Goal: Task Accomplishment & Management: Complete application form

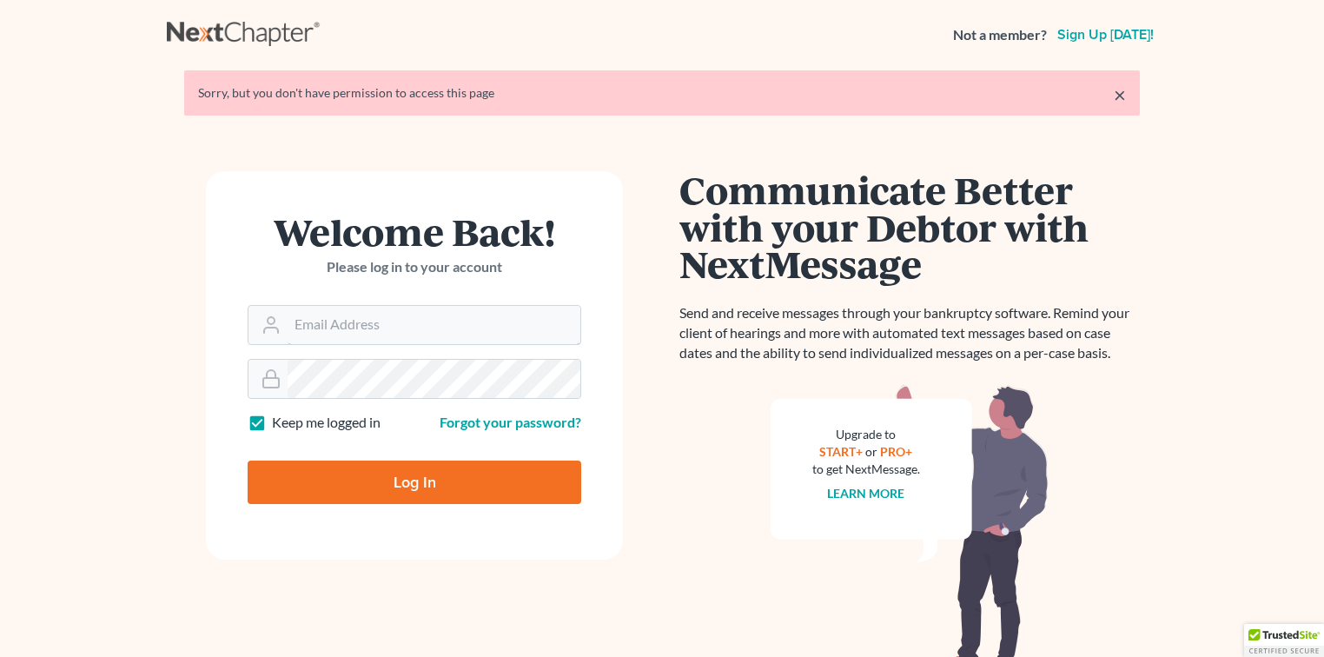
type input "[EMAIL_ADDRESS][DOMAIN_NAME]"
click at [404, 486] on input "Log In" at bounding box center [415, 481] width 334 height 43
type input "Thinking..."
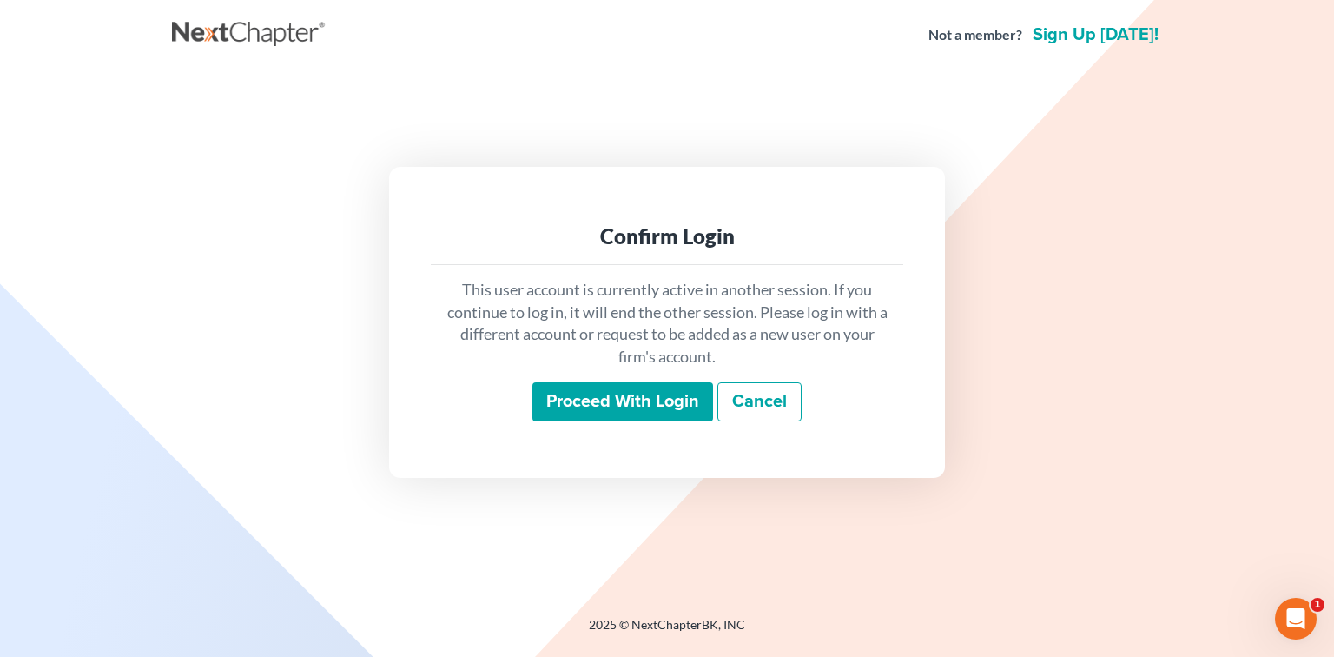
click at [649, 403] on input "Proceed with login" at bounding box center [622, 402] width 181 height 40
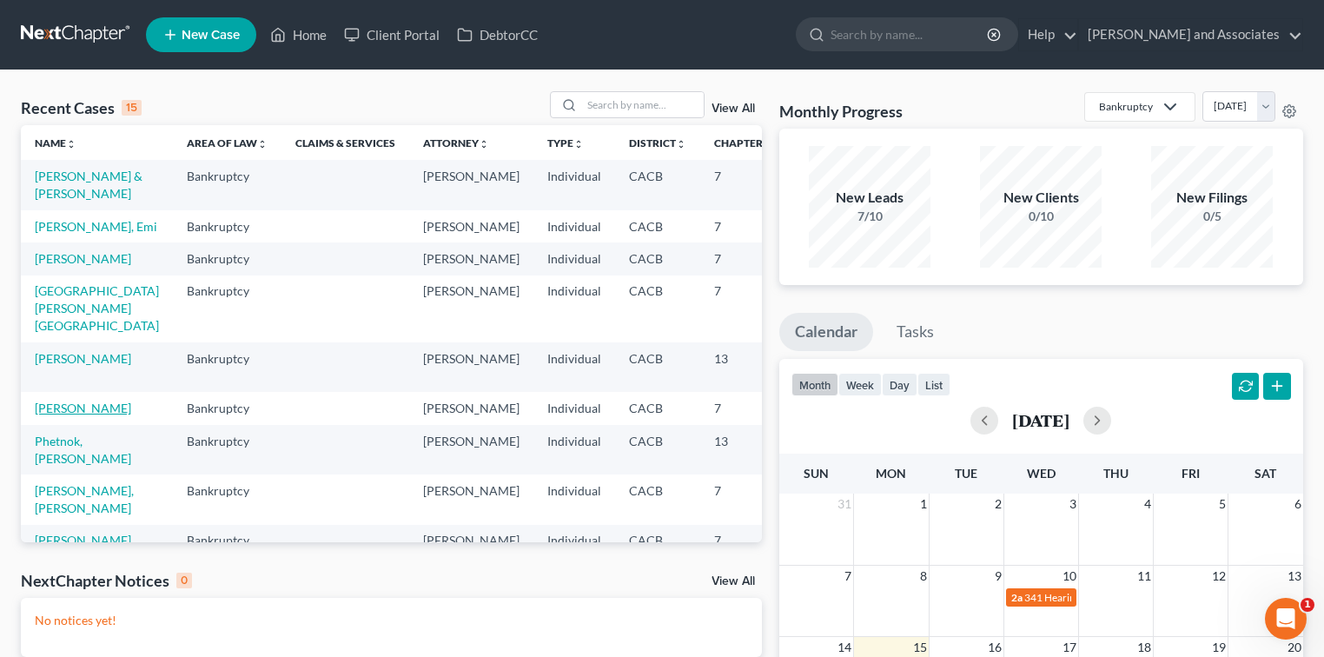
click at [52, 415] on link "[PERSON_NAME]" at bounding box center [83, 407] width 96 height 15
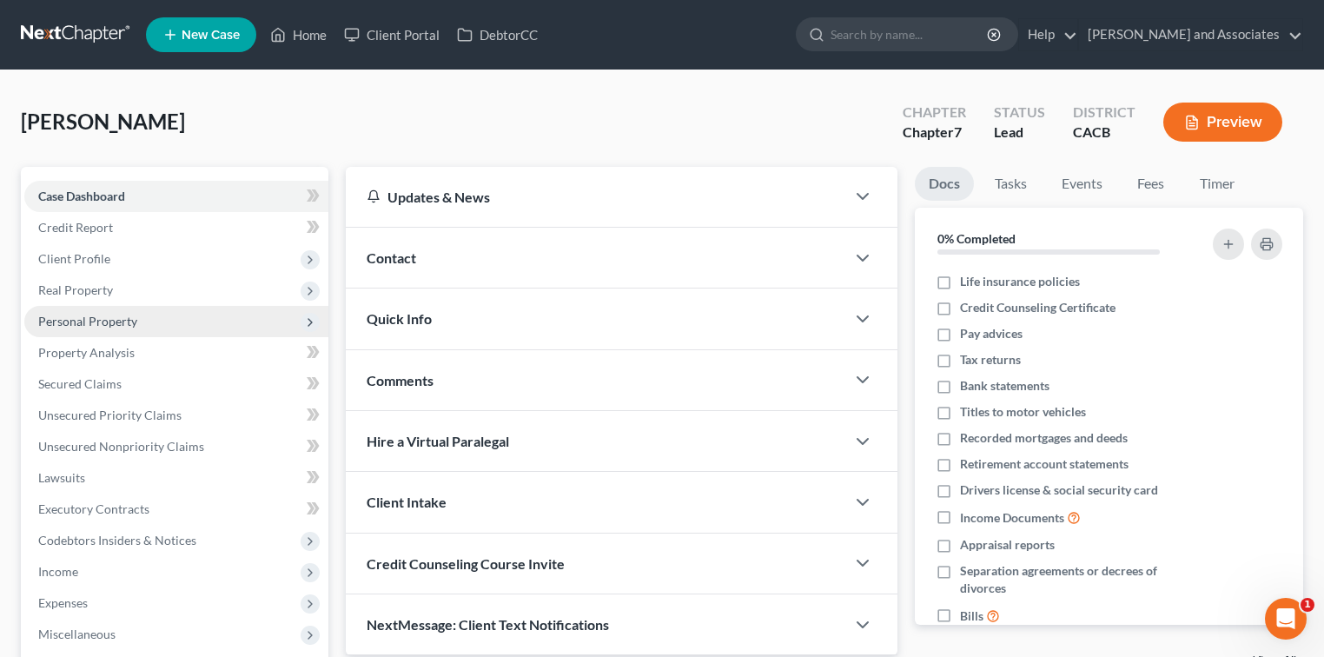
click at [125, 326] on span "Personal Property" at bounding box center [87, 321] width 99 height 15
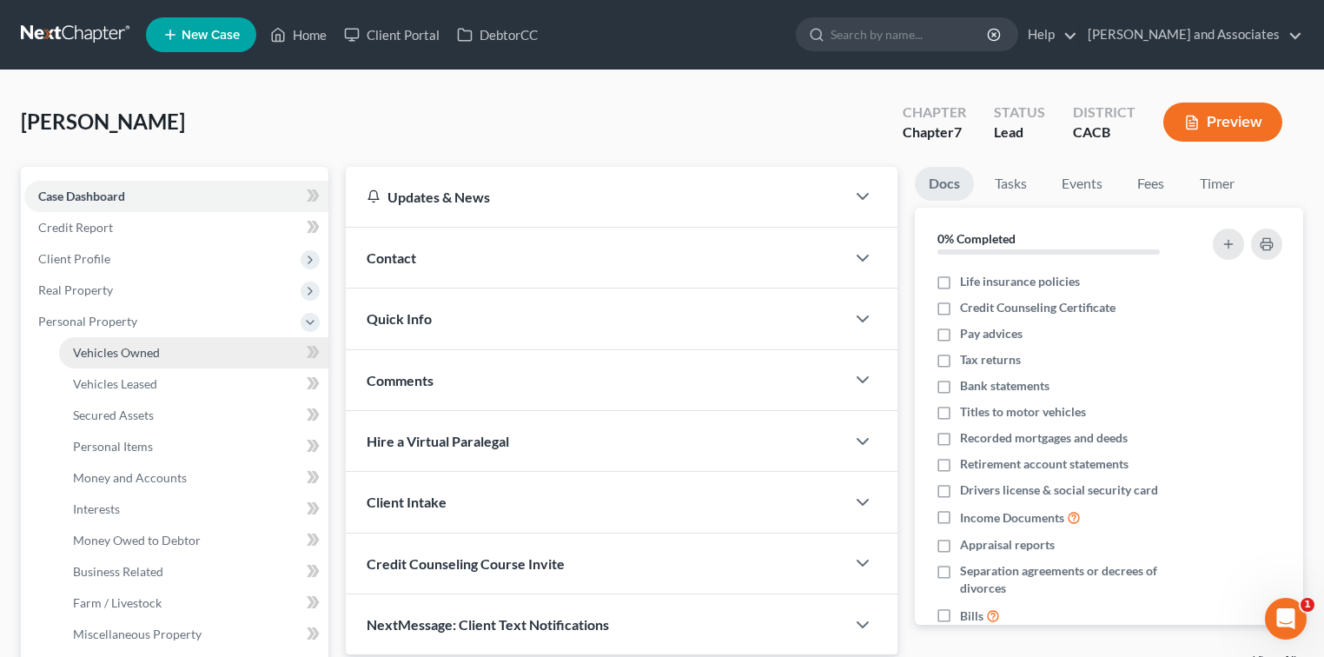
click at [130, 349] on span "Vehicles Owned" at bounding box center [116, 352] width 87 height 15
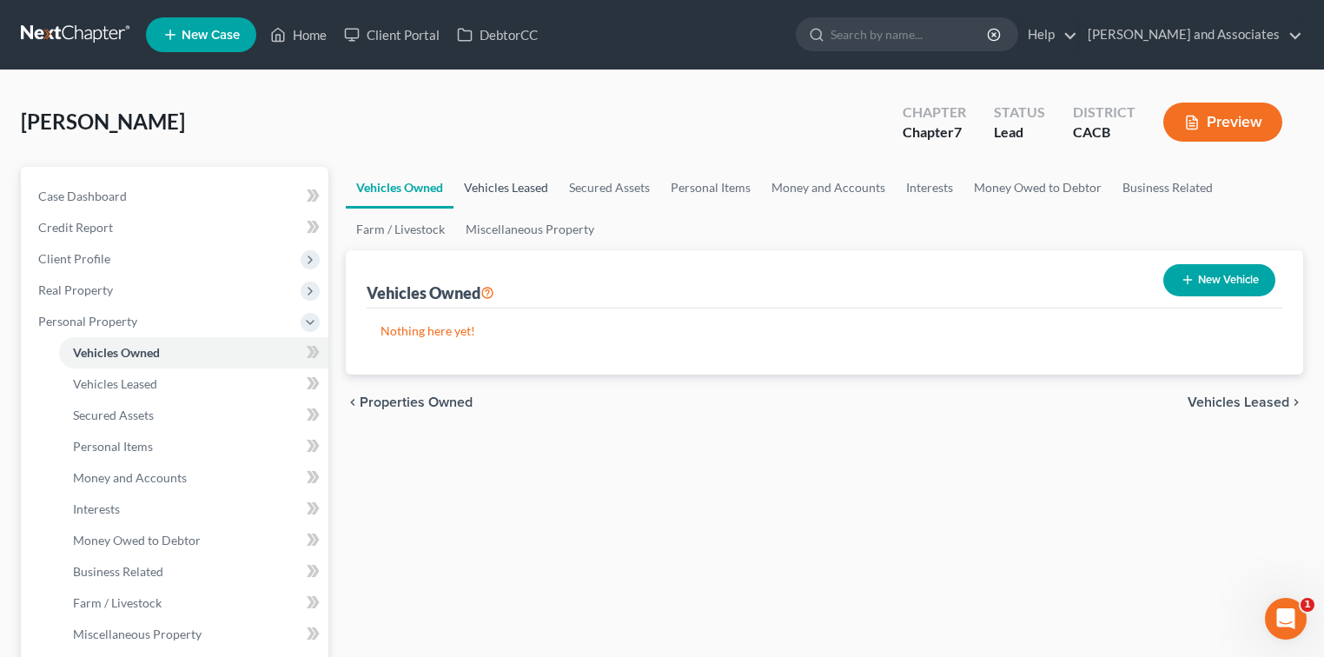
click at [512, 191] on link "Vehicles Leased" at bounding box center [505, 188] width 105 height 42
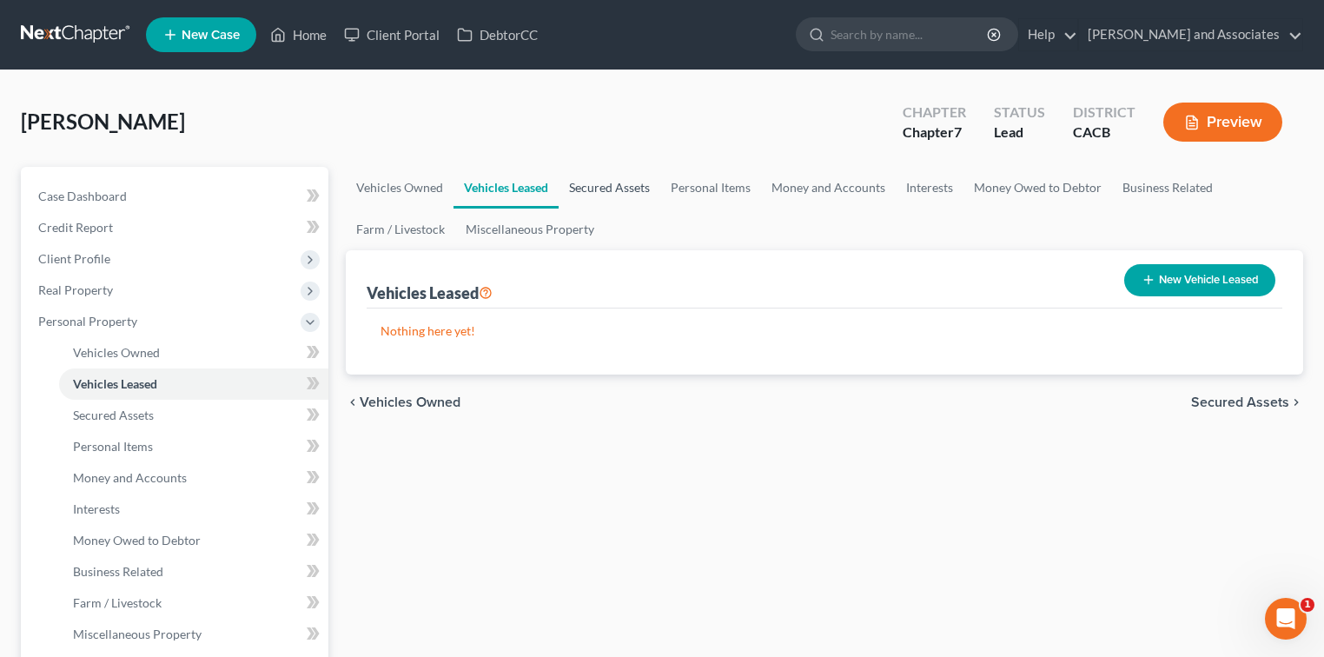
click at [640, 195] on link "Secured Assets" at bounding box center [609, 188] width 102 height 42
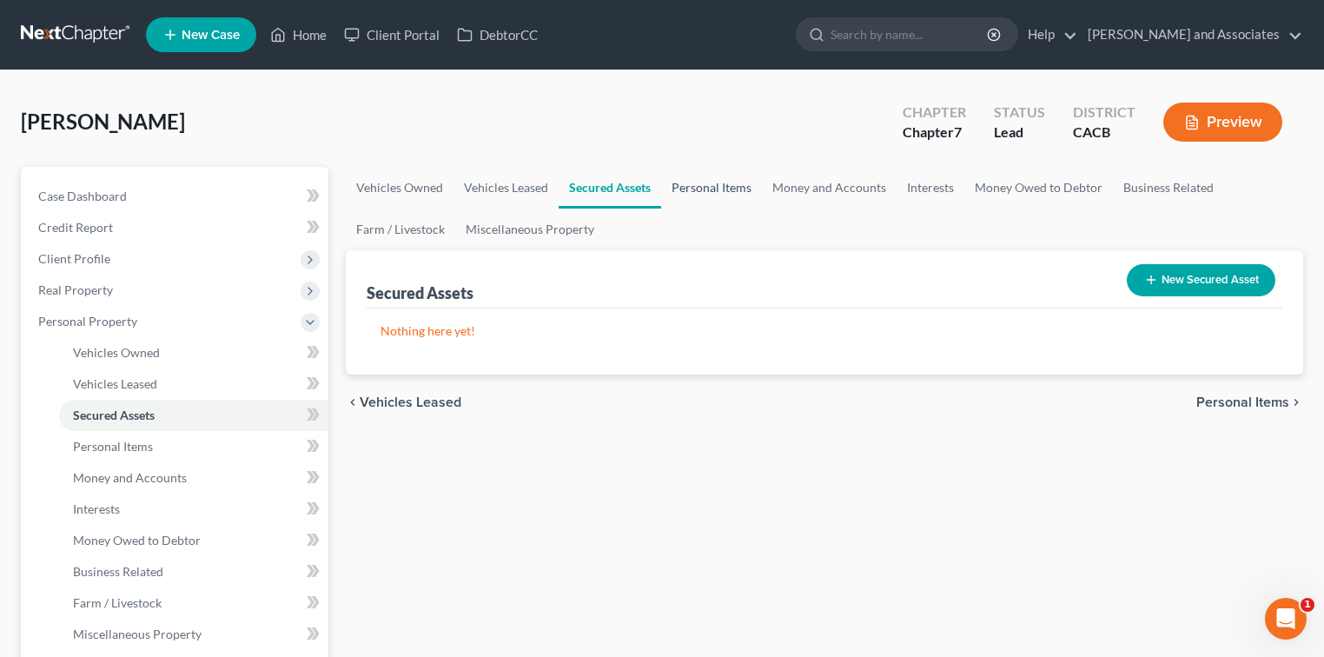
click at [719, 180] on link "Personal Items" at bounding box center [711, 188] width 101 height 42
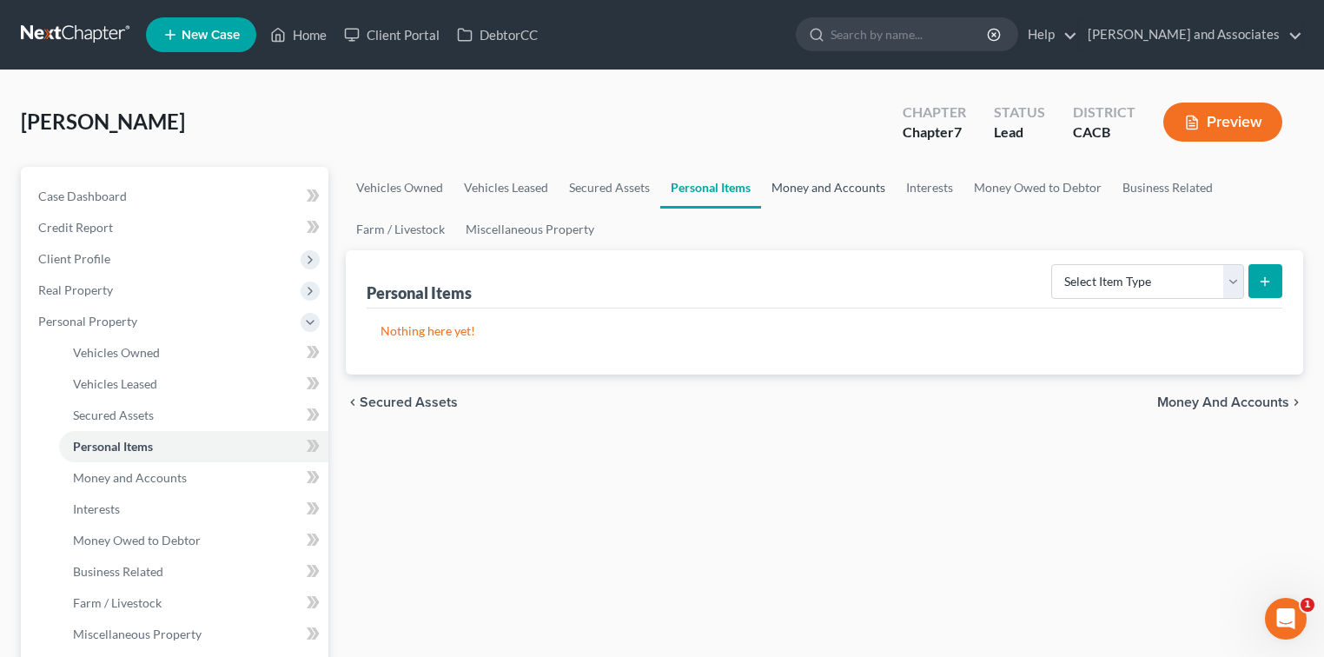
click at [846, 181] on link "Money and Accounts" at bounding box center [828, 188] width 135 height 42
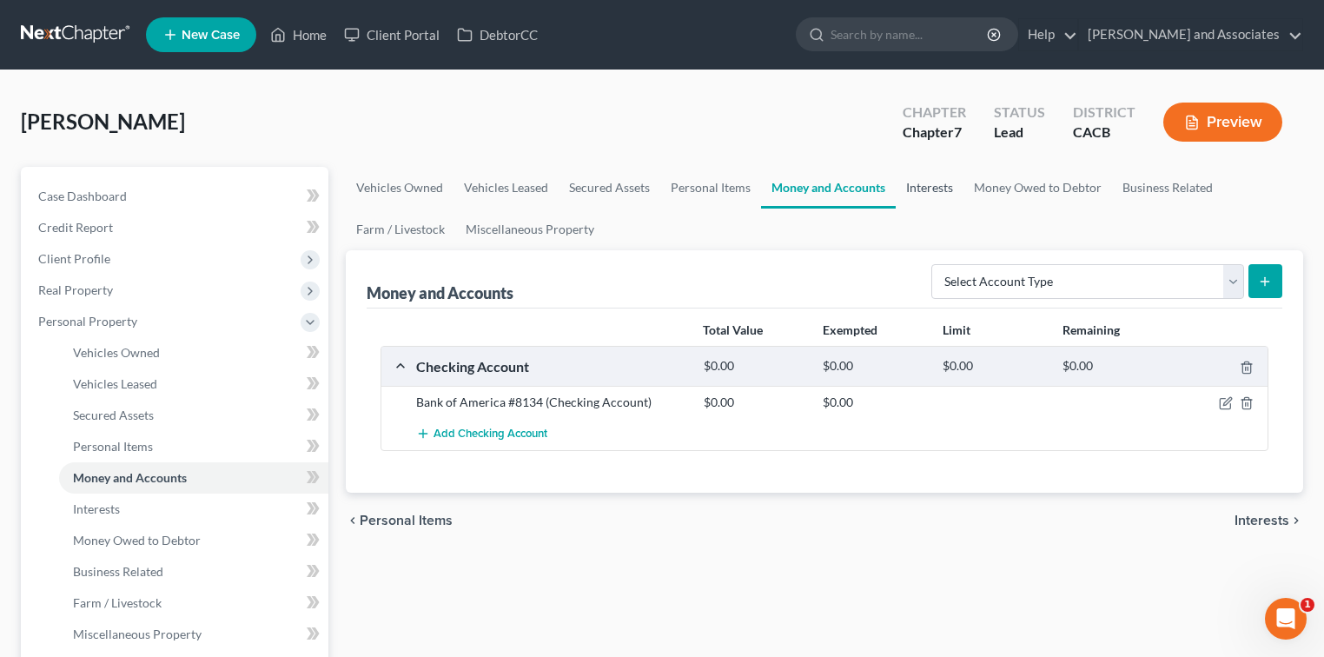
click at [945, 187] on link "Interests" at bounding box center [929, 188] width 68 height 42
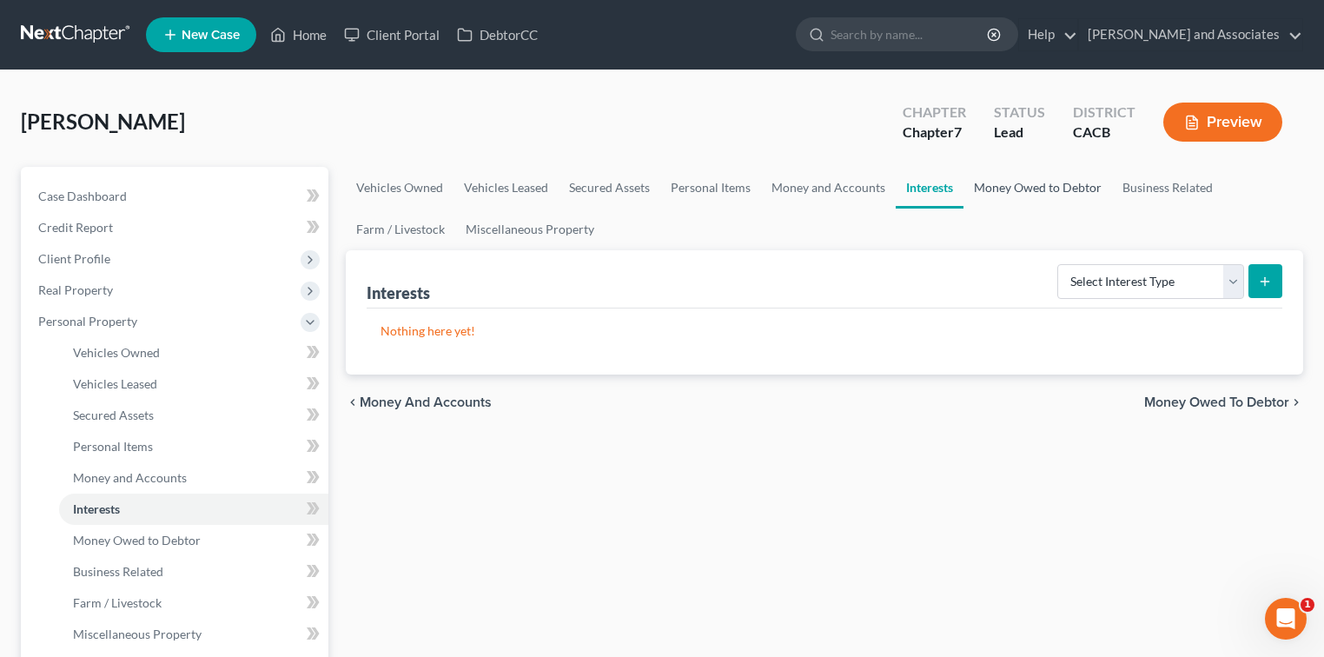
click at [1072, 195] on link "Money Owed to Debtor" at bounding box center [1037, 188] width 149 height 42
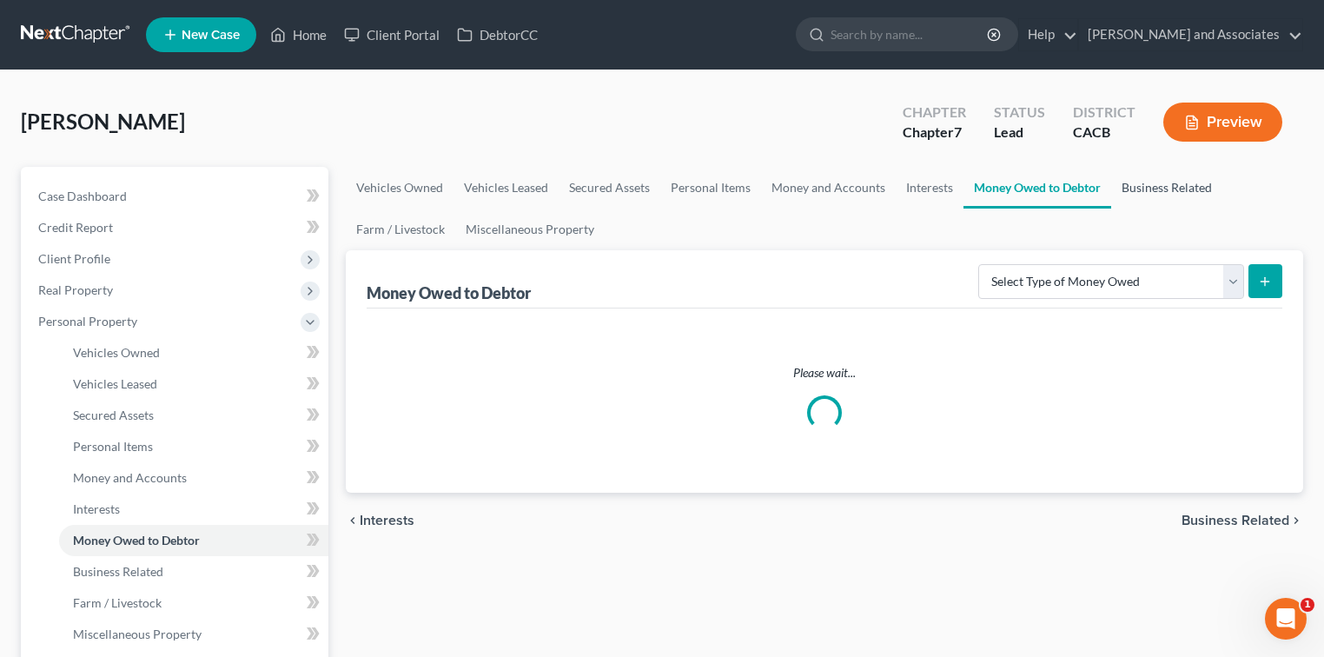
click at [1160, 188] on link "Business Related" at bounding box center [1166, 188] width 111 height 42
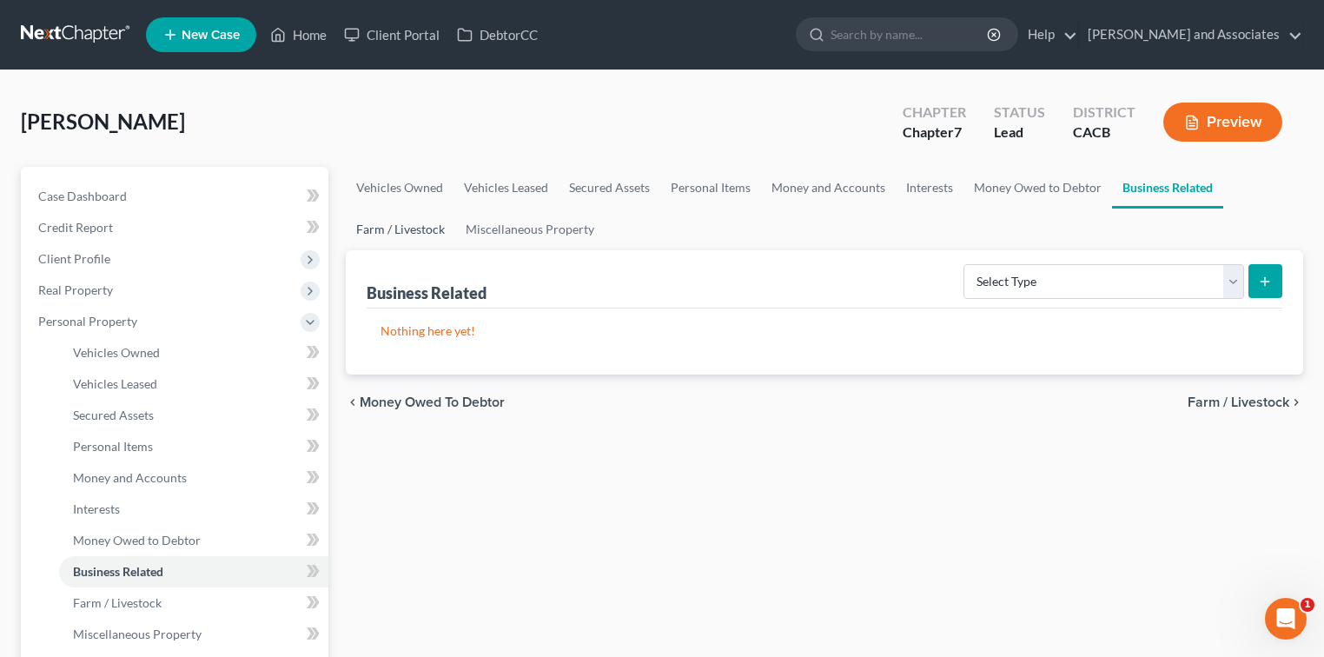
click at [433, 223] on link "Farm / Livestock" at bounding box center [400, 229] width 109 height 42
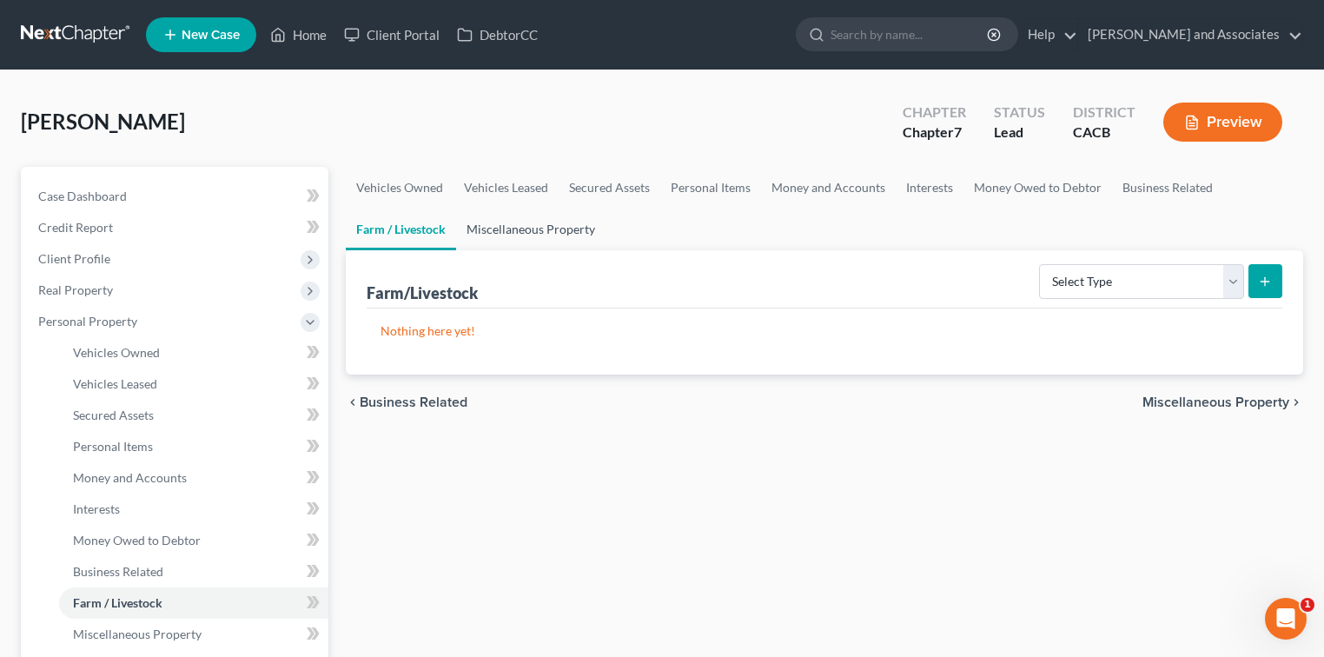
click at [510, 221] on link "Miscellaneous Property" at bounding box center [530, 229] width 149 height 42
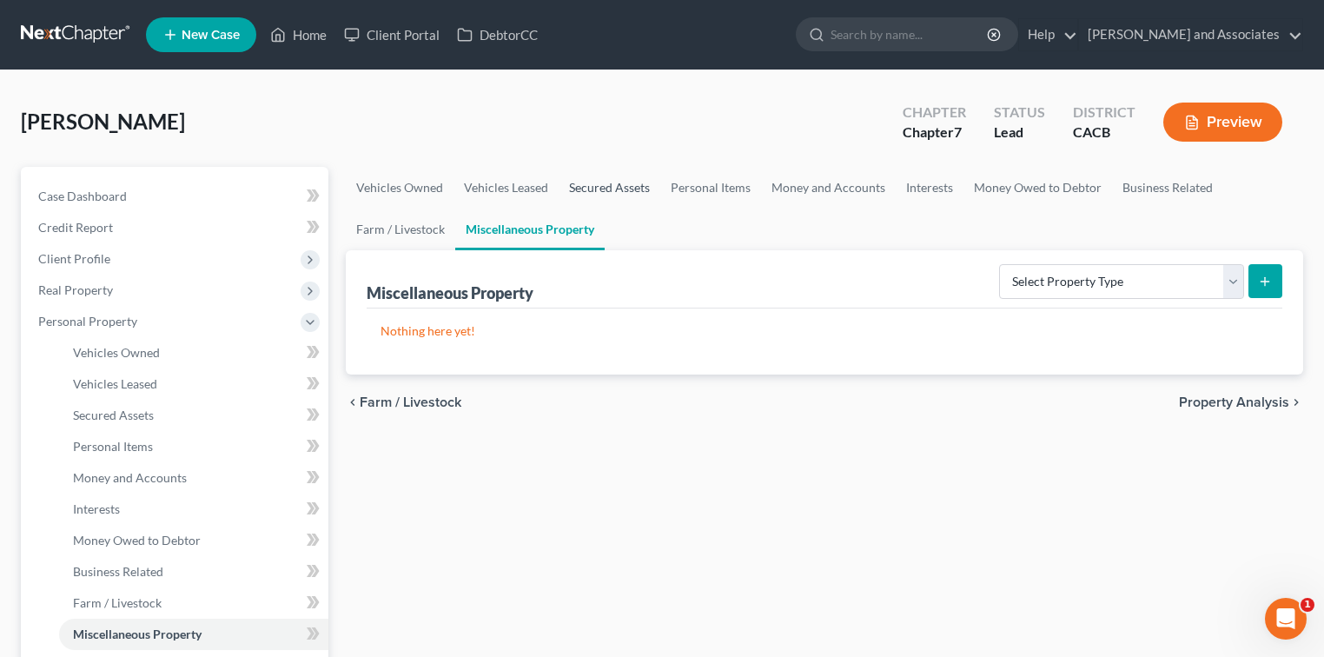
click at [598, 187] on link "Secured Assets" at bounding box center [609, 188] width 102 height 42
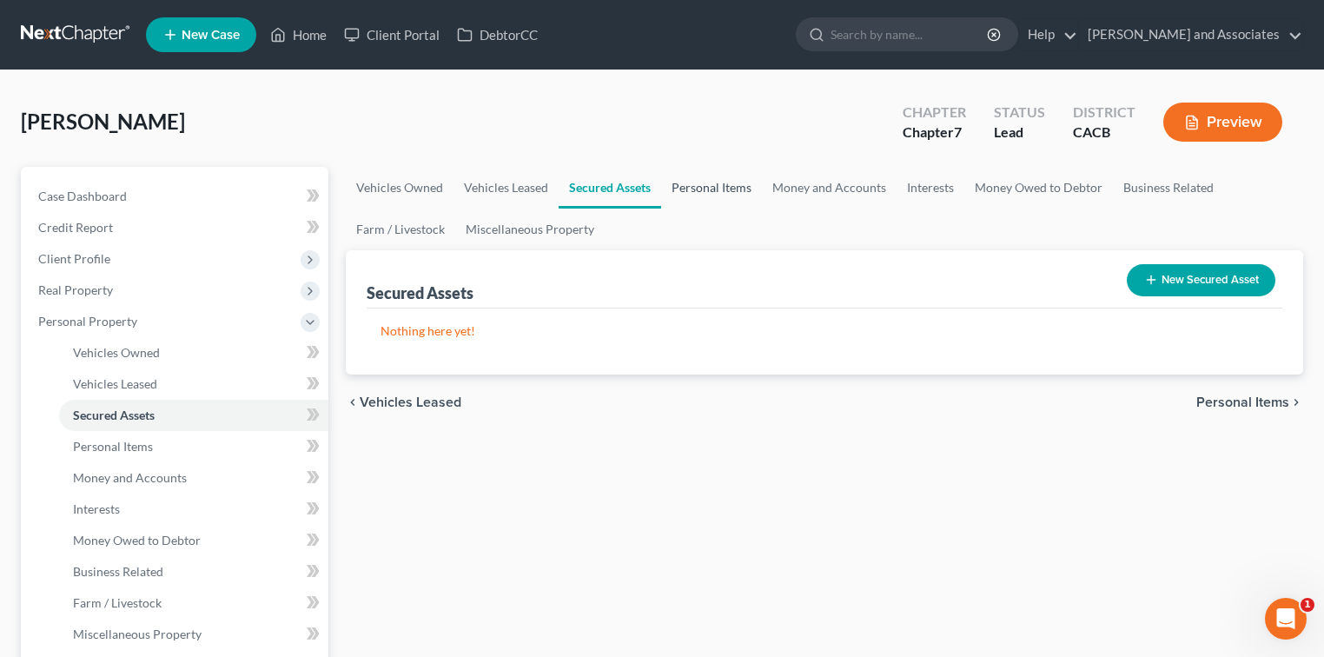
click at [703, 182] on link "Personal Items" at bounding box center [711, 188] width 101 height 42
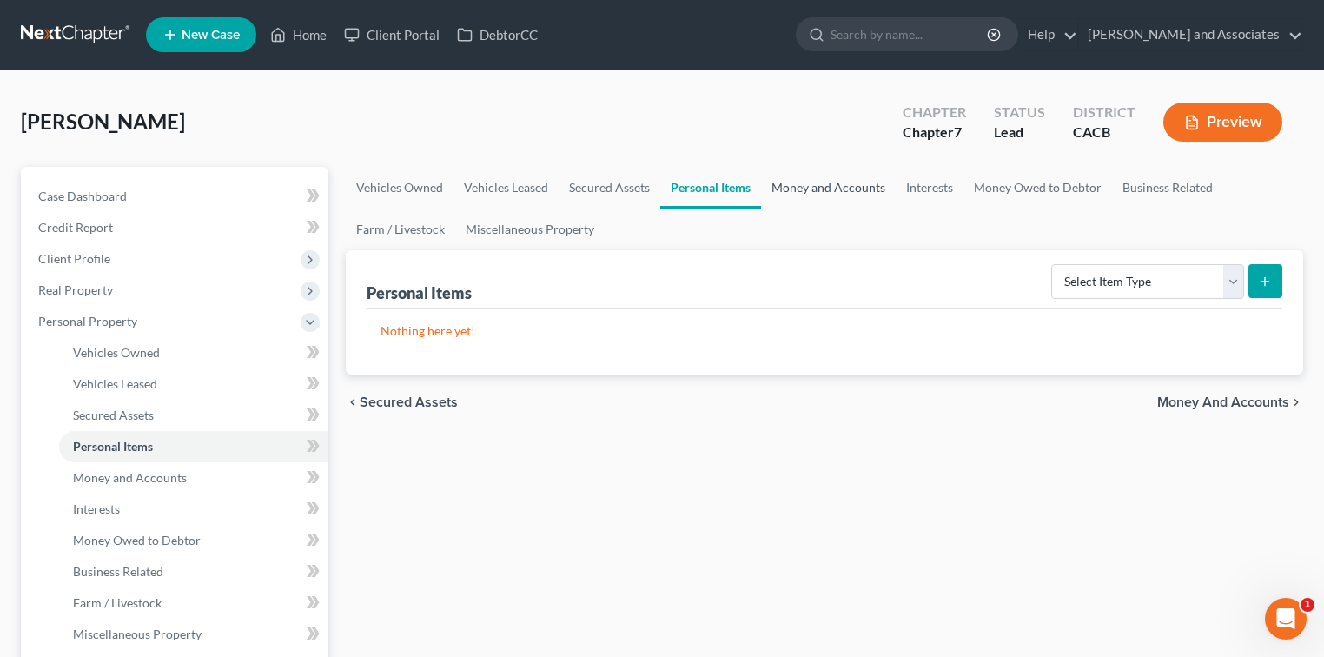
click at [816, 182] on link "Money and Accounts" at bounding box center [828, 188] width 135 height 42
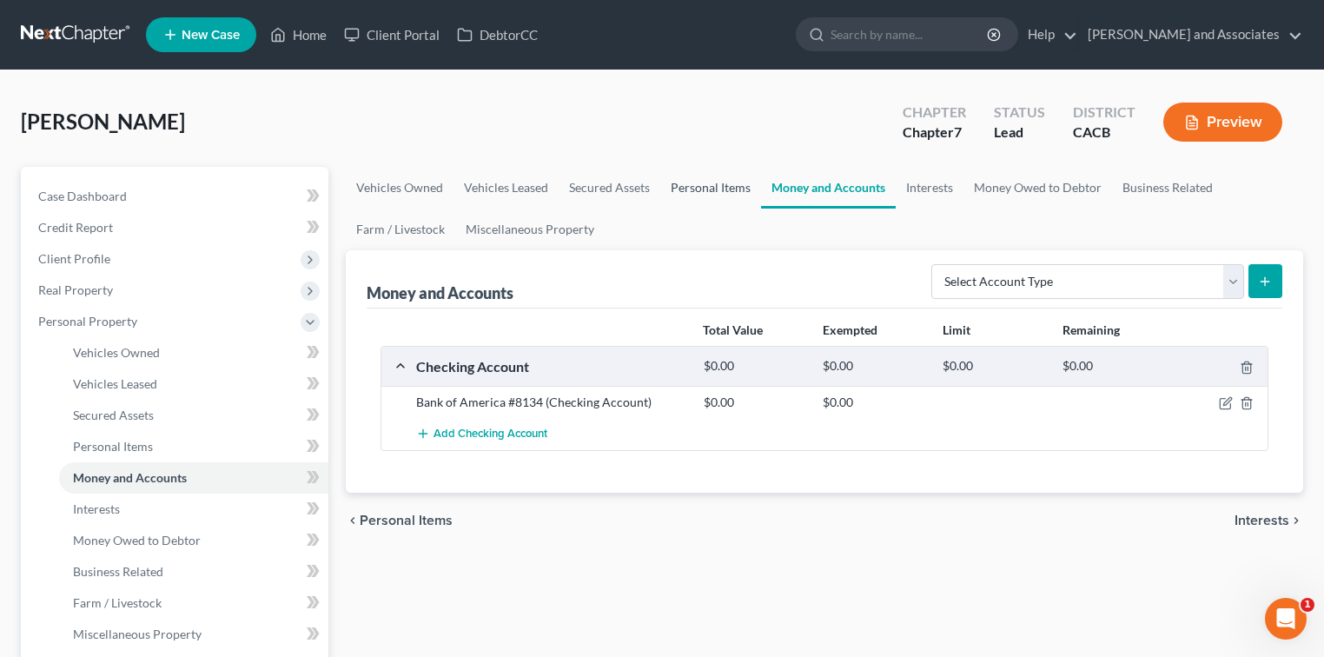
drag, startPoint x: 701, startPoint y: 188, endPoint x: 750, endPoint y: 188, distance: 49.5
click at [702, 188] on link "Personal Items" at bounding box center [710, 188] width 101 height 42
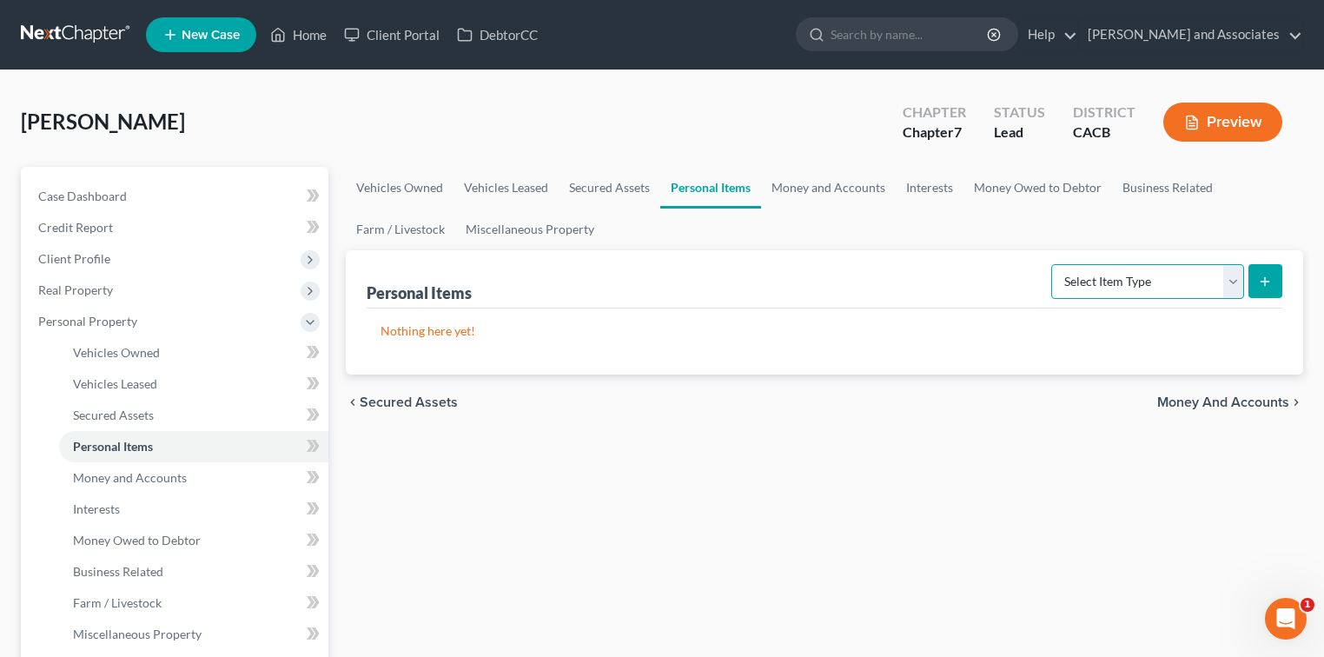
click at [1152, 290] on select "Select Item Type Clothing Collectibles Of Value Electronics Firearms Household …" at bounding box center [1147, 281] width 193 height 35
select select "clothing"
click at [1053, 264] on select "Select Item Type Clothing Collectibles Of Value Electronics Firearms Household …" at bounding box center [1147, 281] width 193 height 35
click at [1268, 285] on icon "submit" at bounding box center [1265, 281] width 14 height 14
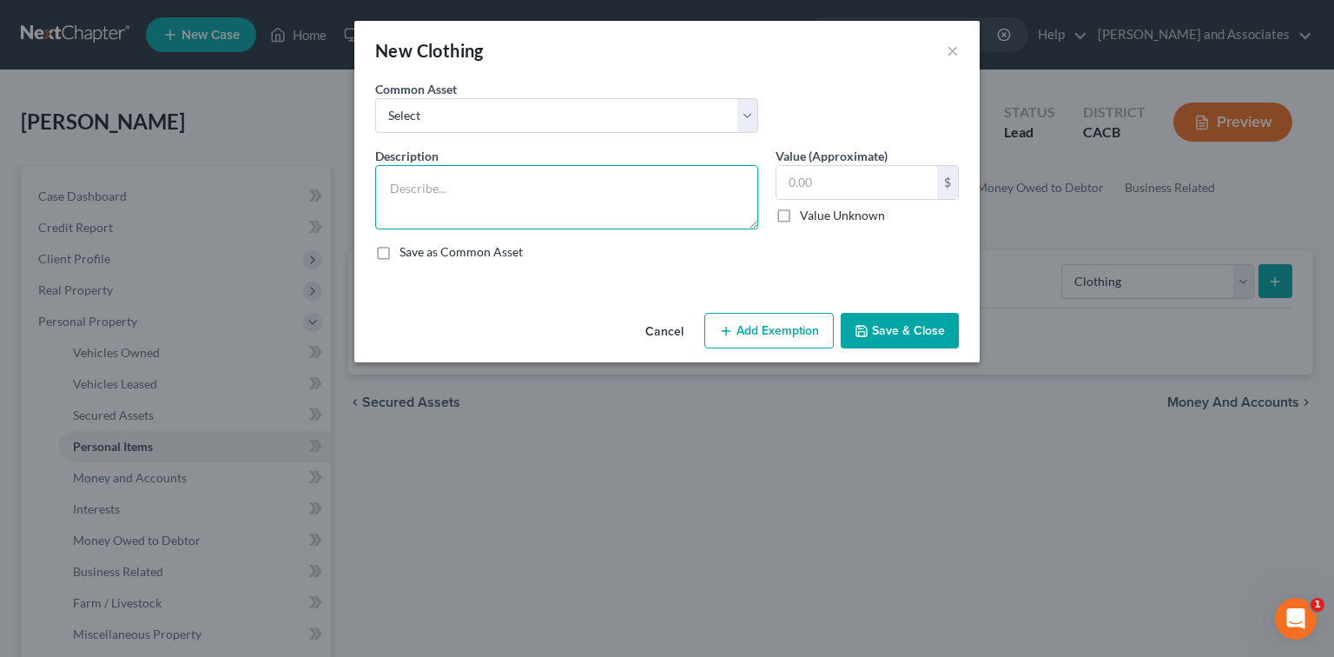
click at [504, 195] on textarea at bounding box center [566, 197] width 383 height 64
click at [823, 327] on button "Add Exemption" at bounding box center [768, 331] width 129 height 36
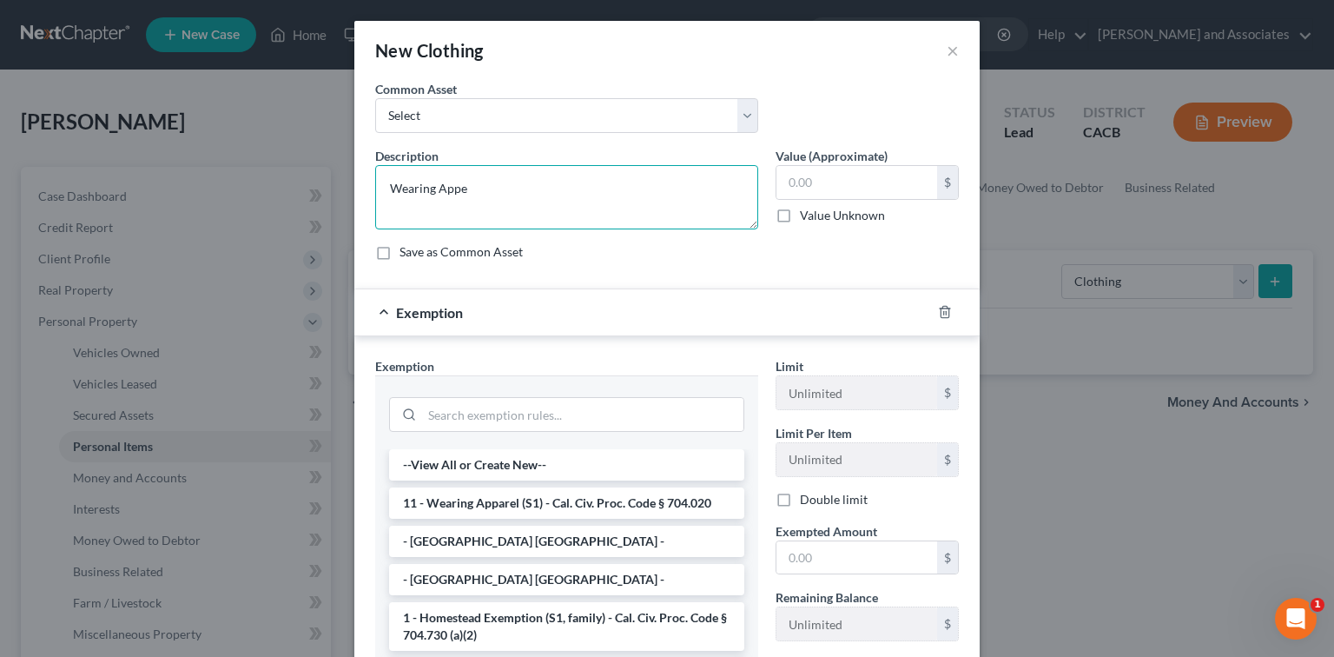
click at [592, 172] on textarea "Wearing Appe" at bounding box center [566, 197] width 383 height 64
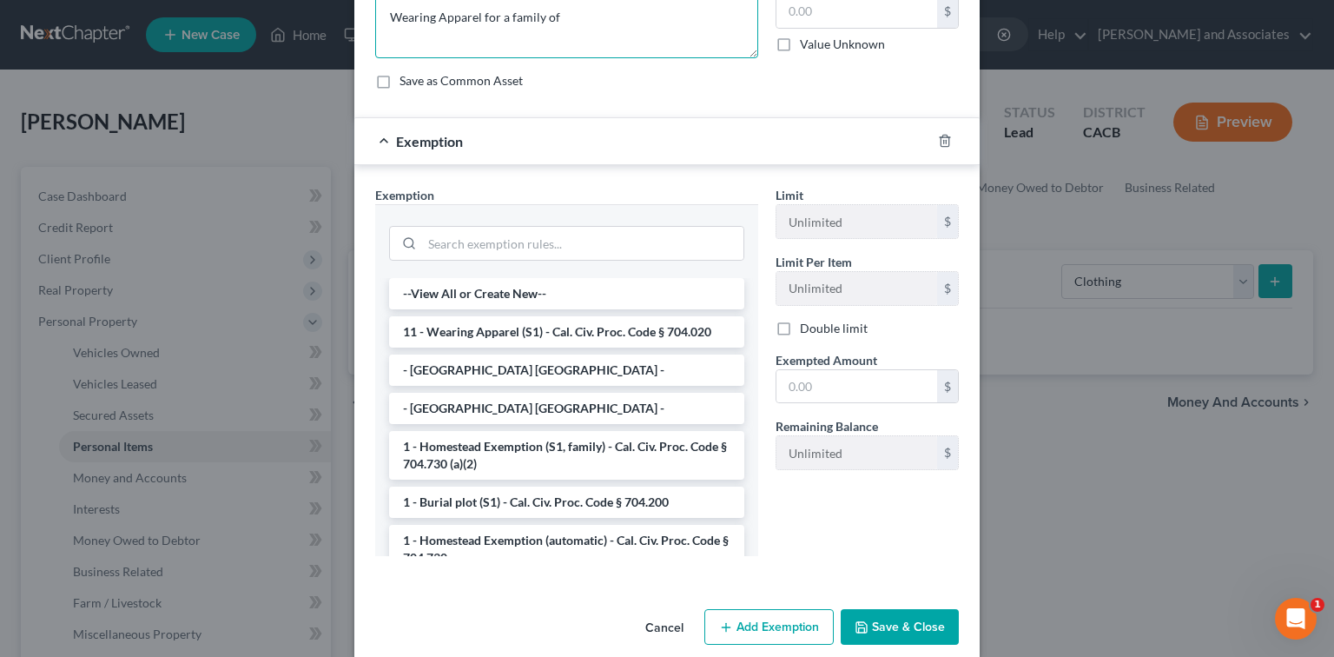
scroll to position [192, 0]
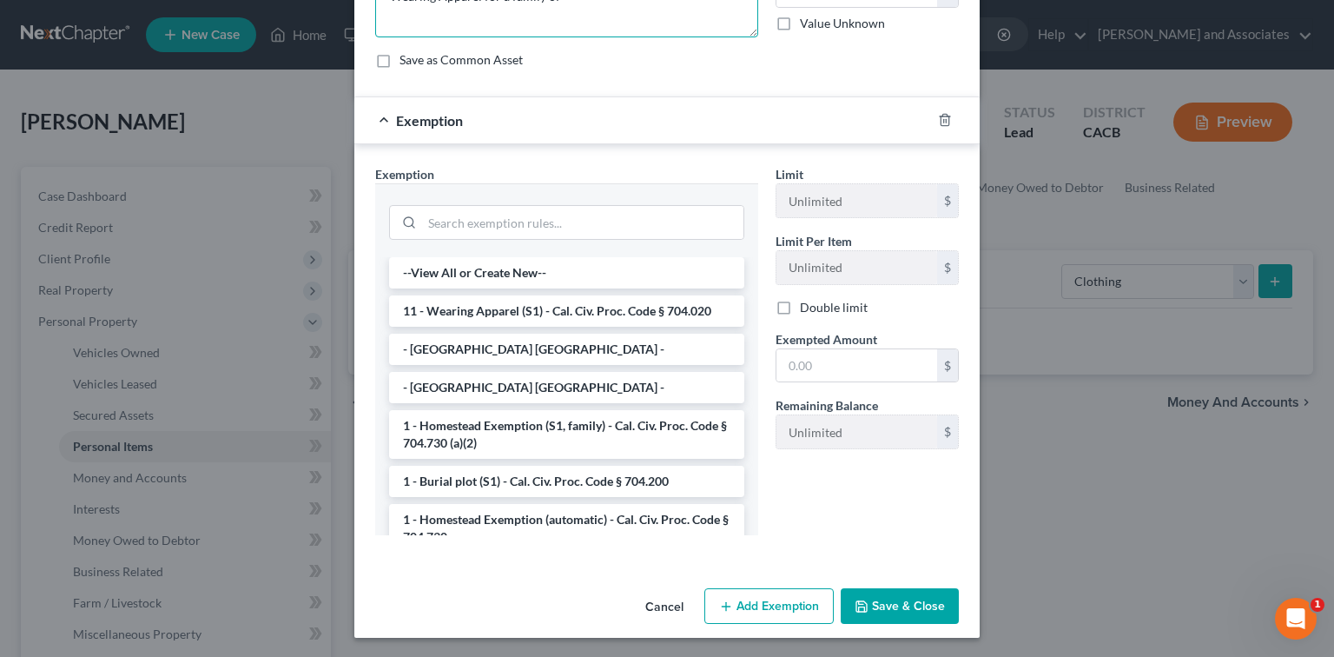
type textarea "Wearing Apparel for a family of"
drag, startPoint x: 896, startPoint y: 608, endPoint x: 903, endPoint y: 601, distance: 9.8
click at [896, 608] on button "Save & Close" at bounding box center [900, 606] width 118 height 36
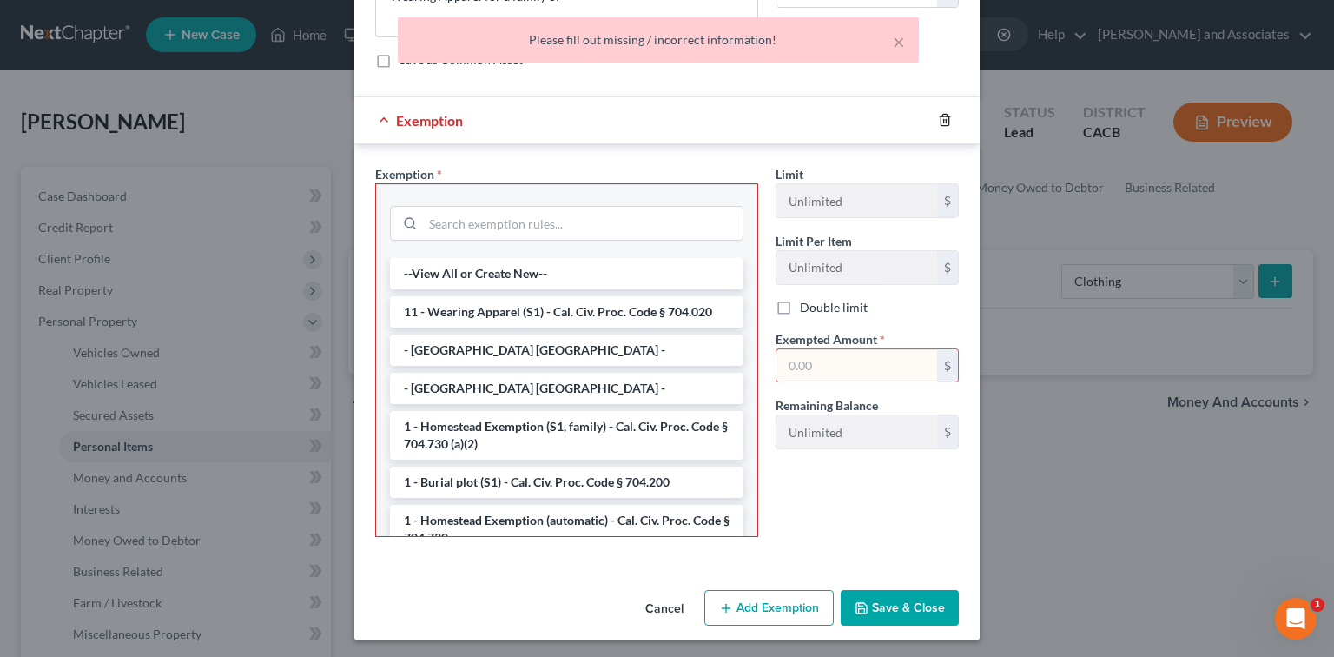
click at [938, 113] on icon "button" at bounding box center [945, 120] width 14 height 14
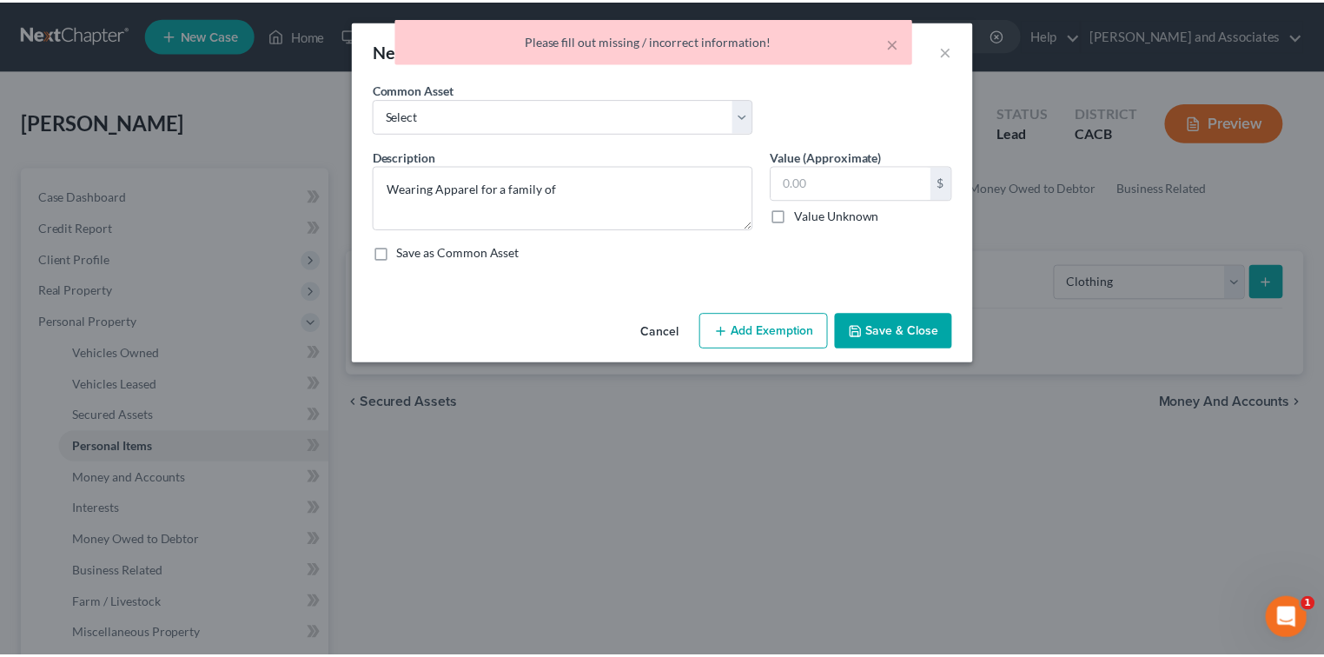
scroll to position [0, 0]
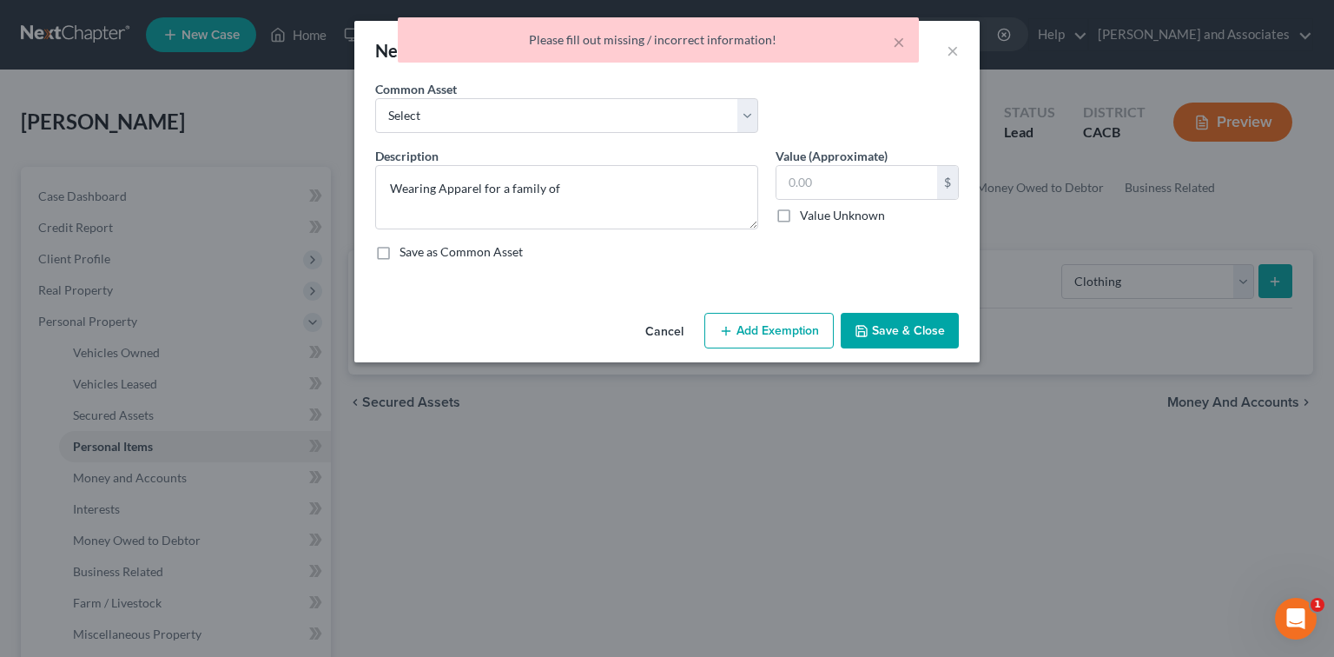
click at [912, 314] on button "Save & Close" at bounding box center [900, 331] width 118 height 36
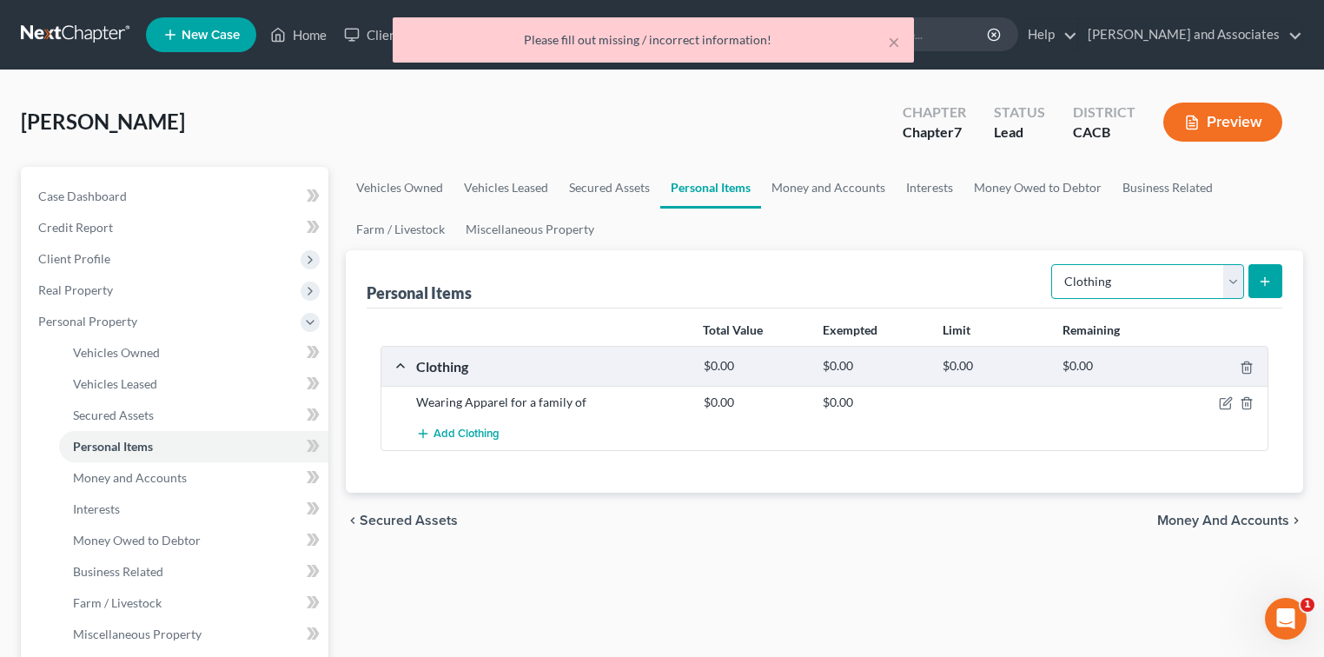
click at [1140, 291] on select "Select Item Type Clothing Collectibles Of Value Electronics Firearms Household …" at bounding box center [1147, 281] width 193 height 35
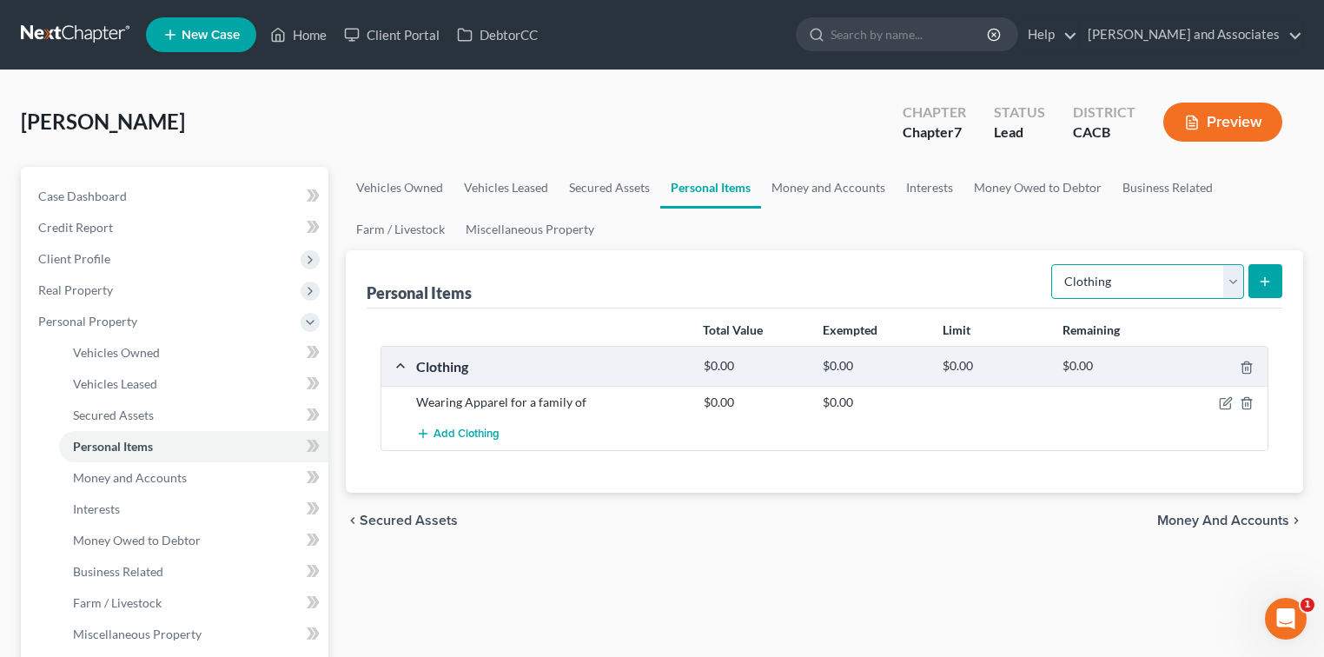
select select "household_goods"
click at [1053, 264] on select "Select Item Type Clothing Collectibles Of Value Electronics Firearms Household …" at bounding box center [1147, 281] width 193 height 35
click at [1267, 285] on icon "submit" at bounding box center [1265, 281] width 14 height 14
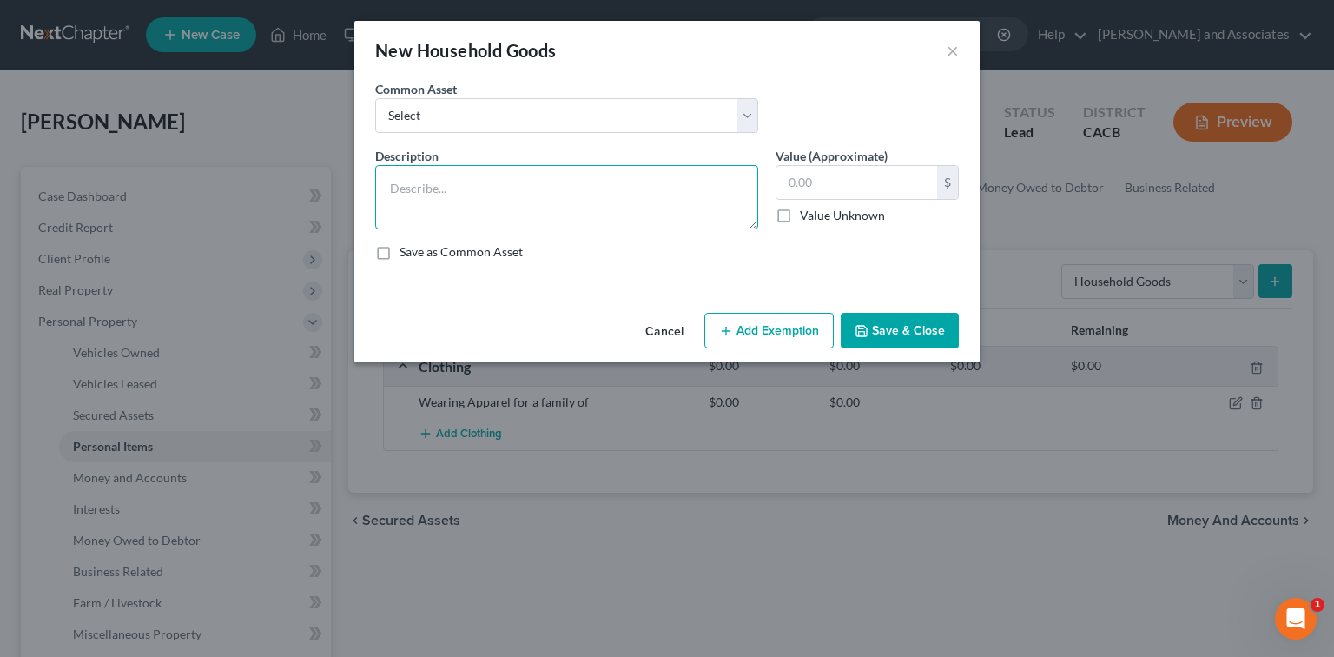
click at [641, 182] on textarea at bounding box center [566, 197] width 383 height 64
type textarea "Household goods for a 3 bedroom house"
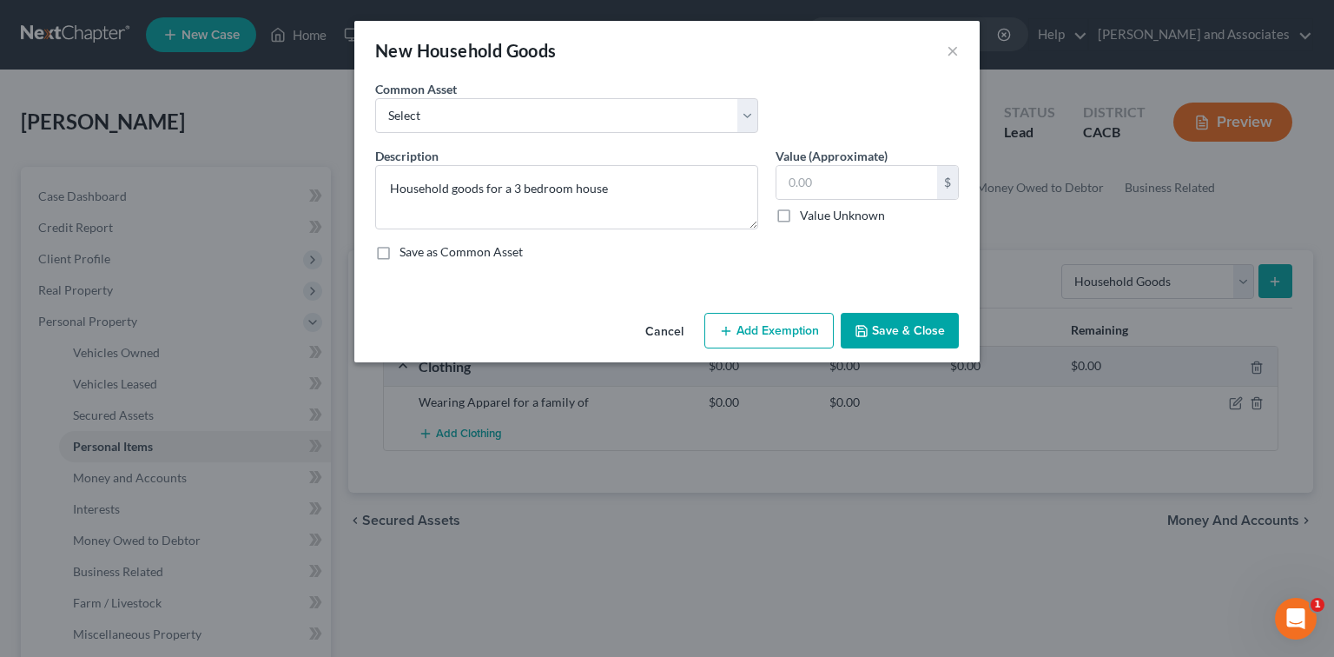
click at [888, 323] on button "Save & Close" at bounding box center [900, 331] width 118 height 36
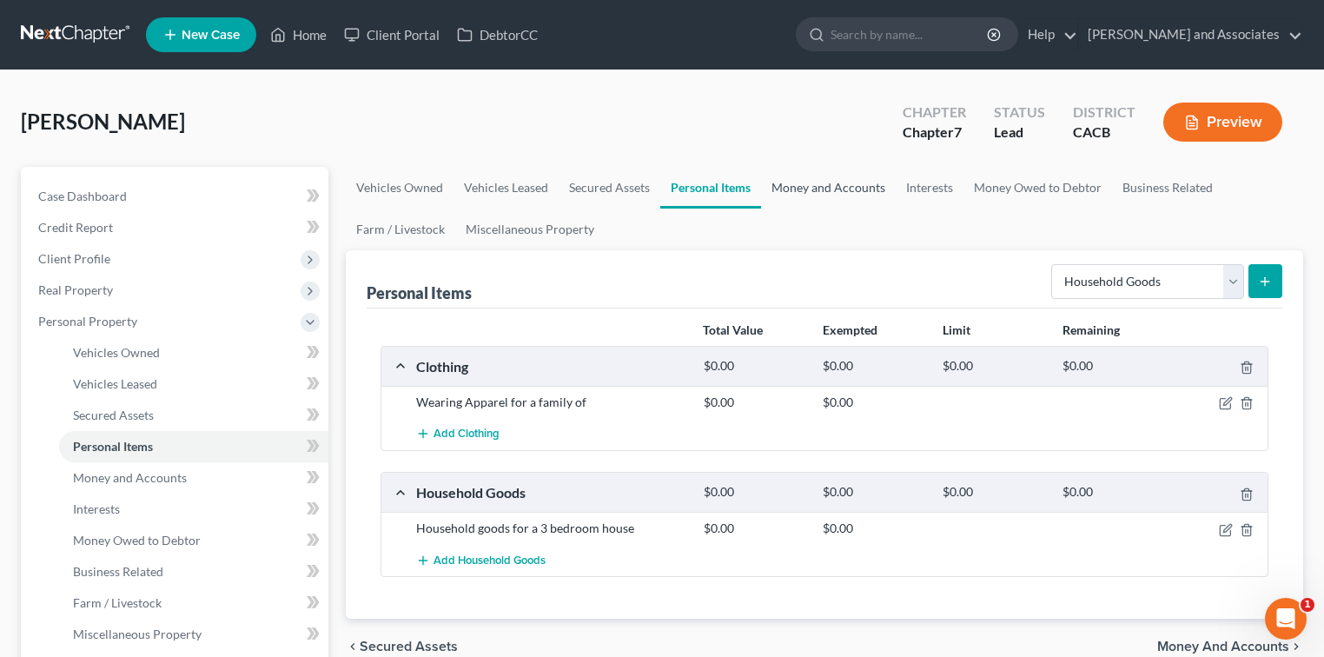
click at [841, 187] on link "Money and Accounts" at bounding box center [828, 188] width 135 height 42
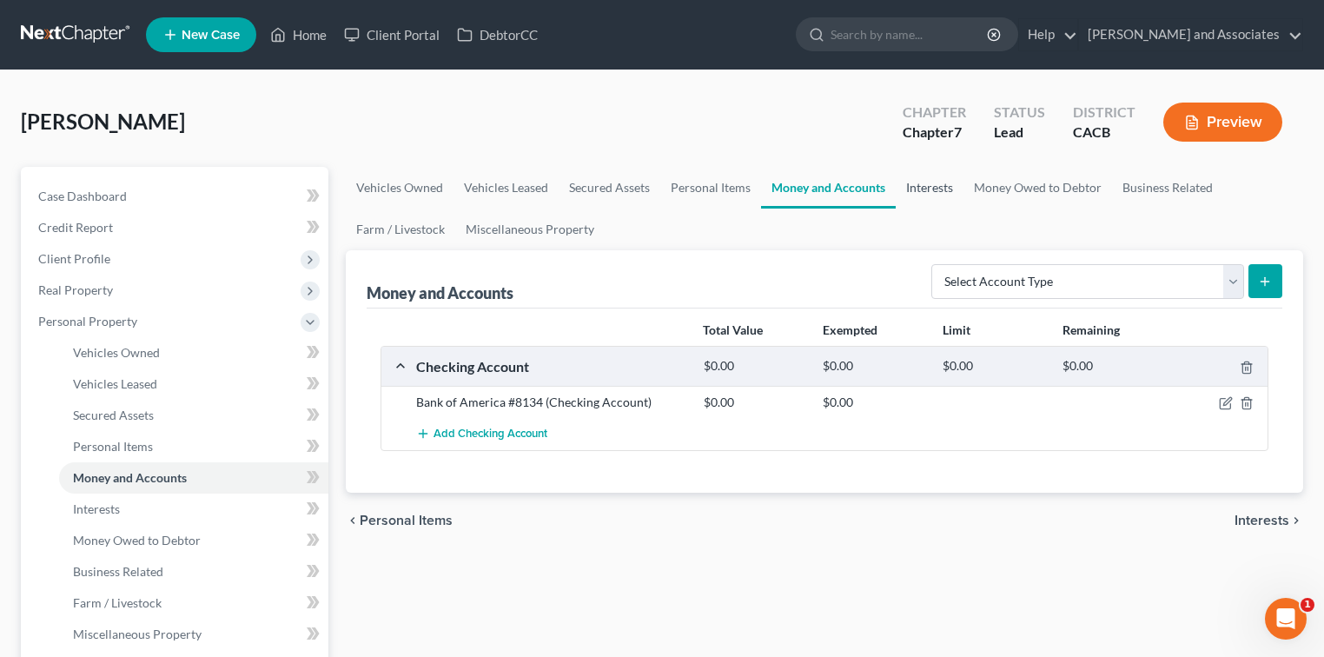
click at [908, 189] on link "Interests" at bounding box center [929, 188] width 68 height 42
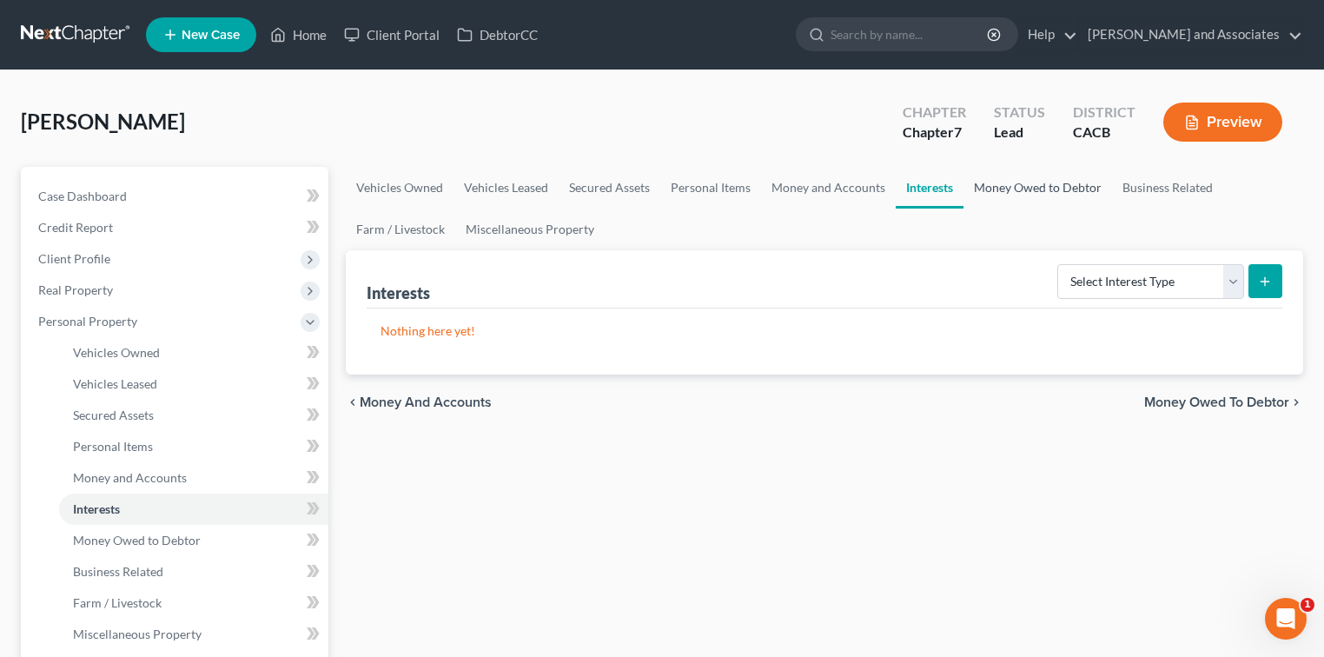
click at [1020, 187] on link "Money Owed to Debtor" at bounding box center [1037, 188] width 149 height 42
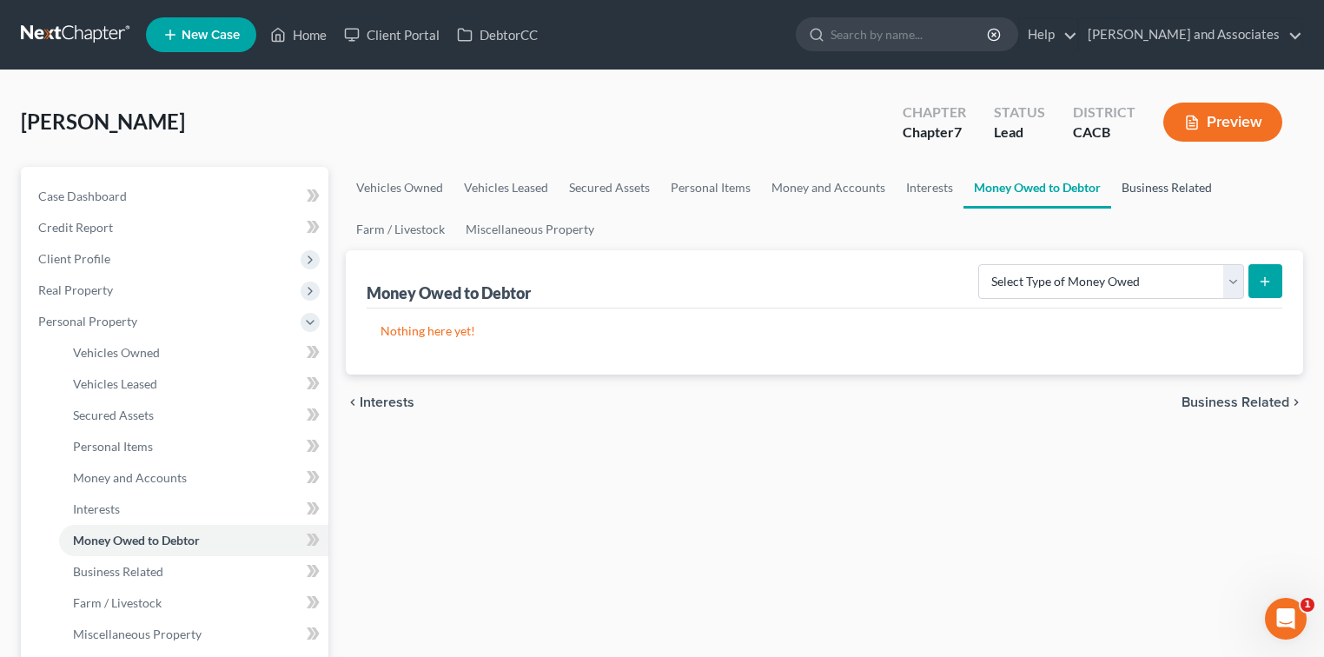
click at [1184, 184] on link "Business Related" at bounding box center [1166, 188] width 111 height 42
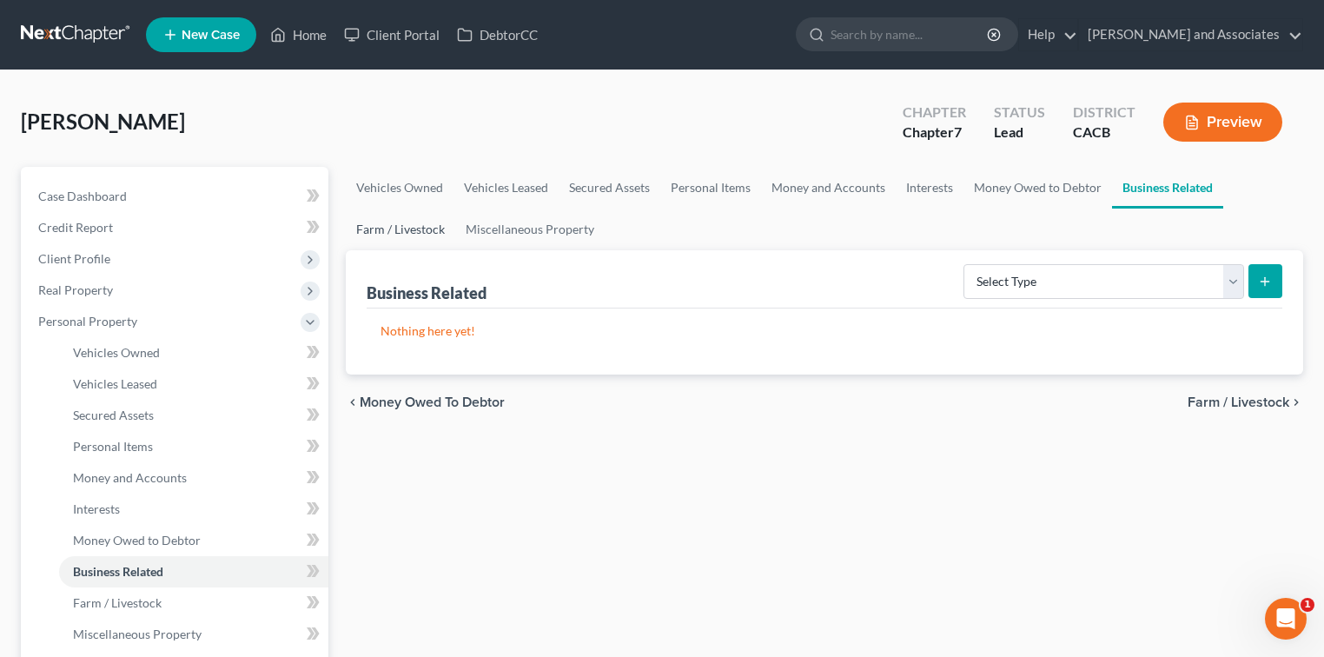
click at [389, 221] on link "Farm / Livestock" at bounding box center [400, 229] width 109 height 42
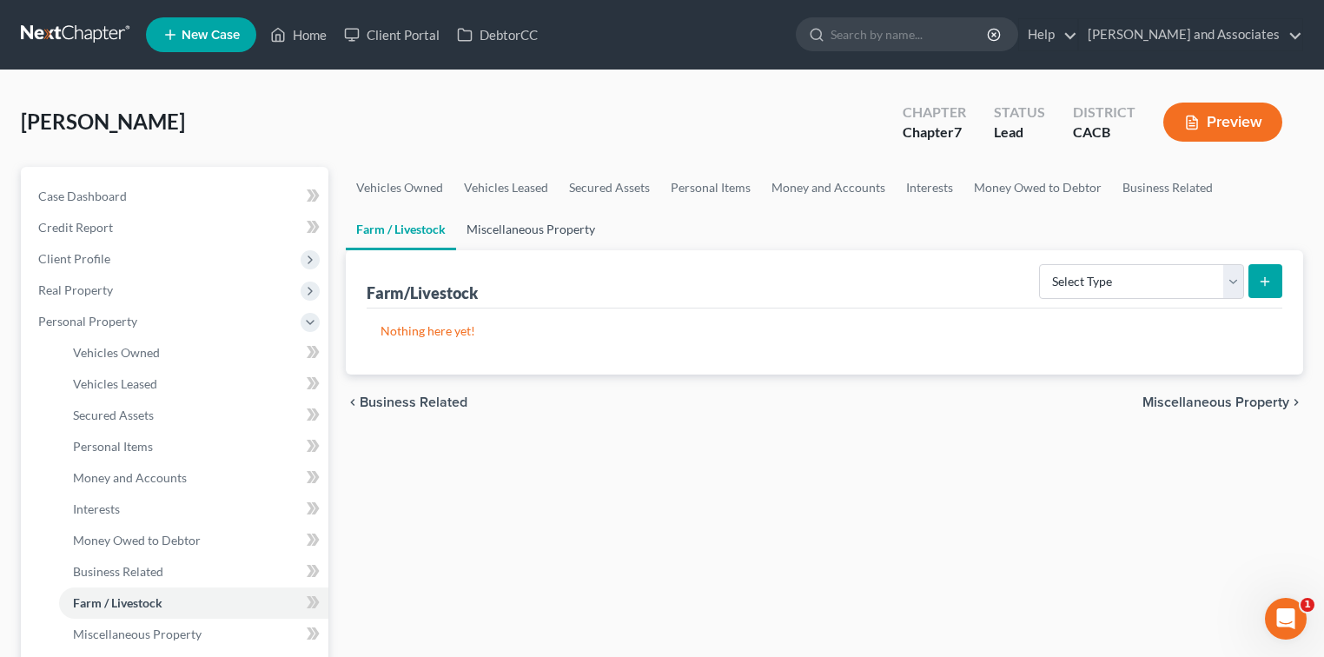
click at [528, 222] on link "Miscellaneous Property" at bounding box center [530, 229] width 149 height 42
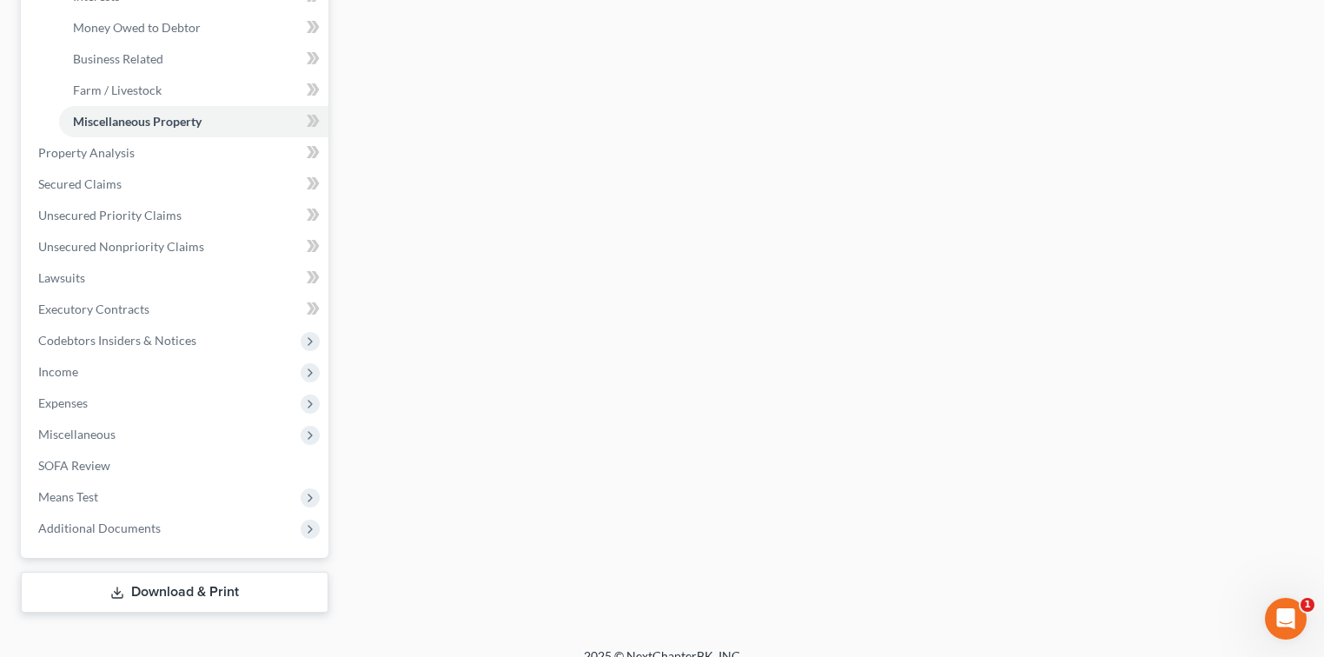
scroll to position [532, 0]
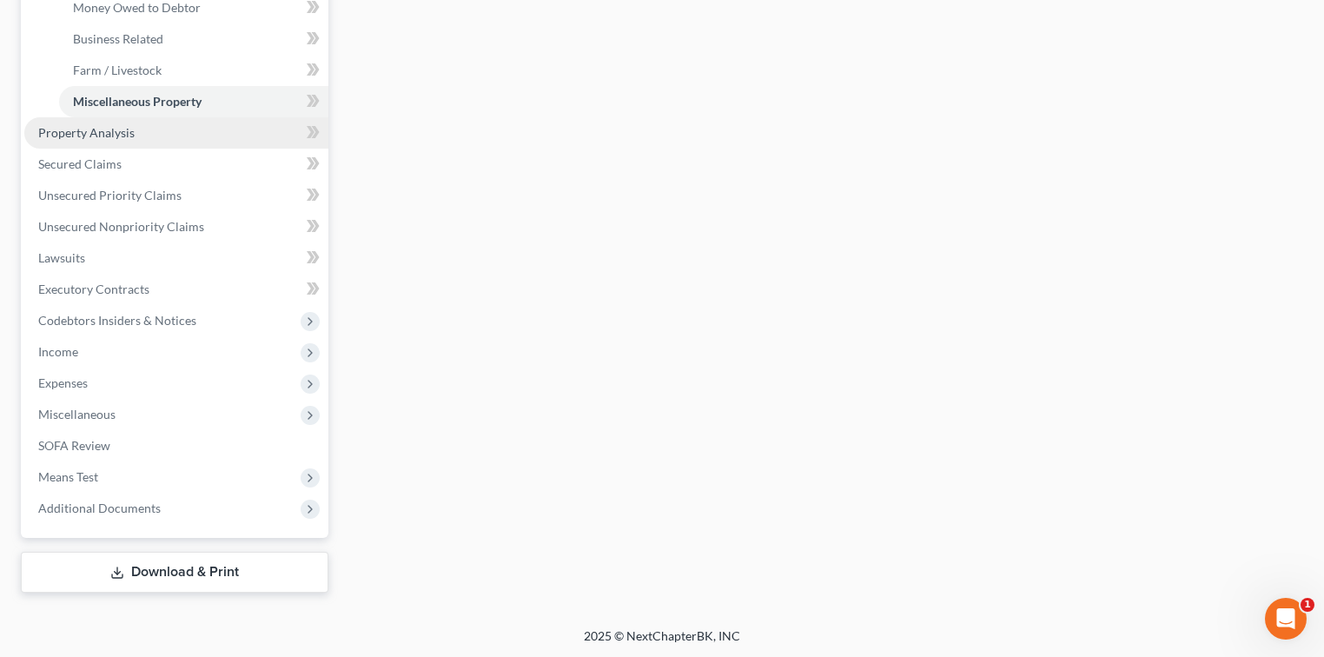
click at [125, 129] on span "Property Analysis" at bounding box center [86, 132] width 96 height 15
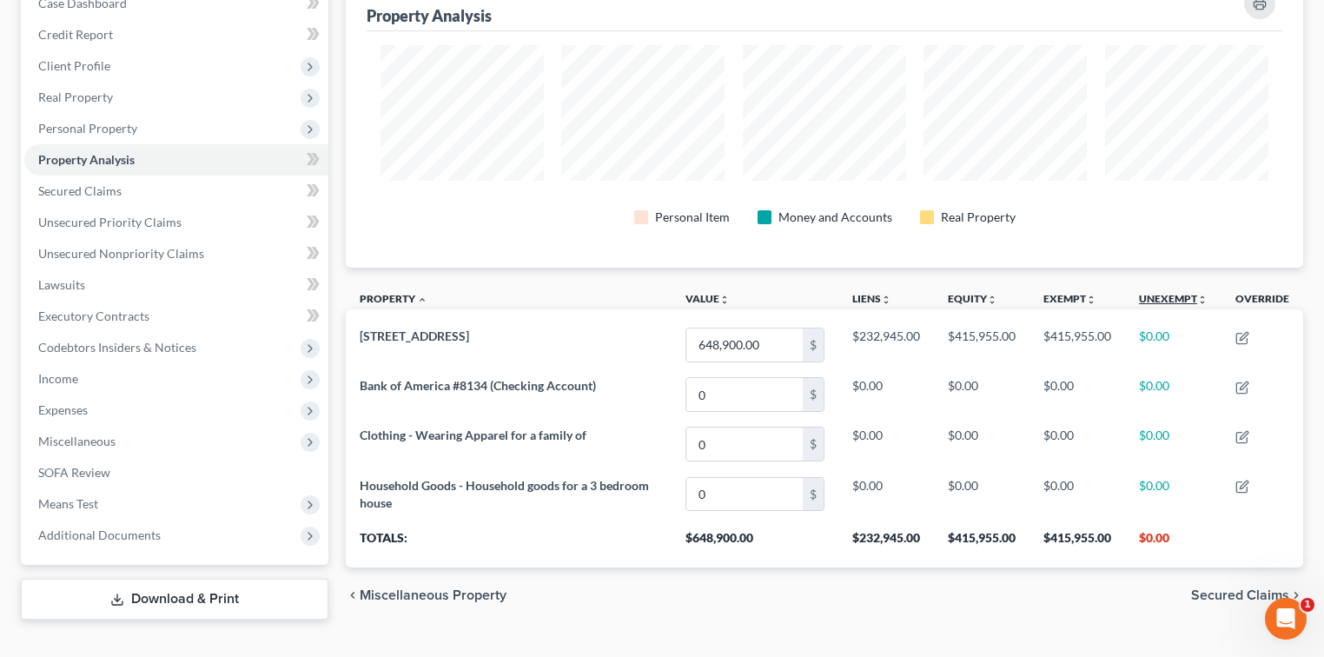
scroll to position [223, 0]
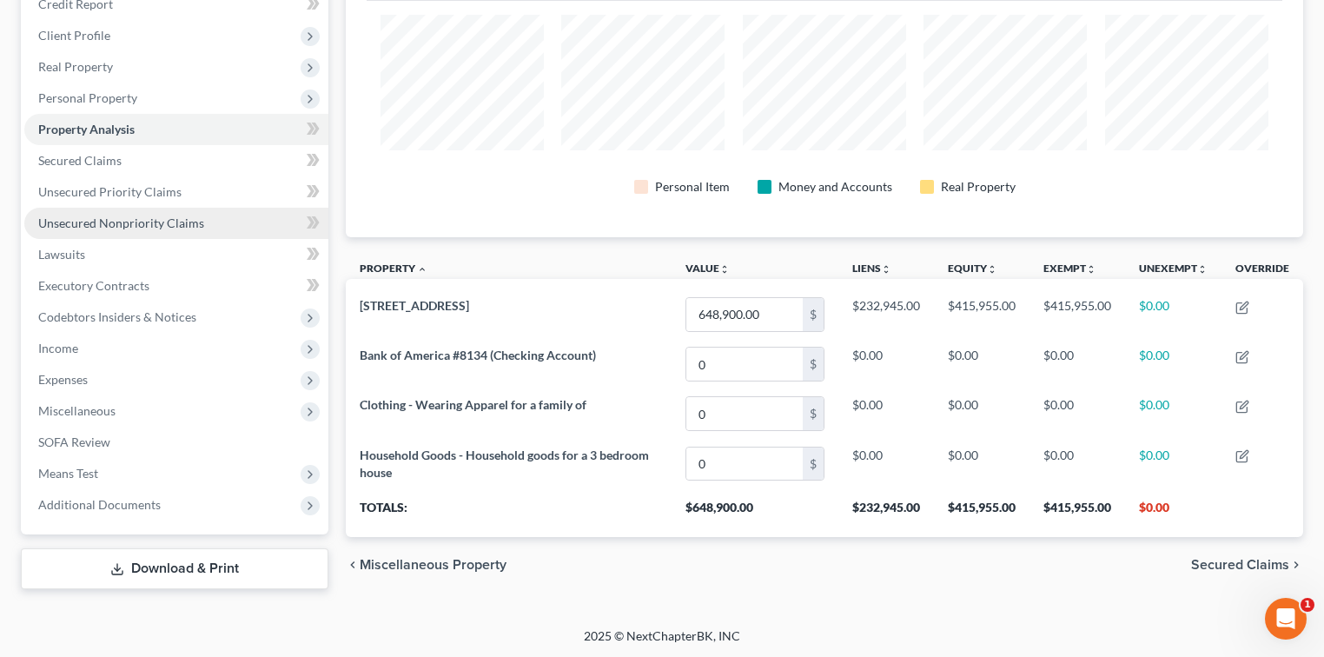
click at [84, 233] on link "Unsecured Nonpriority Claims" at bounding box center [176, 223] width 304 height 31
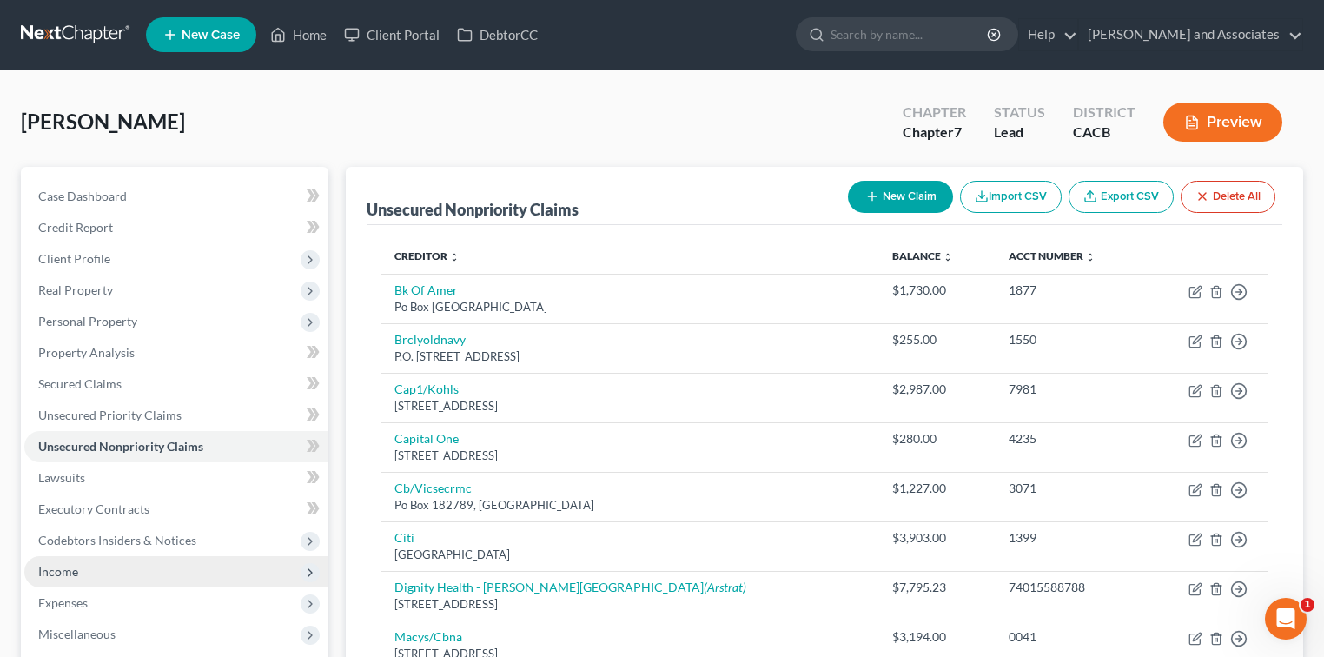
click at [90, 573] on span "Income" at bounding box center [176, 571] width 304 height 31
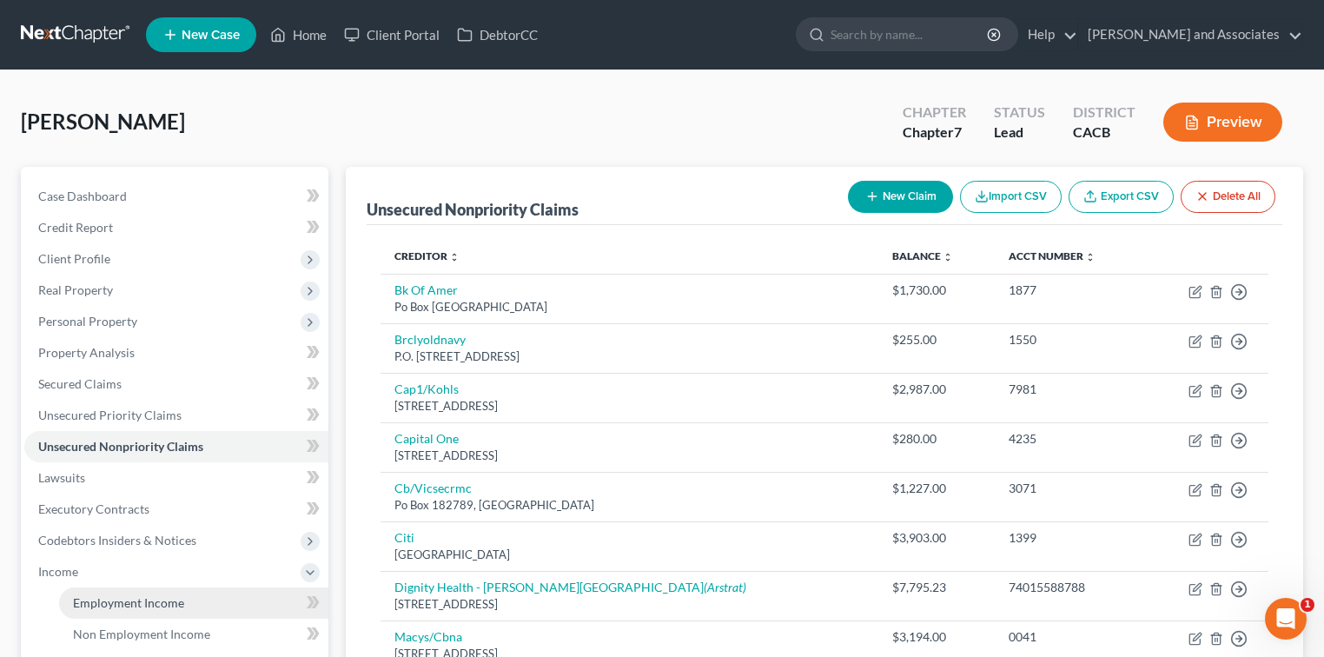
click at [175, 591] on link "Employment Income" at bounding box center [193, 602] width 269 height 31
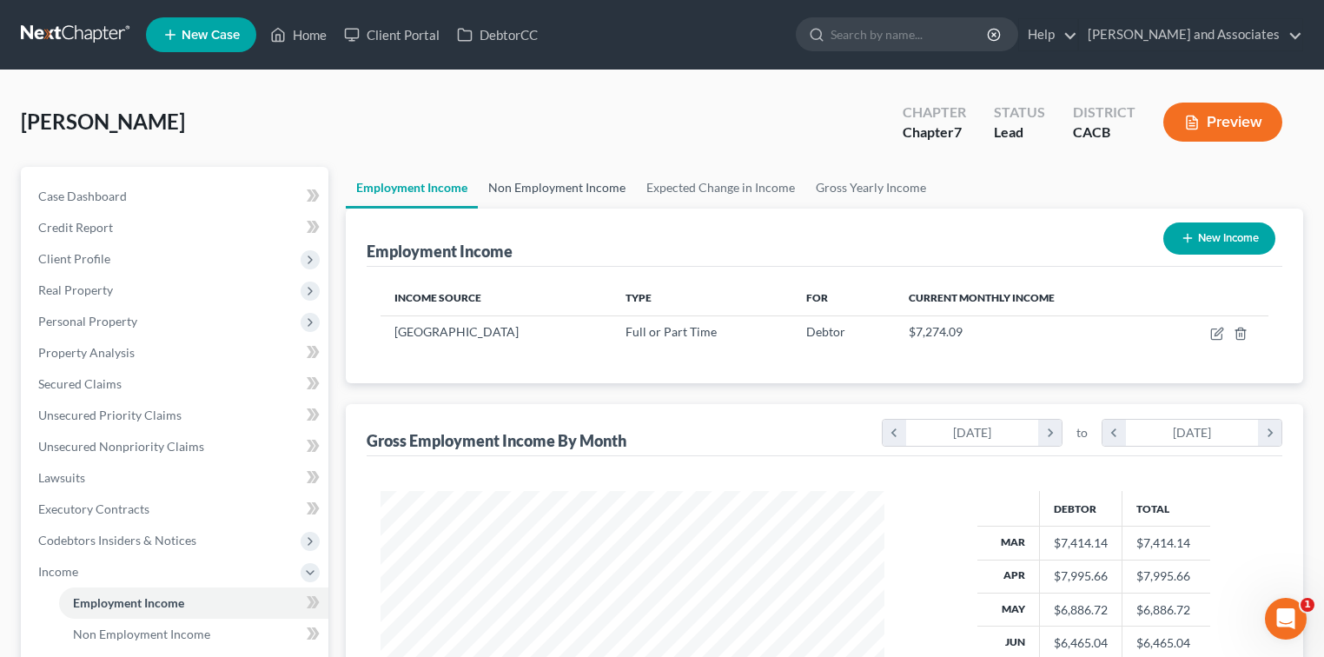
click at [548, 195] on link "Non Employment Income" at bounding box center [557, 188] width 158 height 42
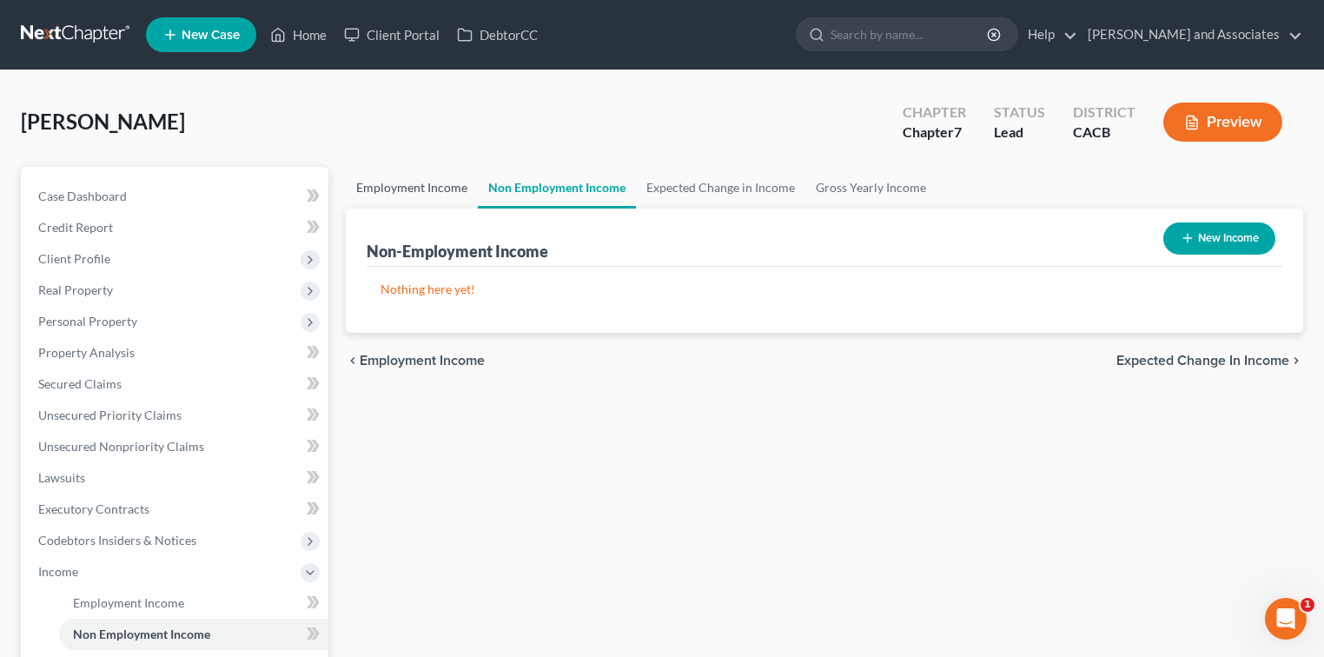
click at [416, 189] on link "Employment Income" at bounding box center [412, 188] width 132 height 42
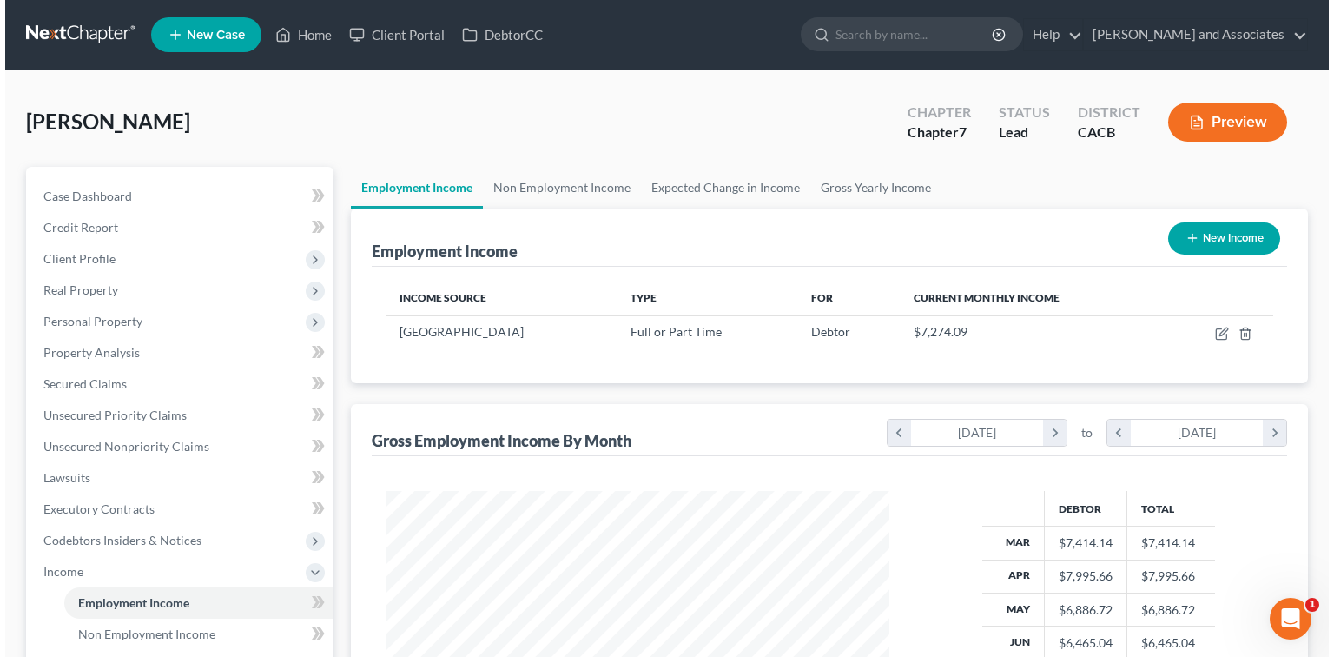
scroll to position [309, 538]
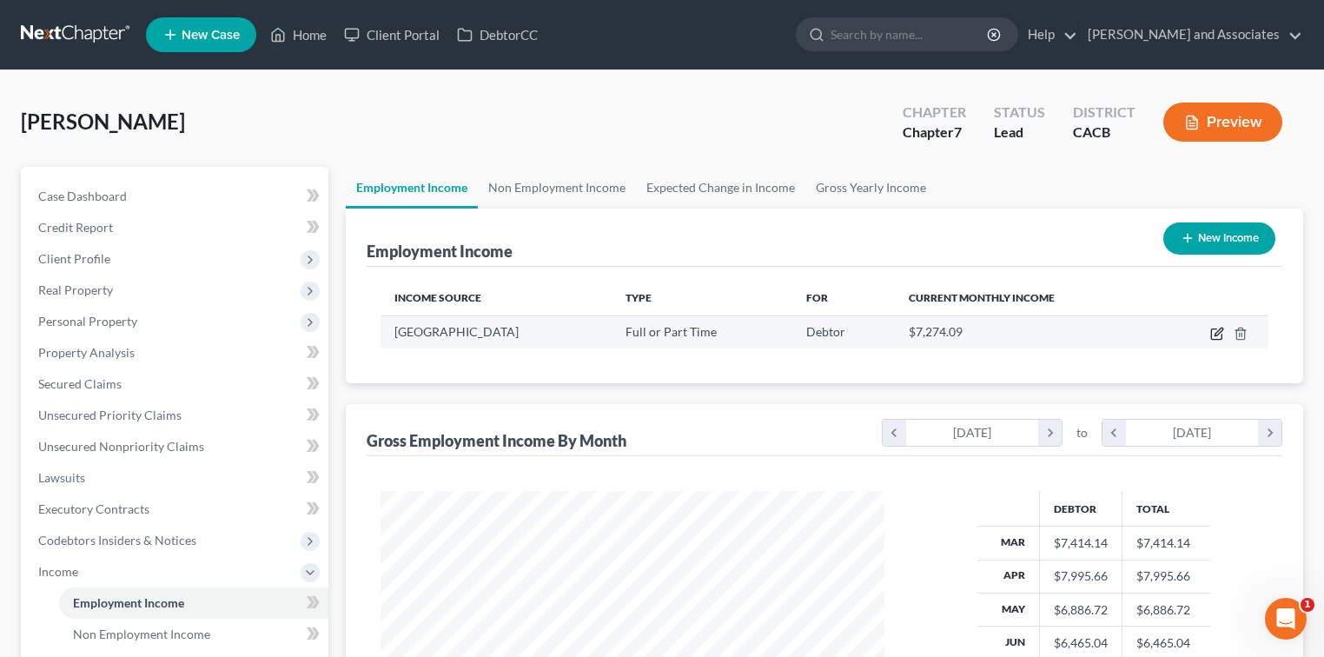
click at [1214, 335] on icon "button" at bounding box center [1217, 334] width 14 height 14
select select "0"
select select "2"
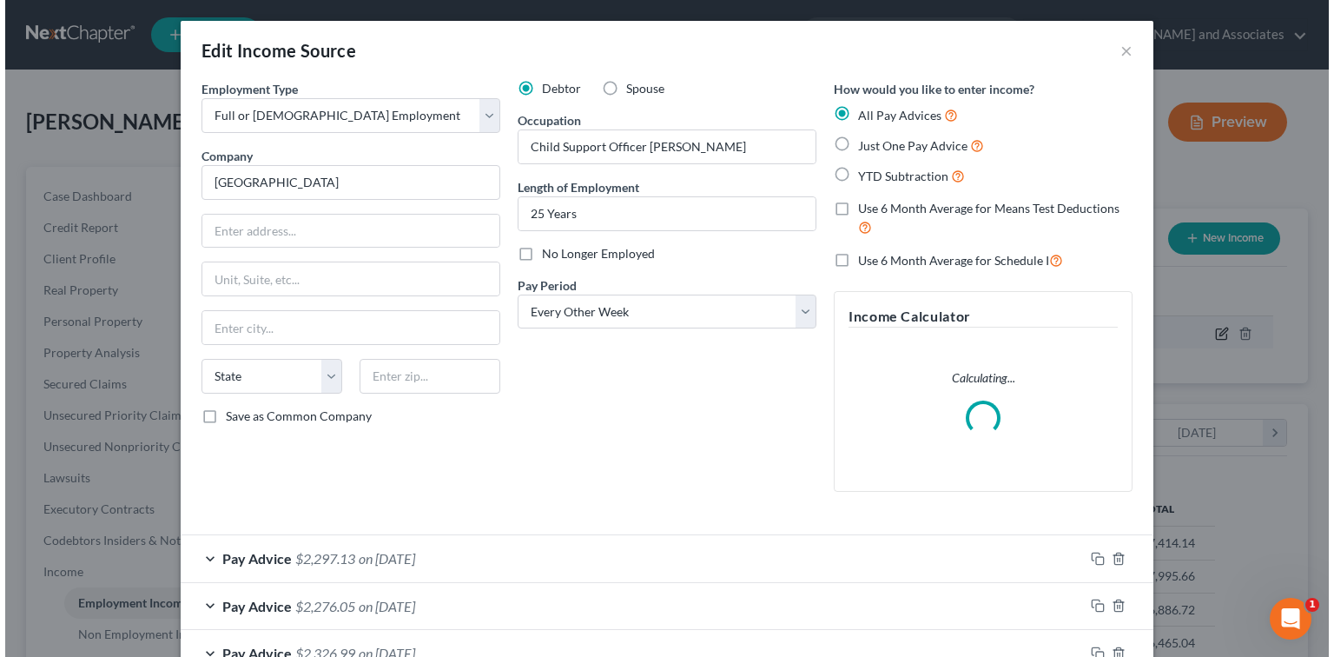
scroll to position [309, 542]
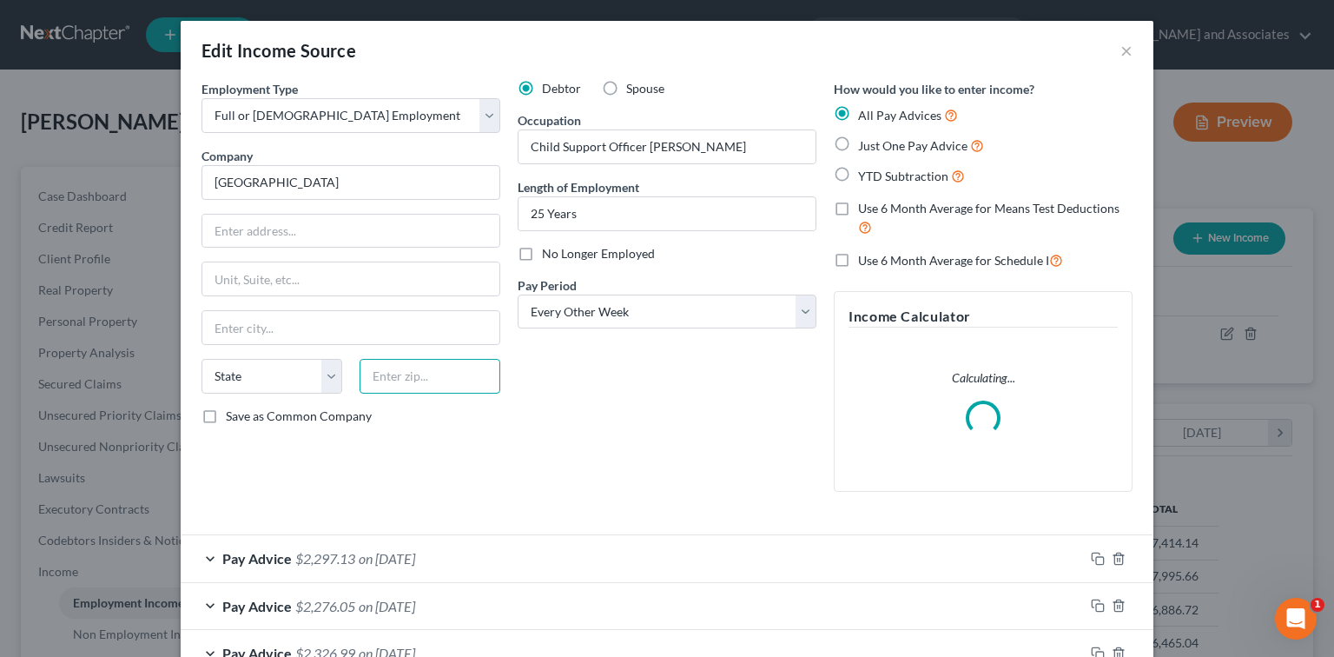
click at [452, 364] on input "text" at bounding box center [430, 376] width 141 height 35
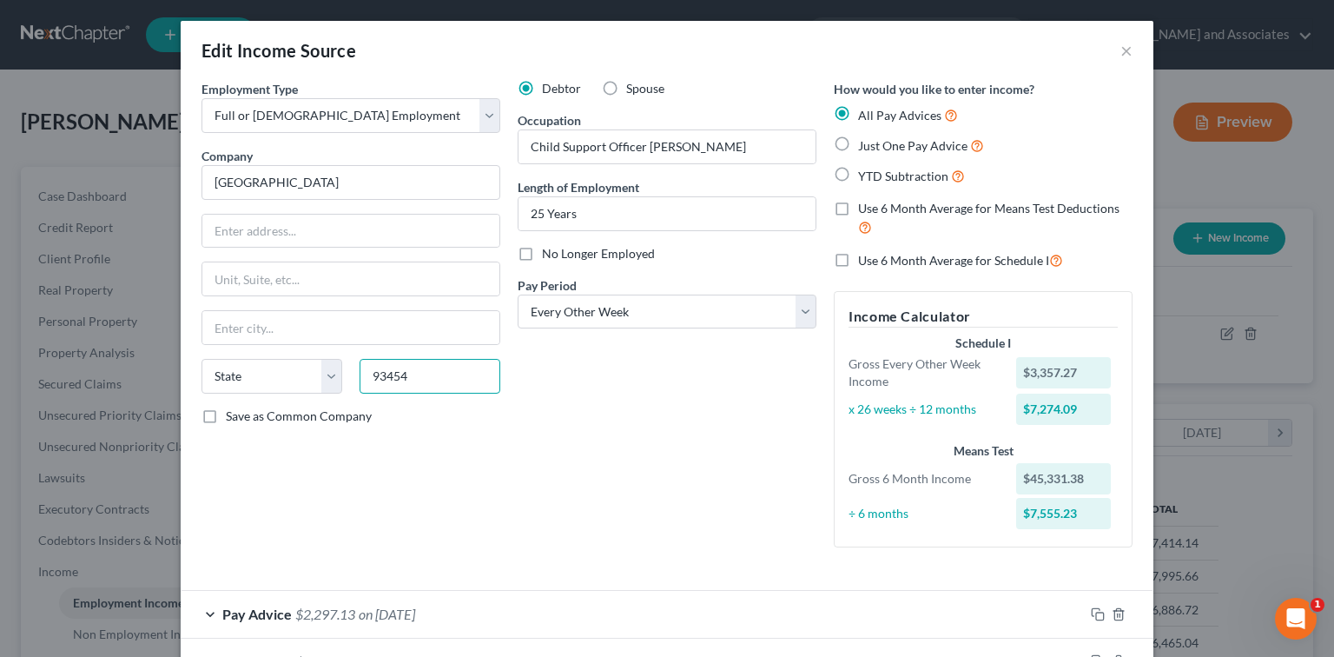
type input "93454"
click at [572, 420] on div "Debtor Spouse Occupation Child Support Officer Sr Length of Employment 25 Years…" at bounding box center [667, 320] width 316 height 481
type input "Santa Maria"
select select "4"
click at [413, 244] on input "text" at bounding box center [350, 231] width 297 height 33
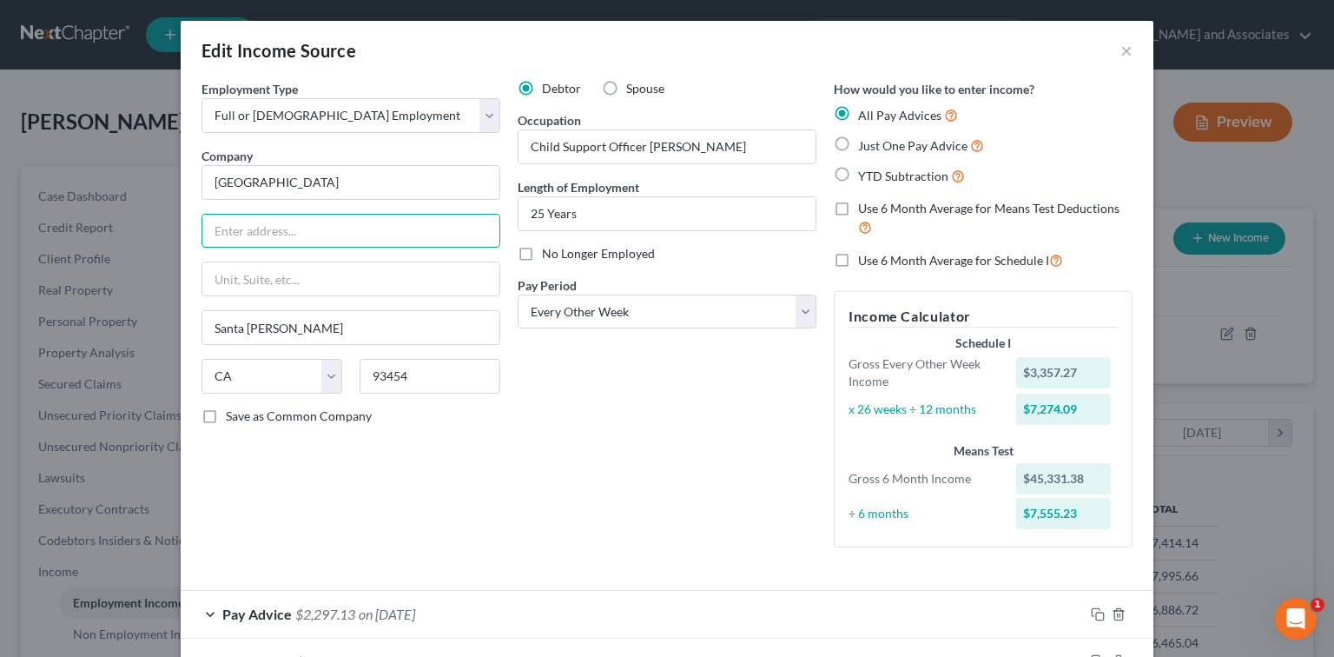
paste input "201 S Miller St STE 206"
type input "201 S Miller St STE 206"
click at [371, 178] on input "Santa Barbara County" at bounding box center [350, 182] width 299 height 35
drag, startPoint x: 371, startPoint y: 178, endPoint x: 104, endPoint y: 178, distance: 266.6
click at [100, 178] on div "Edit Income Source × Employment Type * Select Full or Part Time Employment Self…" at bounding box center [667, 328] width 1334 height 657
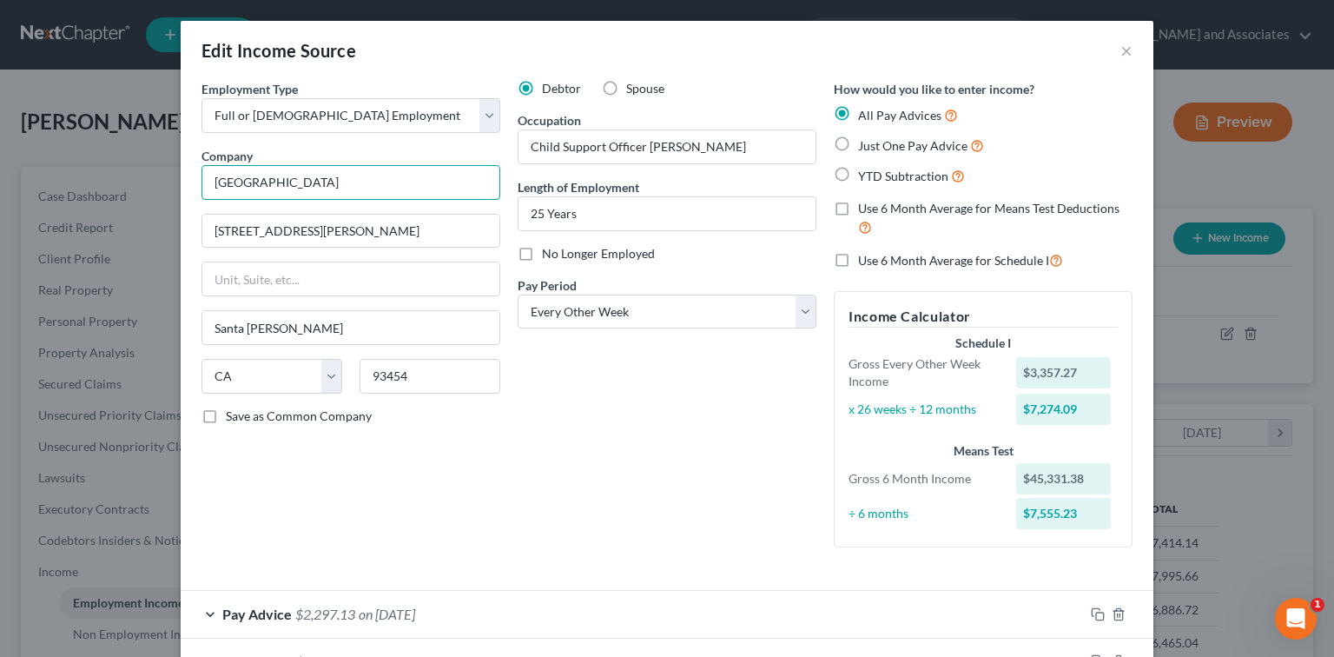
paste input "Child Support Services"
type input "Santa Barbara County Child Support Services"
click at [559, 441] on div "Debtor Spouse Occupation Child Support Officer Sr Length of Employment 25 Years…" at bounding box center [667, 320] width 316 height 481
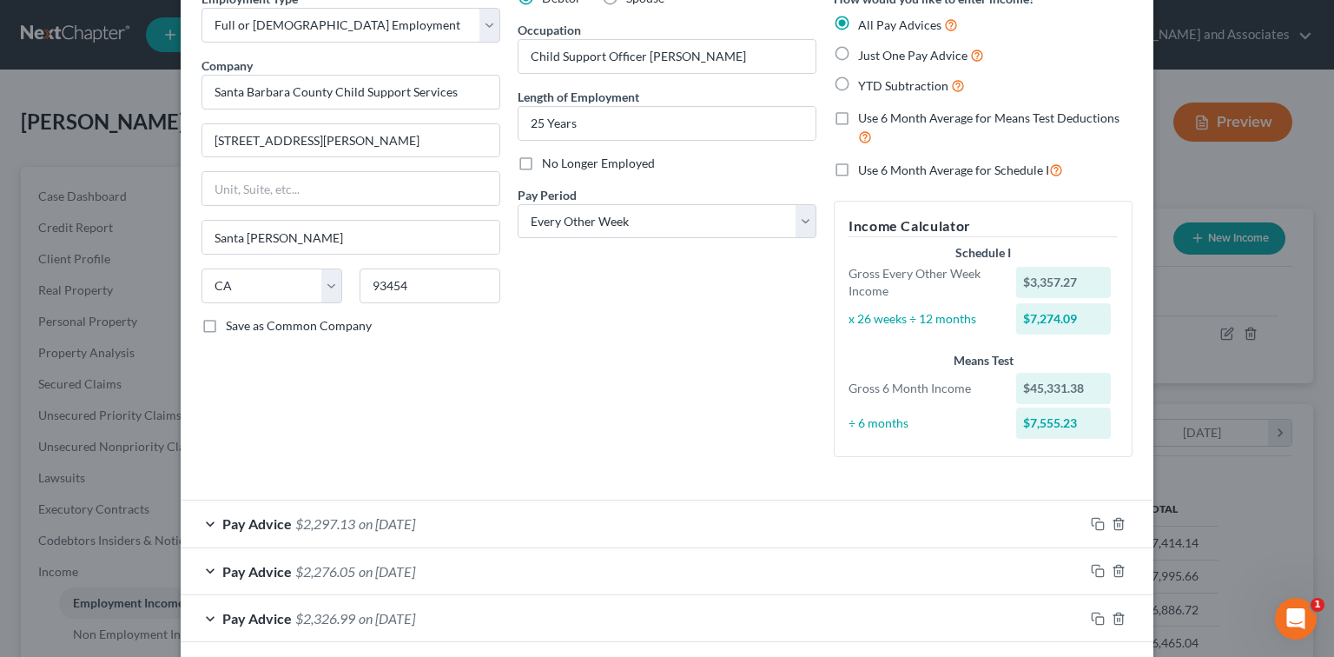
scroll to position [116, 0]
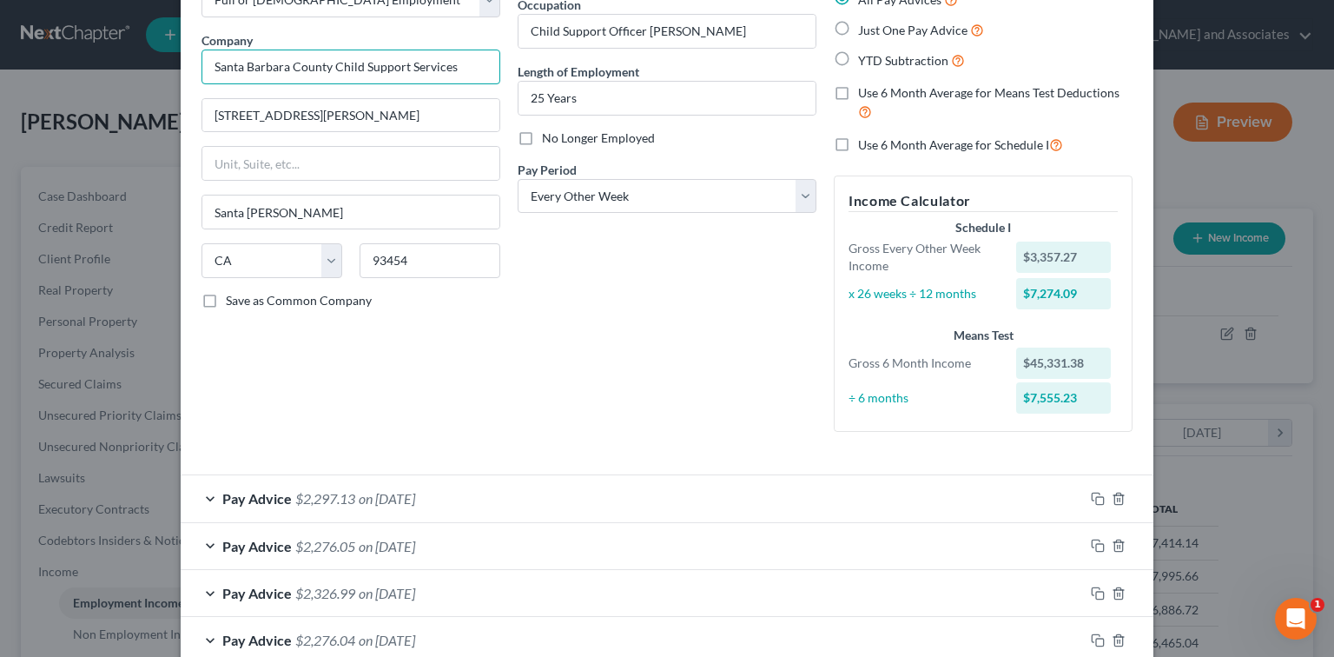
click at [462, 66] on input "Santa Barbara County Child Support Services" at bounding box center [350, 67] width 299 height 35
click at [729, 413] on div "Debtor Spouse Occupation Child Support Officer Sr Length of Employment 25 Years…" at bounding box center [667, 204] width 316 height 481
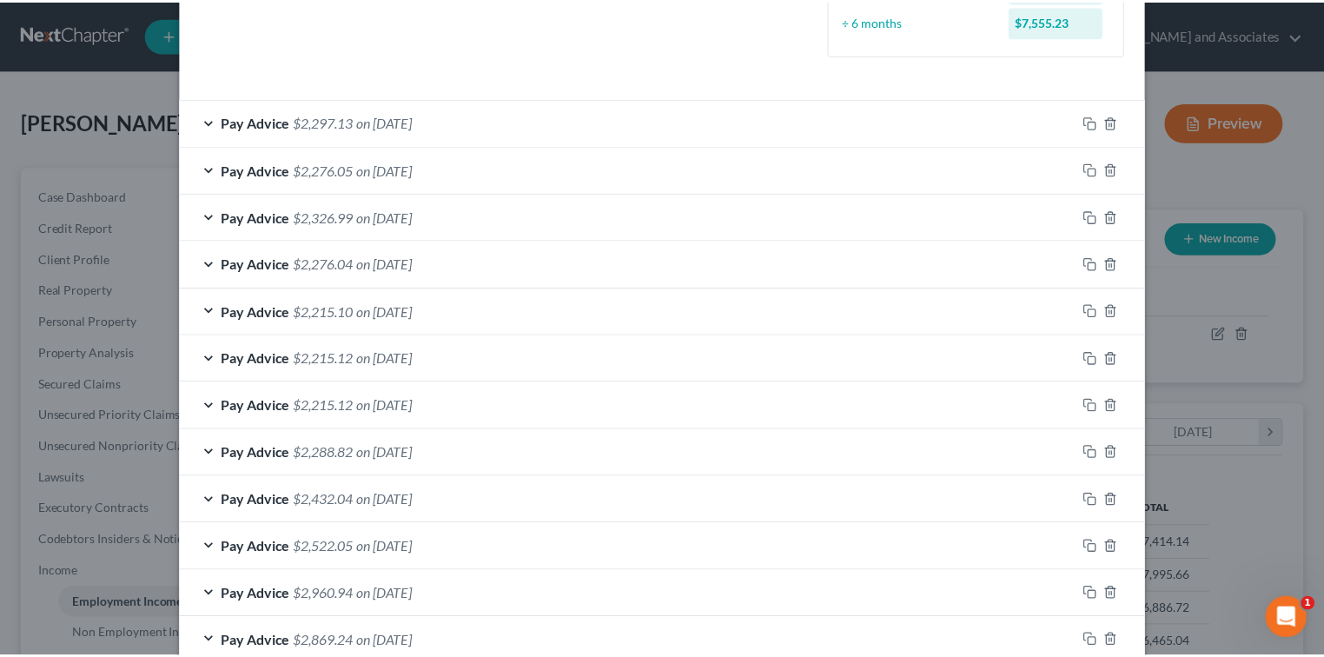
scroll to position [639, 0]
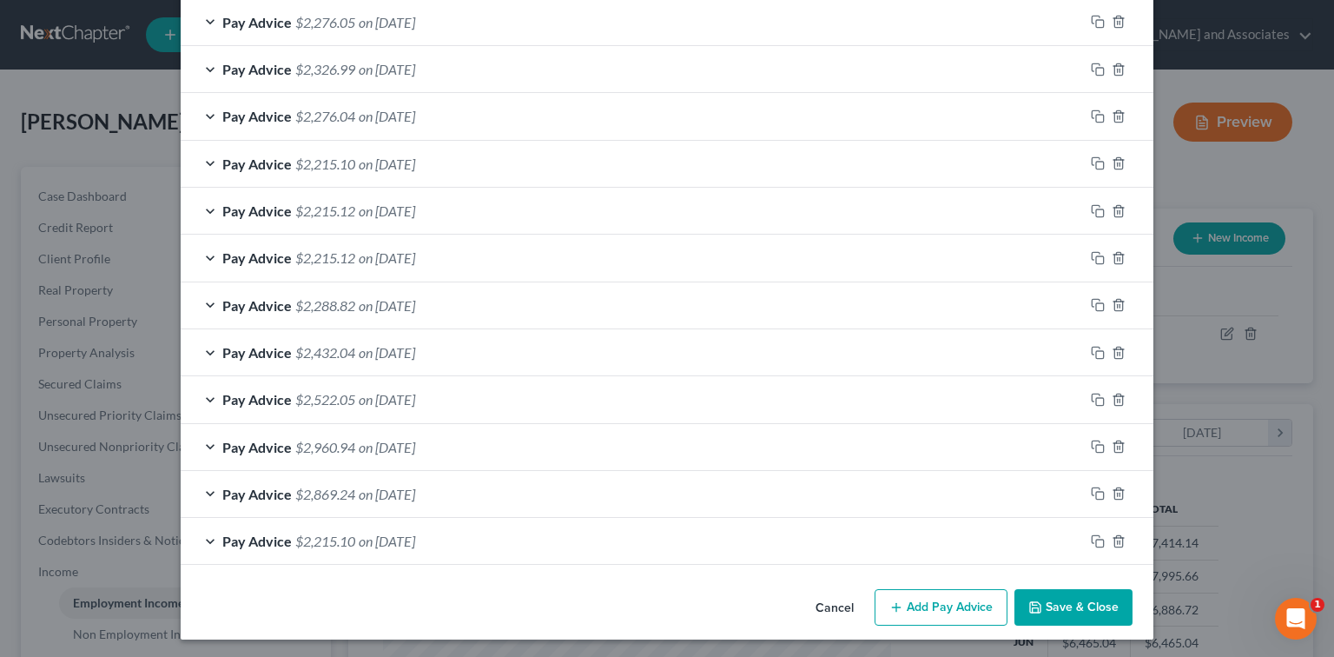
click at [1094, 610] on button "Save & Close" at bounding box center [1073, 607] width 118 height 36
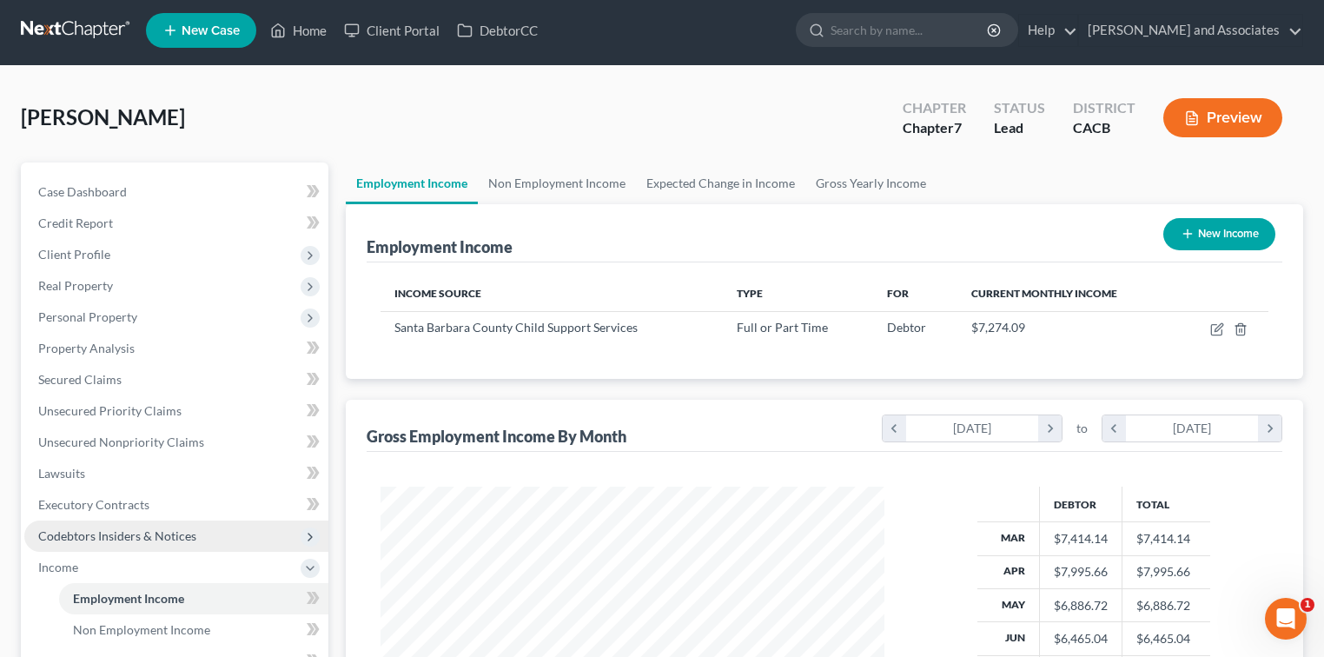
scroll to position [0, 0]
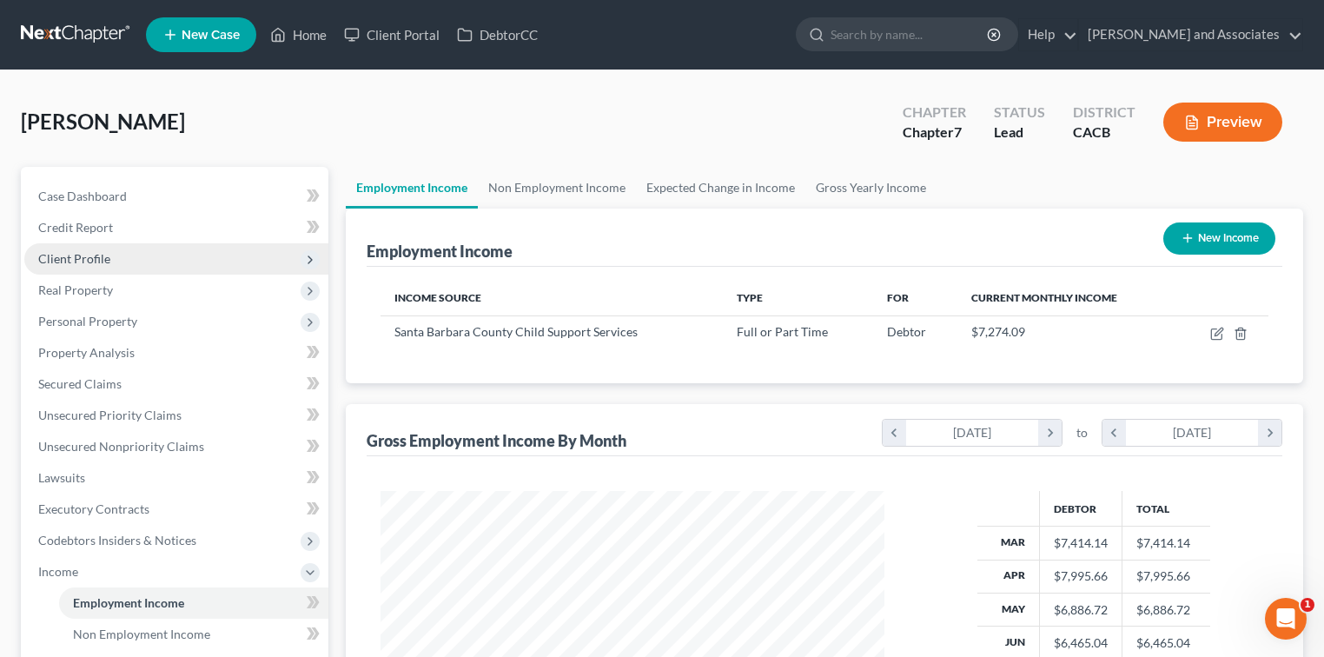
click at [172, 265] on span "Client Profile" at bounding box center [176, 258] width 304 height 31
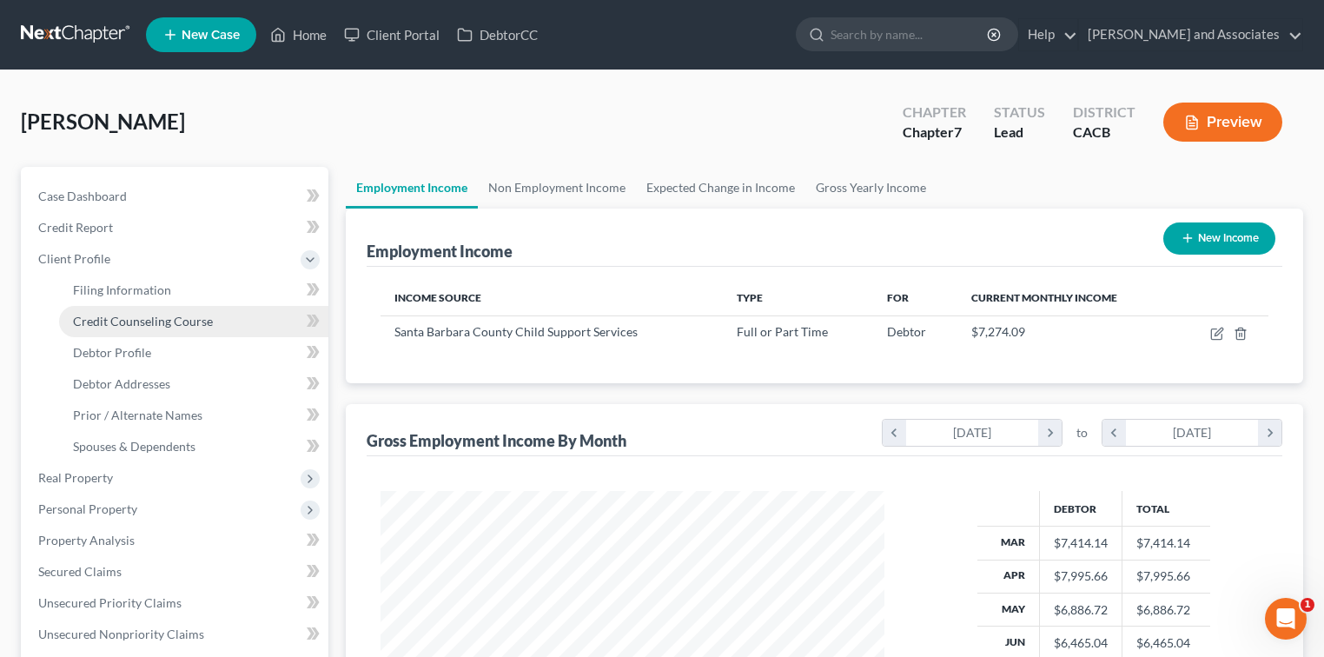
click at [159, 307] on link "Credit Counseling Course" at bounding box center [193, 321] width 269 height 31
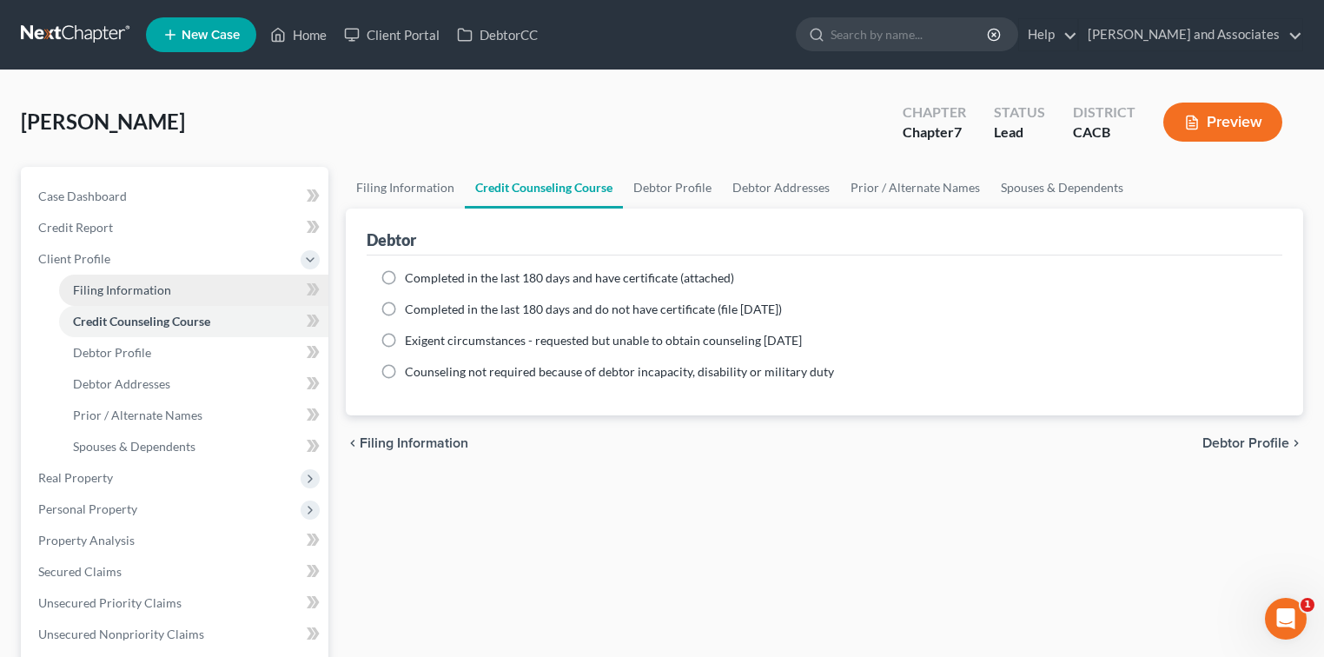
click at [160, 289] on span "Filing Information" at bounding box center [122, 289] width 98 height 15
select select "1"
select select "0"
select select "4"
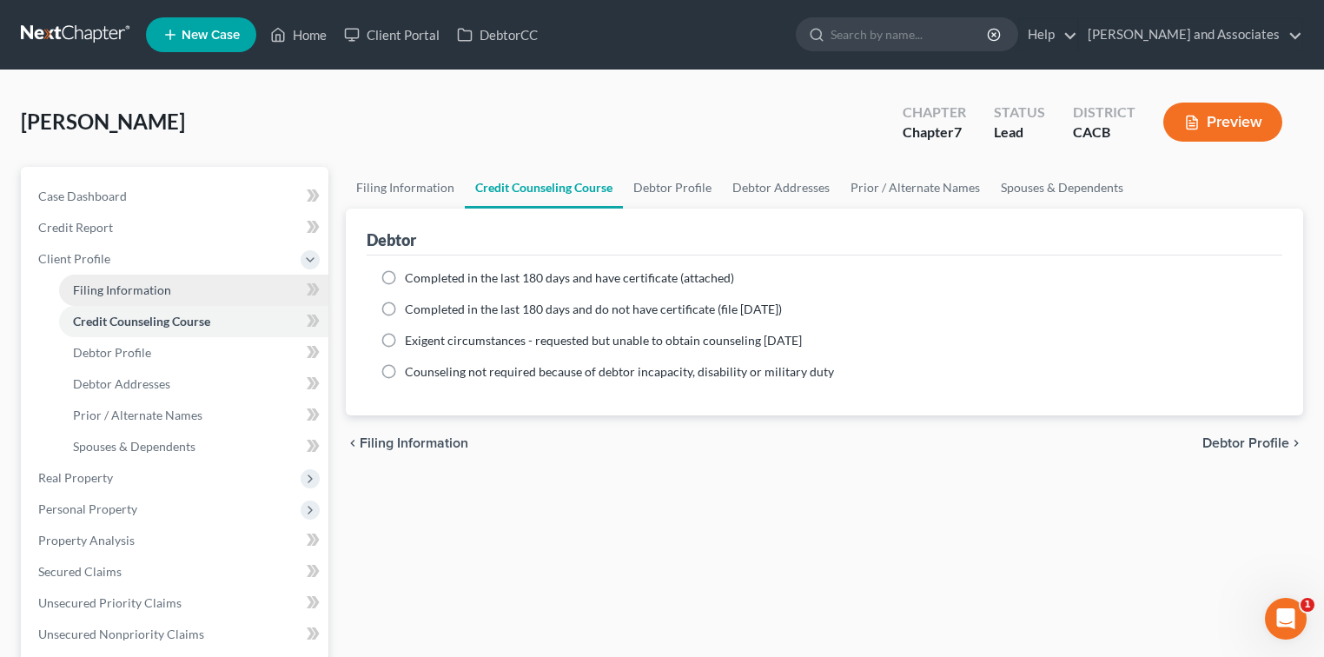
select select "1"
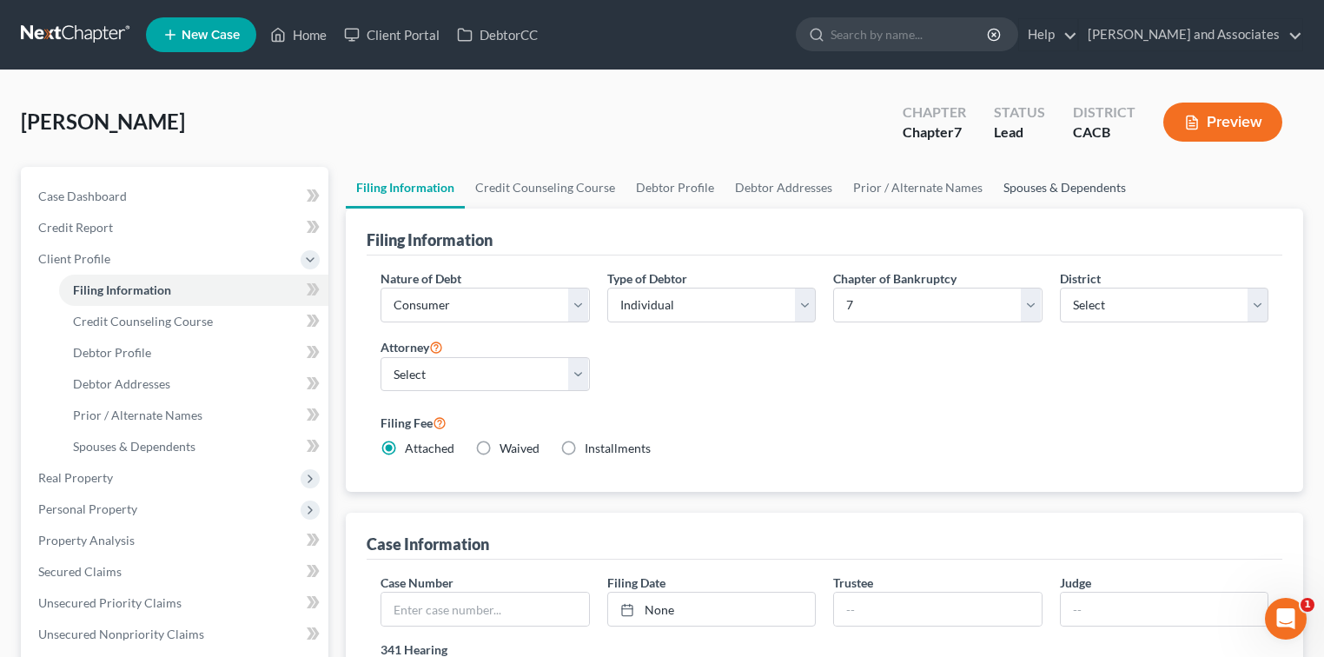
click at [1100, 175] on link "Spouses & Dependents" at bounding box center [1064, 188] width 143 height 42
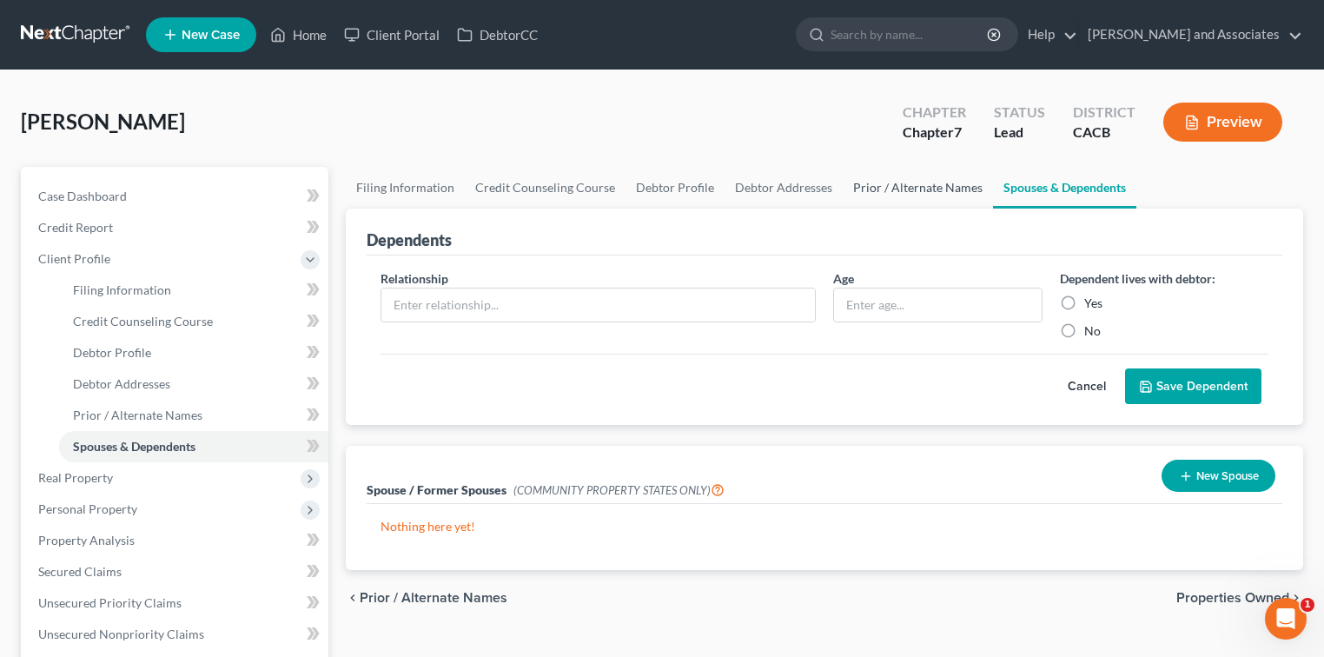
click at [889, 194] on link "Prior / Alternate Names" at bounding box center [917, 188] width 150 height 42
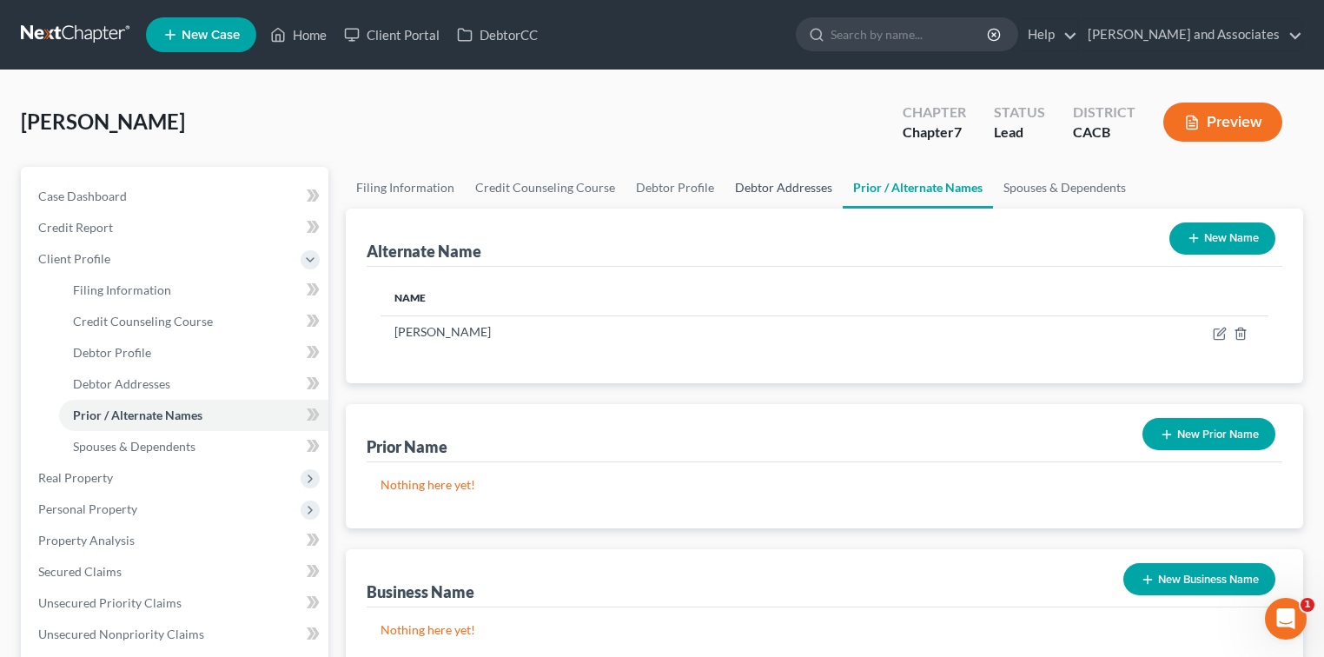
click at [781, 199] on link "Debtor Addresses" at bounding box center [783, 188] width 118 height 42
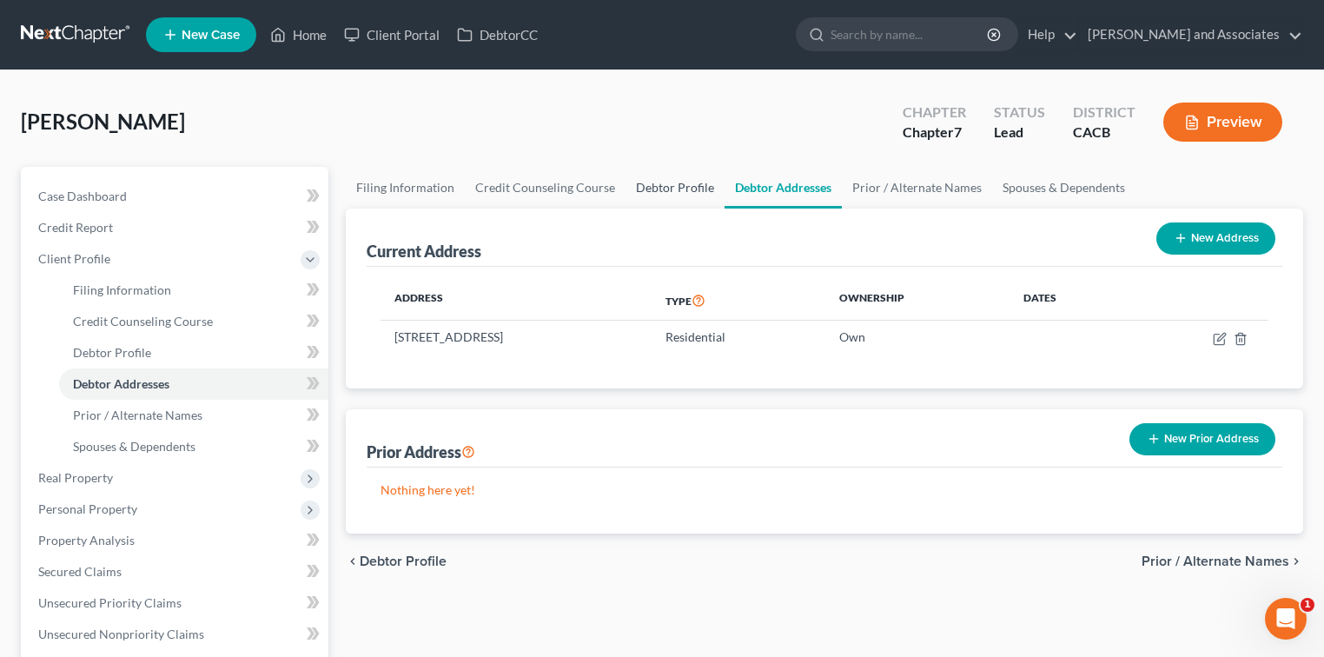
click at [641, 201] on link "Debtor Profile" at bounding box center [674, 188] width 99 height 42
select select "3"
select select "2"
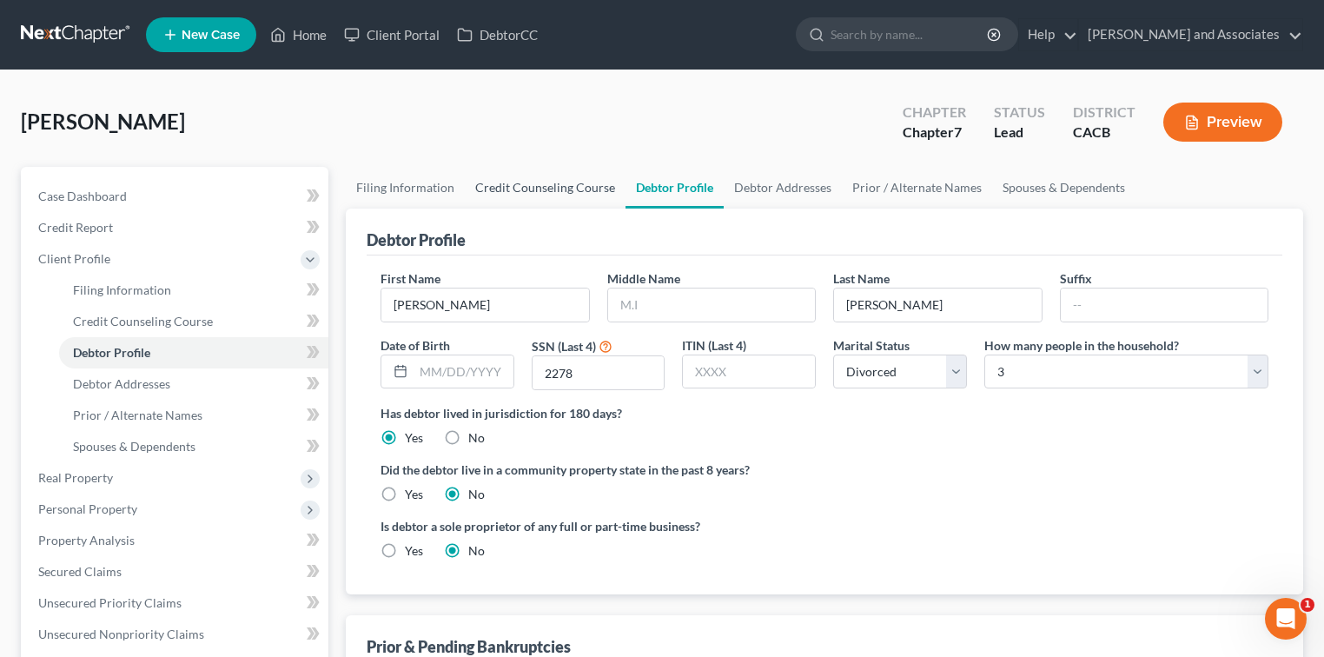
click at [518, 183] on link "Credit Counseling Course" at bounding box center [545, 188] width 161 height 42
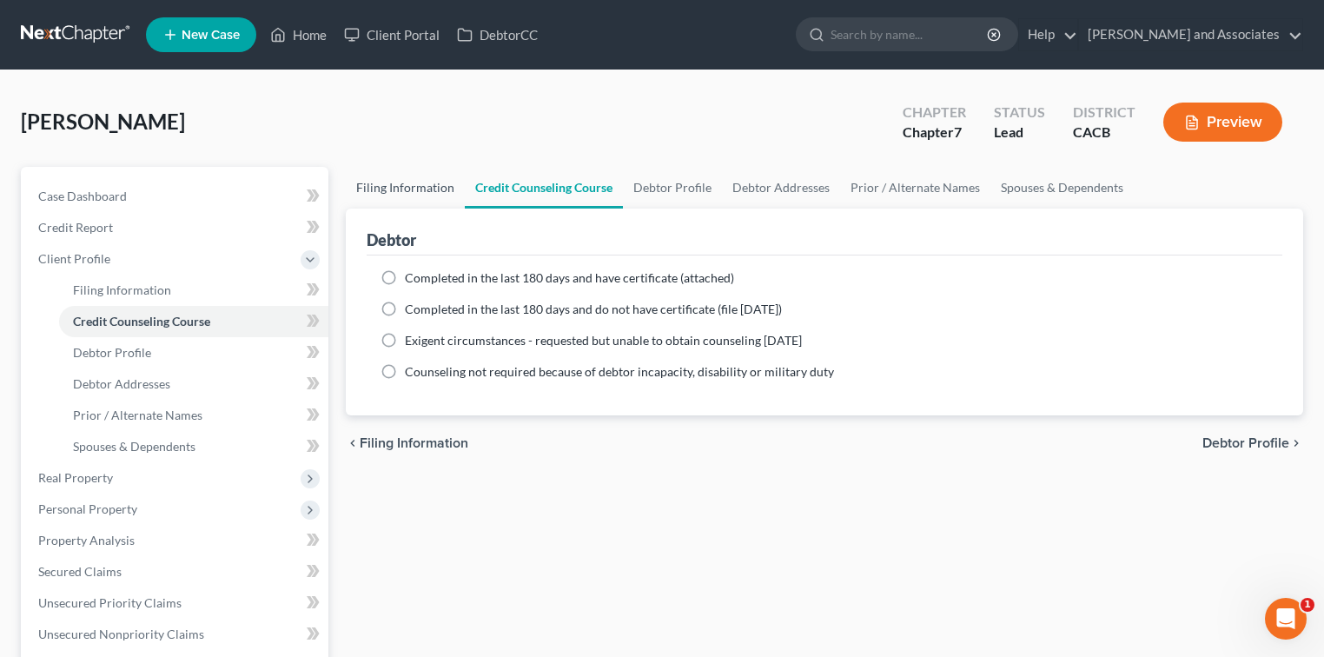
click at [419, 195] on link "Filing Information" at bounding box center [405, 188] width 119 height 42
select select "1"
select select "0"
select select "7"
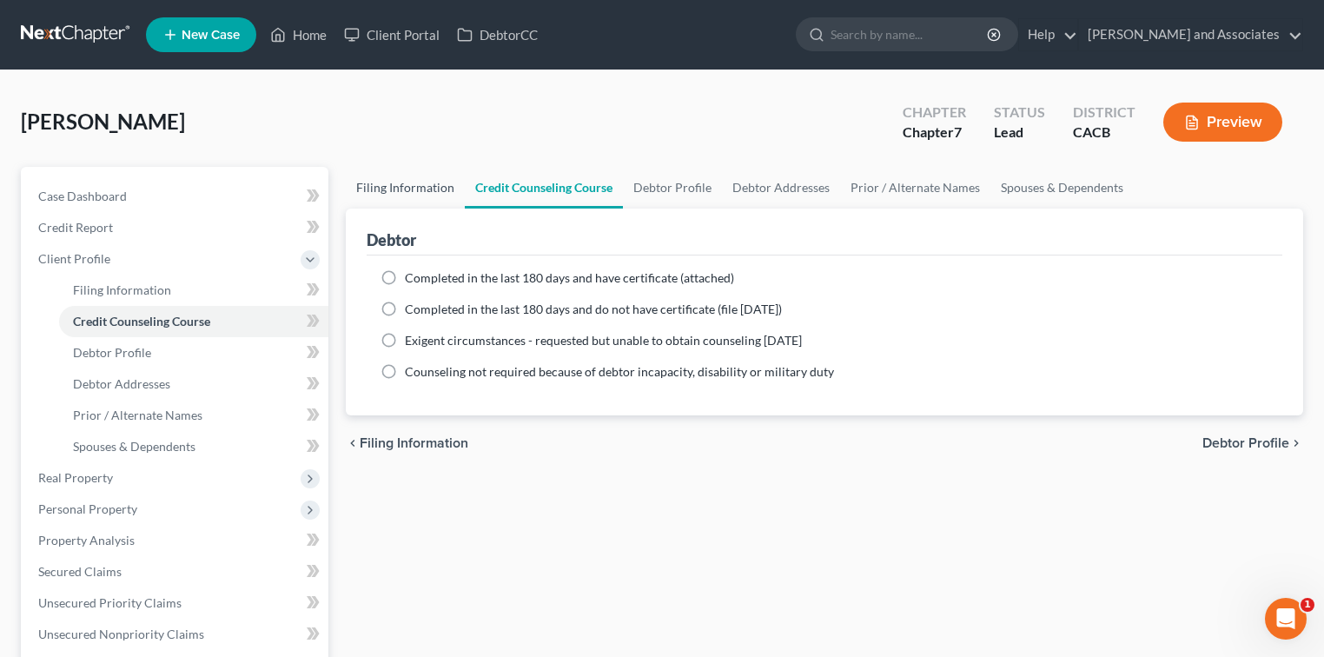
select select "0"
select select "4"
select select "1"
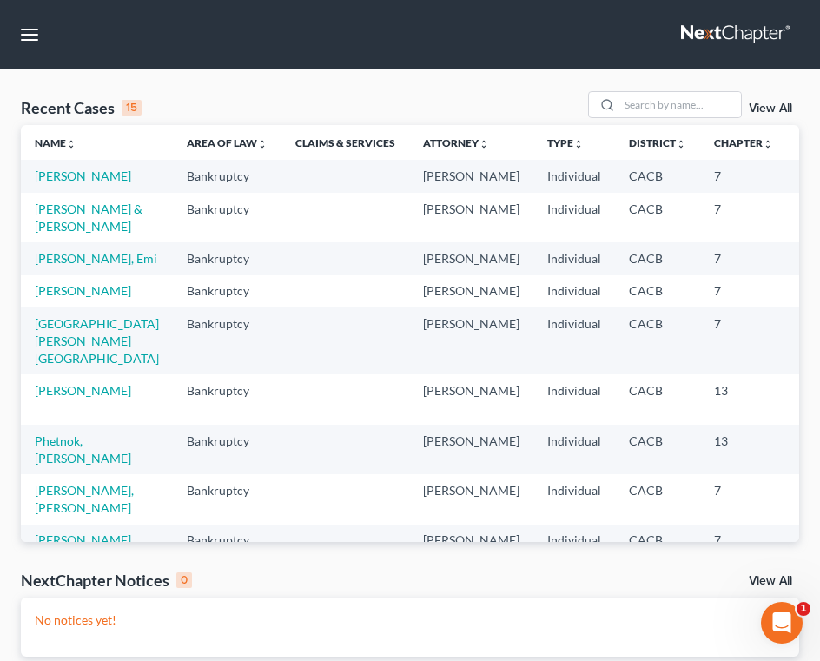
click at [51, 183] on link "[PERSON_NAME]" at bounding box center [83, 175] width 96 height 15
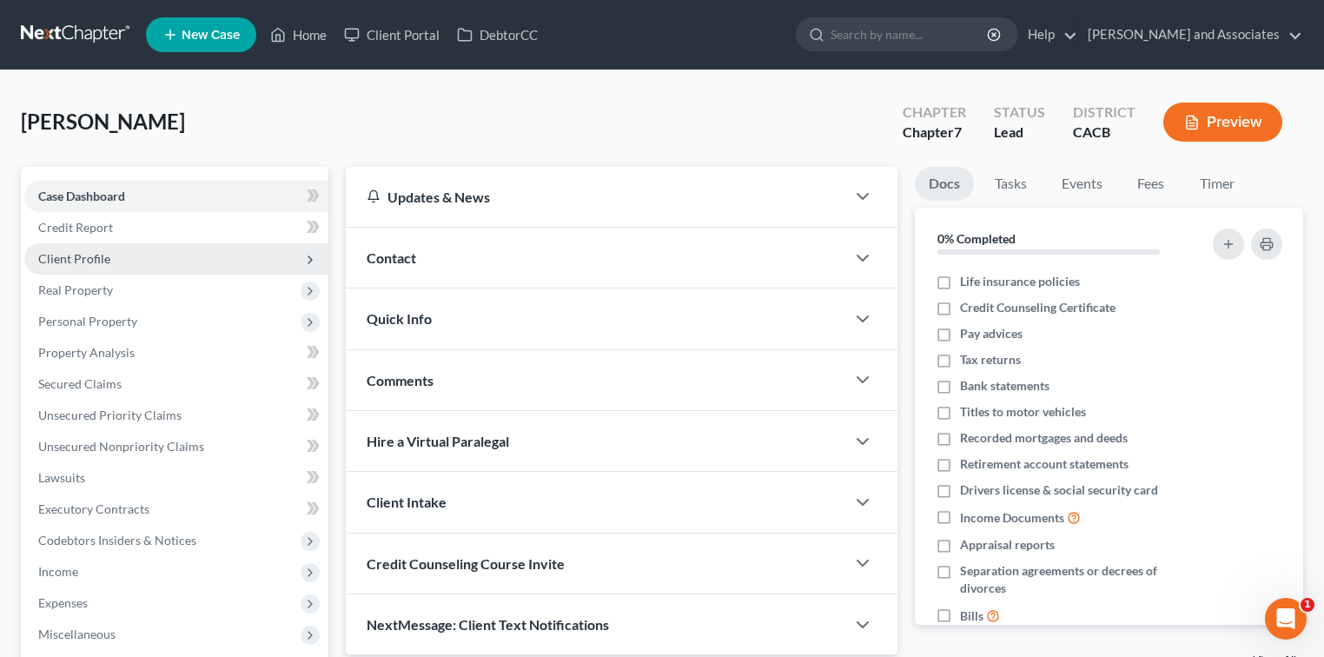
click at [184, 257] on span "Client Profile" at bounding box center [176, 258] width 304 height 31
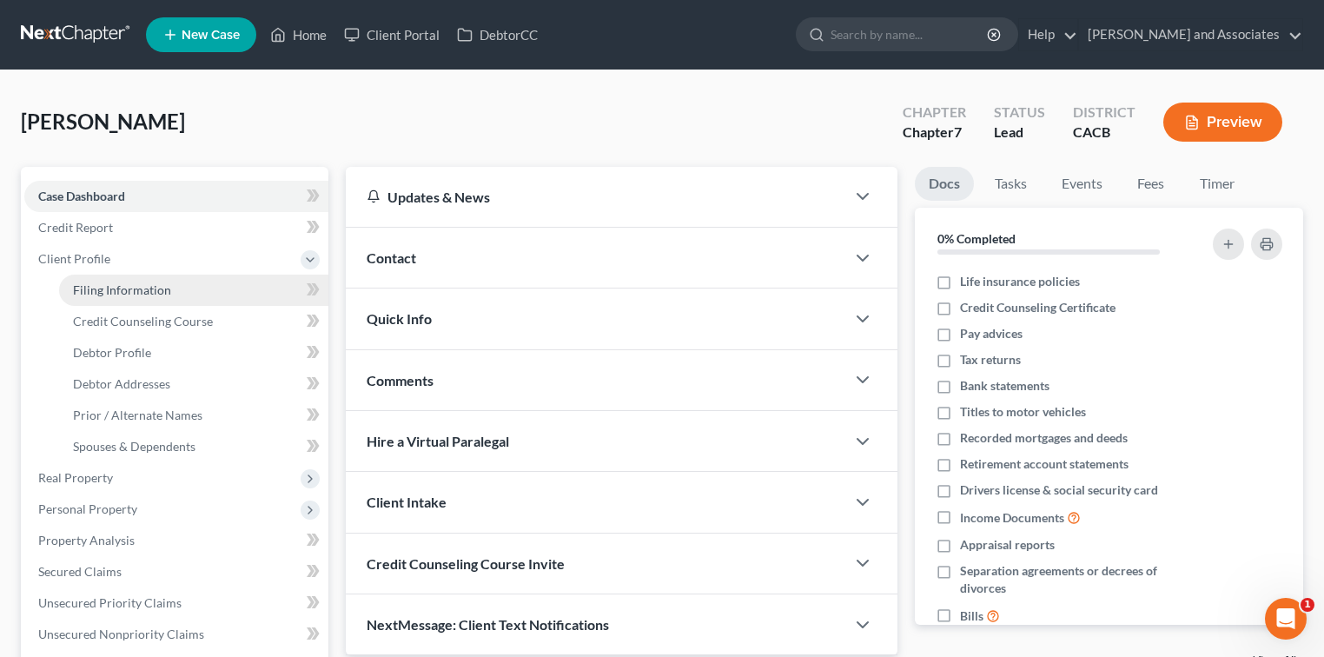
click at [175, 285] on link "Filing Information" at bounding box center [193, 289] width 269 height 31
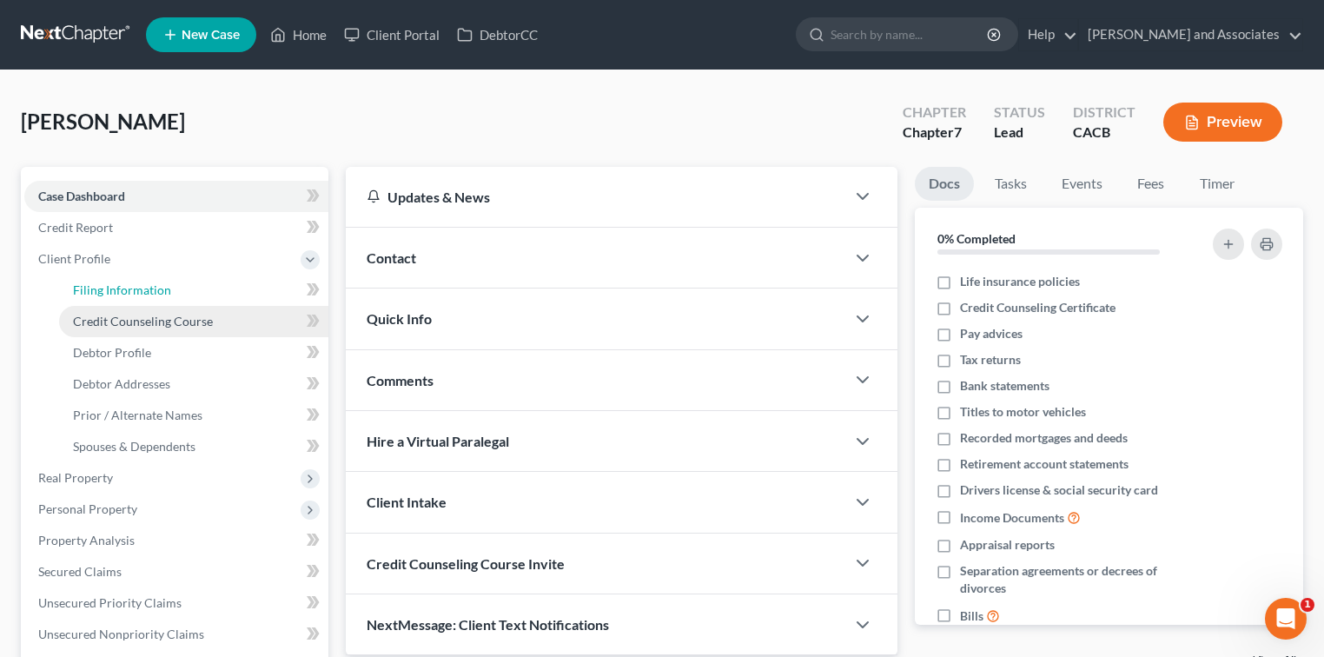
select select "1"
select select "0"
select select "4"
select select "1"
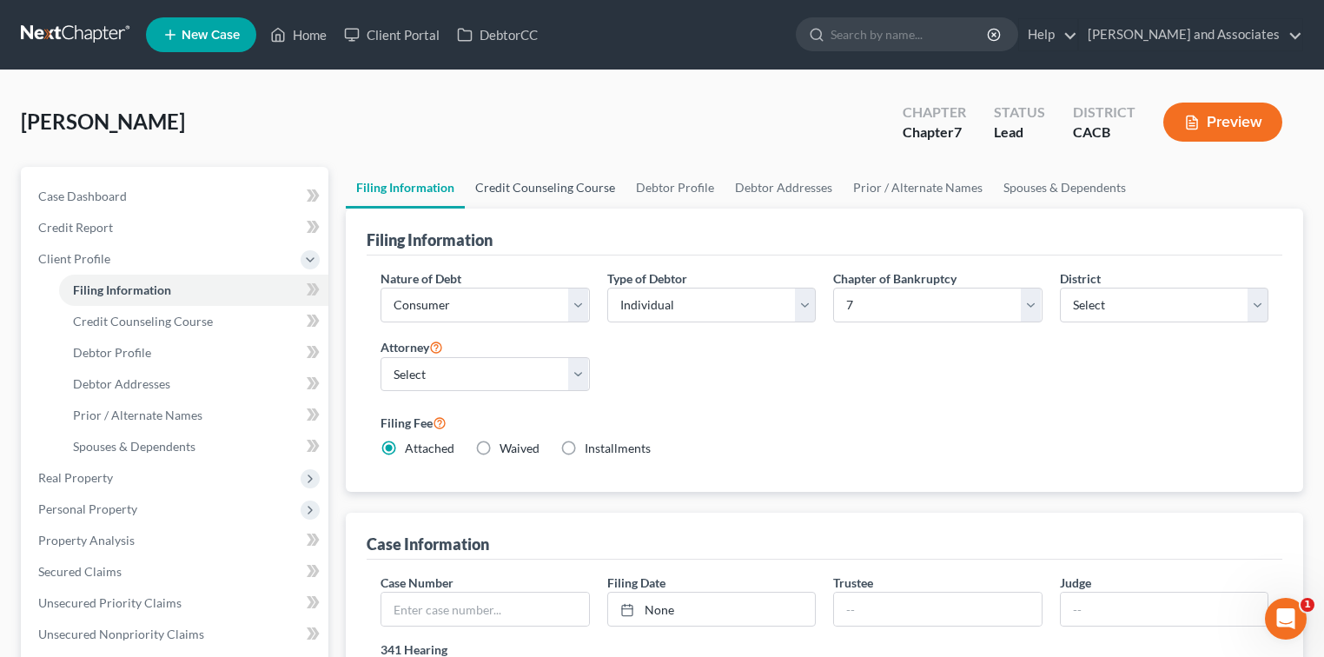
click at [573, 190] on link "Credit Counseling Course" at bounding box center [545, 188] width 161 height 42
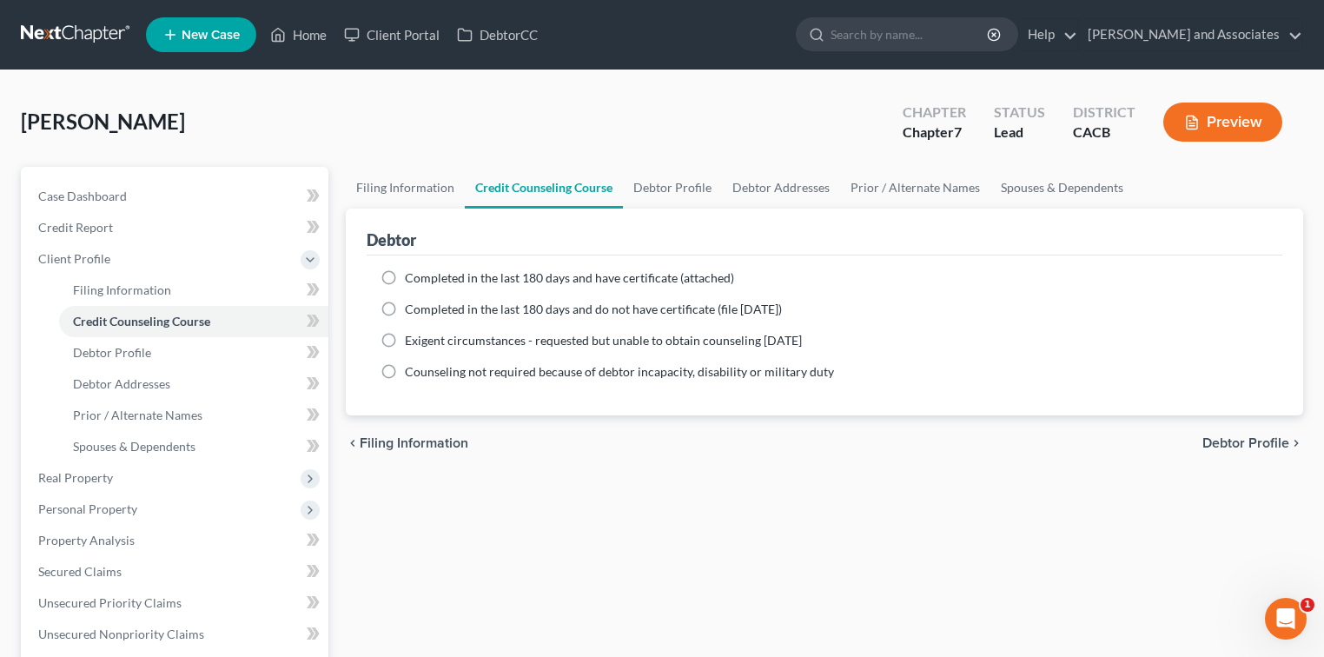
click at [500, 275] on span "Completed in the last 180 days and have certificate (attached)" at bounding box center [569, 277] width 329 height 15
click at [423, 275] on input "Completed in the last 180 days and have certificate (attached)" at bounding box center [417, 274] width 11 height 11
radio input "true"
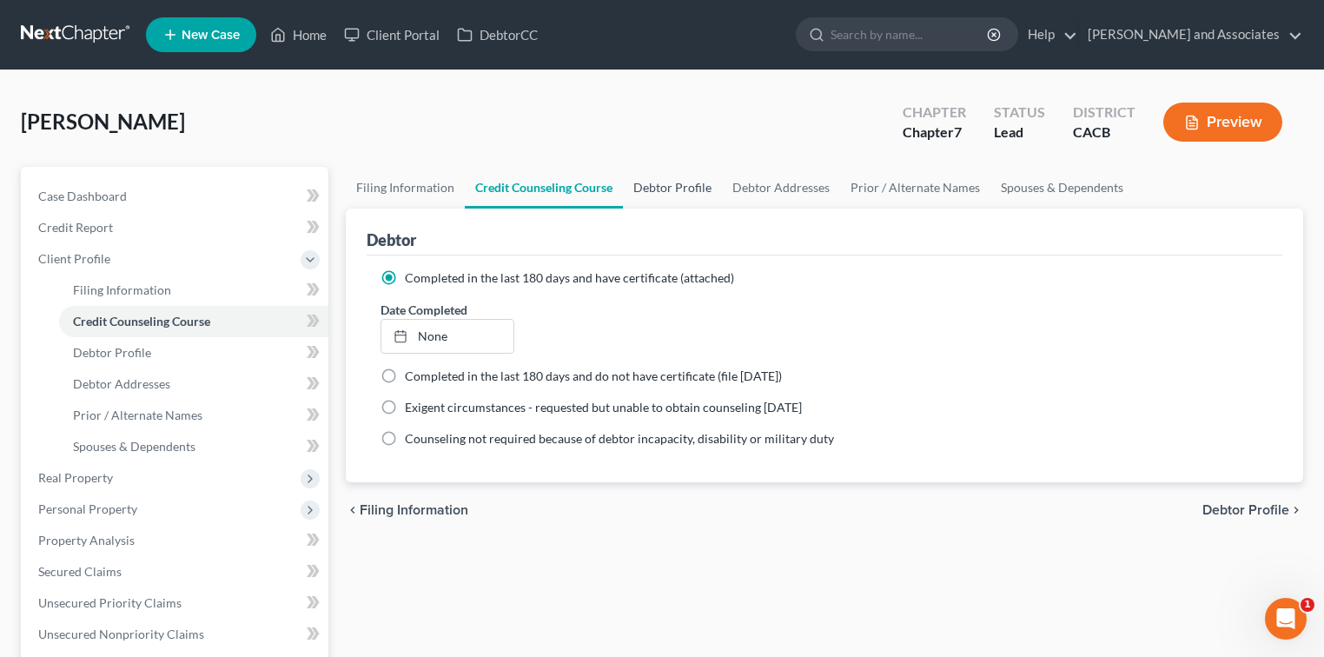
click at [683, 192] on link "Debtor Profile" at bounding box center [672, 188] width 99 height 42
select select "3"
select select "2"
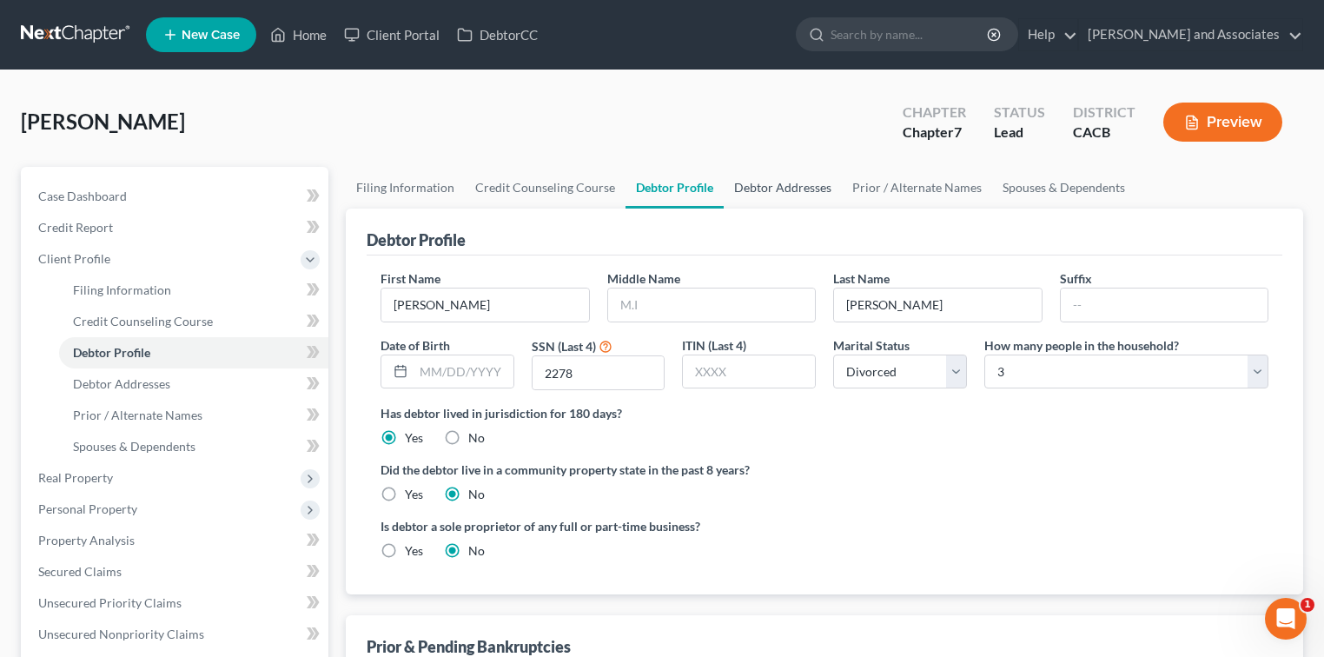
click at [750, 192] on link "Debtor Addresses" at bounding box center [782, 188] width 118 height 42
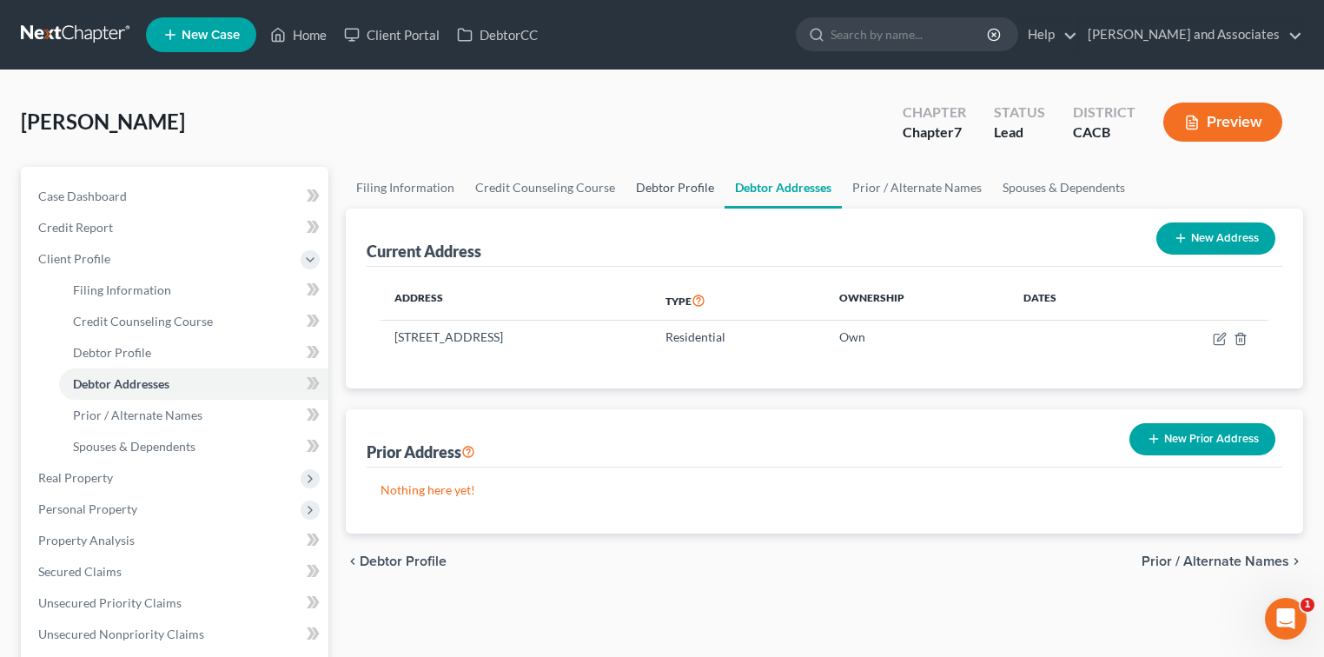
click at [674, 187] on link "Debtor Profile" at bounding box center [674, 188] width 99 height 42
select select "3"
select select "2"
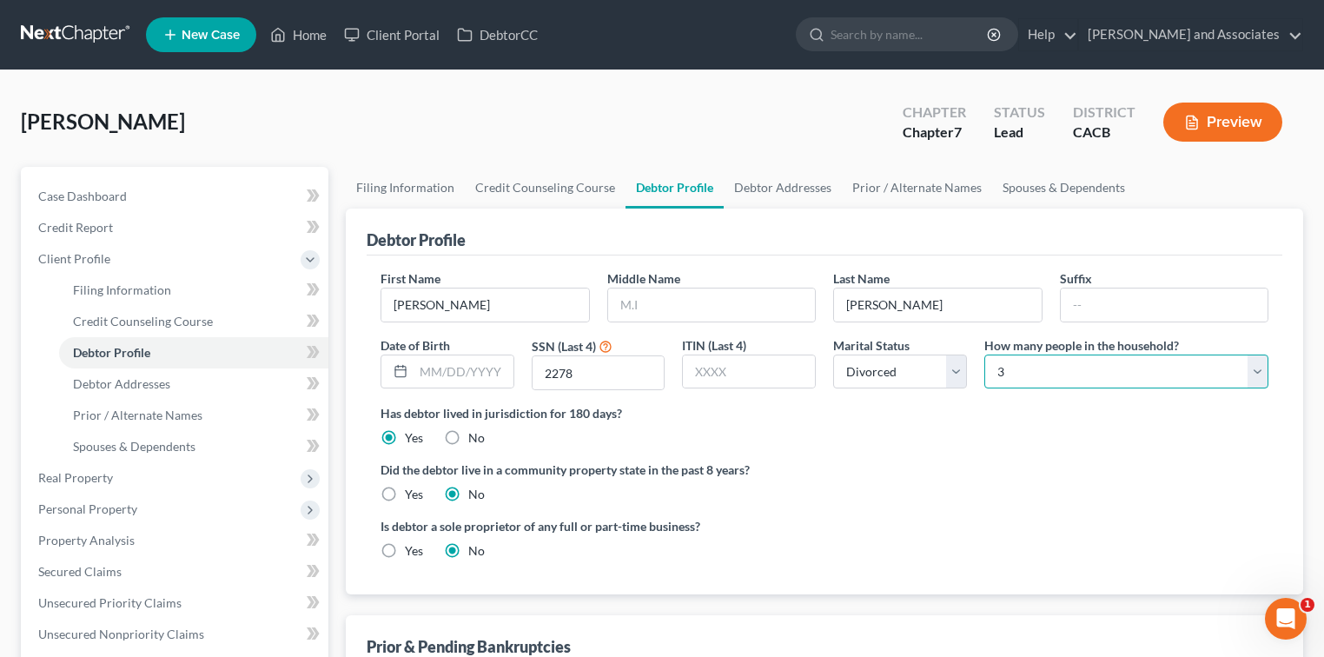
click at [829, 368] on select "Select 1 2 3 4 5 6 7 8 9 10 11 12 13 14 15 16 17 18 19 20" at bounding box center [1126, 371] width 284 height 35
click at [829, 508] on ng-include "First Name Arleen Middle Name Last Name Herrera Suffix Date of Birth SSN (Last …" at bounding box center [824, 421] width 888 height 304
click at [829, 195] on link "Spouses & Dependents" at bounding box center [1063, 188] width 143 height 42
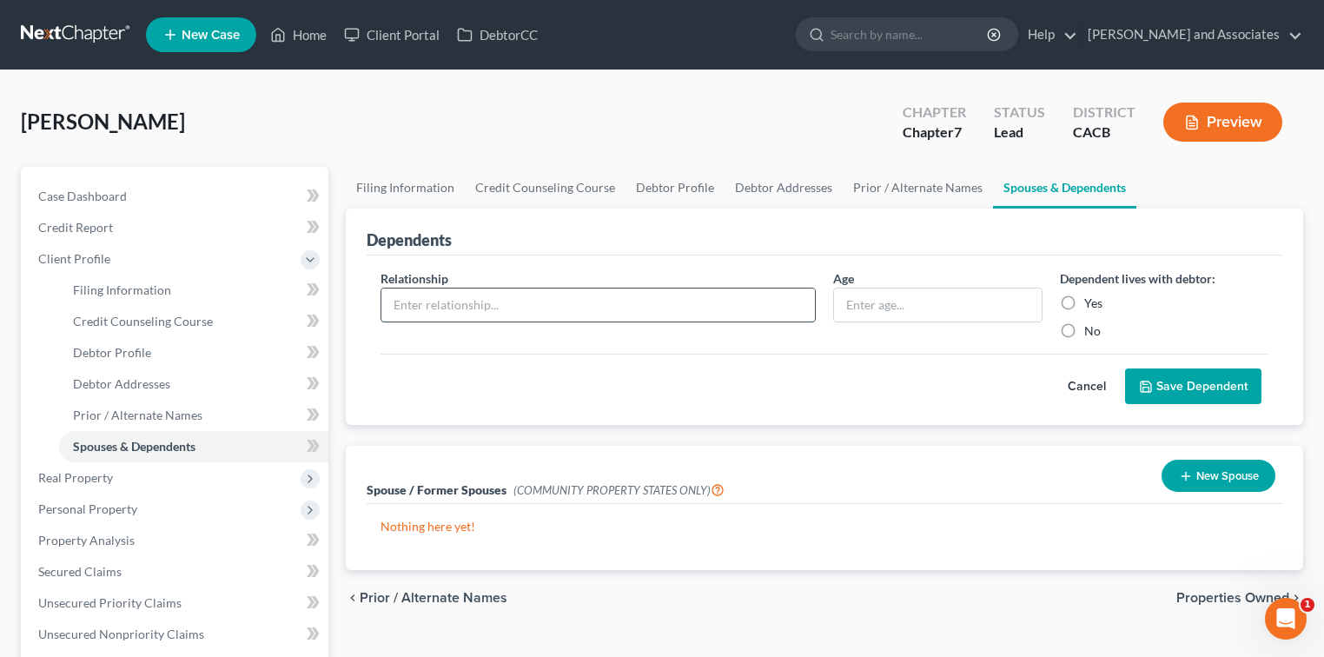
click at [666, 305] on input "text" at bounding box center [597, 304] width 433 height 33
type input "d"
type input "Daughter"
click at [829, 310] on input "text" at bounding box center [938, 304] width 208 height 33
type input "18"
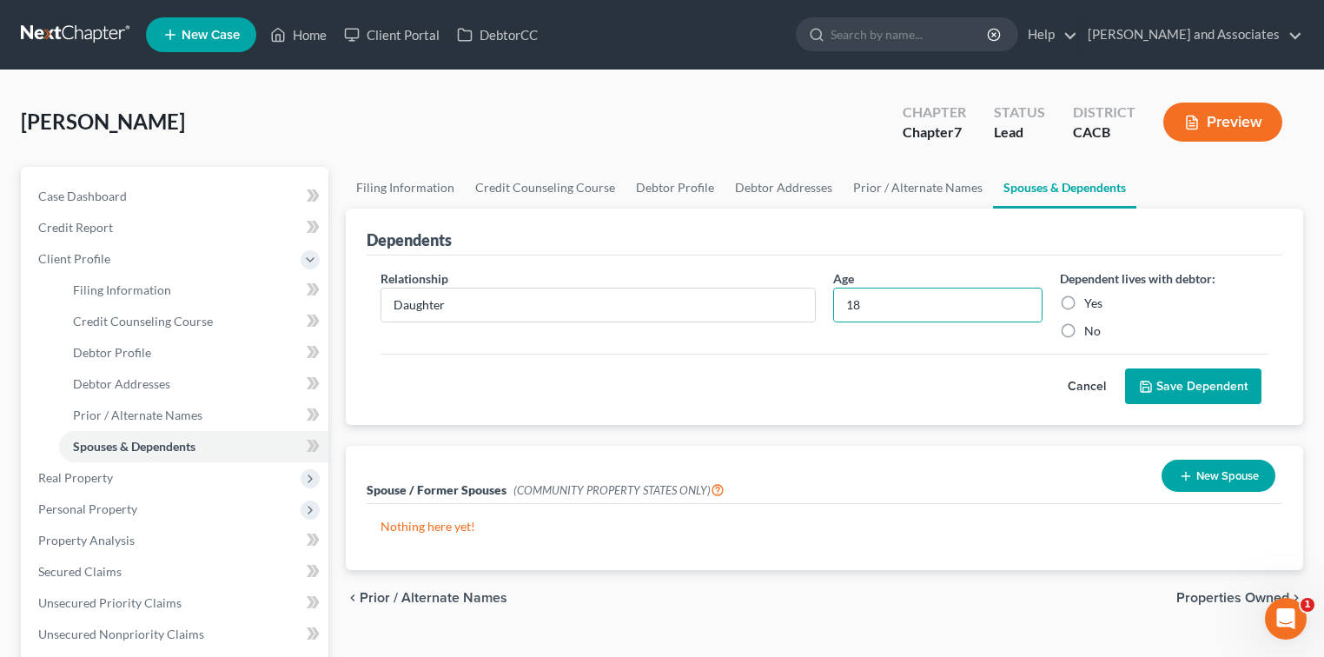
click at [829, 295] on label "Yes" at bounding box center [1093, 302] width 18 height 17
click at [829, 295] on input "Yes" at bounding box center [1096, 299] width 11 height 11
radio input "true"
click at [829, 383] on button "Save Dependent" at bounding box center [1193, 386] width 136 height 36
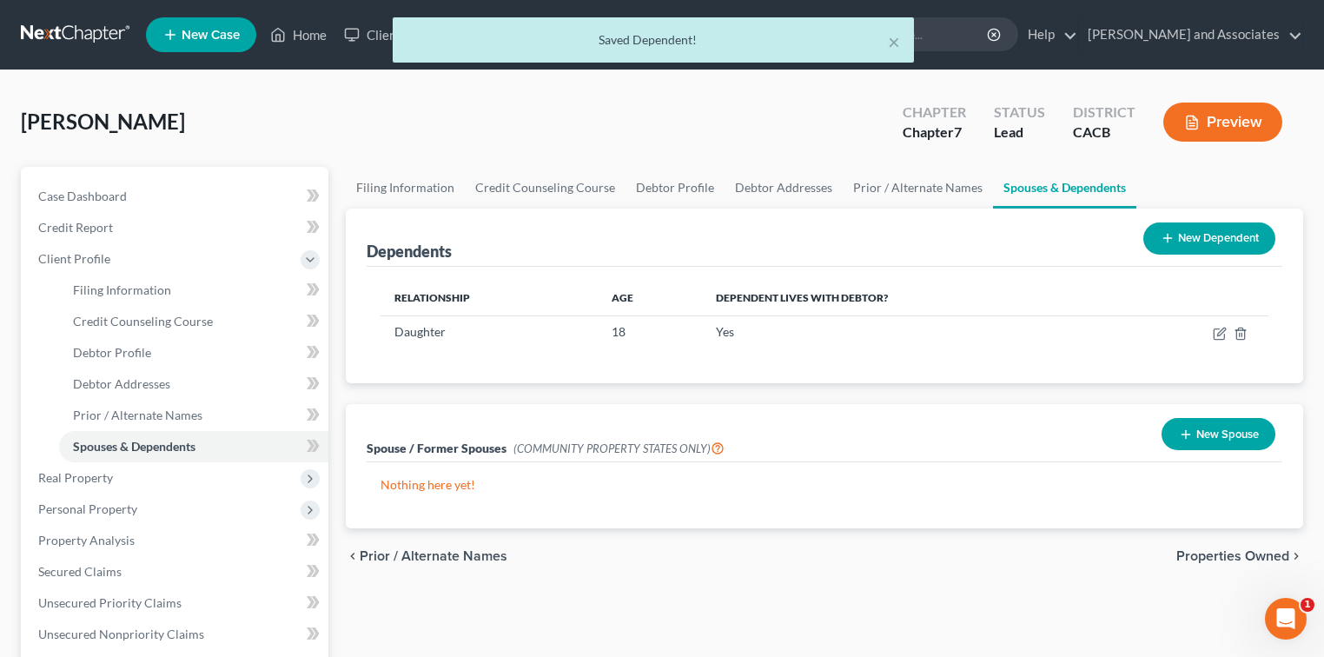
click at [829, 243] on button "New Dependent" at bounding box center [1209, 238] width 132 height 32
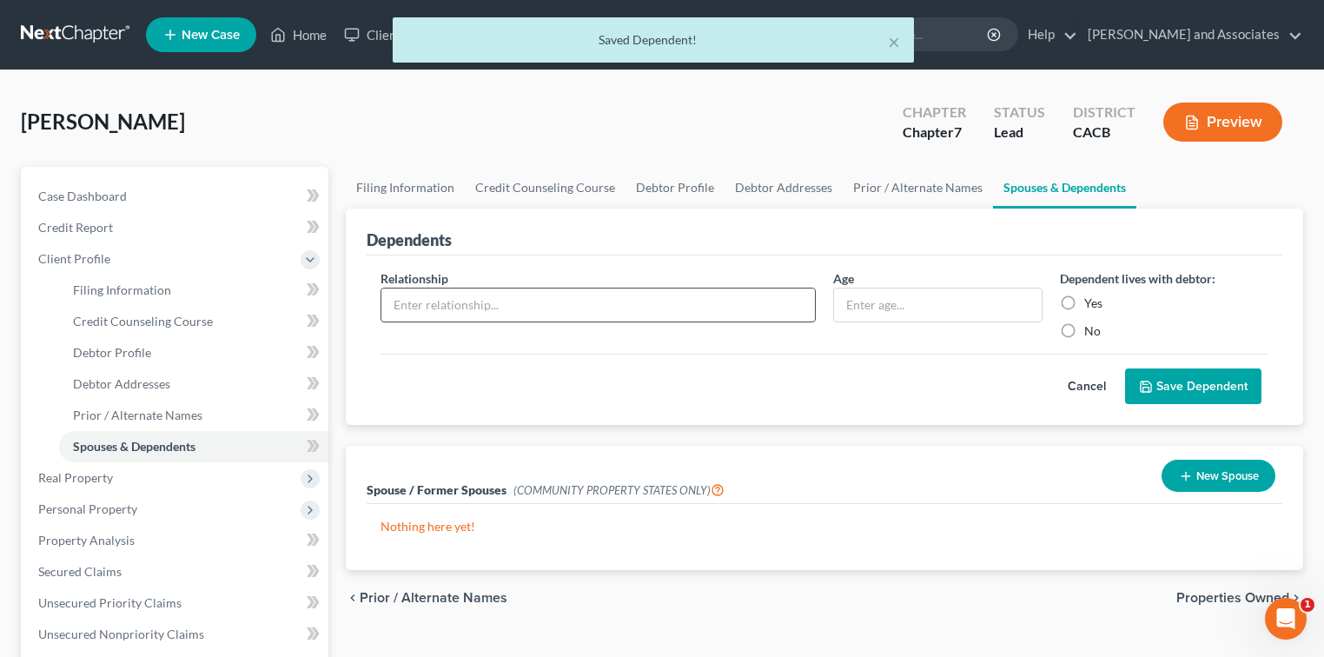
click at [649, 314] on input "text" at bounding box center [597, 304] width 433 height 33
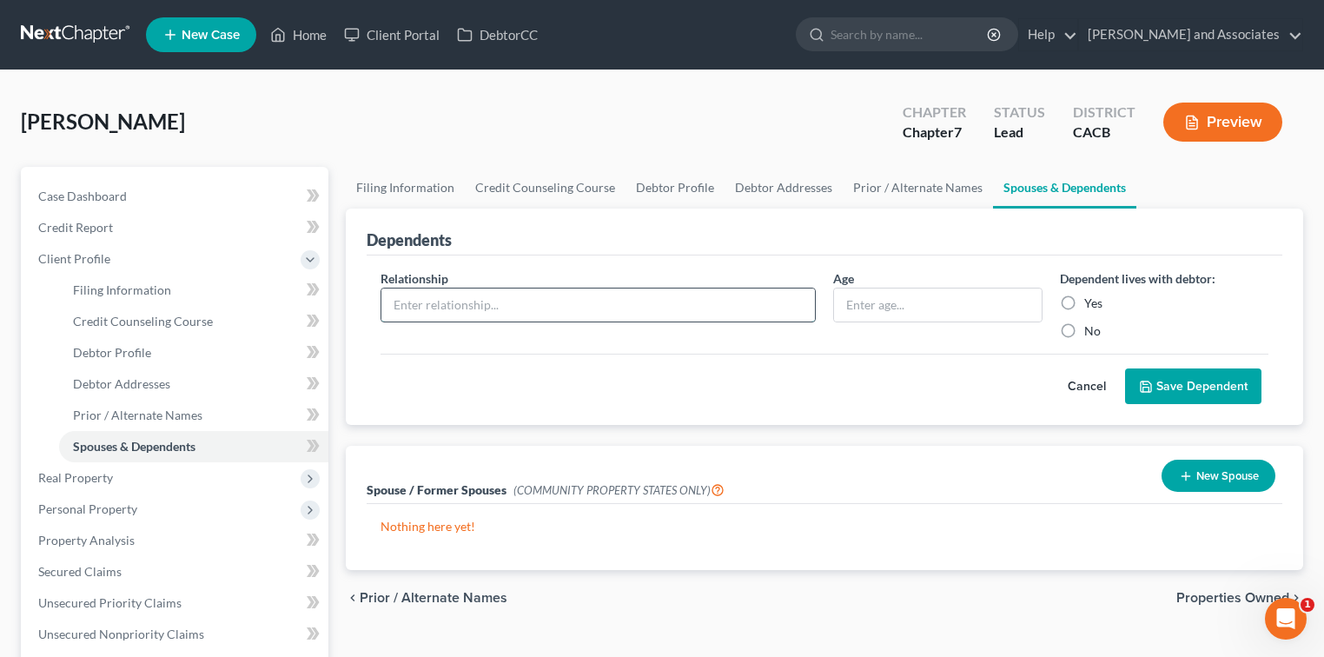
click at [677, 307] on input "text" at bounding box center [597, 304] width 433 height 33
click at [829, 302] on input "text" at bounding box center [938, 304] width 208 height 33
type input "11"
click at [718, 314] on input "text" at bounding box center [597, 304] width 433 height 33
type input "H"
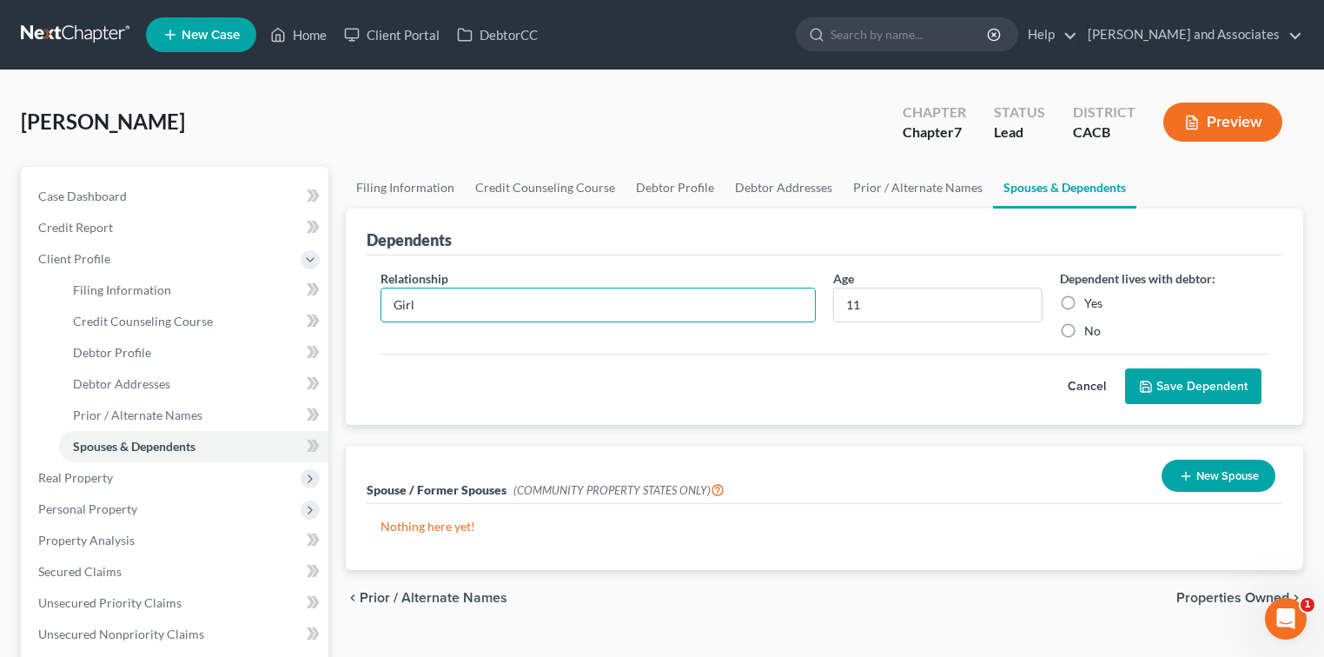
type input "Girl"
click at [829, 301] on label "Yes" at bounding box center [1093, 302] width 18 height 17
click at [829, 301] on input "Yes" at bounding box center [1096, 299] width 11 height 11
radio input "true"
click at [829, 389] on button "Save Dependent" at bounding box center [1193, 386] width 136 height 36
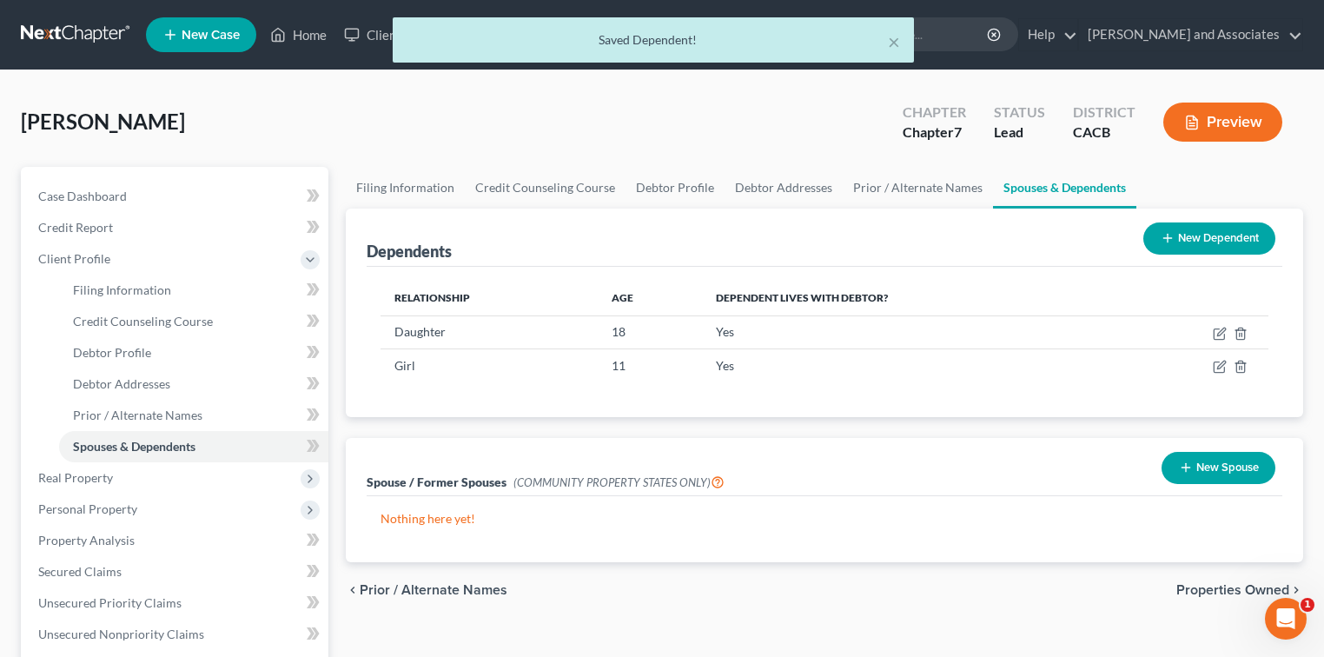
click at [829, 243] on button "New Dependent" at bounding box center [1209, 238] width 132 height 32
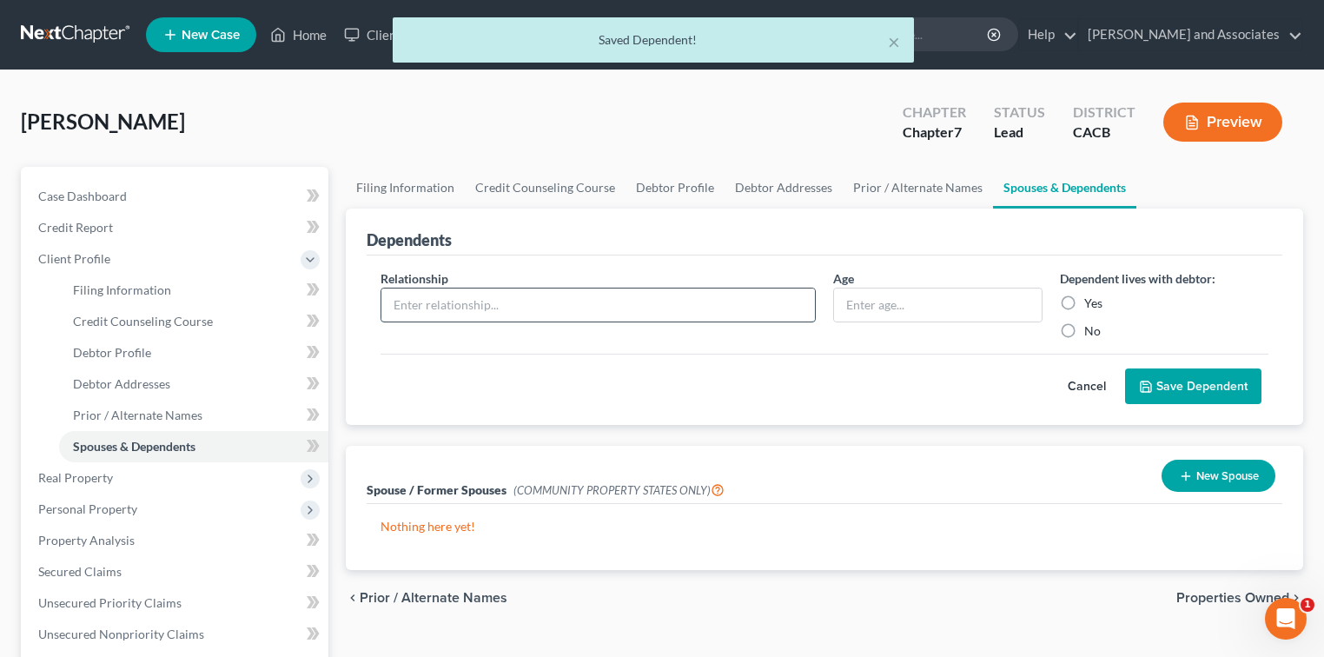
click at [566, 318] on input "text" at bounding box center [597, 304] width 433 height 33
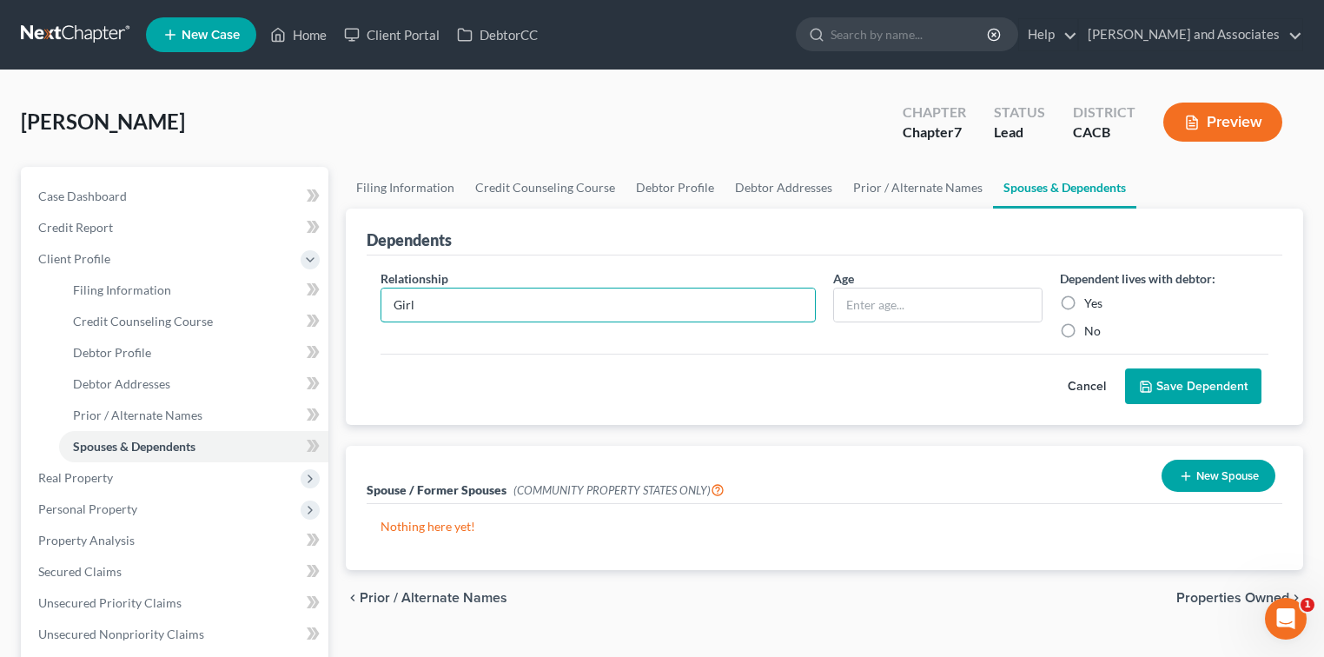
type input "Girl"
click at [829, 296] on label "Yes" at bounding box center [1093, 302] width 18 height 17
click at [829, 296] on input "Yes" at bounding box center [1096, 299] width 11 height 11
radio input "true"
click at [594, 314] on input "Girl" at bounding box center [597, 304] width 433 height 33
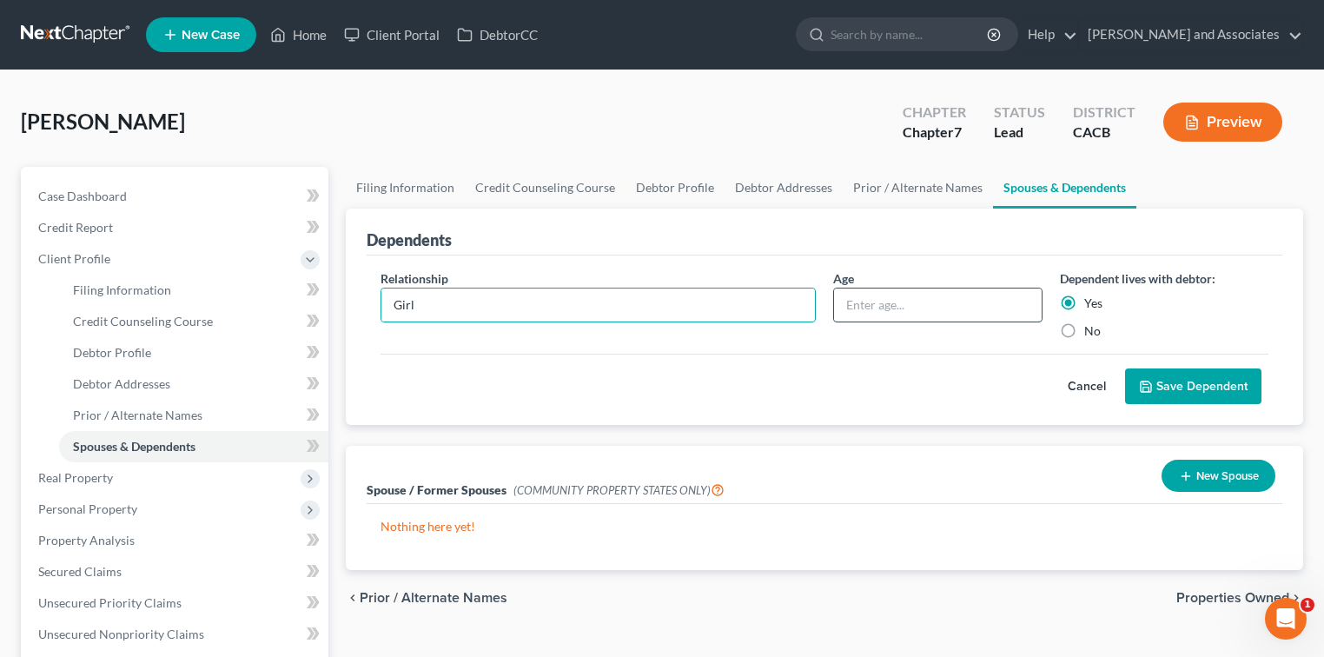
click at [829, 307] on input "text" at bounding box center [938, 304] width 208 height 33
type input "8"
click at [829, 385] on button "Save Dependent" at bounding box center [1193, 386] width 136 height 36
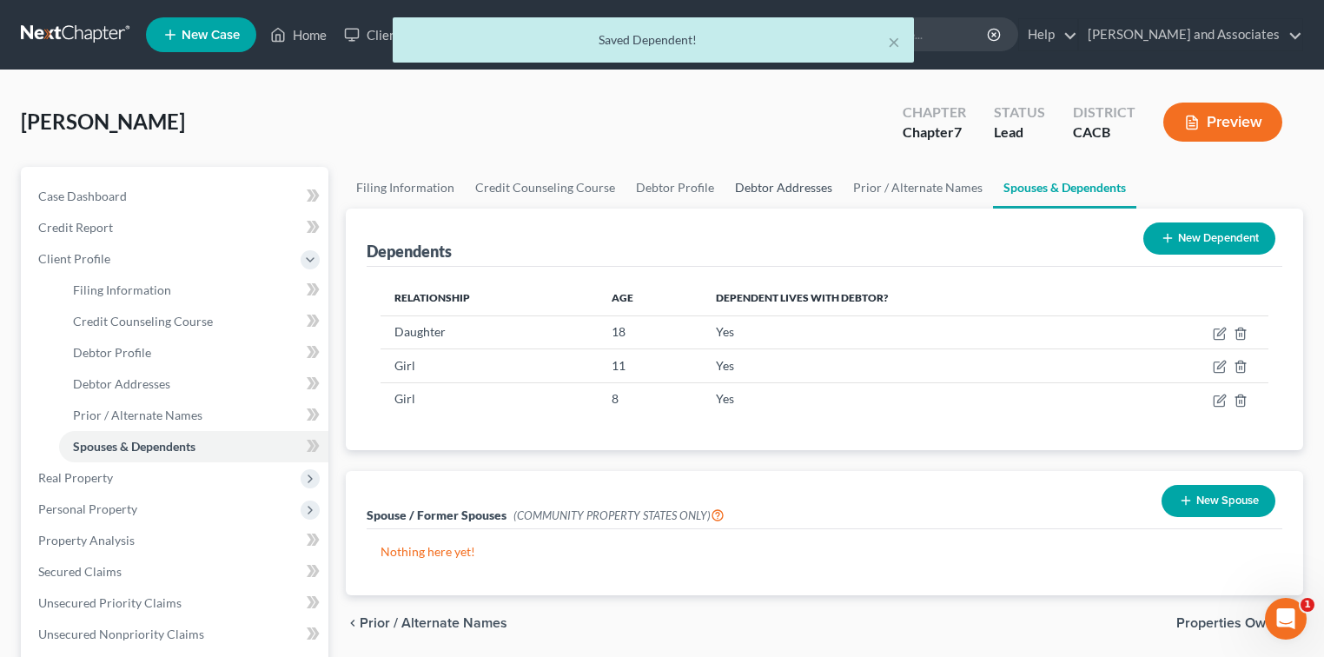
click at [800, 181] on link "Debtor Addresses" at bounding box center [783, 188] width 118 height 42
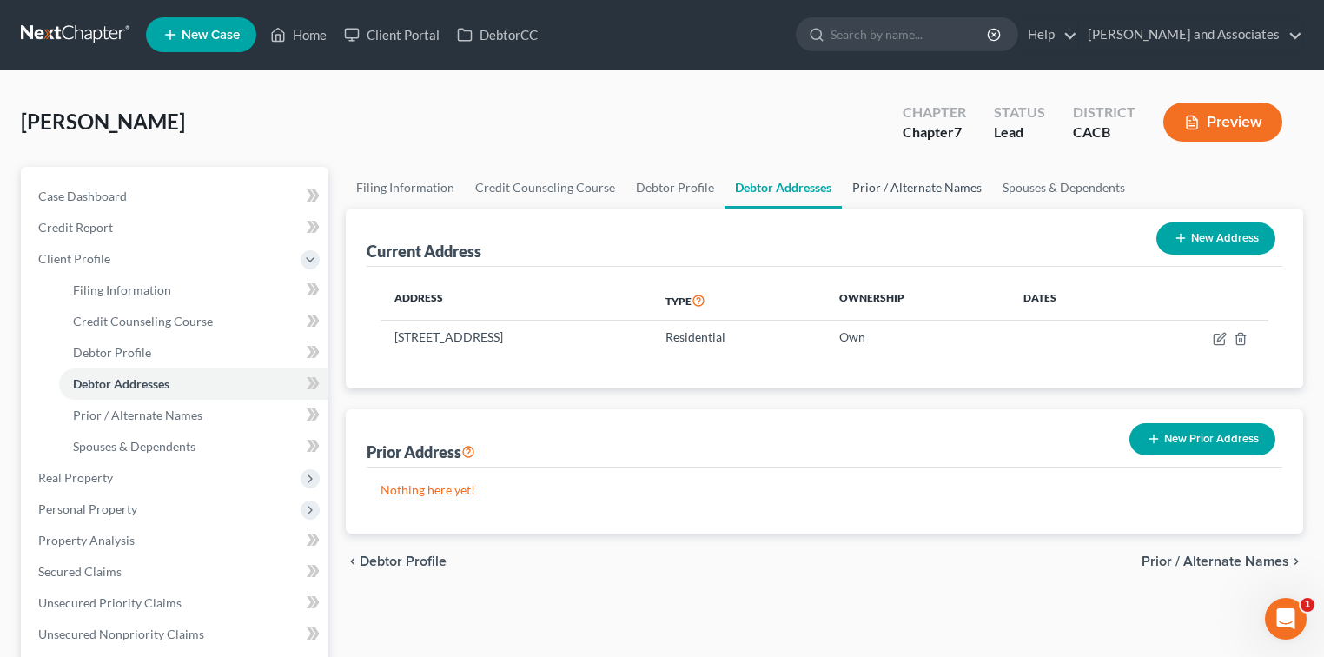
click at [829, 184] on link "Prior / Alternate Names" at bounding box center [917, 188] width 150 height 42
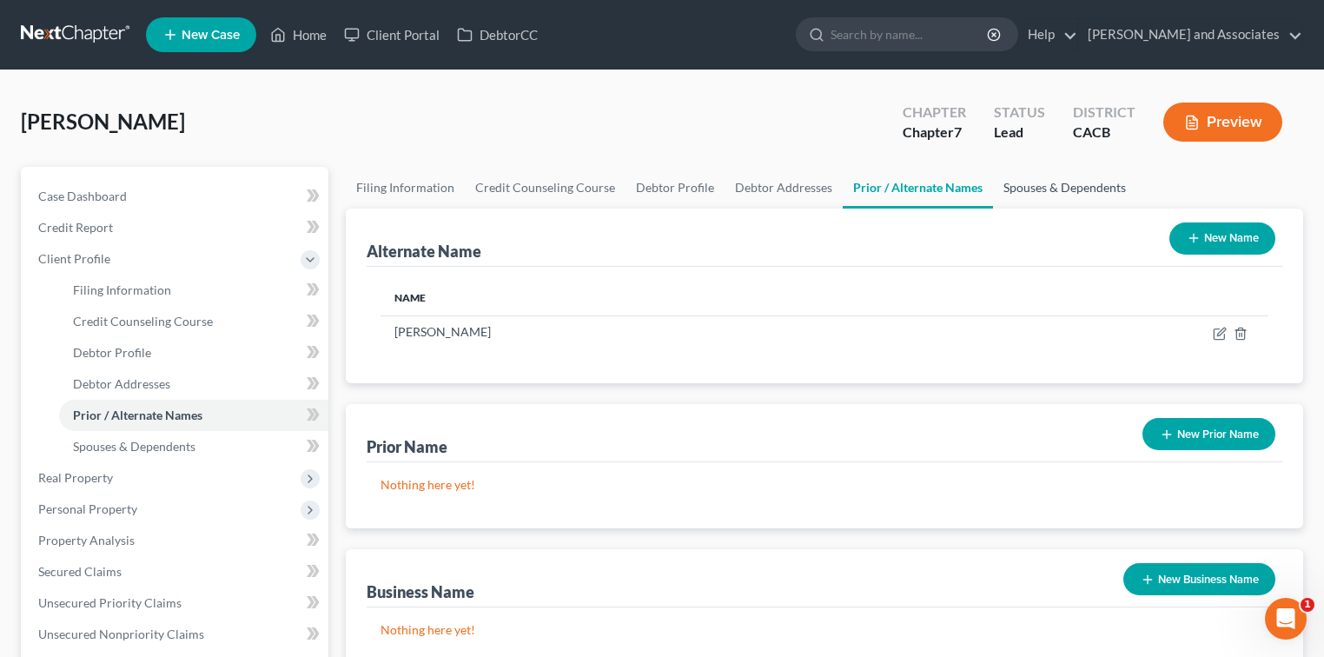
click at [829, 175] on link "Spouses & Dependents" at bounding box center [1064, 188] width 143 height 42
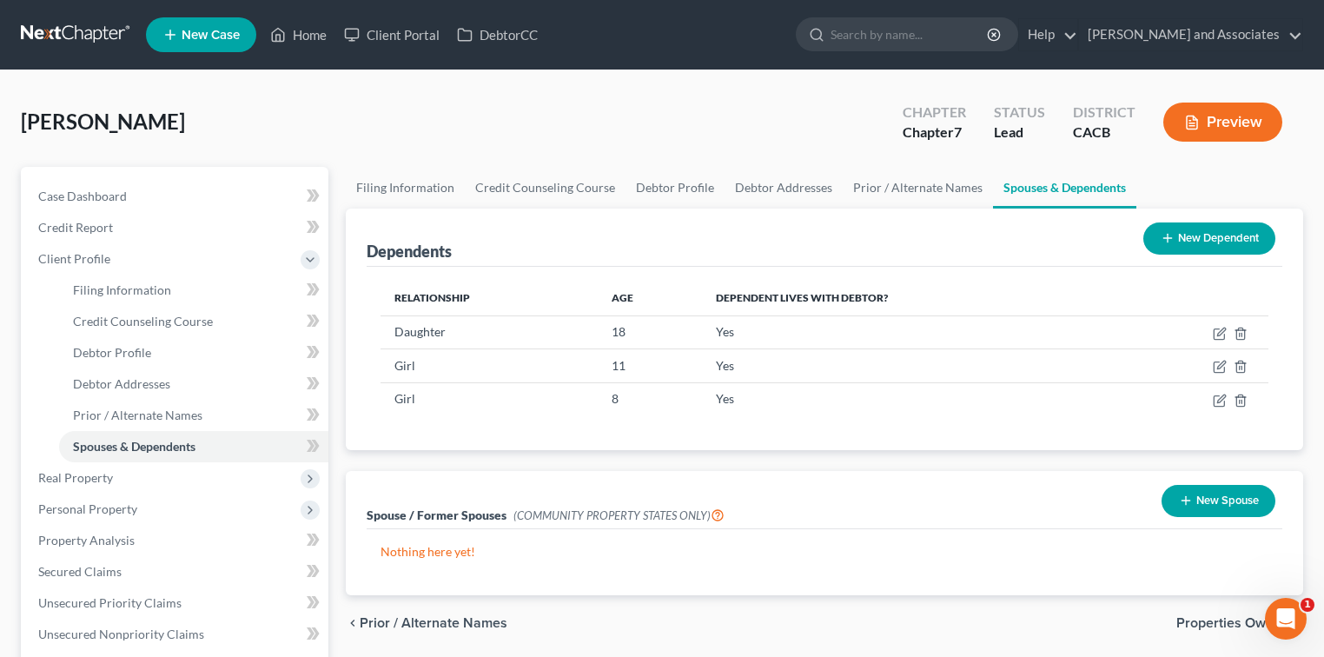
scroll to position [116, 0]
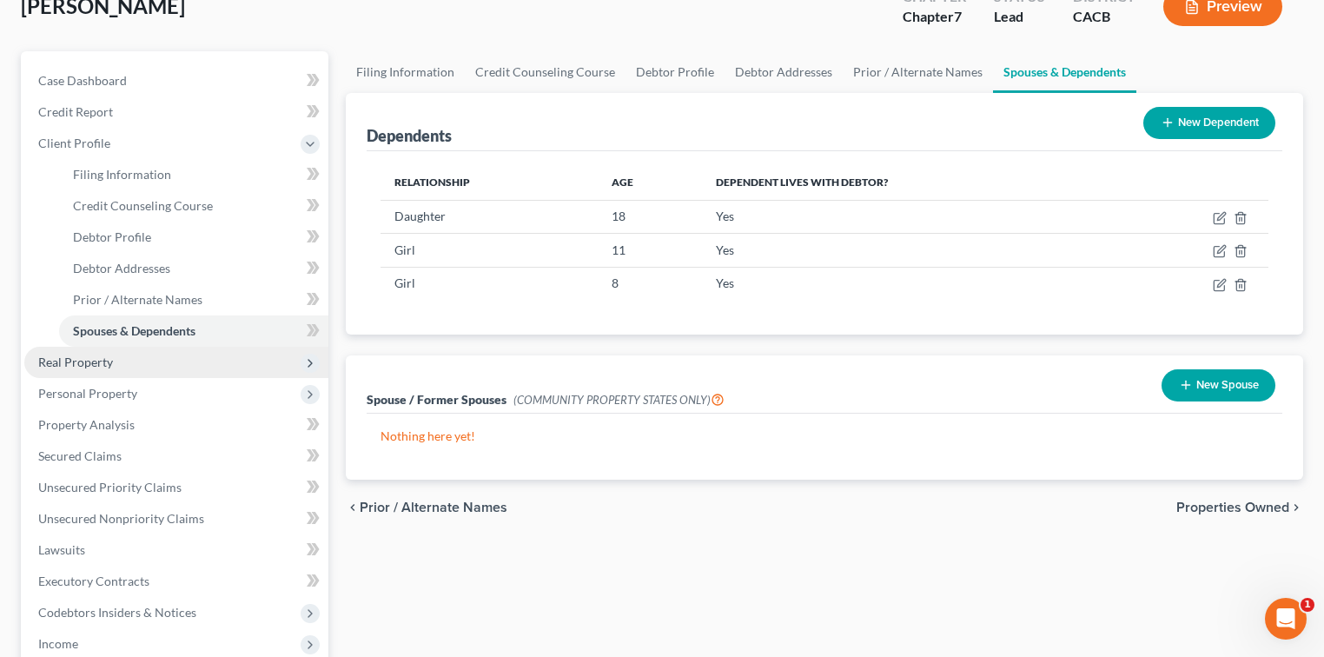
click at [99, 362] on span "Real Property" at bounding box center [75, 361] width 75 height 15
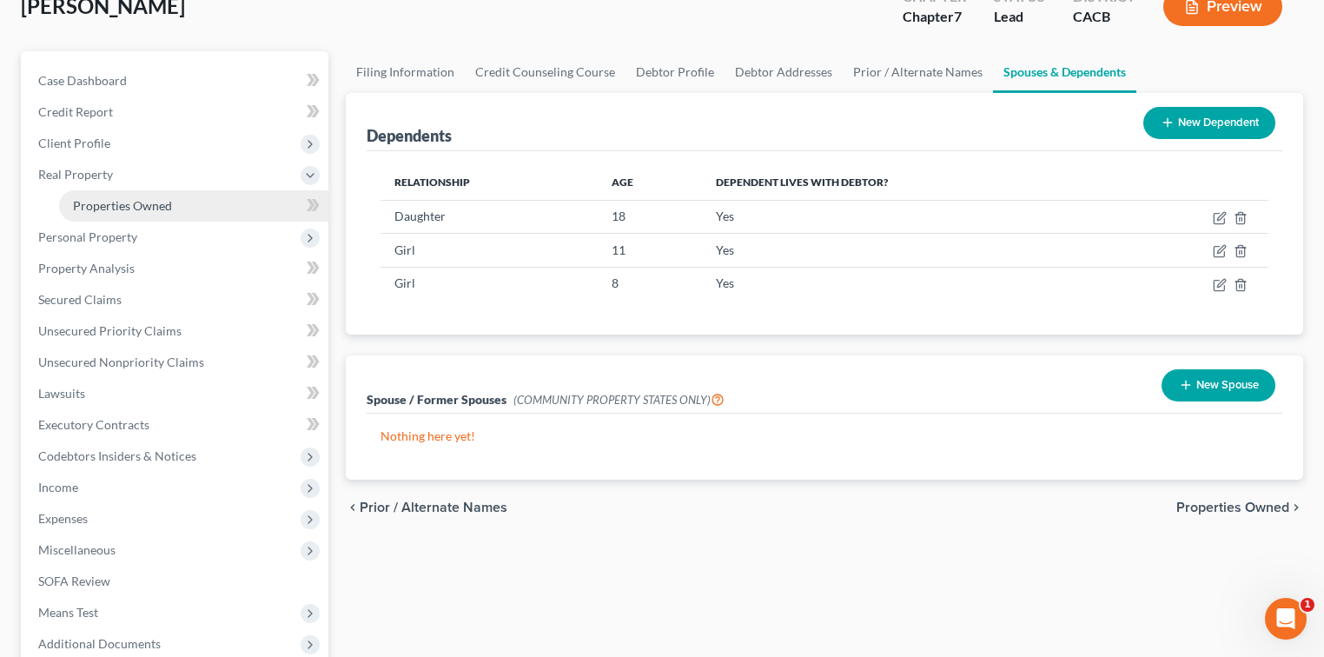
click at [156, 198] on span "Properties Owned" at bounding box center [122, 205] width 99 height 15
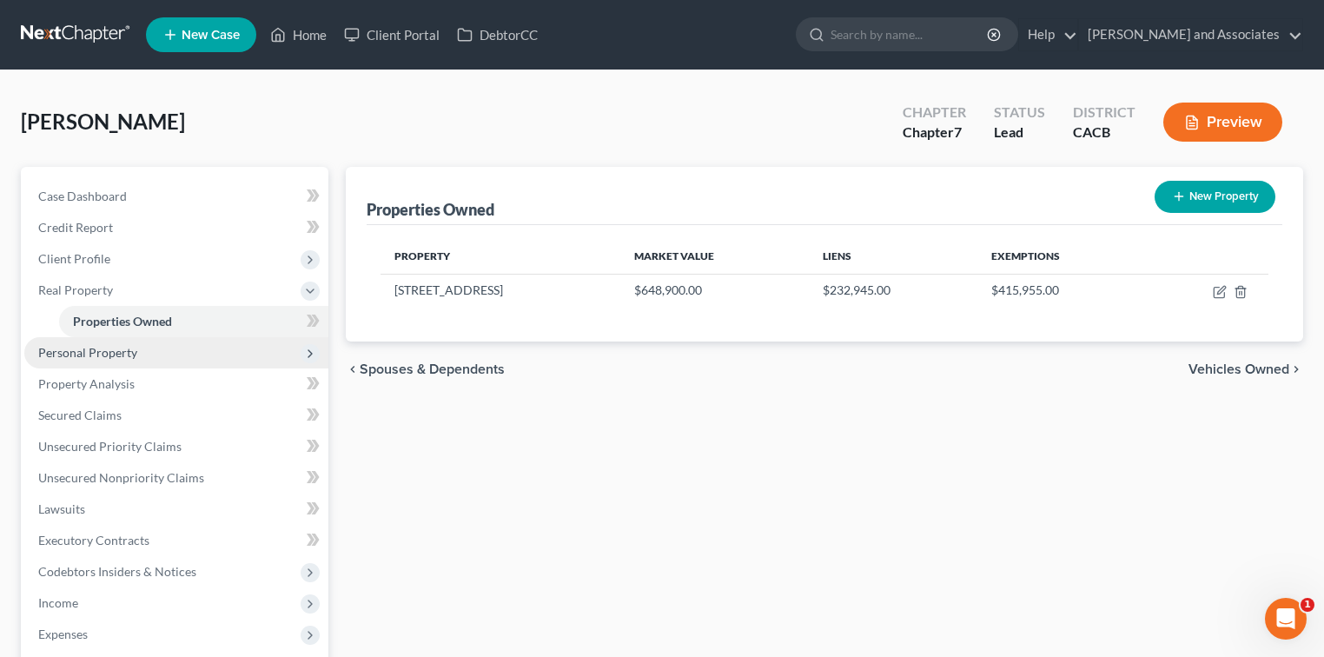
click at [252, 358] on span "Personal Property" at bounding box center [176, 352] width 304 height 31
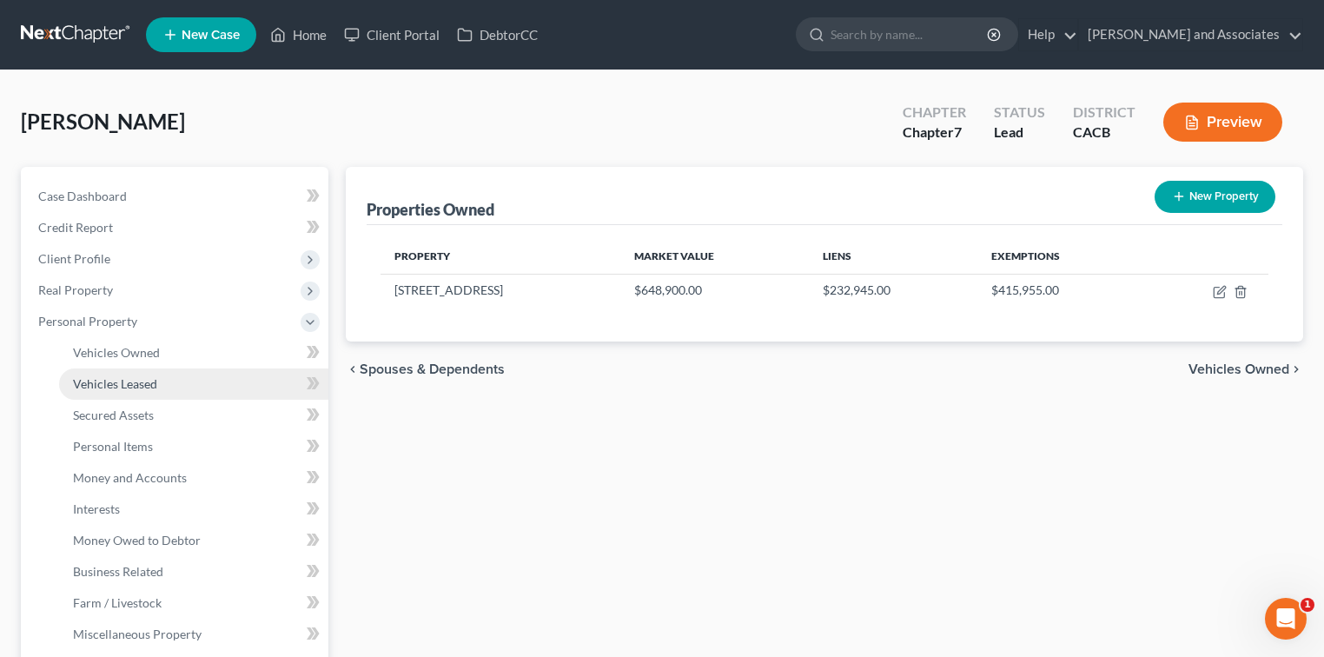
click at [208, 375] on link "Vehicles Leased" at bounding box center [193, 383] width 269 height 31
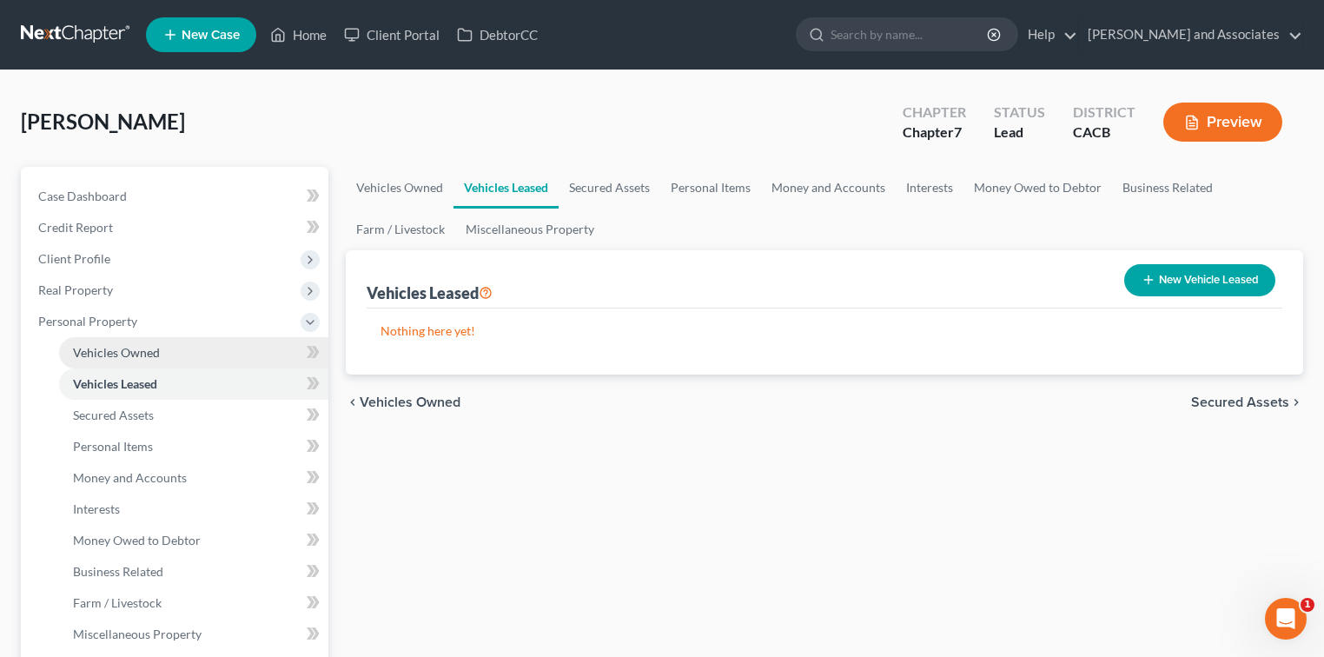
click at [224, 344] on link "Vehicles Owned" at bounding box center [193, 352] width 269 height 31
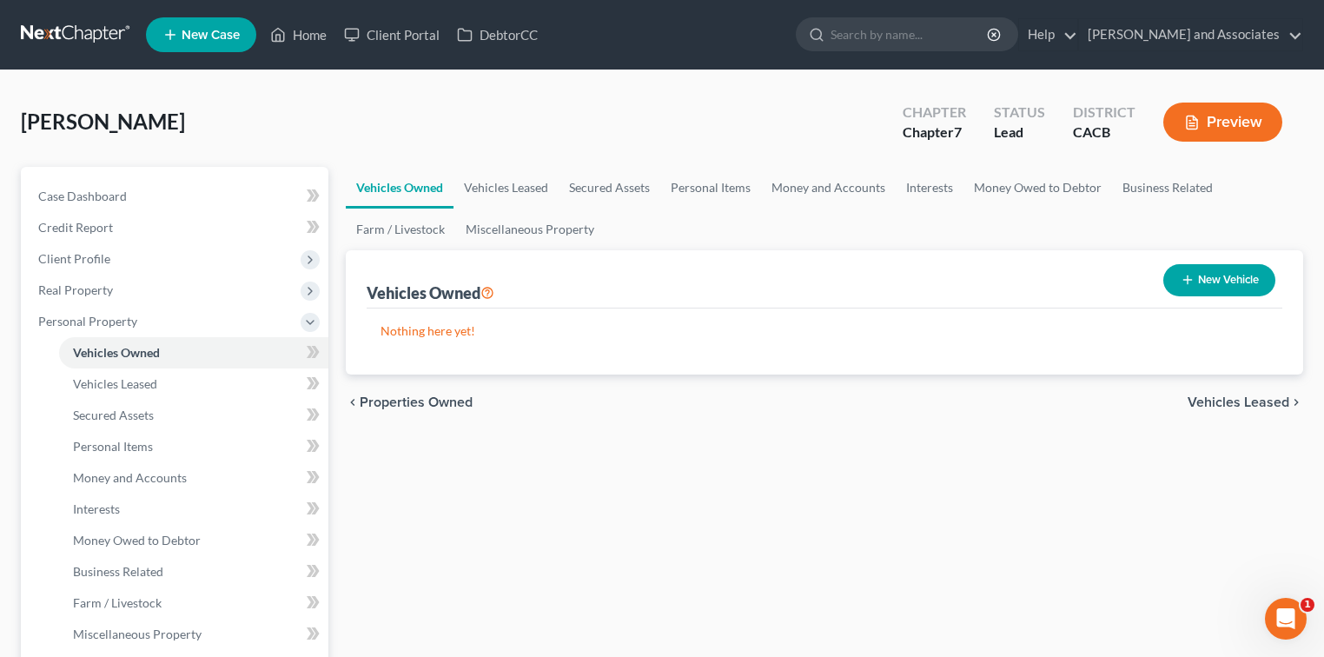
click at [829, 279] on button "New Vehicle" at bounding box center [1219, 280] width 112 height 32
select select "0"
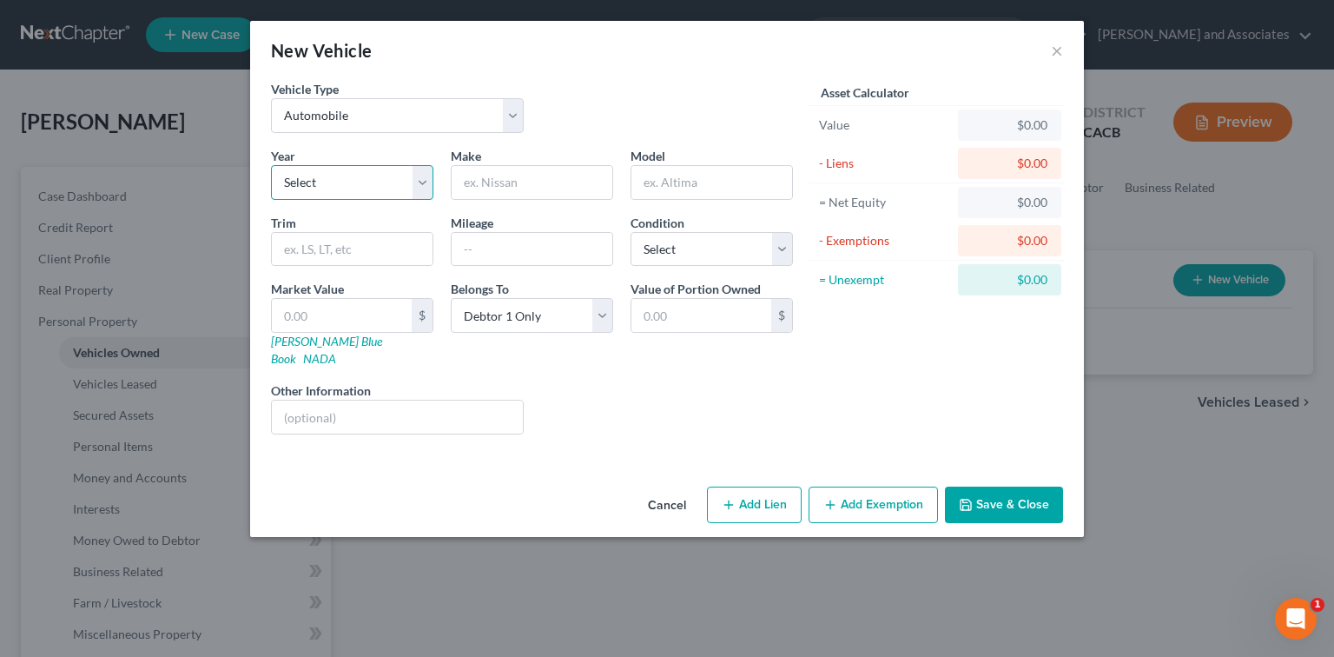
click at [373, 177] on select "Select 2026 2025 2024 2023 2022 2021 2020 2019 2018 2017 2016 2015 2014 2013 20…" at bounding box center [352, 182] width 162 height 35
select select "17"
click at [271, 165] on select "Select 2026 2025 2024 2023 2022 2021 2020 2019 2018 2017 2016 2015 2014 2013 20…" at bounding box center [352, 182] width 162 height 35
click at [530, 184] on input "text" at bounding box center [532, 182] width 161 height 33
type input "Nissan"
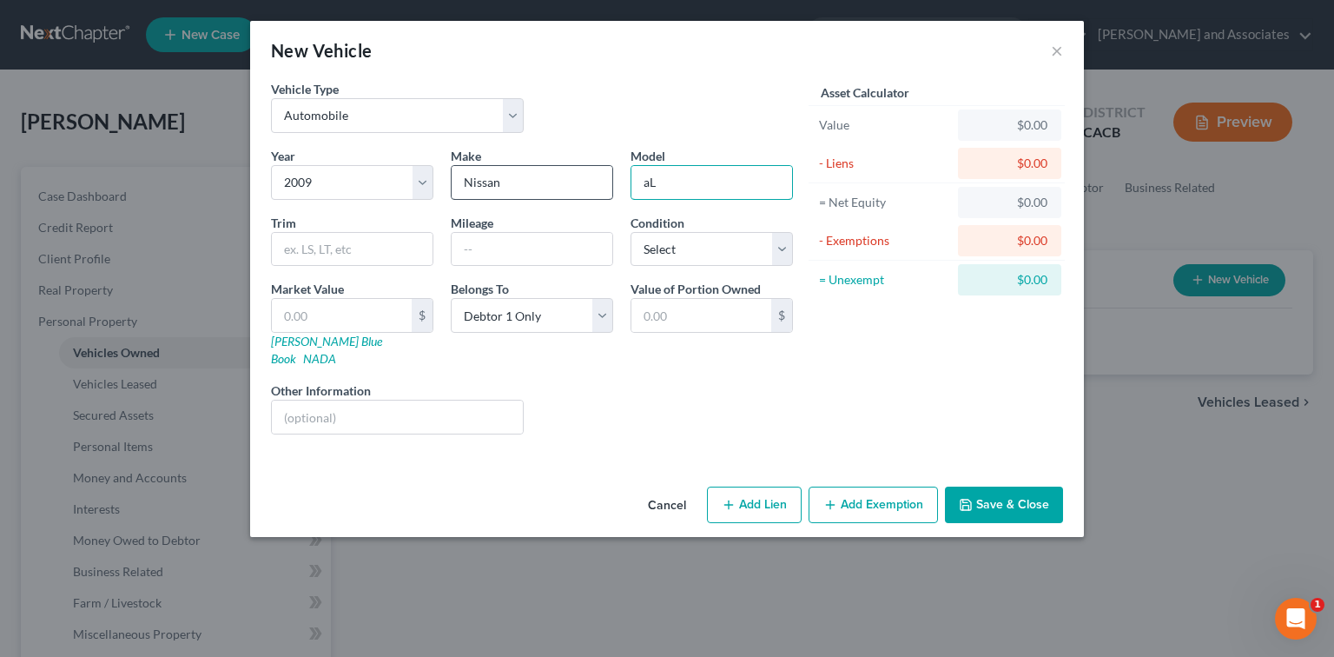
type input "a"
type input "Altima"
click at [512, 251] on input "text" at bounding box center [532, 249] width 161 height 33
type input "164,000"
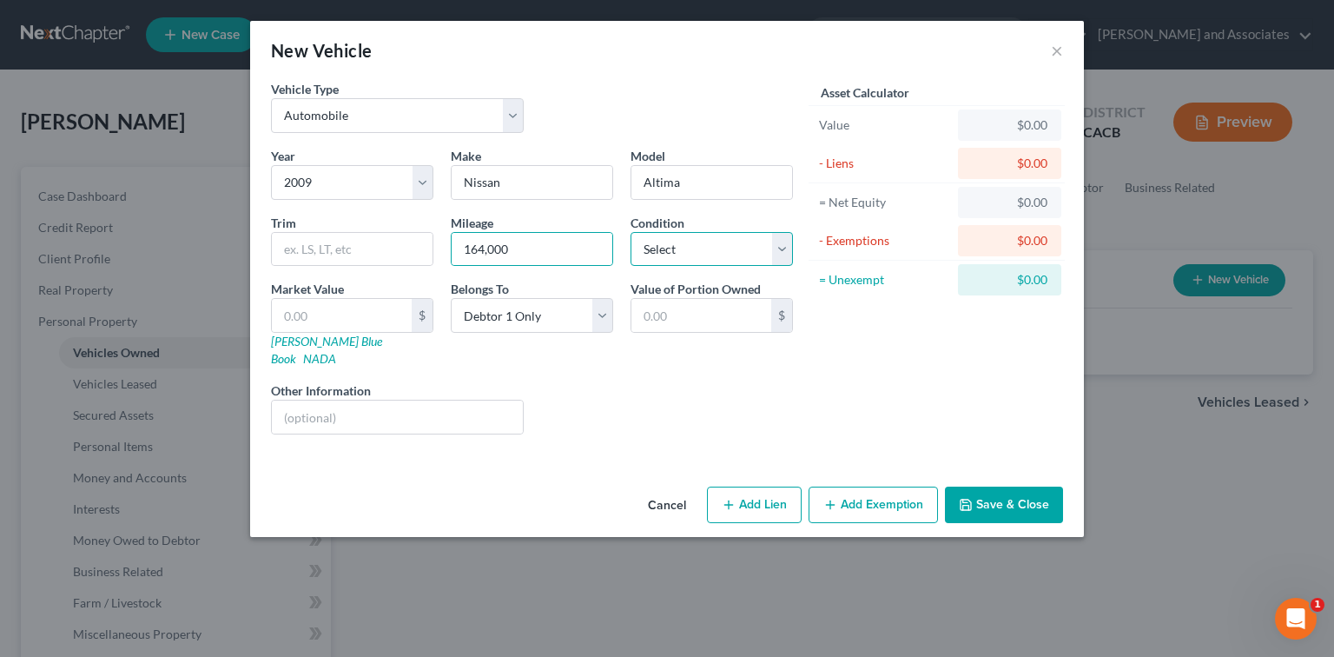
click at [650, 256] on select "Select Excellent Very Good Good Fair Poor" at bounding box center [712, 249] width 162 height 35
select select "3"
click at [631, 232] on select "Select Excellent Very Good Good Fair Poor" at bounding box center [712, 249] width 162 height 35
click at [829, 486] on button "Save & Close" at bounding box center [1004, 504] width 118 height 36
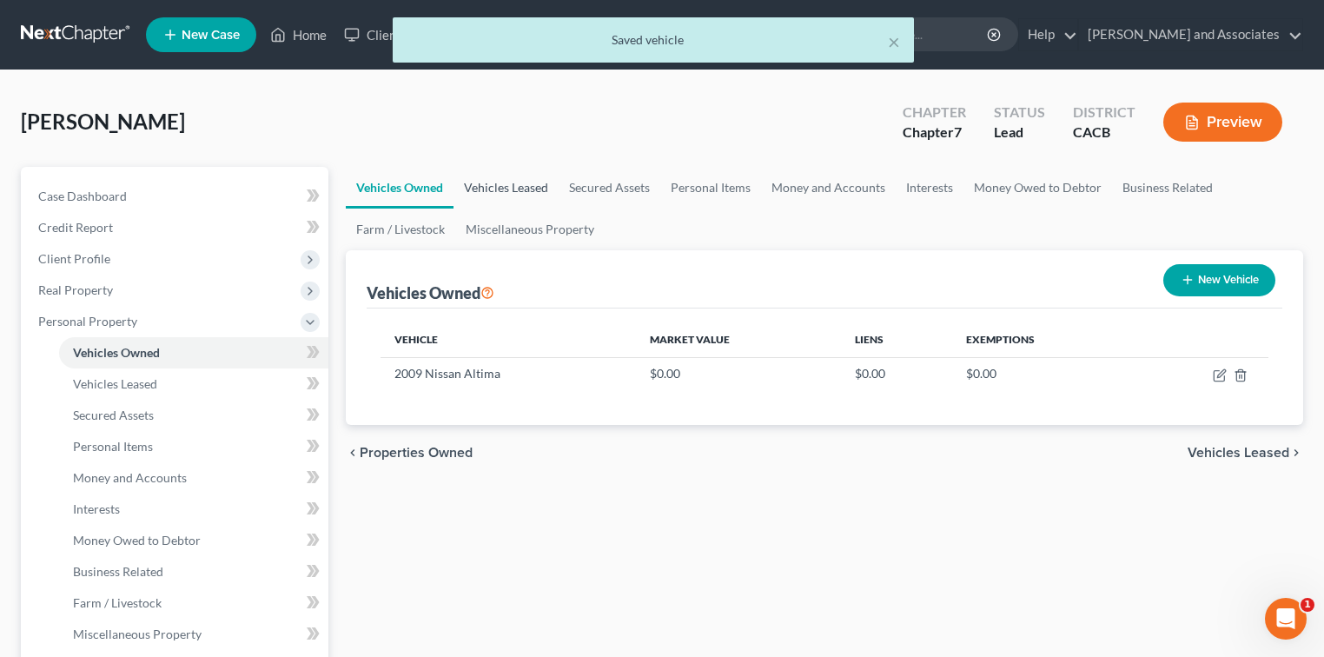
drag, startPoint x: 492, startPoint y: 184, endPoint x: 519, endPoint y: 184, distance: 26.9
click at [492, 184] on link "Vehicles Leased" at bounding box center [505, 188] width 105 height 42
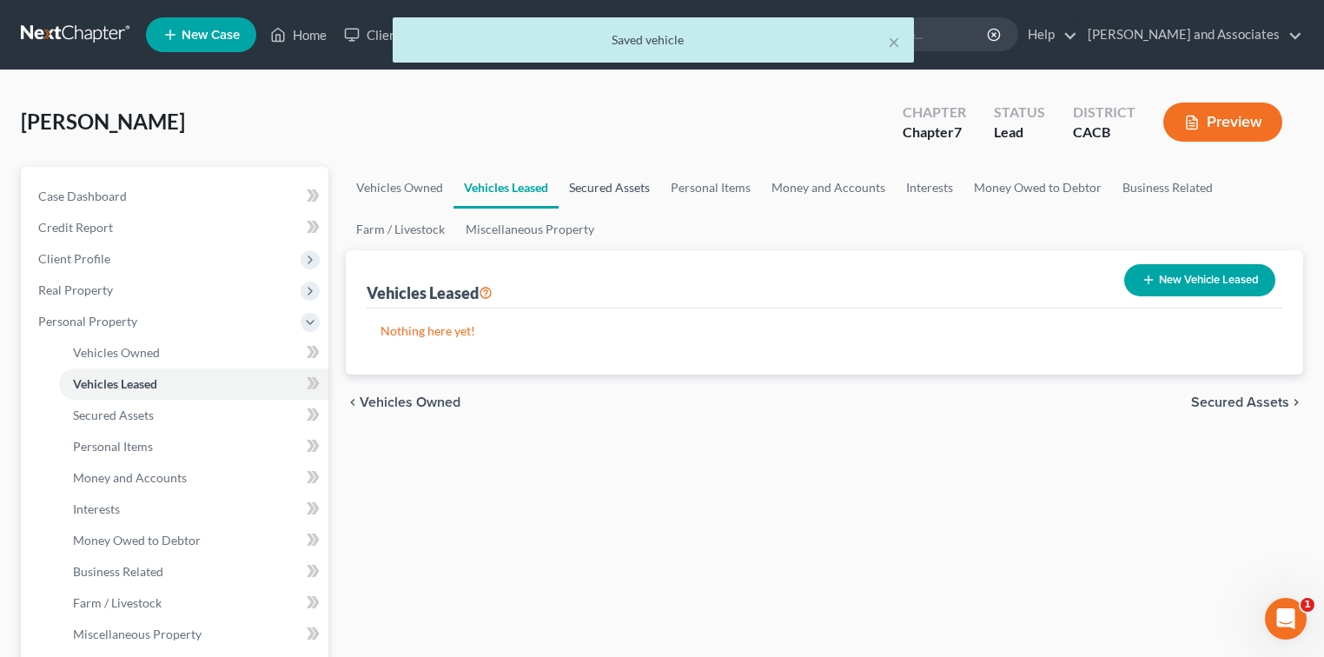
click at [619, 195] on link "Secured Assets" at bounding box center [609, 188] width 102 height 42
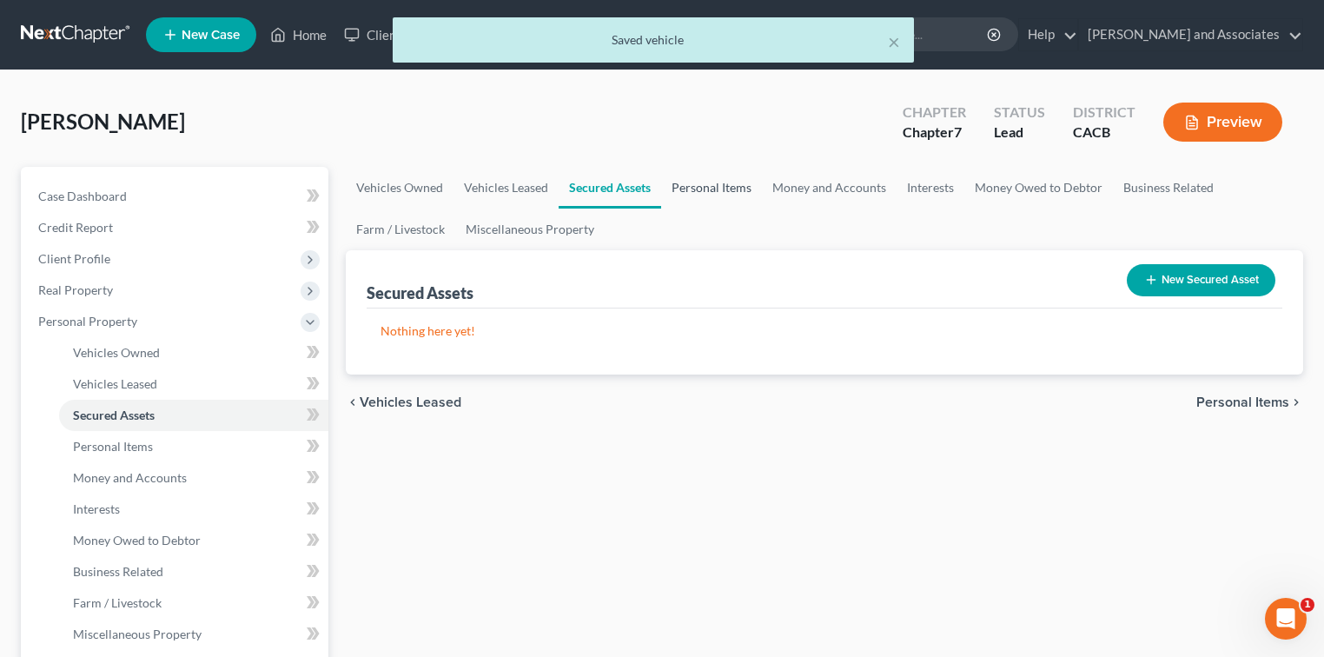
click at [703, 193] on link "Personal Items" at bounding box center [711, 188] width 101 height 42
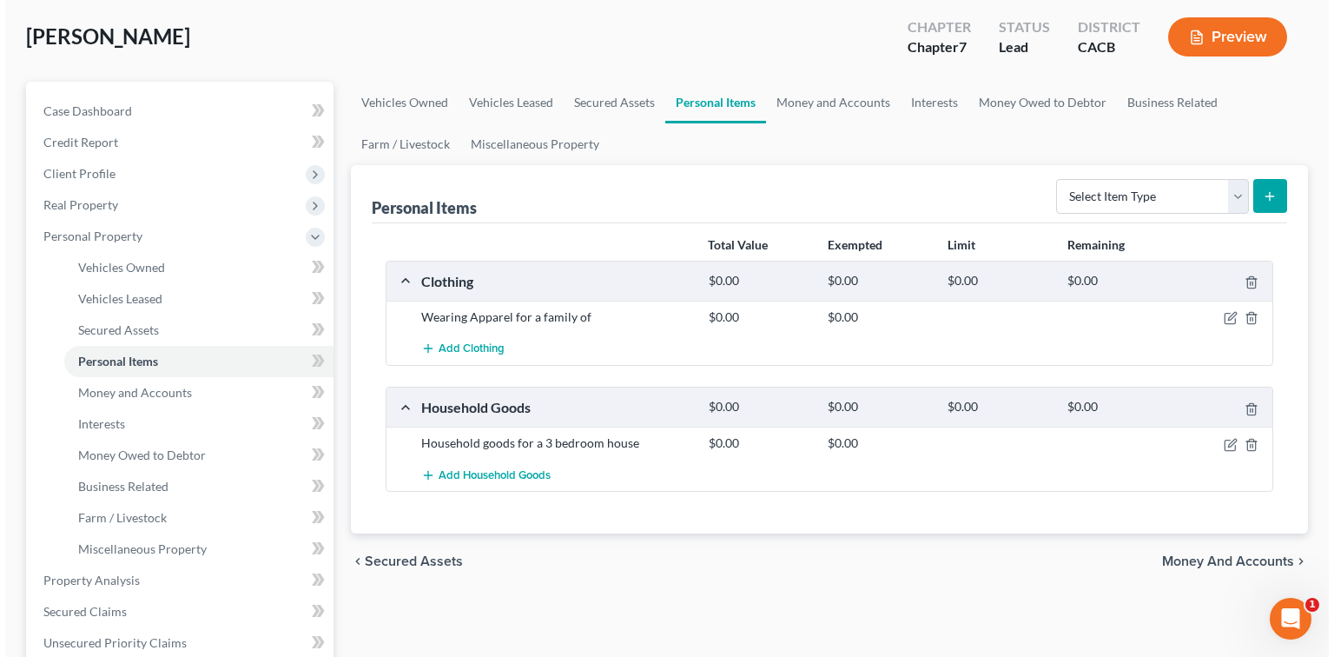
scroll to position [116, 0]
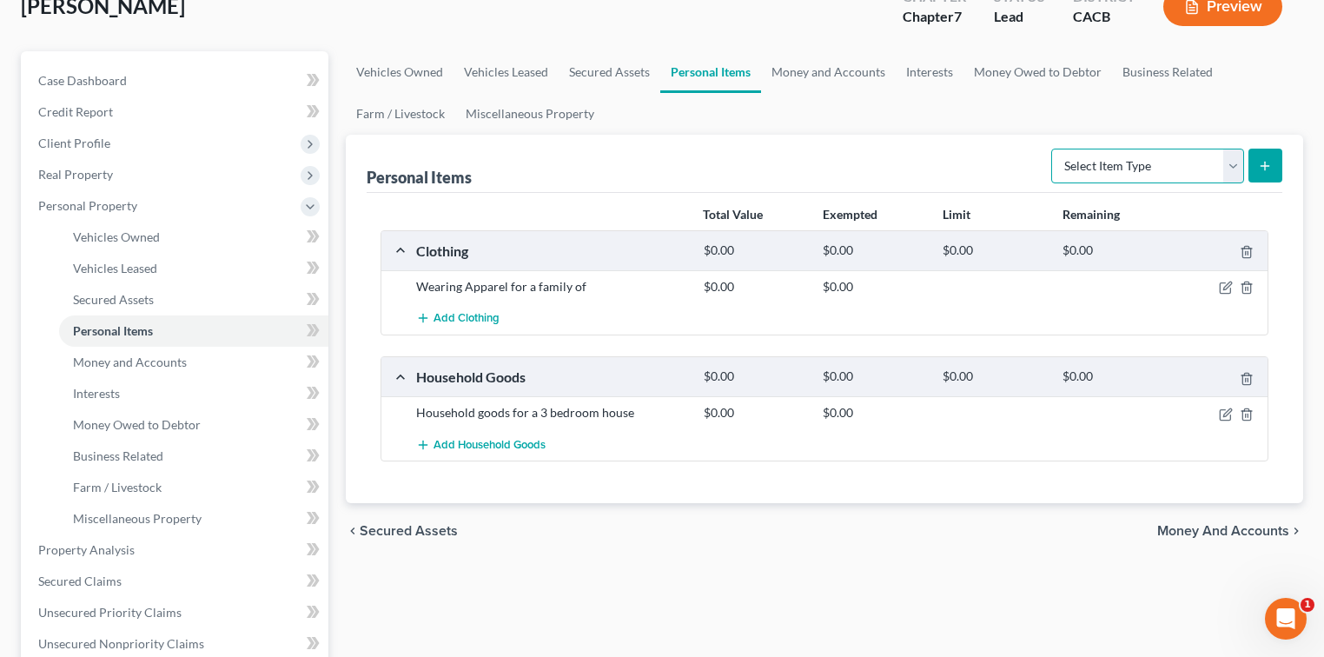
click at [829, 167] on select "Select Item Type Clothing Collectibles Of Value Electronics Firearms Household …" at bounding box center [1147, 166] width 193 height 35
select select "clothing"
click at [829, 149] on select "Select Item Type Clothing Collectibles Of Value Electronics Firearms Household …" at bounding box center [1147, 166] width 193 height 35
click at [829, 290] on icon "button" at bounding box center [1226, 288] width 14 height 14
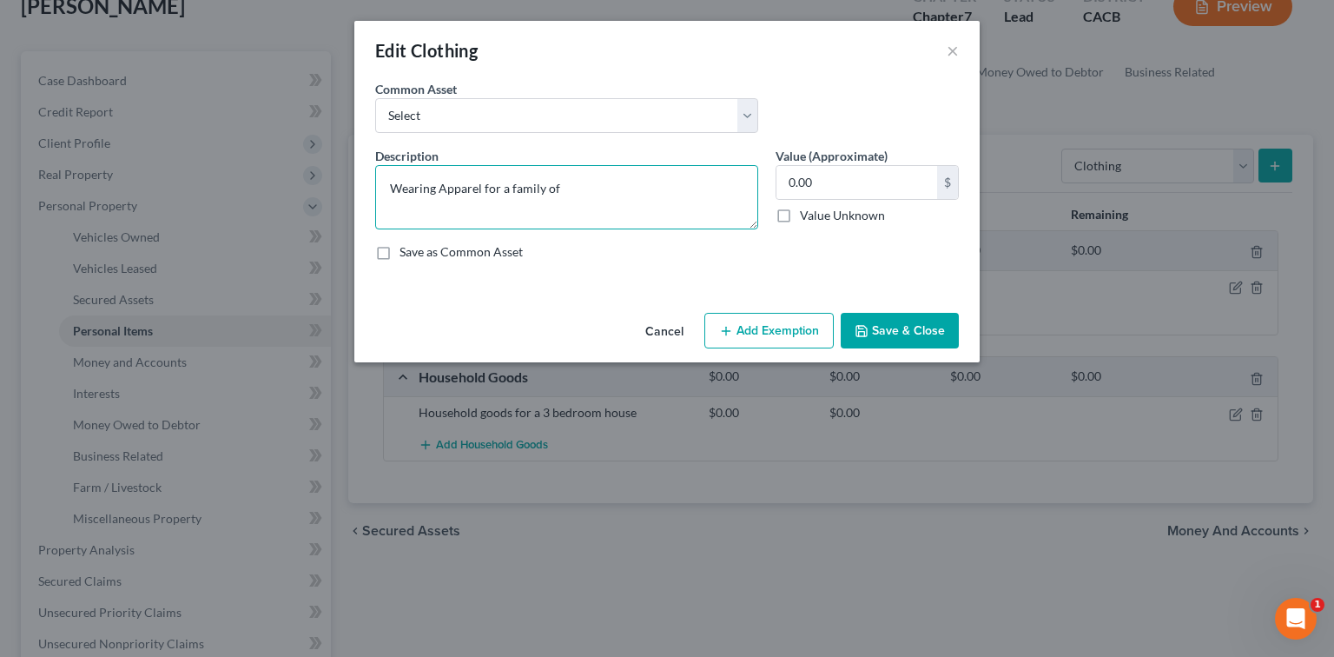
click at [657, 170] on textarea "Wearing Apparel for a family of" at bounding box center [566, 197] width 383 height 64
type textarea "Wearing Apparel for a family of 4"
click at [829, 180] on input "text" at bounding box center [856, 182] width 161 height 33
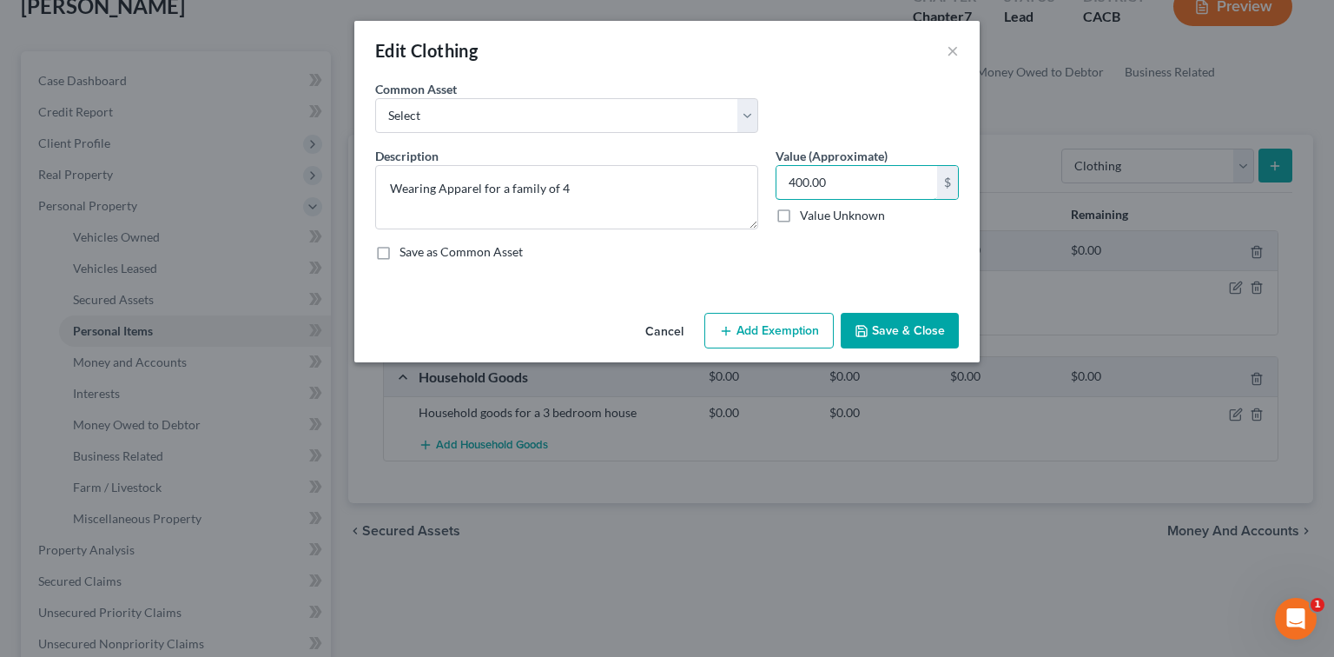
type input "400.00"
click at [744, 320] on button "Add Exemption" at bounding box center [768, 331] width 129 height 36
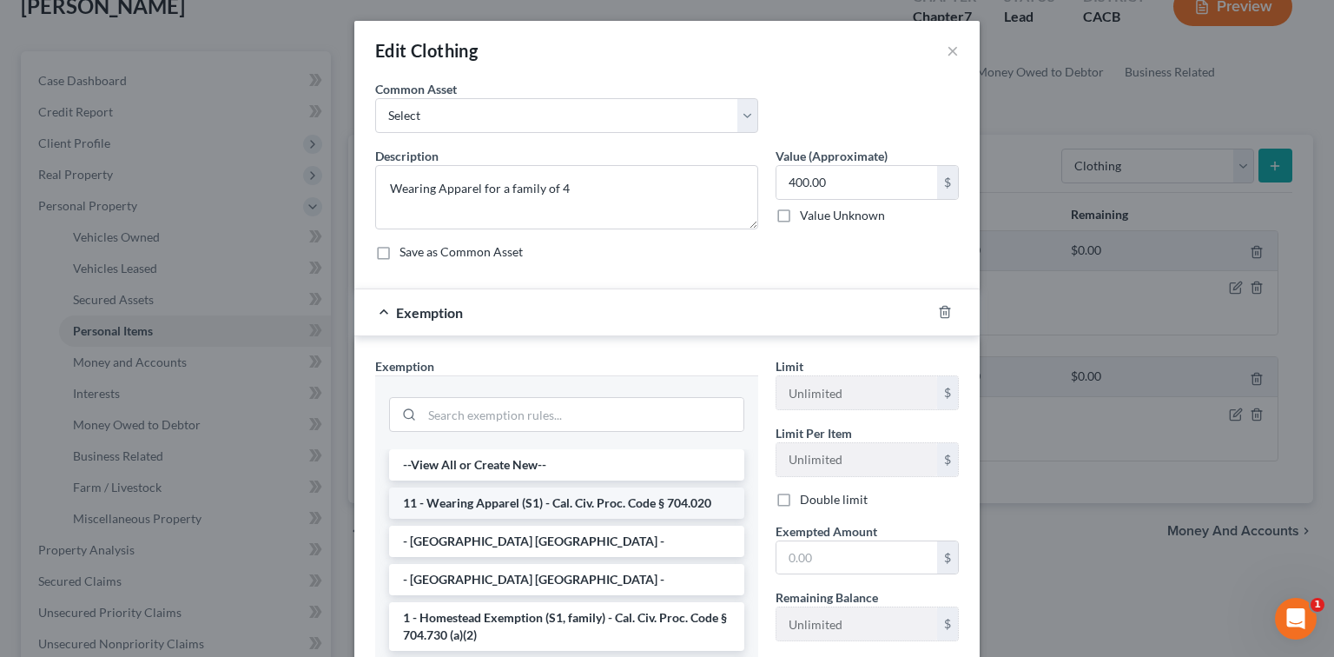
click at [545, 490] on li "11 - Wearing Apparel (S1) - Cal. Civ. Proc. Code § 704.020" at bounding box center [566, 502] width 355 height 31
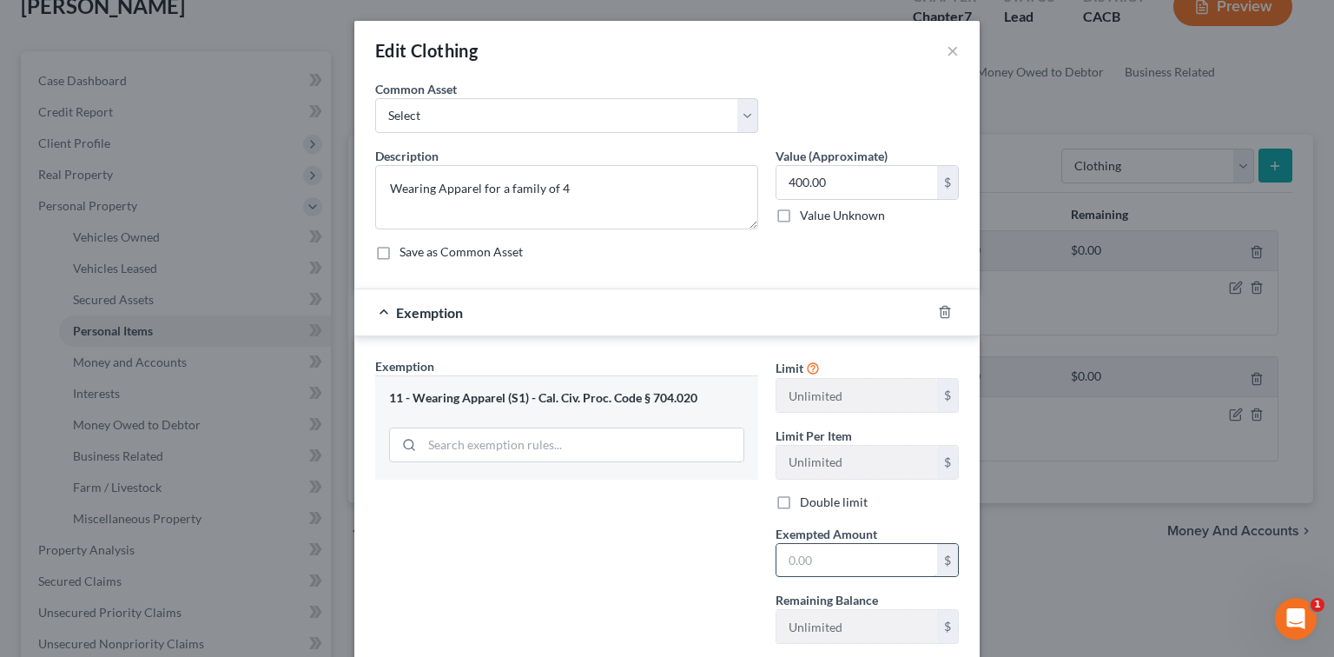
click at [829, 571] on input "text" at bounding box center [856, 560] width 161 height 33
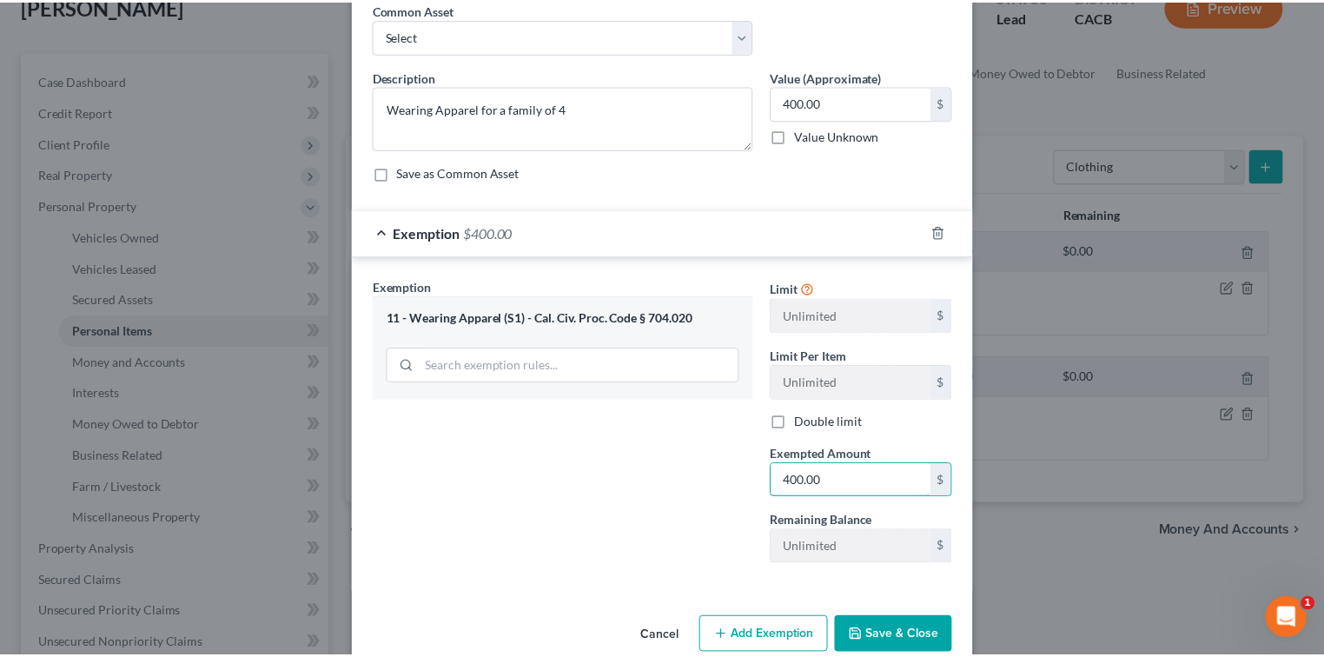
scroll to position [109, 0]
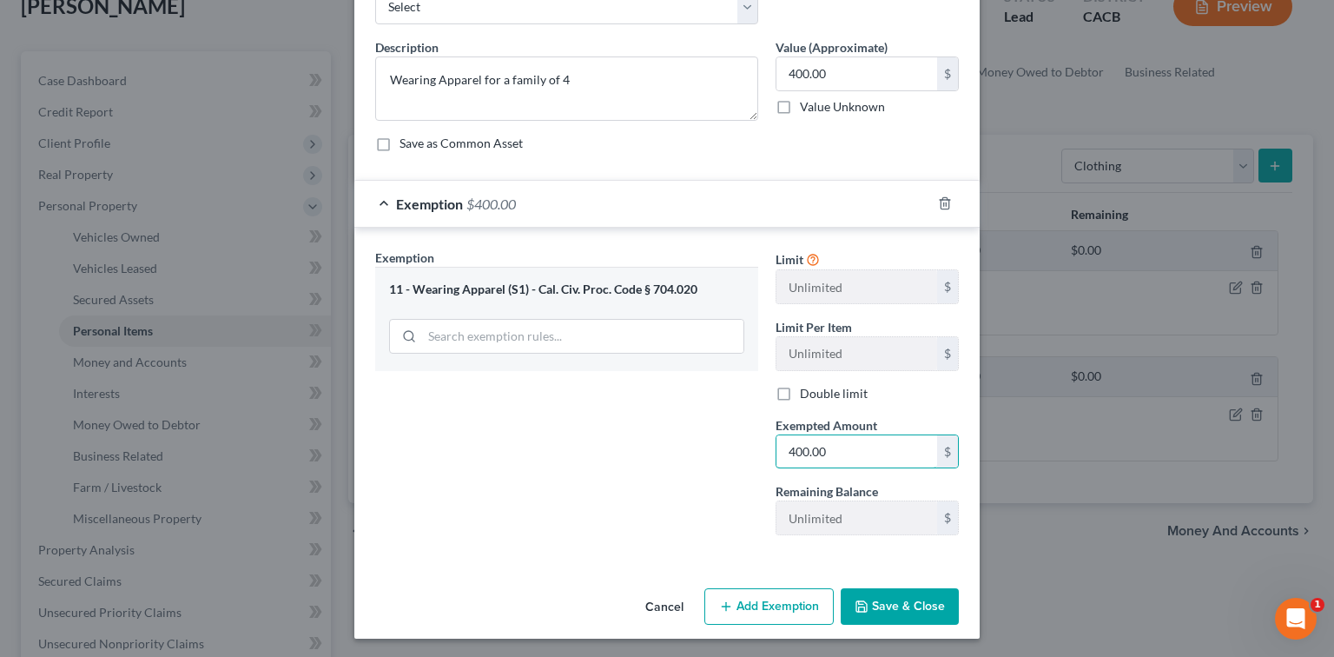
type input "400.00"
click at [829, 604] on button "Save & Close" at bounding box center [900, 606] width 118 height 36
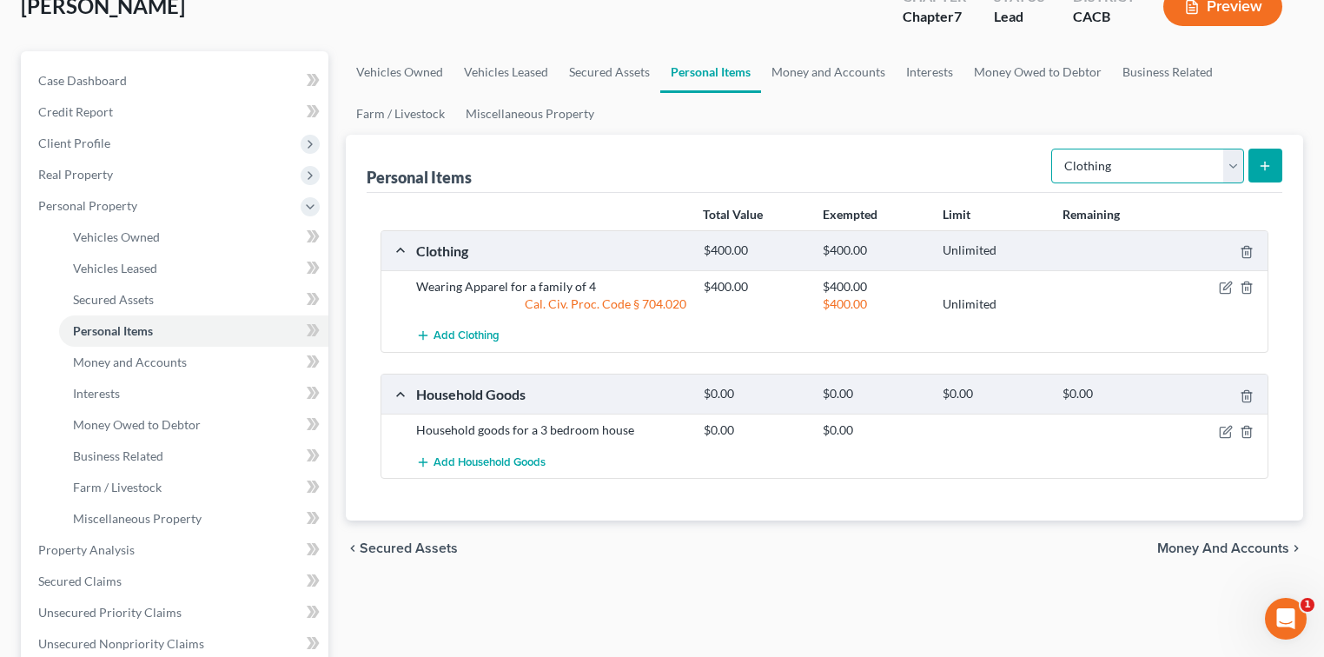
click at [829, 162] on select "Select Item Type Clothing Collectibles Of Value Electronics Firearms Household …" at bounding box center [1147, 166] width 193 height 35
select select "electronics"
click at [829, 149] on select "Select Item Type Clothing Collectibles Of Value Electronics Firearms Household …" at bounding box center [1147, 166] width 193 height 35
click at [829, 156] on button "submit" at bounding box center [1265, 166] width 34 height 34
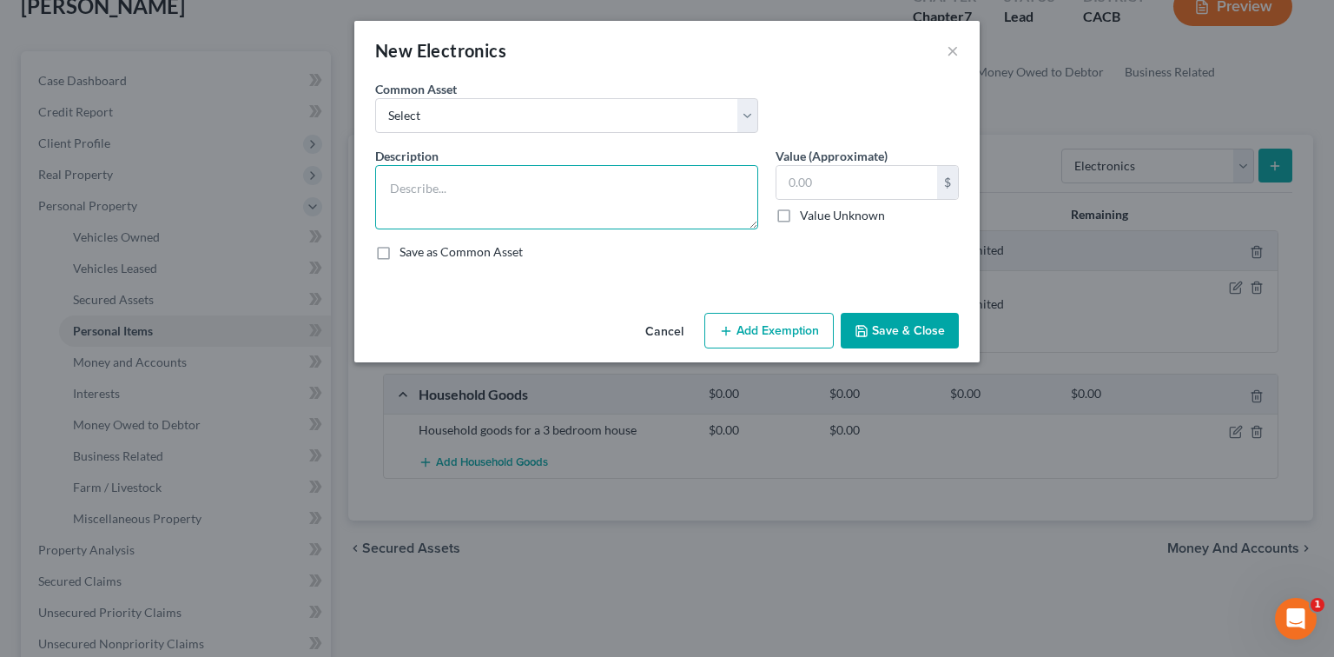
click at [522, 204] on textarea at bounding box center [566, 197] width 383 height 64
type textarea "2 Tvs 4 Phones"
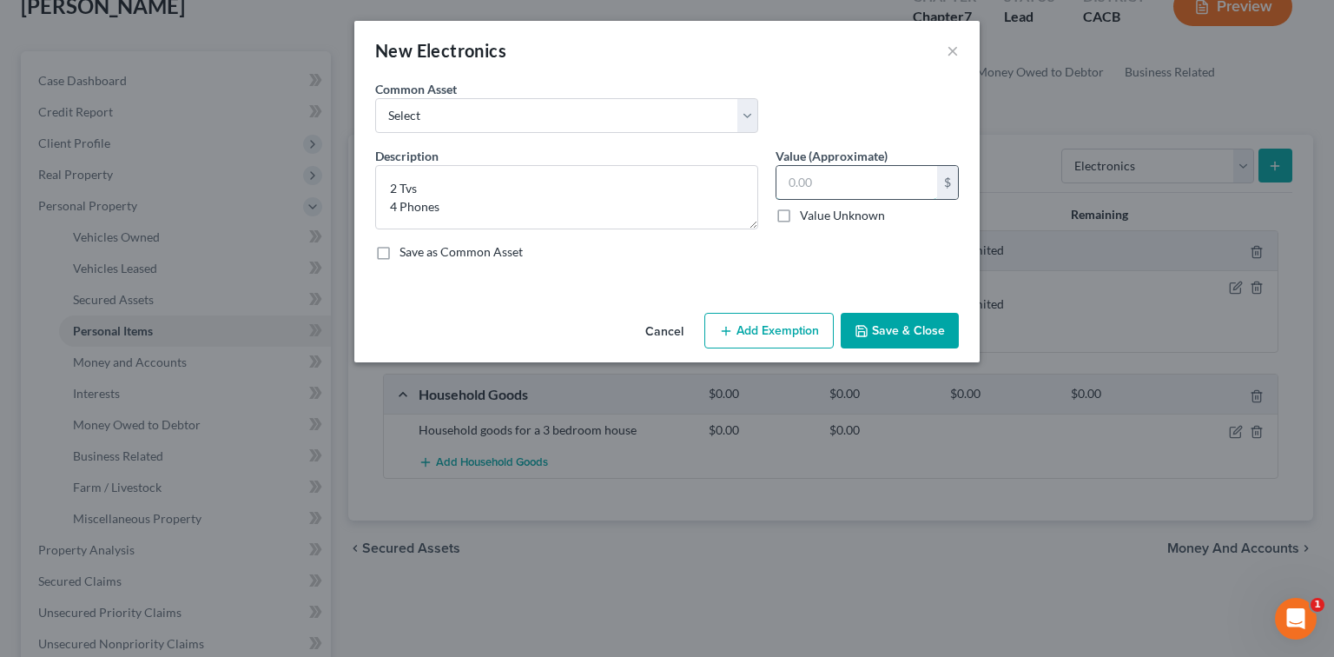
click at [829, 187] on input "text" at bounding box center [856, 182] width 161 height 33
click at [829, 188] on input "text" at bounding box center [856, 182] width 161 height 33
type input "500.00"
click at [829, 327] on button "Save & Close" at bounding box center [900, 331] width 118 height 36
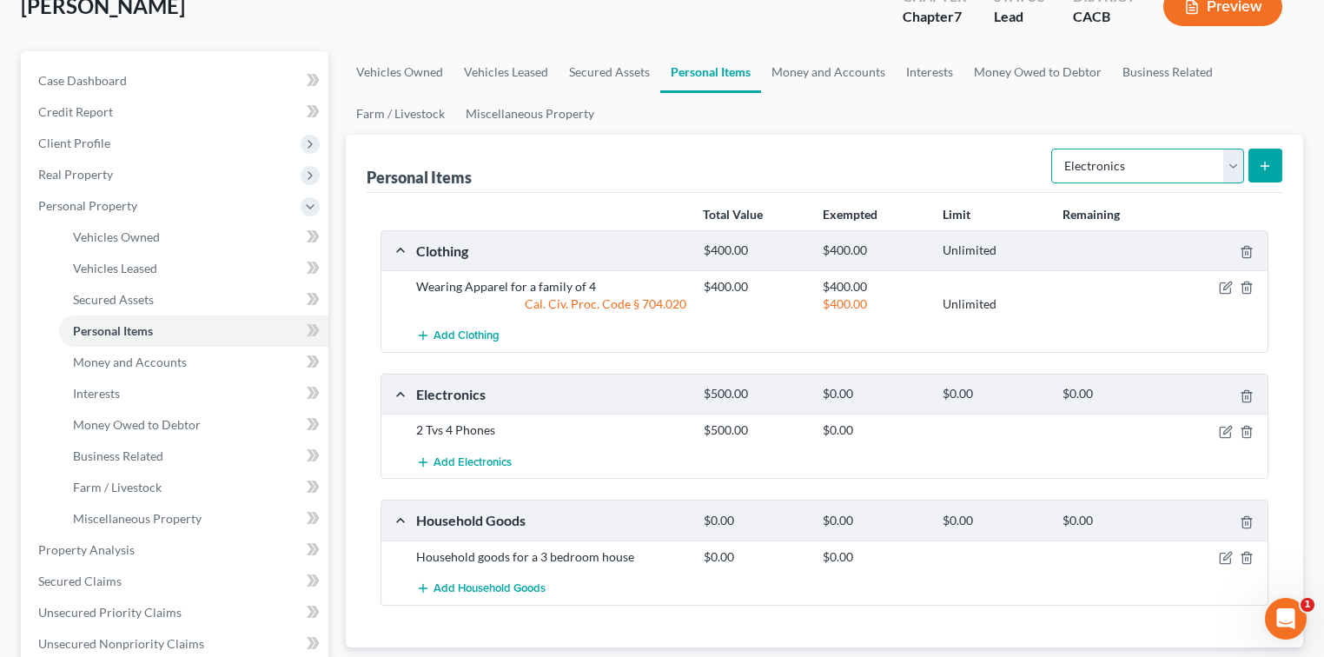
click at [829, 170] on select "Select Item Type Clothing Collectibles Of Value Electronics Firearms Household …" at bounding box center [1147, 166] width 193 height 35
click at [829, 223] on div "Vehicles Owned Vehicles Leased Secured Assets Personal Items Money and Accounts…" at bounding box center [824, 530] width 974 height 958
click at [829, 555] on icon "button" at bounding box center [1227, 556] width 8 height 8
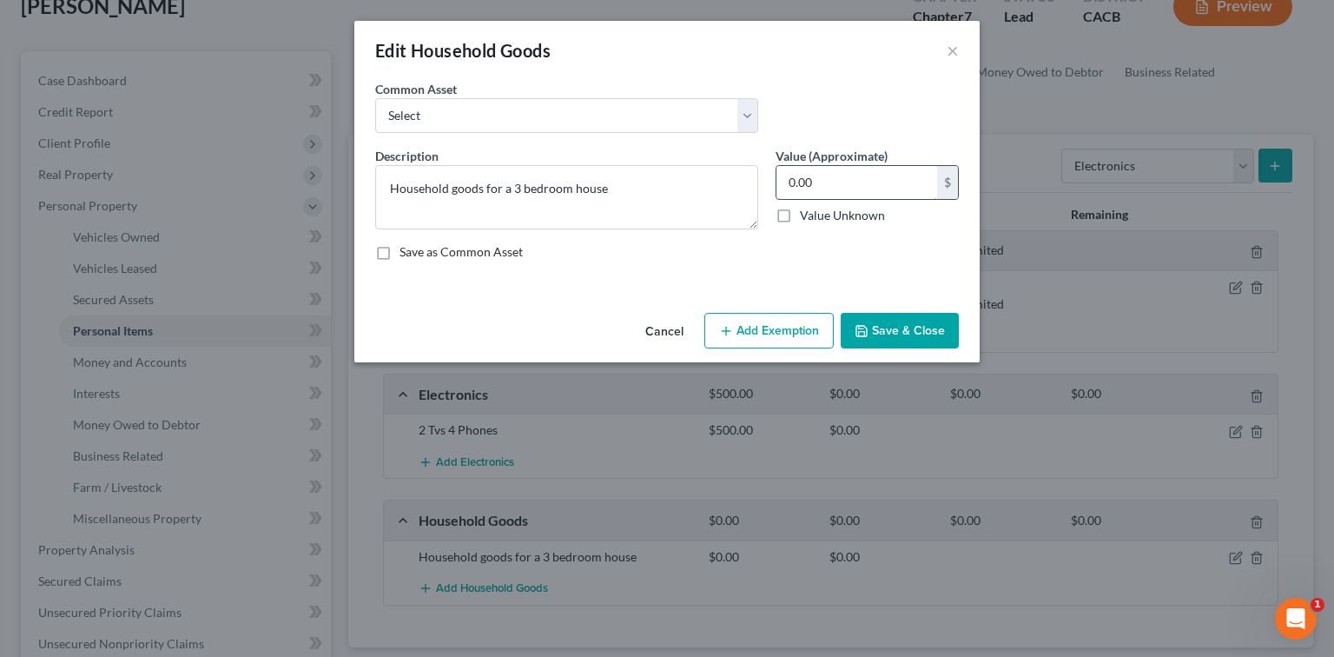
click at [829, 183] on input "0.00" at bounding box center [856, 182] width 161 height 33
drag, startPoint x: 841, startPoint y: 183, endPoint x: 819, endPoint y: 178, distance: 22.3
click at [819, 178] on input "0.00" at bounding box center [856, 182] width 161 height 33
type input "1,000.00"
click at [829, 330] on button "Save & Close" at bounding box center [900, 331] width 118 height 36
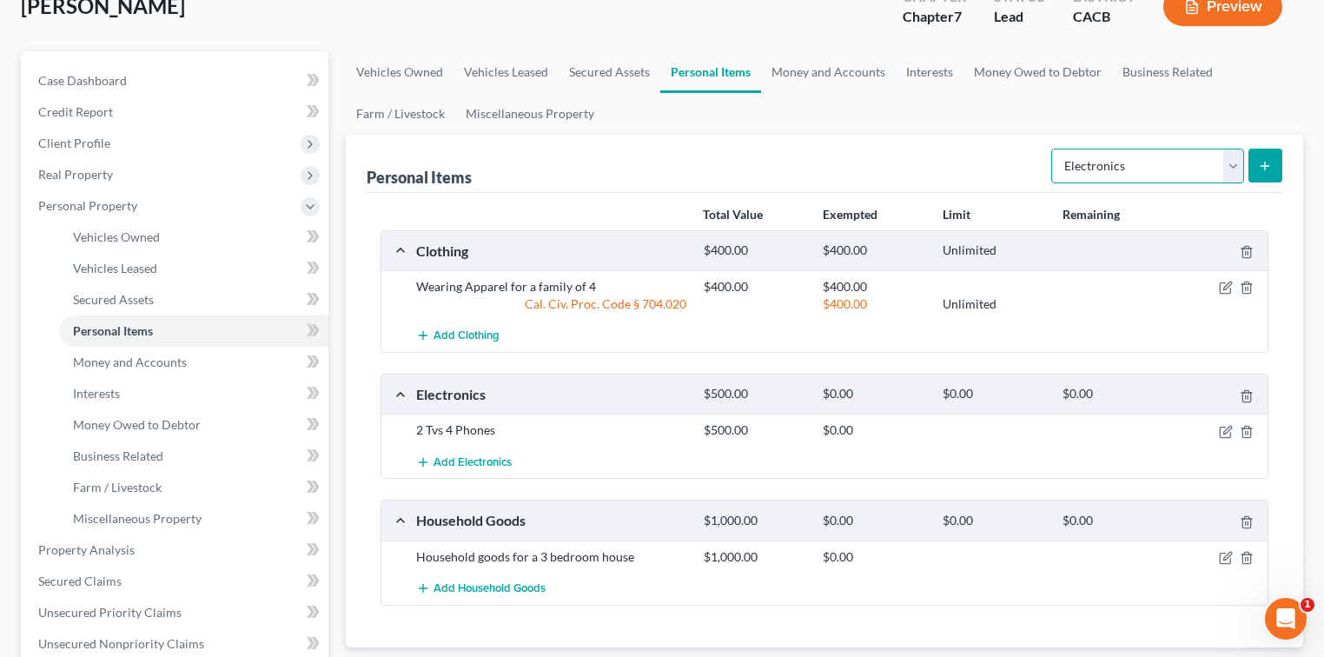
click at [829, 167] on select "Select Item Type Clothing Collectibles Of Value Electronics Firearms Household …" at bounding box center [1147, 166] width 193 height 35
click at [807, 73] on link "Money and Accounts" at bounding box center [828, 72] width 135 height 42
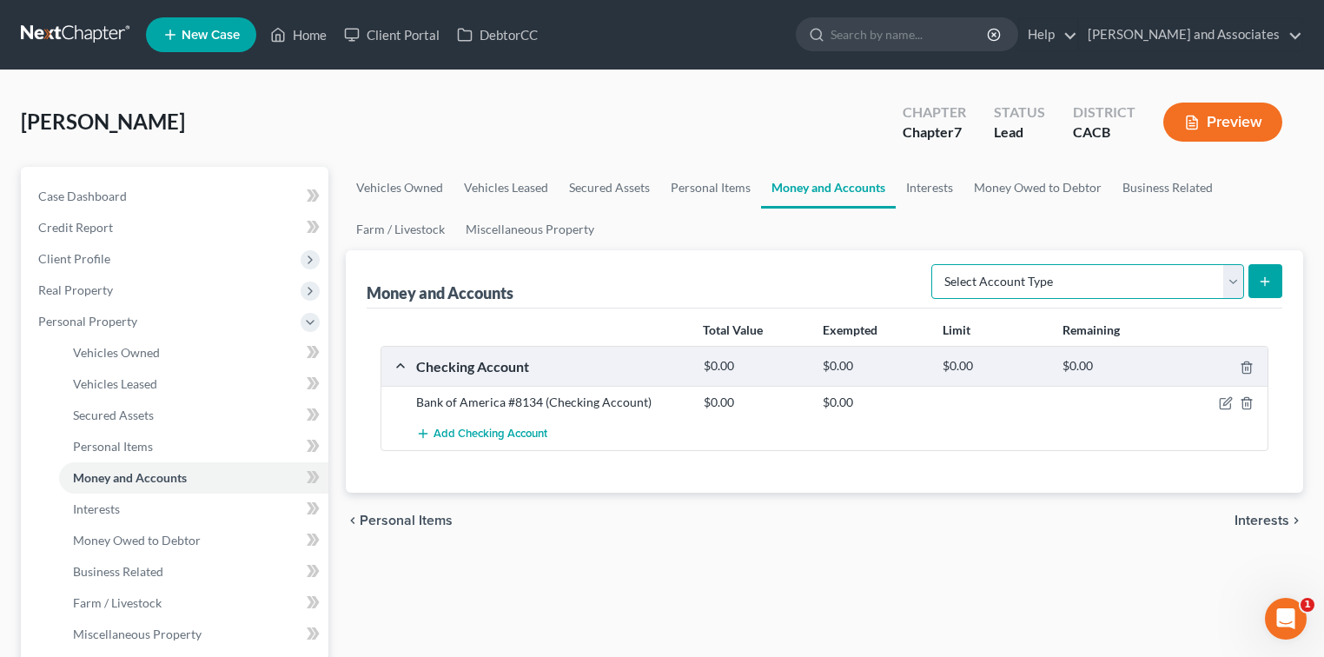
click at [829, 288] on select "Select Account Type Brokerage Cash on Hand Certificates of Deposit Checking Acc…" at bounding box center [1087, 281] width 313 height 35
click at [764, 425] on div "Add Checking Account" at bounding box center [838, 434] width 862 height 32
click at [512, 437] on span "Add Checking Account" at bounding box center [490, 434] width 114 height 14
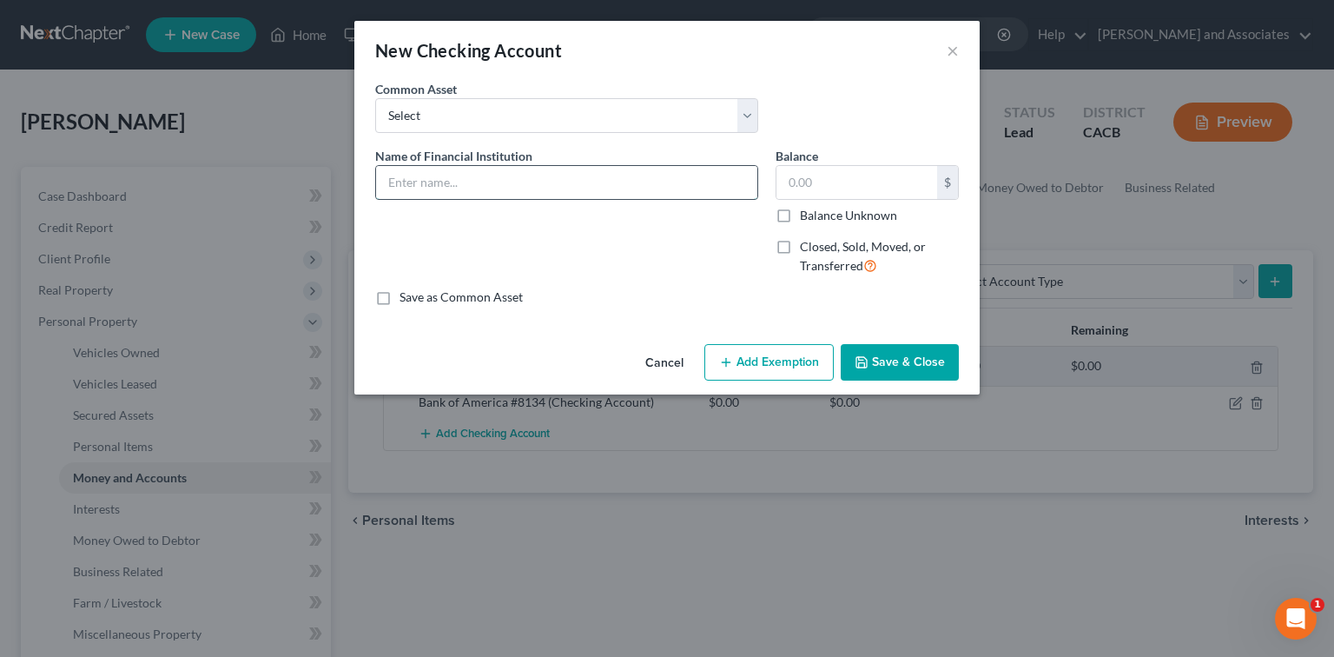
click at [528, 182] on input "text" at bounding box center [566, 182] width 381 height 33
click at [650, 174] on input "Chase Opened Account" at bounding box center [566, 182] width 381 height 33
type input "Chase Opened Account 09/02/2025"
click at [829, 368] on button "Save & Close" at bounding box center [900, 362] width 118 height 36
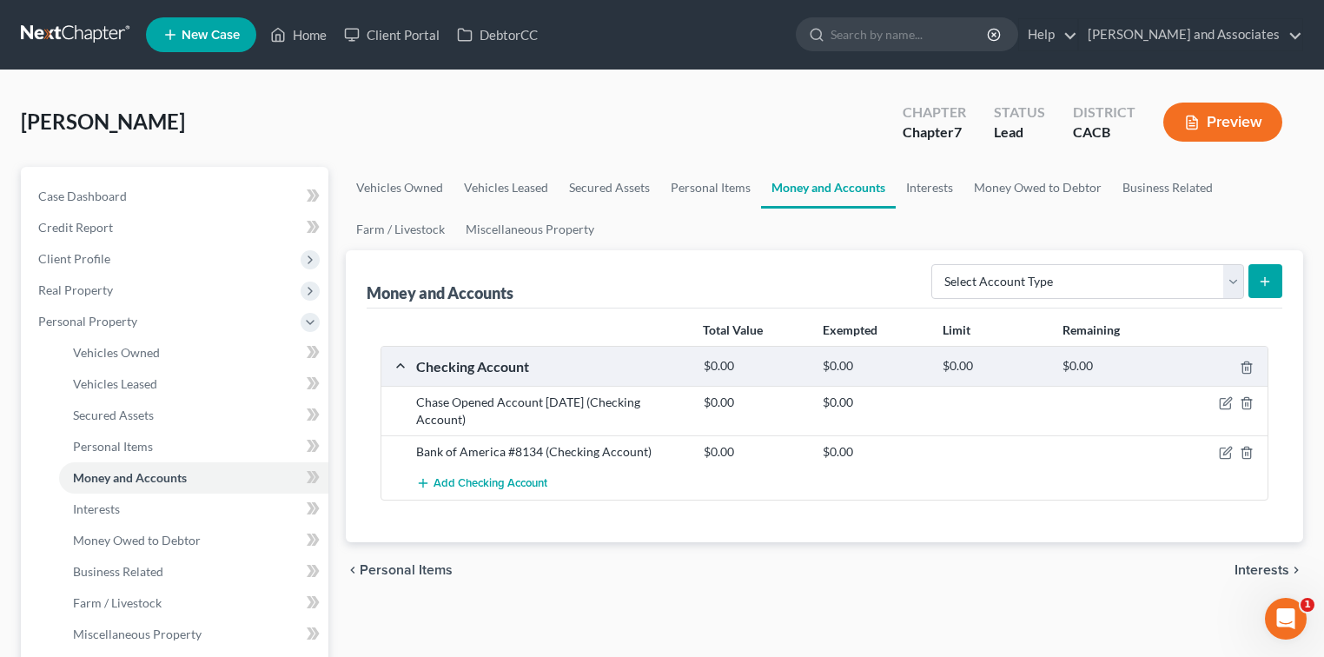
click at [829, 400] on div at bounding box center [1221, 401] width 96 height 17
click at [829, 403] on icon "button" at bounding box center [1227, 402] width 8 height 8
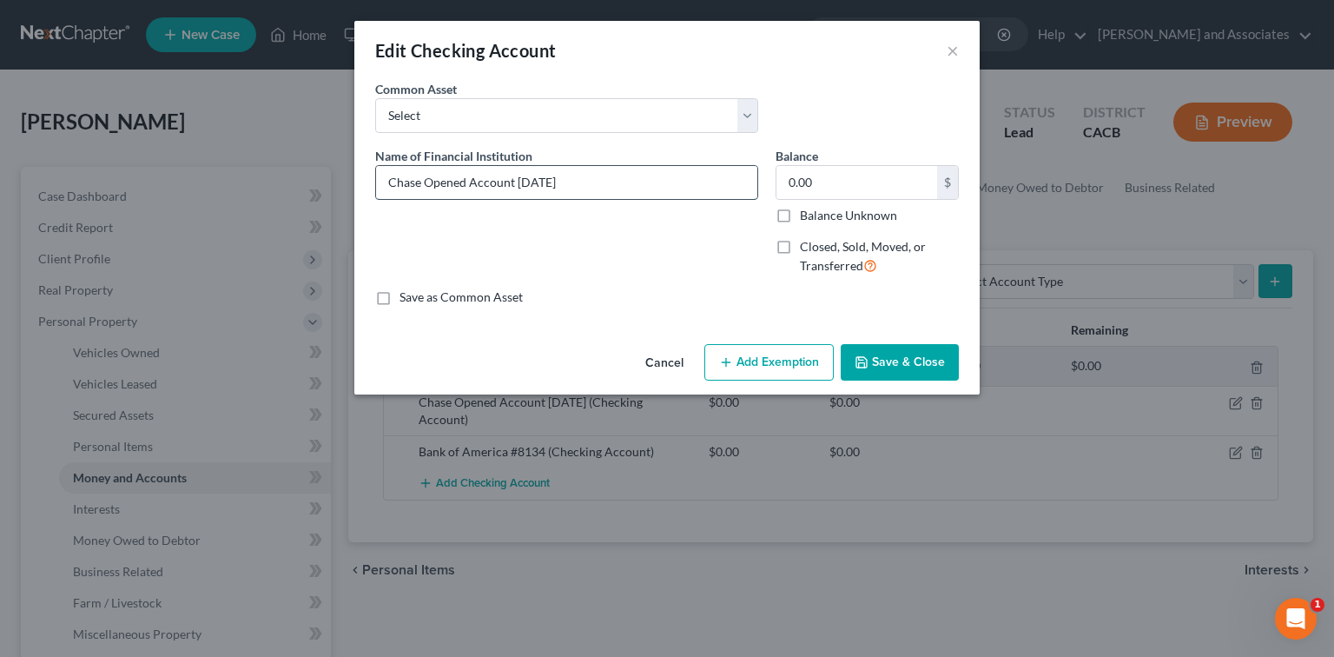
click at [634, 189] on input "Chase Opened Account 09/02/2025" at bounding box center [566, 182] width 381 height 33
type input "Chase Opened Account 09/02/2025"
type input "200.00"
click at [829, 366] on button "Save & Close" at bounding box center [900, 362] width 118 height 36
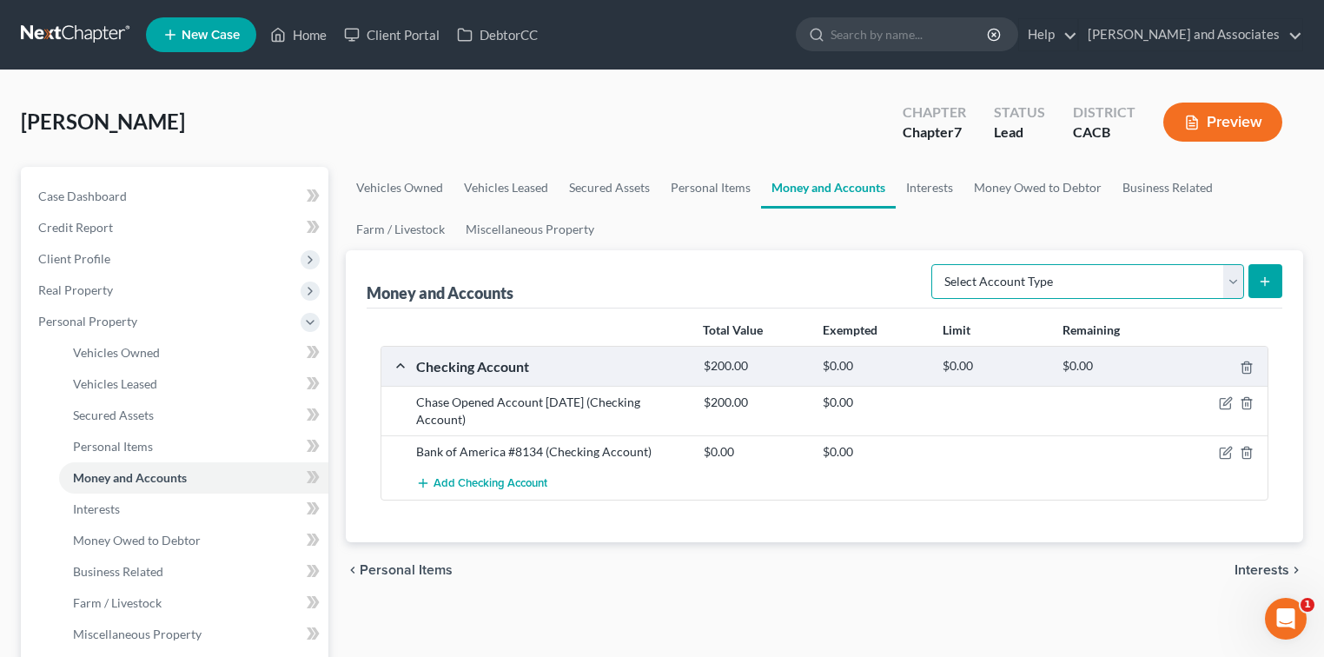
click at [829, 284] on select "Select Account Type Brokerage Cash on Hand Certificates of Deposit Checking Acc…" at bounding box center [1087, 281] width 313 height 35
click at [829, 170] on link "Interests" at bounding box center [929, 188] width 68 height 42
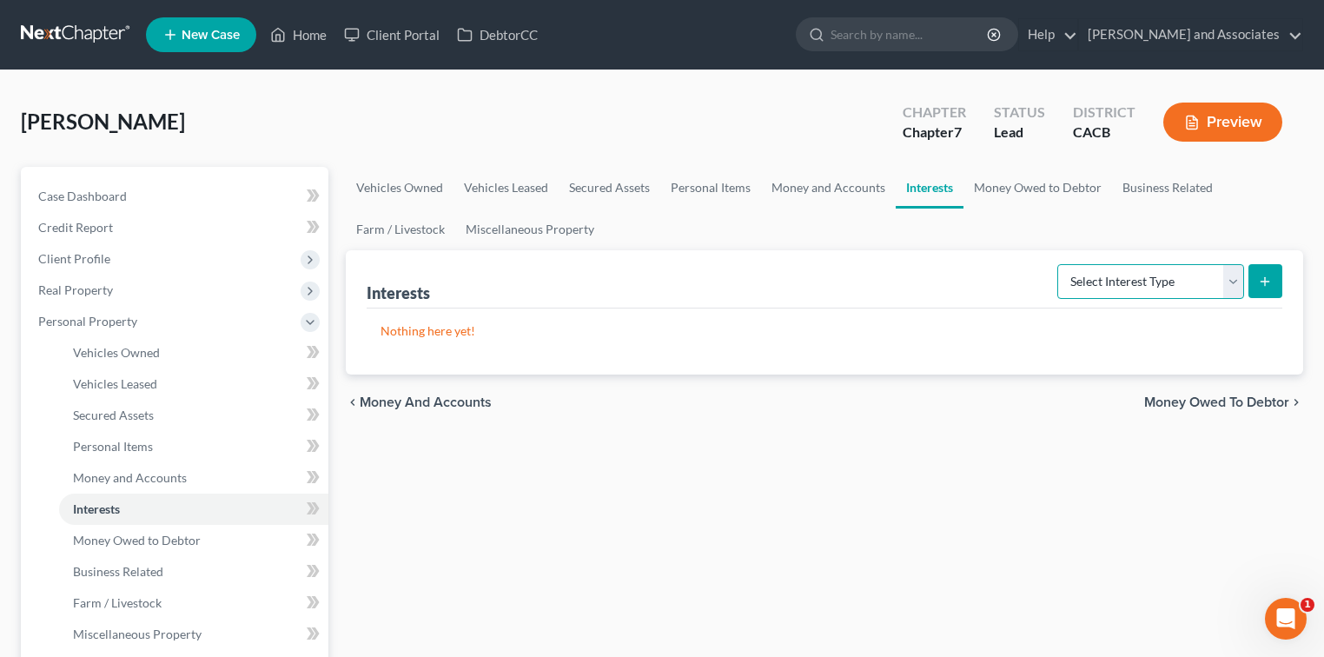
click at [829, 288] on select "Select Interest Type 401K Annuity Bond Education IRA Government Bond Government…" at bounding box center [1150, 281] width 187 height 35
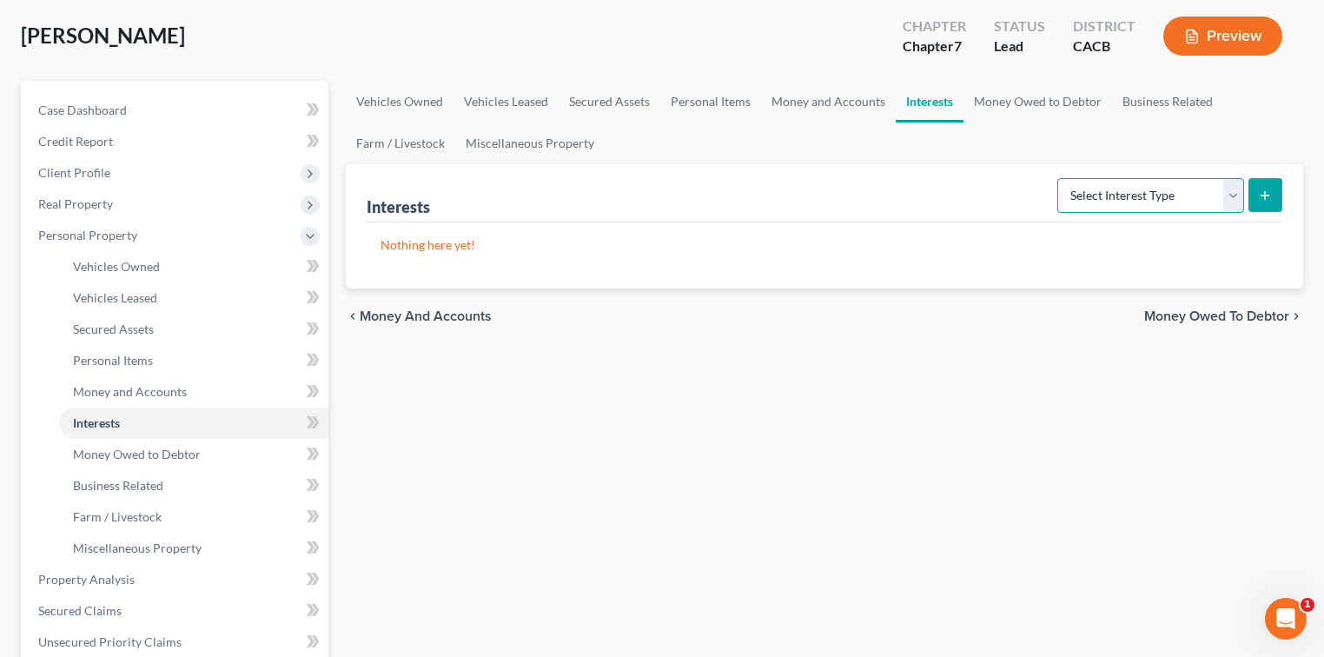
scroll to position [116, 0]
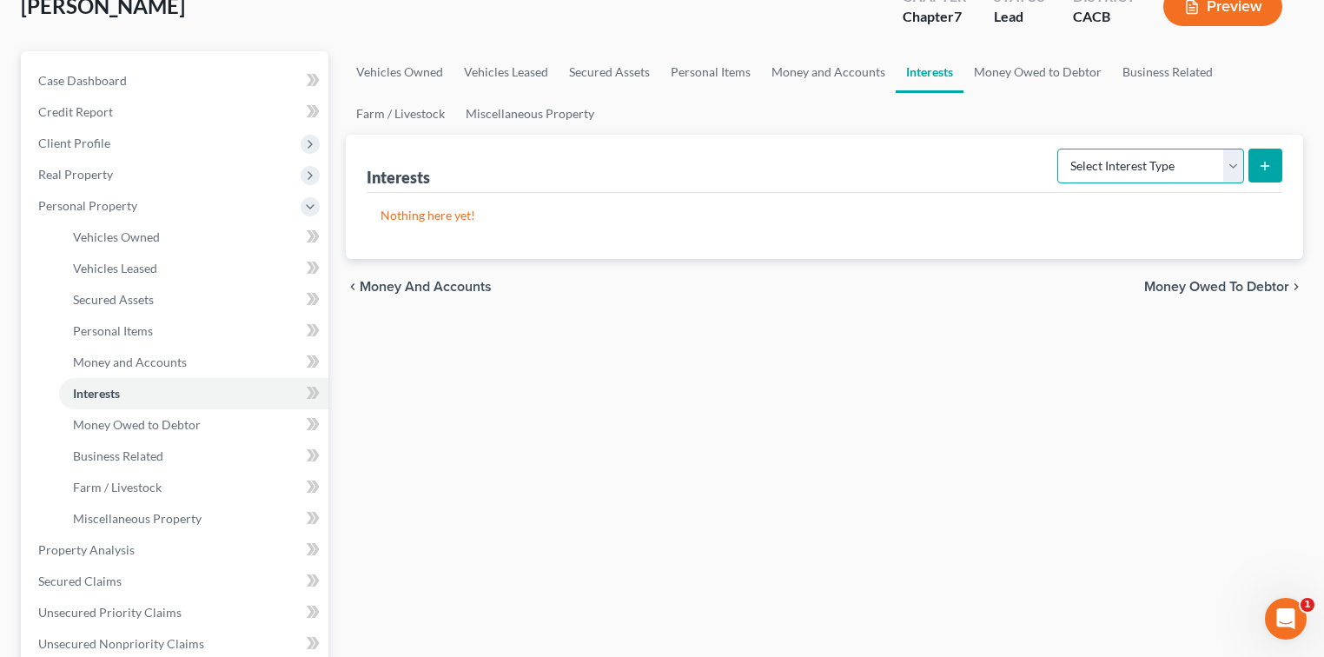
click at [829, 177] on select "Select Interest Type 401K Annuity Bond Education IRA Government Bond Government…" at bounding box center [1150, 166] width 187 height 35
click at [829, 472] on div "Vehicles Owned Vehicles Leased Secured Assets Personal Items Money and Accounts…" at bounding box center [824, 530] width 974 height 958
click at [829, 67] on link "Money Owed to Debtor" at bounding box center [1037, 72] width 149 height 42
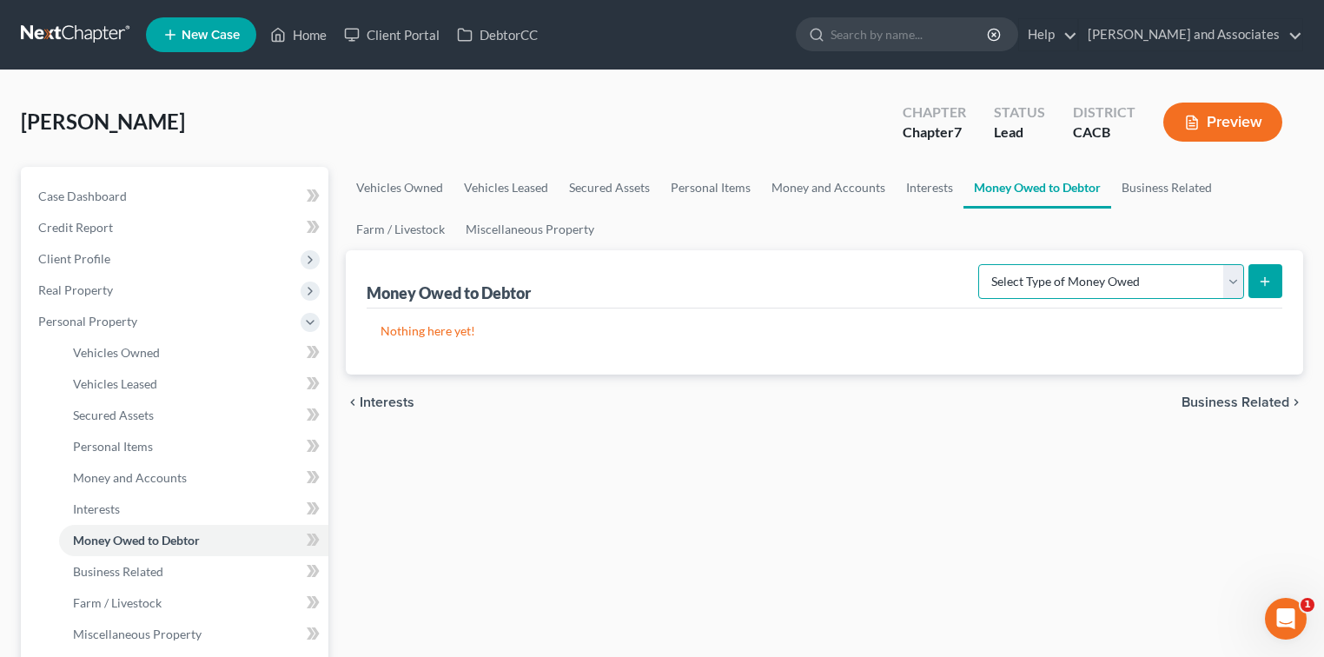
click at [829, 281] on select "Select Type of Money Owed Accounts Receivable Alimony Child Support Claims Agai…" at bounding box center [1111, 281] width 266 height 35
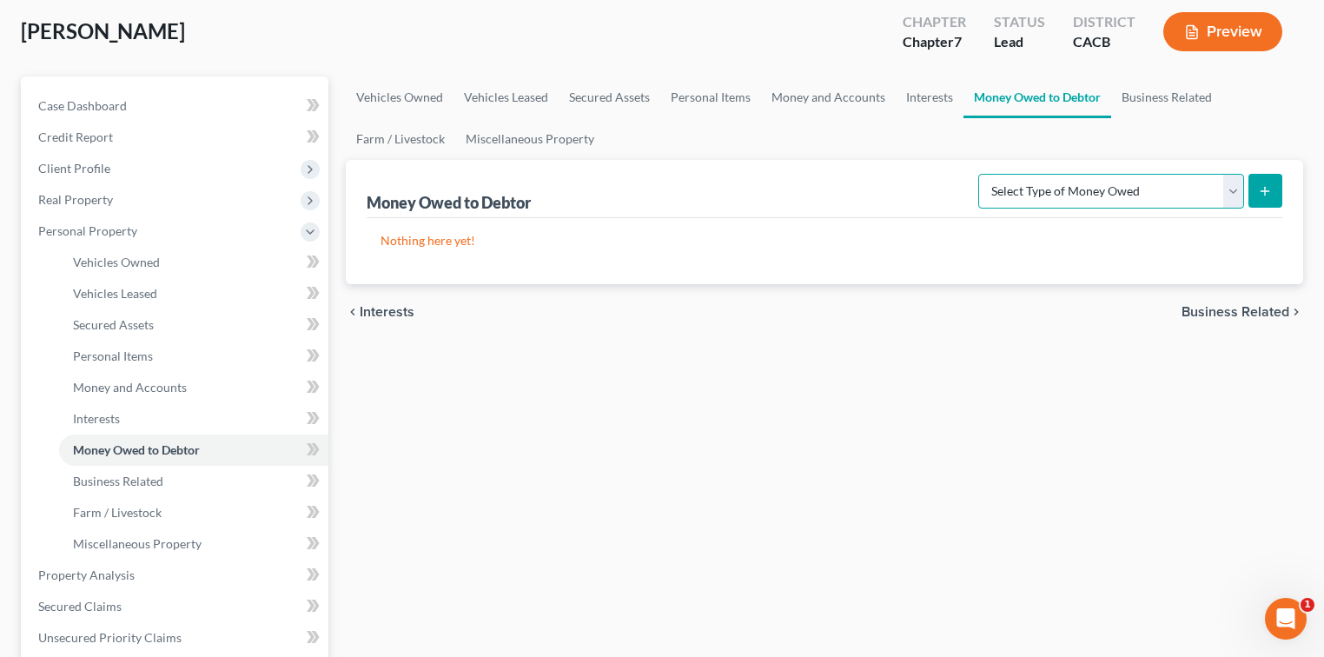
scroll to position [116, 0]
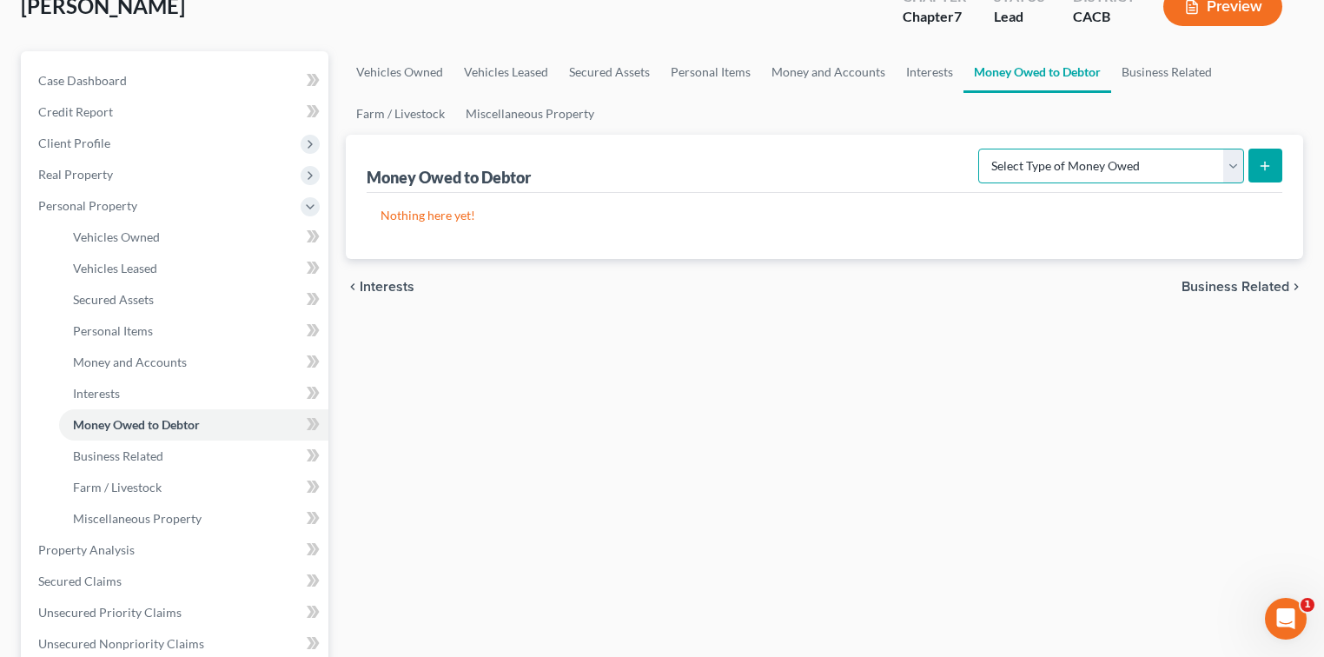
click at [829, 178] on select "Select Type of Money Owed Accounts Receivable Alimony Child Support Claims Agai…" at bounding box center [1111, 166] width 266 height 35
click at [829, 68] on link "Business Related" at bounding box center [1166, 72] width 111 height 42
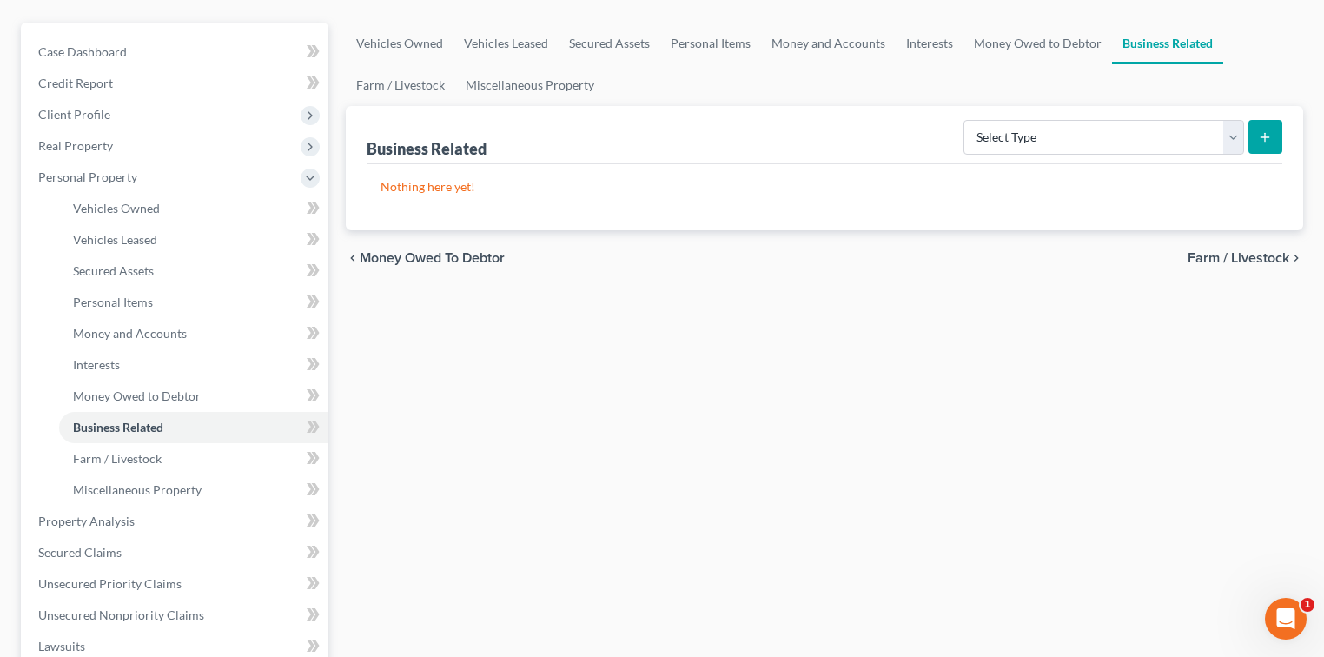
scroll to position [116, 0]
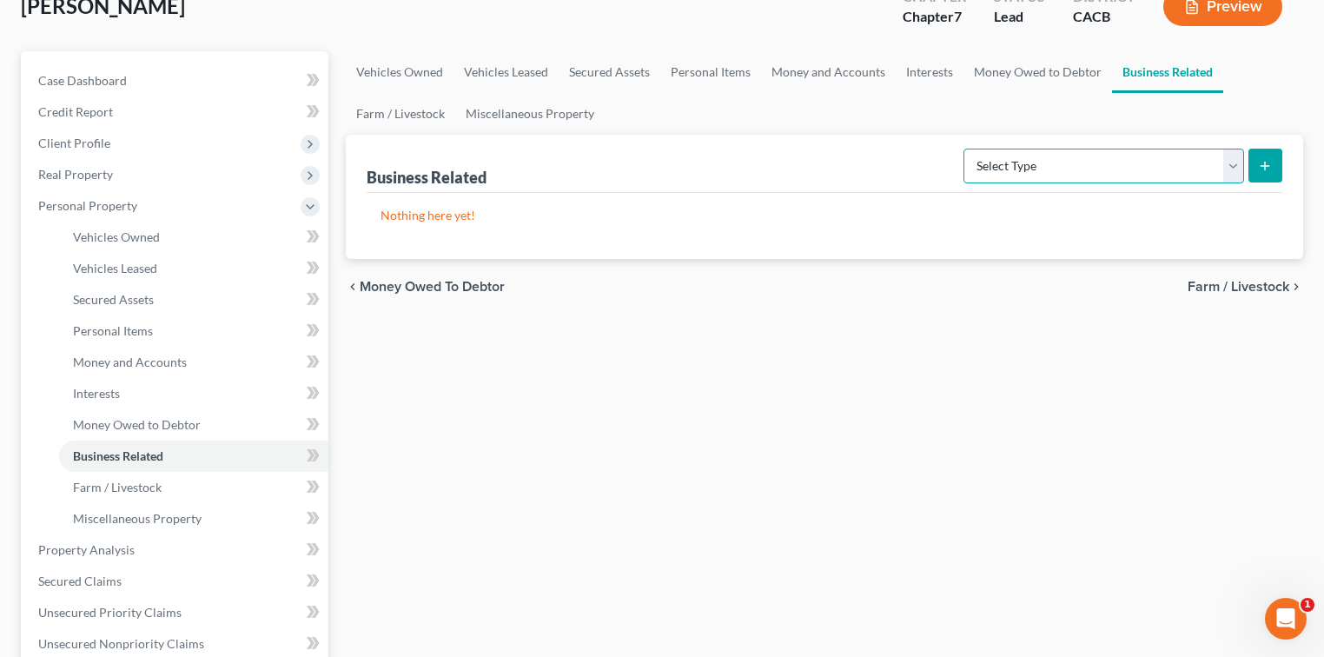
click at [829, 152] on select "Select Type Customer Lists Franchises Inventory Licenses Machinery Office Equip…" at bounding box center [1103, 166] width 281 height 35
click at [829, 117] on ul "Vehicles Owned Vehicles Leased Secured Assets Personal Items Money and Accounts…" at bounding box center [824, 92] width 957 height 83
click at [829, 170] on button "submit" at bounding box center [1265, 166] width 34 height 34
click at [545, 199] on div "Nothing here yet!" at bounding box center [824, 226] width 915 height 66
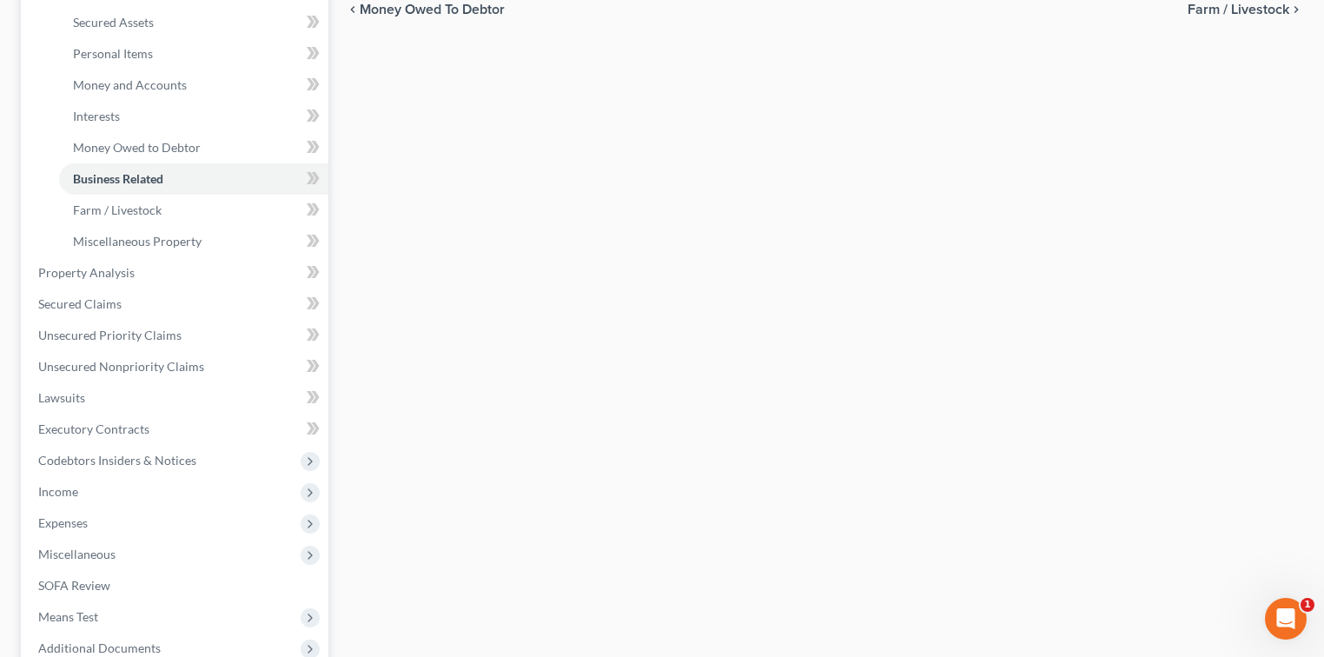
scroll to position [463, 0]
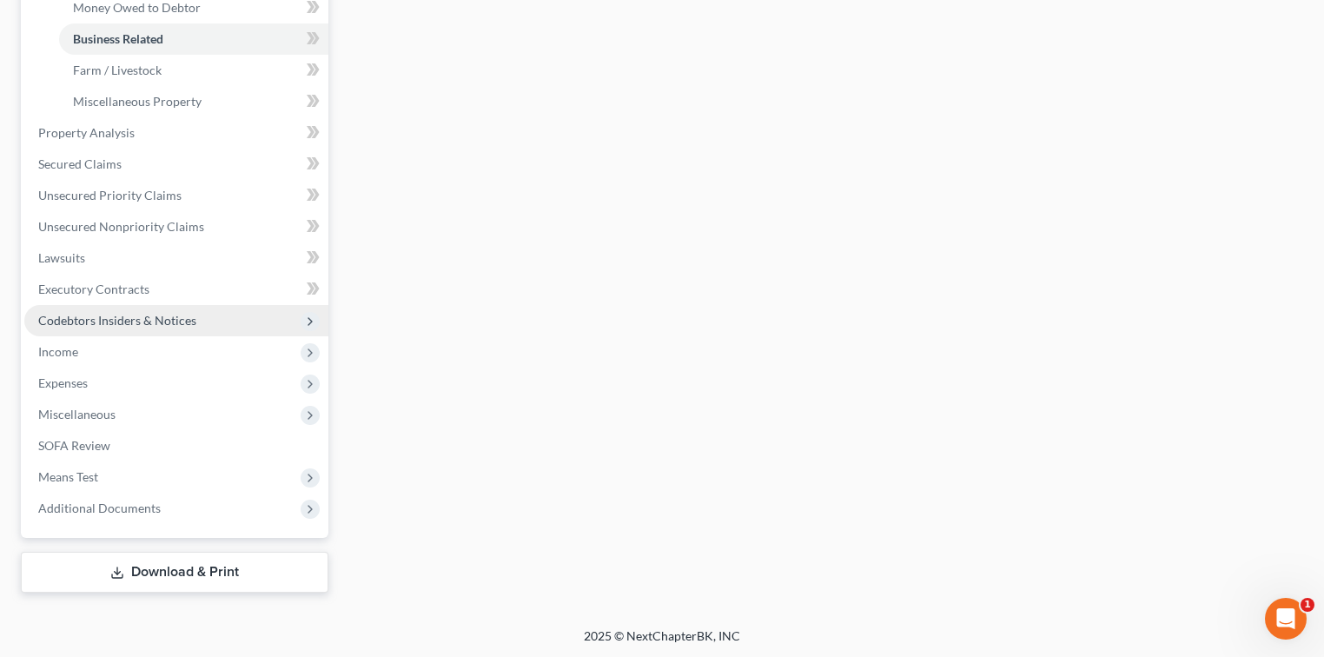
click at [173, 313] on span "Codebtors Insiders & Notices" at bounding box center [117, 320] width 158 height 15
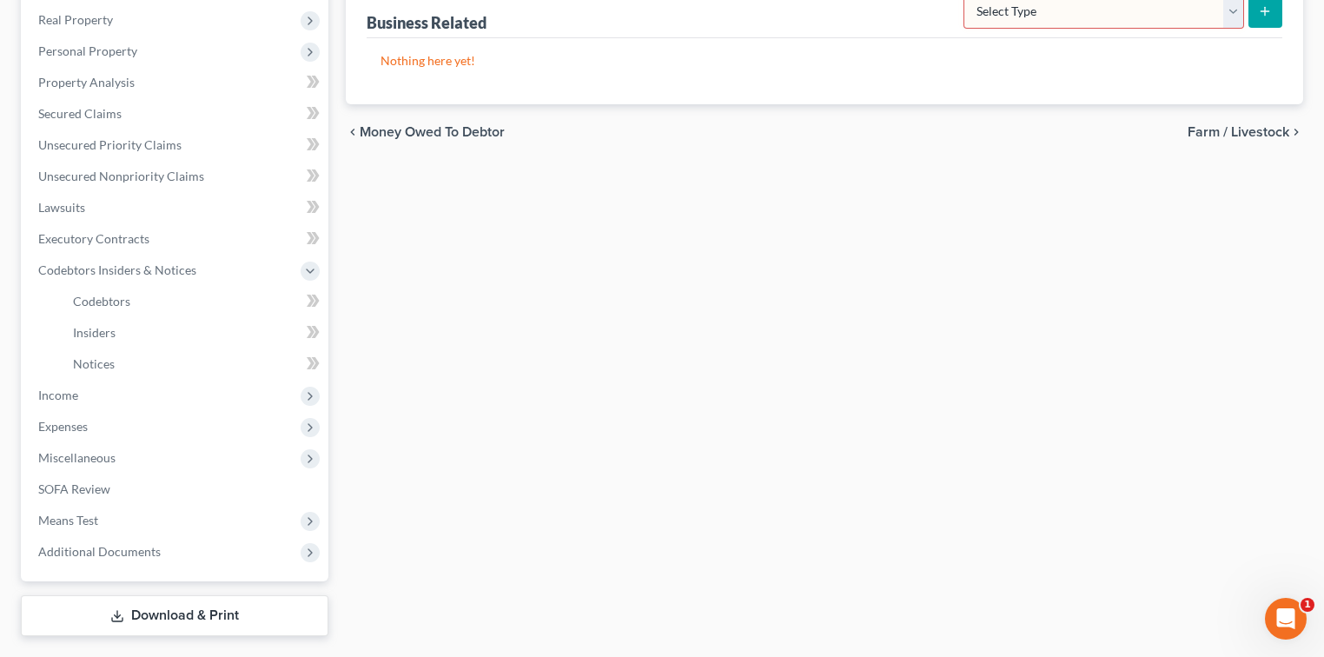
scroll to position [198, 0]
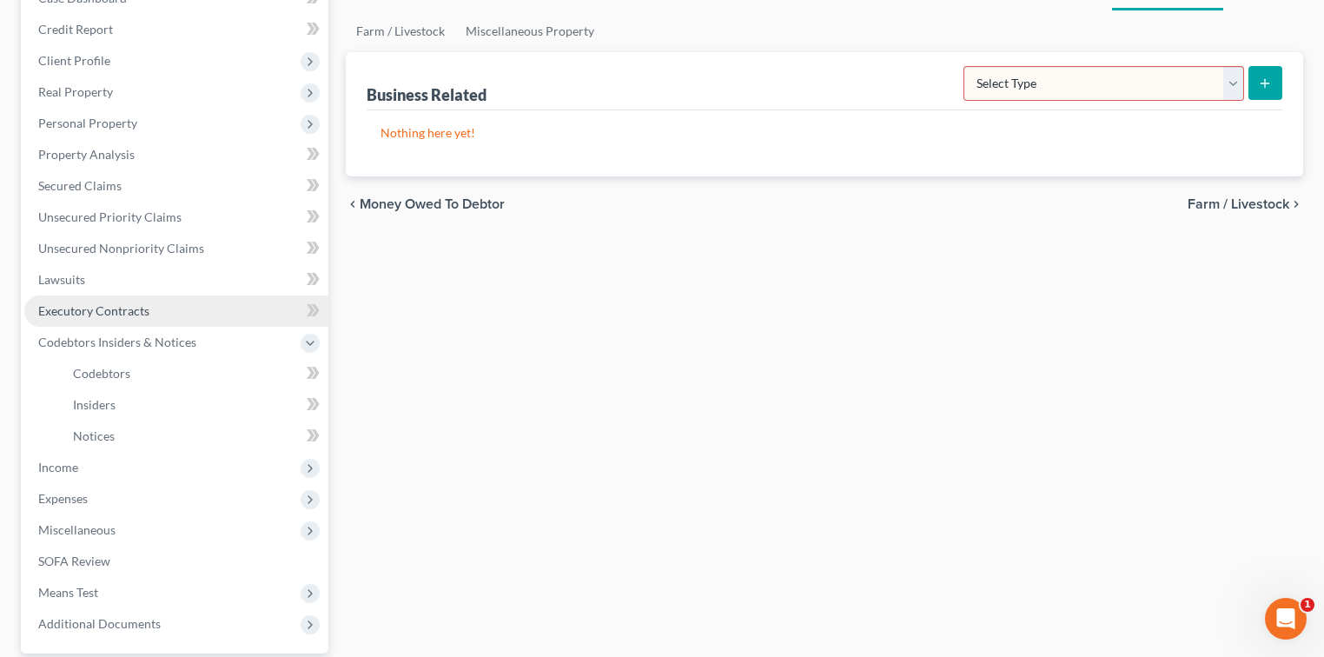
click at [109, 321] on link "Executory Contracts" at bounding box center [176, 310] width 304 height 31
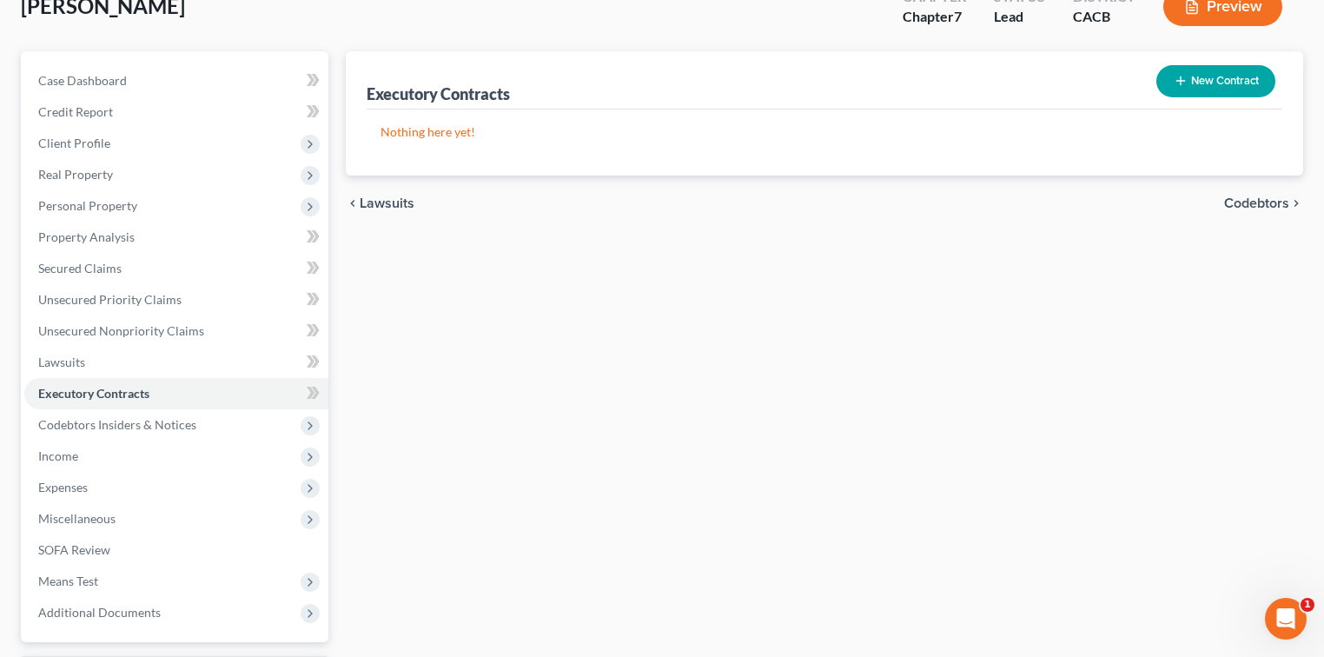
scroll to position [220, 0]
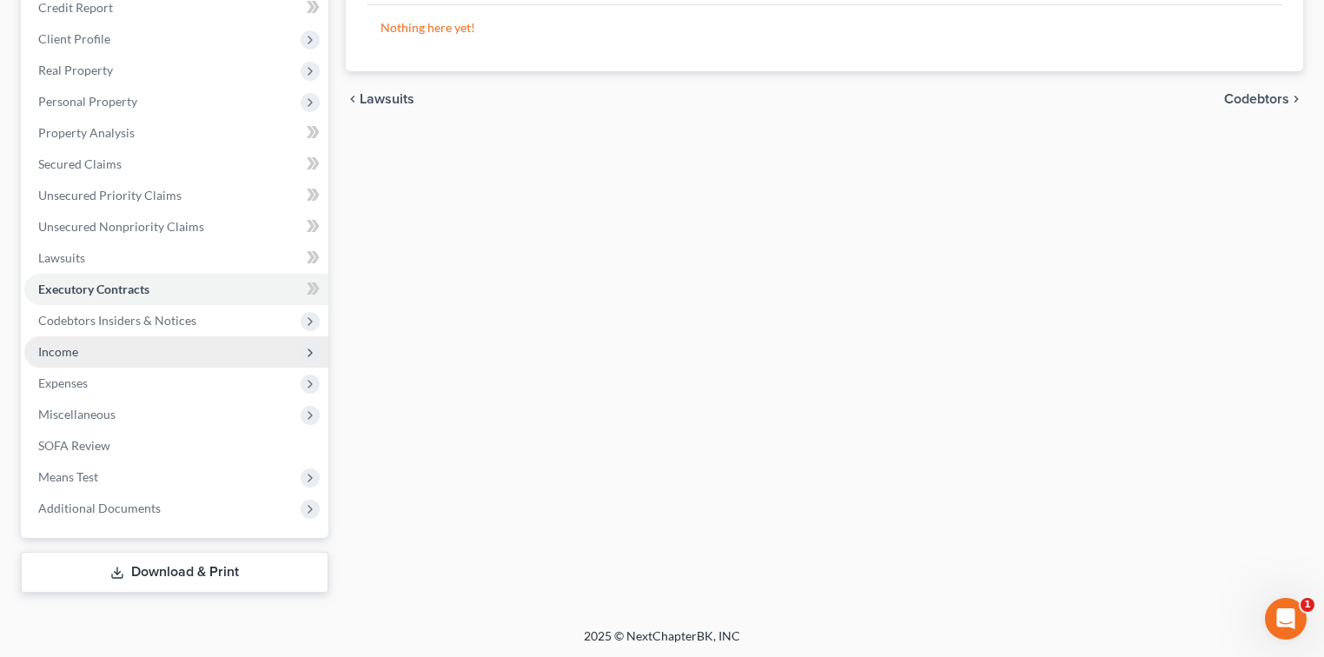
click at [120, 353] on span "Income" at bounding box center [176, 351] width 304 height 31
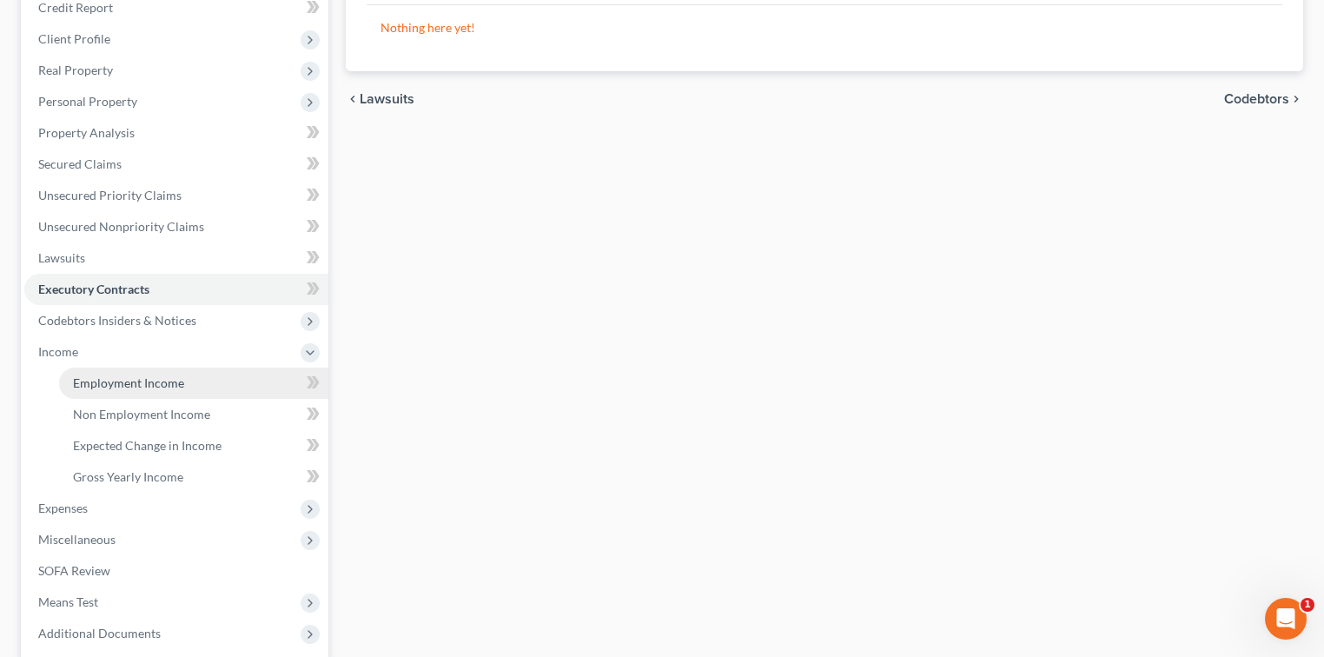
click at [129, 380] on span "Employment Income" at bounding box center [128, 382] width 111 height 15
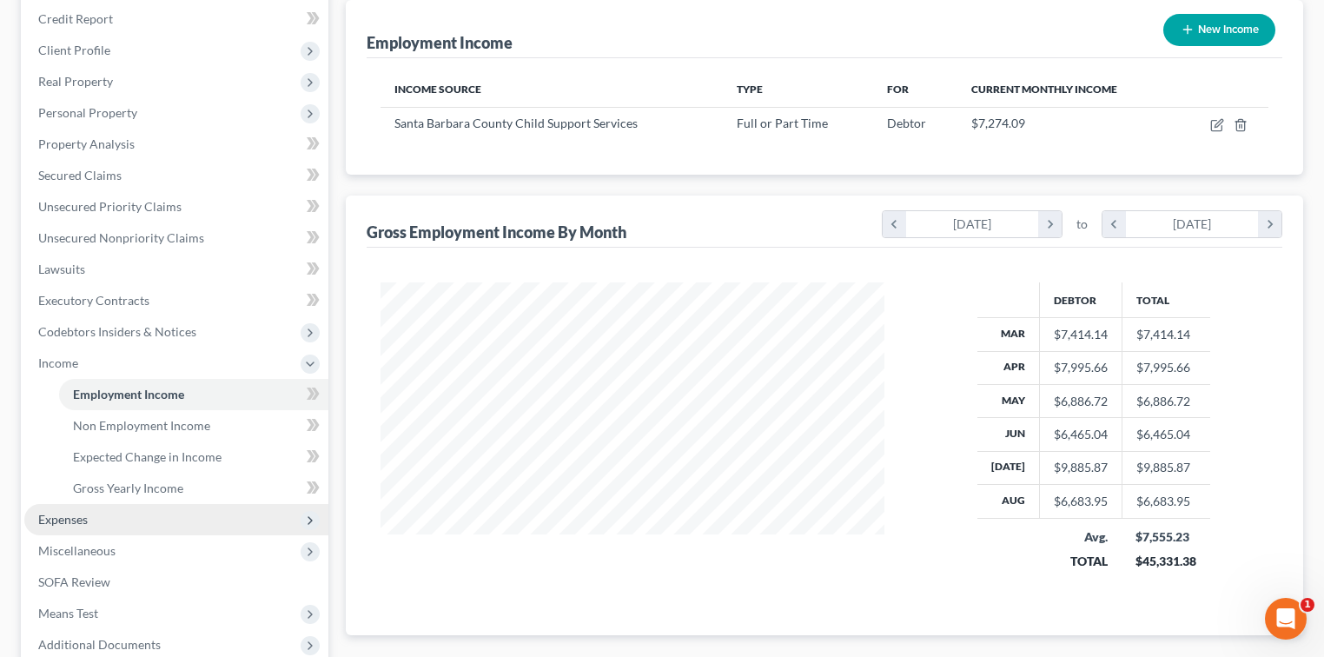
scroll to position [231, 0]
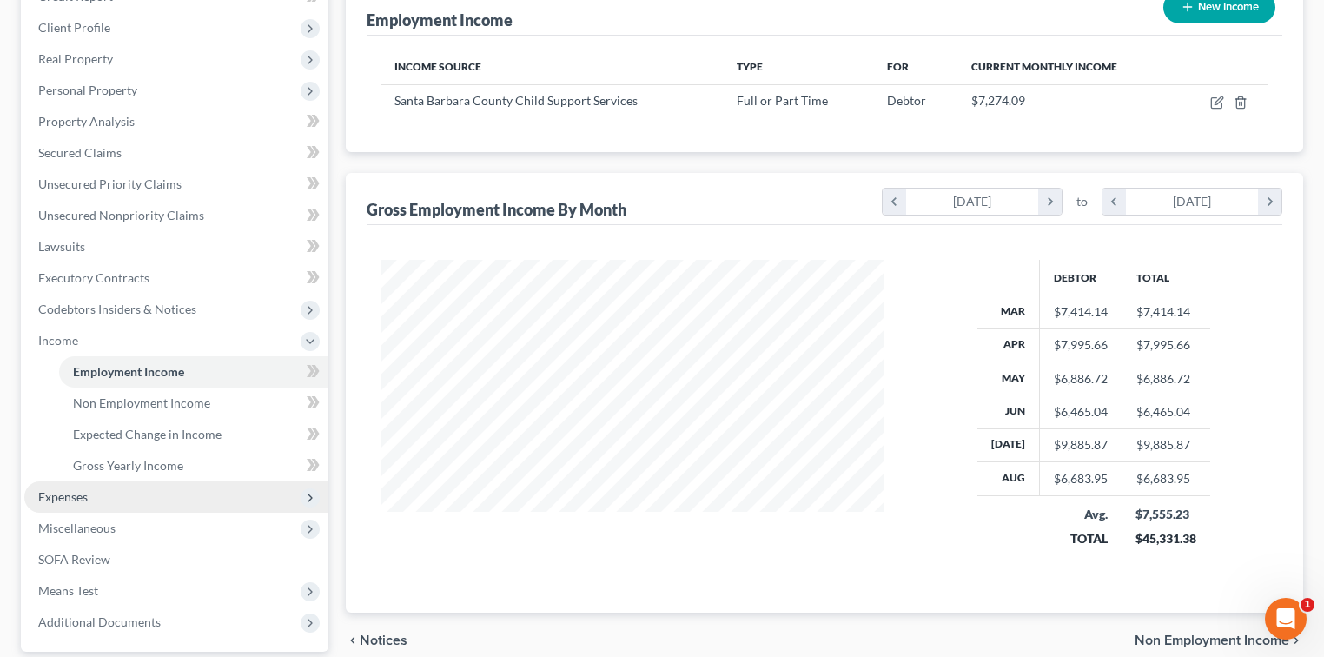
click at [93, 503] on span "Expenses" at bounding box center [176, 496] width 304 height 31
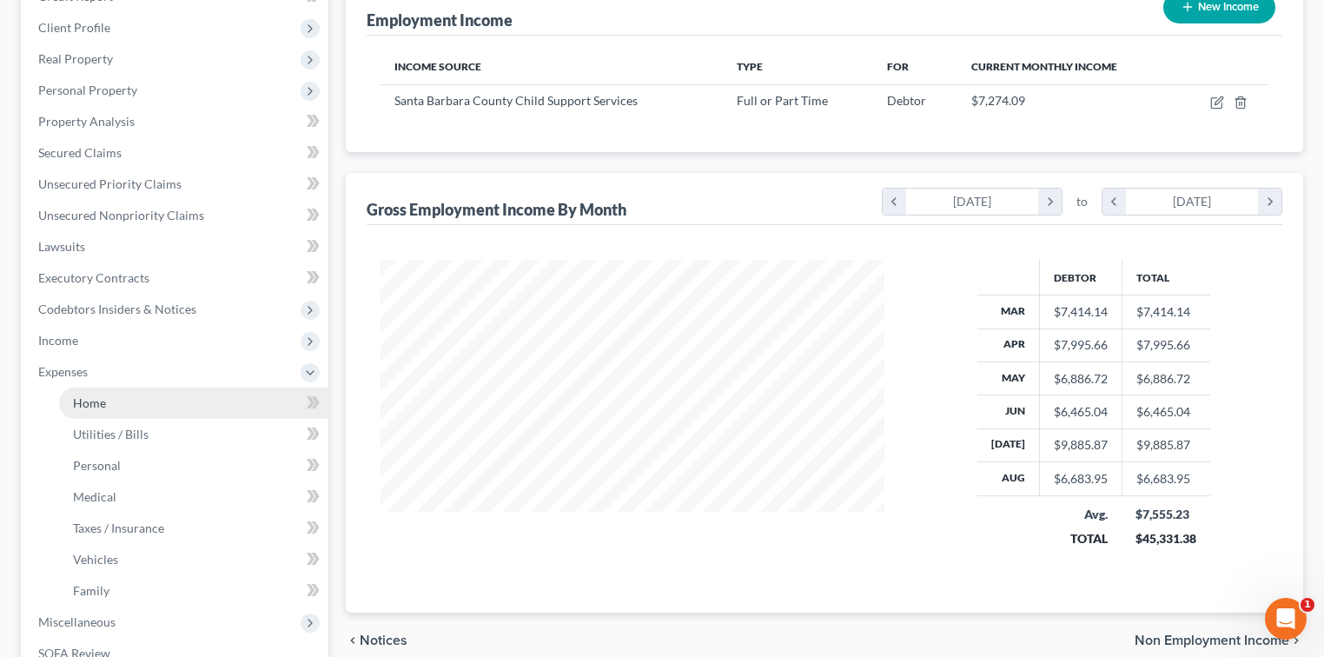
click at [182, 406] on link "Home" at bounding box center [193, 402] width 269 height 31
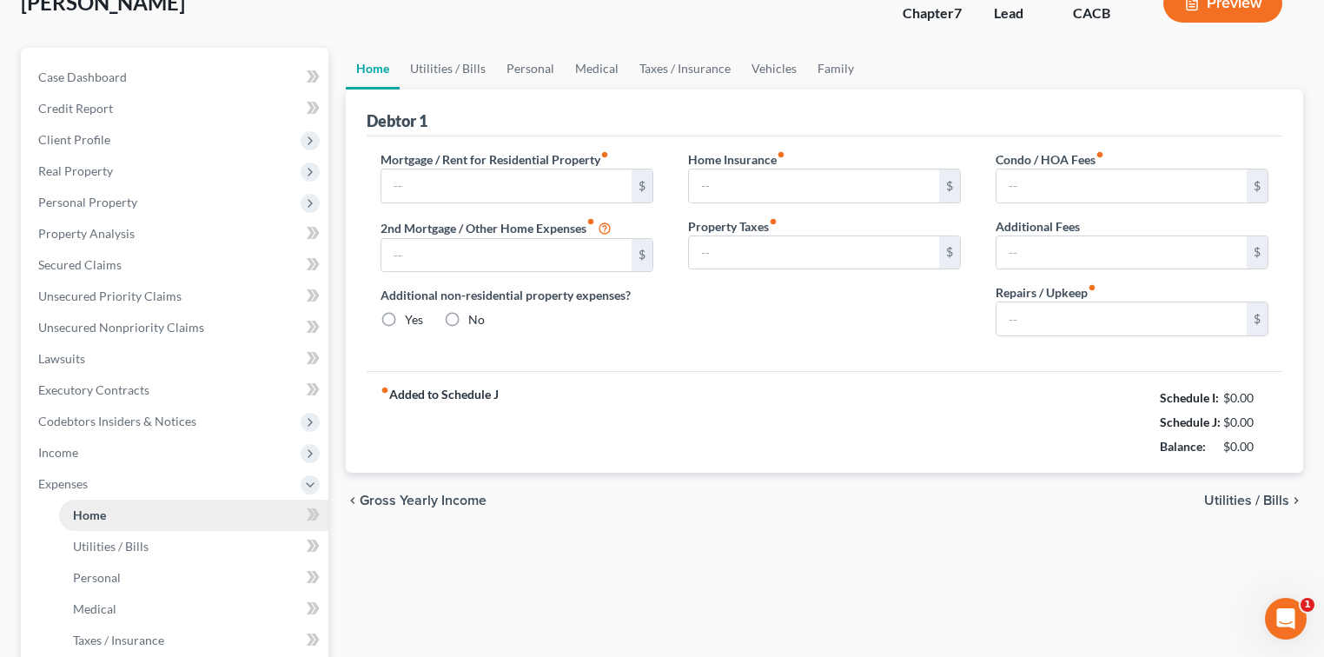
type input "0.00"
radio input "true"
type input "0.00"
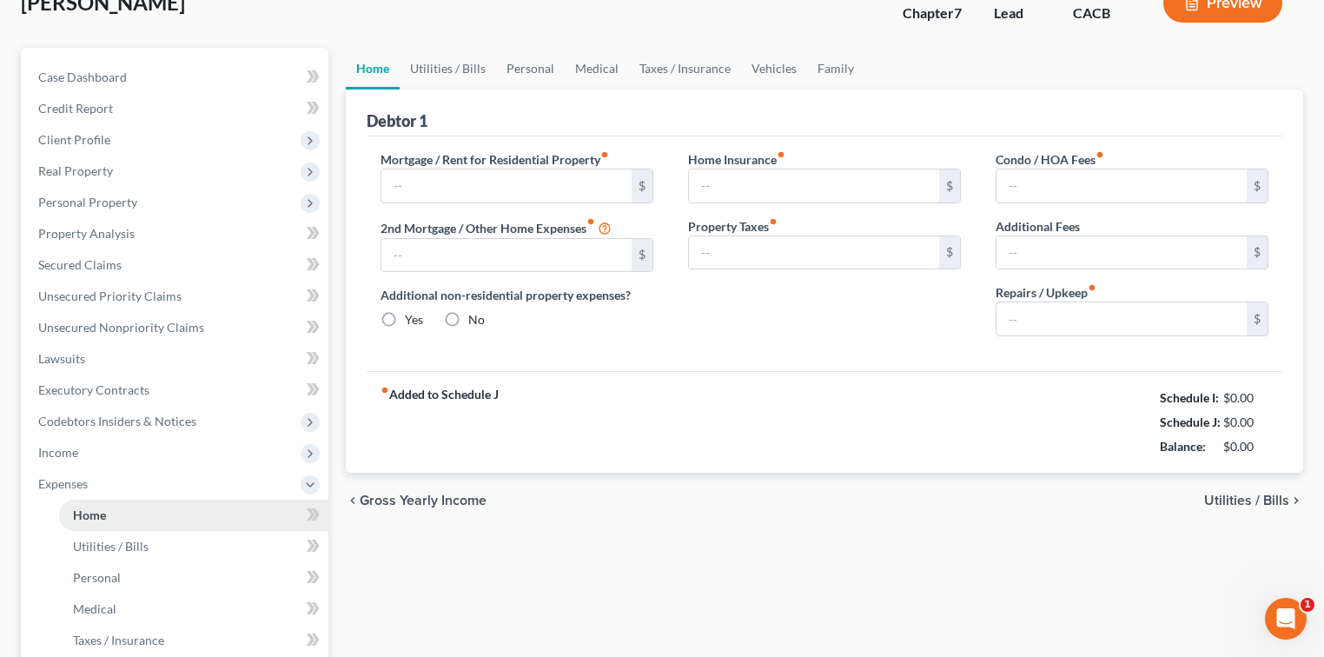
type input "0.00"
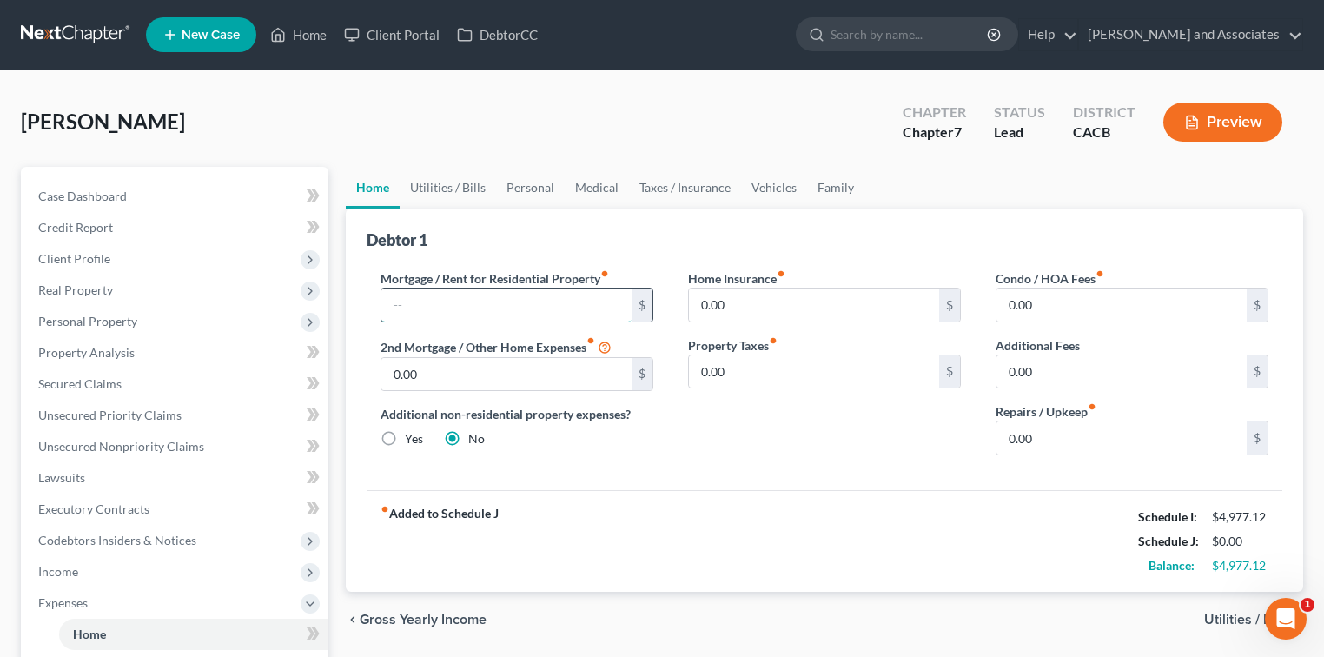
click at [449, 317] on input "text" at bounding box center [506, 304] width 250 height 33
type input "1,453.82"
click at [829, 307] on input "0.00" at bounding box center [814, 304] width 250 height 33
click at [829, 310] on input "0.00" at bounding box center [814, 304] width 250 height 33
click at [776, 382] on input "0.00" at bounding box center [814, 371] width 250 height 33
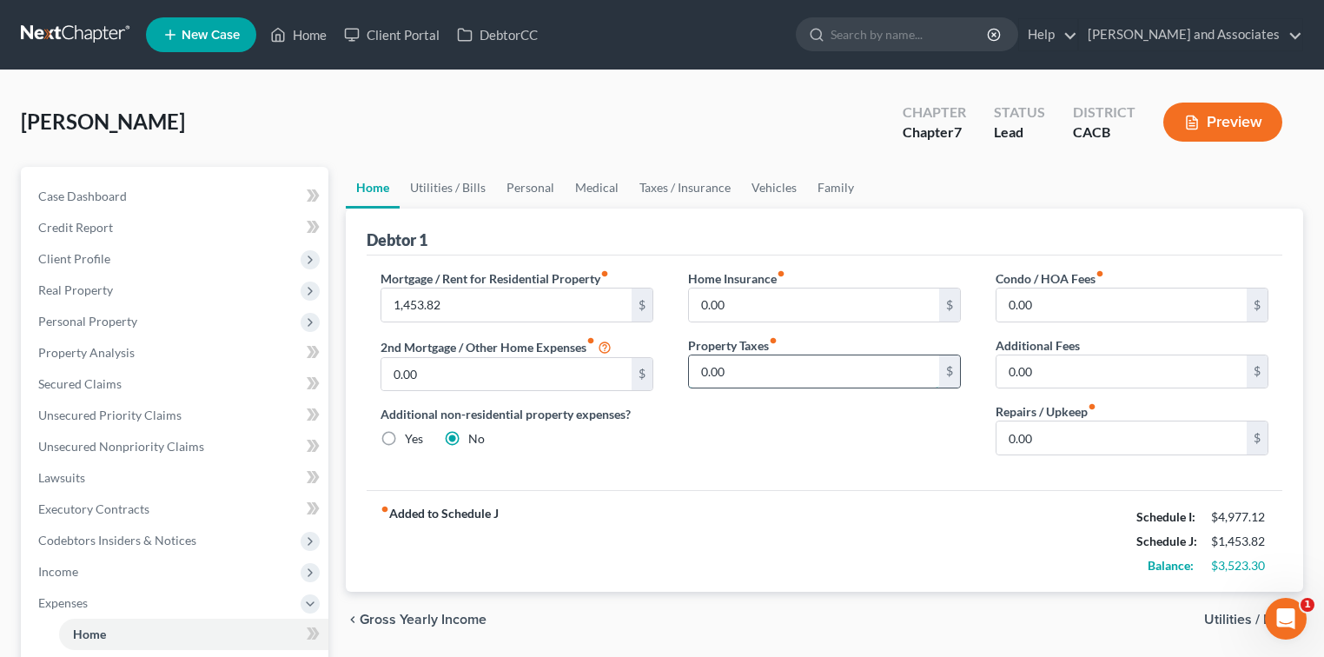
drag, startPoint x: 778, startPoint y: 370, endPoint x: 688, endPoint y: 359, distance: 91.0
click at [689, 359] on input "0.00" at bounding box center [814, 371] width 250 height 33
type input "266.00"
click at [829, 429] on input "0.00" at bounding box center [1121, 437] width 250 height 33
drag, startPoint x: 1073, startPoint y: 435, endPoint x: 995, endPoint y: 438, distance: 78.2
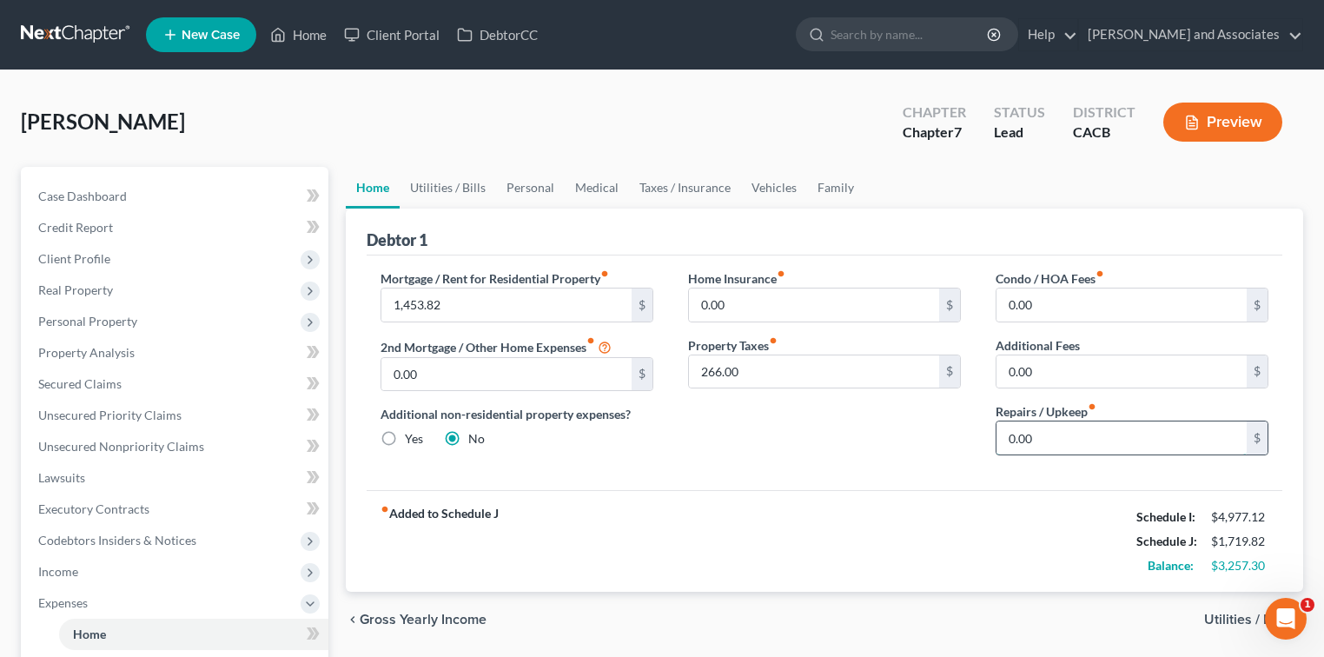
click at [829, 438] on input "0.00" at bounding box center [1121, 437] width 250 height 33
click at [829, 433] on input "text" at bounding box center [1121, 437] width 250 height 33
type input "100.00"
click at [459, 178] on link "Utilities / Bills" at bounding box center [448, 188] width 96 height 42
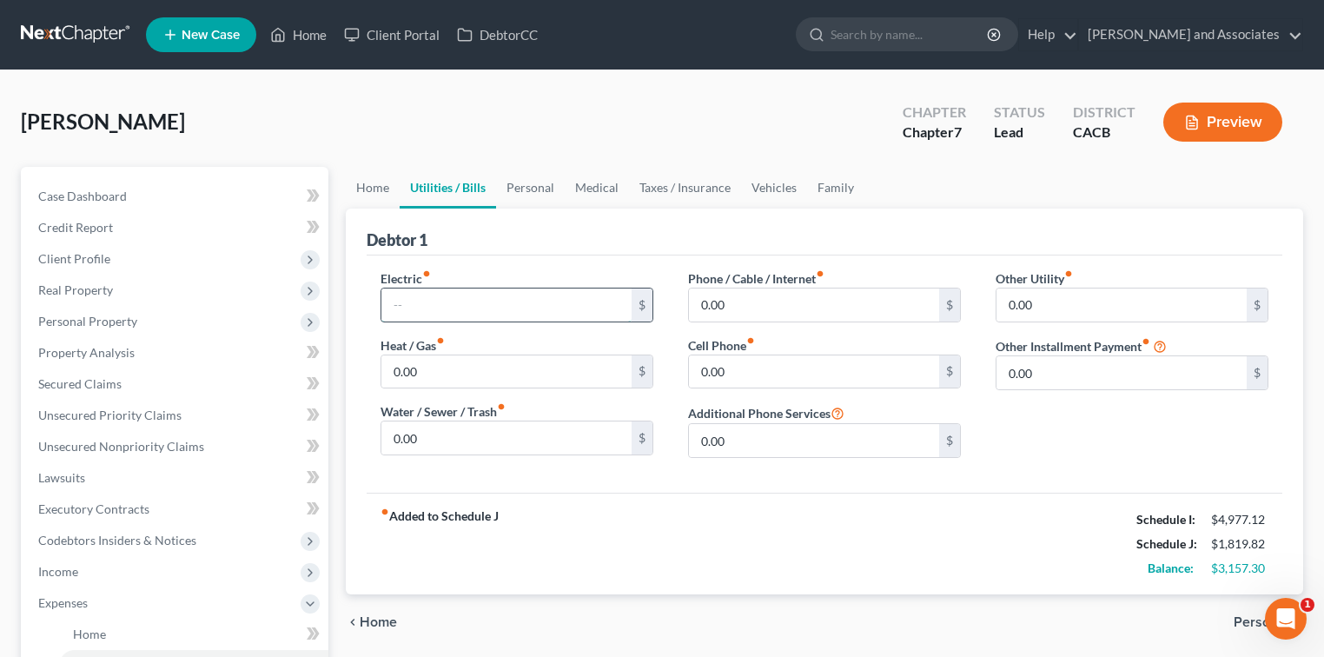
click at [545, 309] on input "text" at bounding box center [506, 304] width 250 height 33
type input "6"
type input "70.00"
click at [457, 372] on input "text" at bounding box center [506, 371] width 250 height 33
type input "60.00"
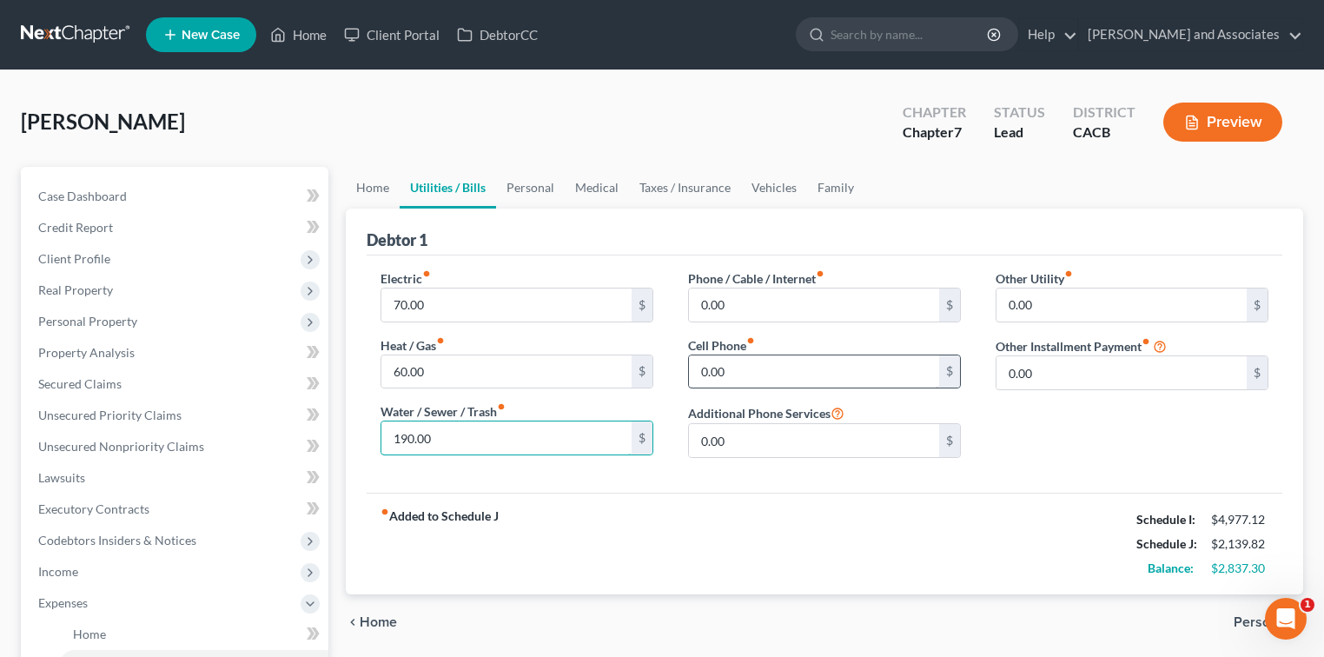
type input "190.00"
type input "300.00"
type input "100.00"
click at [526, 186] on link "Personal" at bounding box center [530, 188] width 69 height 42
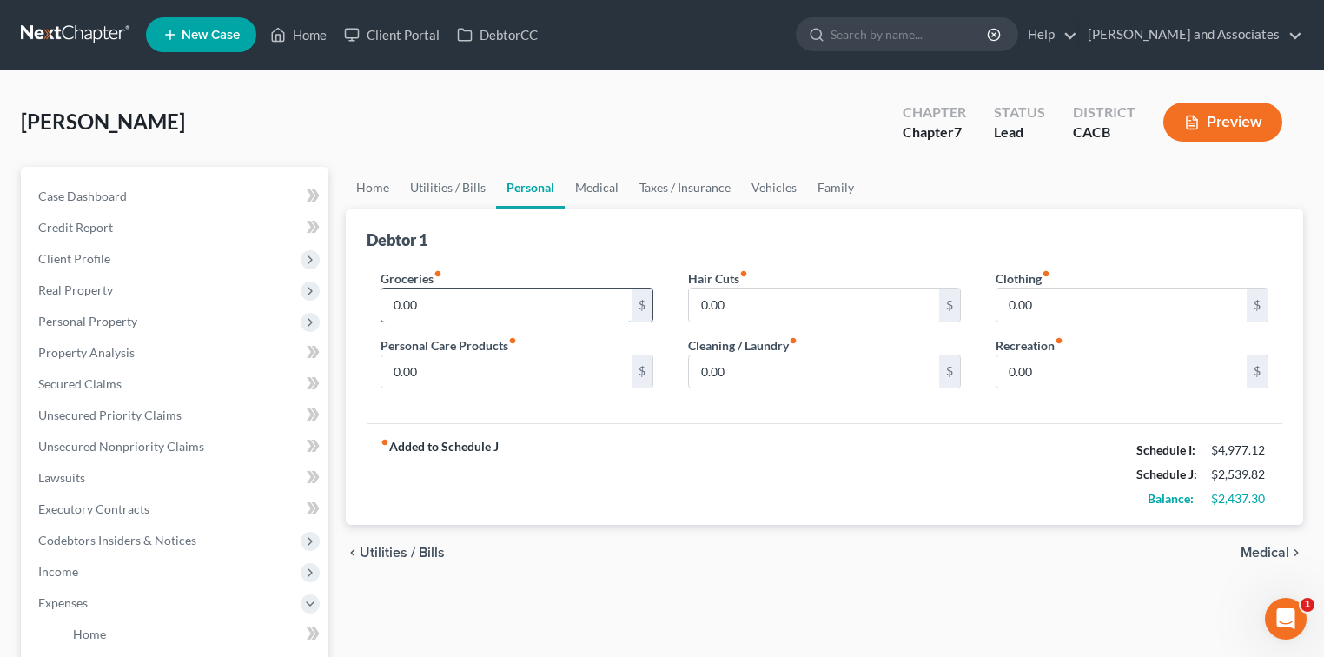
click at [462, 308] on input "0.00" at bounding box center [506, 304] width 250 height 33
drag, startPoint x: 462, startPoint y: 308, endPoint x: 387, endPoint y: 304, distance: 74.8
click at [387, 304] on input "0.00" at bounding box center [506, 304] width 250 height 33
type input "900.00"
type input "150.00"
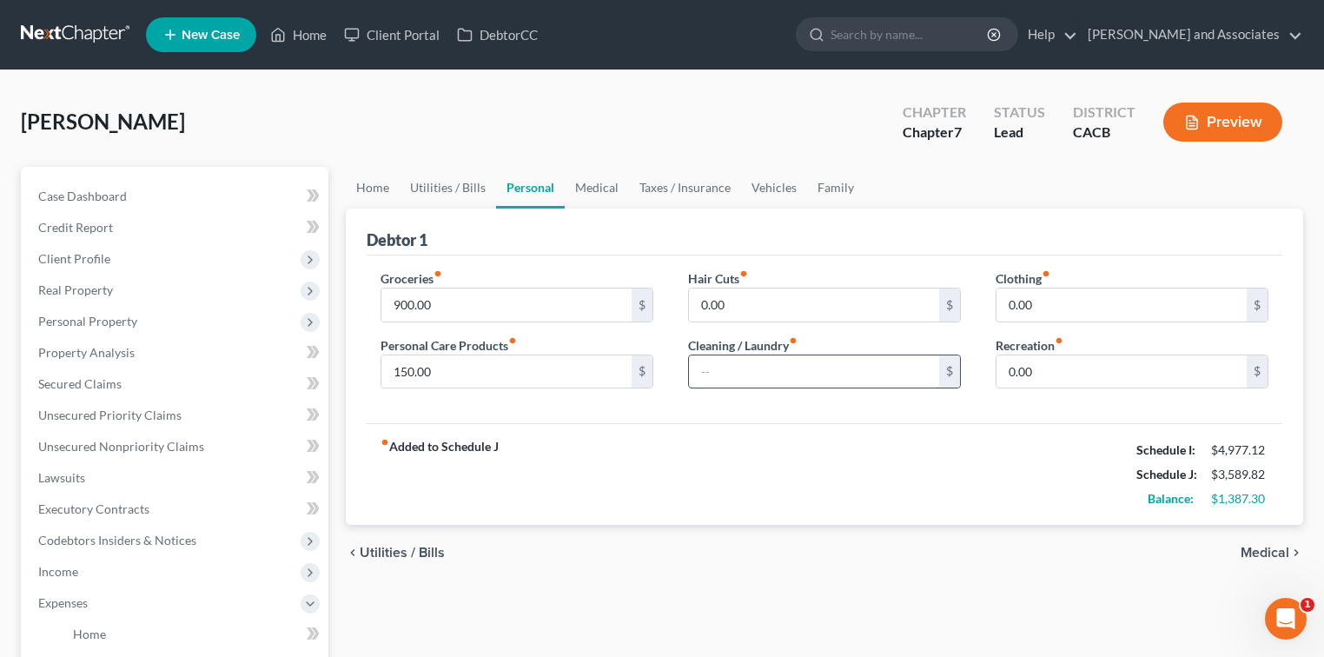
type input "6"
type input "100.00"
type input "8"
click at [829, 313] on input "text" at bounding box center [1121, 304] width 250 height 33
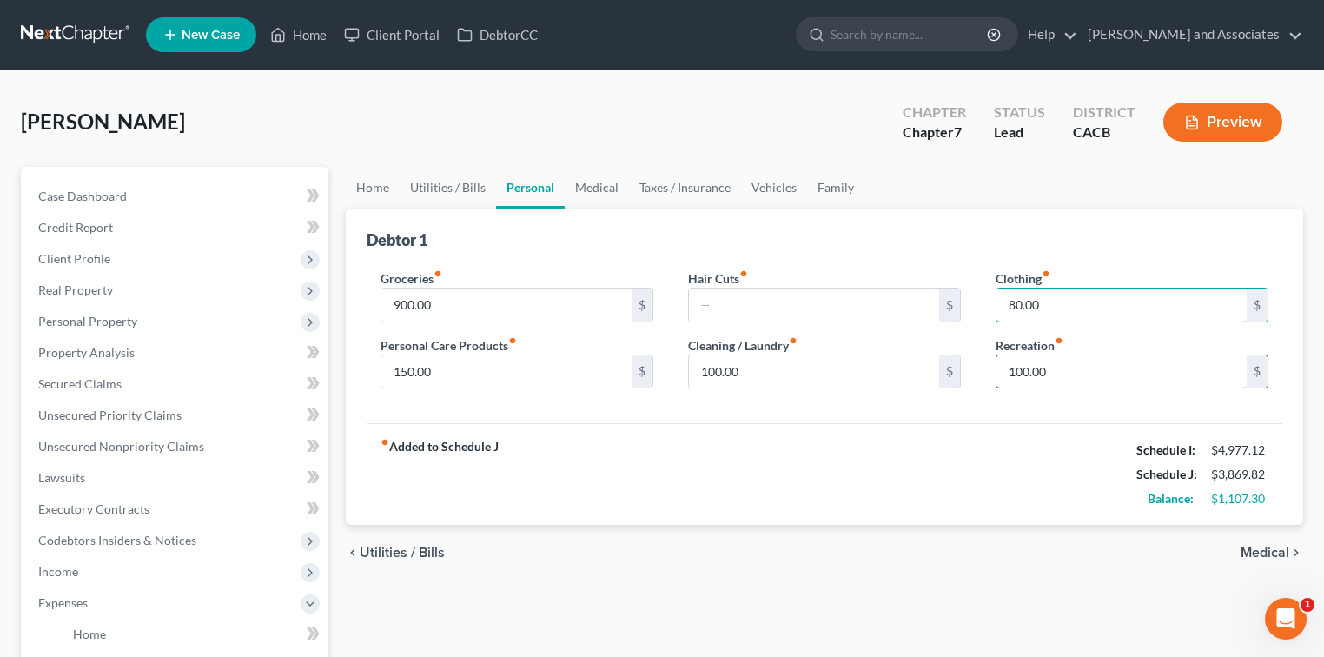
type input "80.00"
click at [829, 375] on input "100.00" at bounding box center [1121, 371] width 250 height 33
type input "150.00"
click at [616, 175] on link "Medical" at bounding box center [597, 188] width 64 height 42
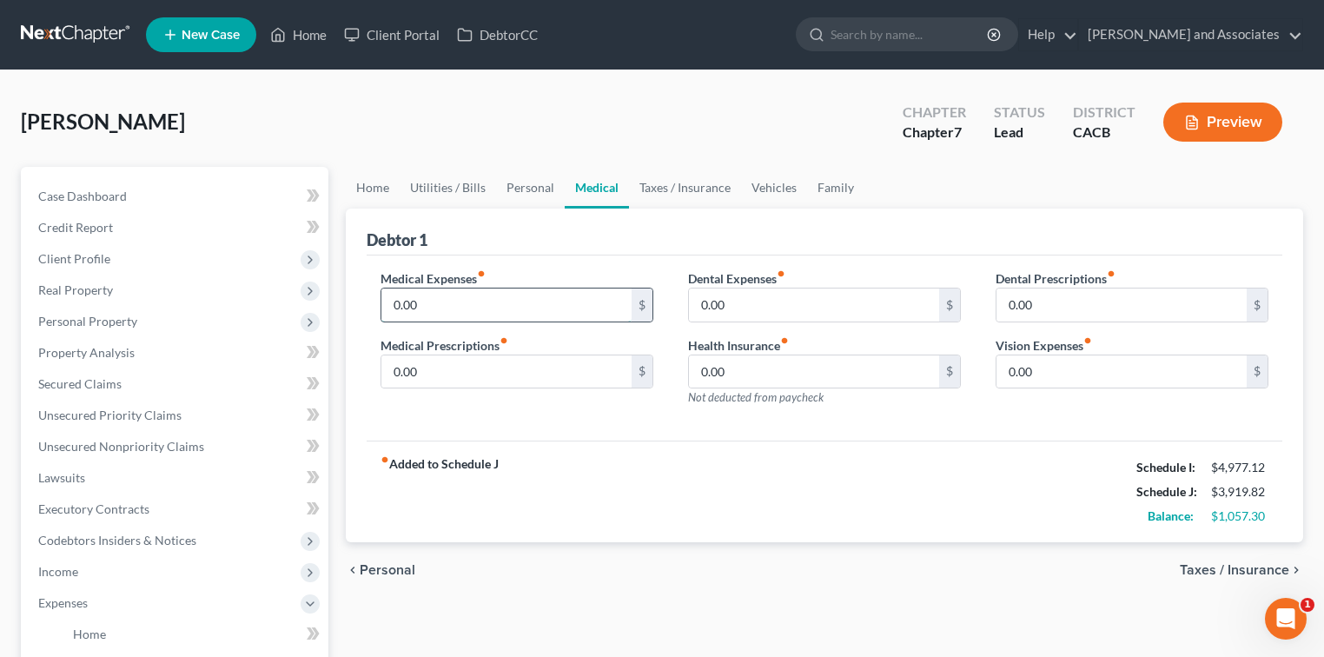
click at [536, 296] on input "0.00" at bounding box center [506, 304] width 250 height 33
type input "30.00"
click at [699, 177] on link "Taxes / Insurance" at bounding box center [685, 188] width 112 height 42
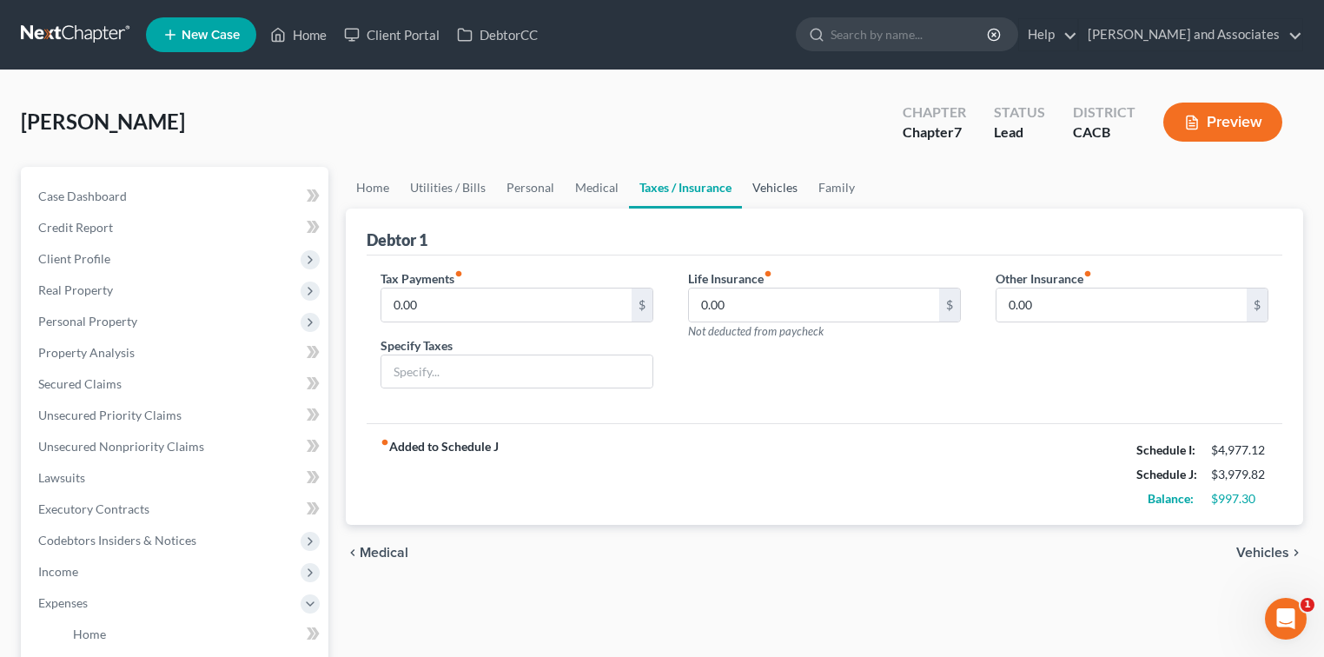
click at [776, 172] on link "Vehicles" at bounding box center [775, 188] width 66 height 42
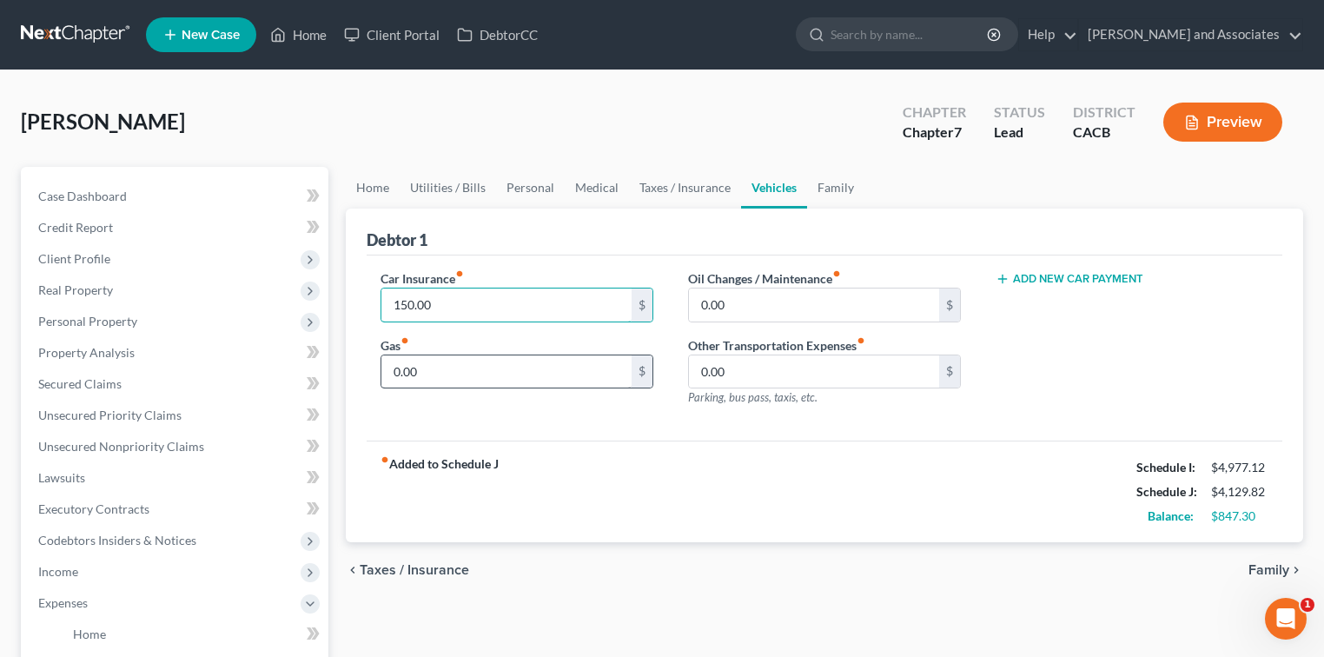
type input "150.00"
click at [449, 373] on input "text" at bounding box center [506, 371] width 250 height 33
type input "300.00"
click at [756, 313] on input "0.00" at bounding box center [814, 304] width 250 height 33
click at [756, 313] on input "text" at bounding box center [814, 304] width 250 height 33
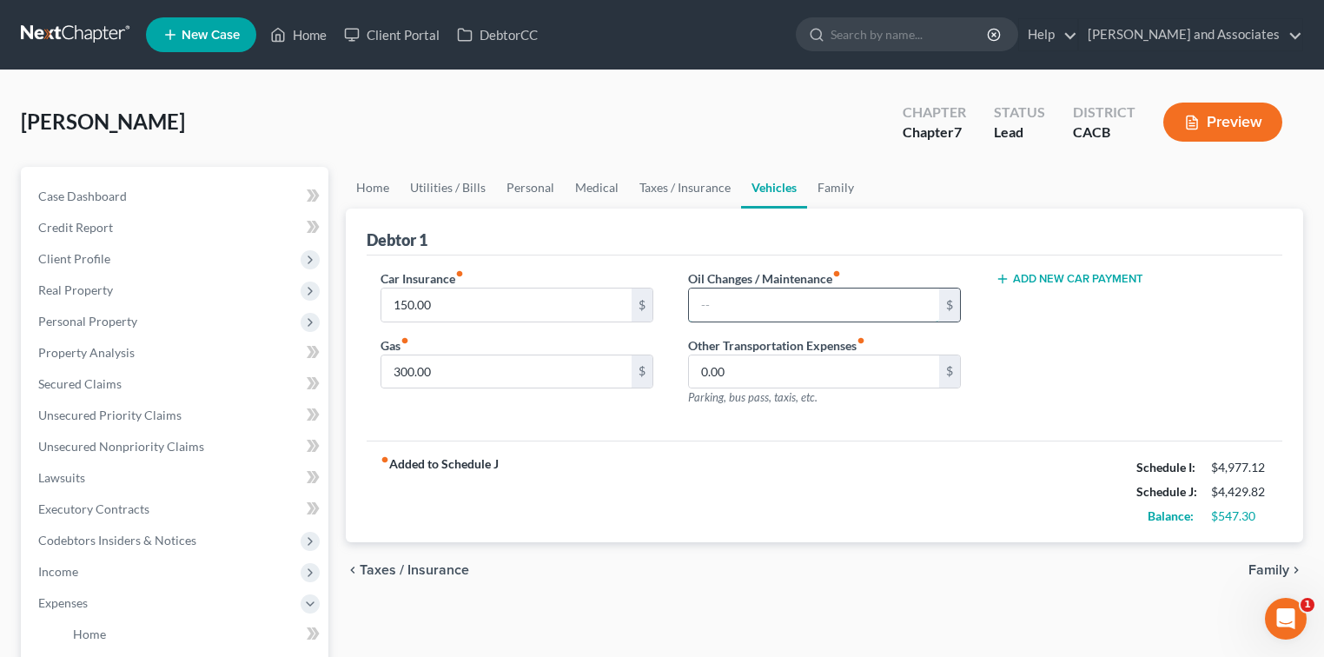
click at [756, 313] on input "text" at bounding box center [814, 304] width 250 height 33
type input "100.00"
click at [829, 184] on link "Family" at bounding box center [835, 188] width 57 height 42
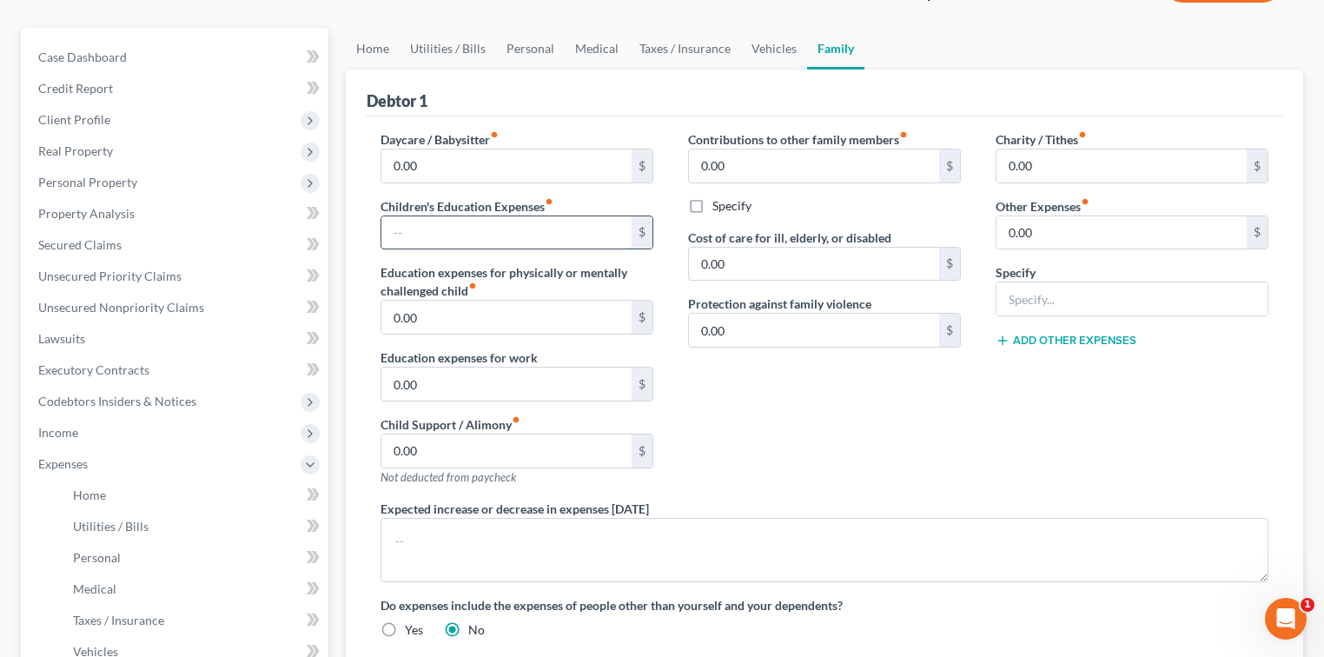
scroll to position [116, 0]
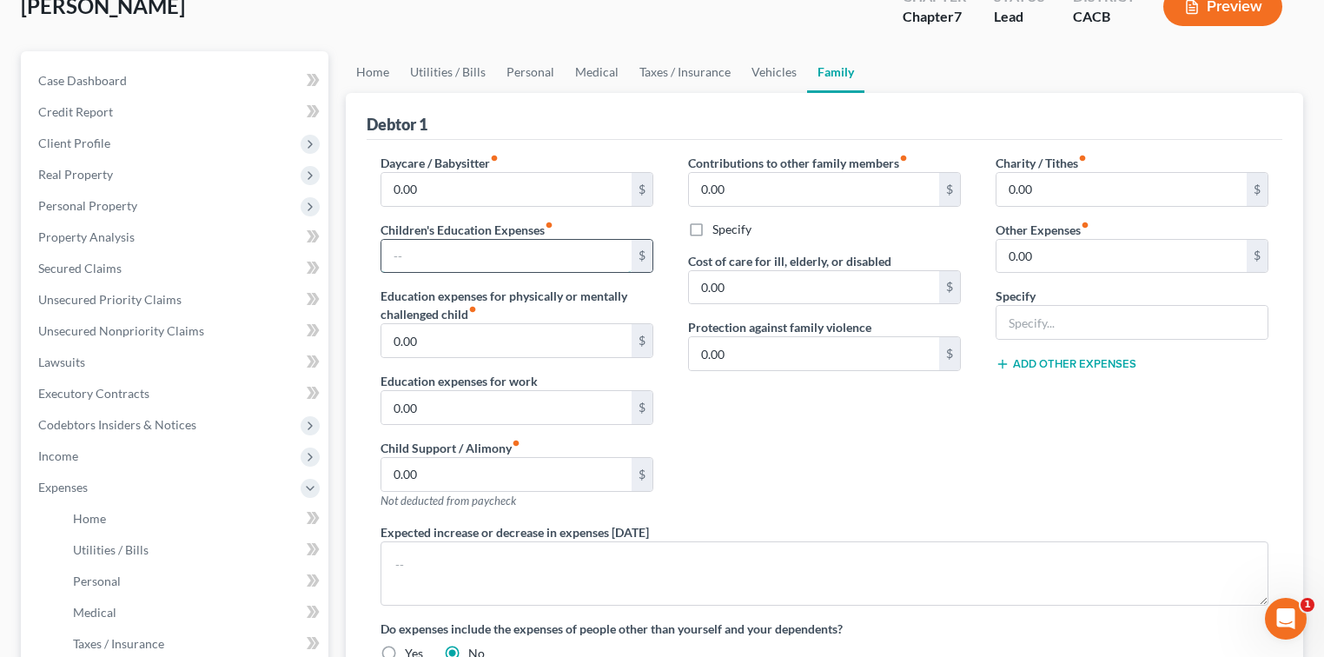
click at [562, 258] on input "text" at bounding box center [506, 256] width 250 height 33
click at [829, 323] on input "text" at bounding box center [1131, 322] width 271 height 33
click at [829, 361] on button "Add Other Expenses" at bounding box center [1065, 364] width 141 height 14
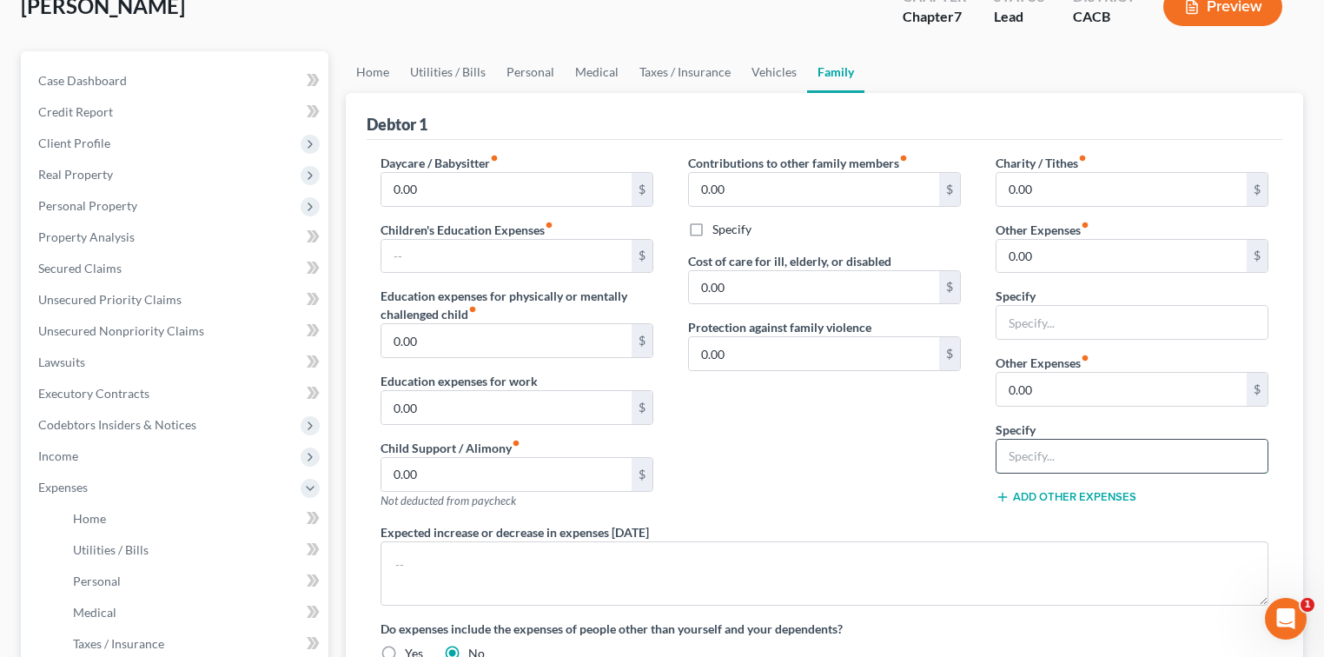
click at [829, 468] on input "text" at bounding box center [1131, 455] width 271 height 33
type input "Daughters College (Burkley)"
click at [829, 383] on input "0.00" at bounding box center [1121, 389] width 250 height 33
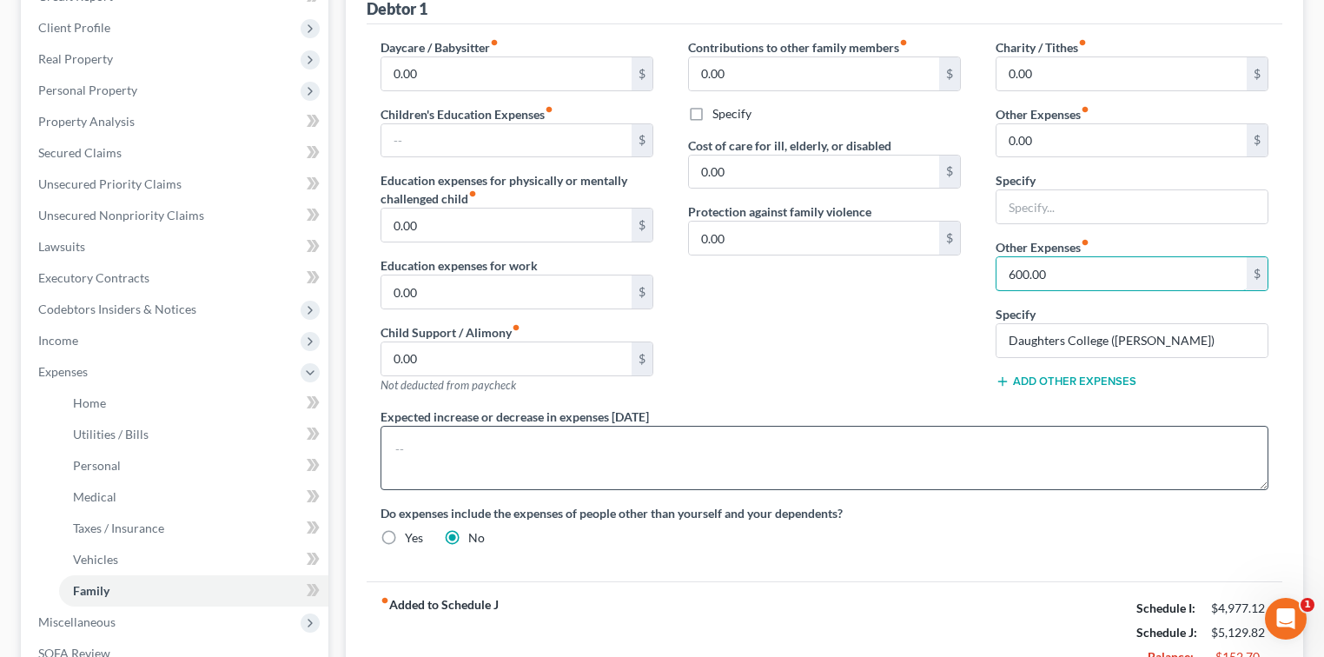
type input "600.00"
click at [829, 462] on textarea at bounding box center [824, 458] width 888 height 64
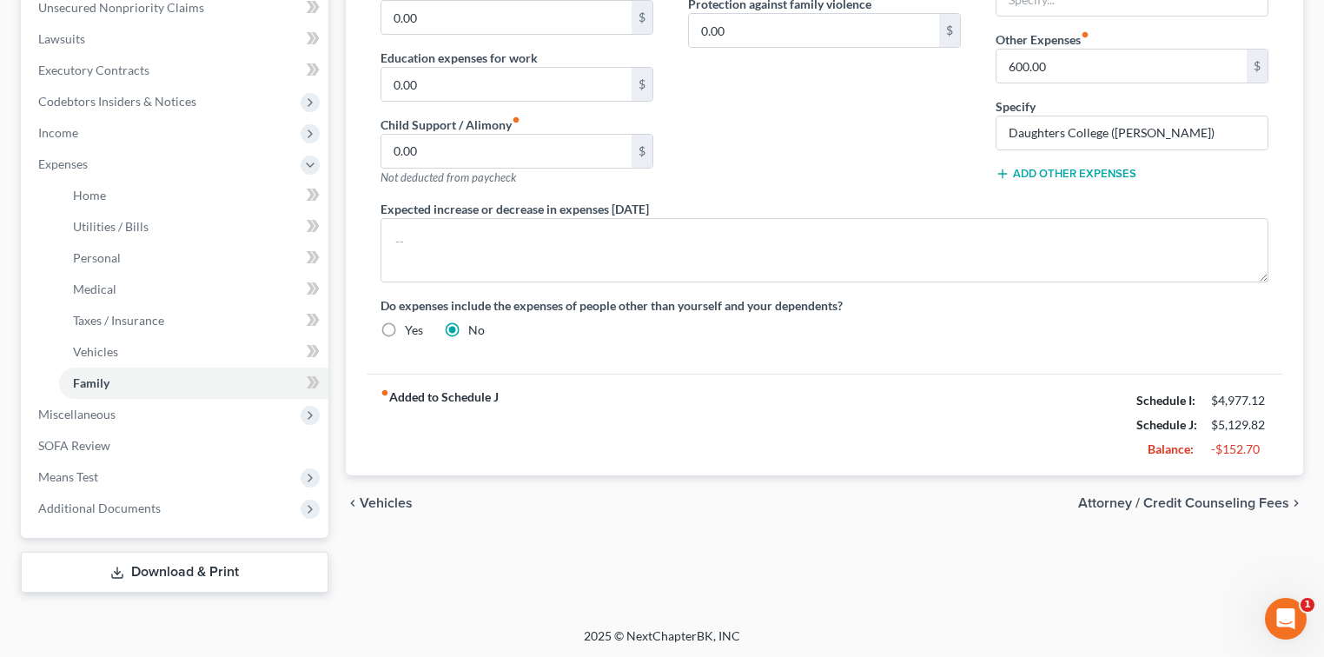
click at [829, 468] on div "fiber_manual_record Added to Schedule J Schedule I: $4,977.12 Schedule J: $5,12…" at bounding box center [824, 424] width 915 height 102
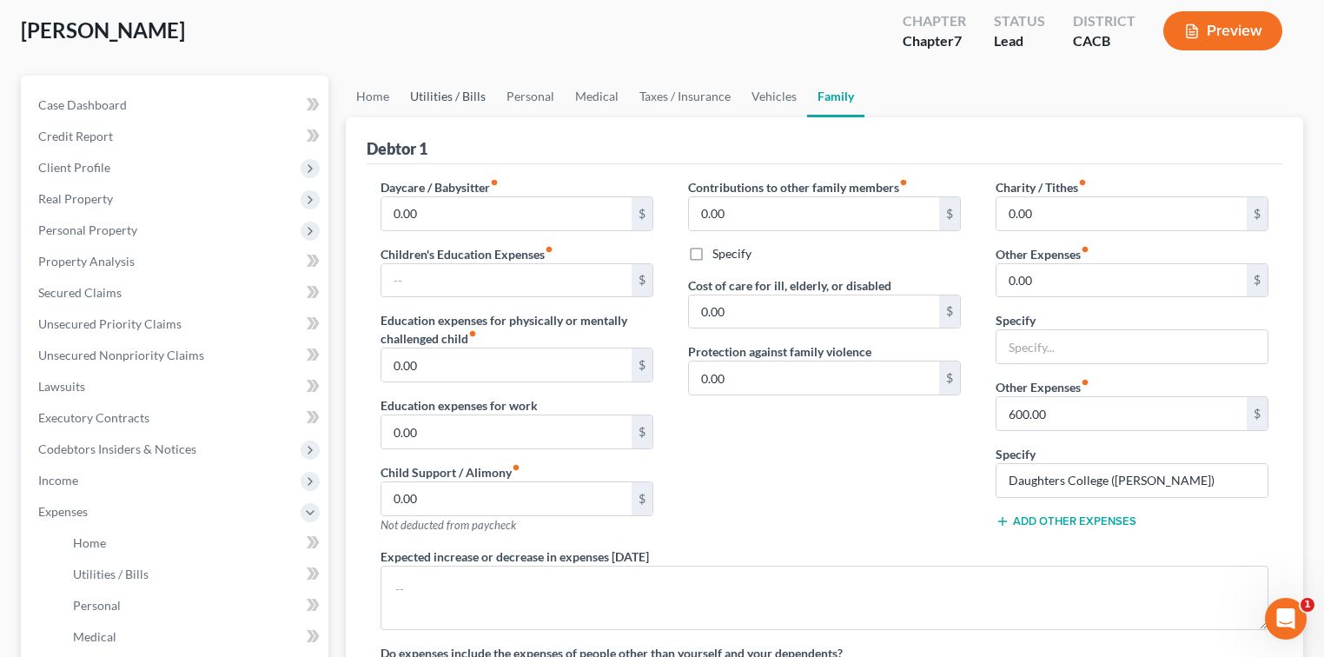
click at [450, 105] on link "Utilities / Bills" at bounding box center [448, 97] width 96 height 42
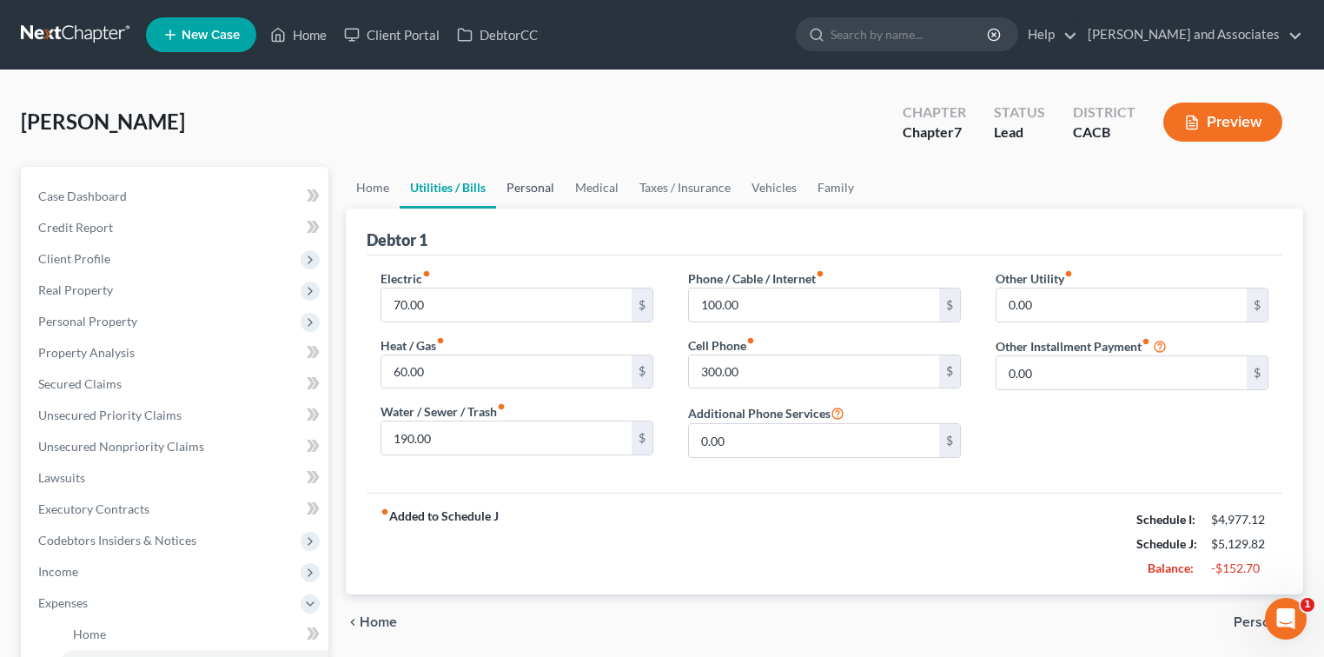
click at [560, 191] on link "Personal" at bounding box center [530, 188] width 69 height 42
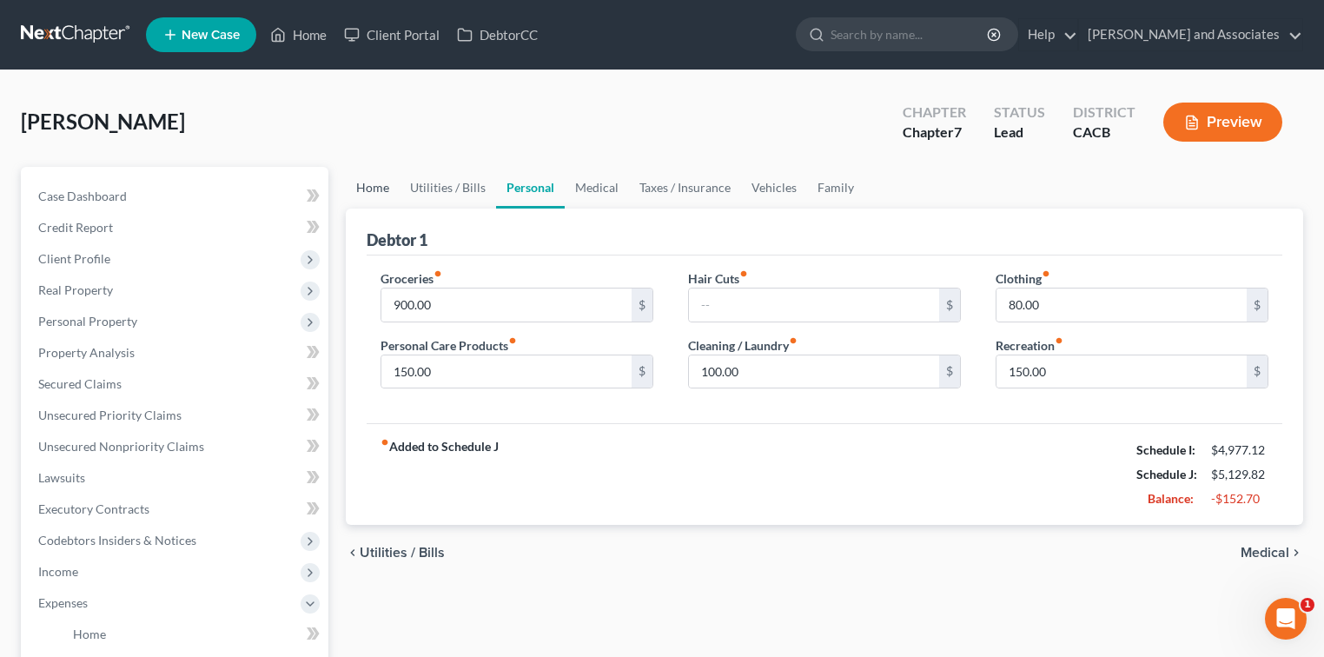
click at [347, 188] on link "Home" at bounding box center [373, 188] width 54 height 42
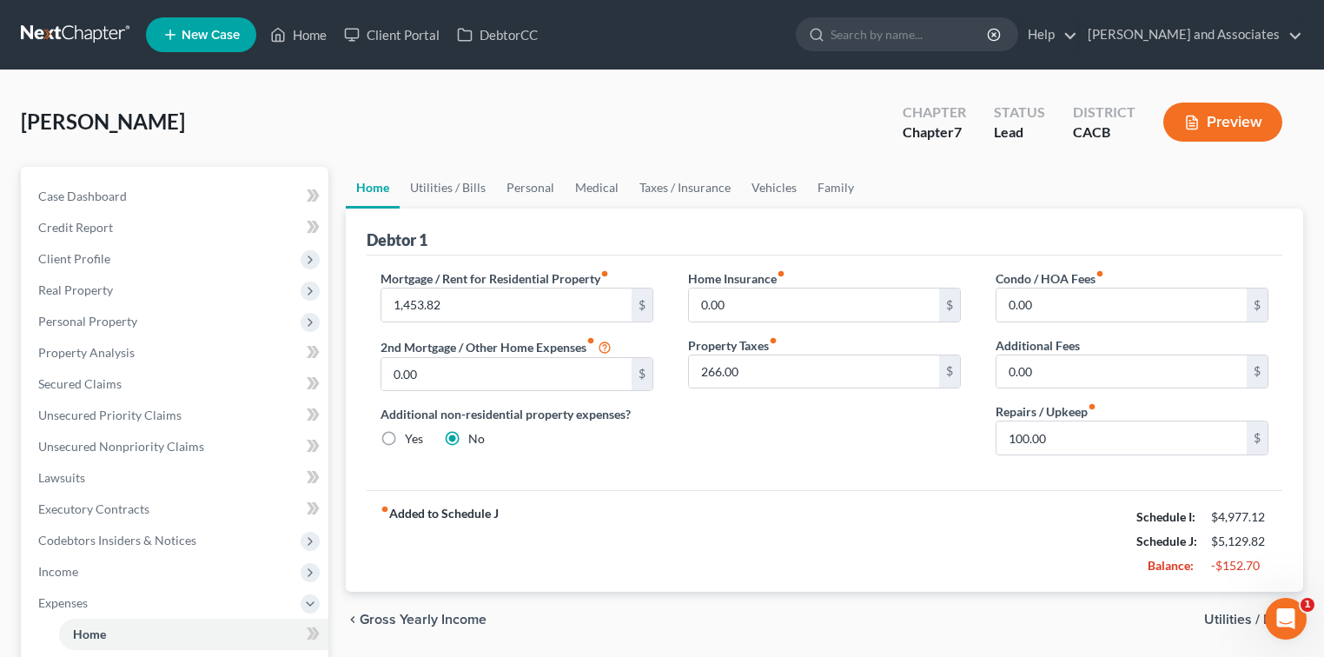
click at [776, 340] on icon "fiber_manual_record" at bounding box center [773, 340] width 9 height 9
click at [572, 185] on link "Medical" at bounding box center [597, 188] width 64 height 42
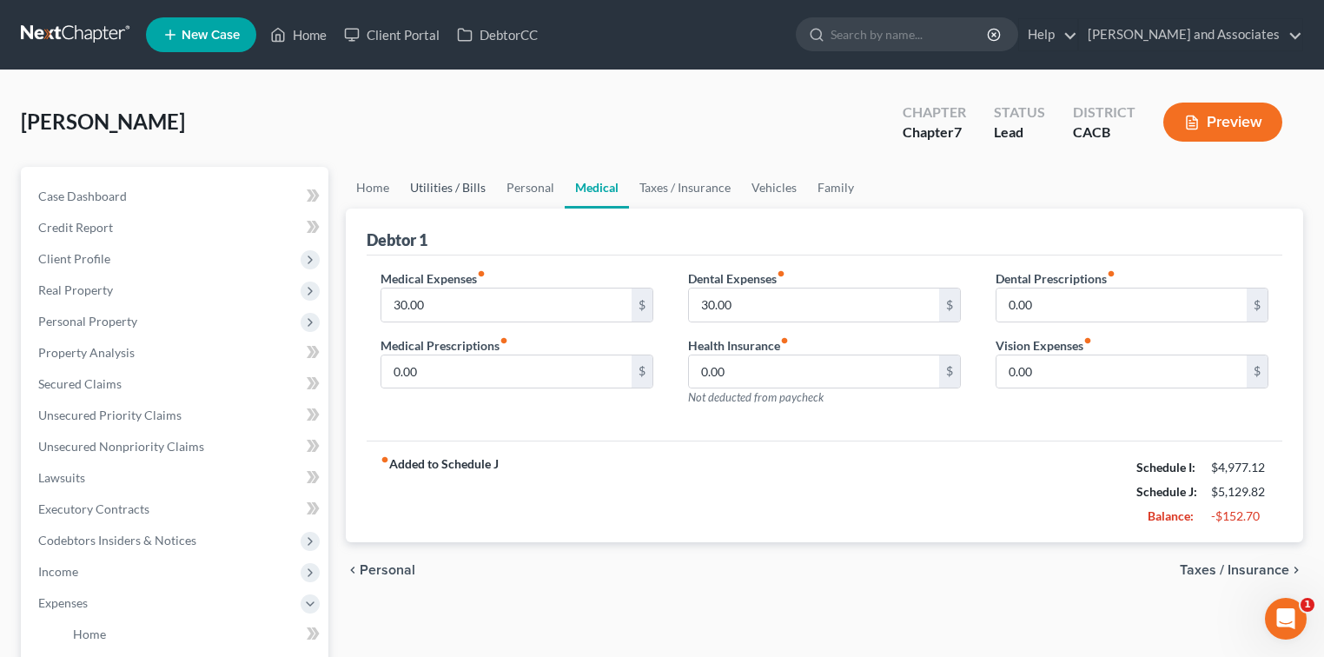
click at [439, 185] on link "Utilities / Bills" at bounding box center [448, 188] width 96 height 42
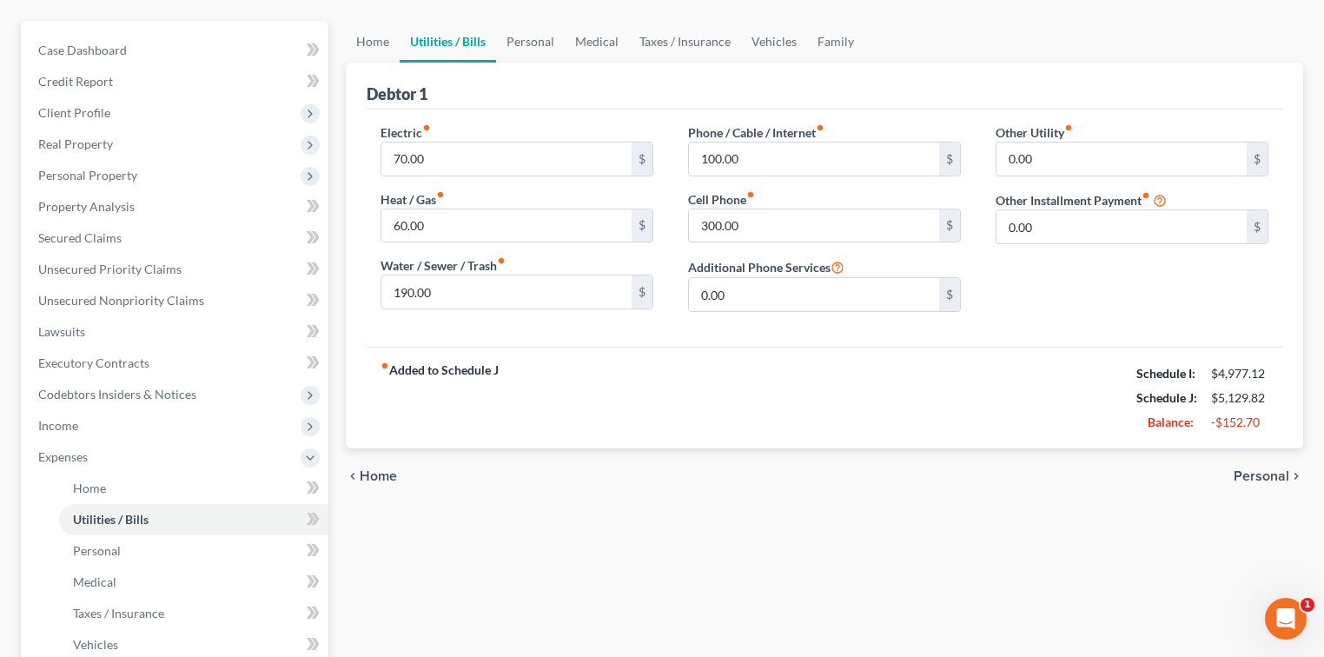
scroll to position [116, 0]
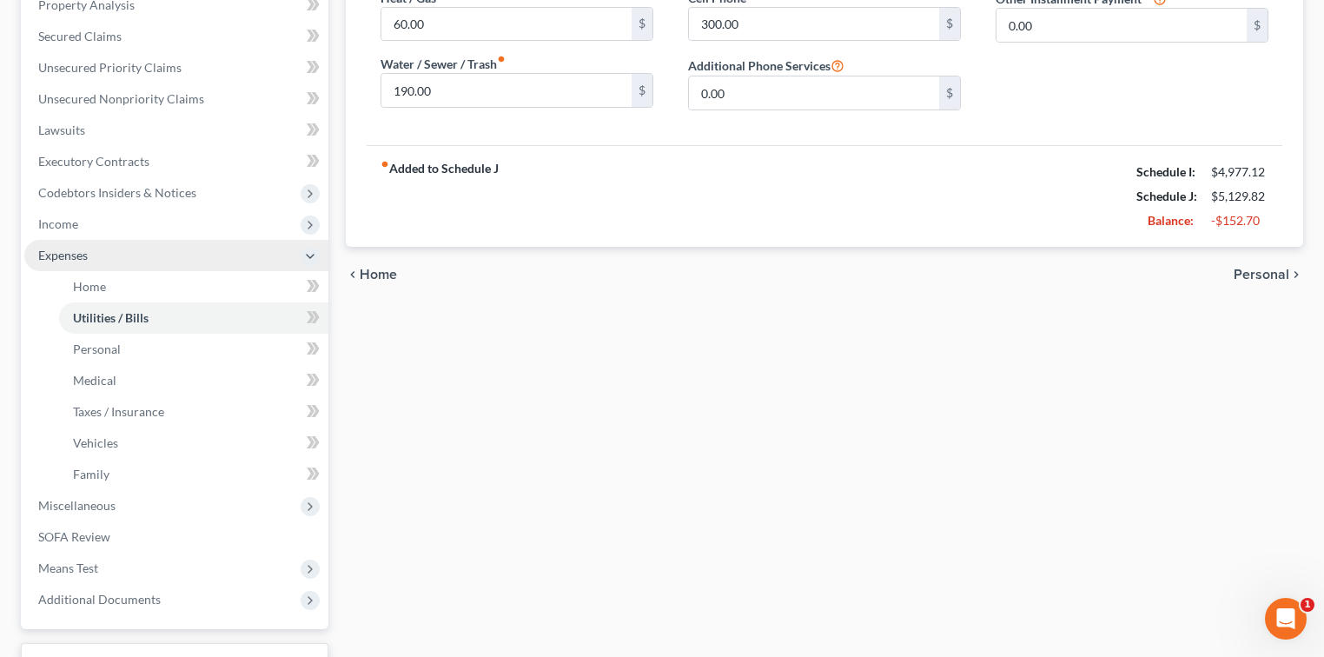
click at [198, 240] on span "Expenses" at bounding box center [176, 255] width 304 height 31
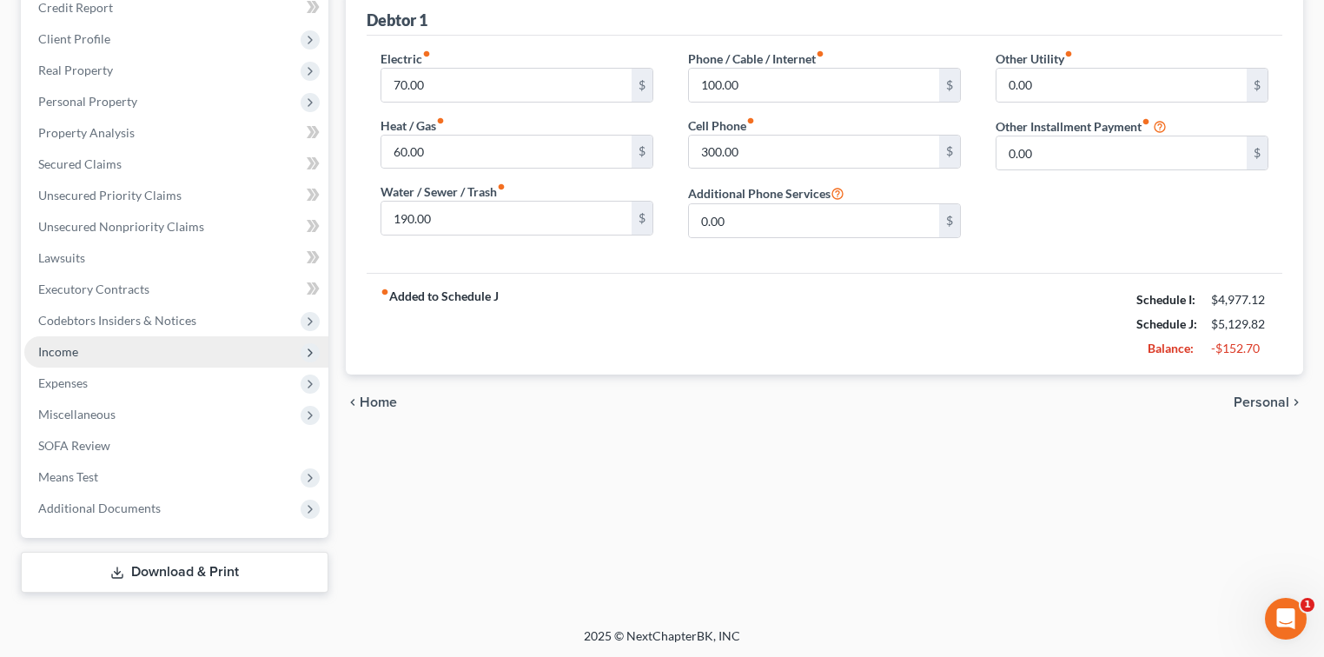
click at [129, 336] on span "Income" at bounding box center [176, 351] width 304 height 31
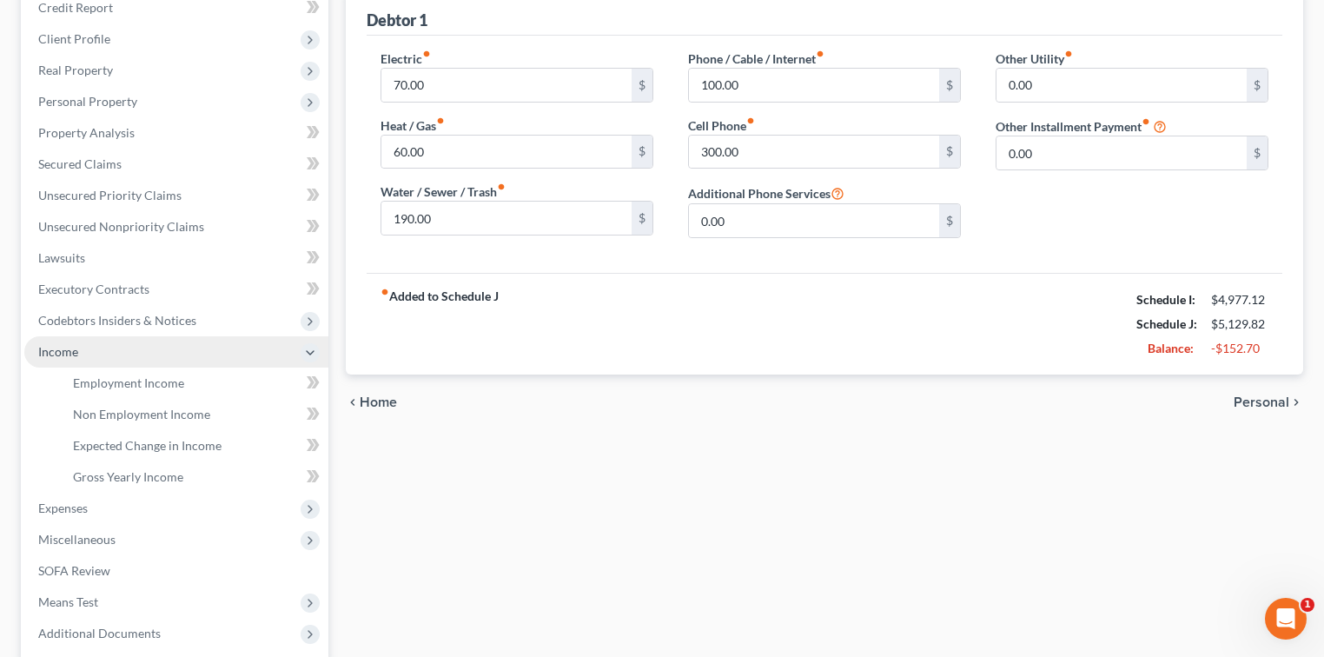
scroll to position [345, 0]
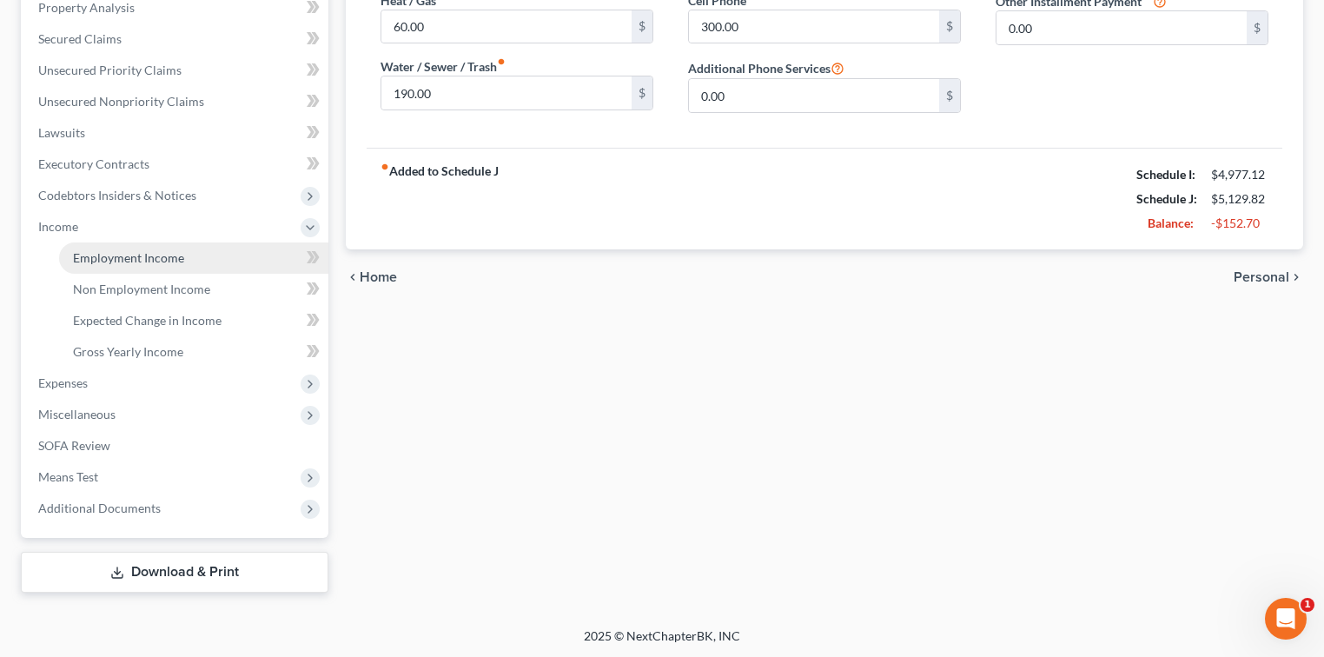
click at [142, 257] on span "Employment Income" at bounding box center [128, 257] width 111 height 15
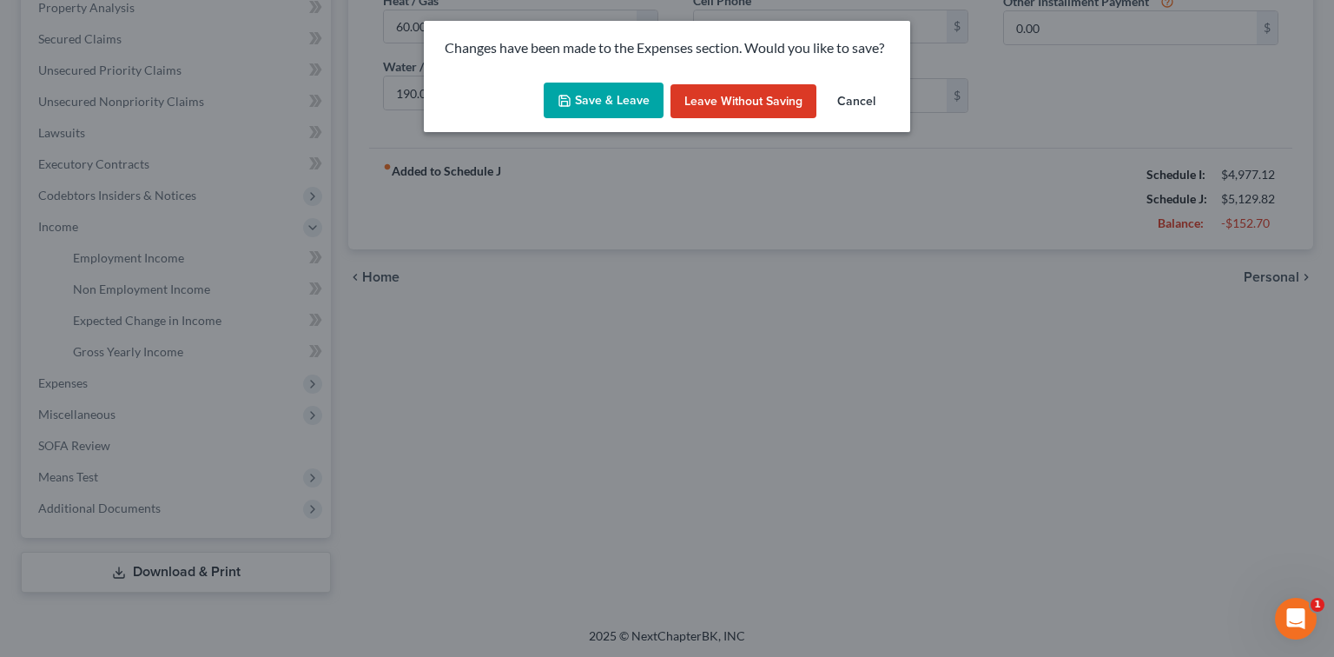
click at [604, 111] on button "Save & Leave" at bounding box center [604, 101] width 120 height 36
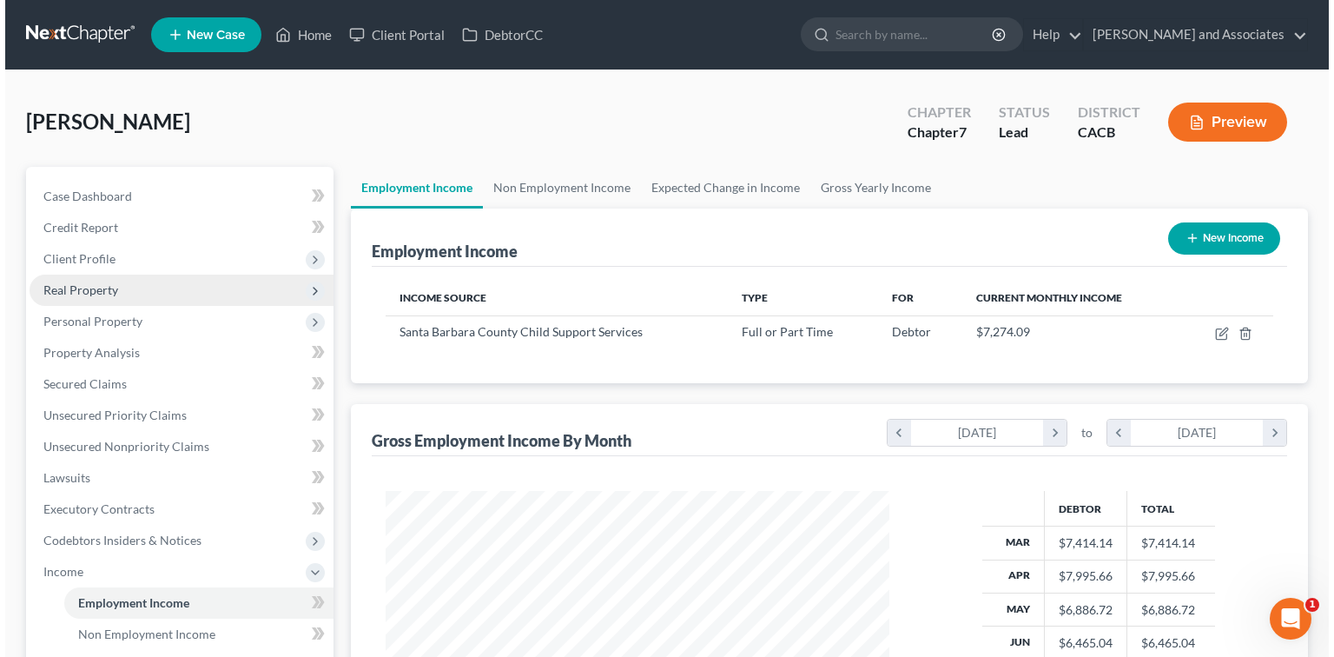
scroll to position [309, 538]
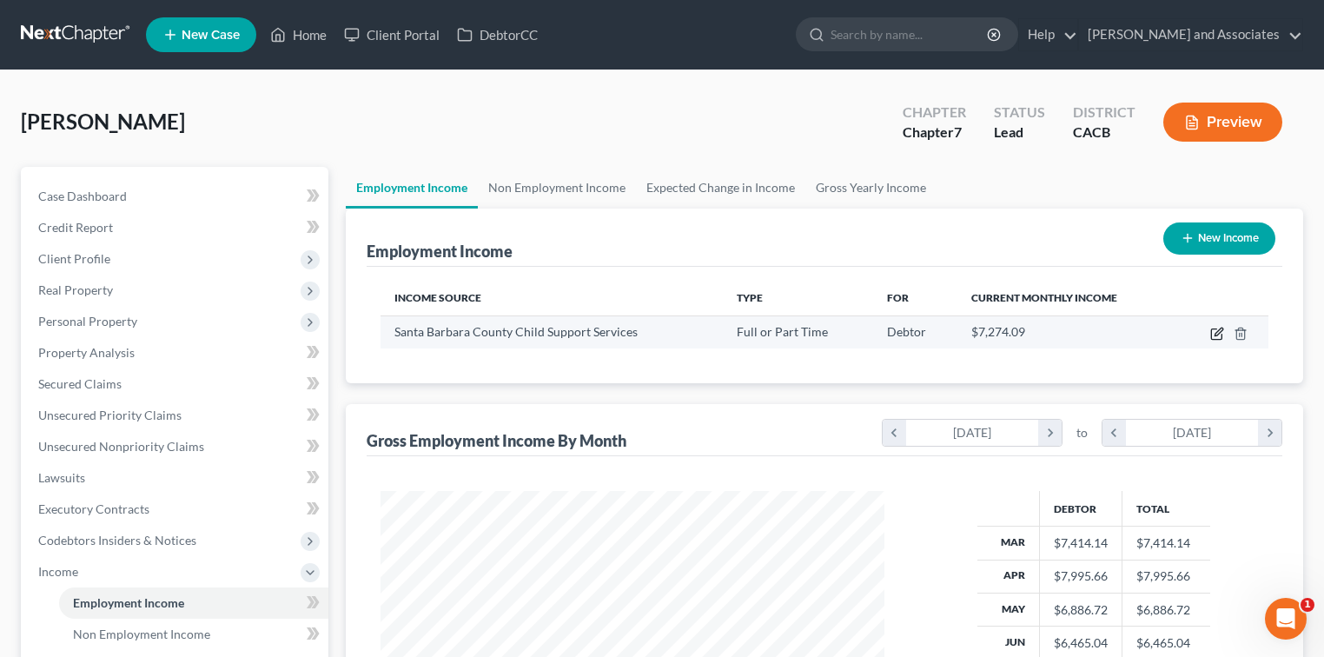
click at [829, 334] on icon "button" at bounding box center [1217, 334] width 14 height 14
select select "0"
select select "4"
select select "2"
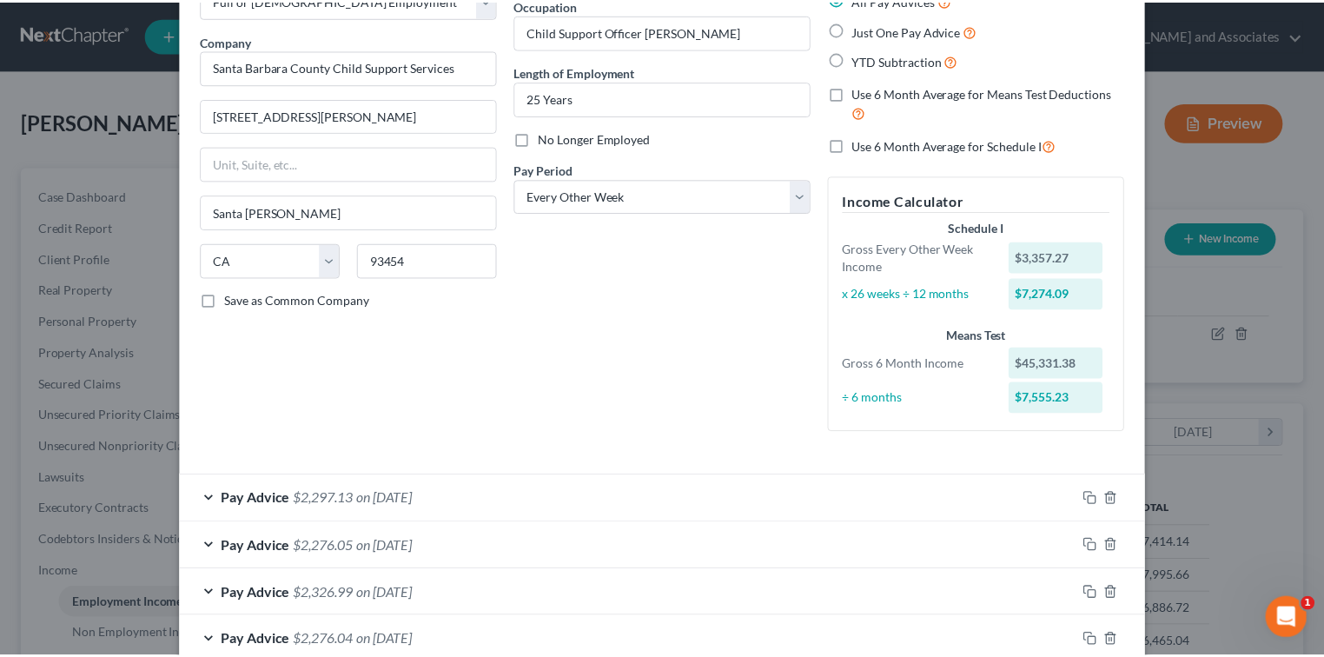
scroll to position [639, 0]
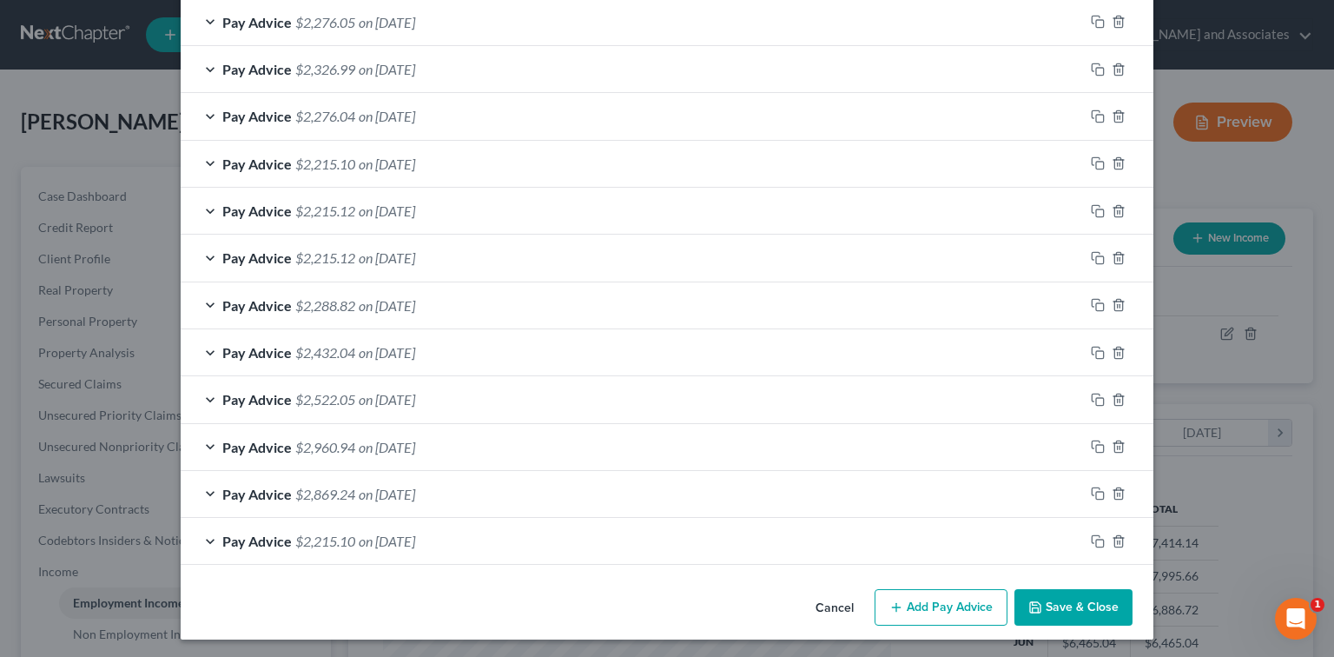
click at [829, 589] on button "Save & Close" at bounding box center [1073, 607] width 118 height 36
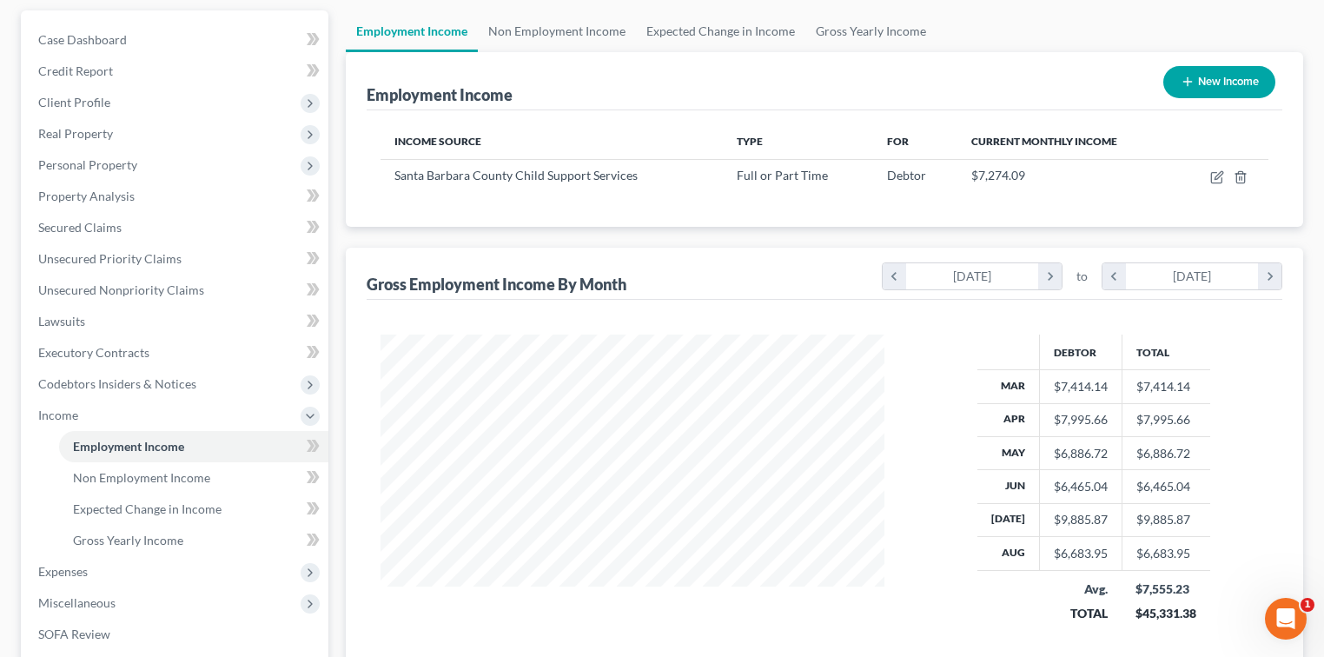
scroll to position [345, 0]
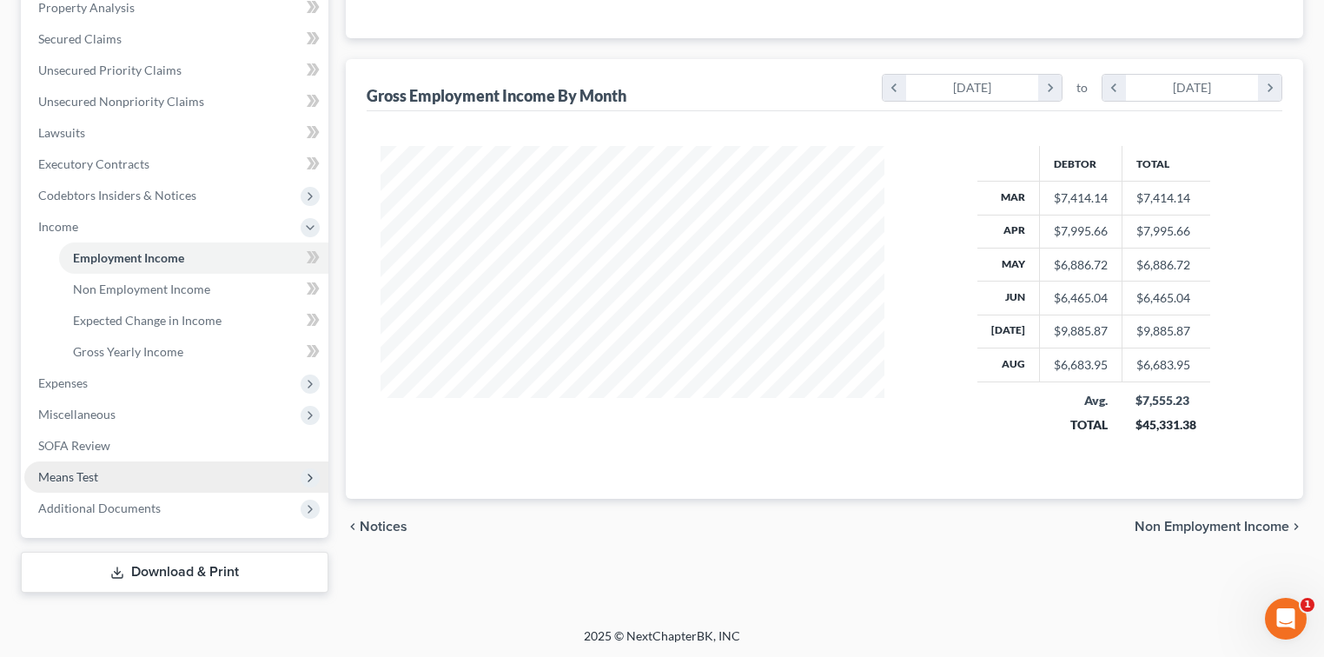
click at [117, 467] on span "Means Test" at bounding box center [176, 476] width 304 height 31
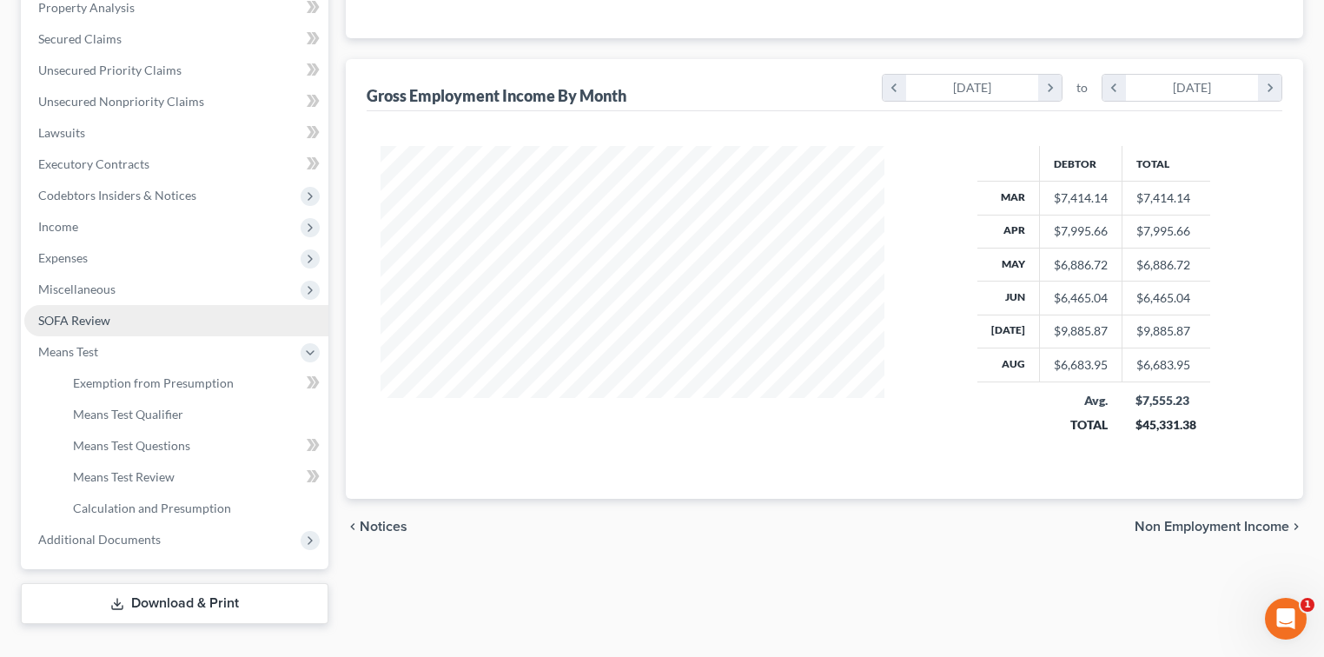
click at [101, 325] on span "SOFA Review" at bounding box center [74, 320] width 72 height 15
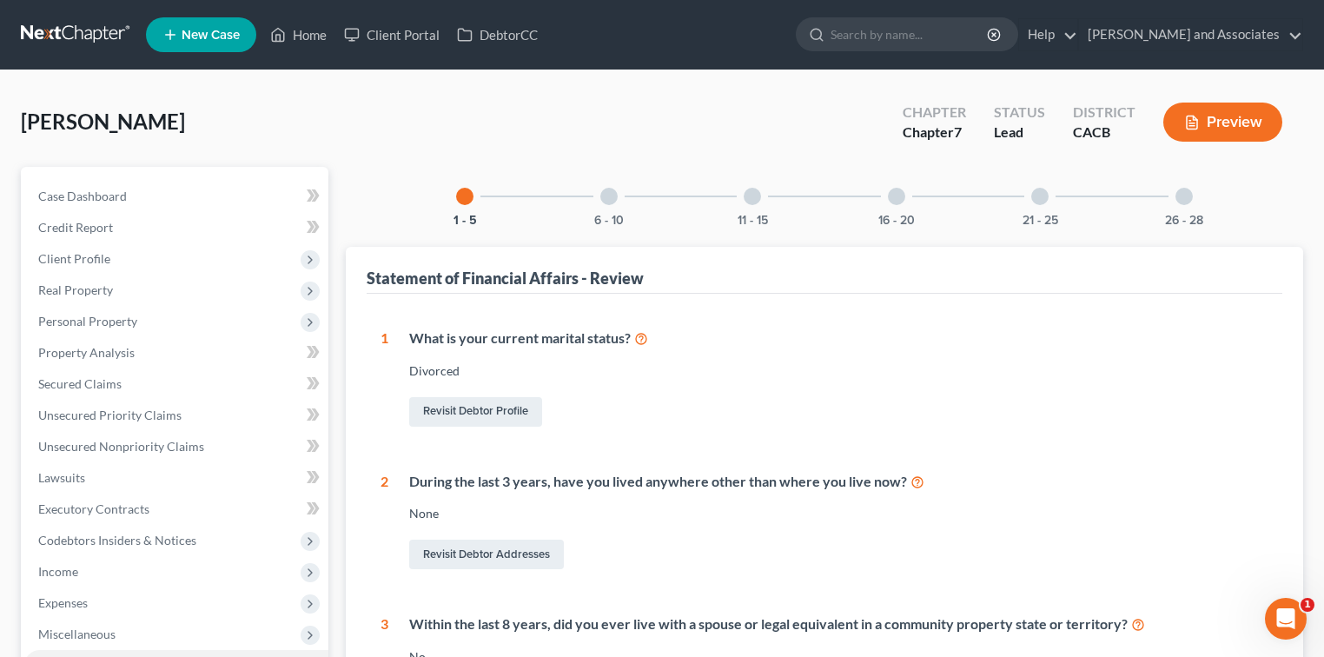
click at [605, 200] on div at bounding box center [608, 196] width 17 height 17
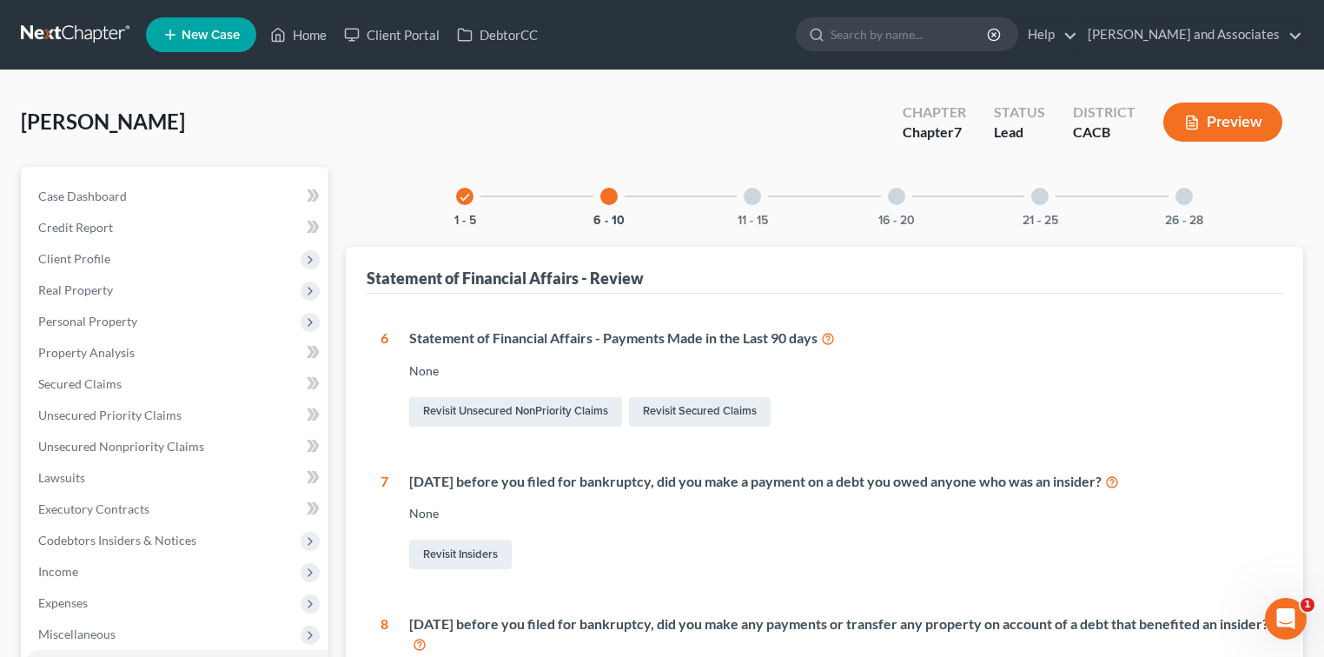
click at [741, 198] on div "11 - 15" at bounding box center [752, 196] width 59 height 59
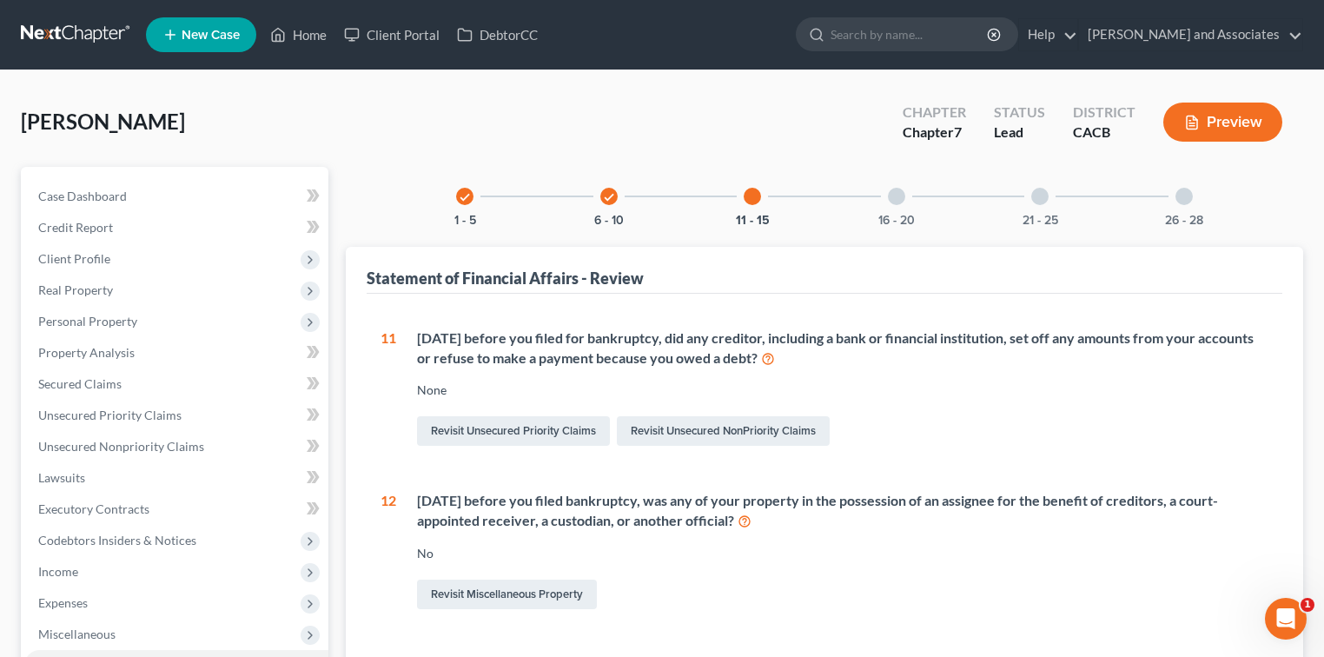
click at [775, 353] on icon at bounding box center [768, 357] width 14 height 17
click at [829, 215] on button "16 - 20" at bounding box center [896, 221] width 36 height 12
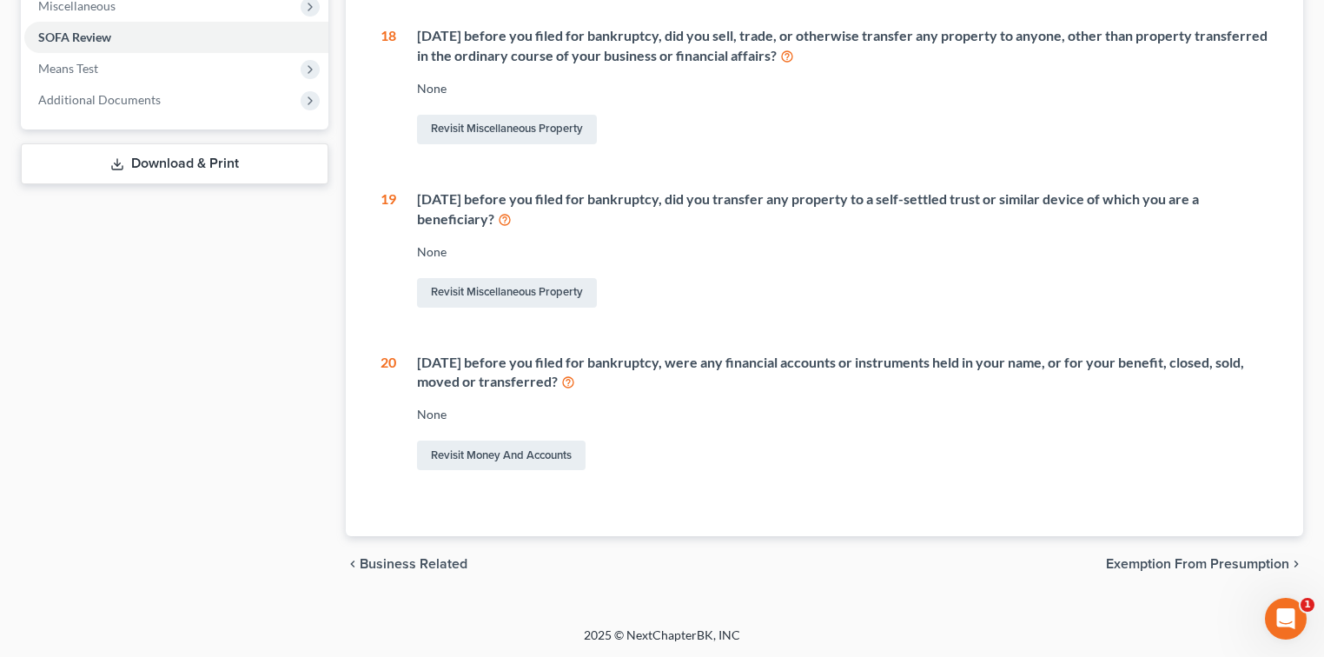
scroll to position [49, 0]
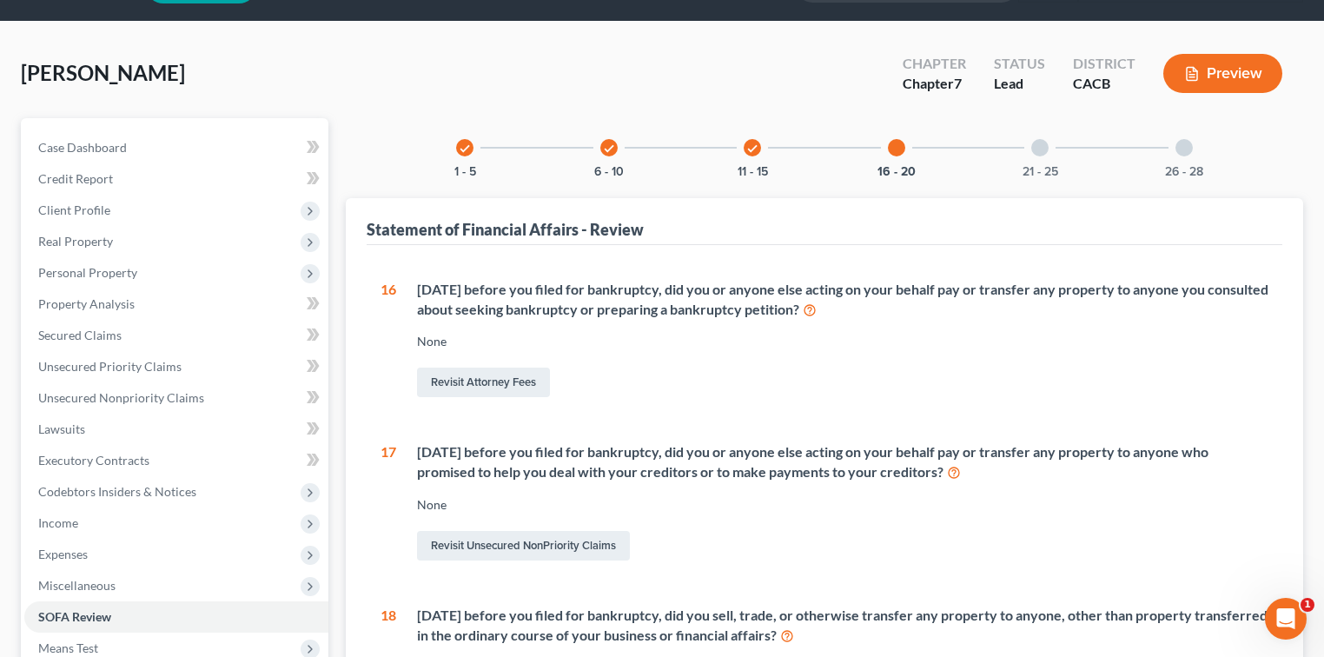
click at [829, 156] on div "21 - 25" at bounding box center [1039, 147] width 59 height 59
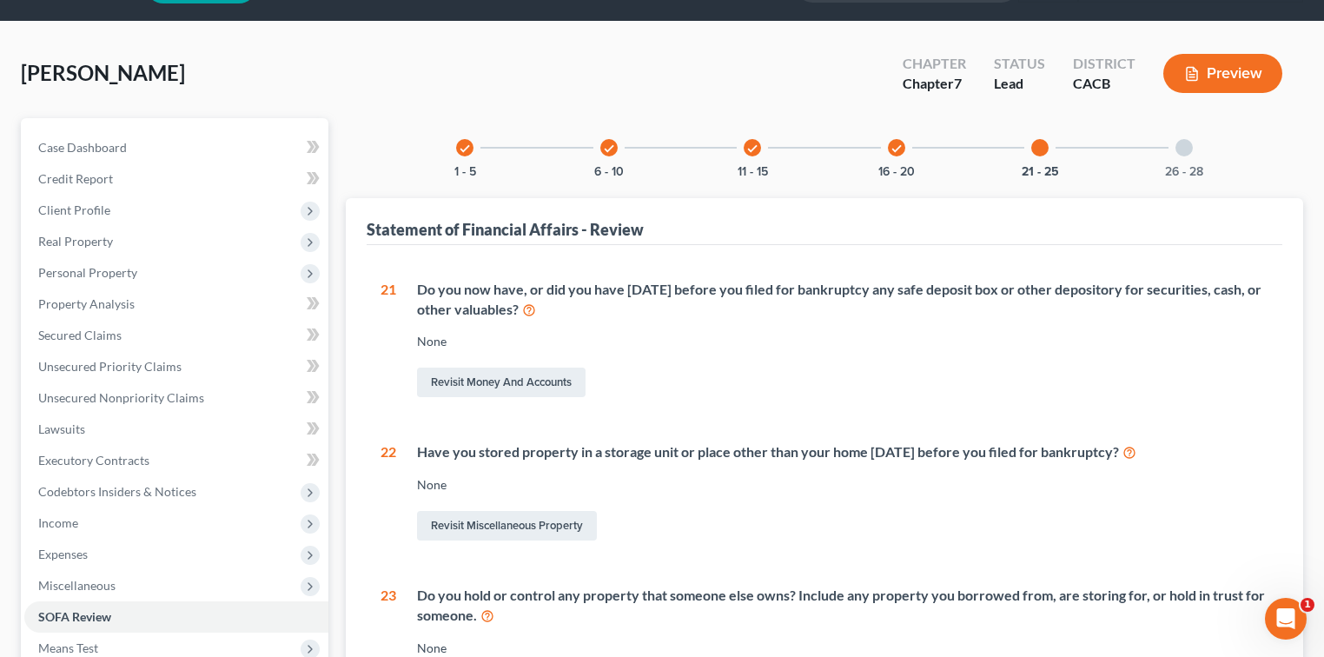
click at [829, 156] on div "check 16 - 20" at bounding box center [896, 147] width 59 height 59
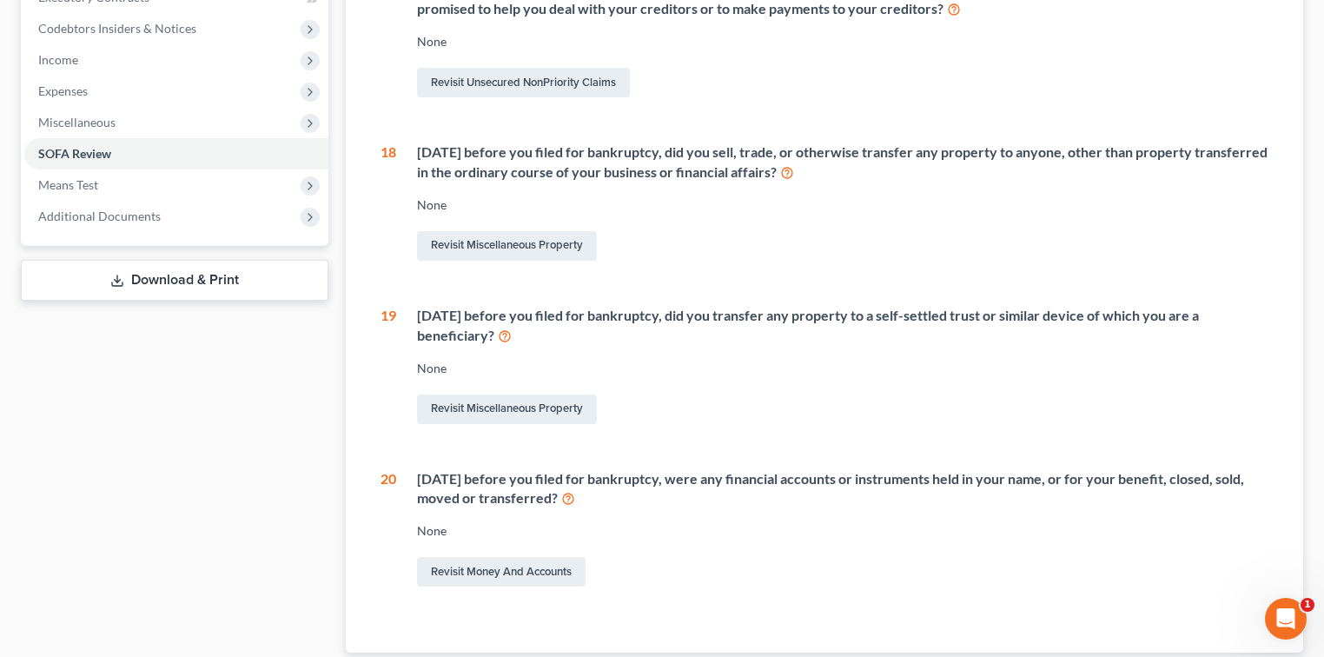
scroll to position [628, 0]
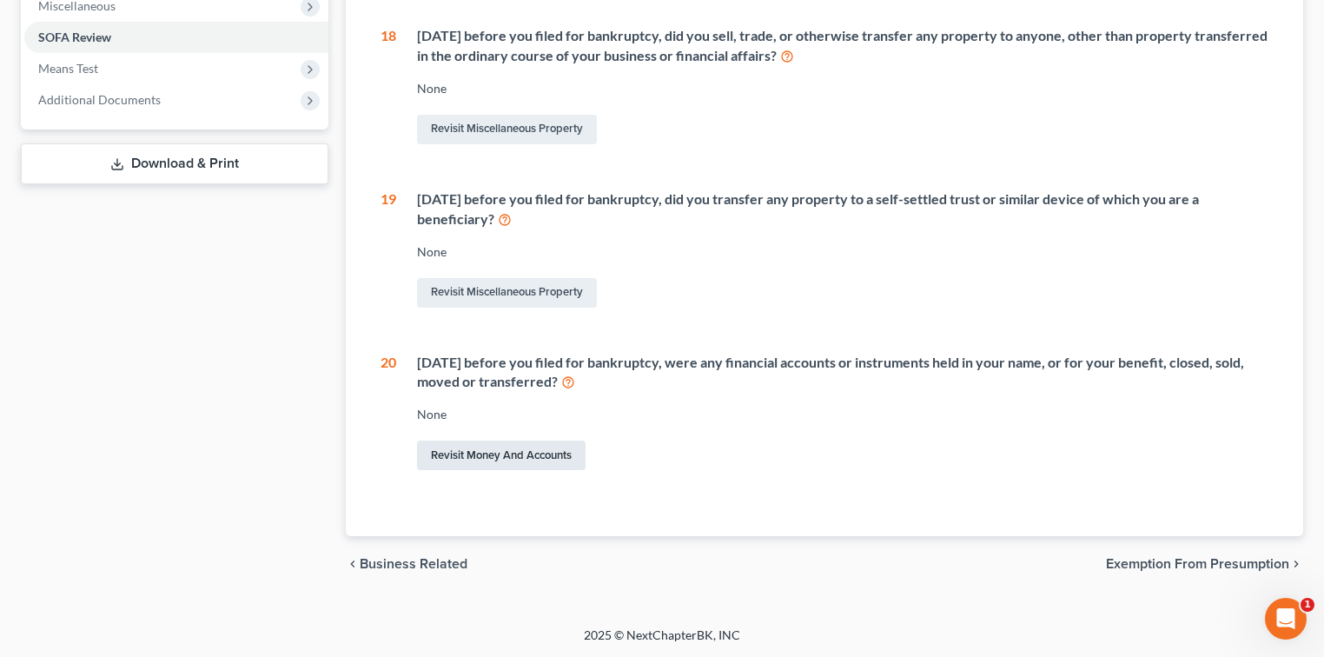
drag, startPoint x: 525, startPoint y: 449, endPoint x: 710, endPoint y: 427, distance: 187.1
click at [525, 449] on link "Revisit Money and Accounts" at bounding box center [501, 455] width 168 height 30
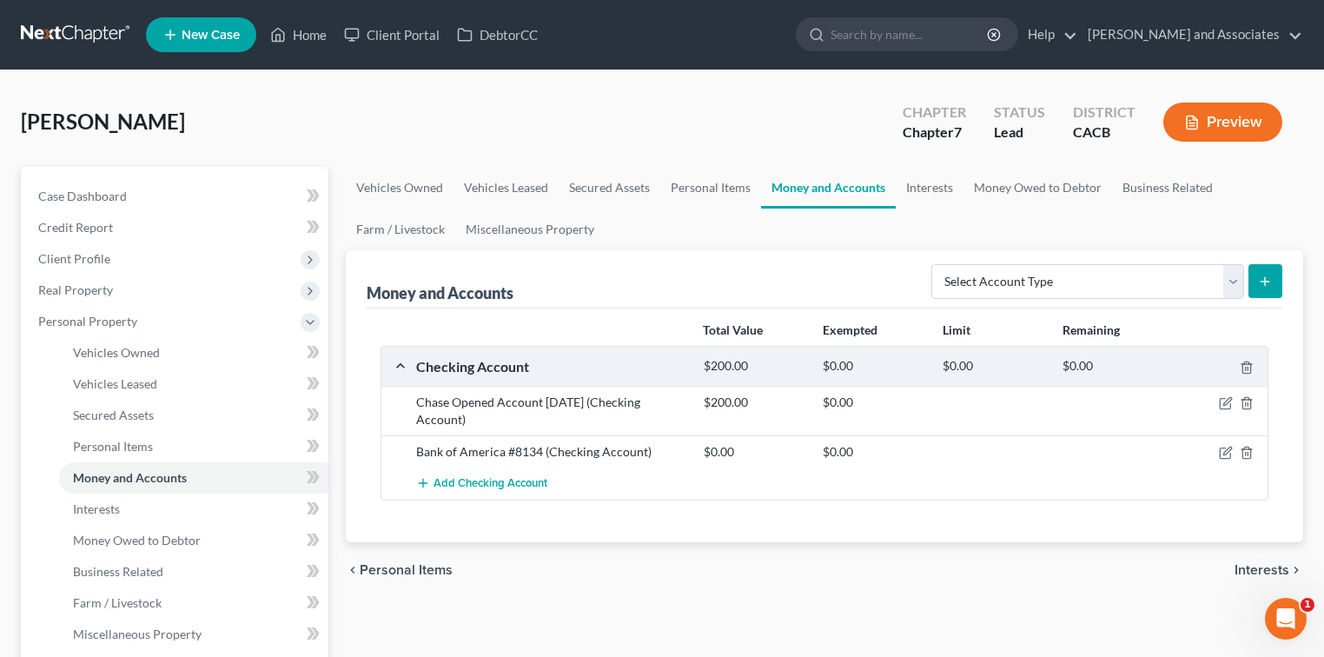
click at [791, 188] on link "Money and Accounts" at bounding box center [828, 188] width 135 height 42
click at [528, 233] on link "Miscellaneous Property" at bounding box center [529, 229] width 149 height 42
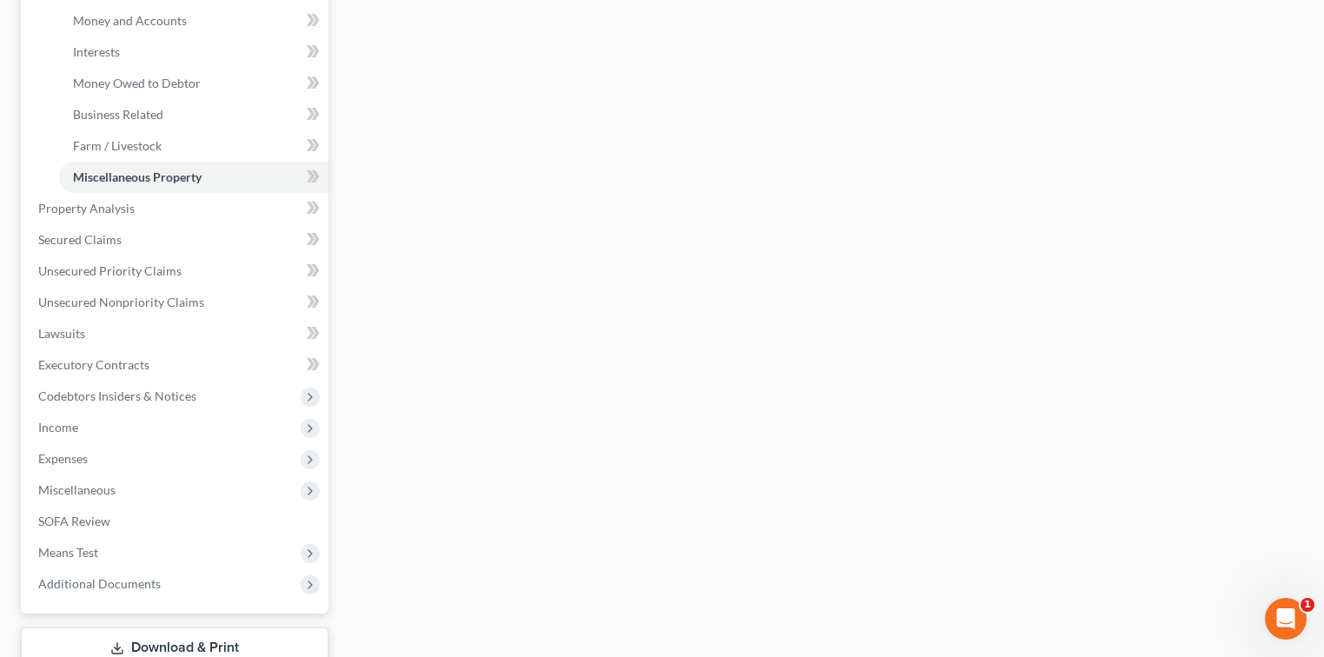
scroll to position [463, 0]
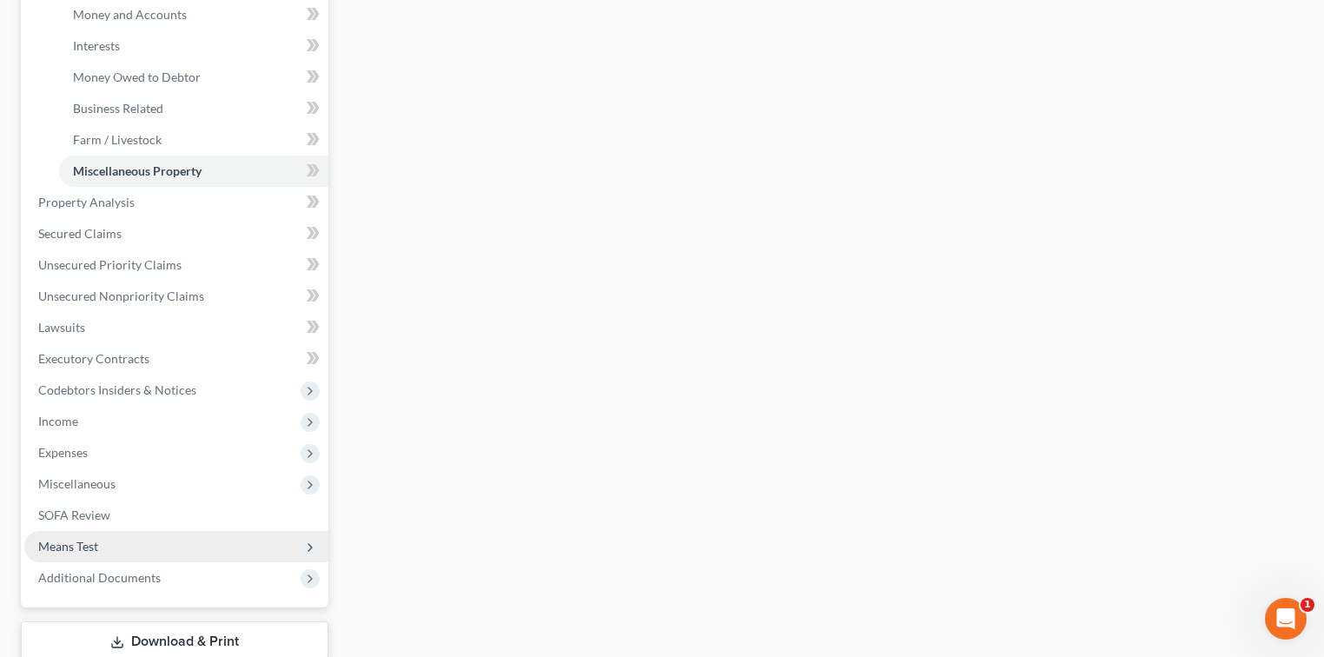
click at [79, 555] on span "Means Test" at bounding box center [176, 546] width 304 height 31
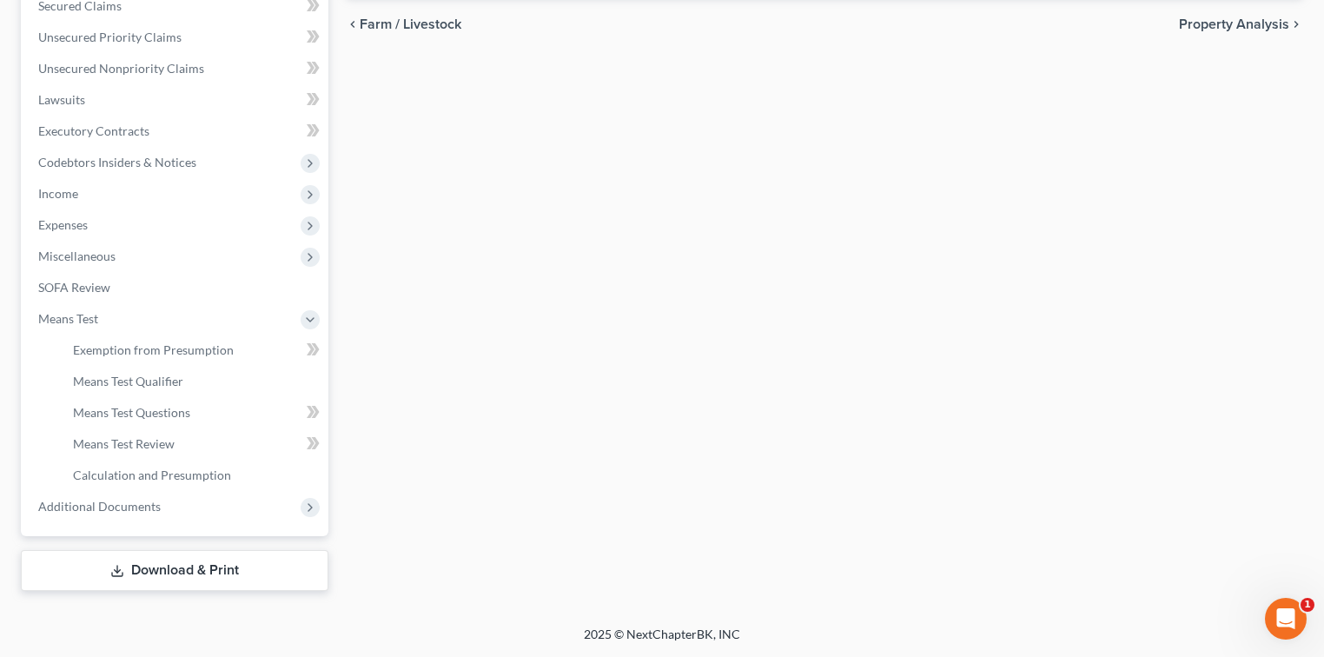
scroll to position [376, 0]
click at [135, 389] on link "Means Test Qualifier" at bounding box center [193, 382] width 269 height 31
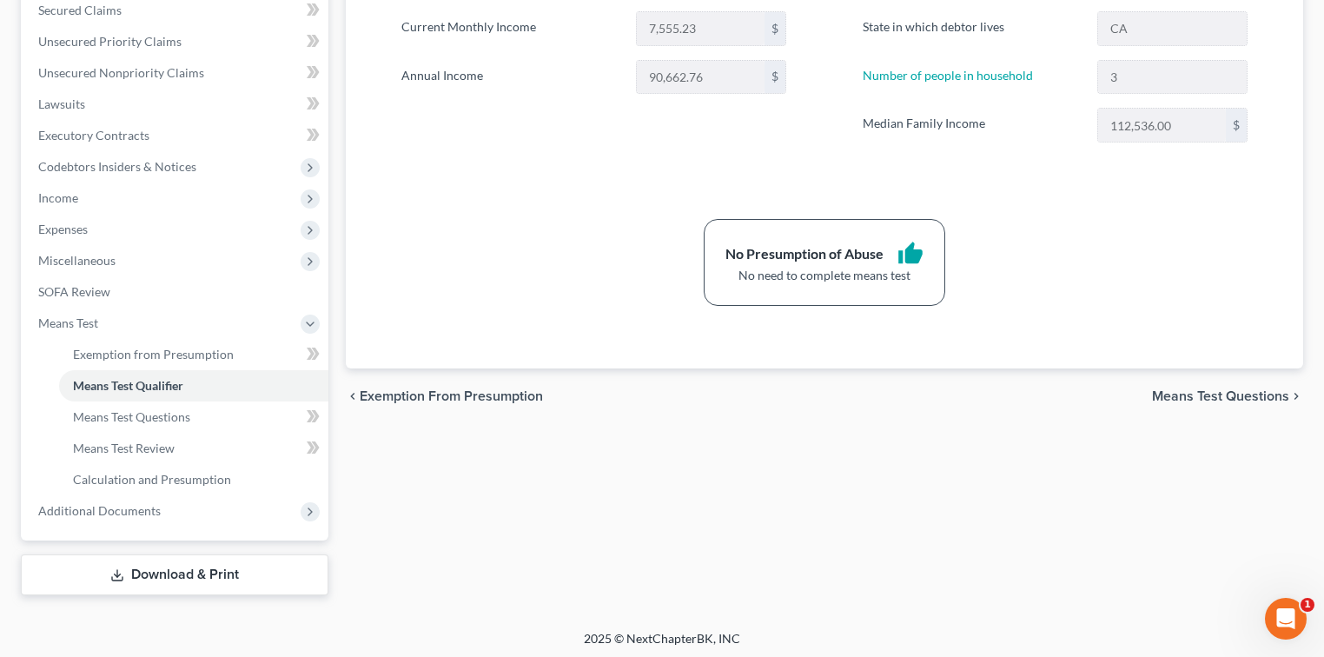
scroll to position [376, 0]
click at [108, 289] on span "SOFA Review" at bounding box center [74, 288] width 72 height 15
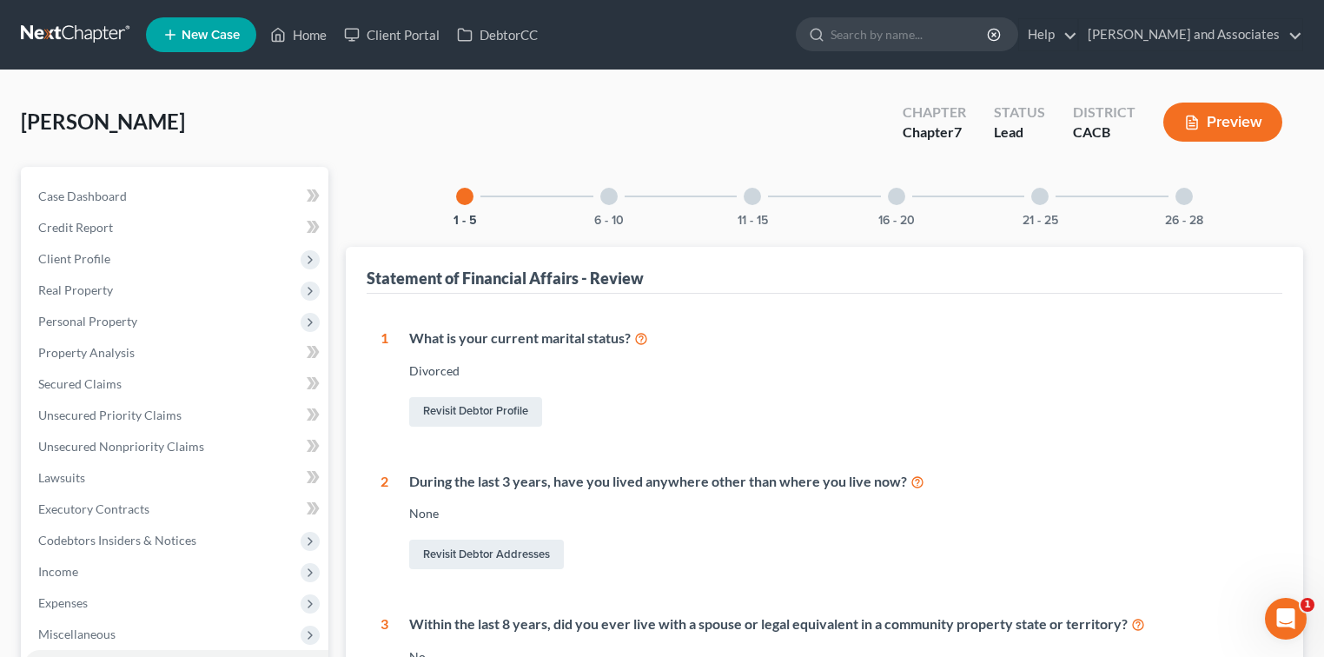
click at [829, 208] on div "16 - 20" at bounding box center [896, 196] width 59 height 59
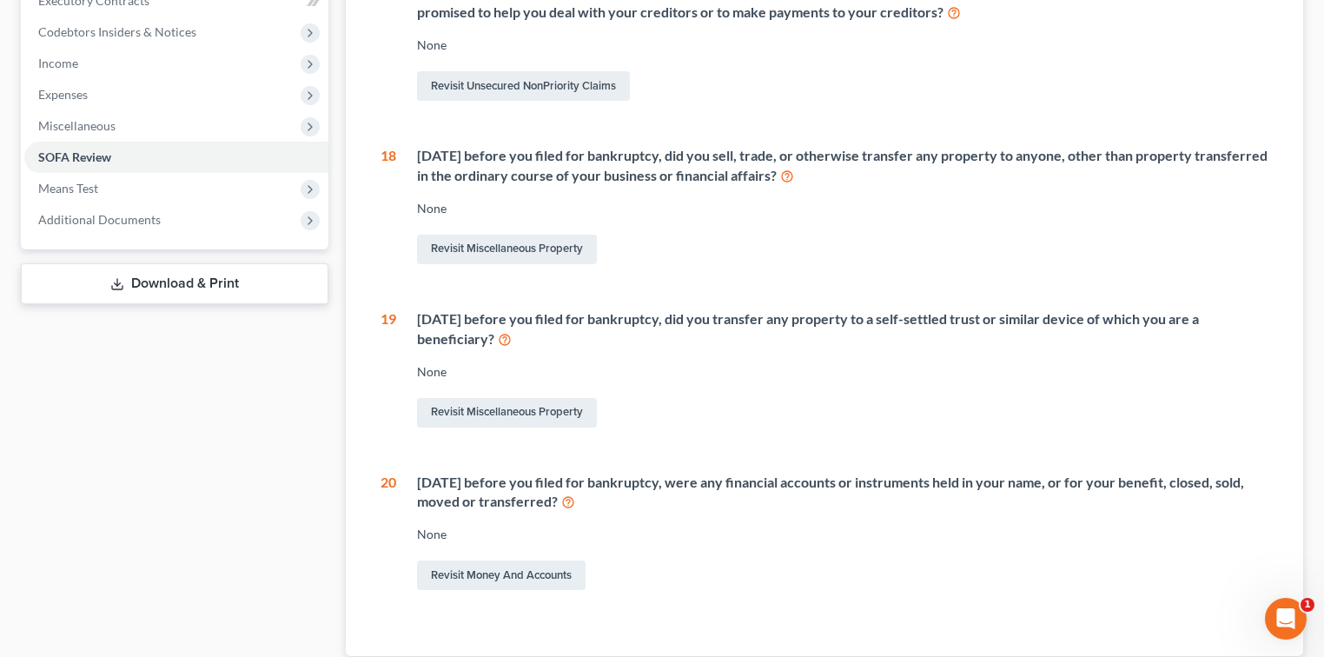
scroll to position [578, 0]
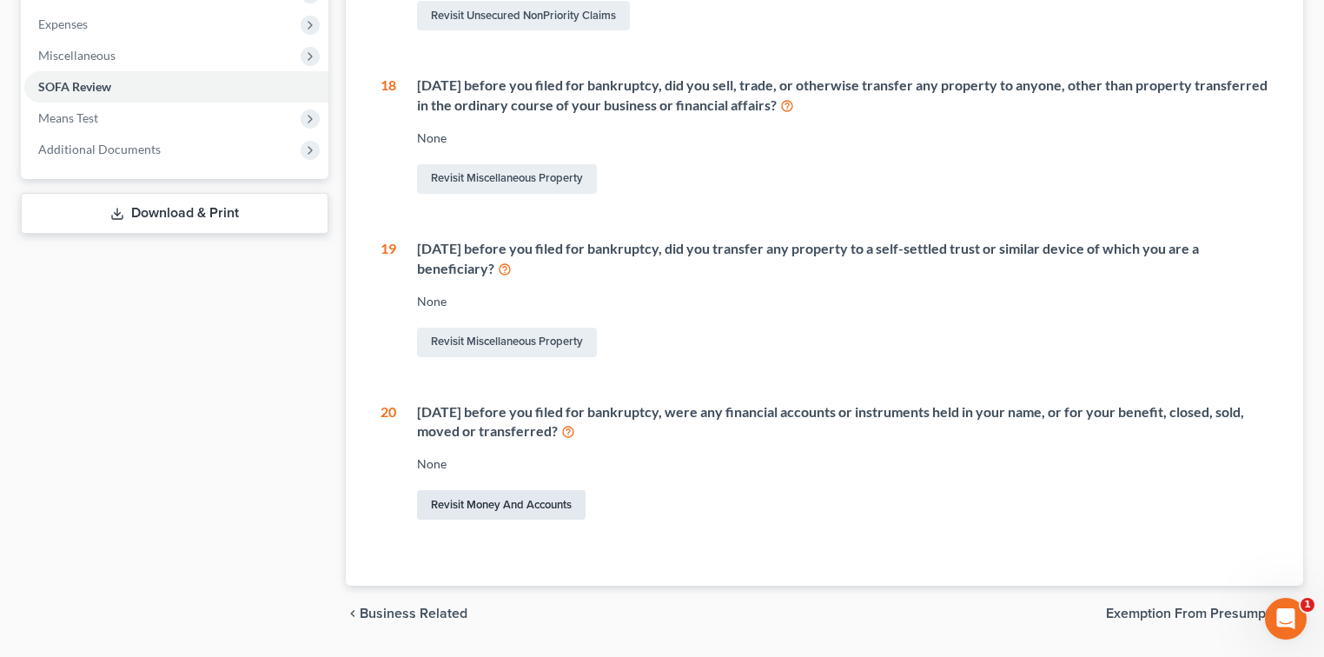
click at [526, 500] on link "Revisit Money and Accounts" at bounding box center [501, 505] width 168 height 30
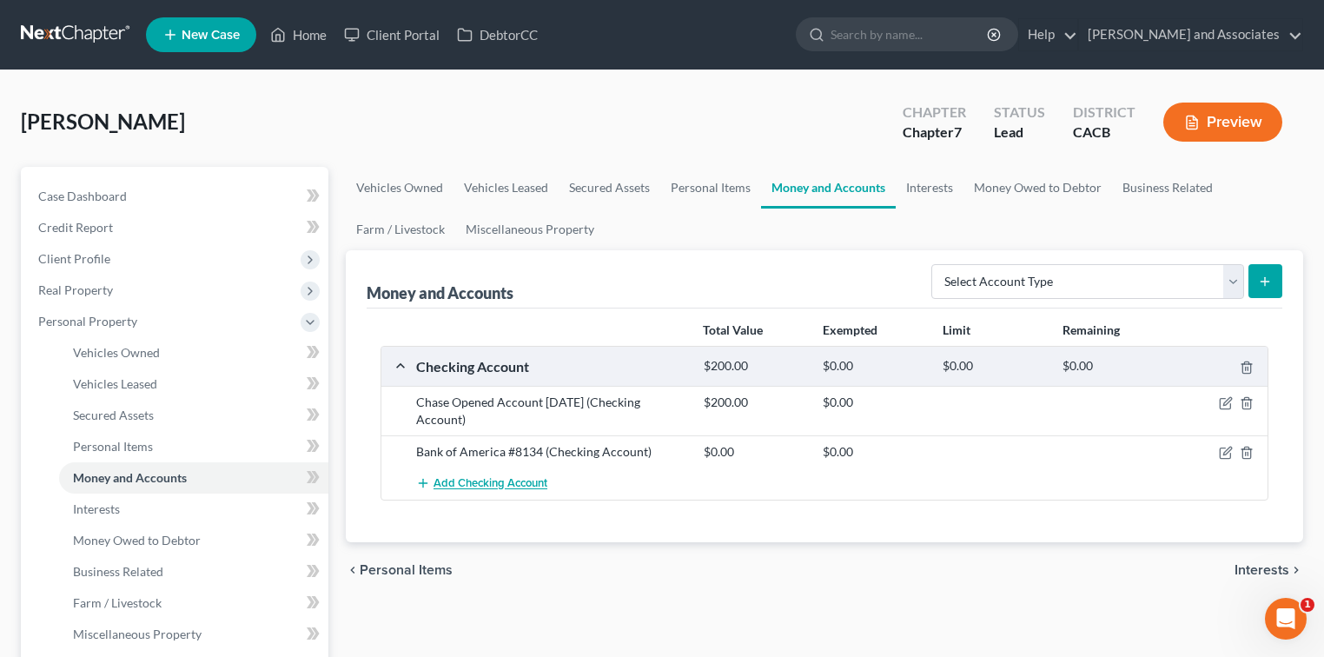
click at [472, 480] on span "Add Checking Account" at bounding box center [490, 484] width 114 height 14
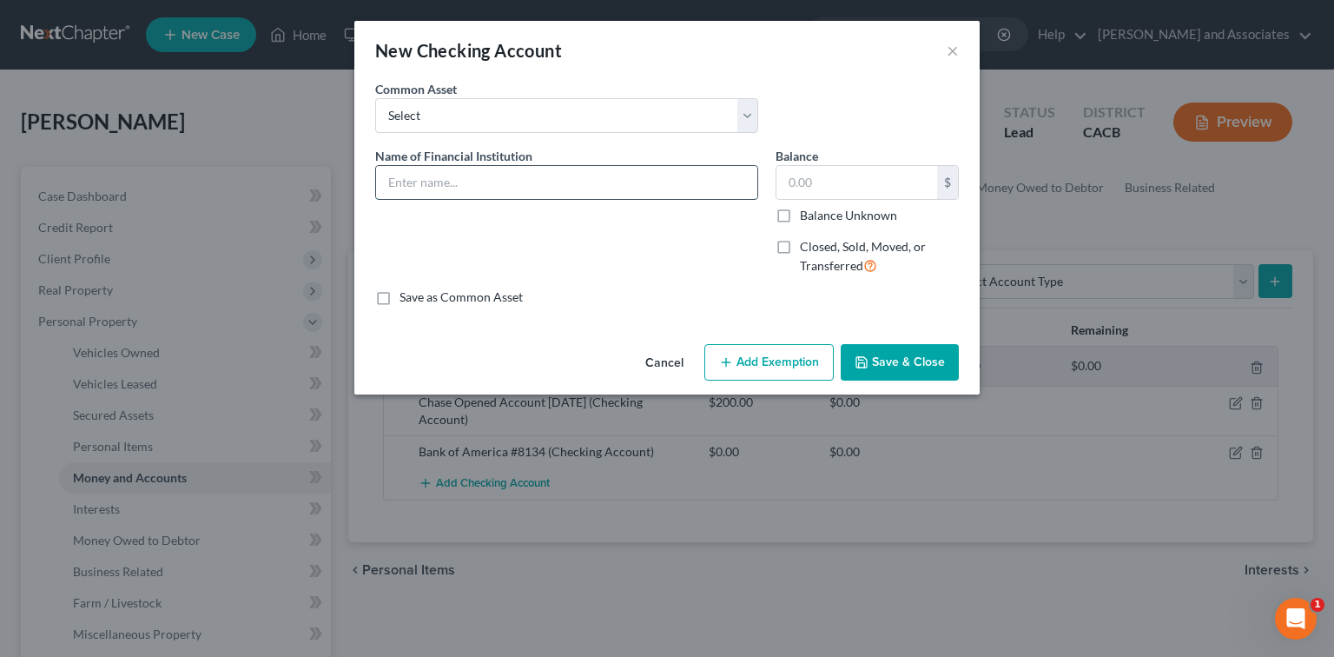
click at [558, 195] on input "text" at bounding box center [566, 182] width 381 height 33
click at [743, 185] on input "Bank of America account with Daughter Nadeine account roughly had $4000.00" at bounding box center [566, 182] width 381 height 33
type input "Bank of America account with Daughter Nadeine account roughly had $4000.00 09/1…"
click at [829, 362] on button "Save & Close" at bounding box center [900, 362] width 118 height 36
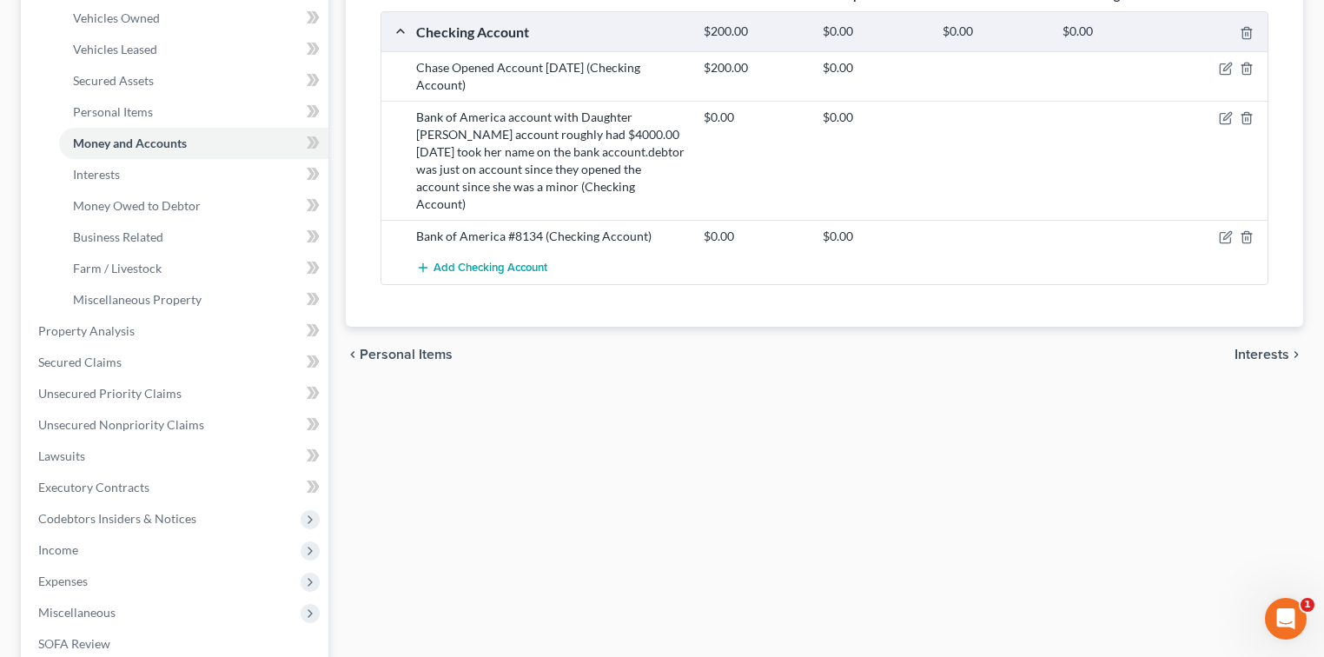
scroll to position [532, 0]
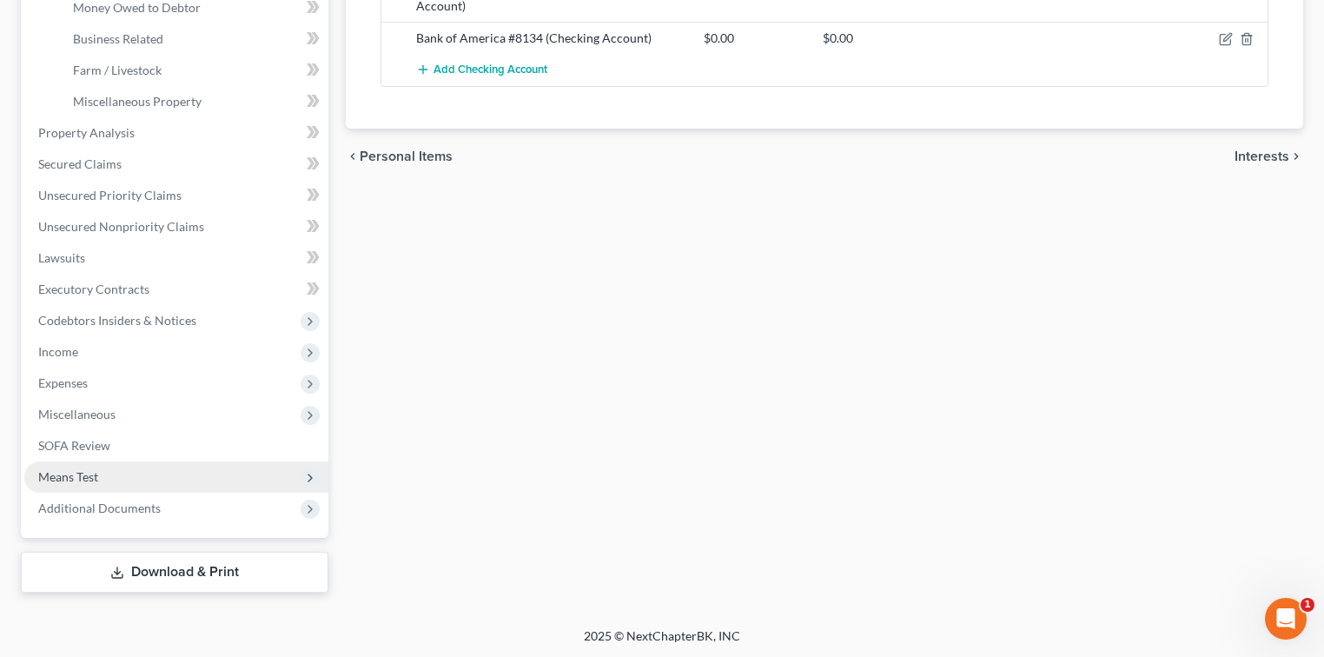
click at [218, 482] on span "Means Test" at bounding box center [176, 476] width 304 height 31
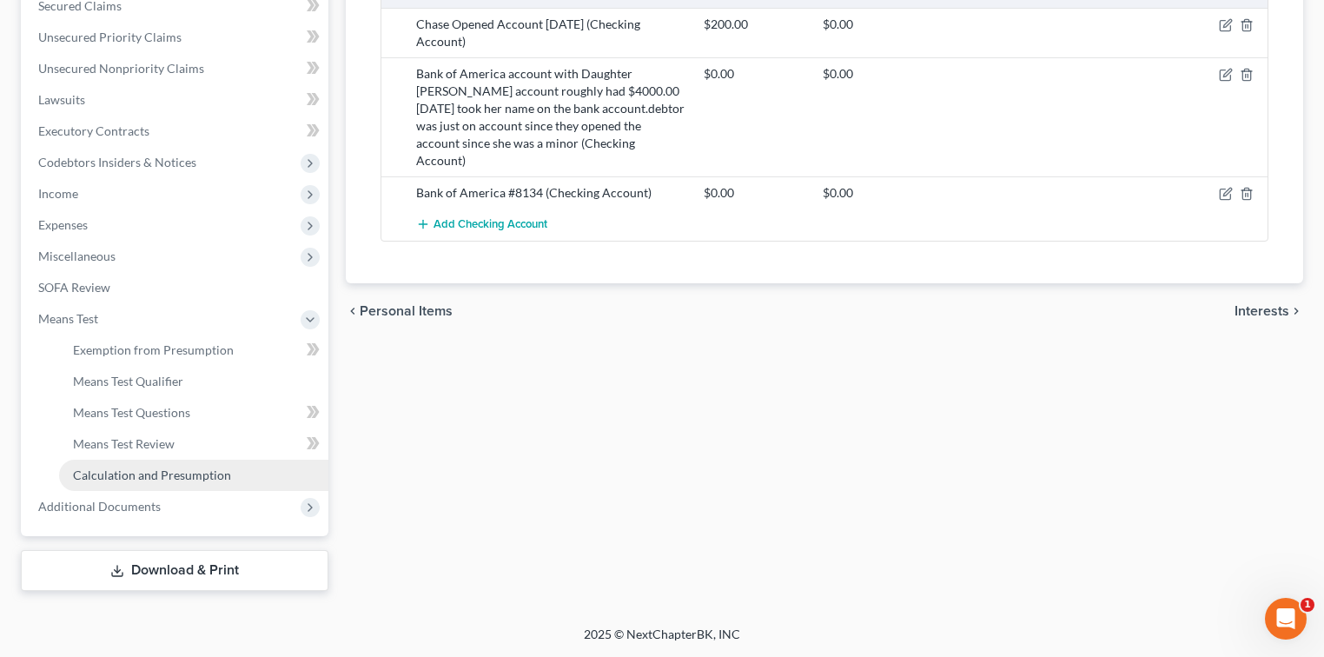
scroll to position [376, 0]
drag, startPoint x: 155, startPoint y: 299, endPoint x: 355, endPoint y: 248, distance: 206.2
click at [156, 299] on link "SOFA Review" at bounding box center [176, 289] width 304 height 31
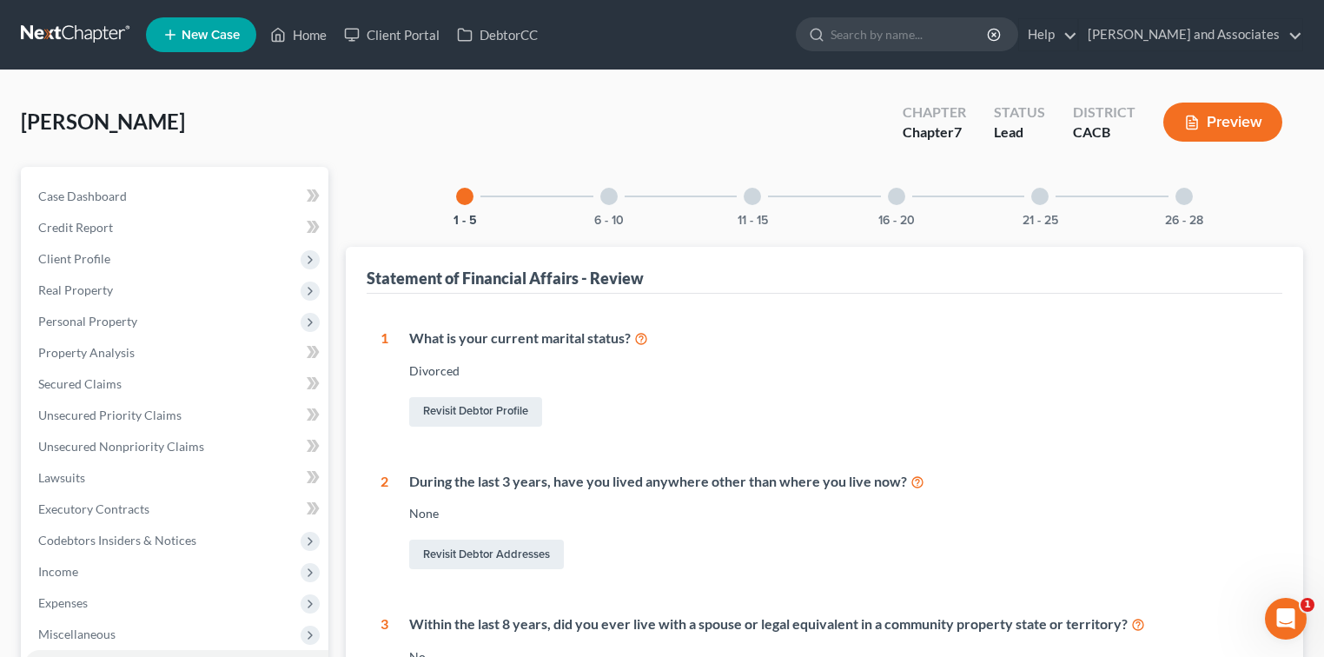
click at [829, 208] on div "21 - 25" at bounding box center [1039, 196] width 59 height 59
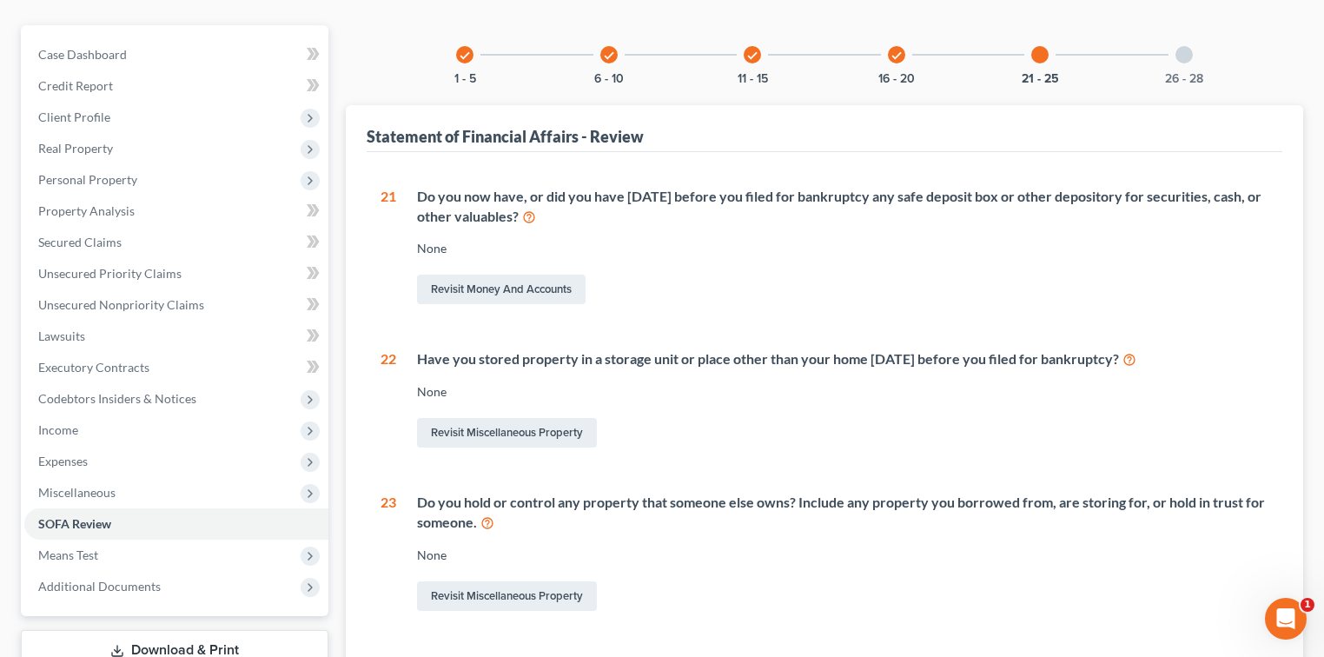
scroll to position [104, 0]
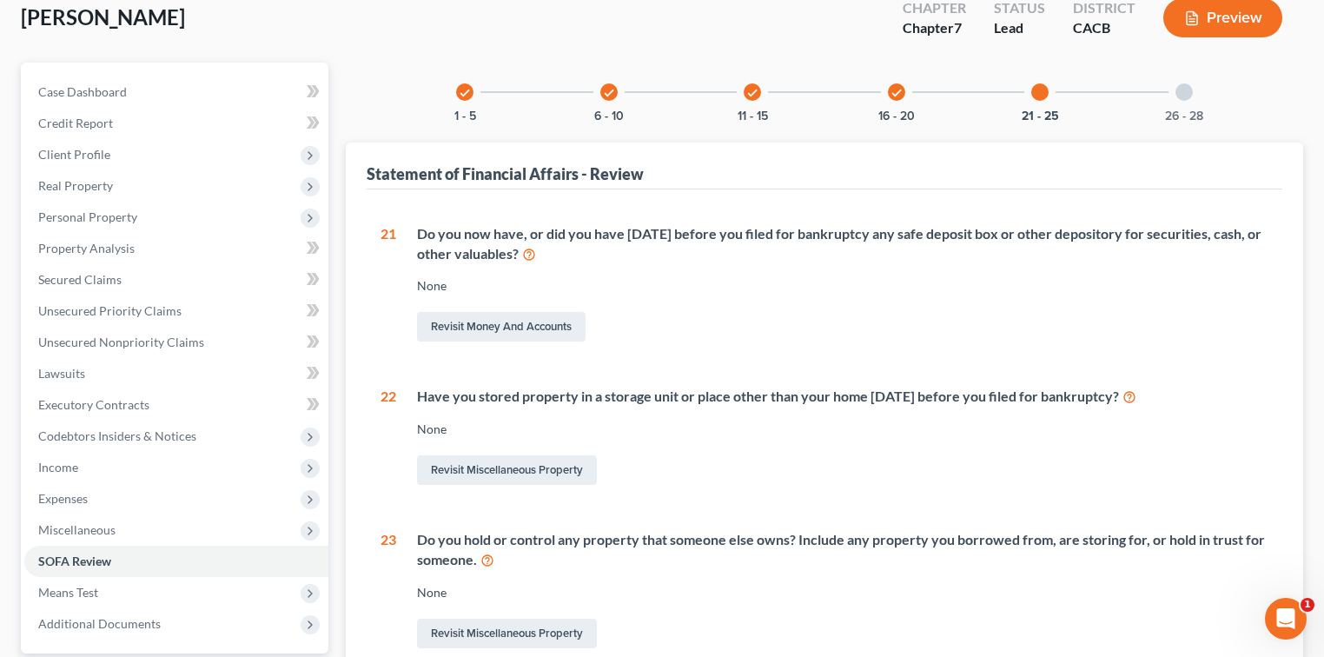
click at [829, 100] on div "26 - 28" at bounding box center [1183, 92] width 59 height 59
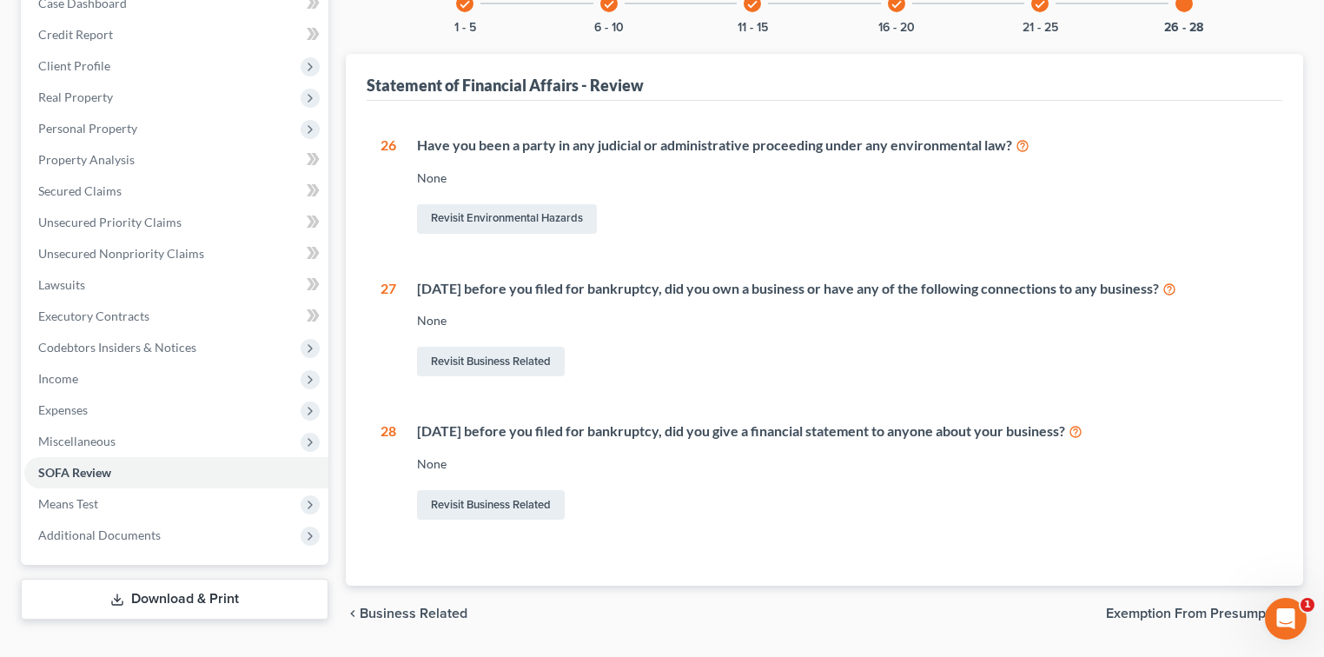
scroll to position [221, 0]
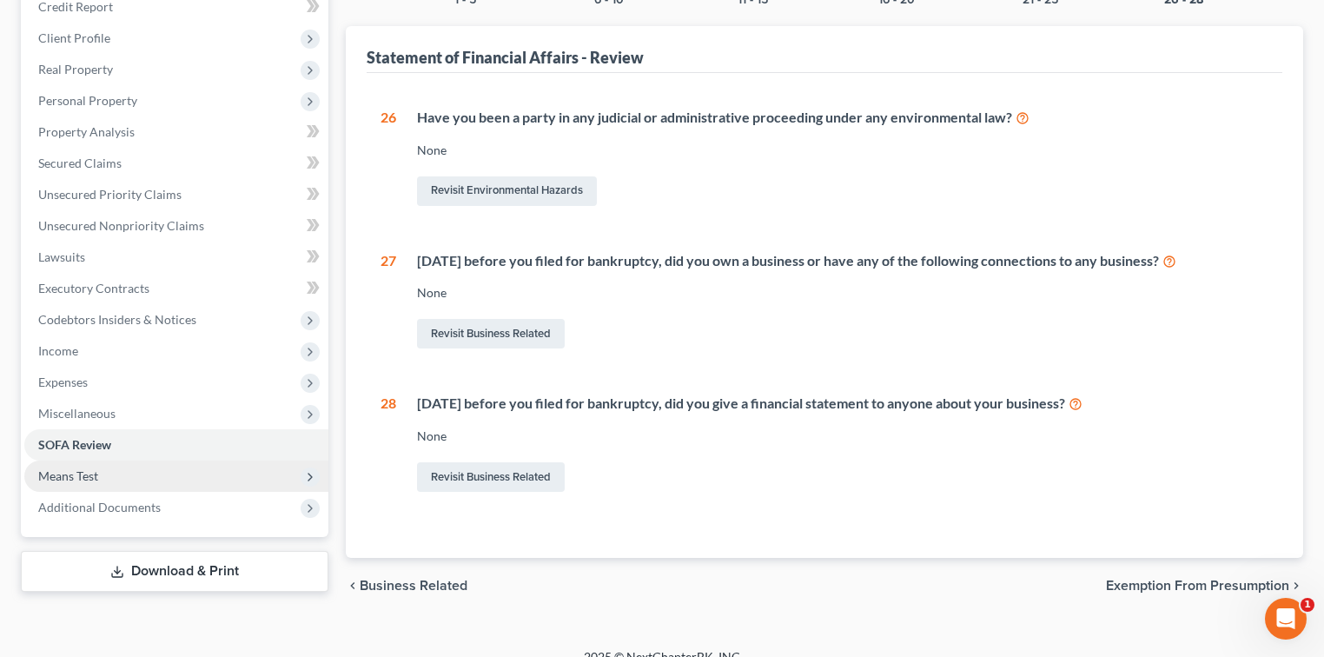
drag, startPoint x: 87, startPoint y: 481, endPoint x: 100, endPoint y: 479, distance: 13.3
click at [87, 482] on span "Means Test" at bounding box center [176, 475] width 304 height 31
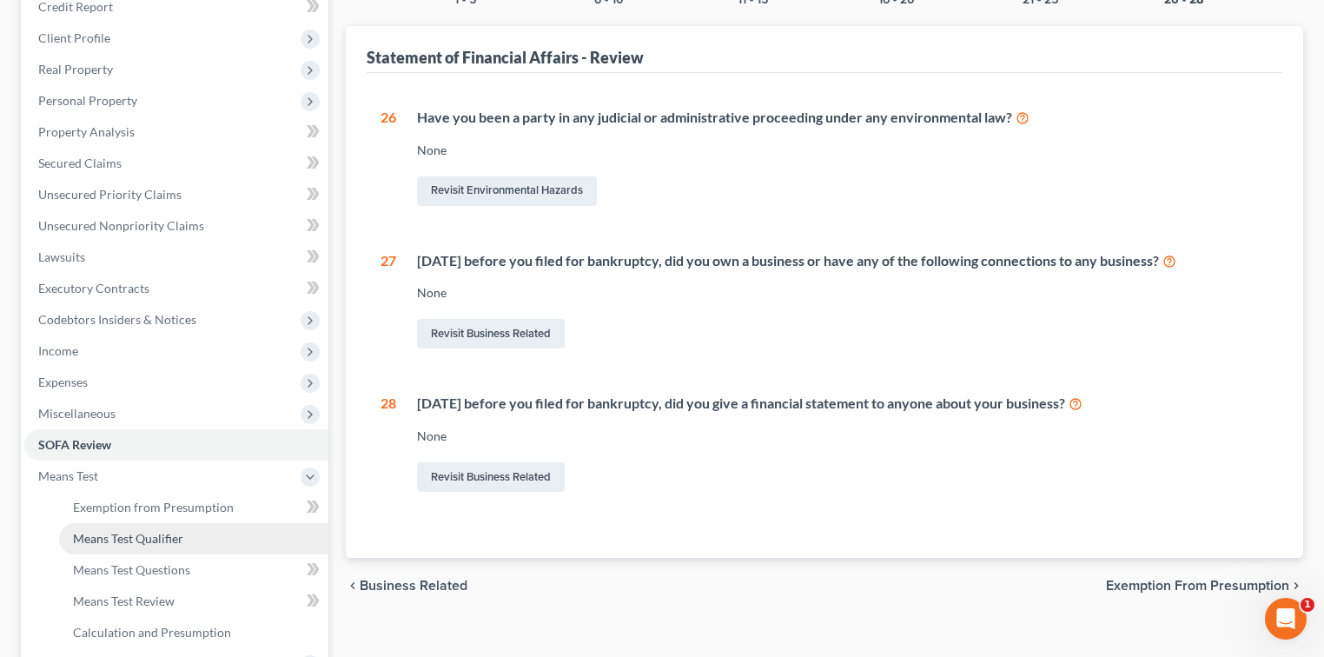
click at [236, 537] on link "Means Test Qualifier" at bounding box center [193, 538] width 269 height 31
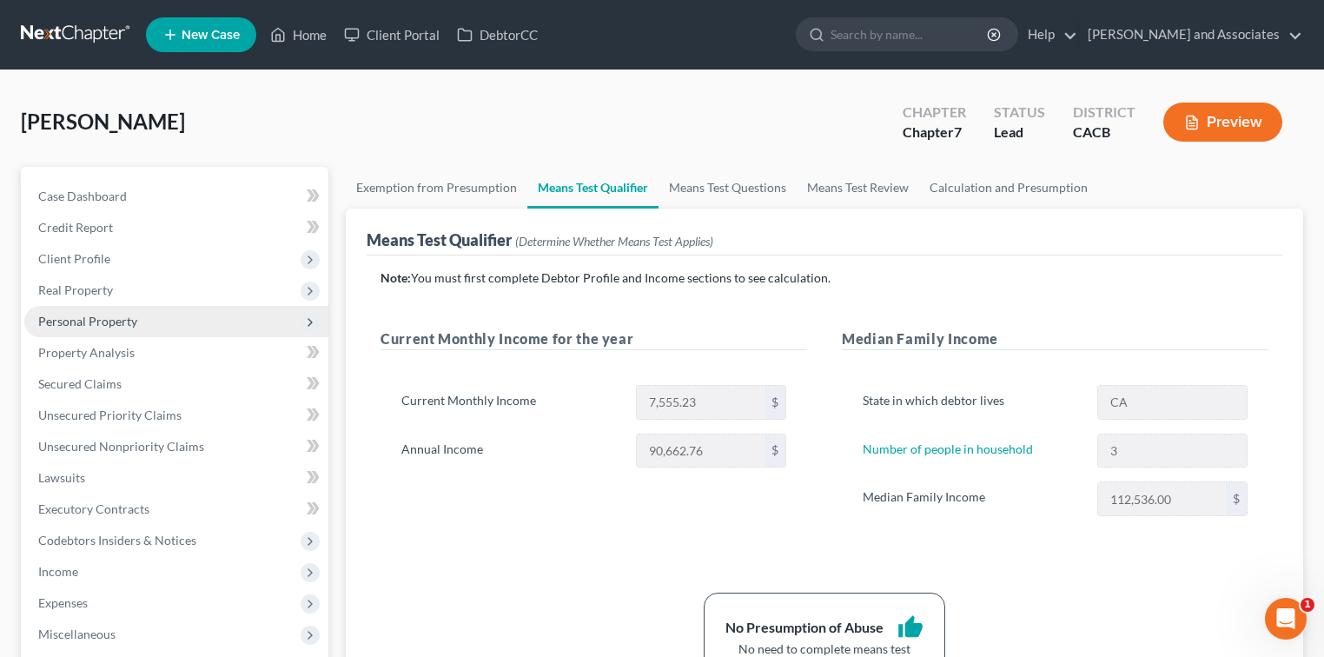
click at [180, 324] on span "Personal Property" at bounding box center [176, 321] width 304 height 31
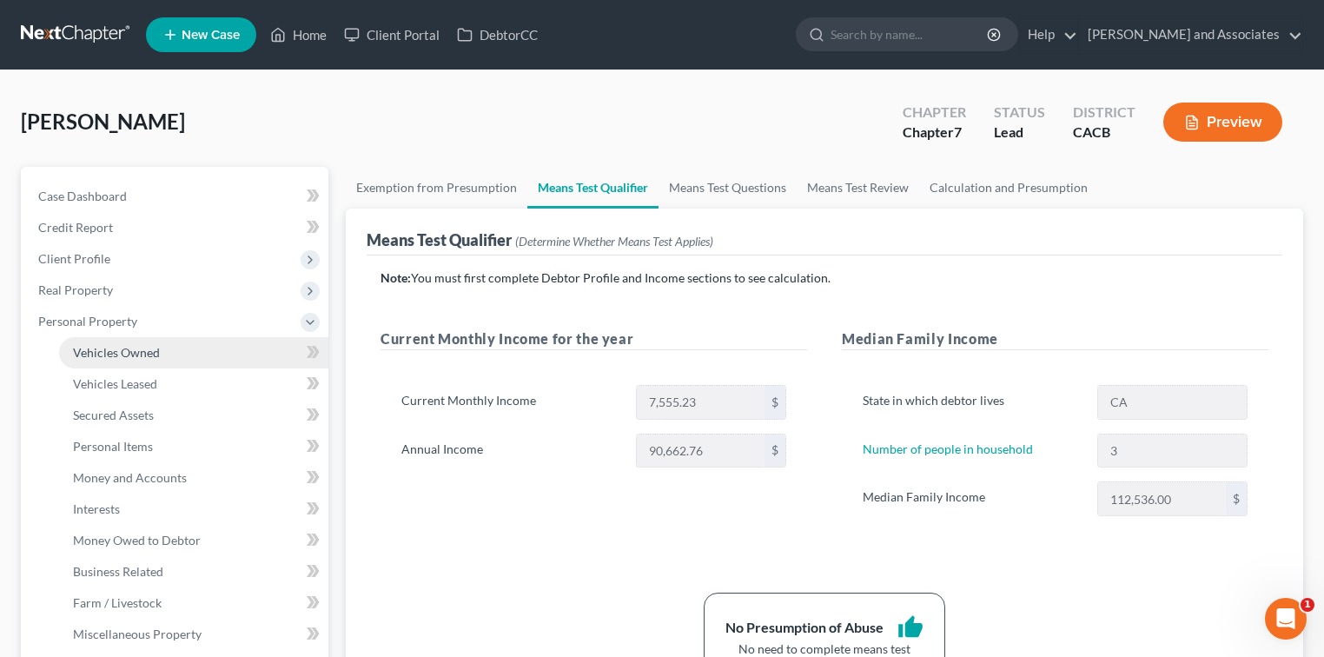
click at [163, 353] on link "Vehicles Owned" at bounding box center [193, 352] width 269 height 31
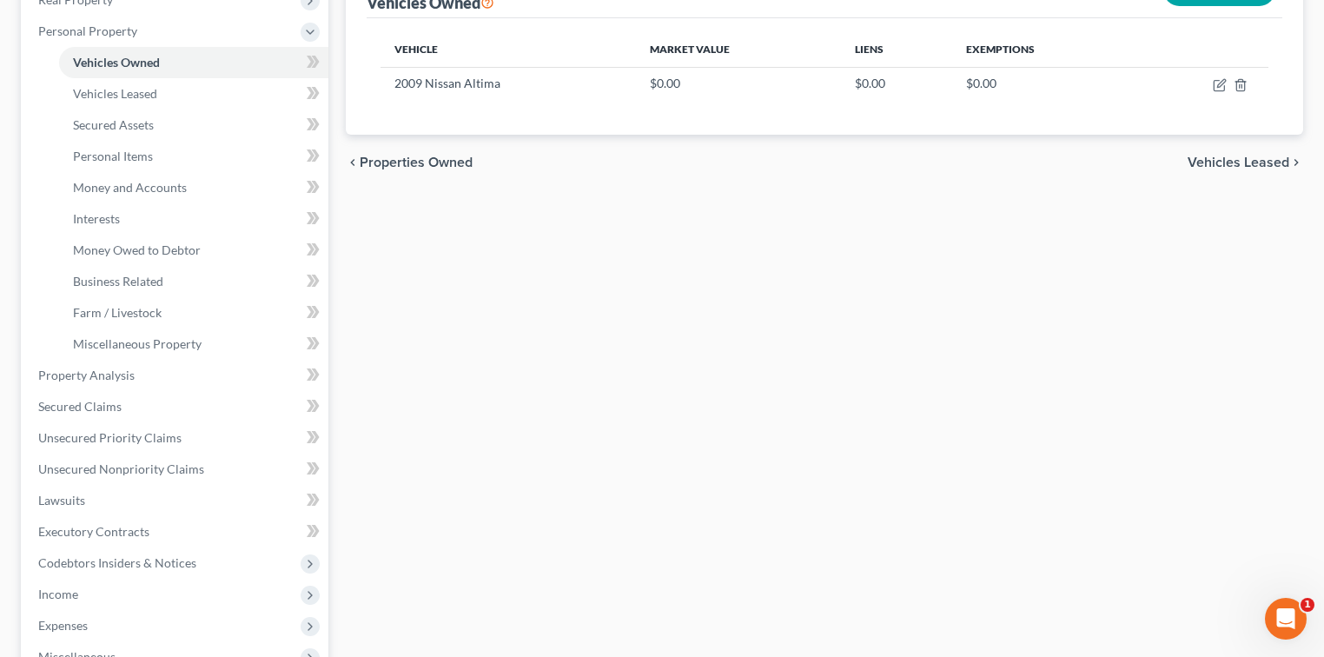
scroll to position [463, 0]
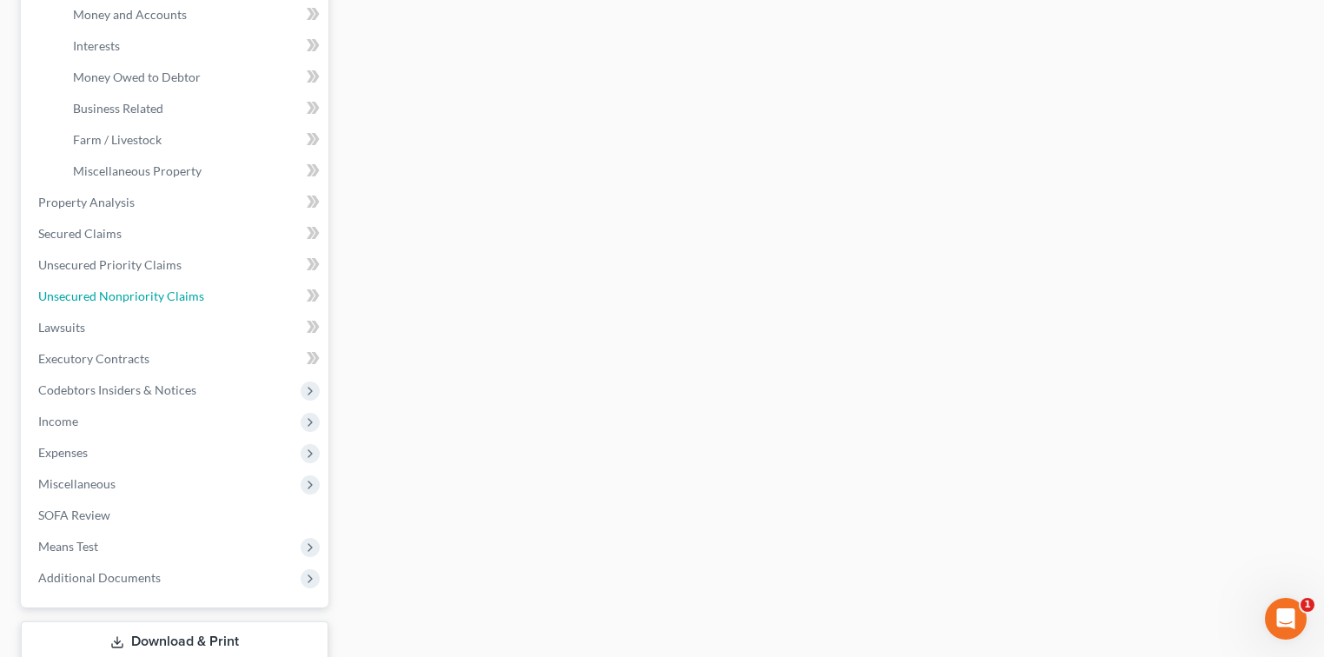
click at [118, 294] on span "Unsecured Nonpriority Claims" at bounding box center [121, 295] width 166 height 15
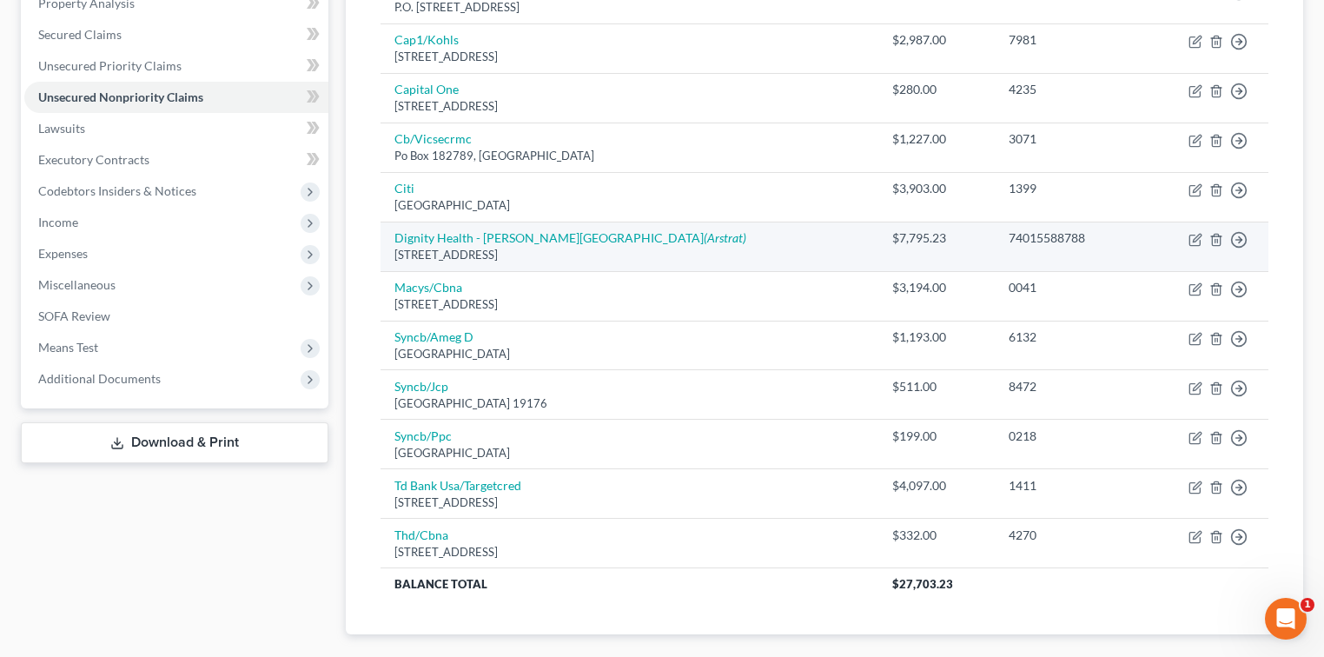
scroll to position [445, 0]
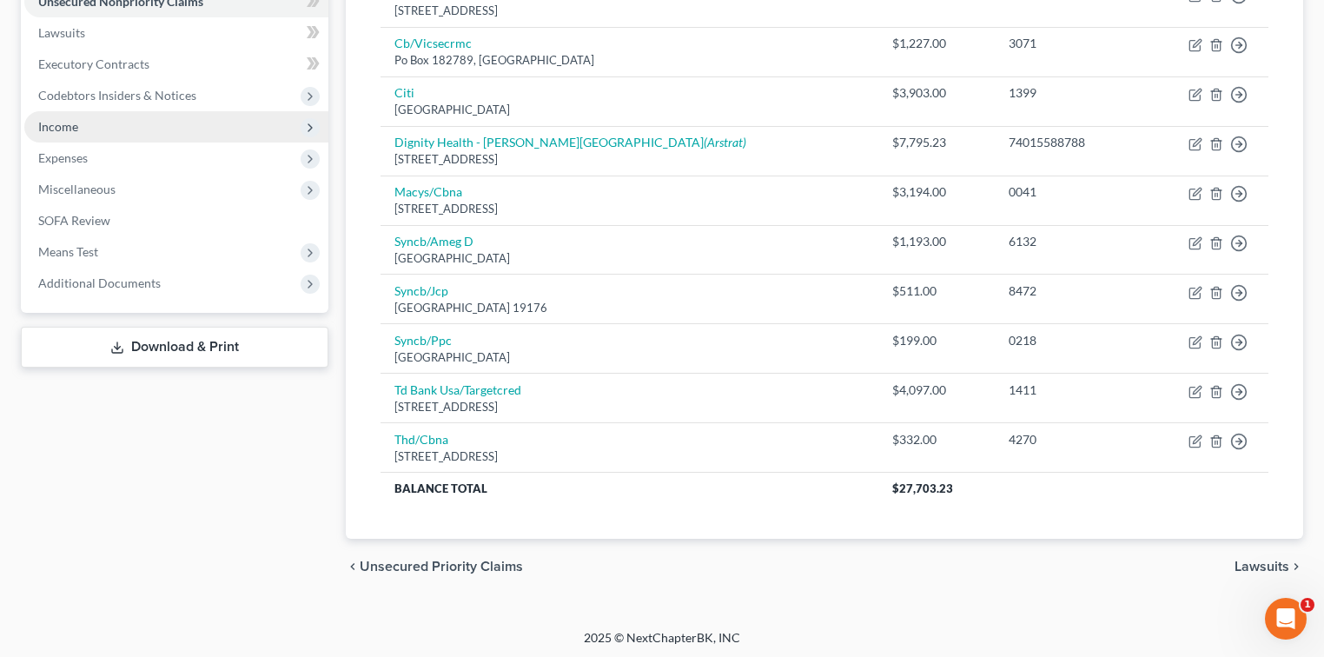
click at [147, 132] on span "Income" at bounding box center [176, 126] width 304 height 31
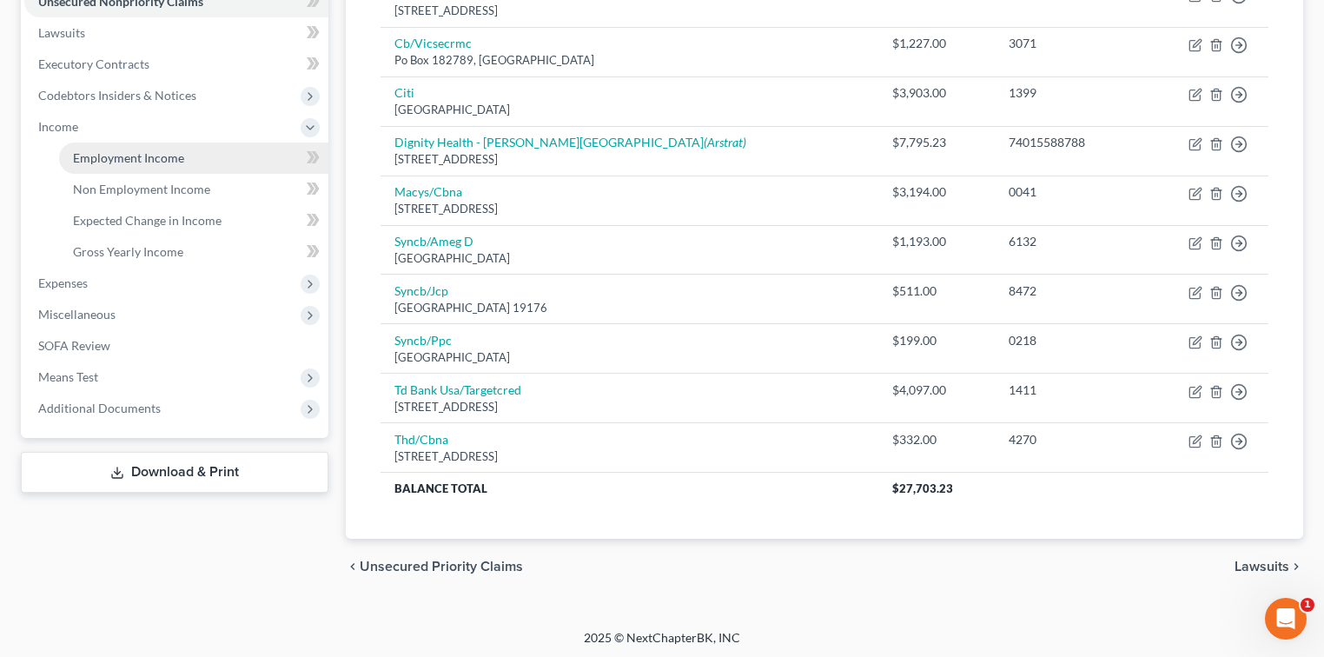
click at [146, 146] on link "Employment Income" at bounding box center [193, 157] width 269 height 31
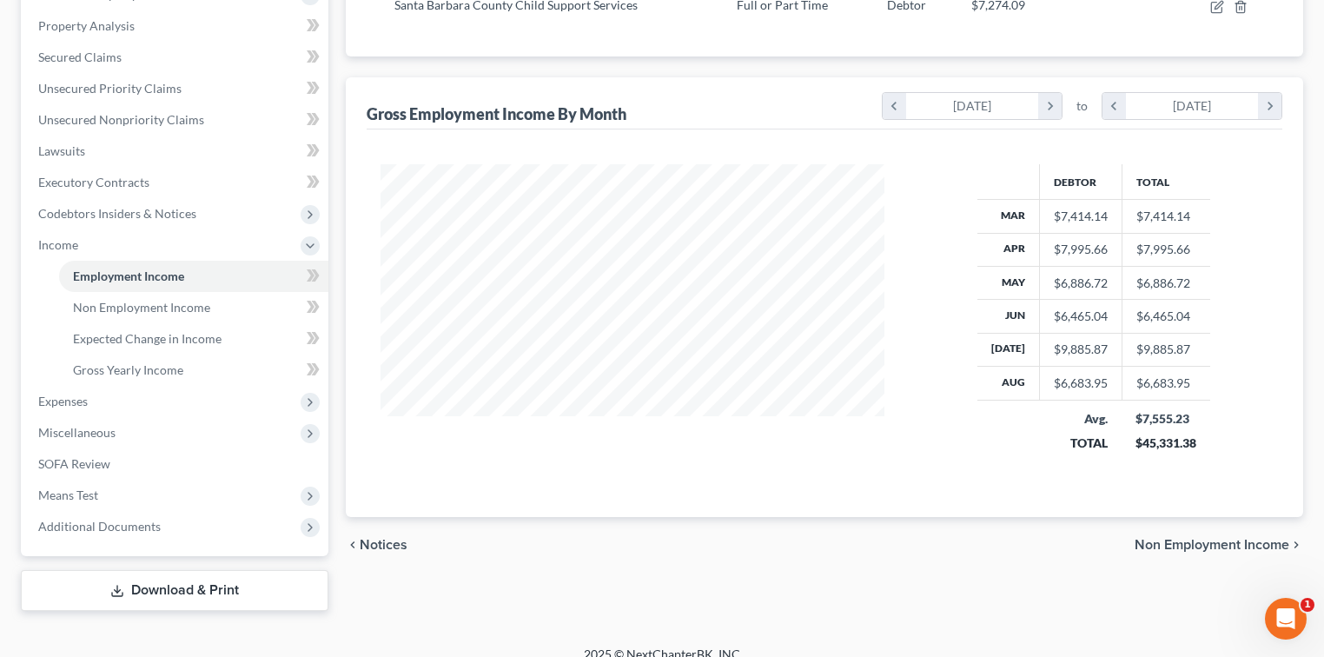
scroll to position [345, 0]
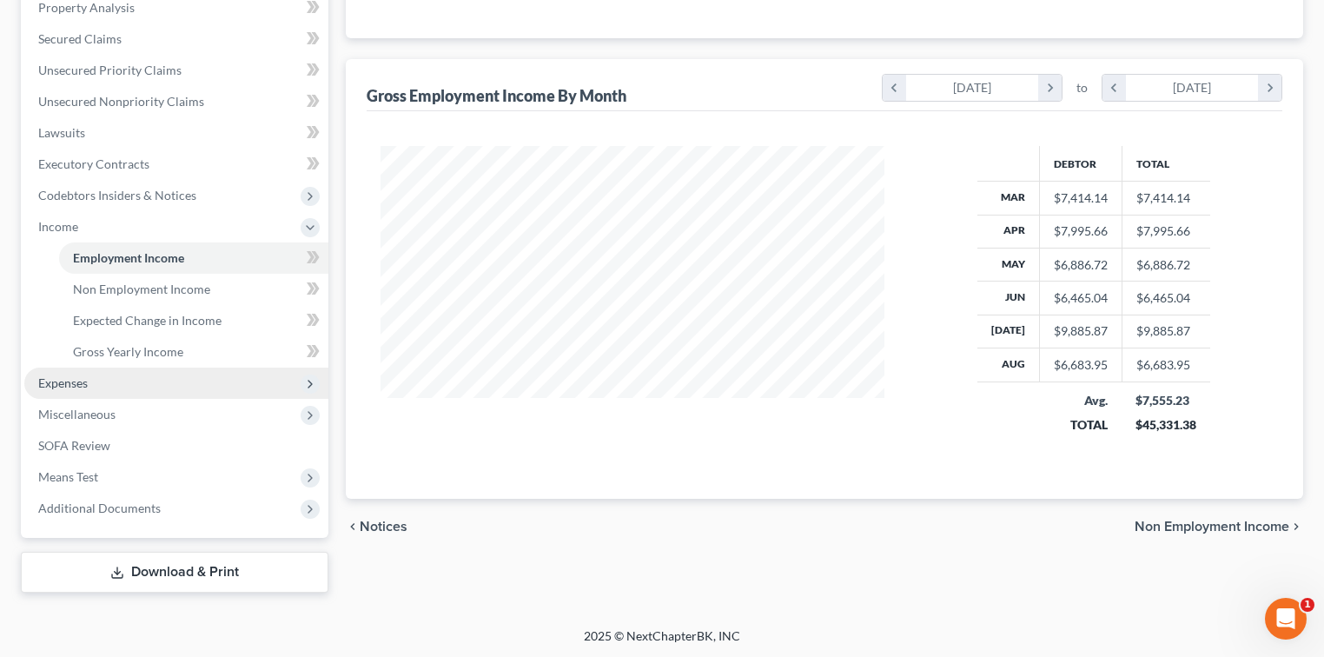
click at [182, 380] on span "Expenses" at bounding box center [176, 382] width 304 height 31
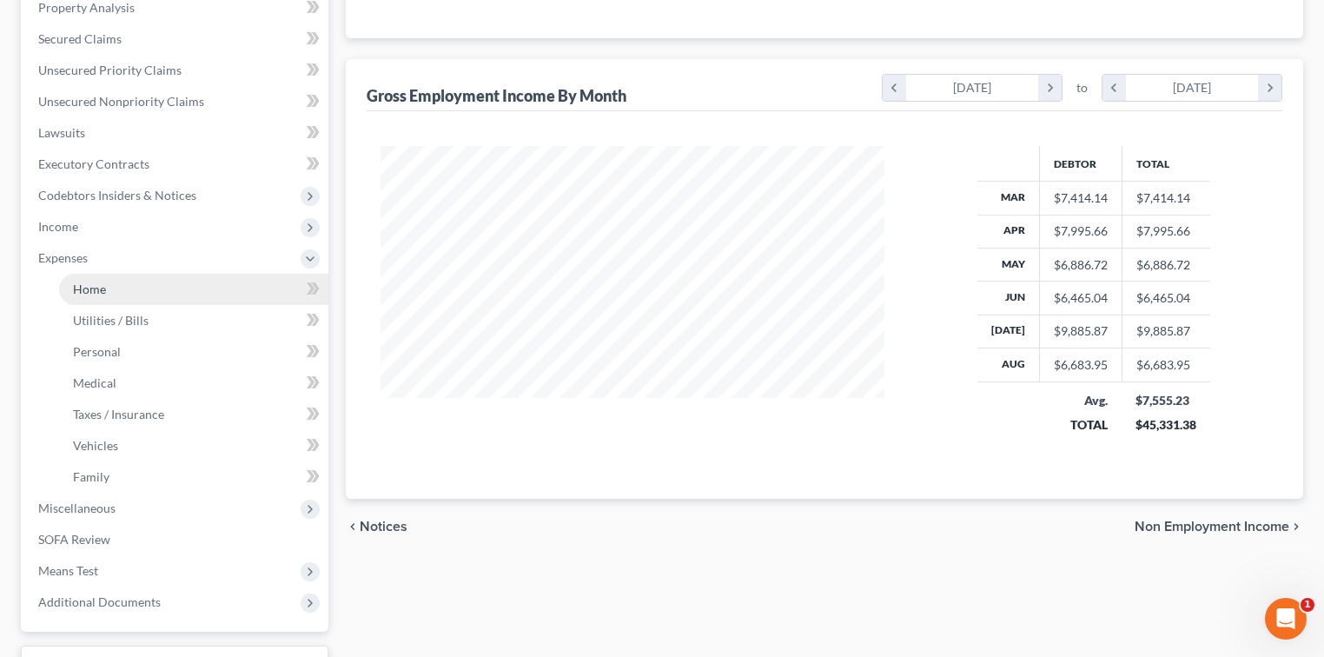
click at [133, 281] on link "Home" at bounding box center [193, 289] width 269 height 31
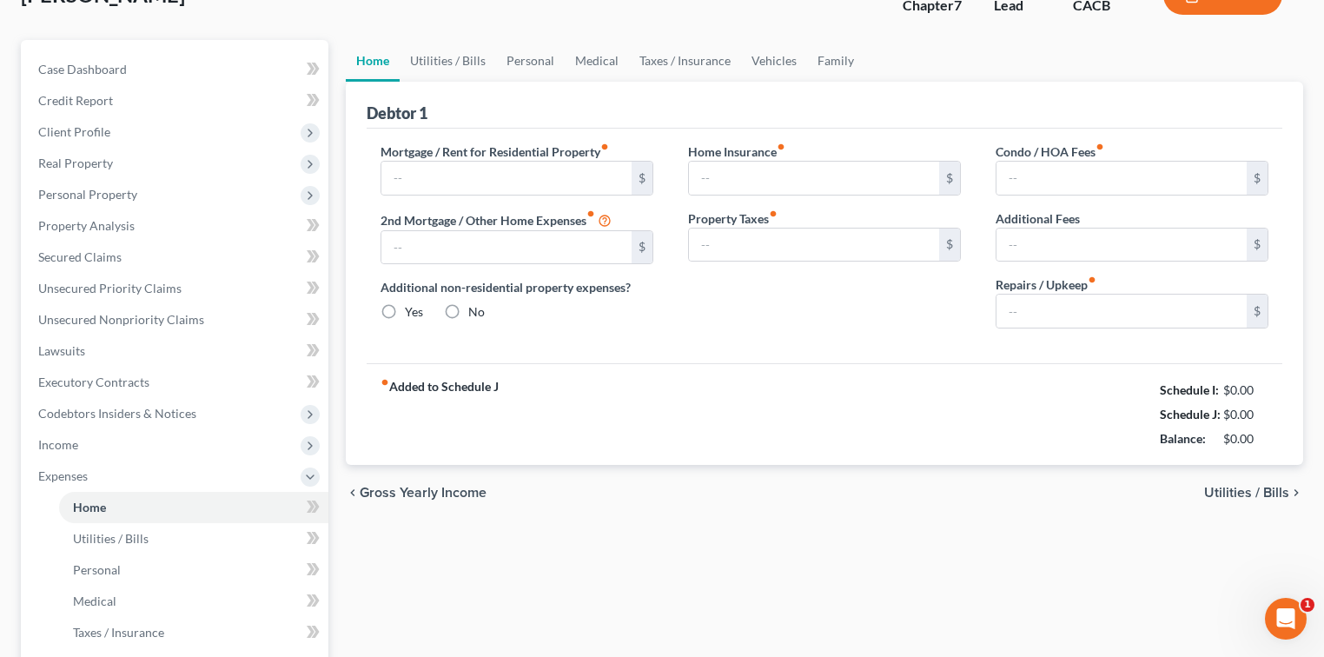
type input "1,453.82"
type input "0.00"
radio input "true"
type input "0.00"
type input "266.00"
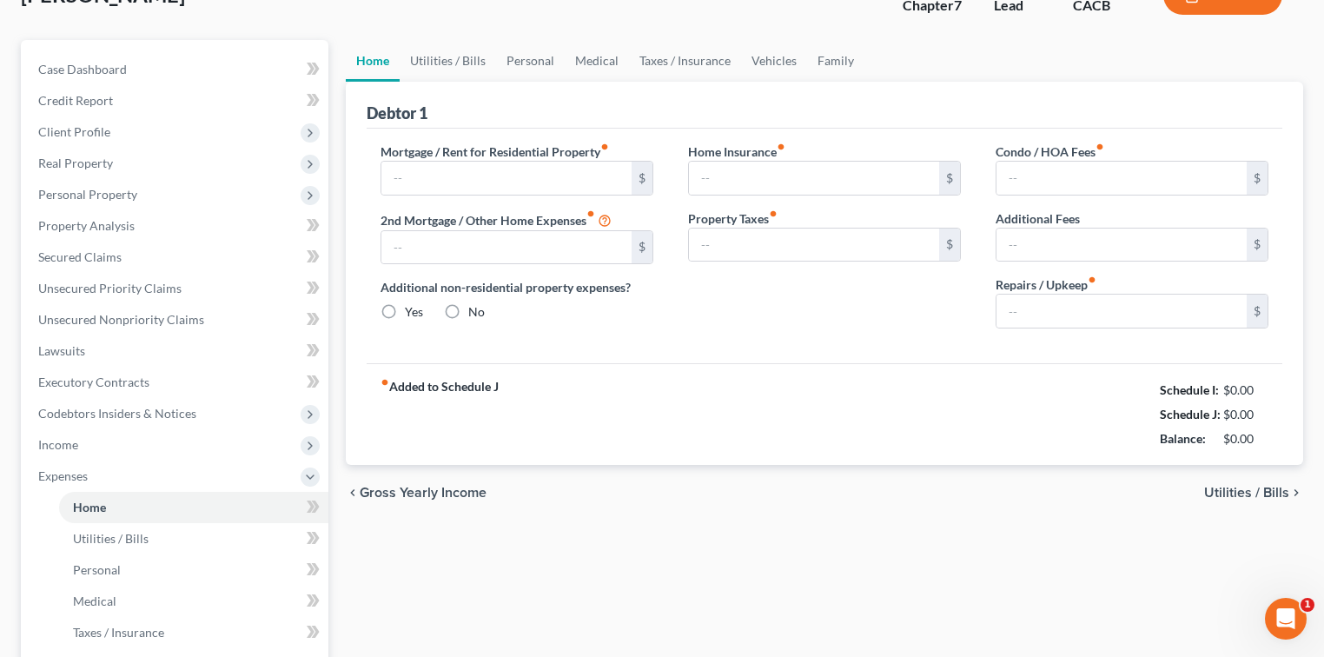
type input "0.00"
type input "100.00"
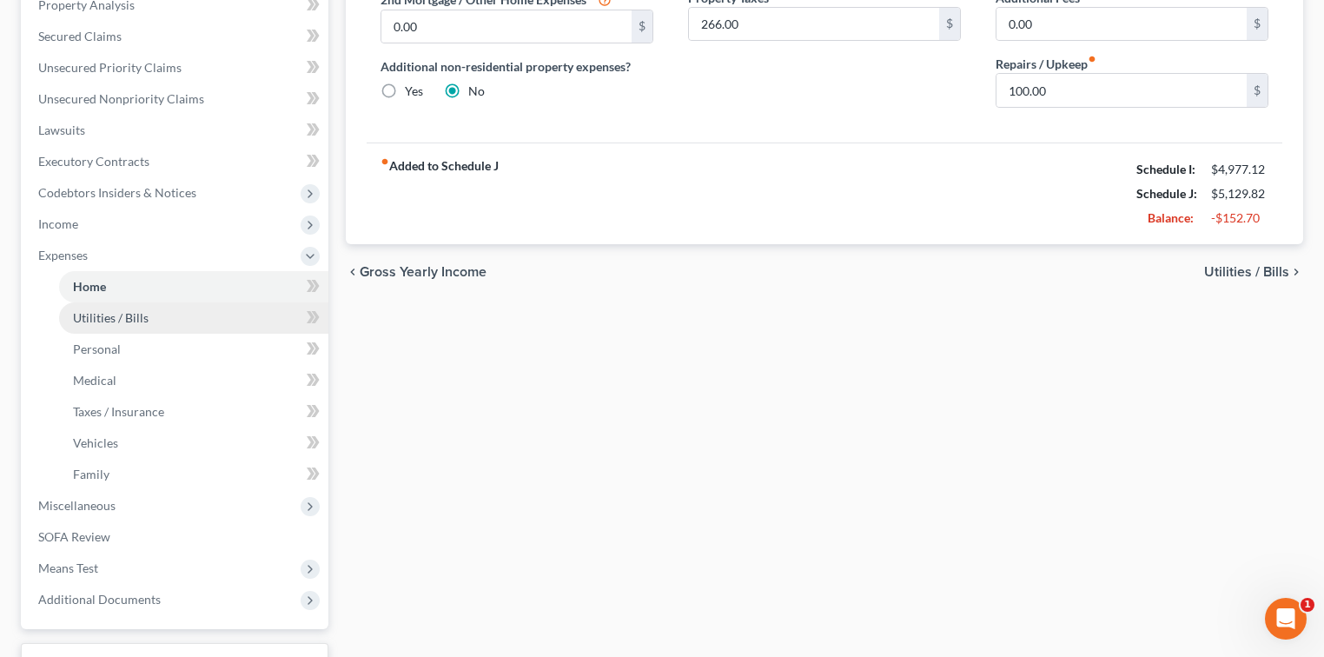
click at [149, 315] on link "Utilities / Bills" at bounding box center [193, 317] width 269 height 31
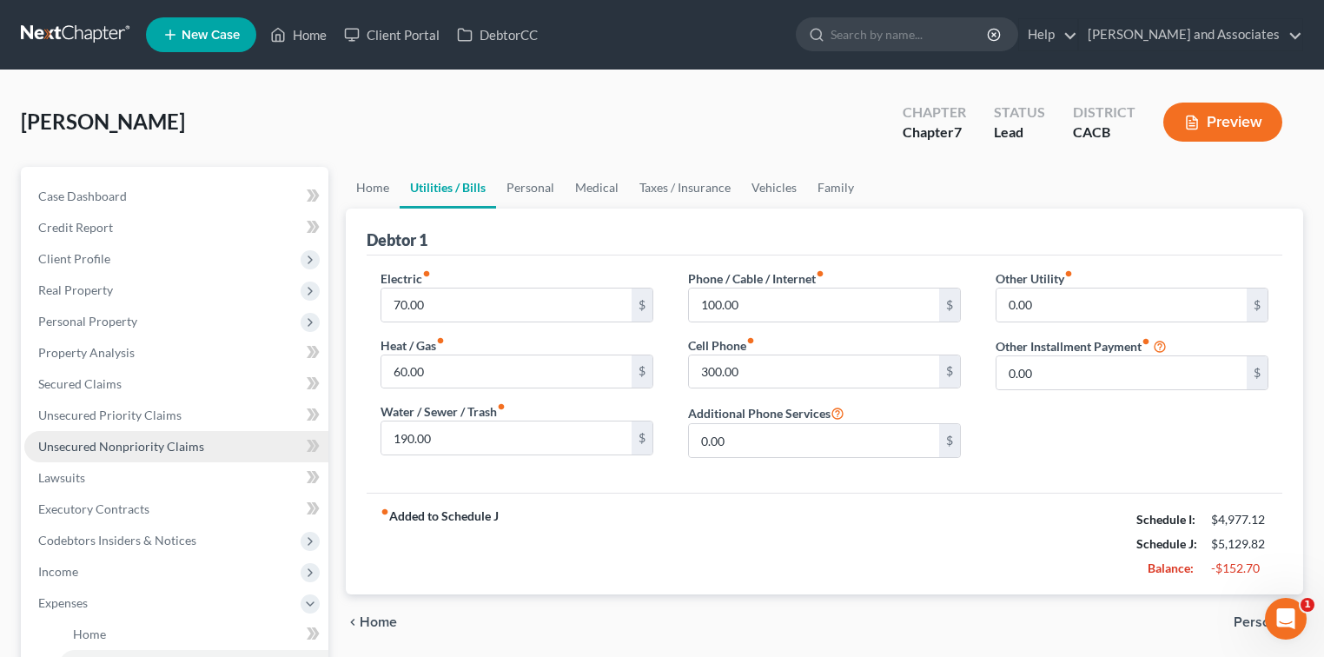
click at [187, 439] on span "Unsecured Nonpriority Claims" at bounding box center [121, 446] width 166 height 15
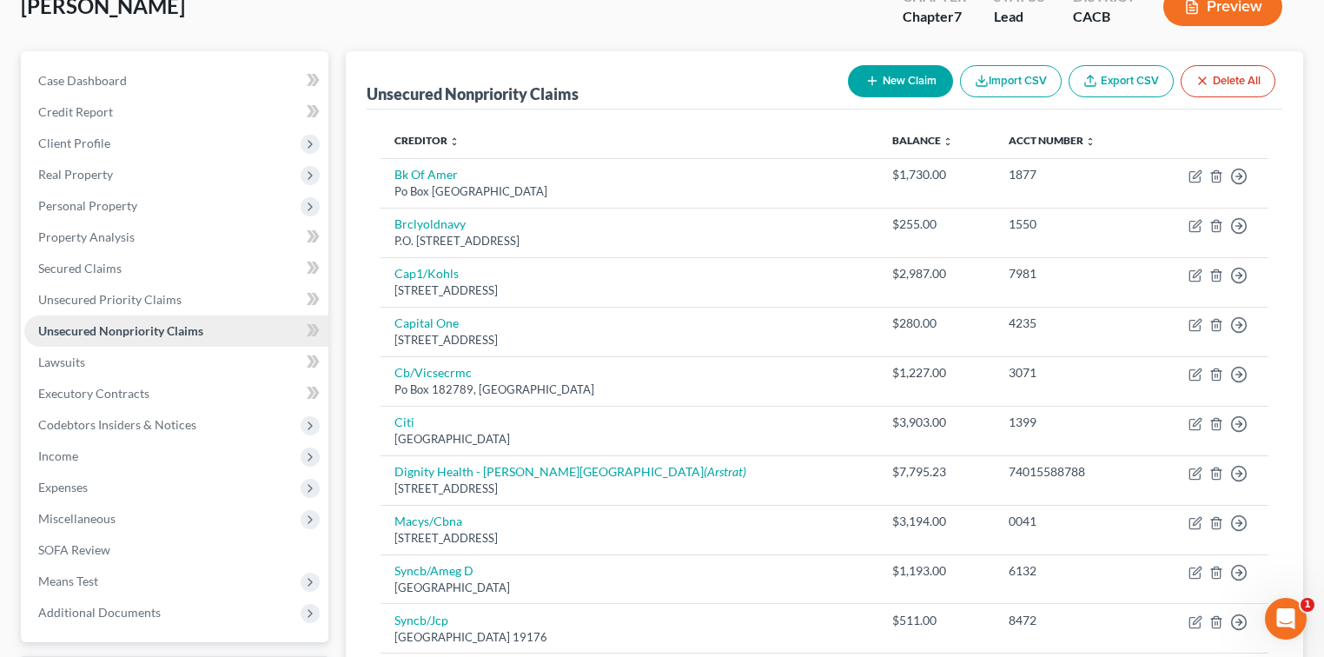
scroll to position [231, 0]
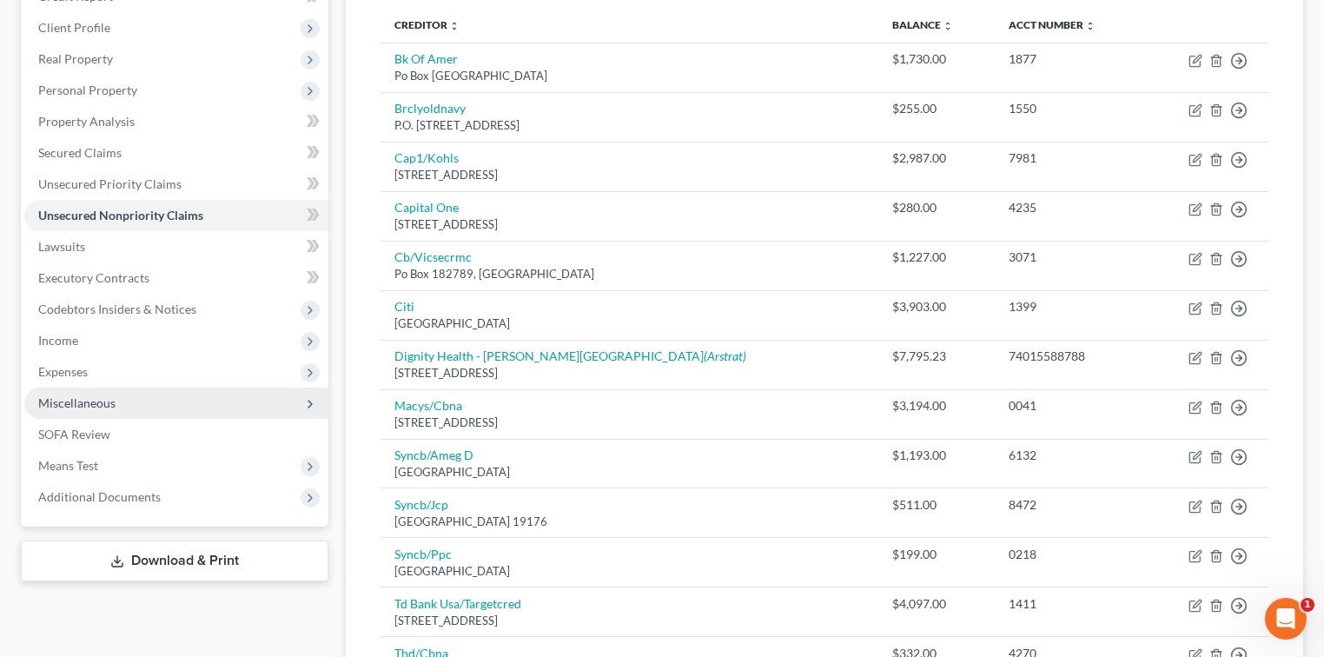
click at [121, 396] on span "Miscellaneous" at bounding box center [176, 402] width 304 height 31
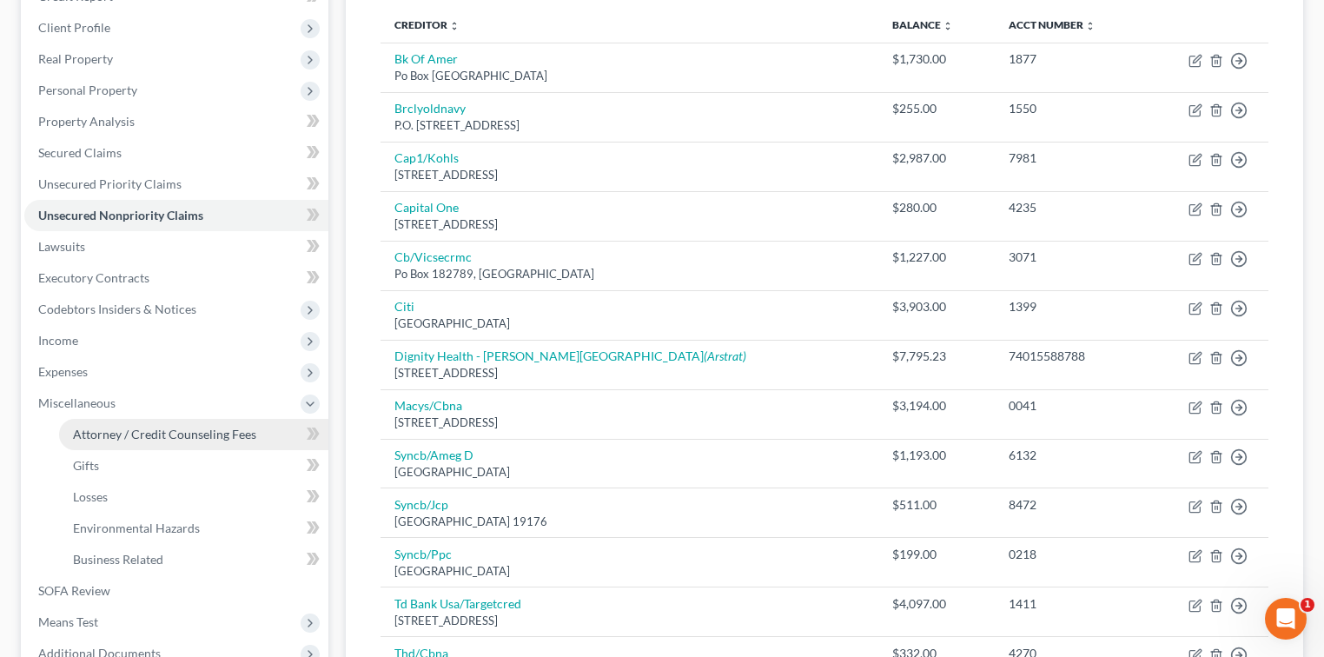
click at [195, 428] on span "Attorney / Credit Counseling Fees" at bounding box center [164, 433] width 183 height 15
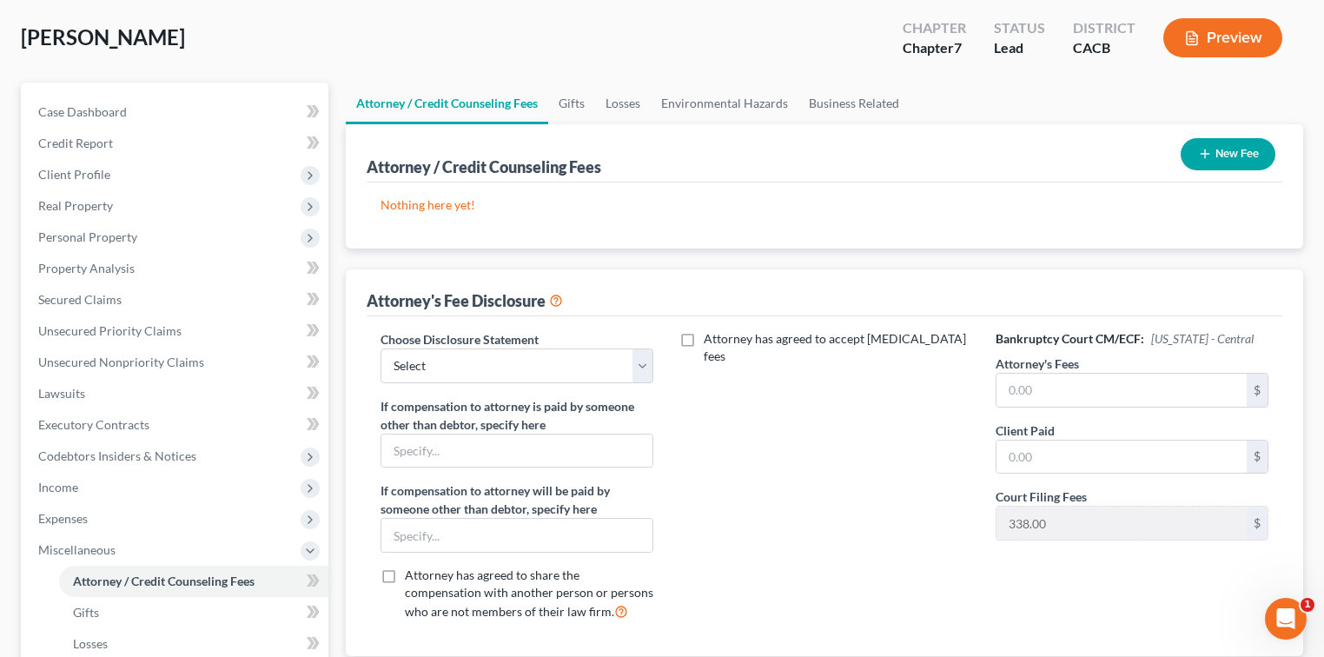
scroll to position [116, 0]
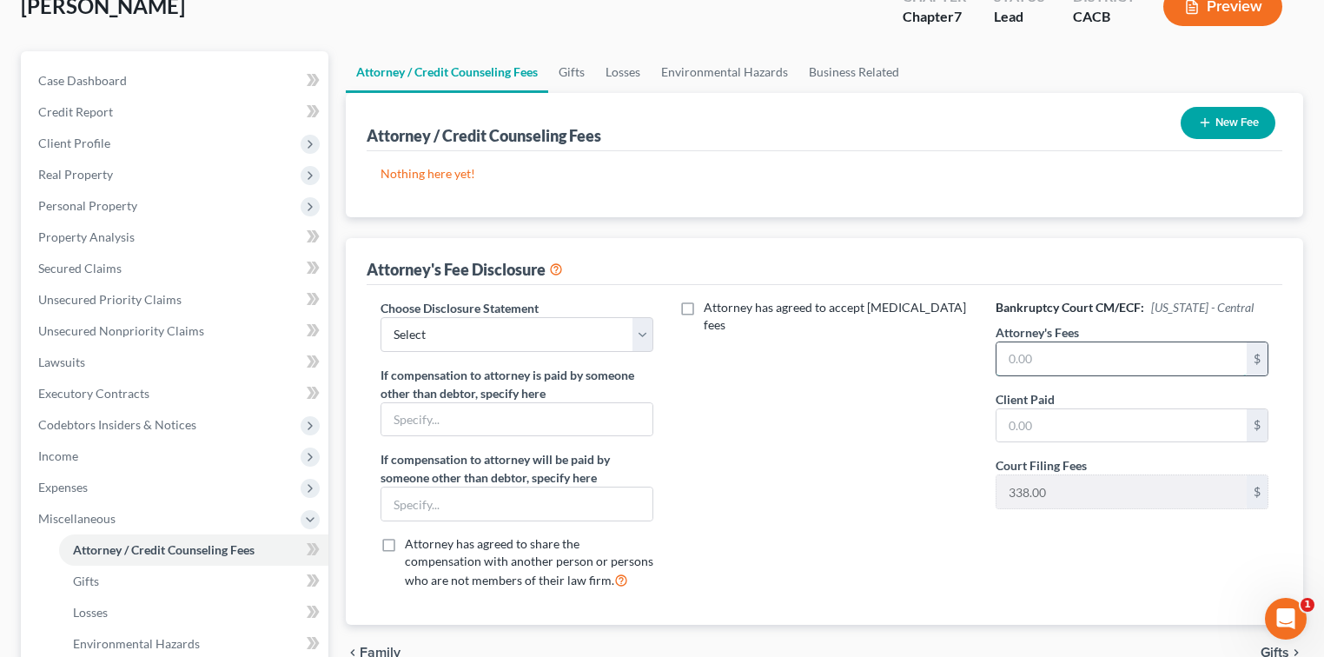
click at [829, 364] on input "text" at bounding box center [1121, 358] width 250 height 33
type input "1"
type input "2,000.00"
click at [829, 414] on input "text" at bounding box center [1121, 425] width 250 height 33
type input "2,000.00"
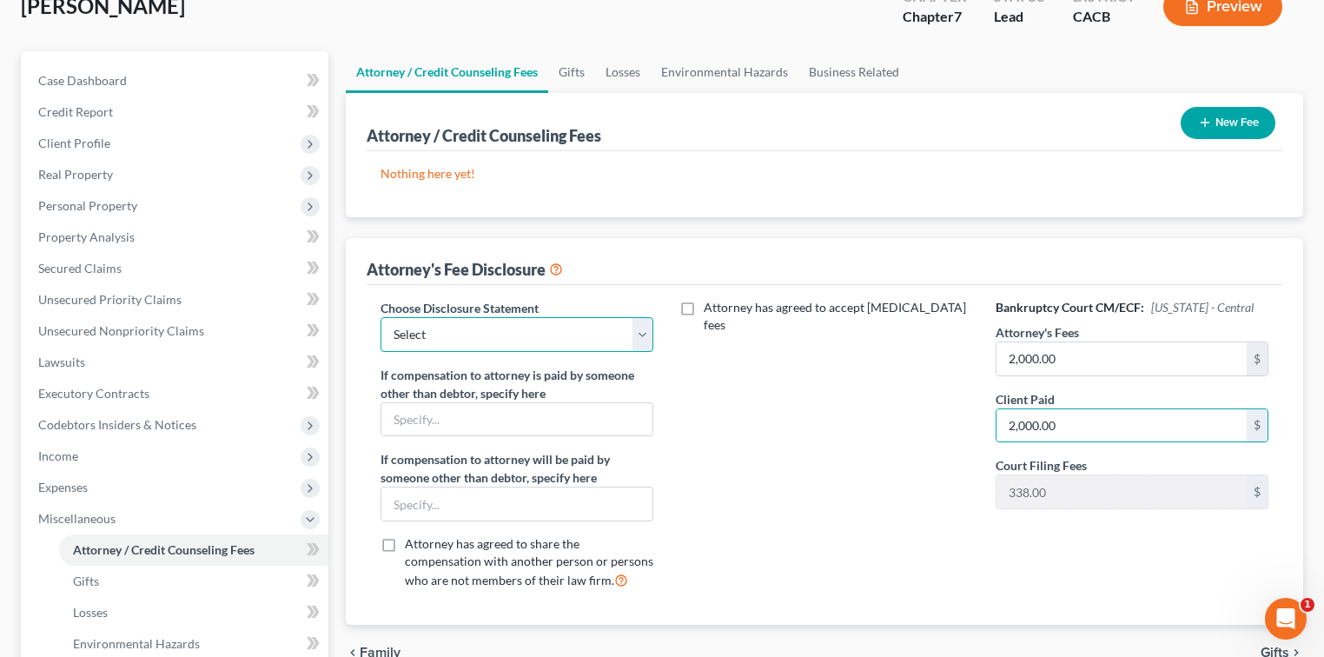
click at [598, 328] on select "Select Disclosure" at bounding box center [516, 334] width 273 height 35
select select "0"
click at [380, 317] on select "Select Disclosure" at bounding box center [516, 334] width 273 height 35
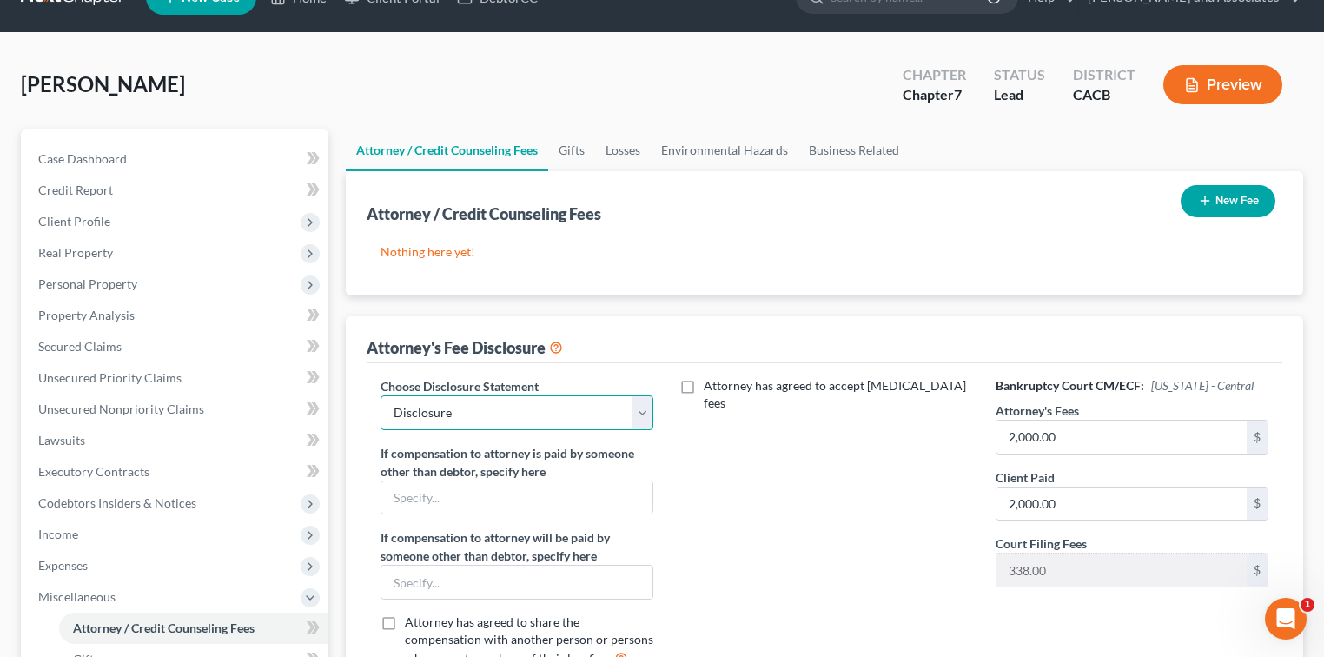
scroll to position [0, 0]
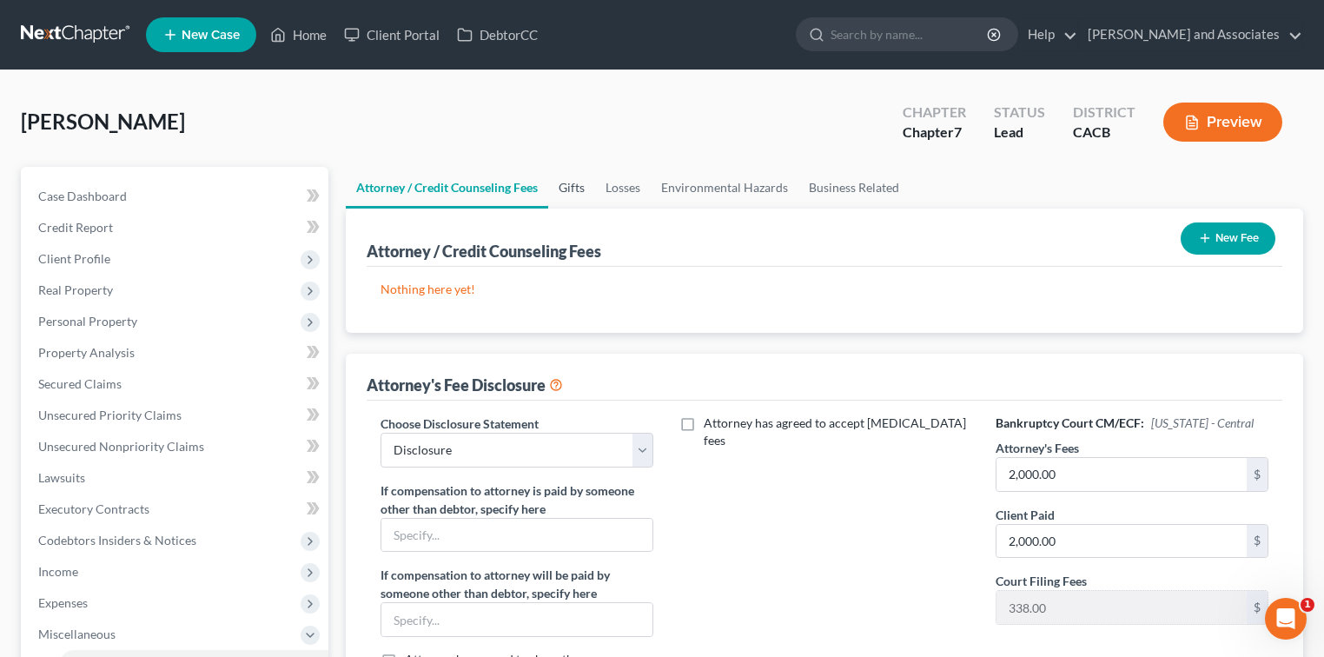
click at [567, 190] on link "Gifts" at bounding box center [571, 188] width 47 height 42
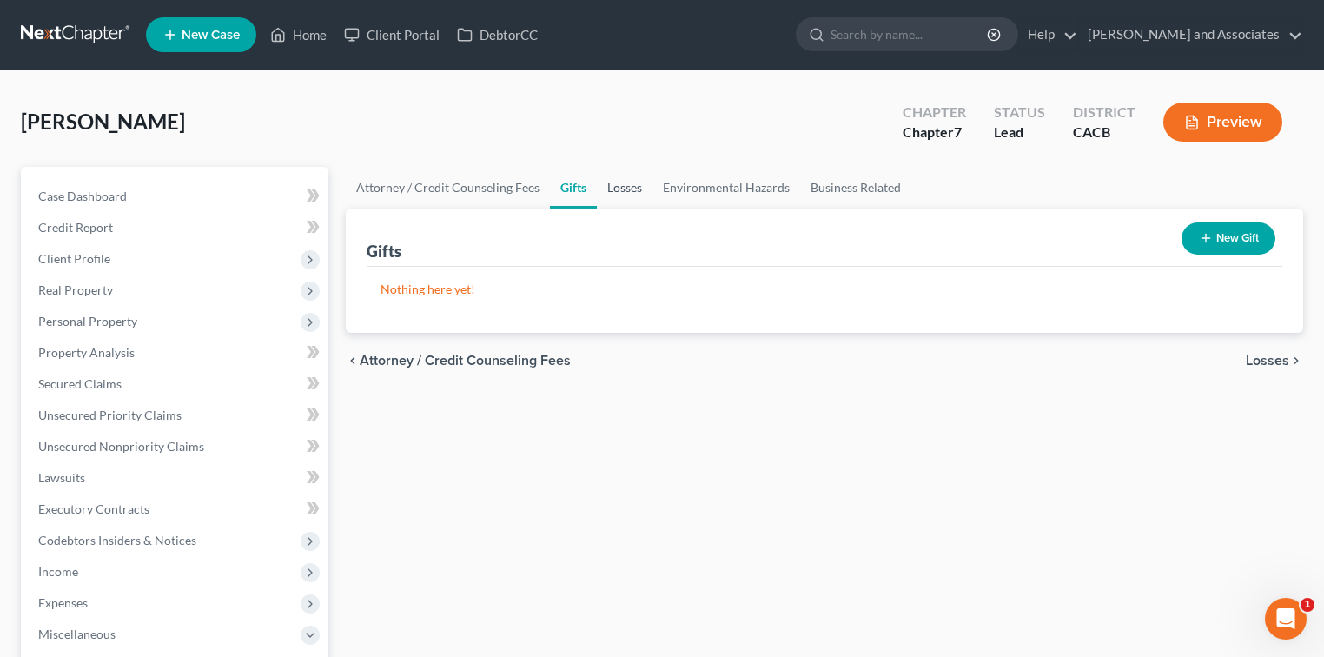
click at [643, 188] on link "Losses" at bounding box center [625, 188] width 56 height 42
click at [732, 183] on link "Environmental Hazards" at bounding box center [726, 188] width 148 height 42
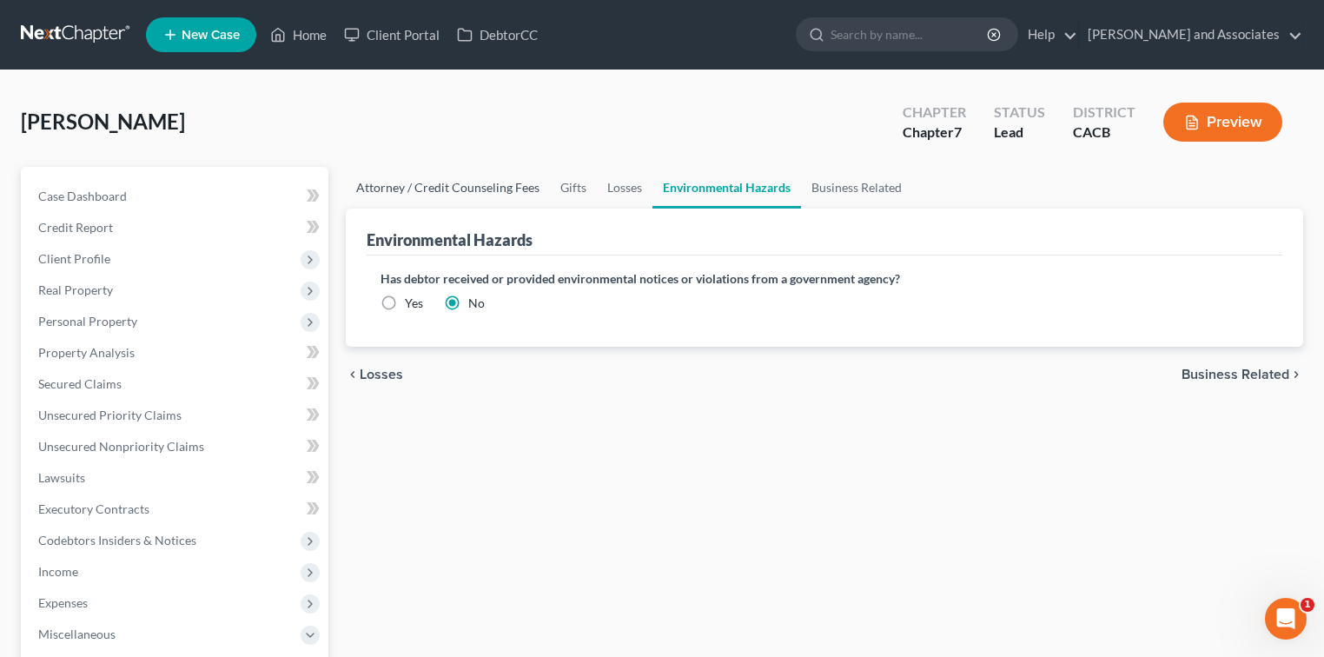
click at [397, 191] on link "Attorney / Credit Counseling Fees" at bounding box center [448, 188] width 204 height 42
select select "0"
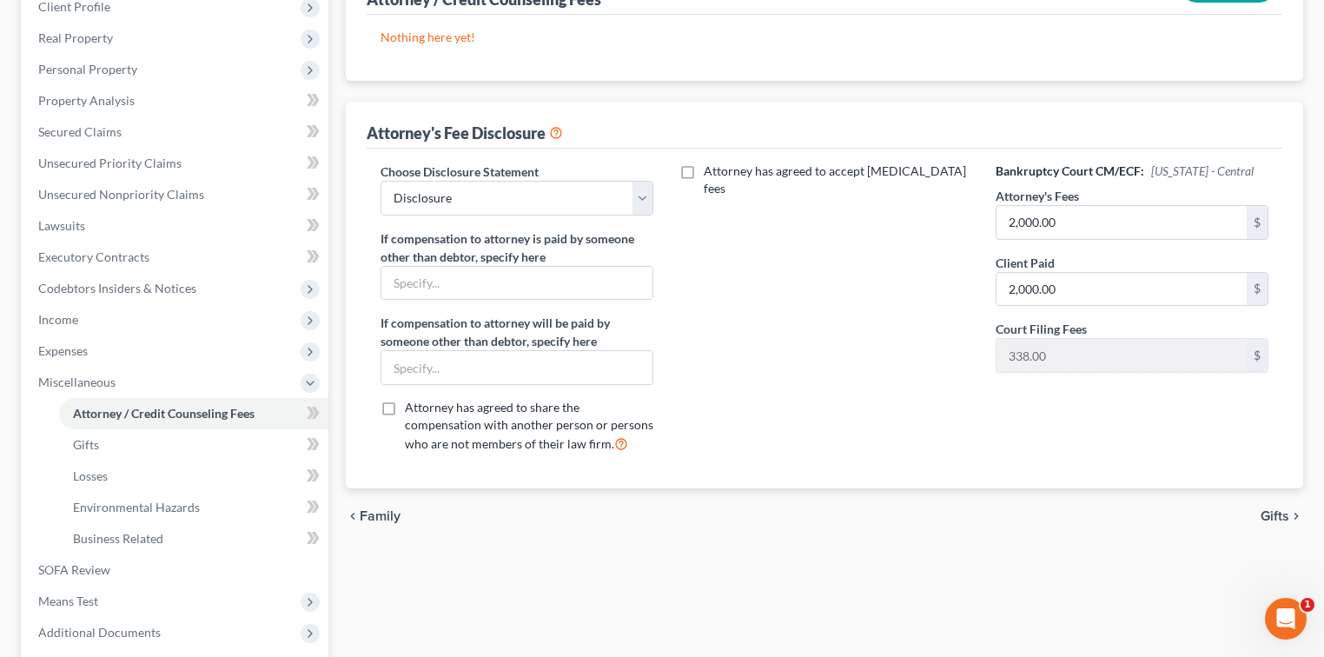
scroll to position [347, 0]
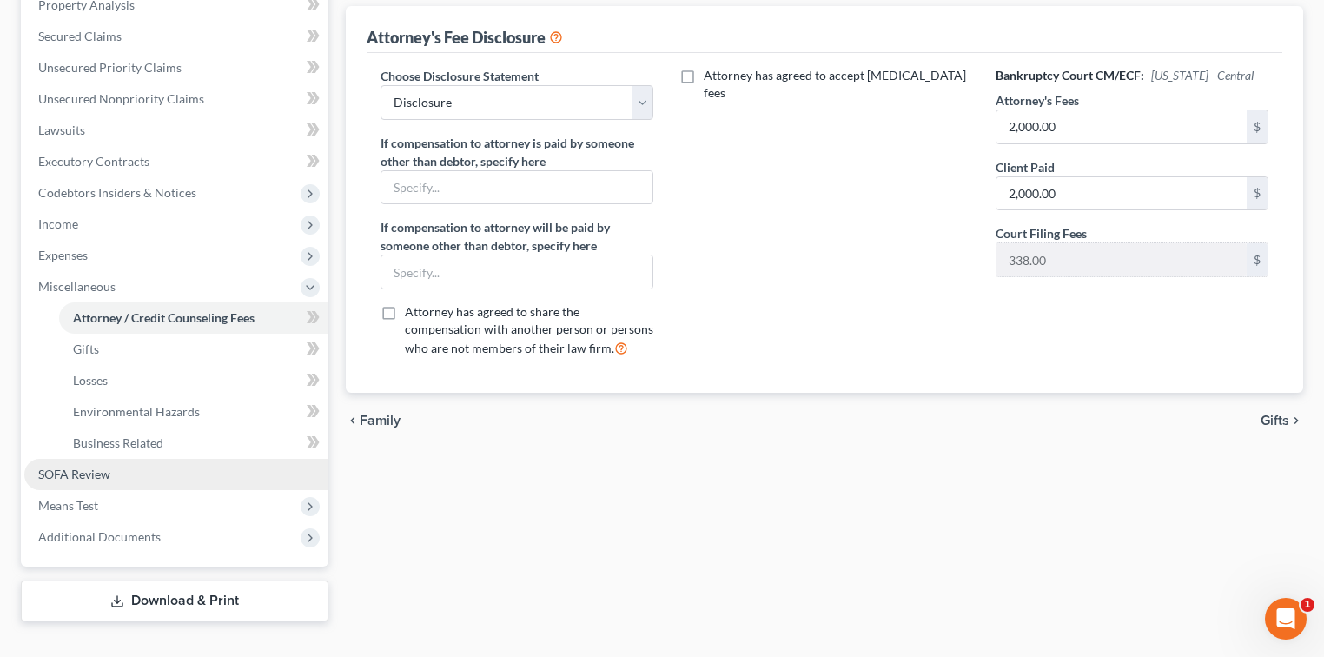
drag, startPoint x: 144, startPoint y: 466, endPoint x: 239, endPoint y: 479, distance: 95.7
click at [143, 464] on link "SOFA Review" at bounding box center [176, 474] width 304 height 31
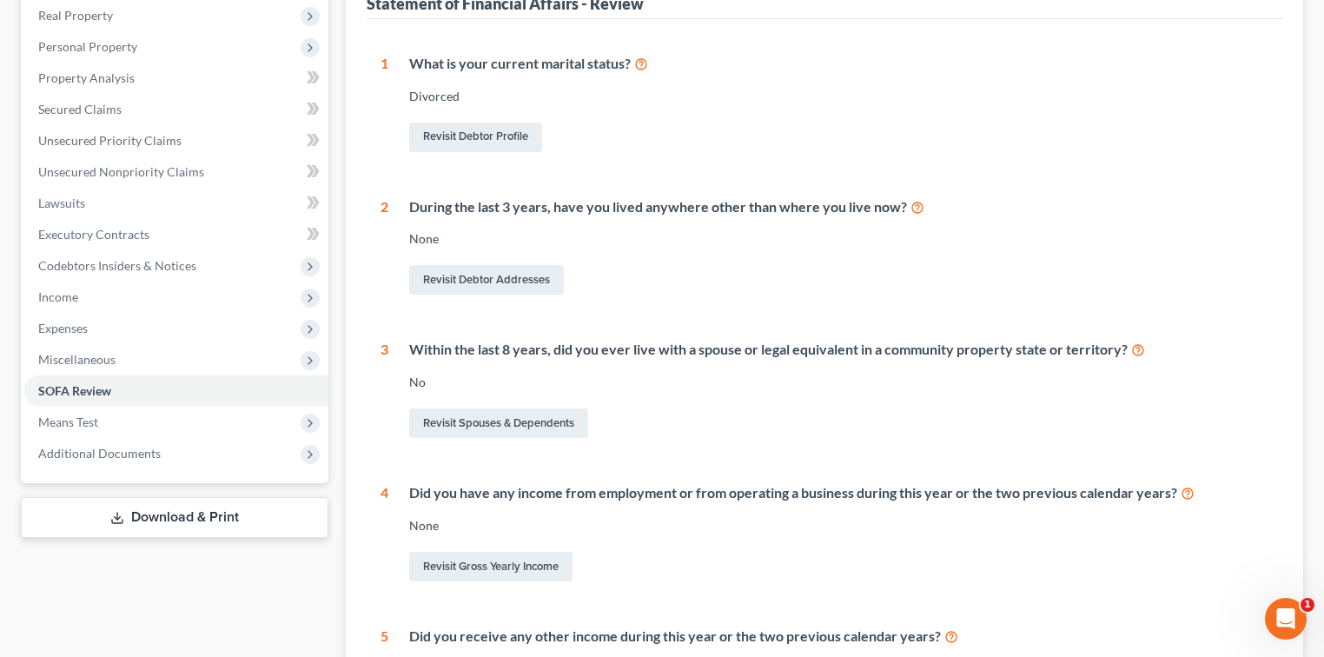
scroll to position [463, 0]
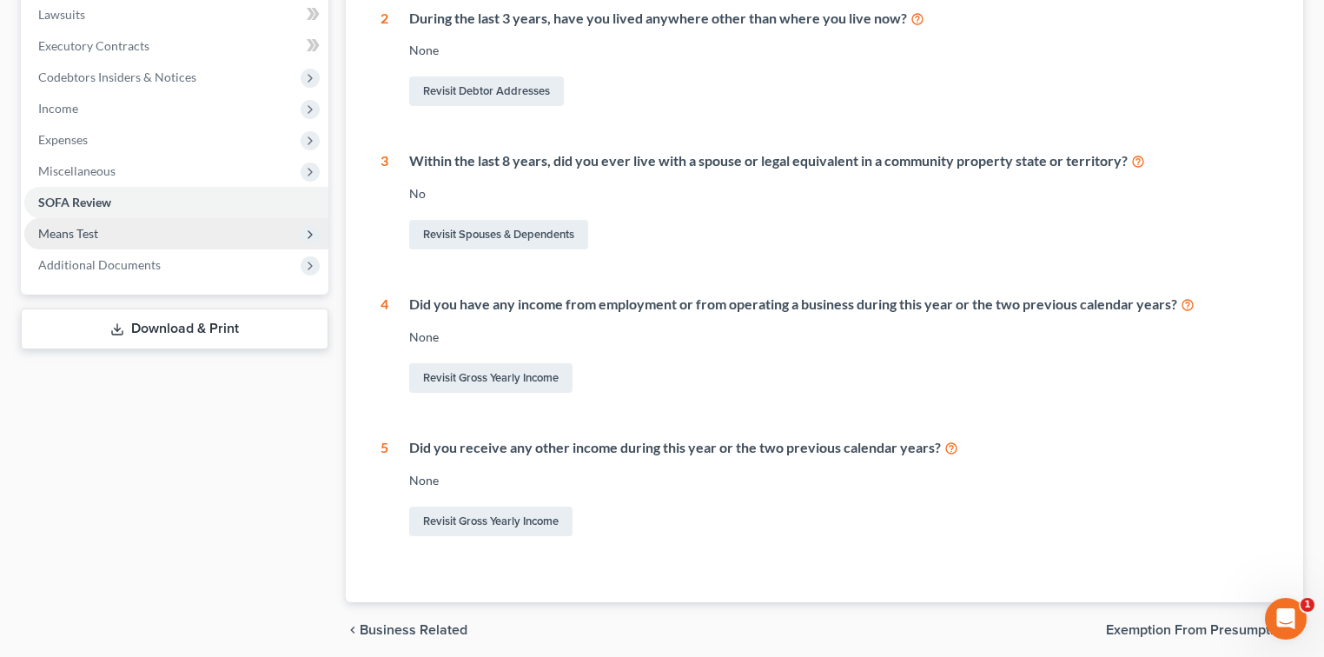
click at [192, 234] on span "Means Test" at bounding box center [176, 233] width 304 height 31
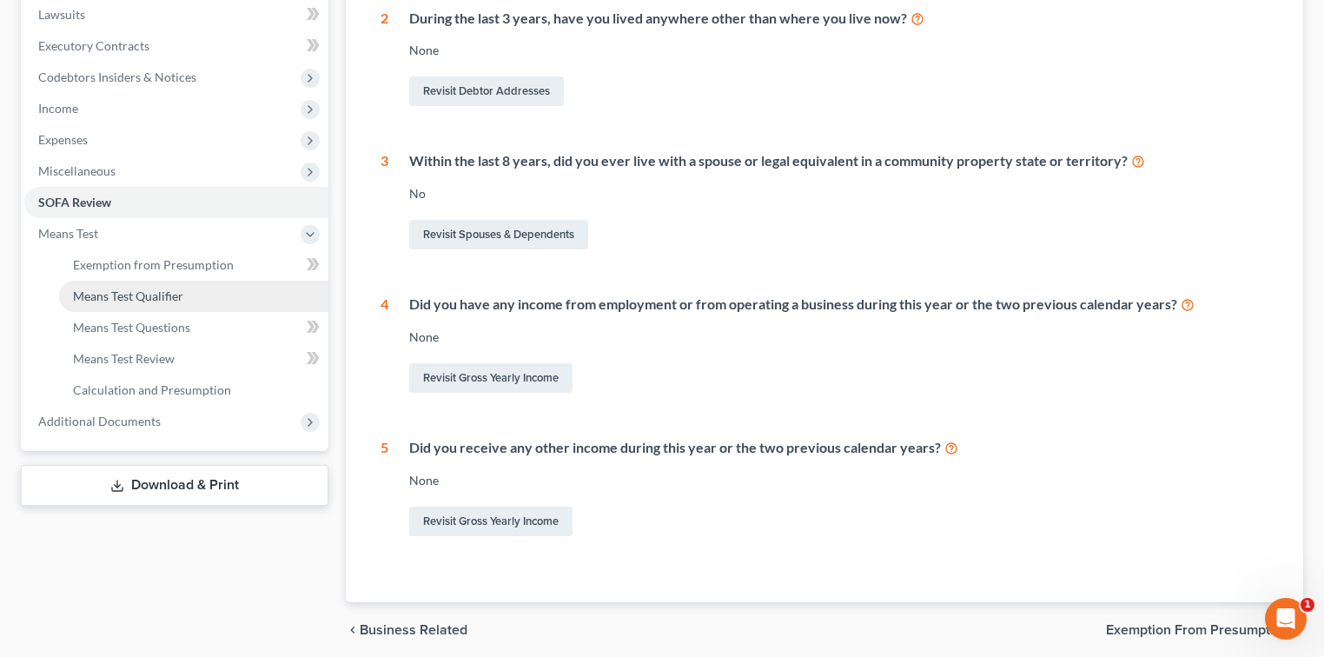
click at [188, 286] on link "Means Test Qualifier" at bounding box center [193, 296] width 269 height 31
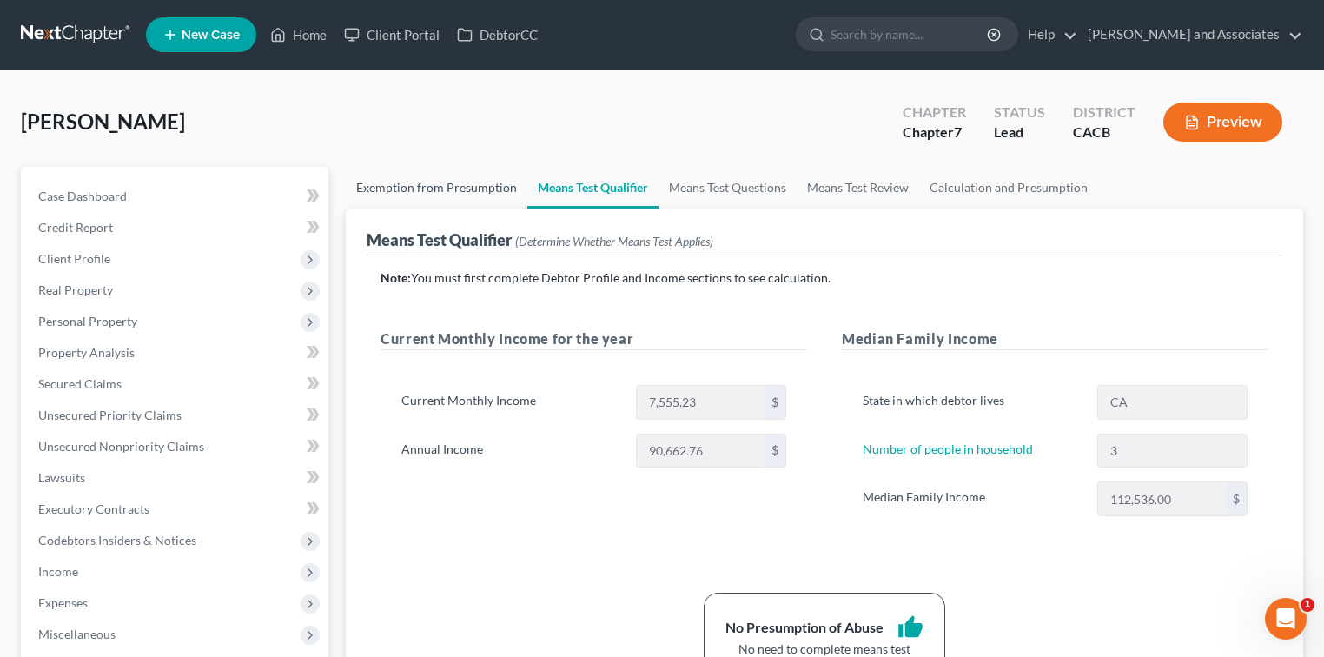
click at [442, 203] on link "Exemption from Presumption" at bounding box center [437, 188] width 182 height 42
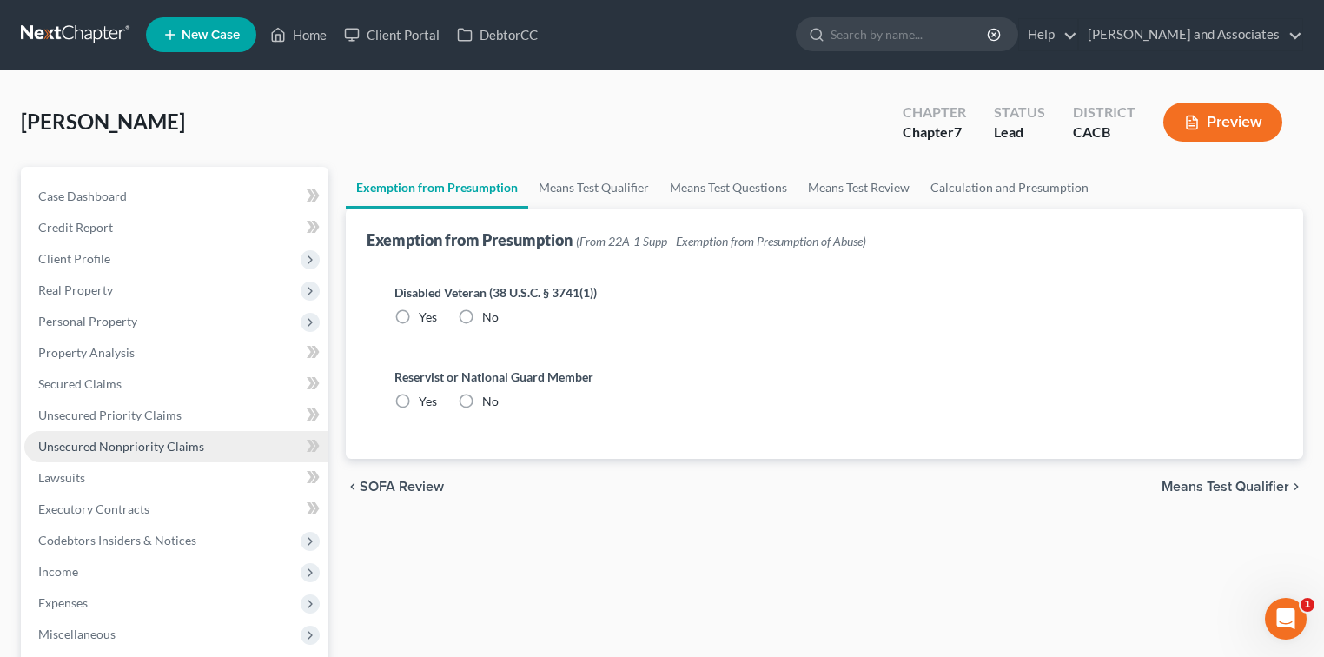
click at [175, 441] on span "Unsecured Nonpriority Claims" at bounding box center [121, 446] width 166 height 15
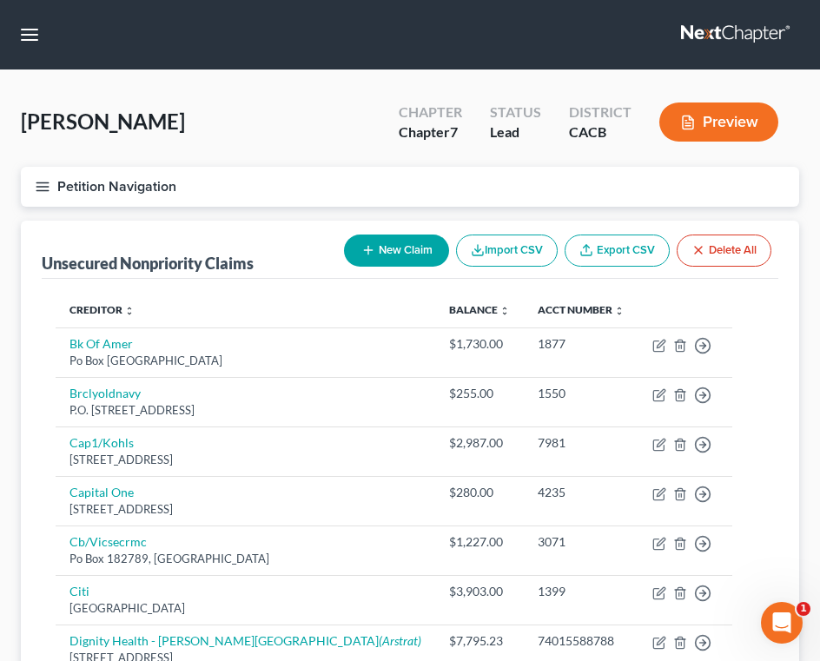
click at [393, 242] on button "New Claim" at bounding box center [396, 250] width 105 height 32
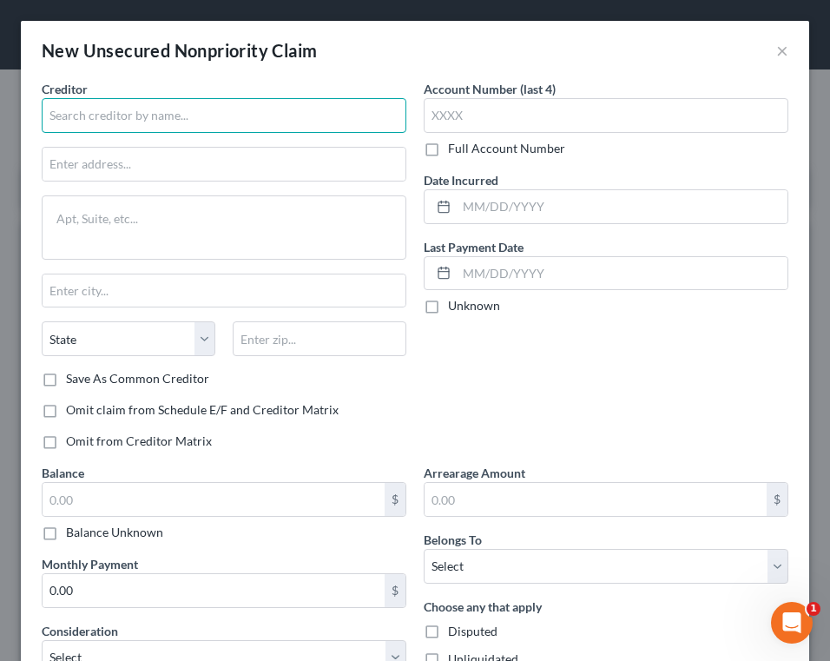
click at [244, 115] on input "text" at bounding box center [224, 115] width 365 height 35
type input "a"
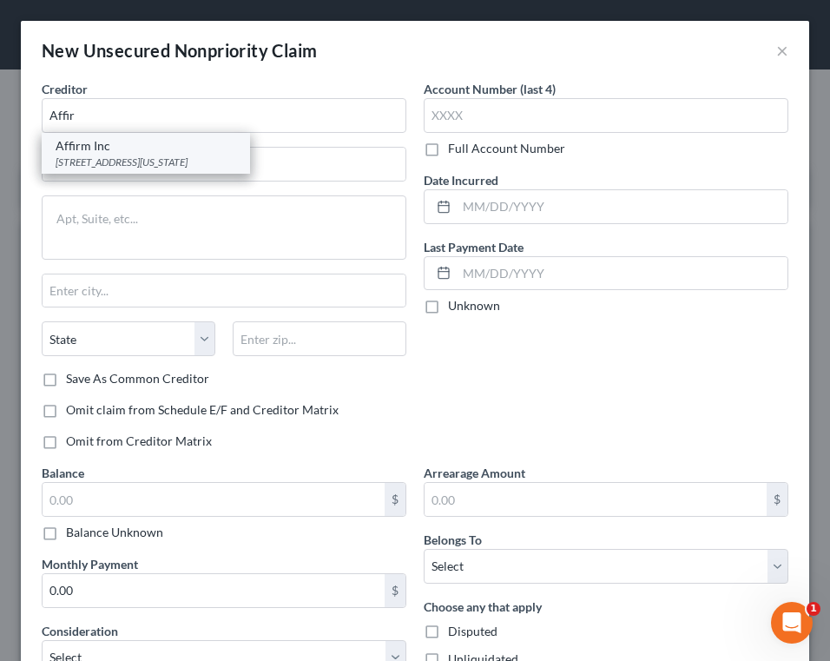
click at [210, 149] on div "Affirm Inc" at bounding box center [146, 145] width 181 height 17
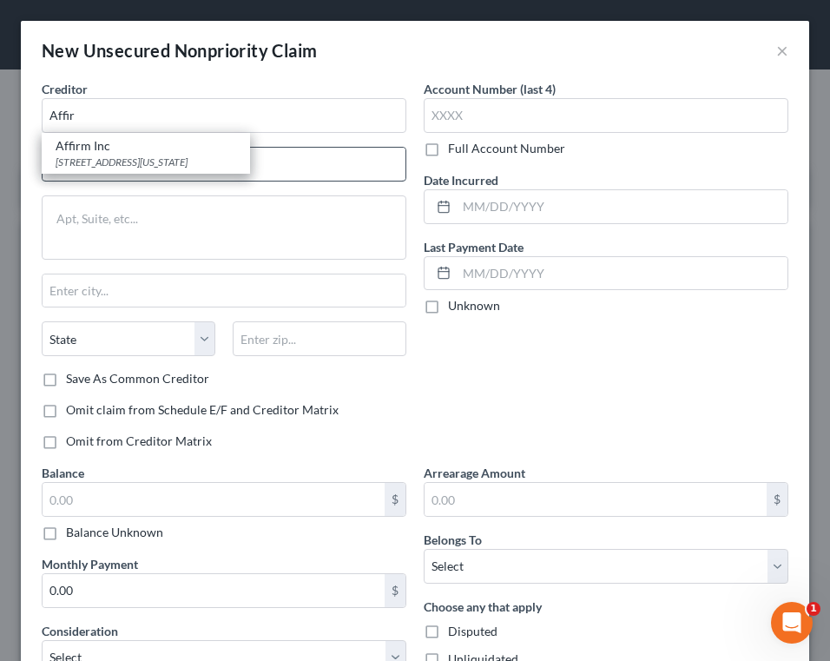
type input "Affirm Inc"
type input "650 California St Fl 12"
type input "San Francisco"
select select "4"
type input "94108"
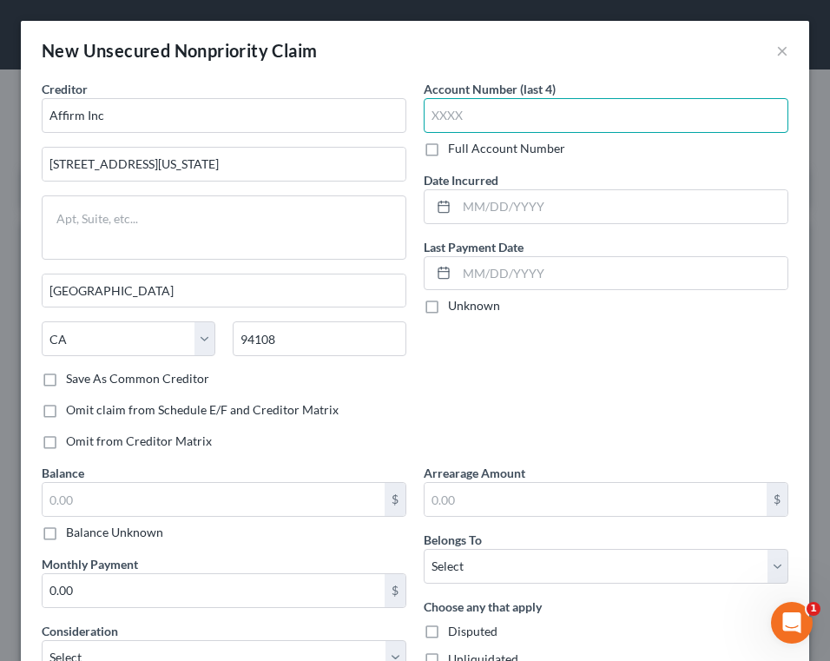
click at [608, 118] on input "text" at bounding box center [606, 115] width 365 height 35
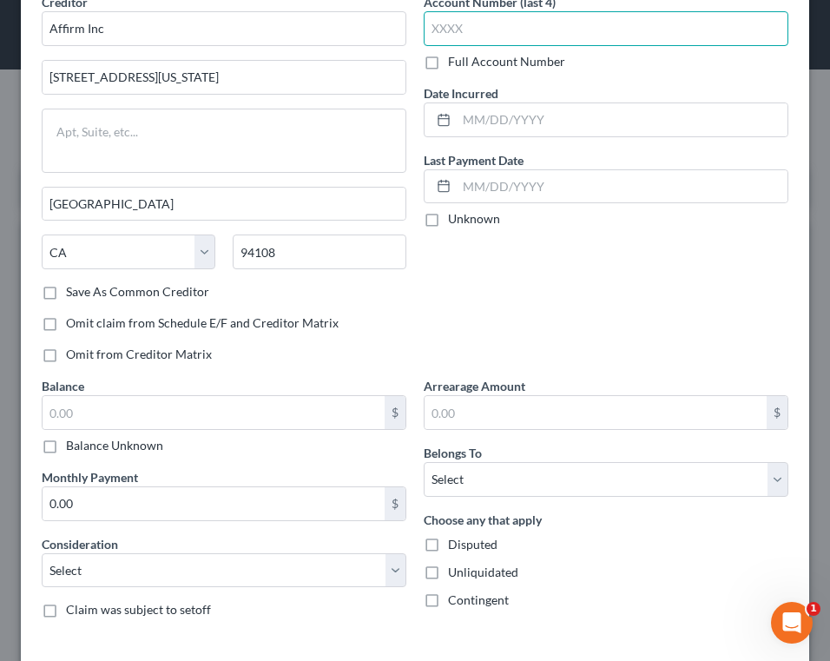
scroll to position [165, 0]
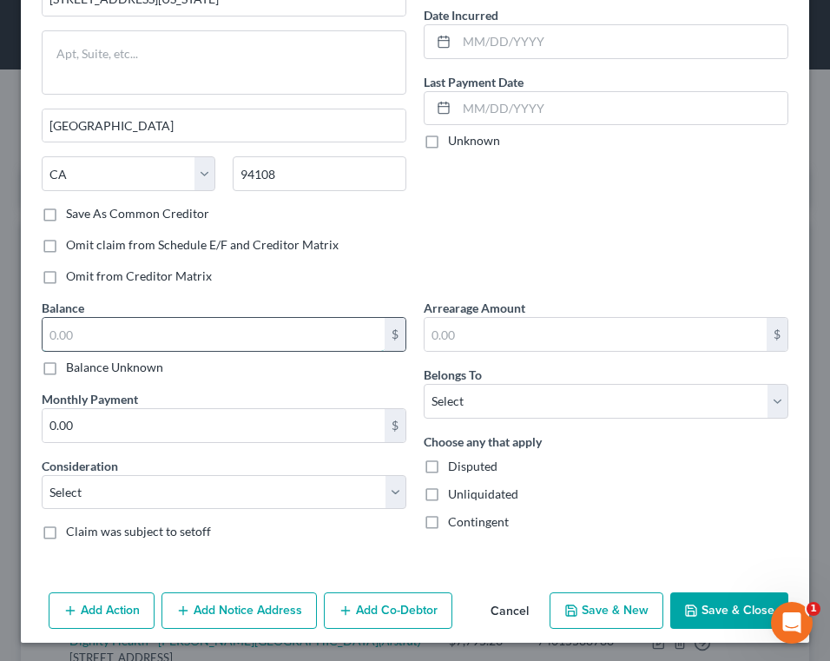
click at [231, 330] on input "text" at bounding box center [214, 334] width 342 height 33
type input "652.92"
click at [229, 597] on button "Add Notice Address" at bounding box center [239, 610] width 155 height 36
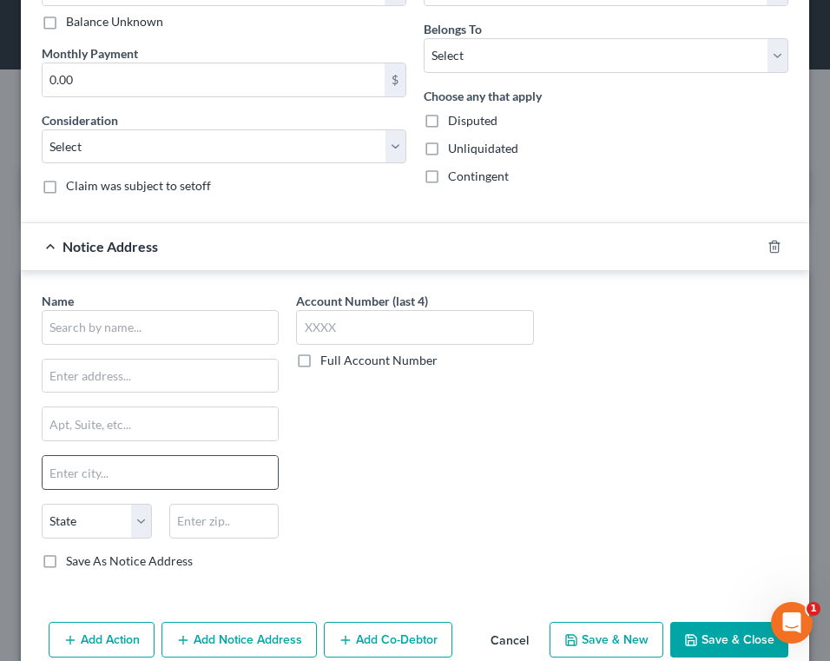
scroll to position [512, 0]
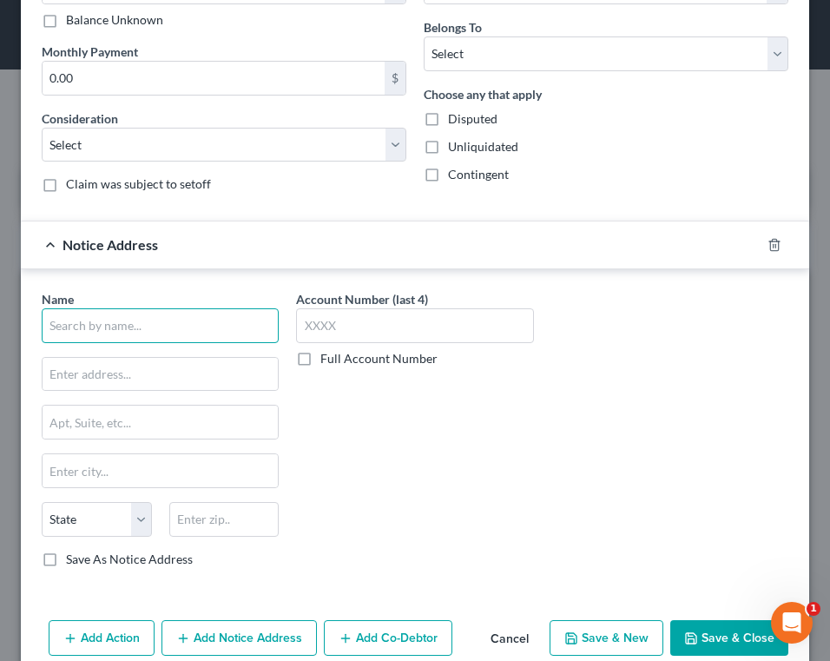
click at [178, 324] on input "text" at bounding box center [160, 325] width 237 height 35
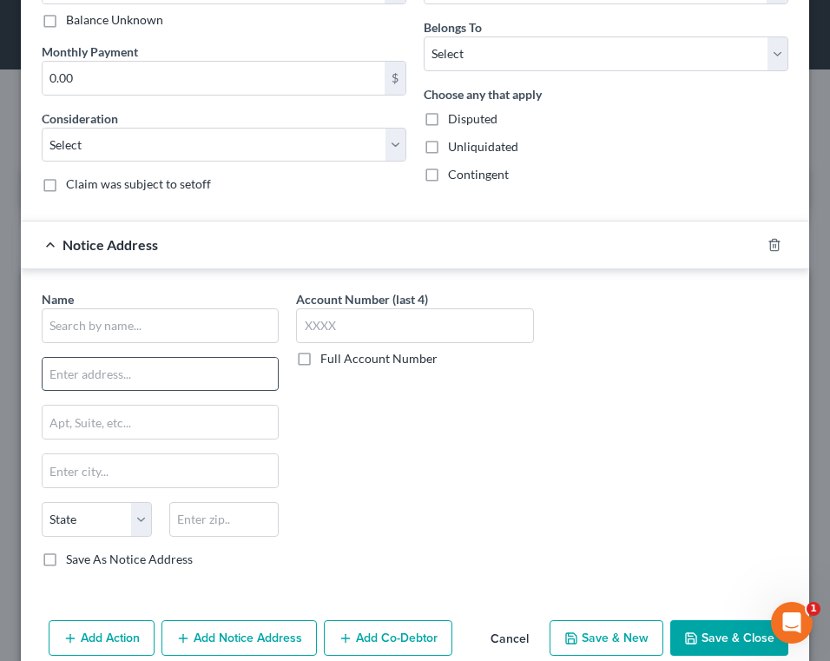
click at [160, 362] on input "text" at bounding box center [160, 374] width 235 height 33
paste input "633 Folsom St F17"
type input "633 Folsom St F17"
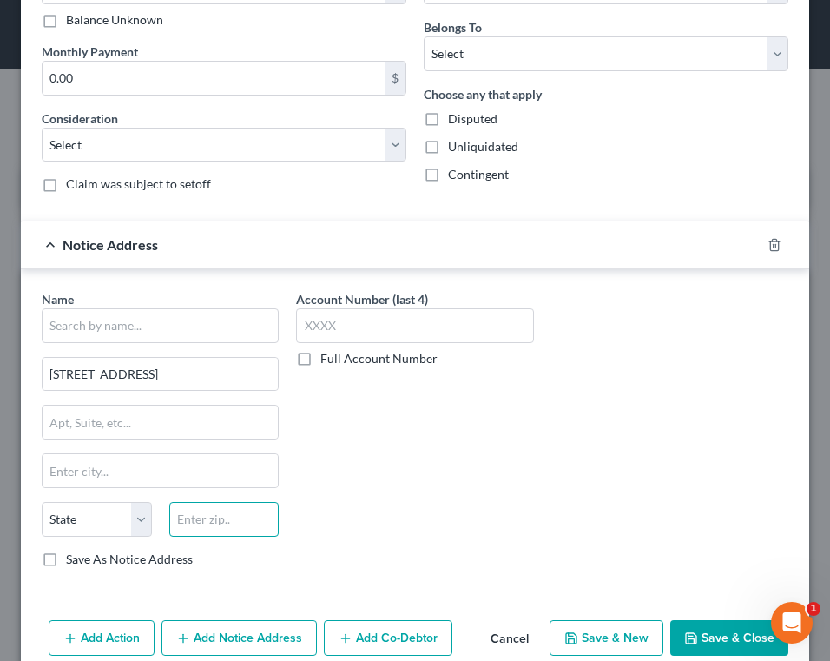
click at [246, 520] on input "text" at bounding box center [224, 519] width 110 height 35
type input "94107"
click at [233, 447] on div "Name * 633 Folsom St F17 State AL AK AR AZ CA CO CT DE DC FL GA GU HI ID IL IN …" at bounding box center [160, 429] width 237 height 278
type input "San Francisco"
select select "4"
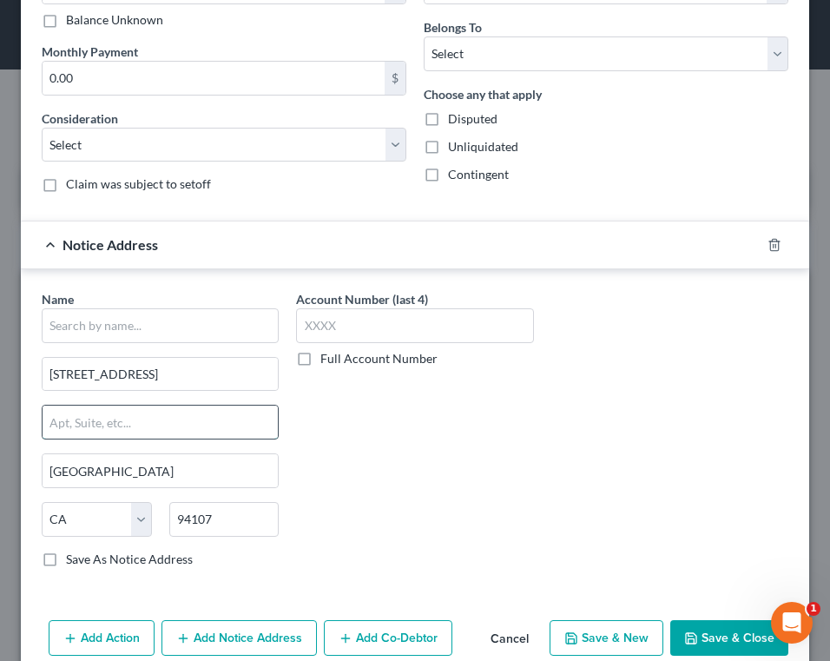
click at [241, 420] on input "text" at bounding box center [160, 422] width 235 height 33
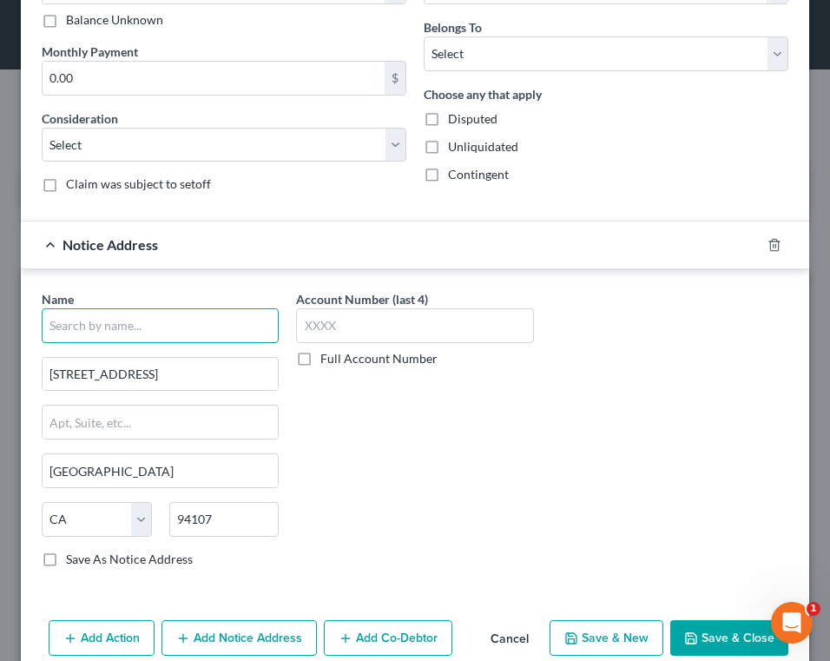
click at [207, 327] on input "text" at bounding box center [160, 325] width 237 height 35
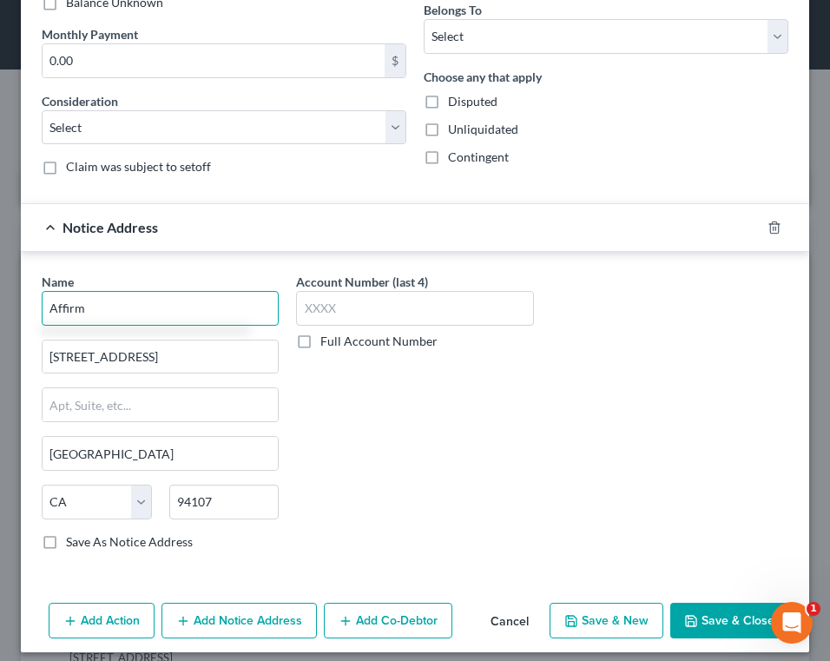
scroll to position [538, 0]
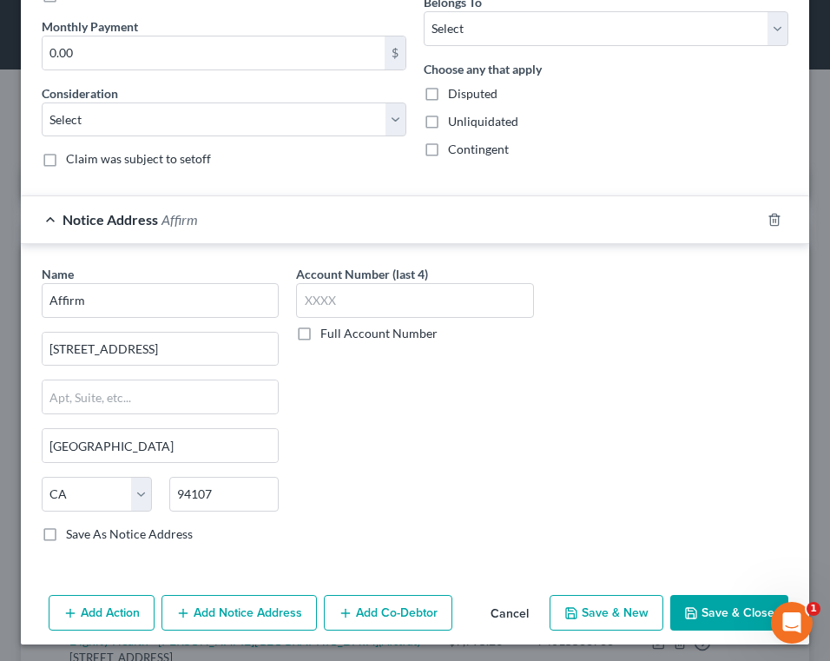
click at [728, 617] on button "Save & Close" at bounding box center [729, 613] width 118 height 36
type input "Affirm"
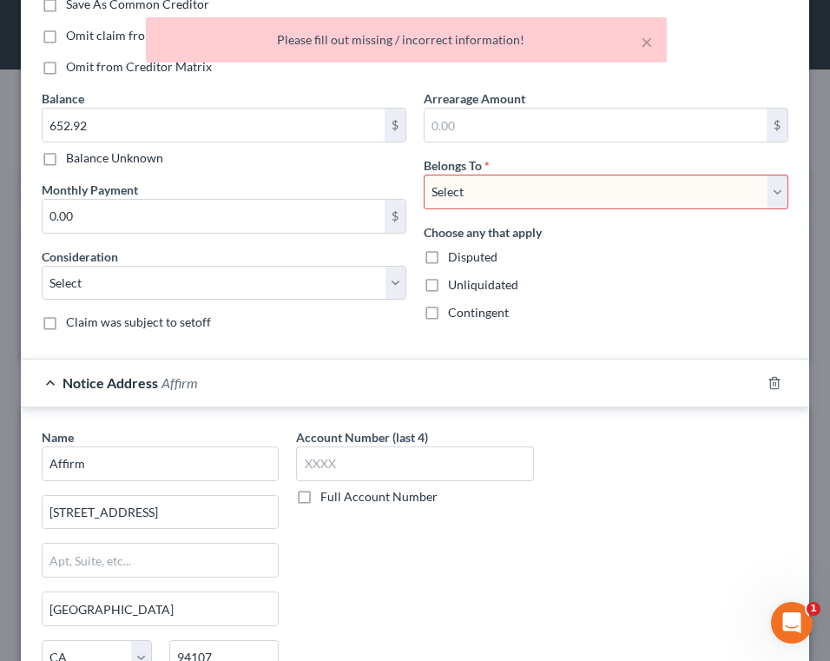
scroll to position [190, 0]
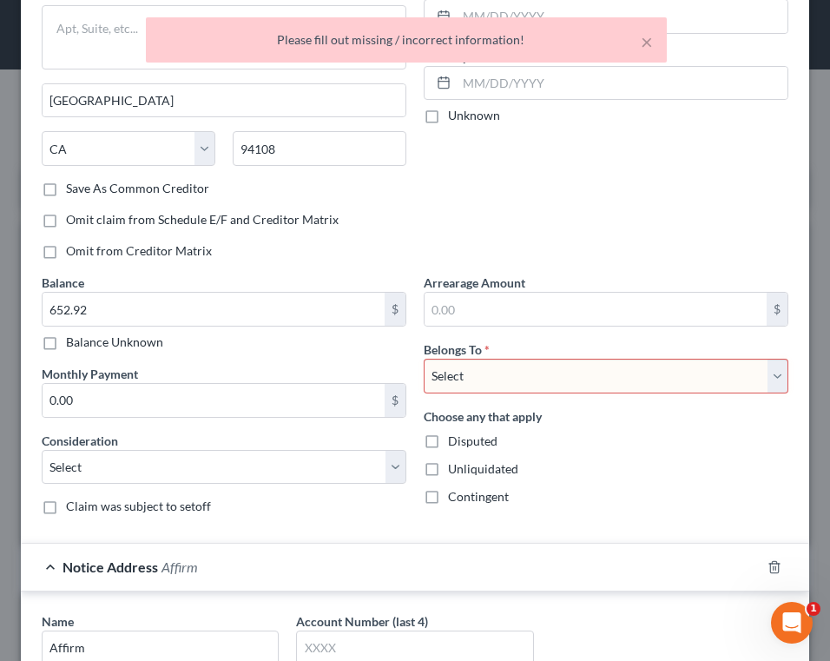
click at [593, 372] on select "Select Debtor 1 Only Debtor 2 Only Debtor 1 And Debtor 2 Only At Least One Of T…" at bounding box center [606, 376] width 365 height 35
select select "0"
click at [424, 359] on select "Select Debtor 1 Only Debtor 2 Only Debtor 1 And Debtor 2 Only At Least One Of T…" at bounding box center [606, 376] width 365 height 35
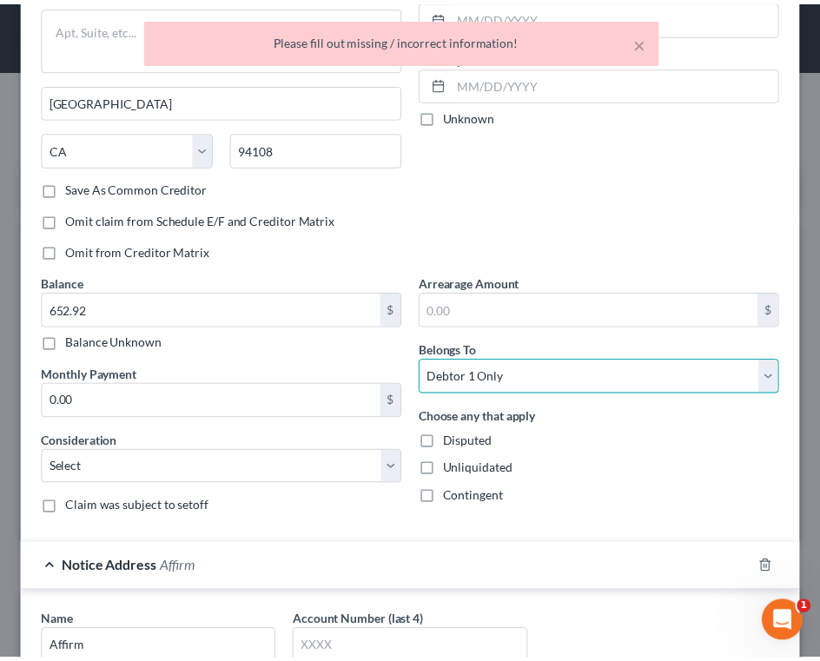
scroll to position [538, 0]
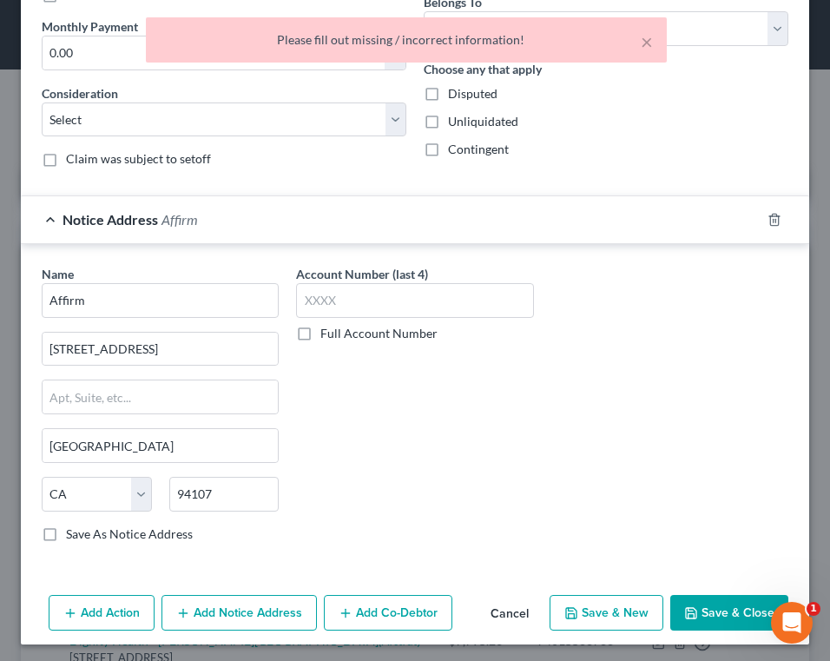
click at [711, 598] on button "Save & Close" at bounding box center [729, 613] width 118 height 36
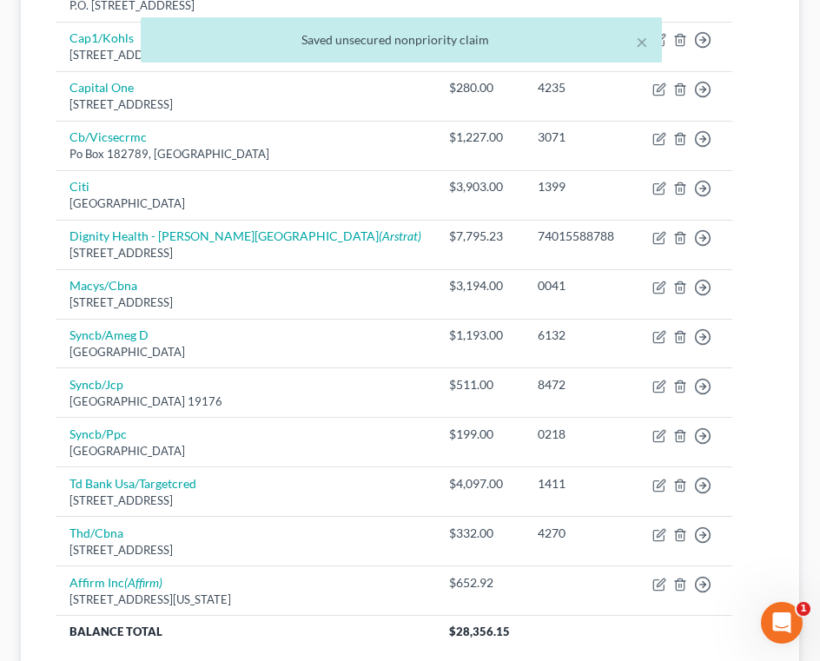
scroll to position [81, 0]
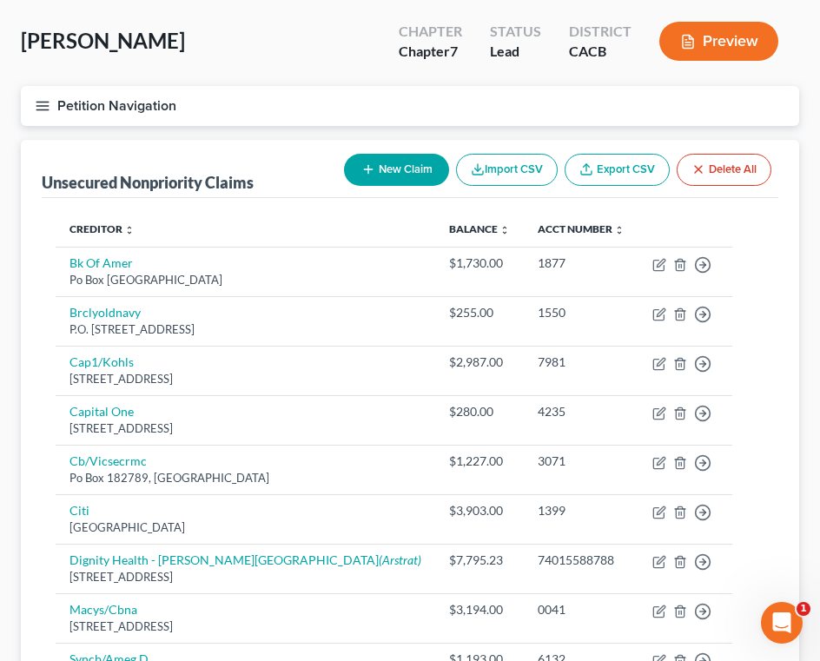
click at [272, 213] on th "Creditor expand_more expand_less unfold_more" at bounding box center [246, 229] width 380 height 35
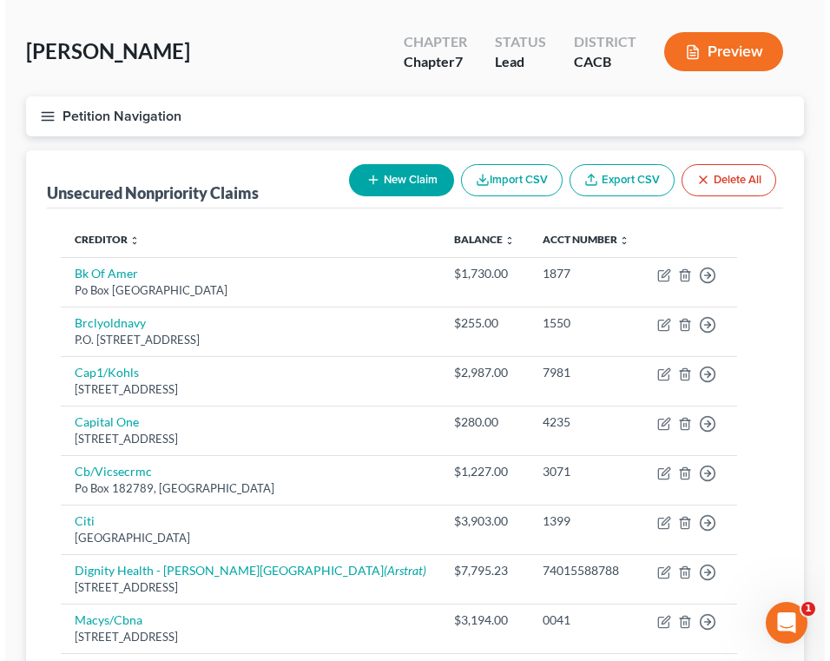
scroll to position [0, 0]
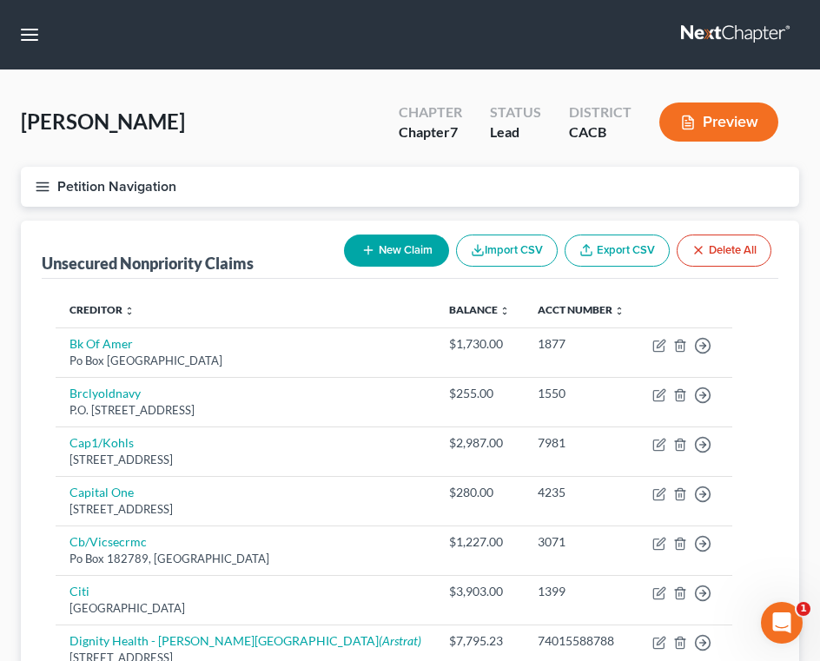
click at [407, 259] on button "New Claim" at bounding box center [396, 250] width 105 height 32
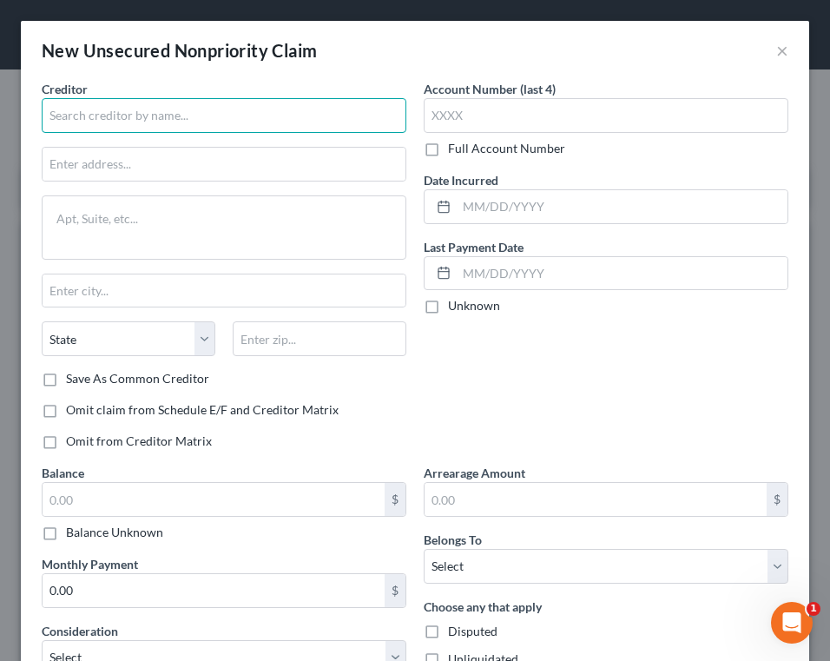
click at [275, 109] on input "text" at bounding box center [224, 115] width 365 height 35
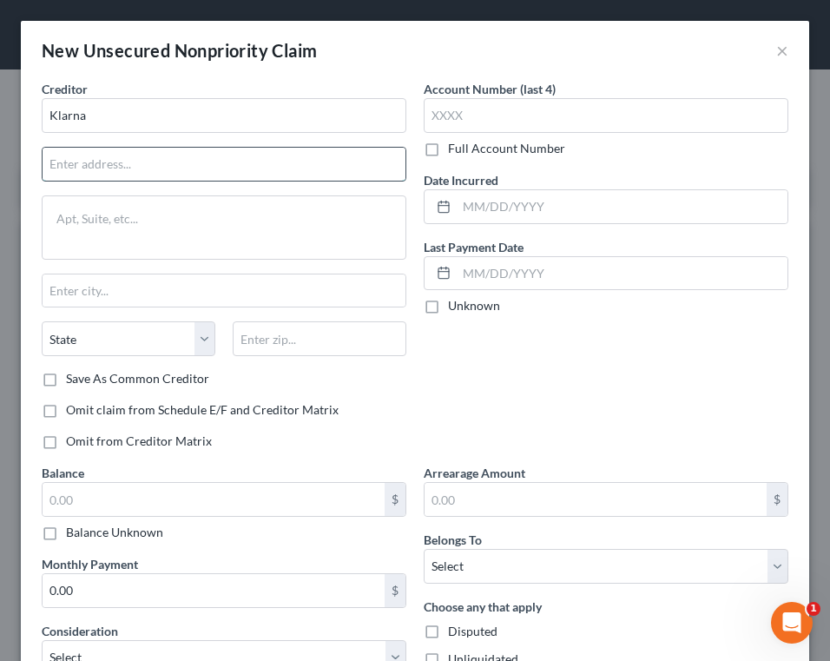
click at [232, 152] on input "text" at bounding box center [224, 164] width 363 height 33
click at [233, 121] on input "Klarna" at bounding box center [224, 115] width 365 height 35
type input "Klarna Inc"
click at [198, 158] on input "text" at bounding box center [224, 164] width 363 height 33
click at [242, 177] on input "800 N. High St Ste" at bounding box center [224, 164] width 363 height 33
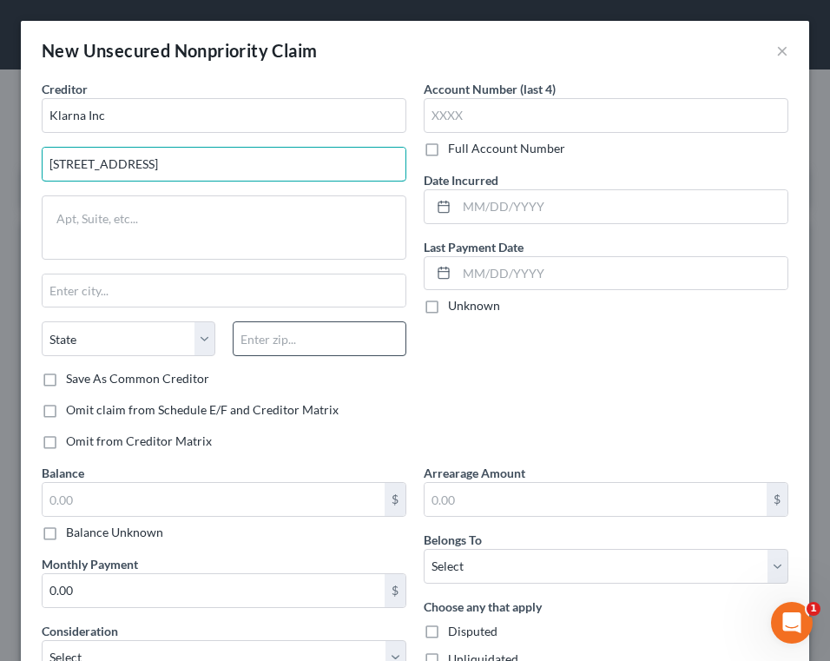
type input "800 N. High St Ste 400"
click at [266, 330] on input "text" at bounding box center [320, 338] width 174 height 35
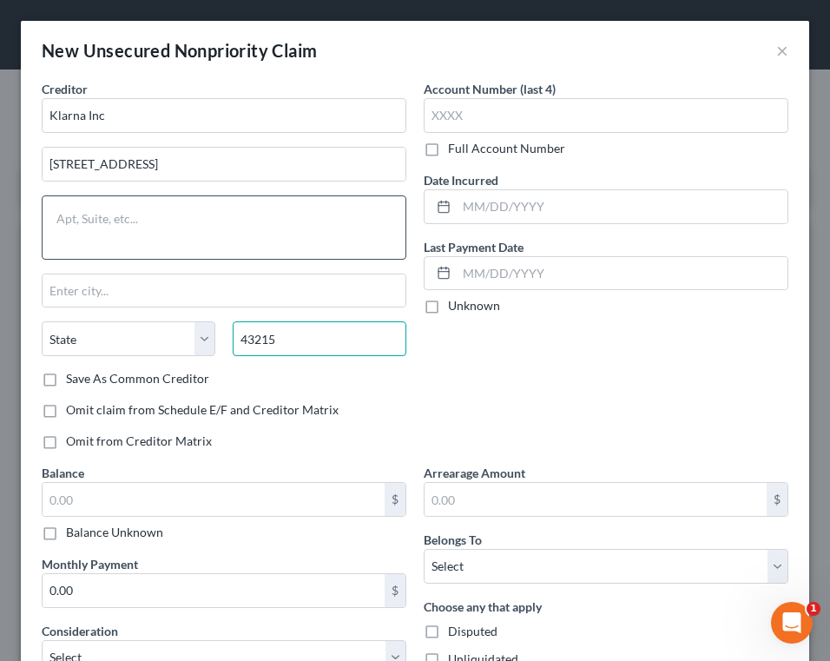
type input "43215"
click at [280, 242] on textarea at bounding box center [224, 227] width 365 height 64
type input "Columbus"
select select "36"
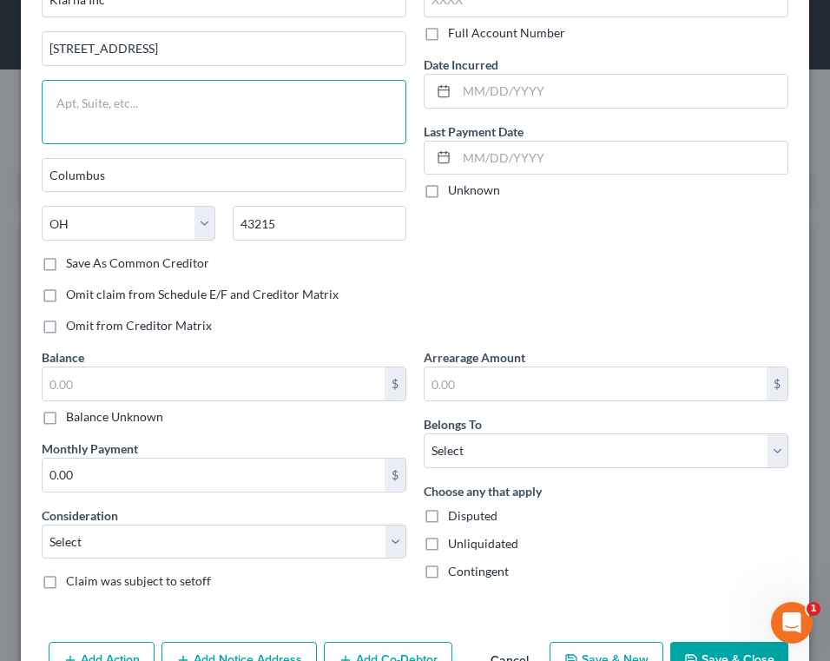
scroll to position [165, 0]
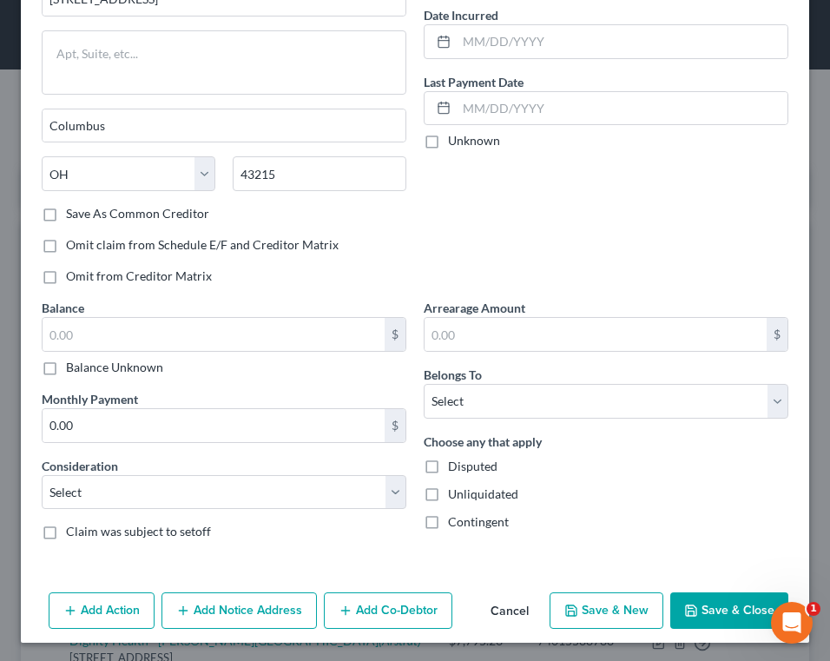
click at [143, 359] on label "Balance Unknown" at bounding box center [114, 367] width 97 height 17
click at [84, 359] on input "Balance Unknown" at bounding box center [78, 364] width 11 height 11
checkbox input "true"
type input "0.00"
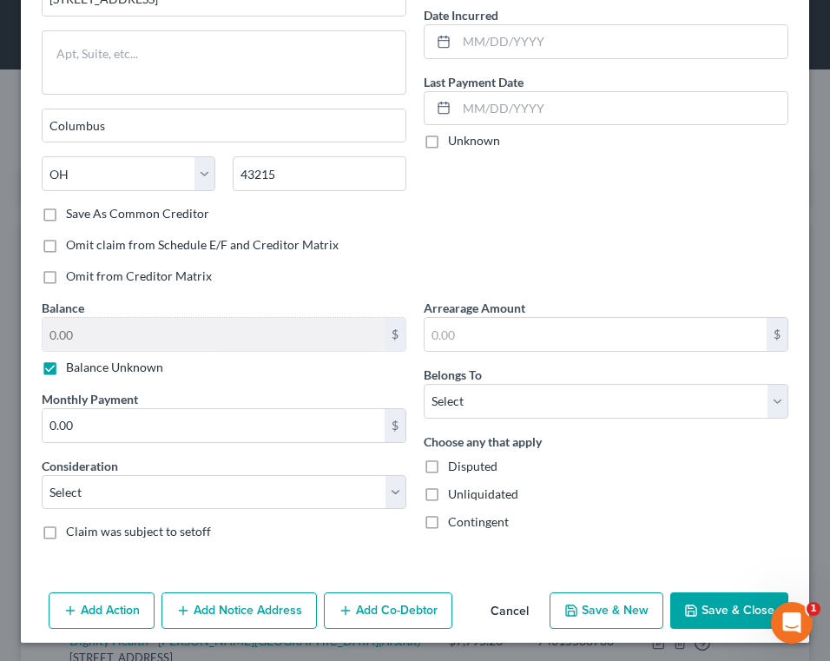
drag, startPoint x: 146, startPoint y: 365, endPoint x: 358, endPoint y: 375, distance: 212.2
click at [146, 365] on label "Balance Unknown" at bounding box center [114, 367] width 97 height 17
click at [84, 365] on input "Balance Unknown" at bounding box center [78, 364] width 11 height 11
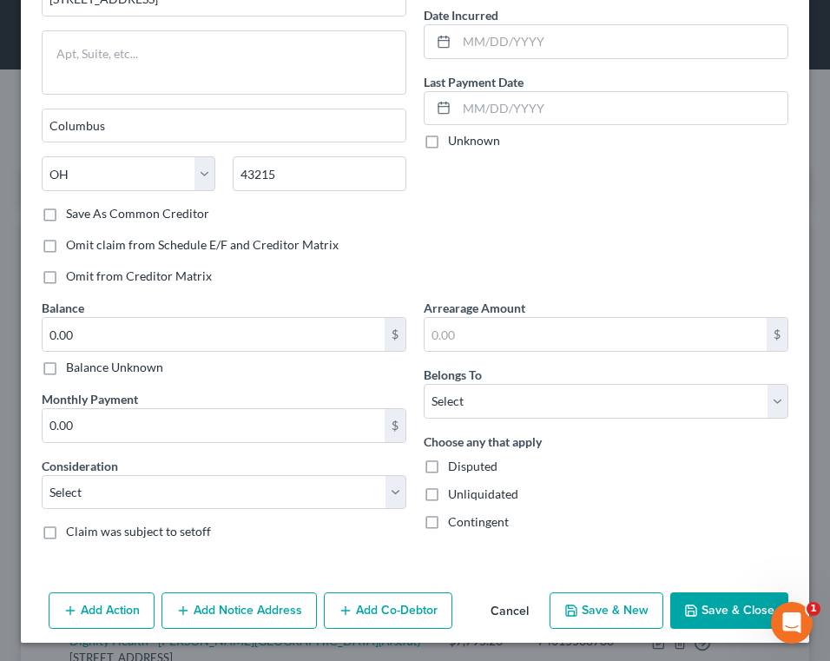
click at [156, 370] on label "Balance Unknown" at bounding box center [114, 367] width 97 height 17
click at [84, 370] on input "Balance Unknown" at bounding box center [78, 364] width 11 height 11
checkbox input "true"
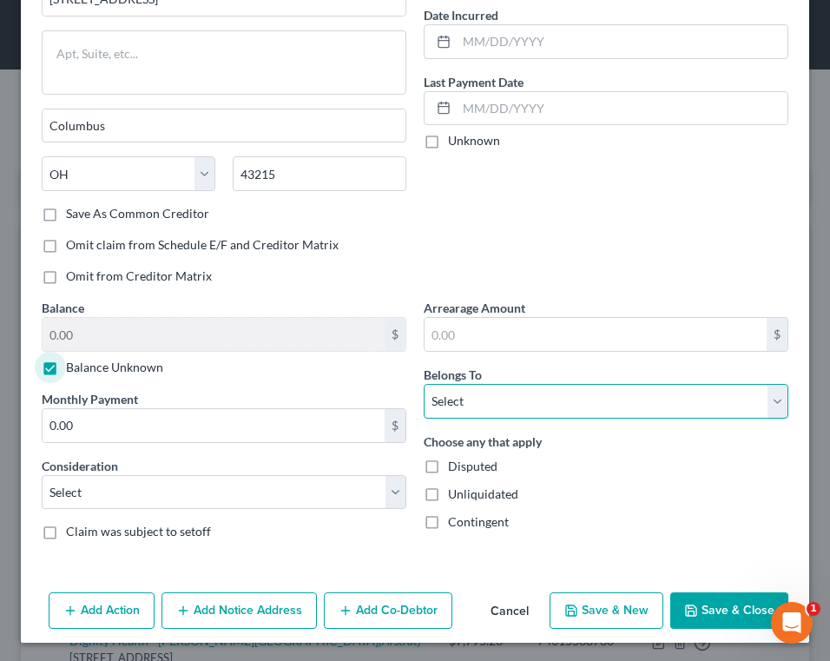
click at [605, 406] on select "Select Debtor 1 Only Debtor 2 Only Debtor 1 And Debtor 2 Only At Least One Of T…" at bounding box center [606, 401] width 365 height 35
select select "0"
click at [424, 384] on select "Select Debtor 1 Only Debtor 2 Only Debtor 1 And Debtor 2 Only At Least One Of T…" at bounding box center [606, 401] width 365 height 35
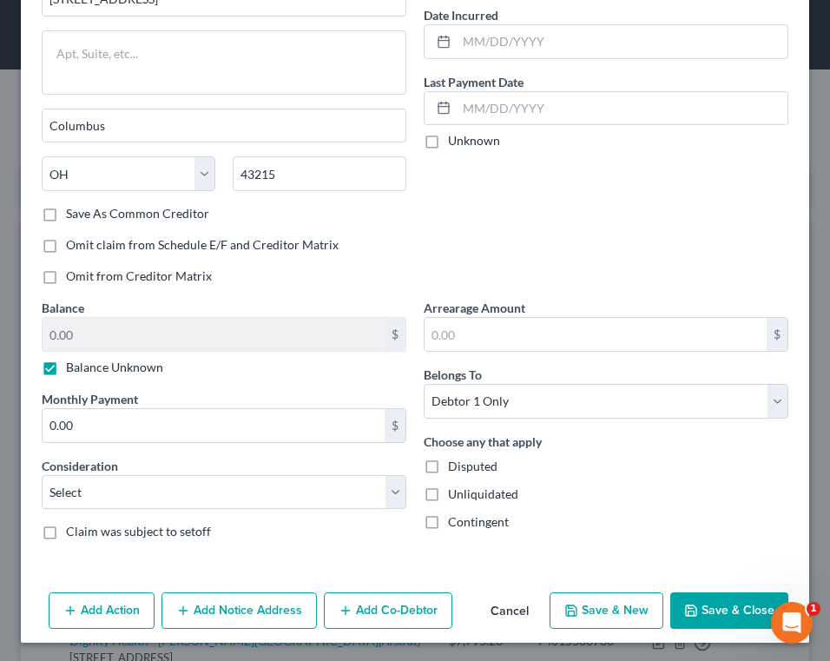
click at [732, 608] on button "Save & Close" at bounding box center [729, 610] width 118 height 36
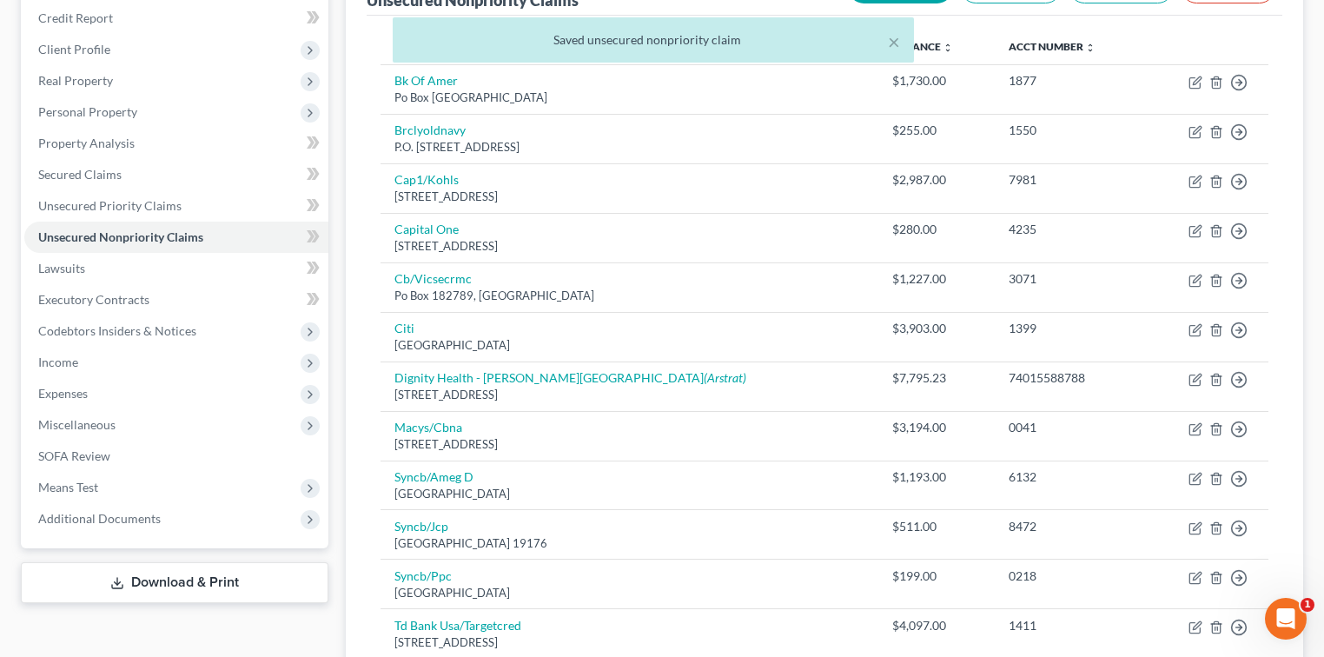
scroll to position [0, 0]
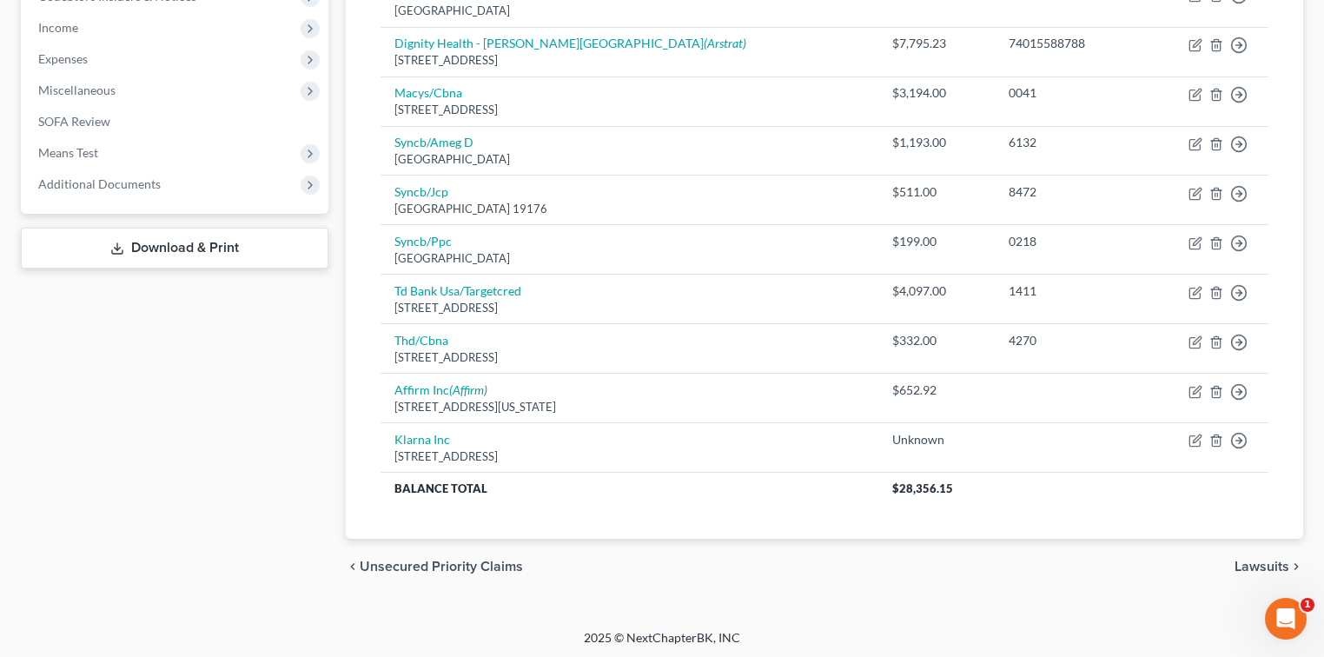
click at [208, 244] on link "Download & Print" at bounding box center [174, 248] width 307 height 41
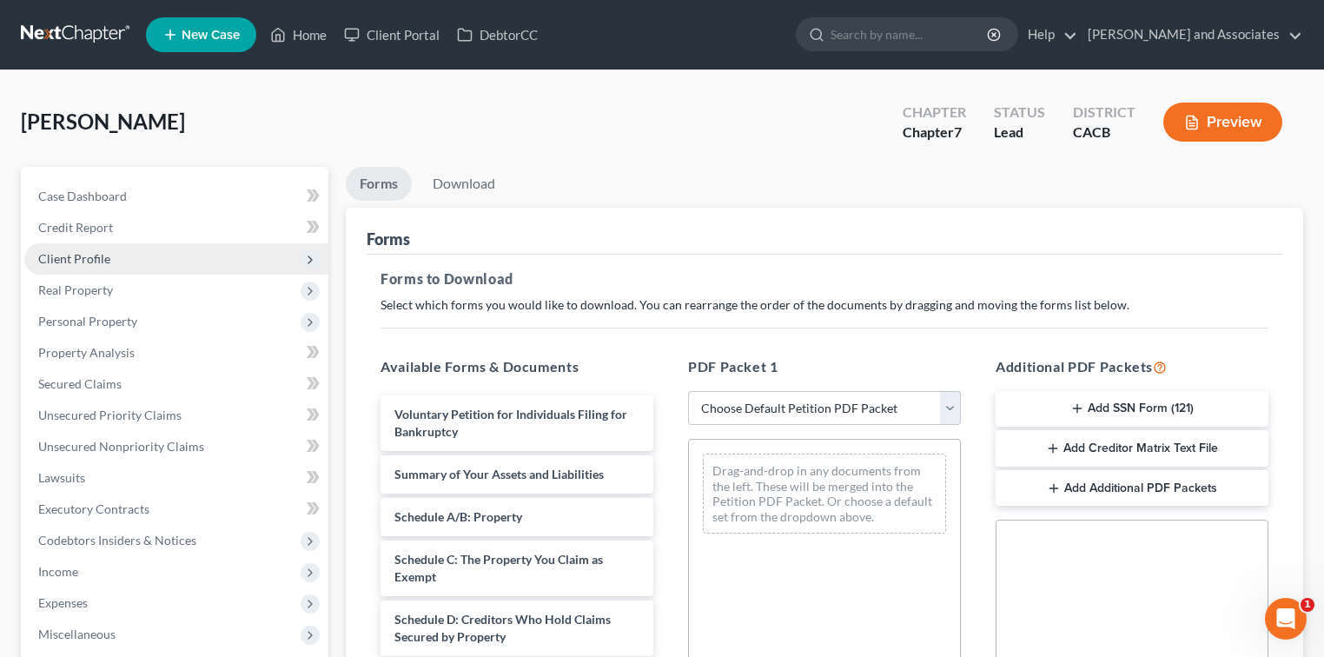
drag, startPoint x: 94, startPoint y: 247, endPoint x: 107, endPoint y: 260, distance: 18.4
click at [94, 247] on span "Client Profile" at bounding box center [176, 258] width 304 height 31
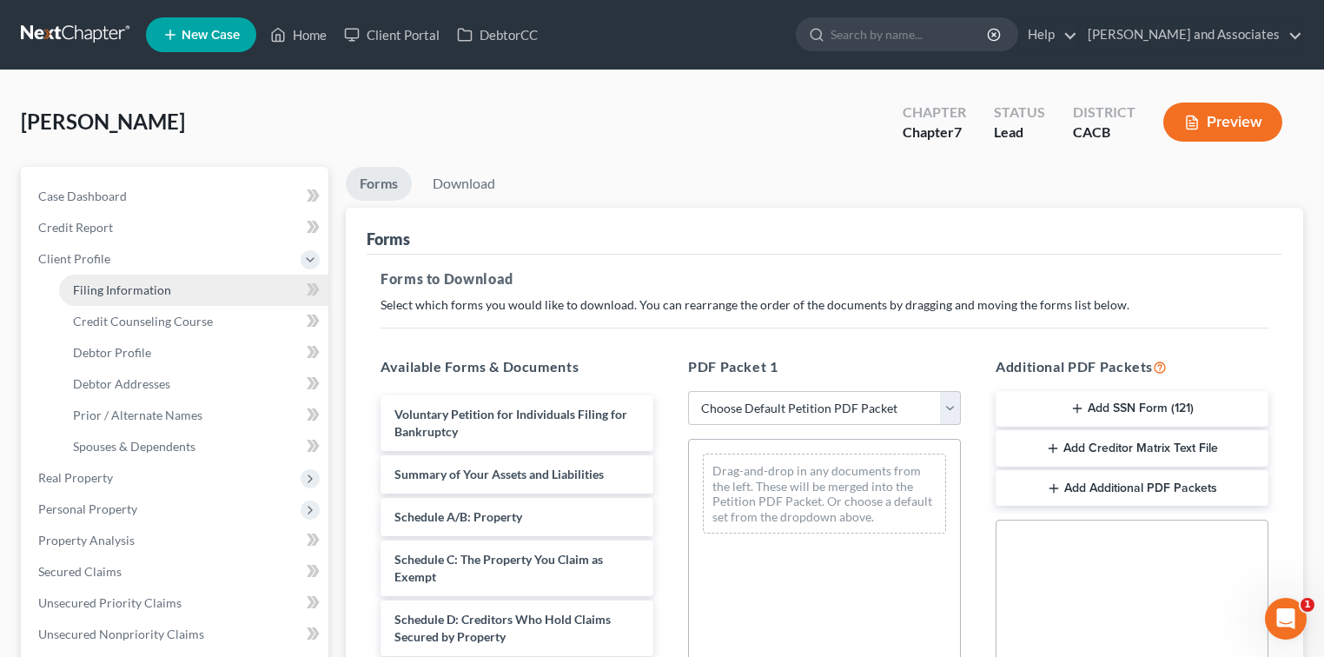
click at [129, 284] on span "Filing Information" at bounding box center [122, 289] width 98 height 15
select select "1"
select select "0"
select select "7"
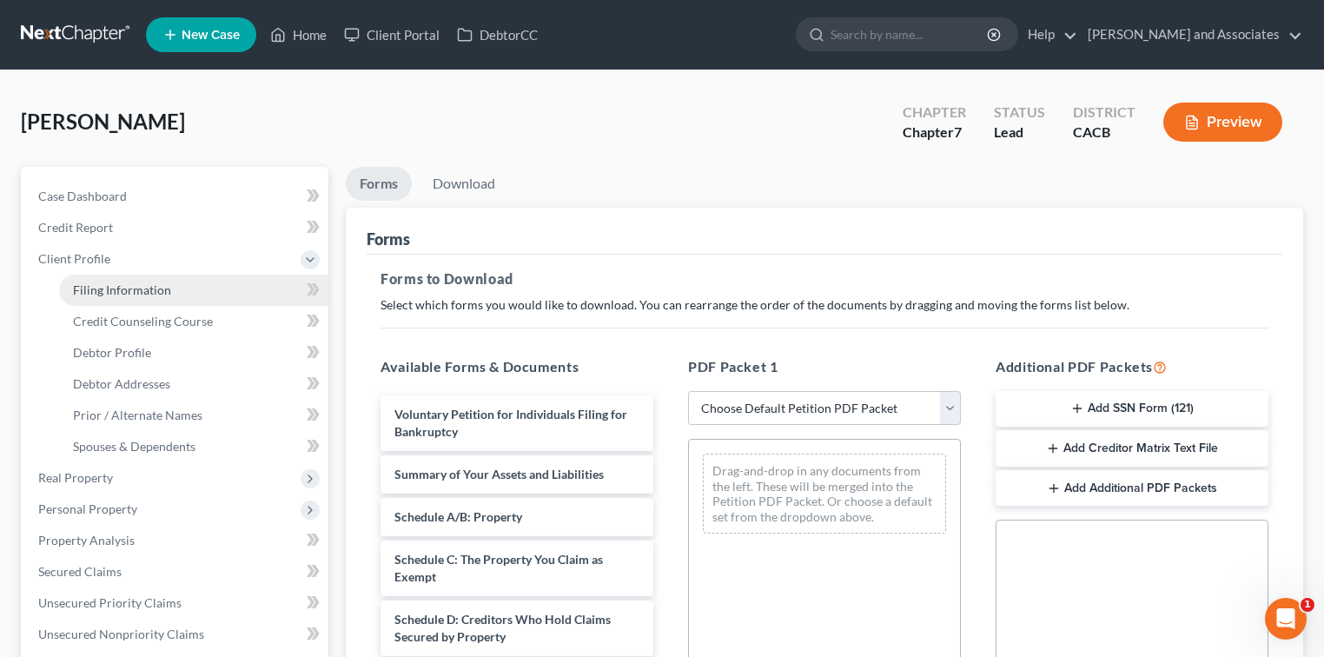
select select "0"
select select "4"
select select "1"
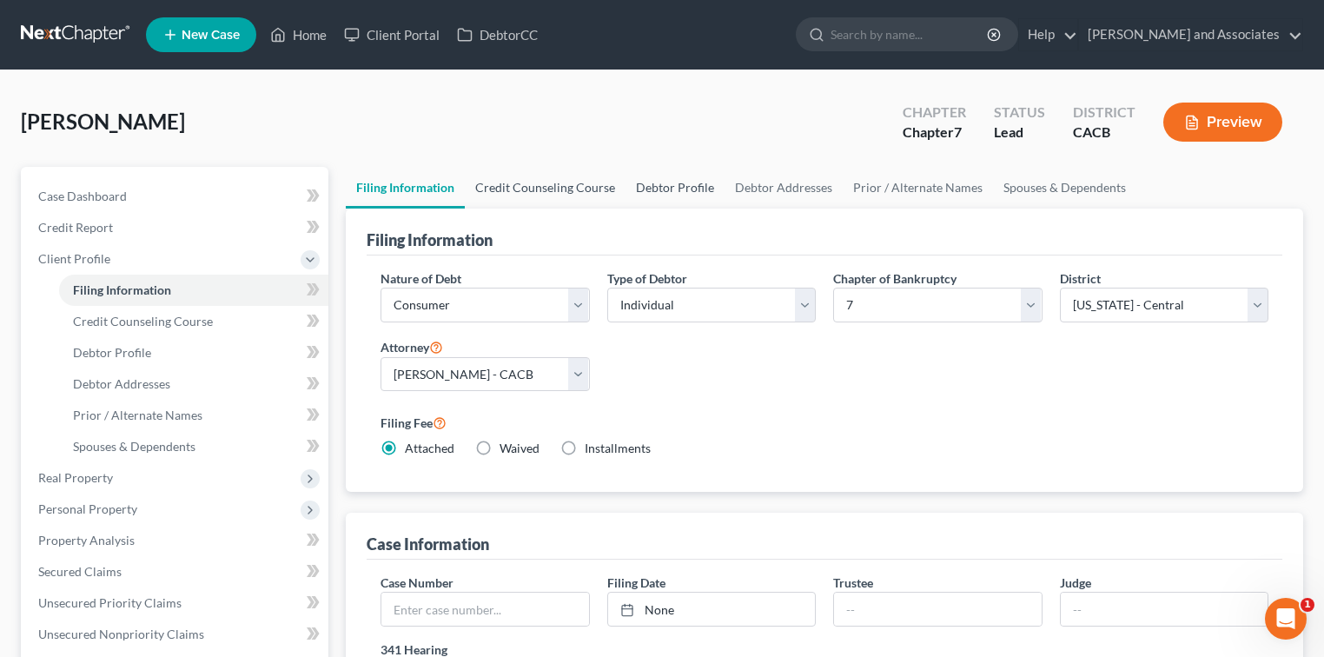
drag, startPoint x: 549, startPoint y: 186, endPoint x: 677, endPoint y: 183, distance: 128.6
click at [549, 188] on link "Credit Counseling Course" at bounding box center [545, 188] width 161 height 42
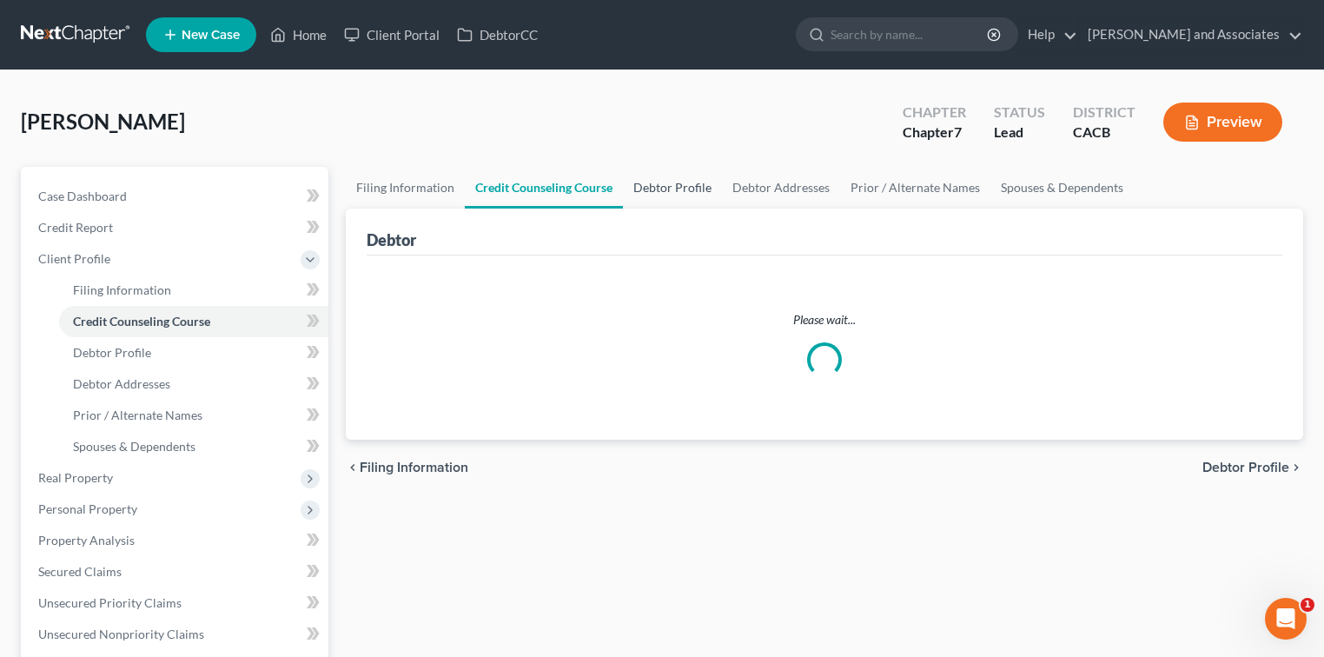
click at [677, 183] on link "Debtor Profile" at bounding box center [672, 188] width 99 height 42
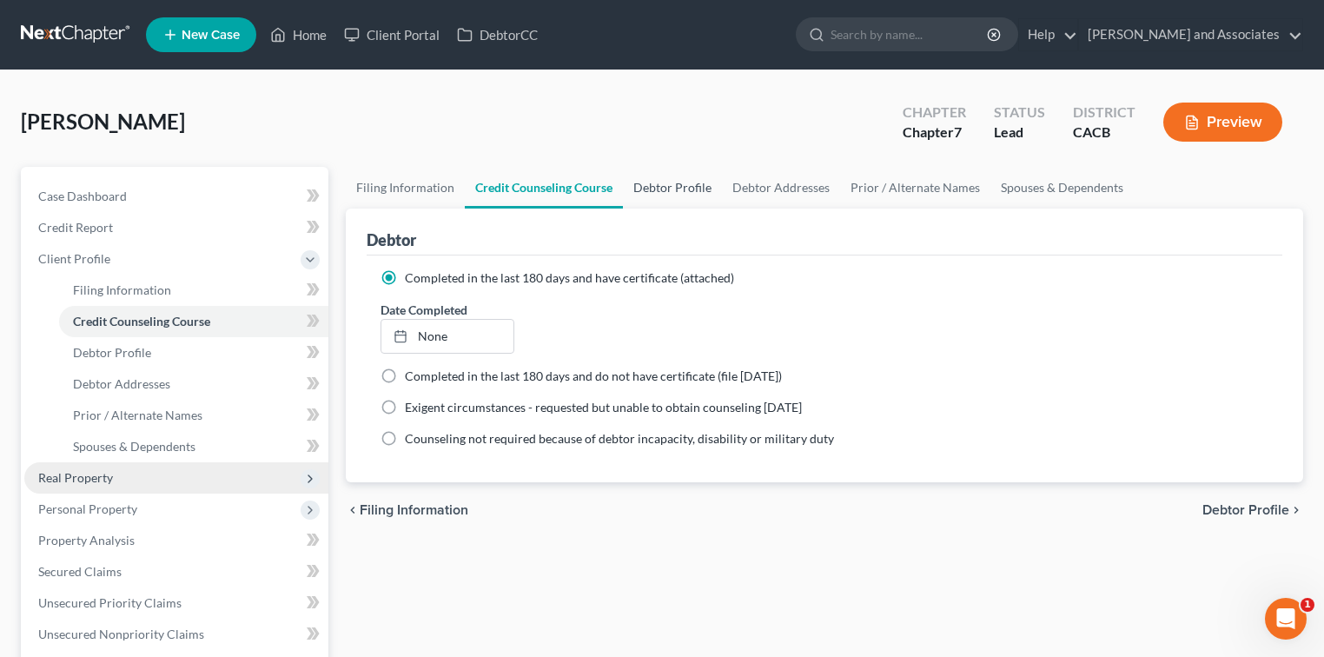
select select "3"
select select "2"
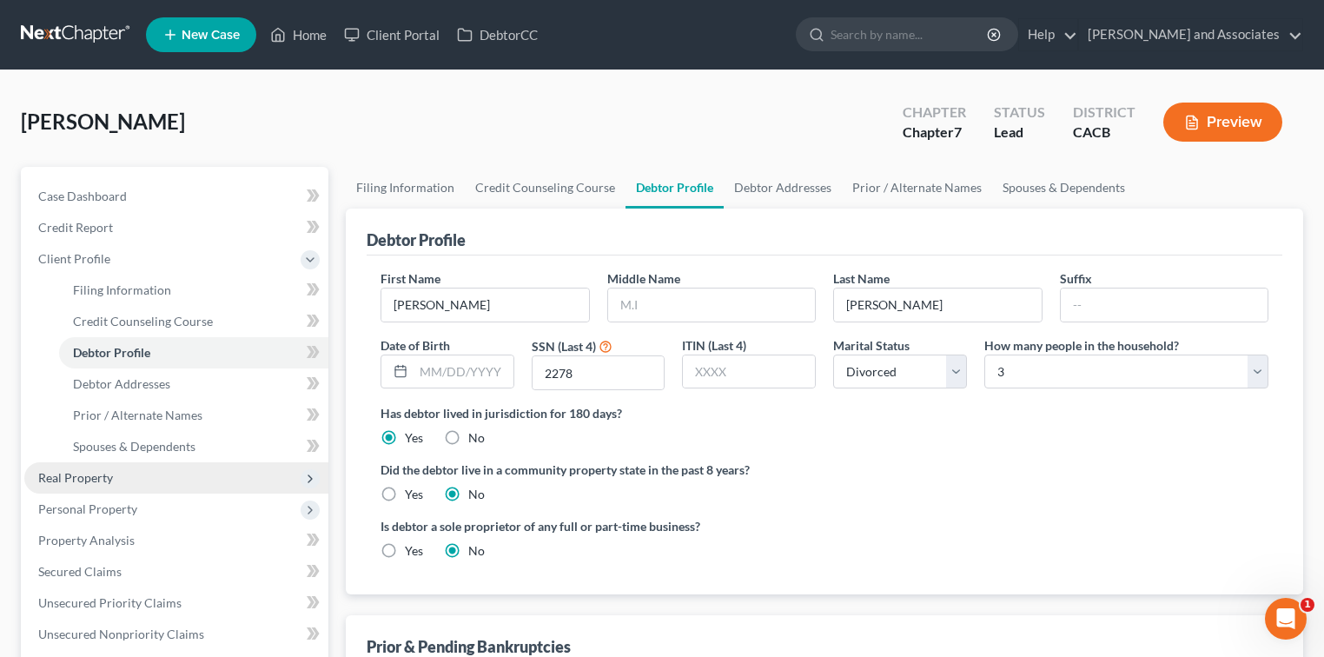
click at [169, 473] on span "Real Property" at bounding box center [176, 477] width 304 height 31
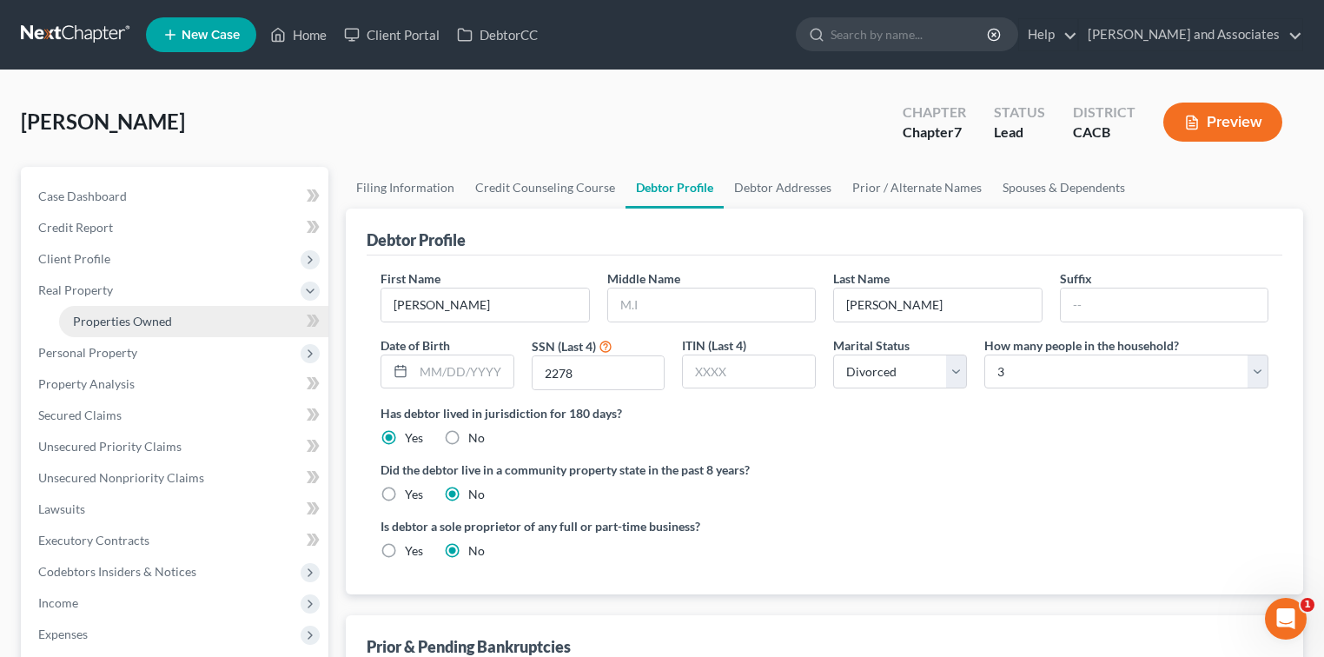
click at [190, 320] on link "Properties Owned" at bounding box center [193, 321] width 269 height 31
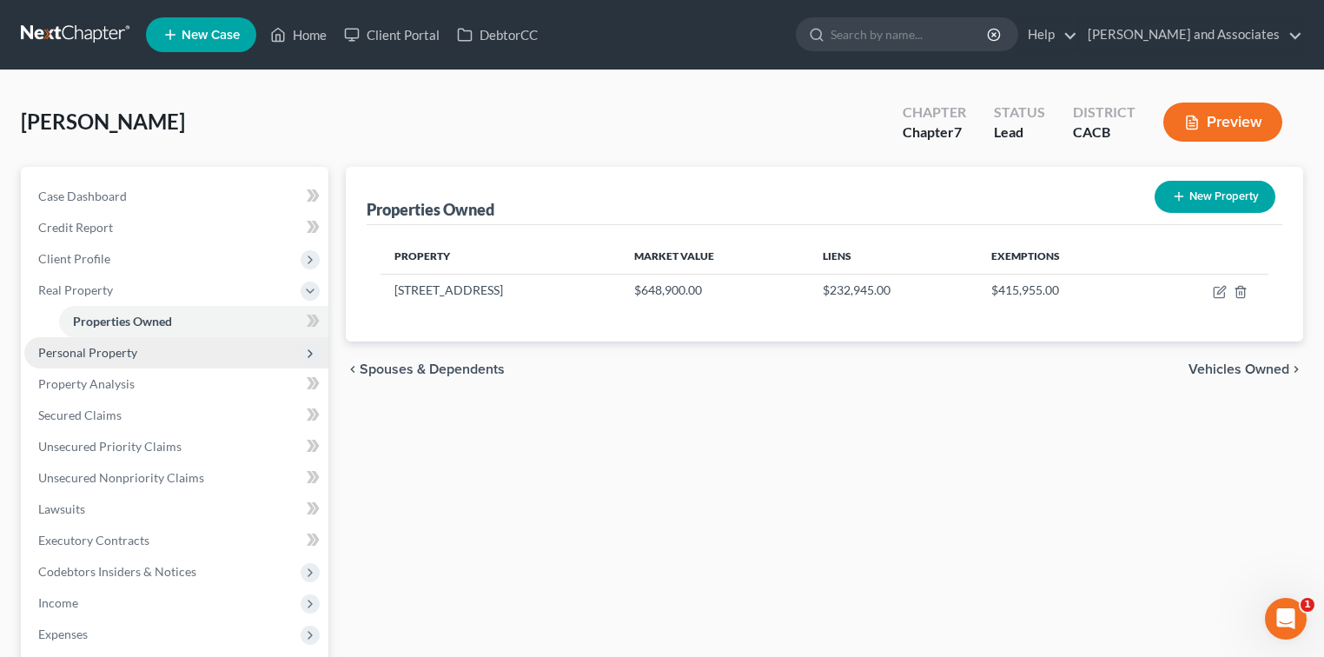
click at [149, 340] on span "Personal Property" at bounding box center [176, 352] width 304 height 31
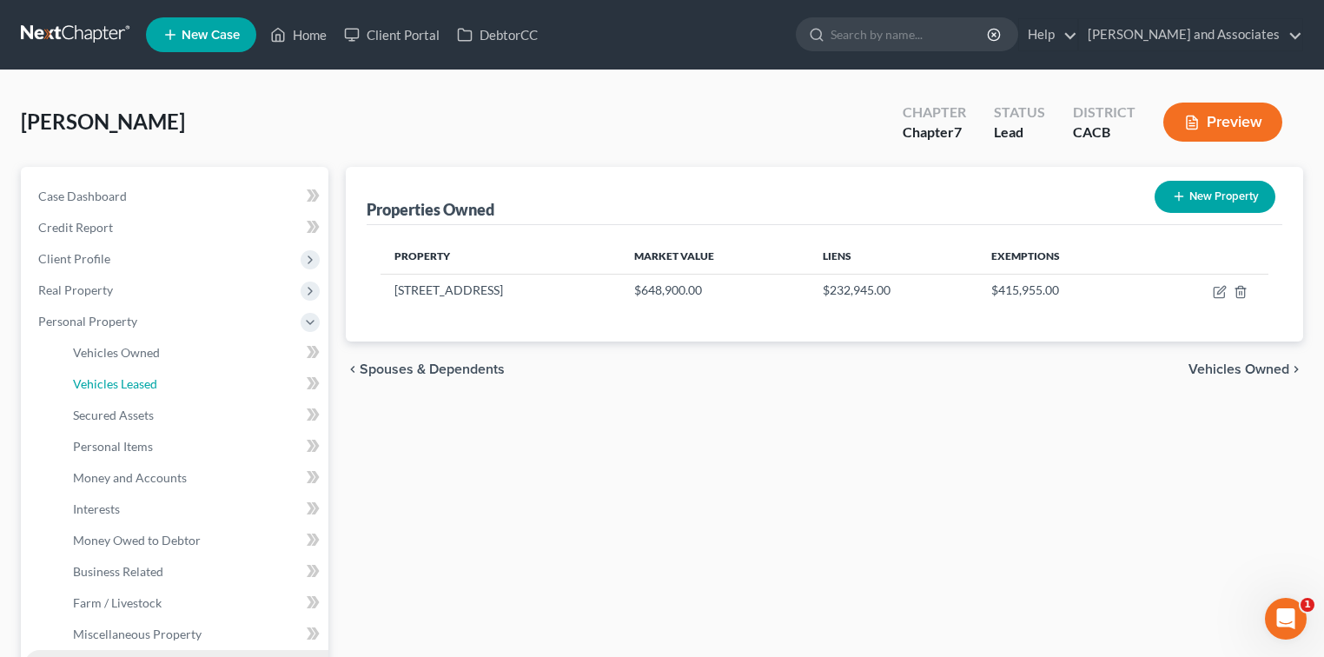
click at [154, 368] on link "Vehicles Leased" at bounding box center [193, 383] width 269 height 31
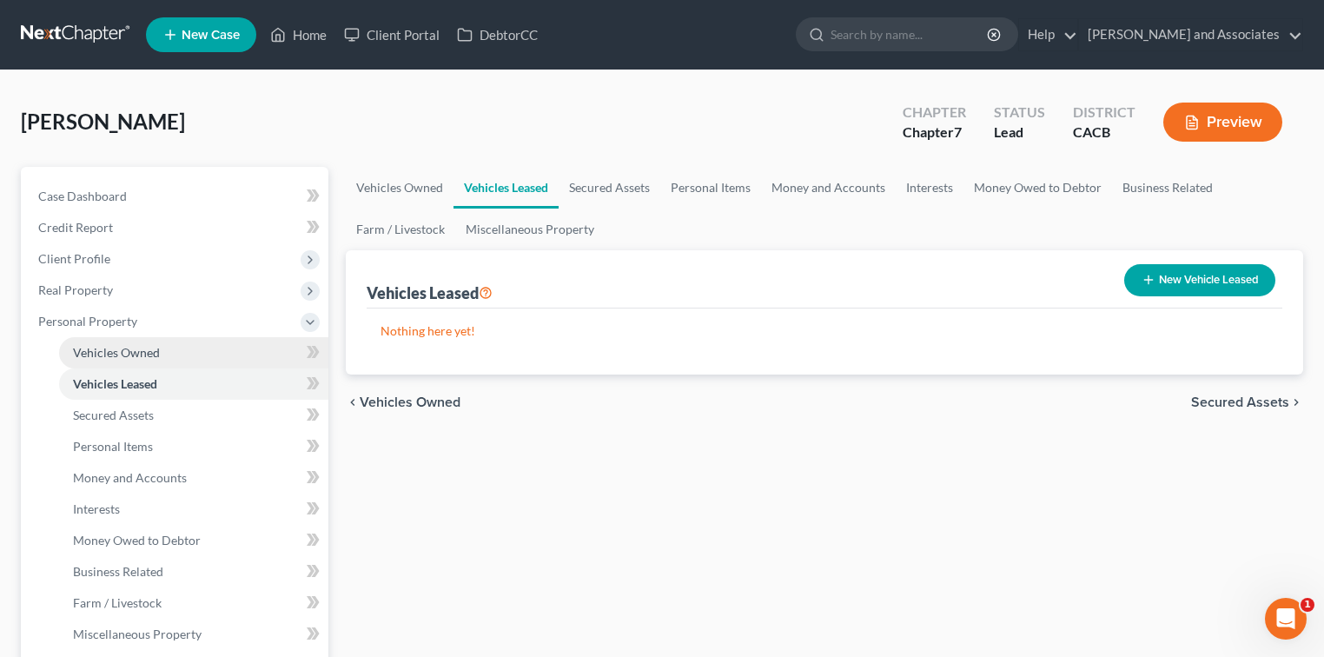
click at [161, 355] on link "Vehicles Owned" at bounding box center [193, 352] width 269 height 31
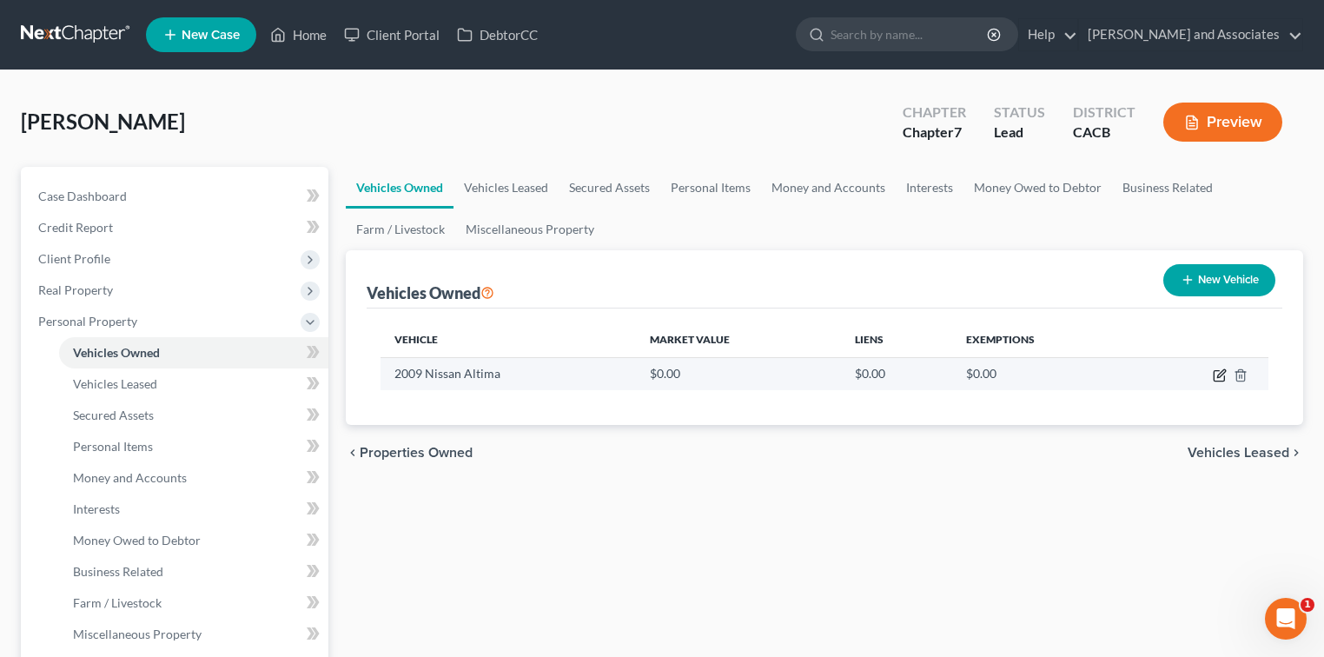
click at [829, 380] on icon "button" at bounding box center [1218, 376] width 10 height 10
select select "0"
select select "17"
select select "3"
select select "0"
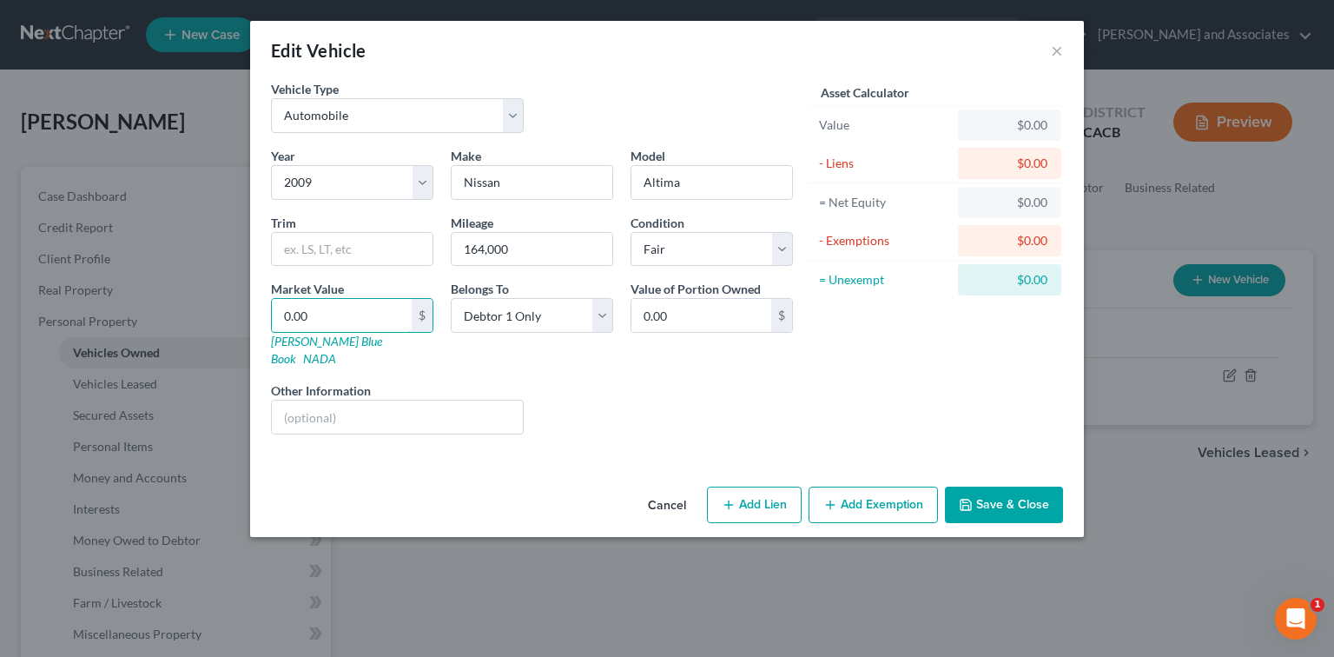
type input "4"
type input "4.00"
type input "42"
type input "42.00"
type input "421"
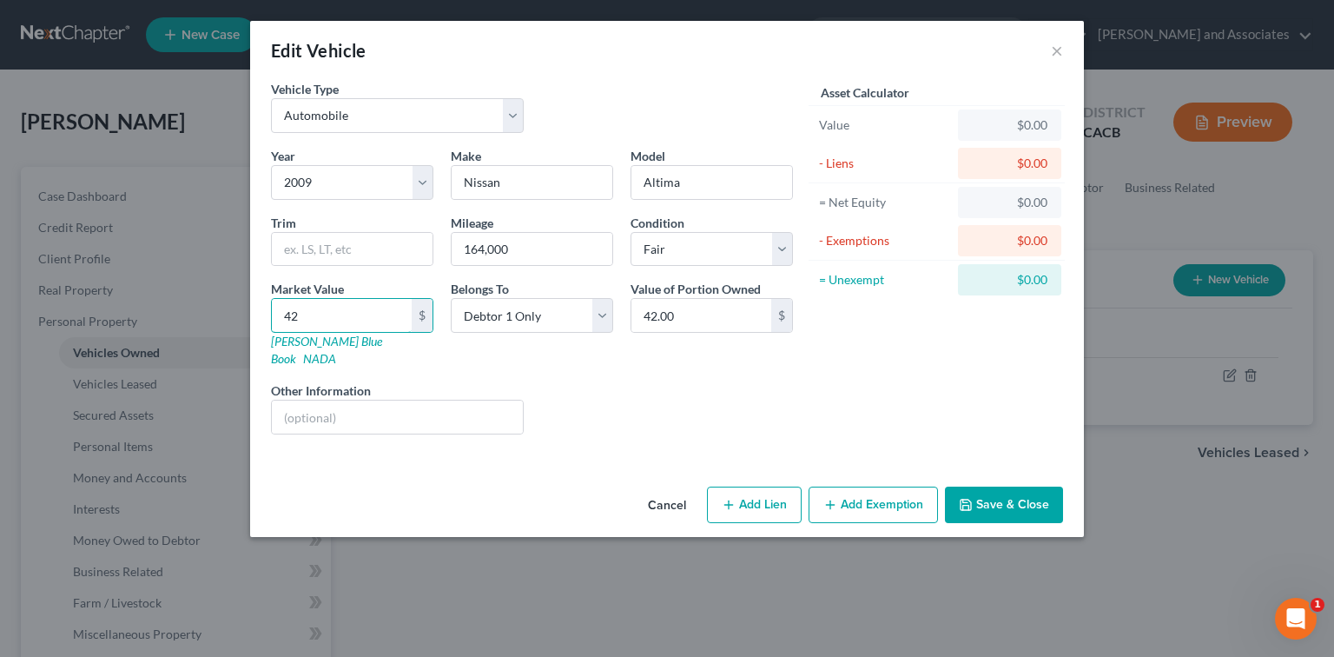
type input "421.00"
type input "4215"
type input "4,215.00"
click at [829, 486] on button "Add Exemption" at bounding box center [873, 504] width 129 height 36
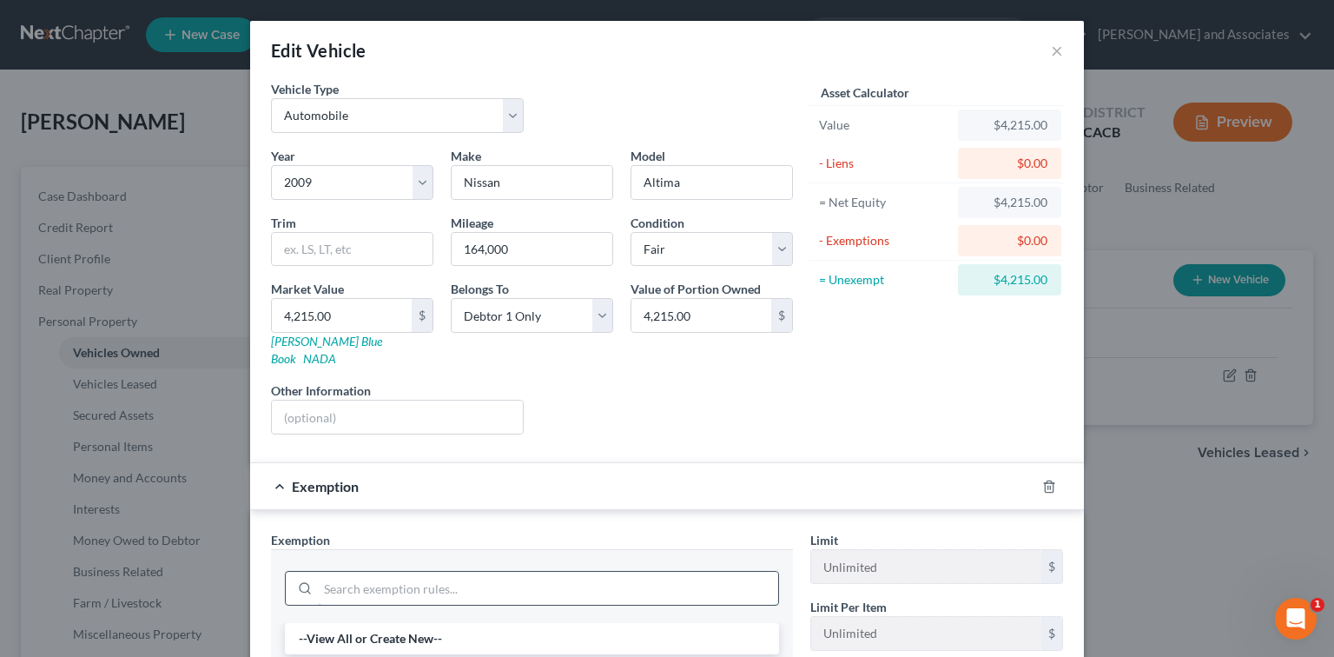
click at [581, 571] on input "search" at bounding box center [548, 587] width 460 height 33
type input "moto"
drag, startPoint x: 587, startPoint y: 623, endPoint x: 820, endPoint y: 538, distance: 247.8
click at [586, 623] on li "3 - Motor Vehicle (S1) - Cal. Civ. Proc. Code § 704.010" at bounding box center [532, 638] width 494 height 31
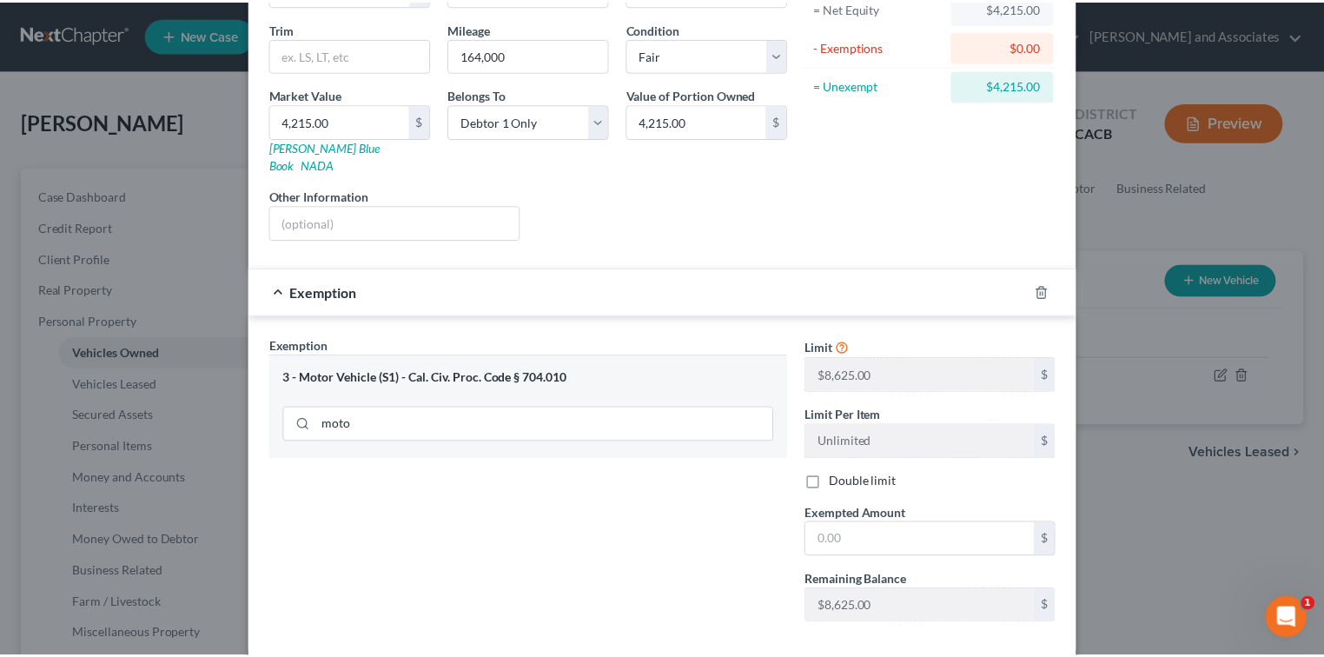
scroll to position [231, 0]
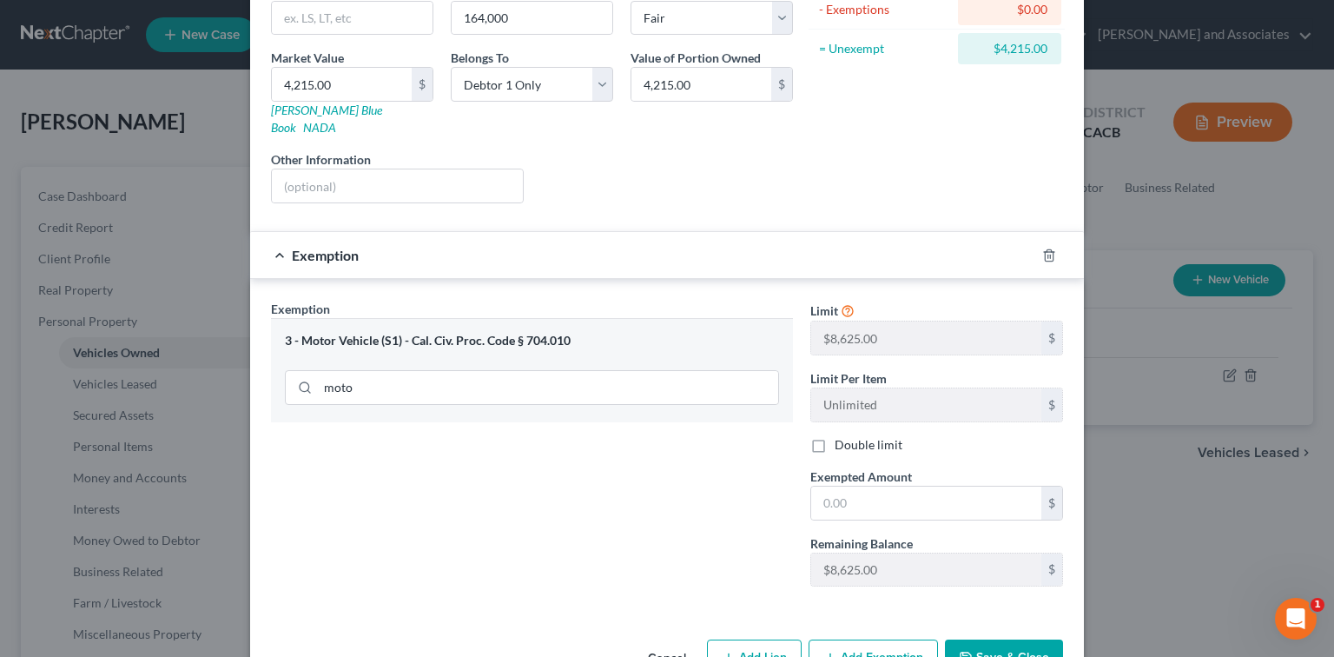
click at [829, 467] on div "Exempted Amount * $" at bounding box center [937, 493] width 270 height 53
click at [829, 486] on input "text" at bounding box center [926, 502] width 230 height 33
type input "4,215.00"
click at [829, 639] on button "Save & Close" at bounding box center [1004, 657] width 118 height 36
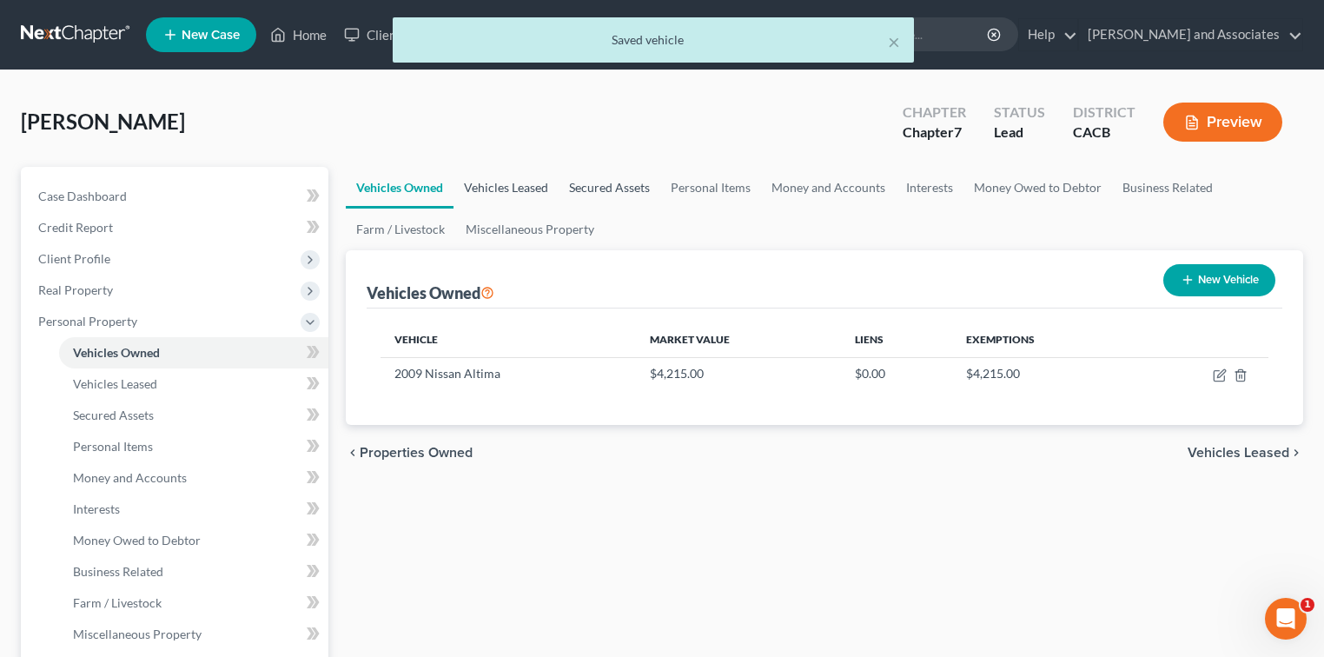
drag, startPoint x: 525, startPoint y: 182, endPoint x: 566, endPoint y: 189, distance: 42.4
click at [525, 182] on link "Vehicles Leased" at bounding box center [505, 188] width 105 height 42
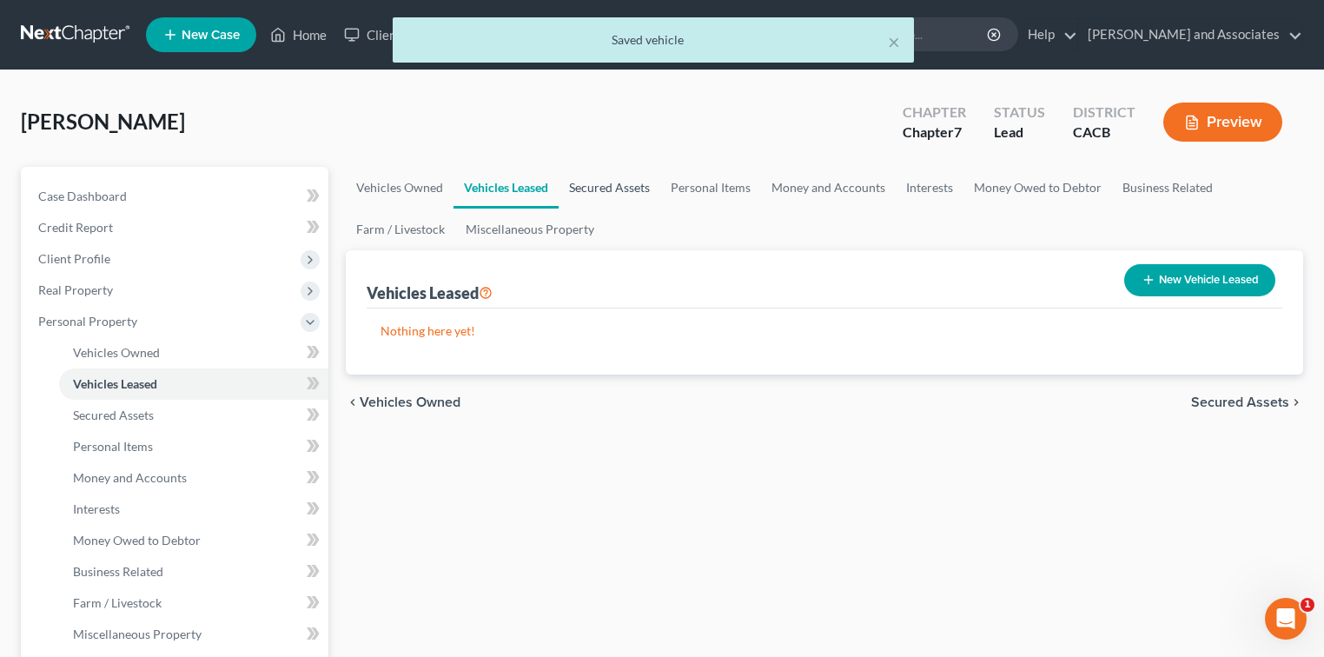
click at [589, 191] on link "Secured Assets" at bounding box center [609, 188] width 102 height 42
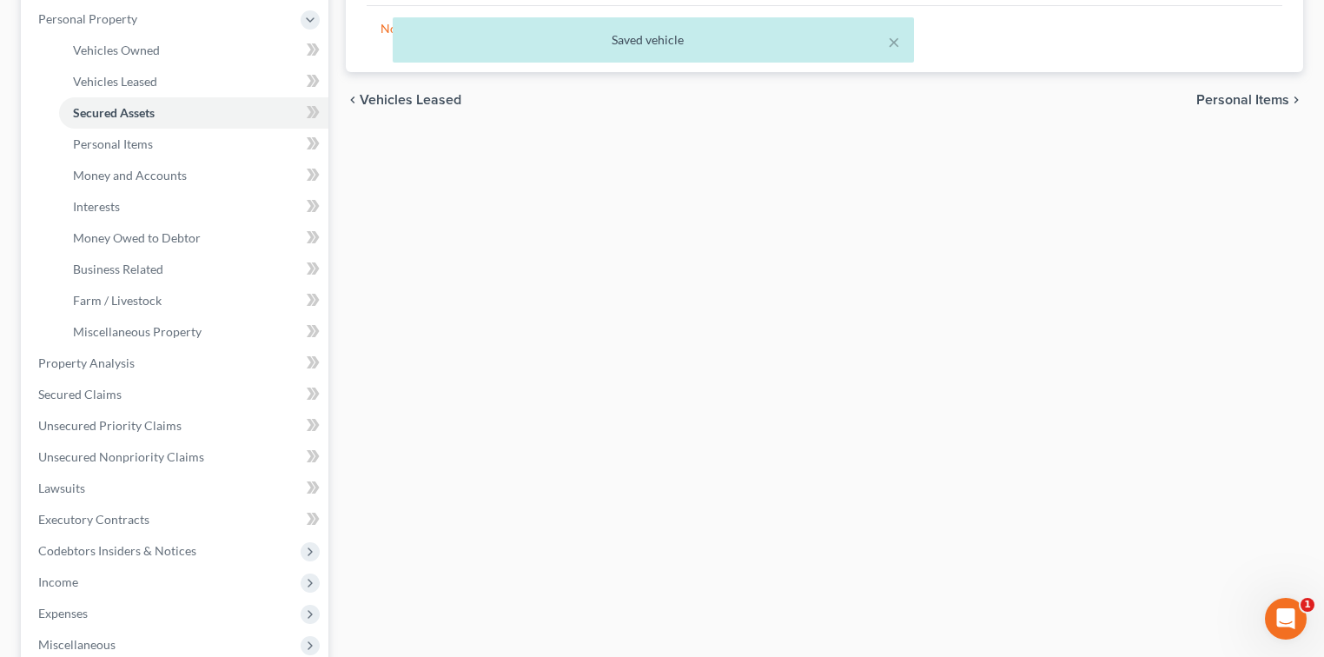
scroll to position [532, 0]
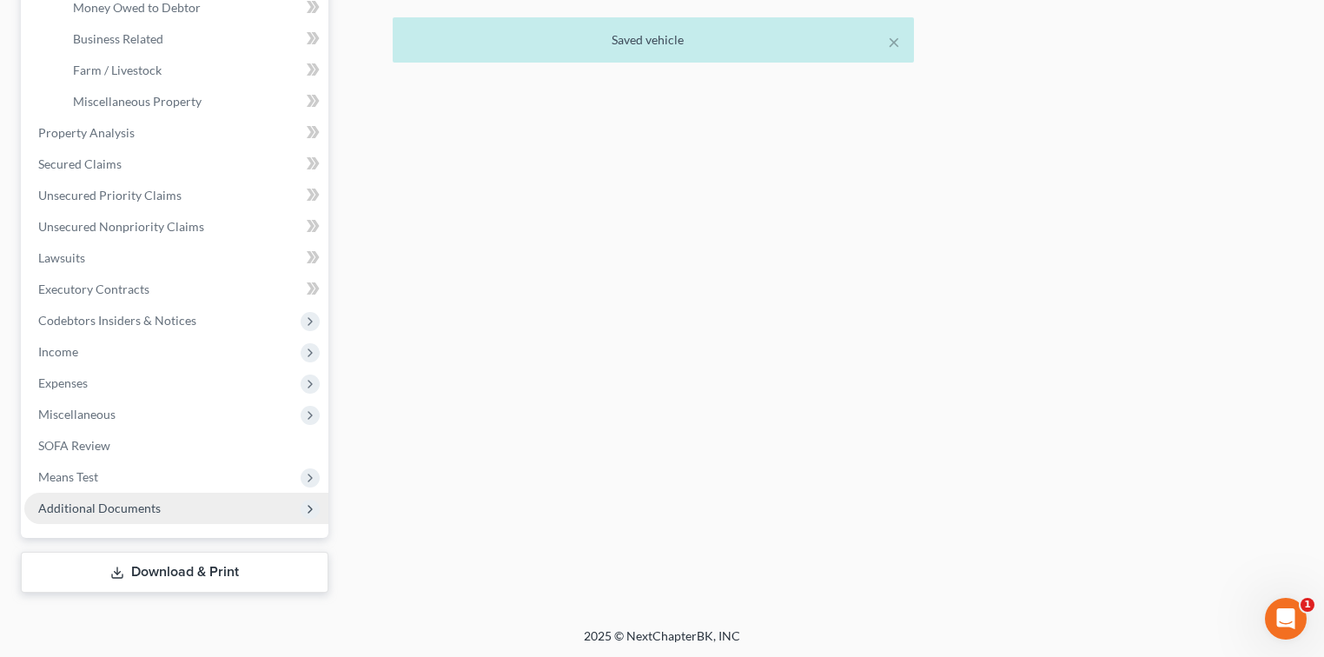
click at [145, 470] on span "Means Test" at bounding box center [176, 476] width 304 height 31
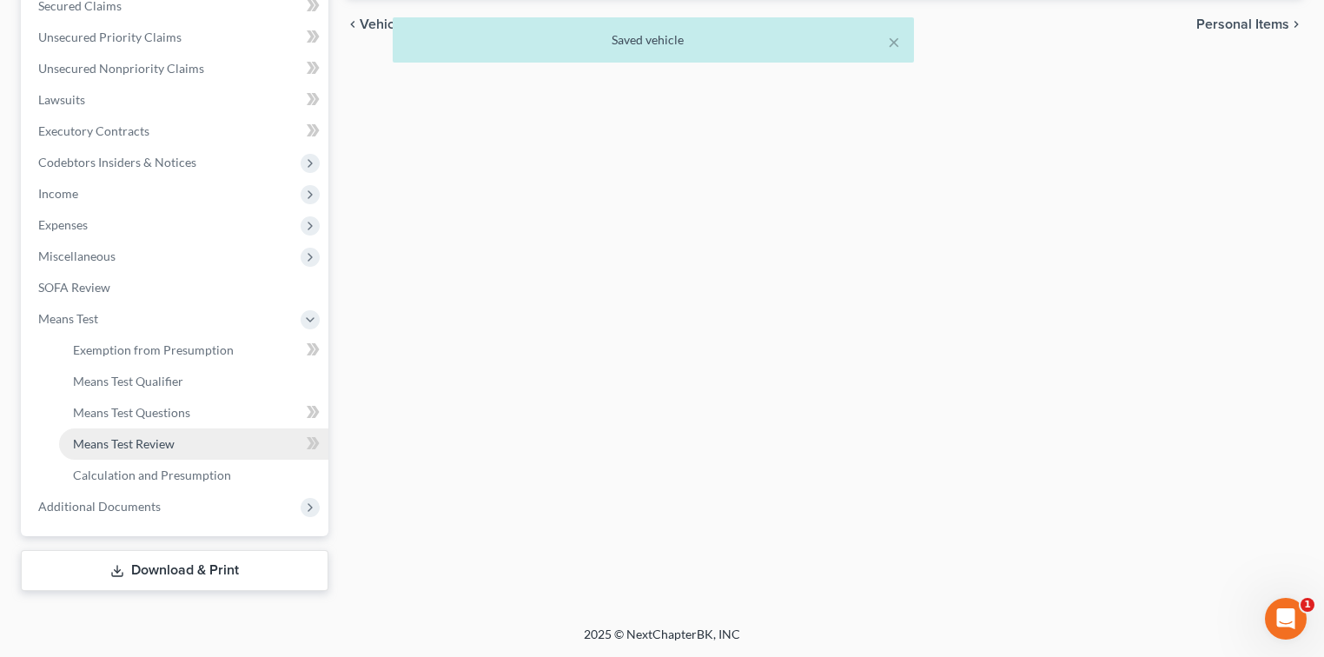
scroll to position [376, 0]
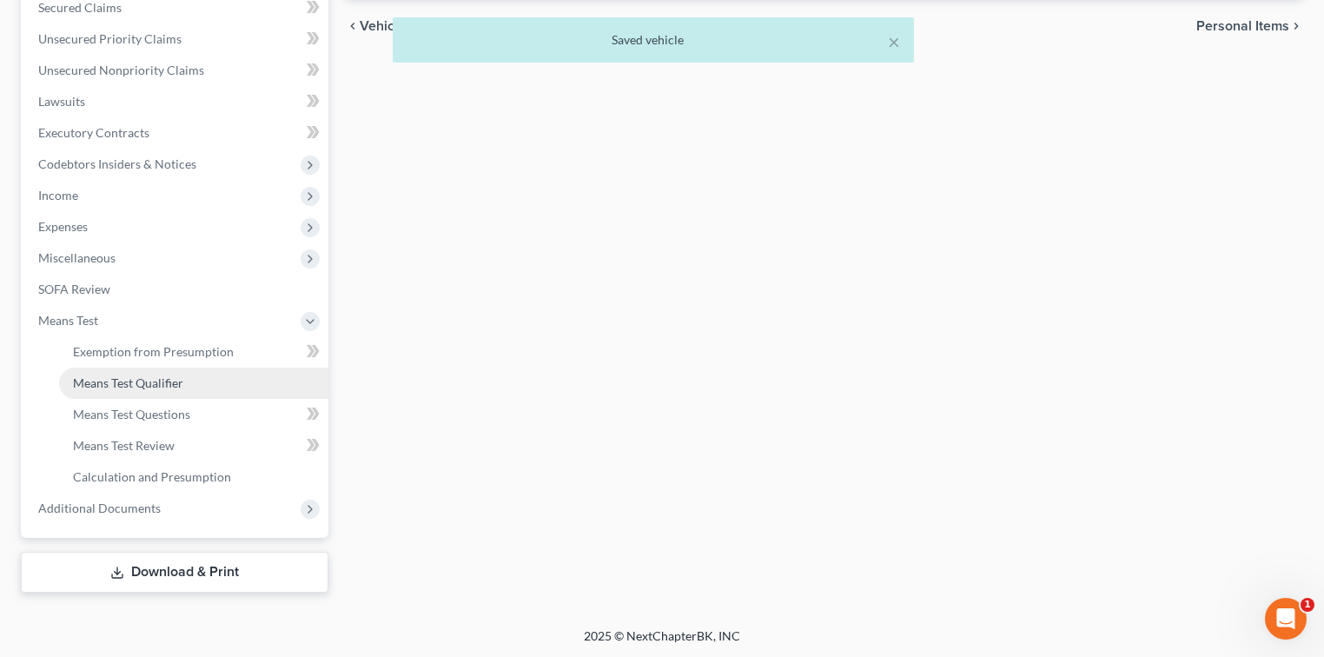
click at [199, 386] on link "Means Test Qualifier" at bounding box center [193, 382] width 269 height 31
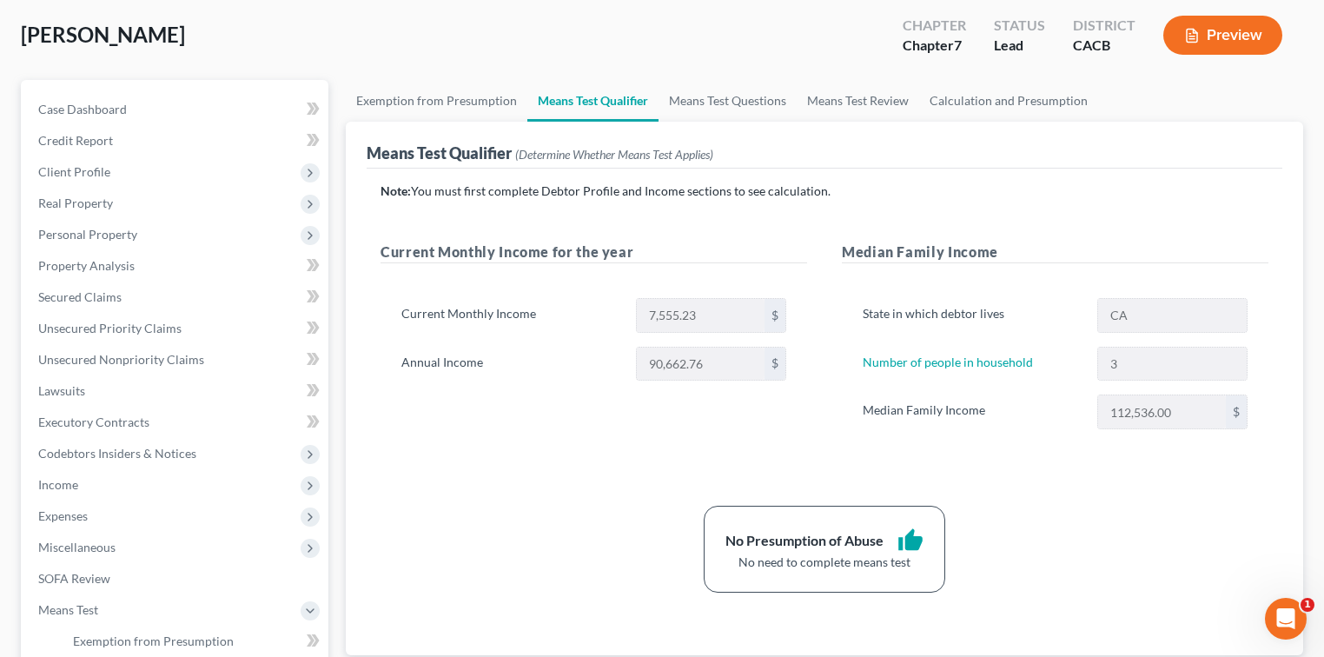
scroll to position [116, 0]
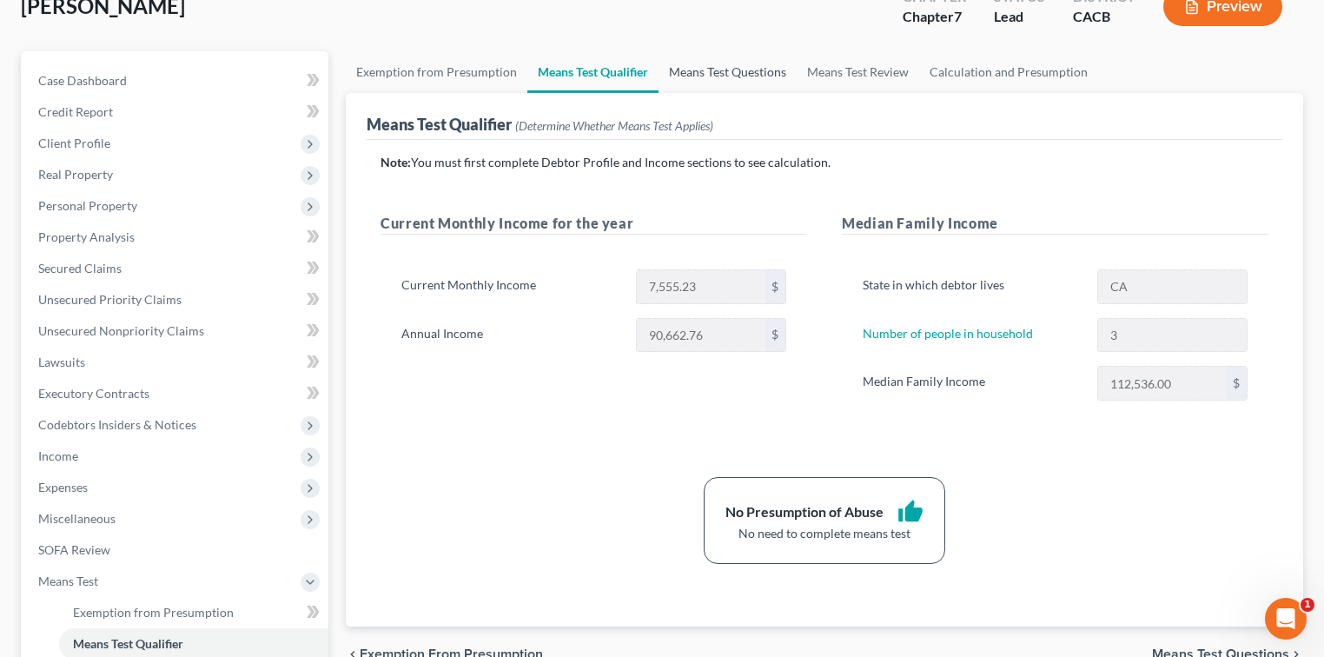
click at [696, 63] on link "Means Test Questions" at bounding box center [727, 72] width 138 height 42
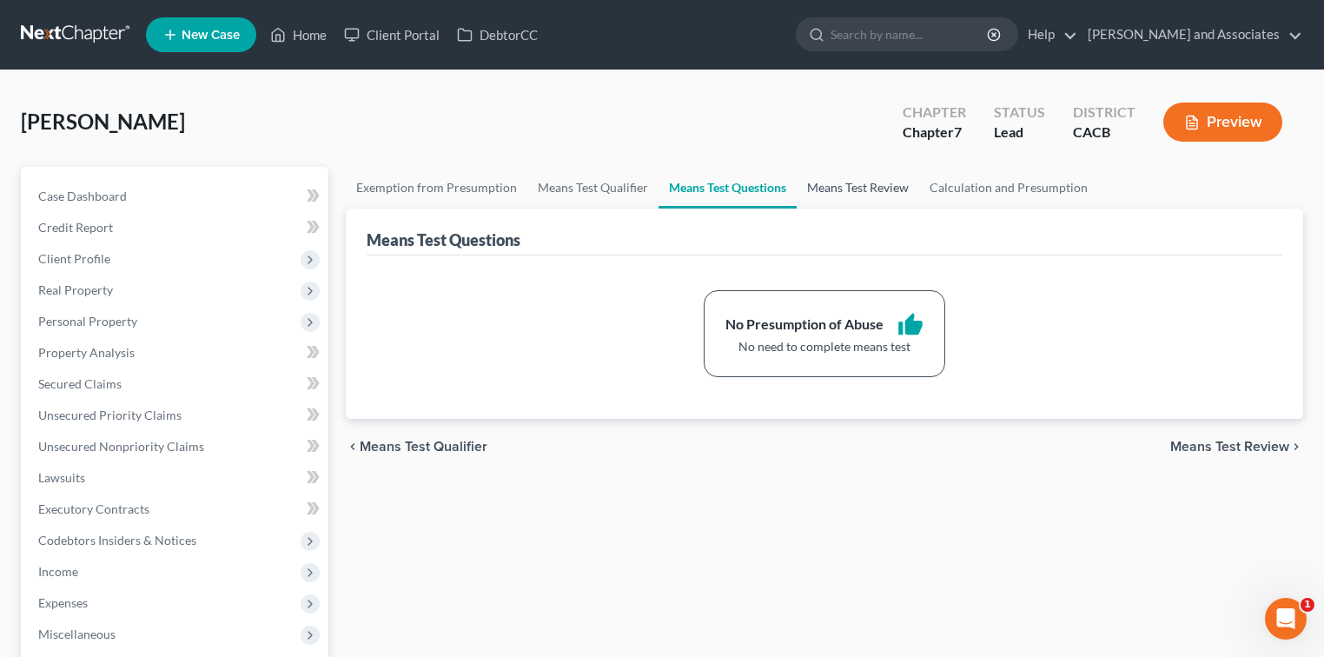
click at [829, 188] on link "Means Test Review" at bounding box center [857, 188] width 122 height 42
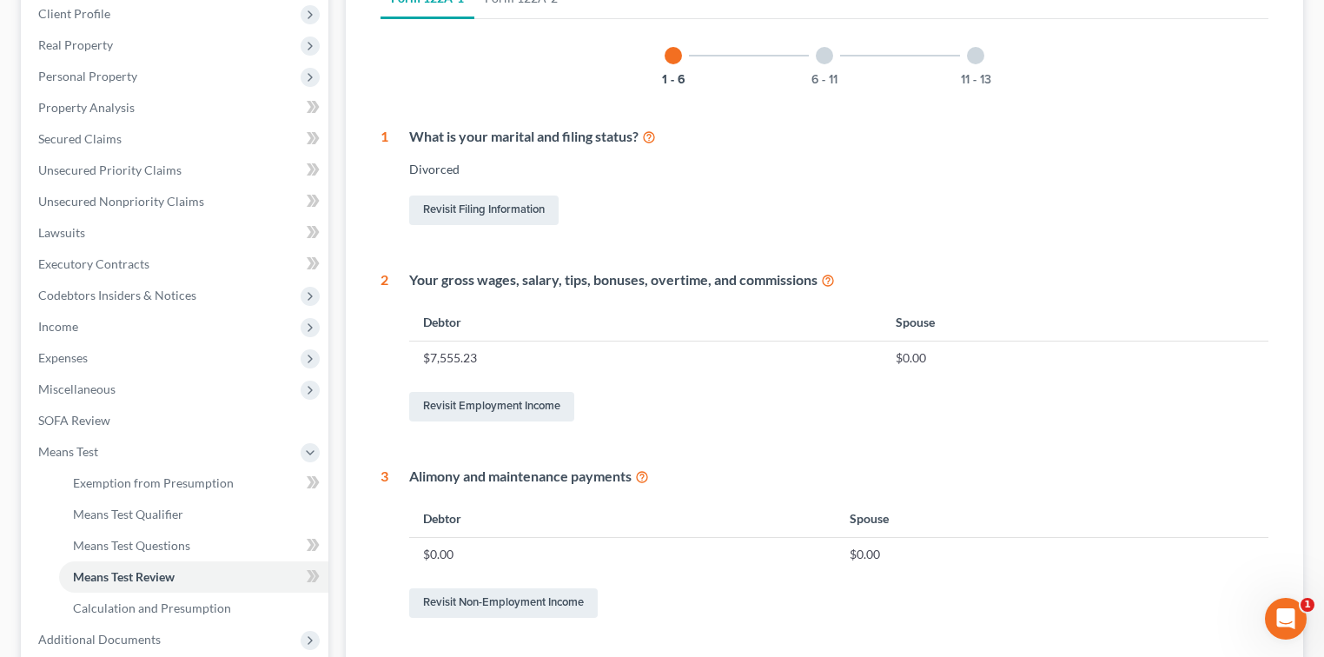
scroll to position [463, 0]
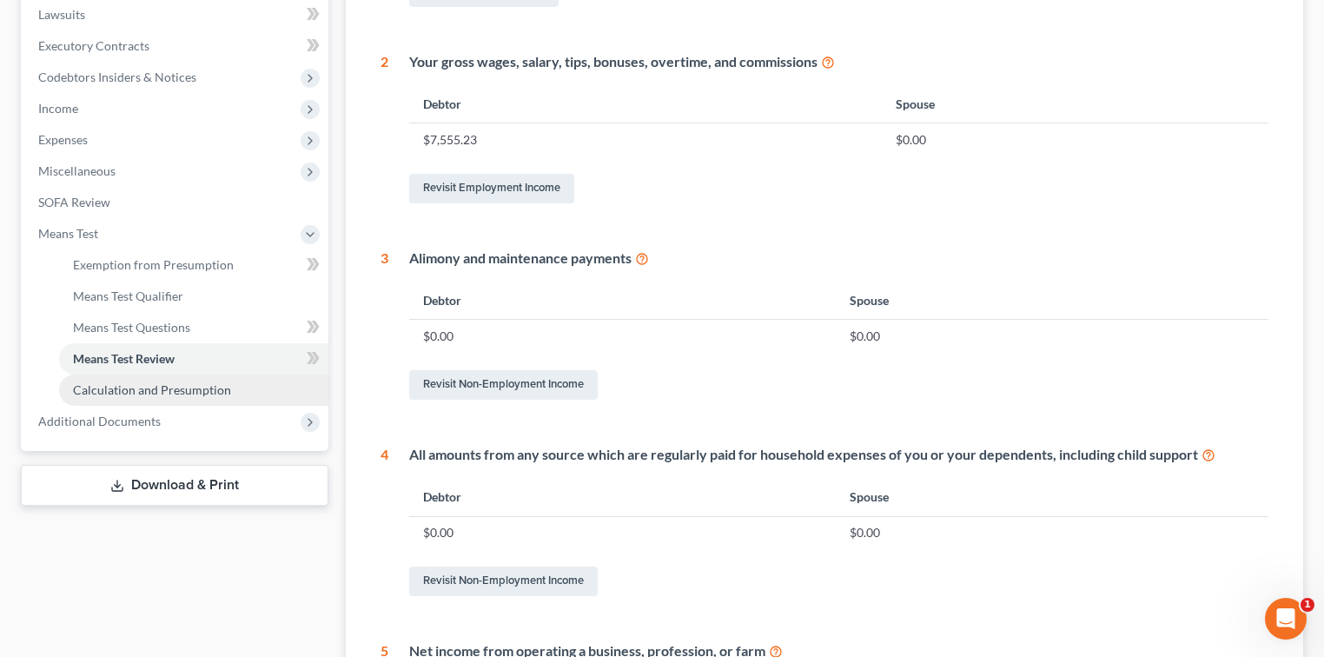
click at [161, 396] on link "Calculation and Presumption" at bounding box center [193, 389] width 269 height 31
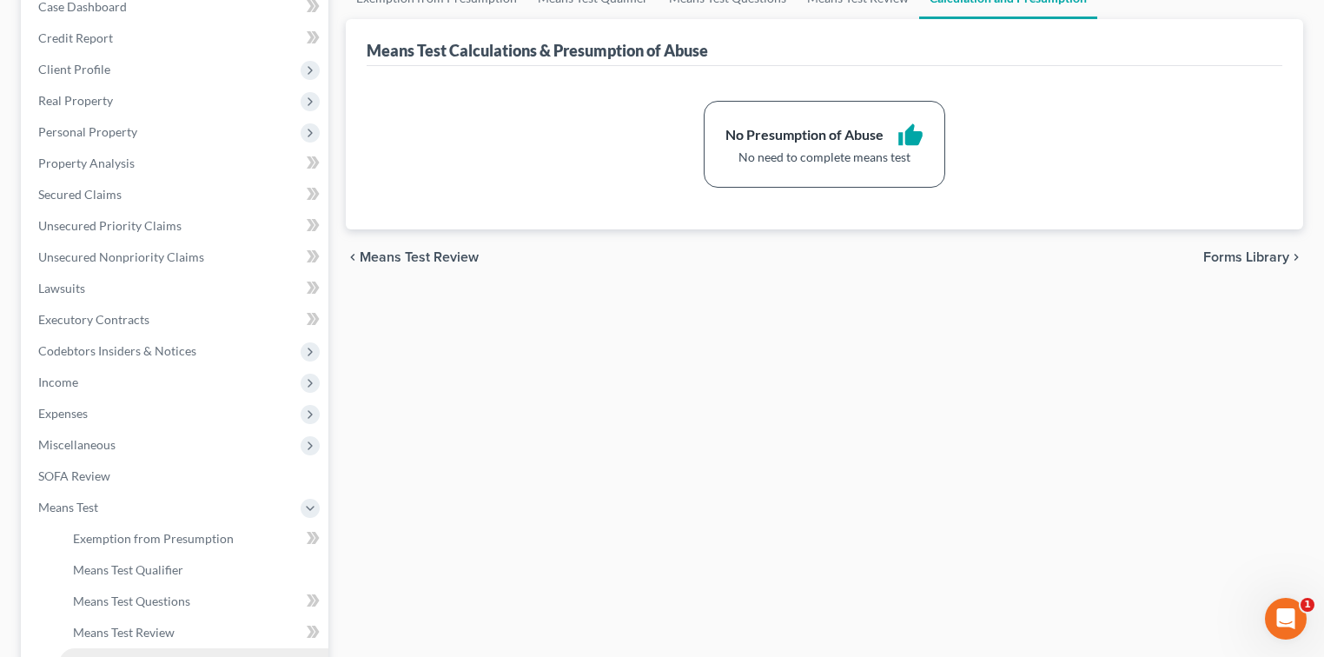
scroll to position [376, 0]
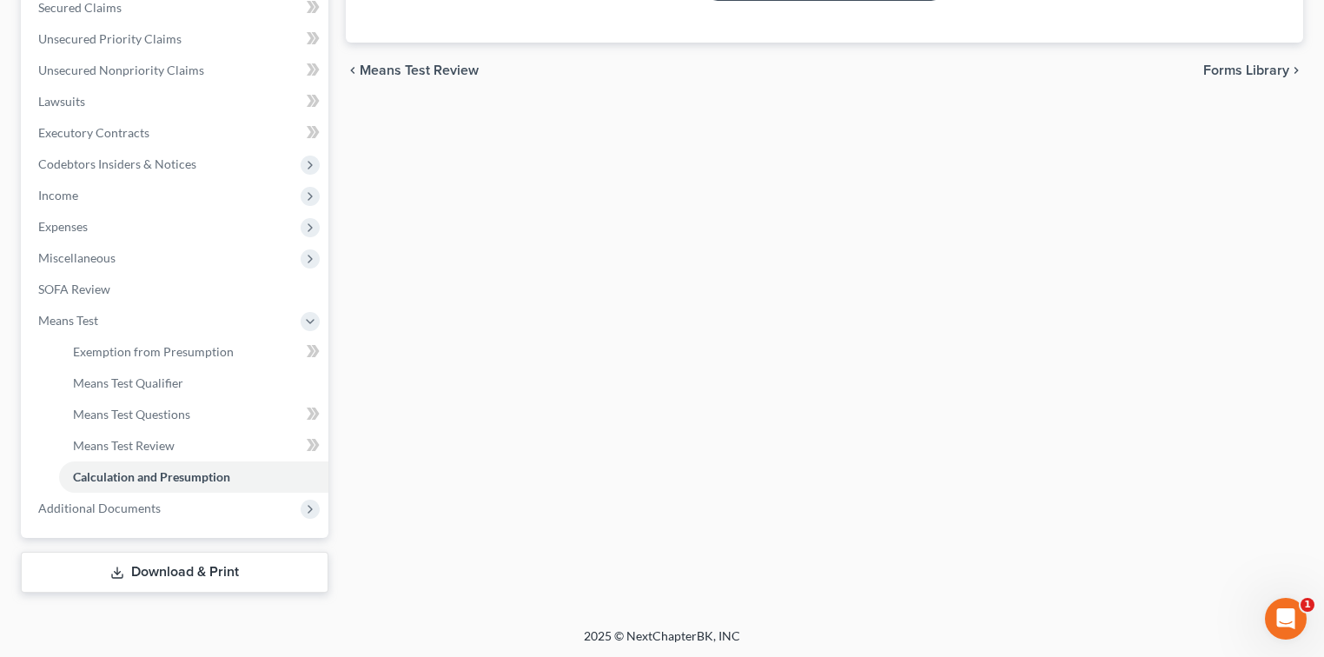
click at [208, 563] on link "Download & Print" at bounding box center [174, 572] width 307 height 41
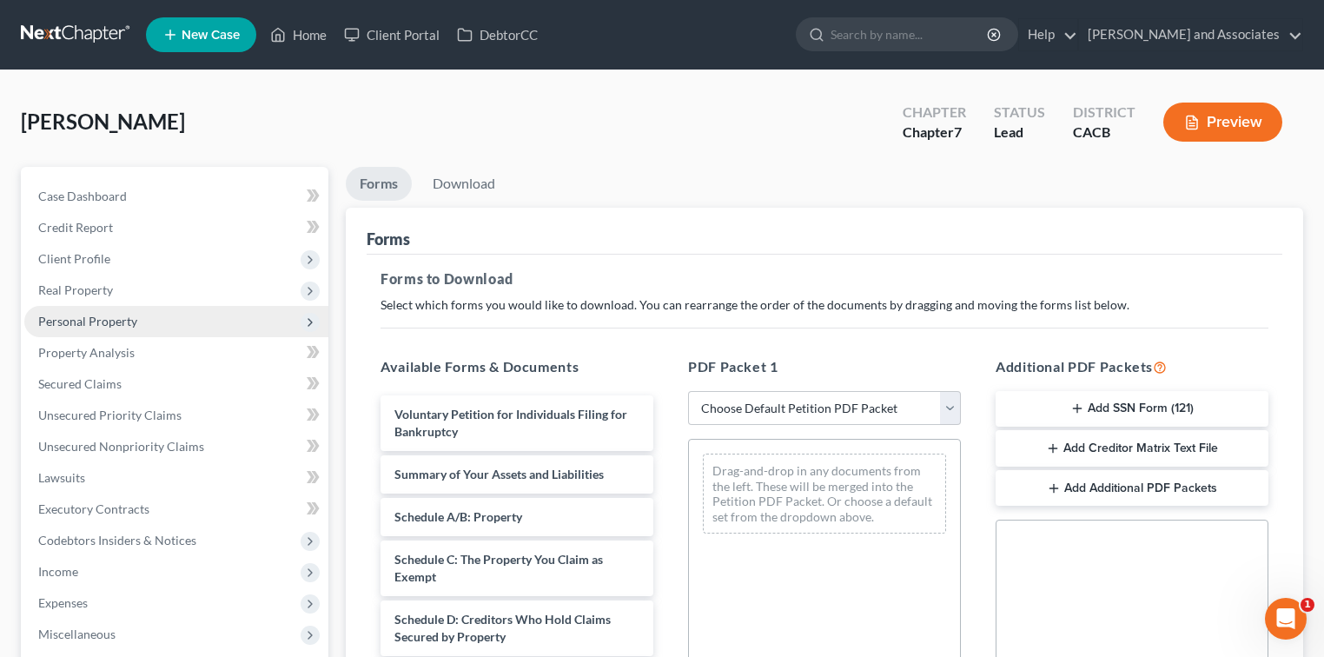
click at [95, 321] on span "Personal Property" at bounding box center [87, 321] width 99 height 15
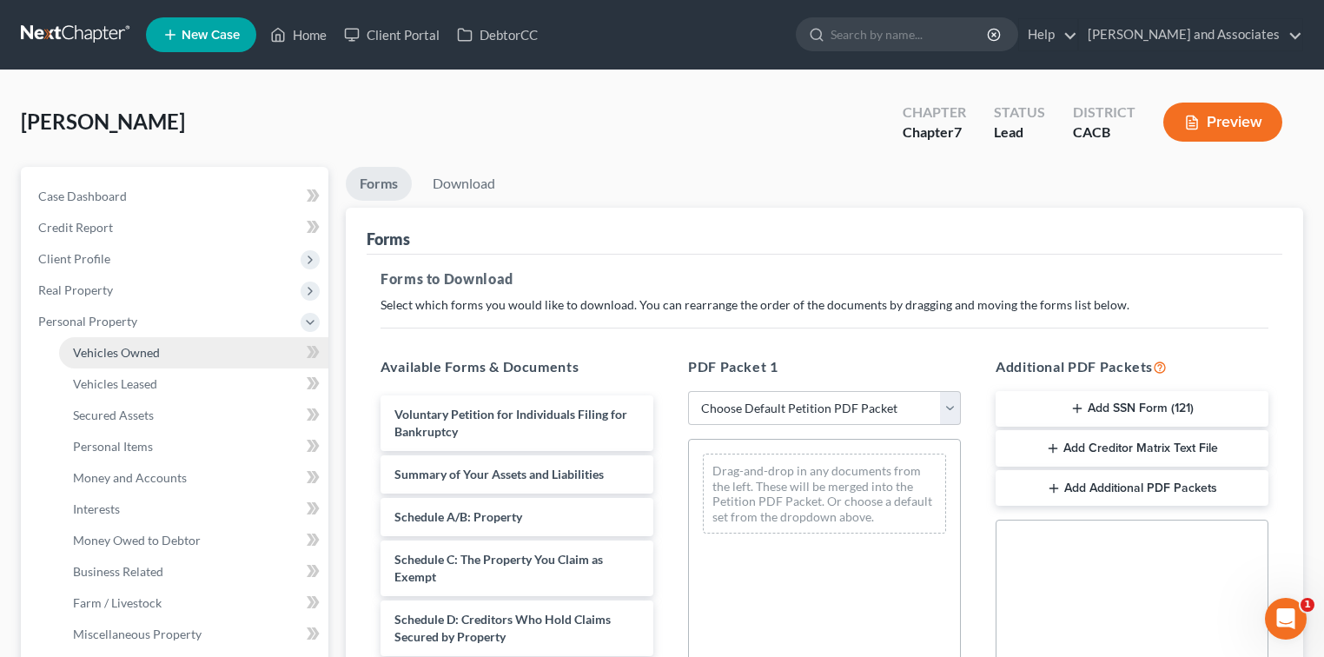
click at [153, 337] on link "Vehicles Owned" at bounding box center [193, 352] width 269 height 31
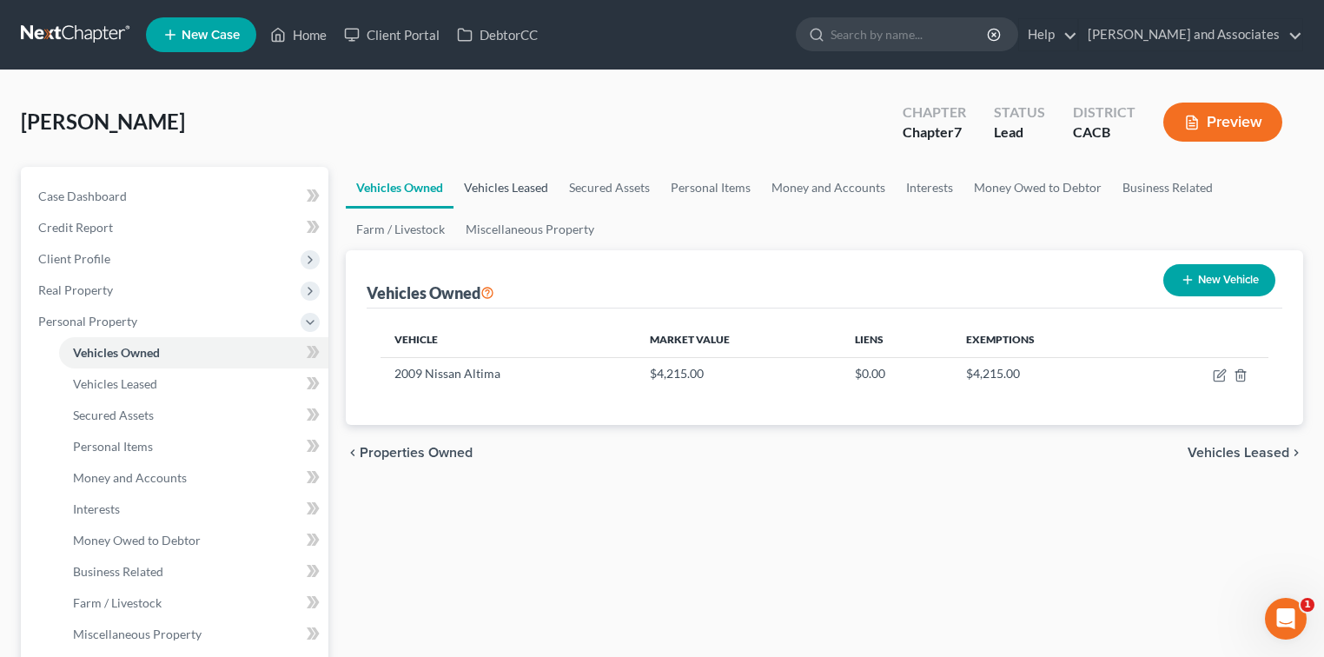
click at [507, 187] on link "Vehicles Leased" at bounding box center [505, 188] width 105 height 42
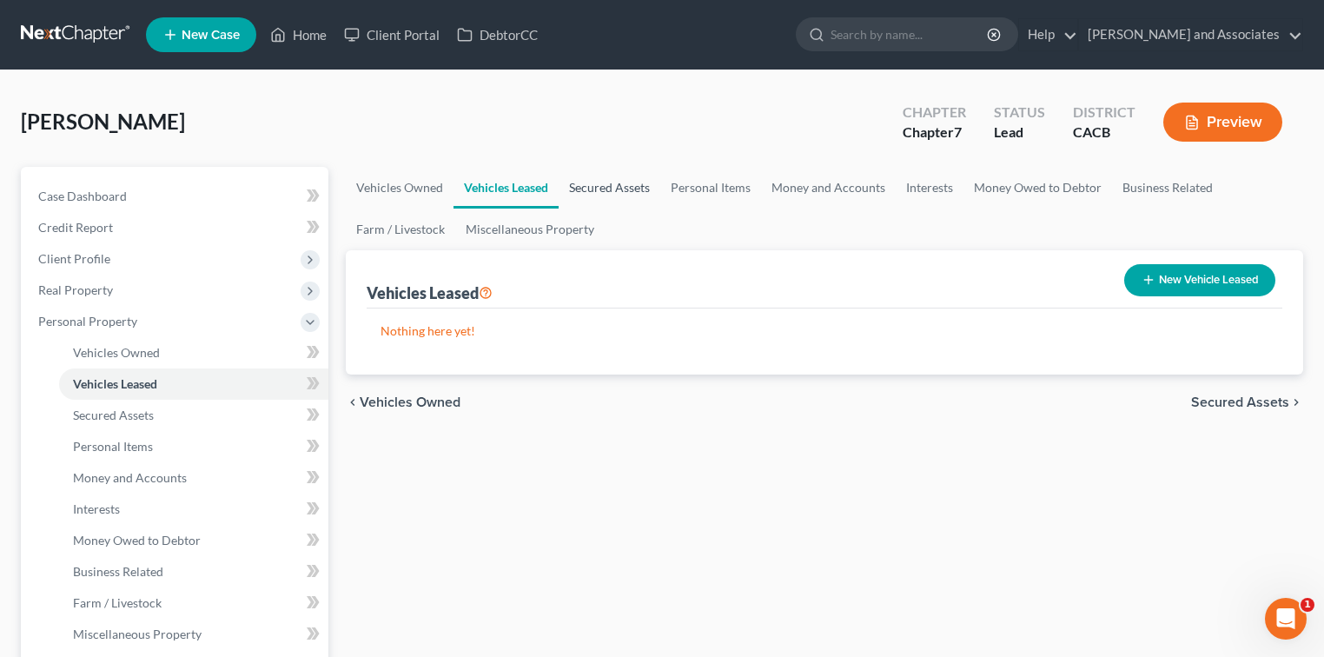
click at [594, 180] on link "Secured Assets" at bounding box center [609, 188] width 102 height 42
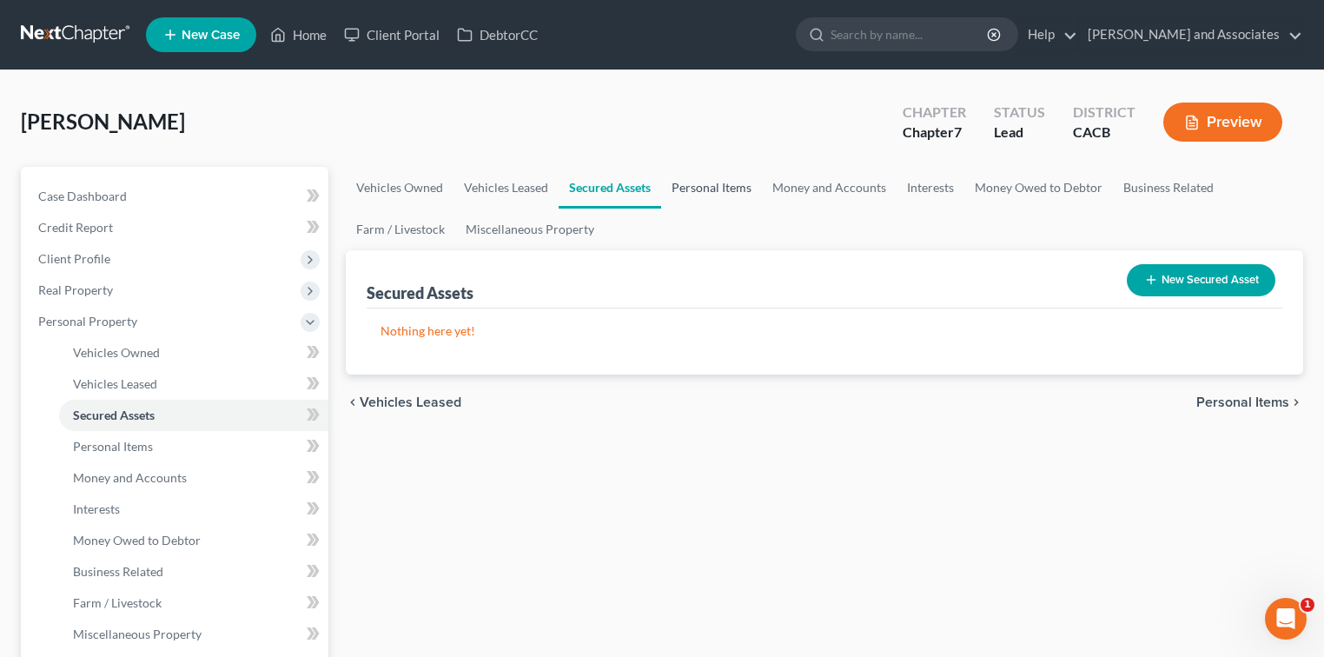
click at [720, 180] on link "Personal Items" at bounding box center [711, 188] width 101 height 42
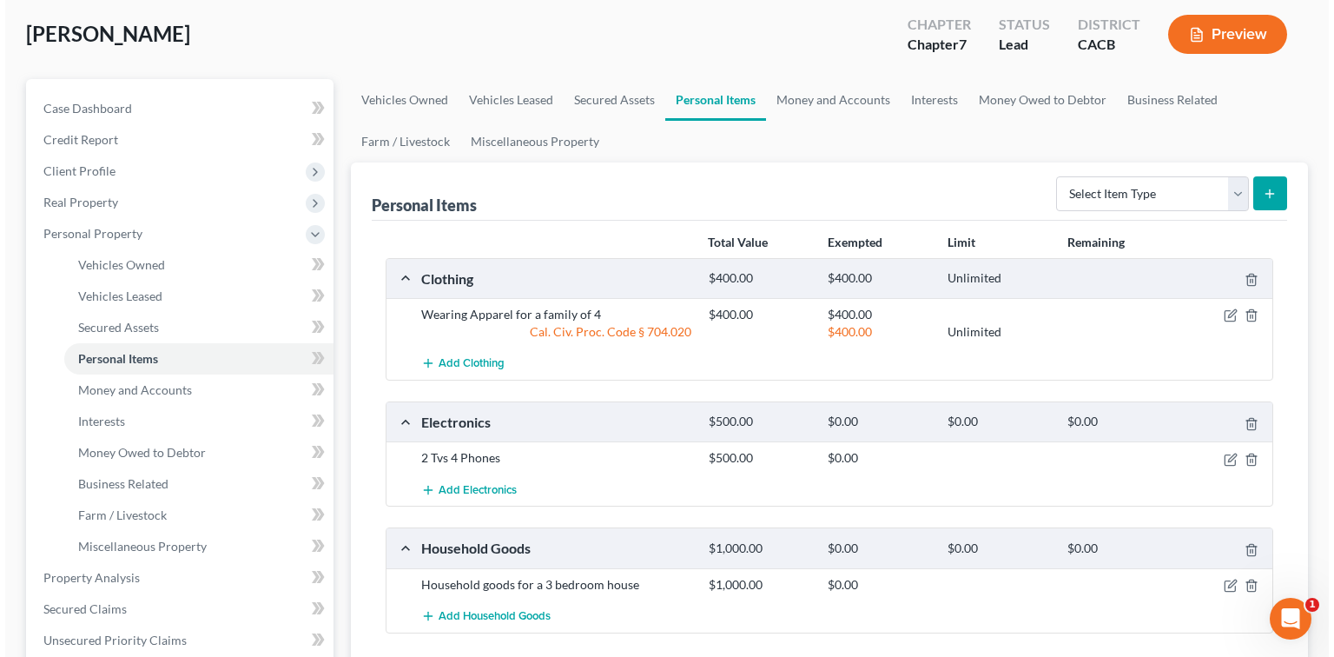
scroll to position [116, 0]
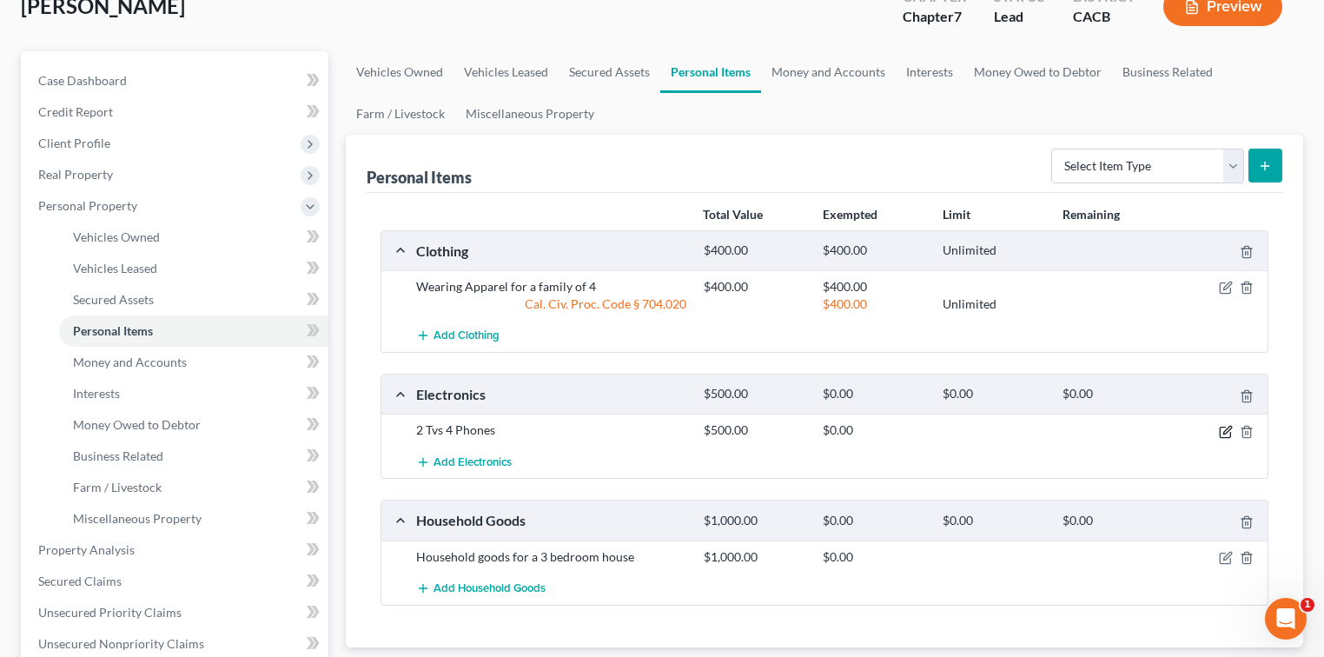
click at [829, 430] on icon "button" at bounding box center [1224, 431] width 10 height 10
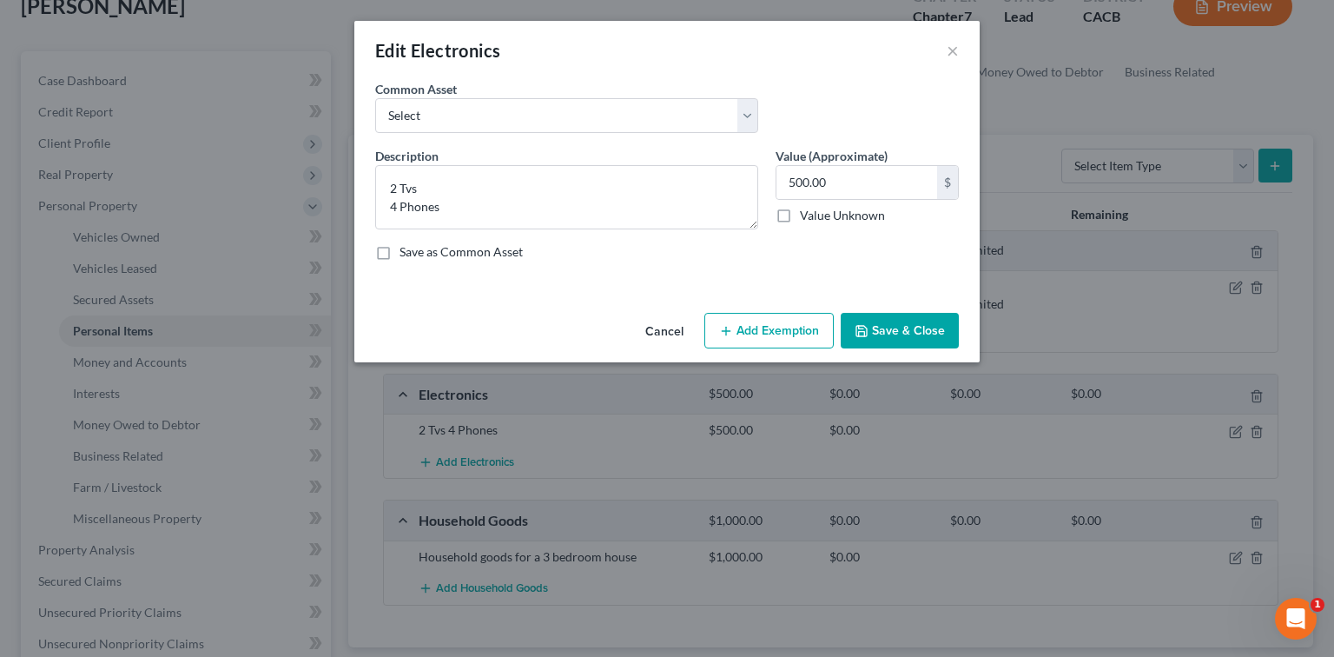
click at [751, 333] on button "Add Exemption" at bounding box center [768, 331] width 129 height 36
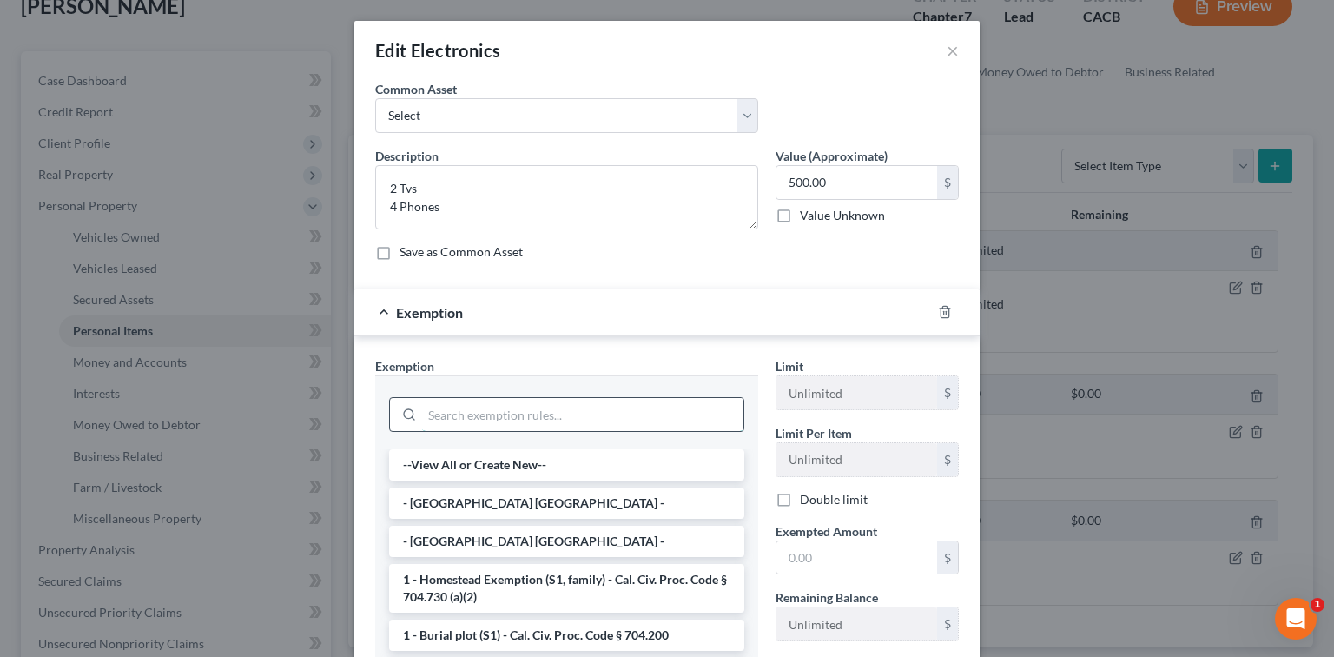
click at [551, 420] on input "search" at bounding box center [582, 414] width 321 height 33
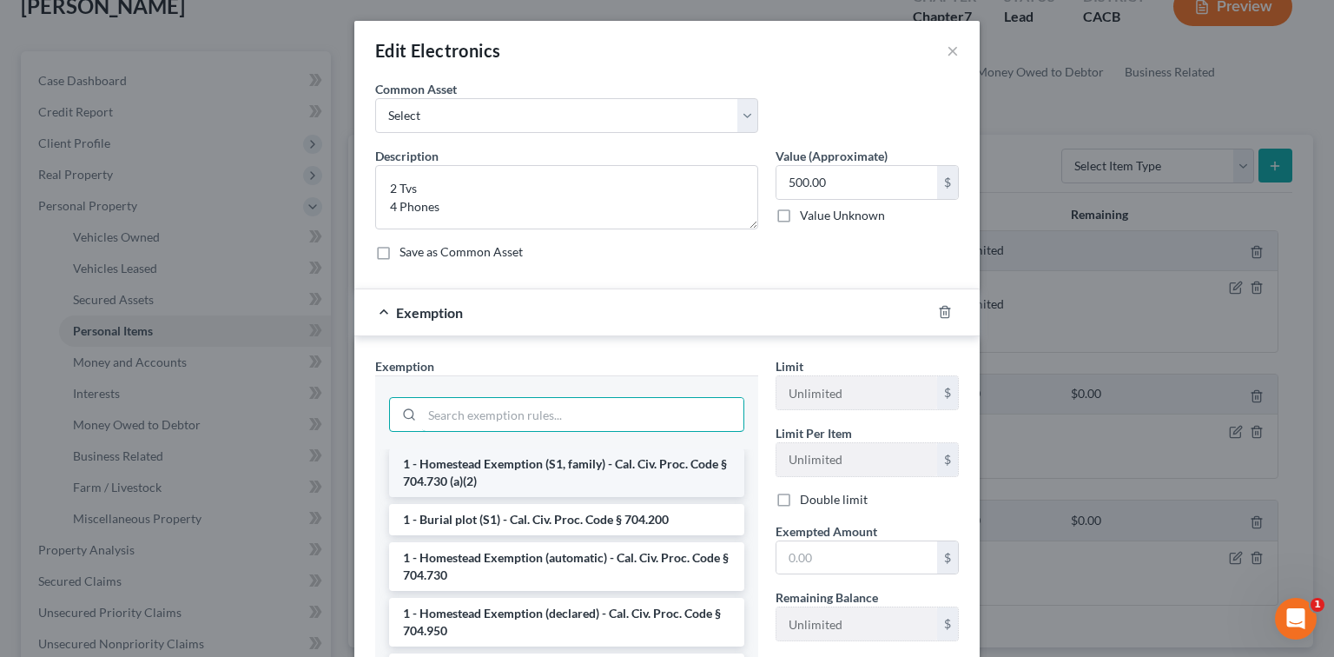
scroll to position [0, 0]
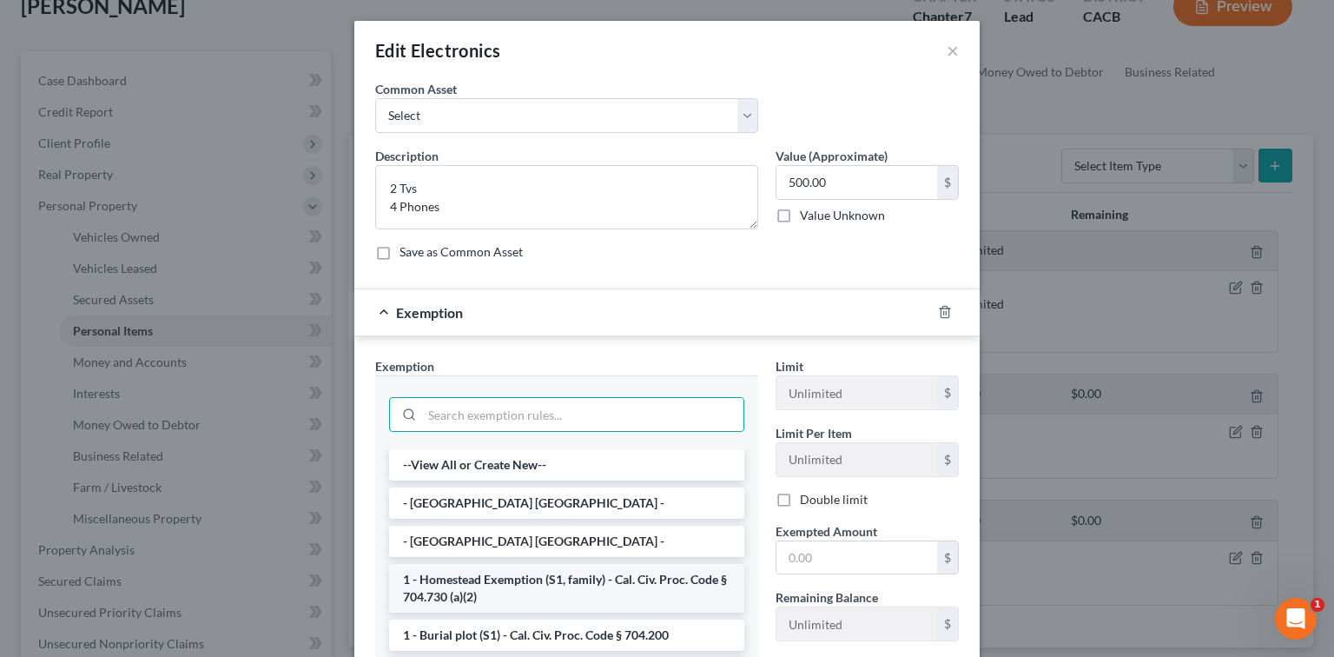
click at [654, 495] on li "- Riverside County Homestead -" at bounding box center [566, 502] width 355 height 31
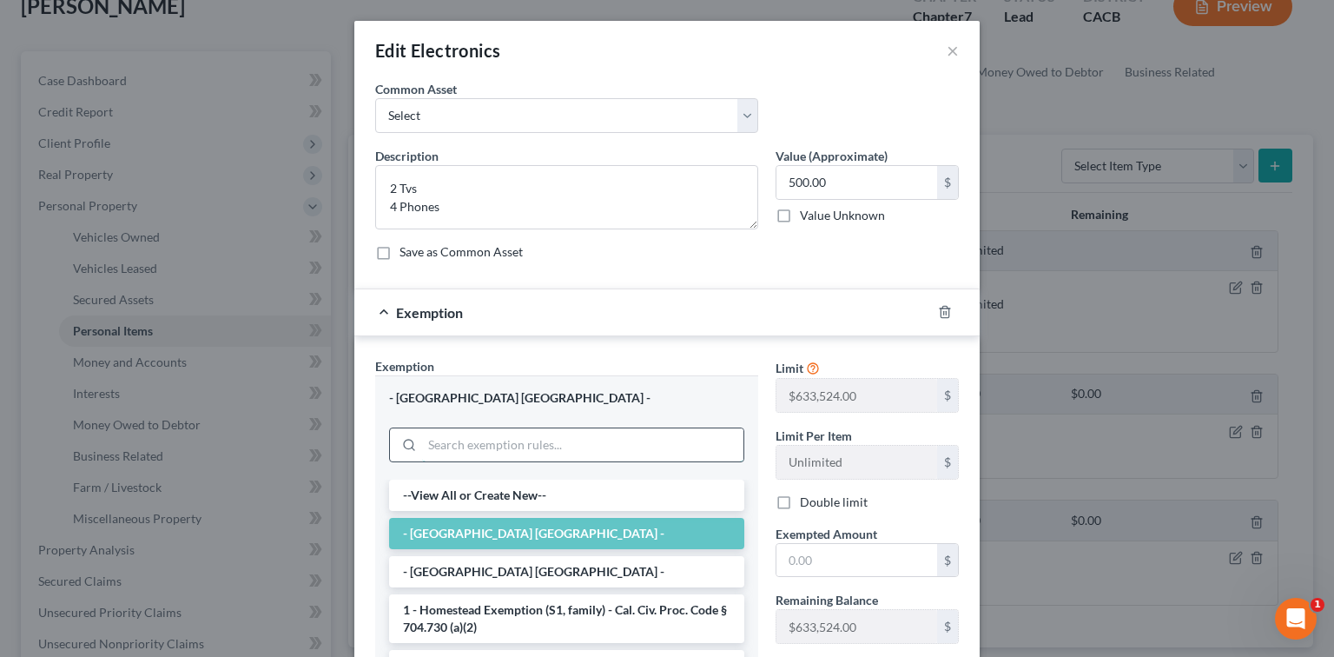
click at [677, 439] on input "search" at bounding box center [582, 444] width 321 height 33
click at [594, 562] on li "- San Bernardino County Homestead -" at bounding box center [566, 571] width 355 height 31
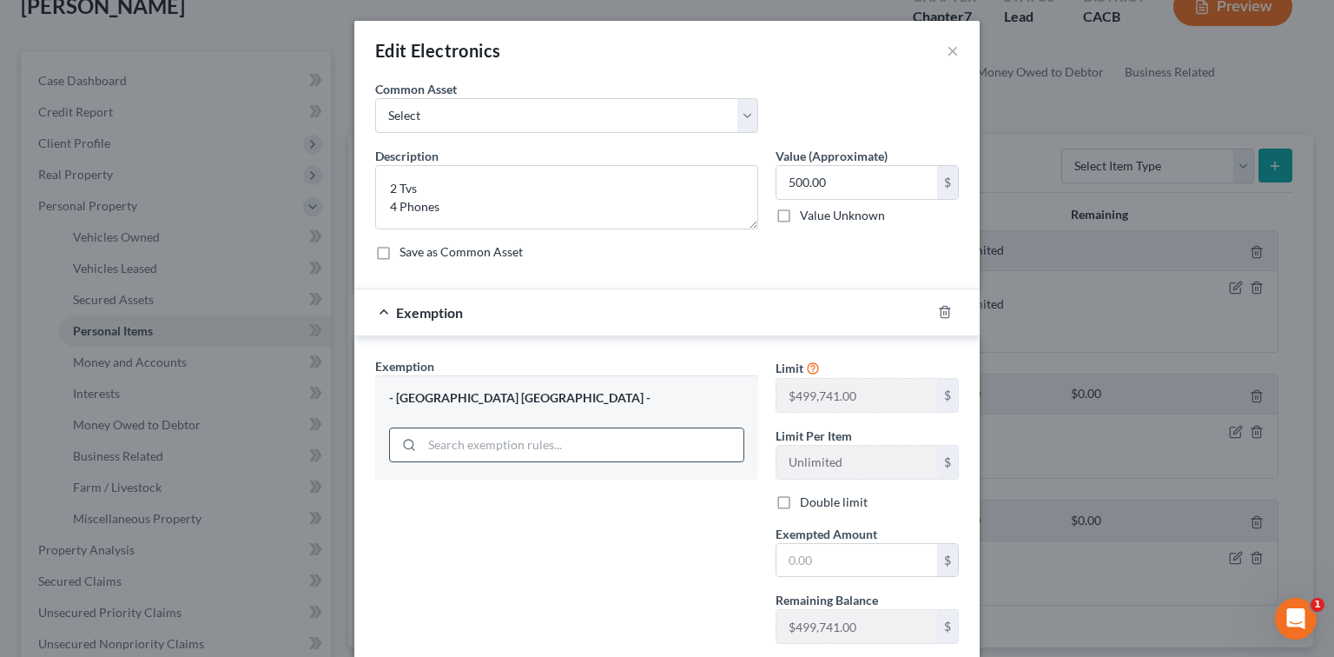
click at [636, 444] on input "search" at bounding box center [582, 444] width 321 height 33
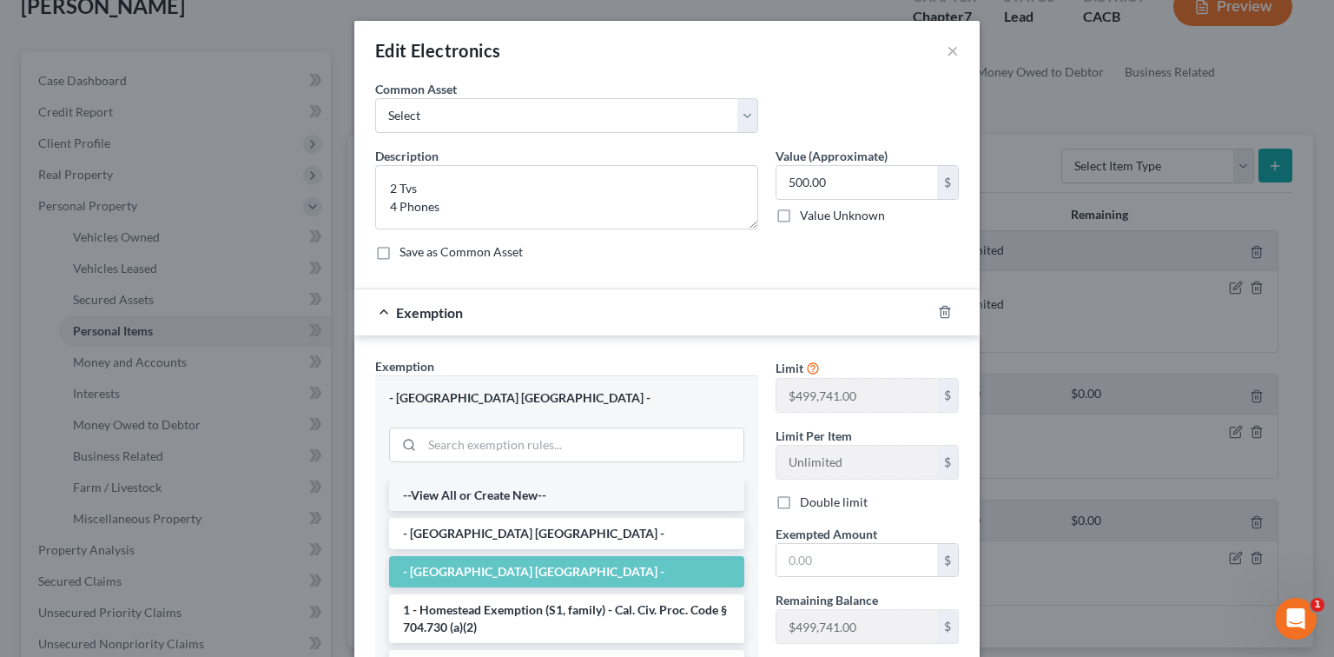
click at [594, 496] on li "--View All or Create New--" at bounding box center [566, 494] width 355 height 31
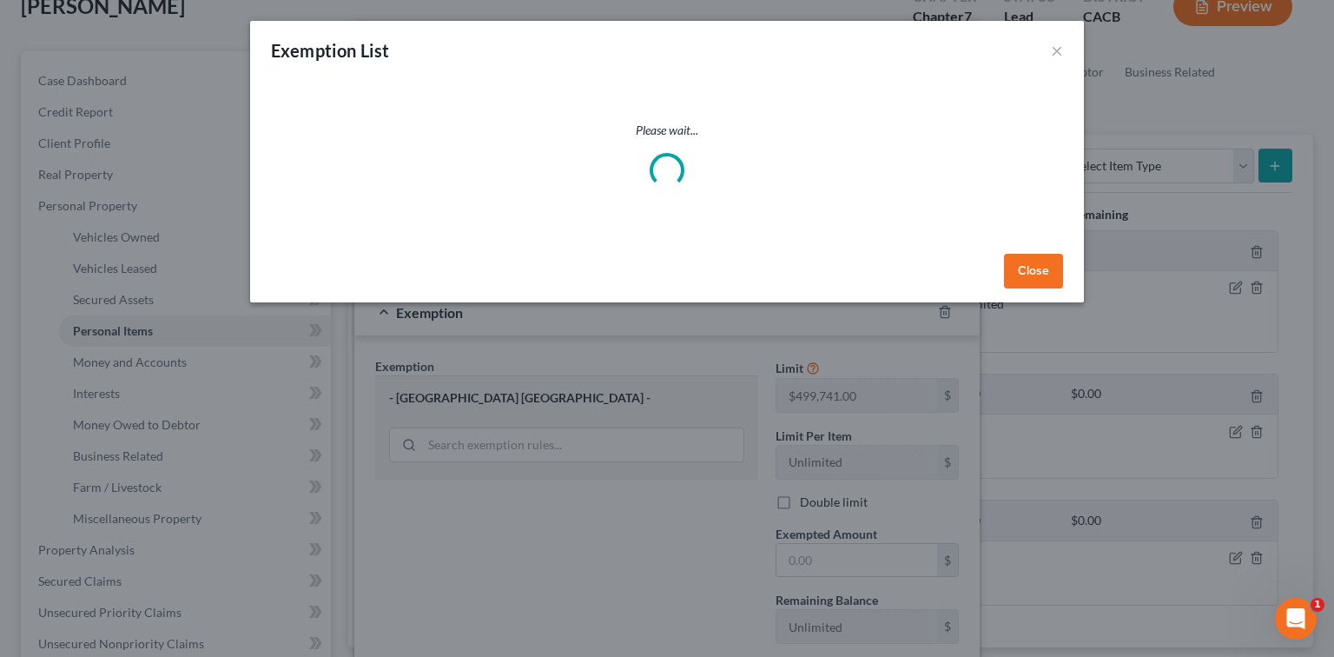
select select "5"
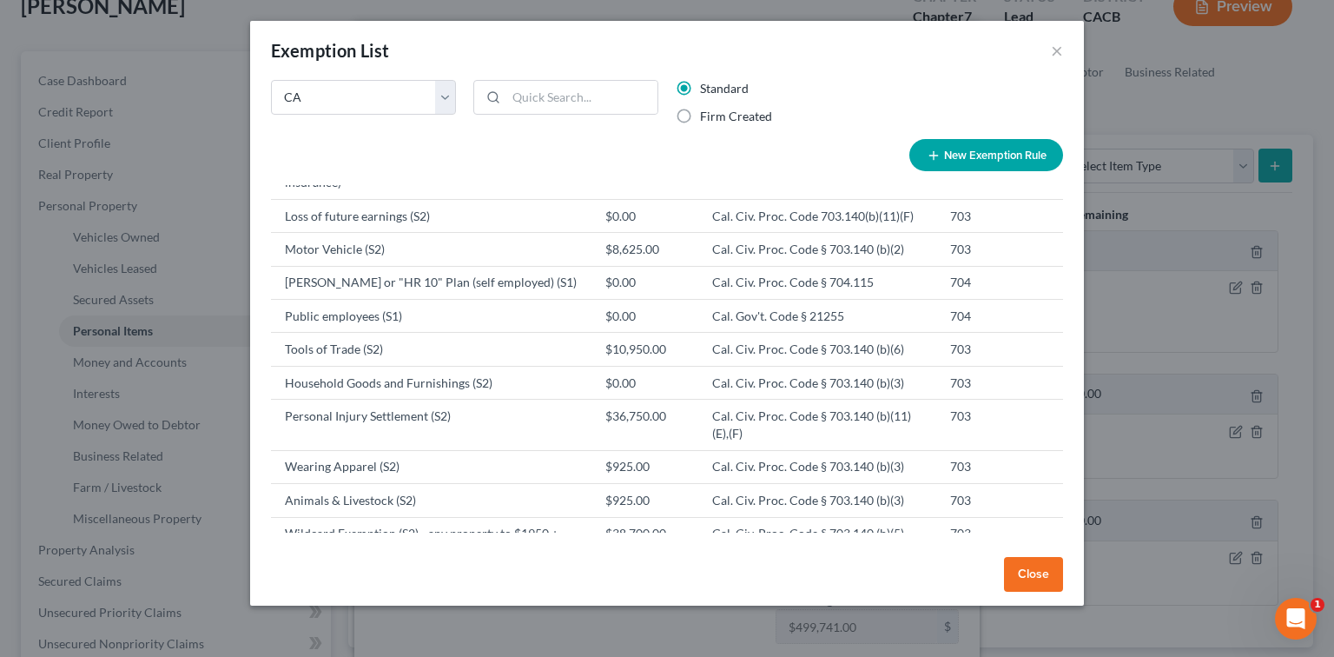
scroll to position [1158, 0]
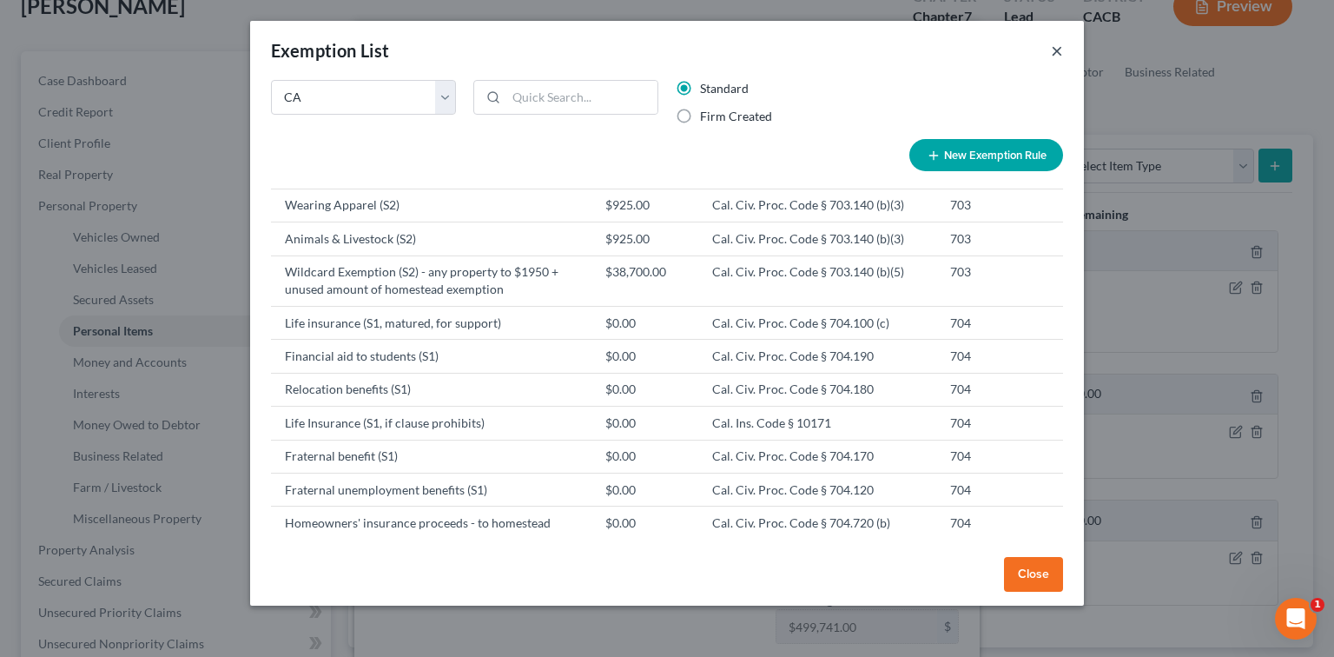
click at [829, 52] on button "×" at bounding box center [1057, 50] width 12 height 21
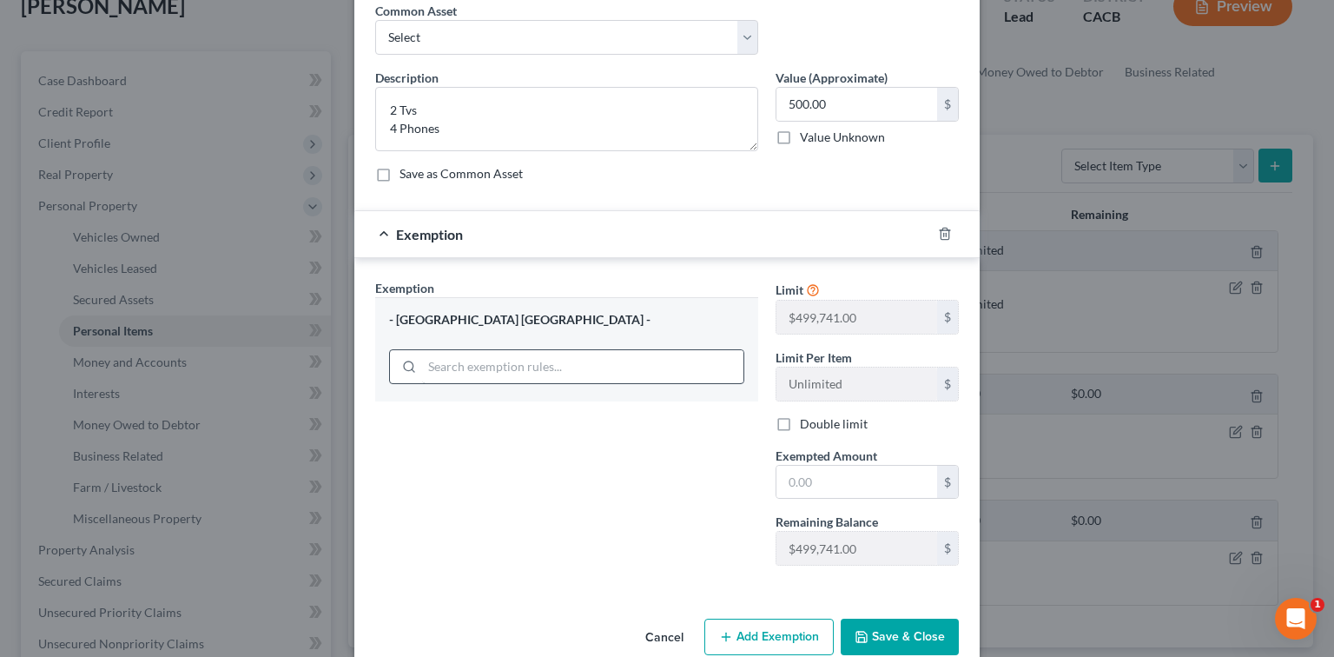
scroll to position [109, 0]
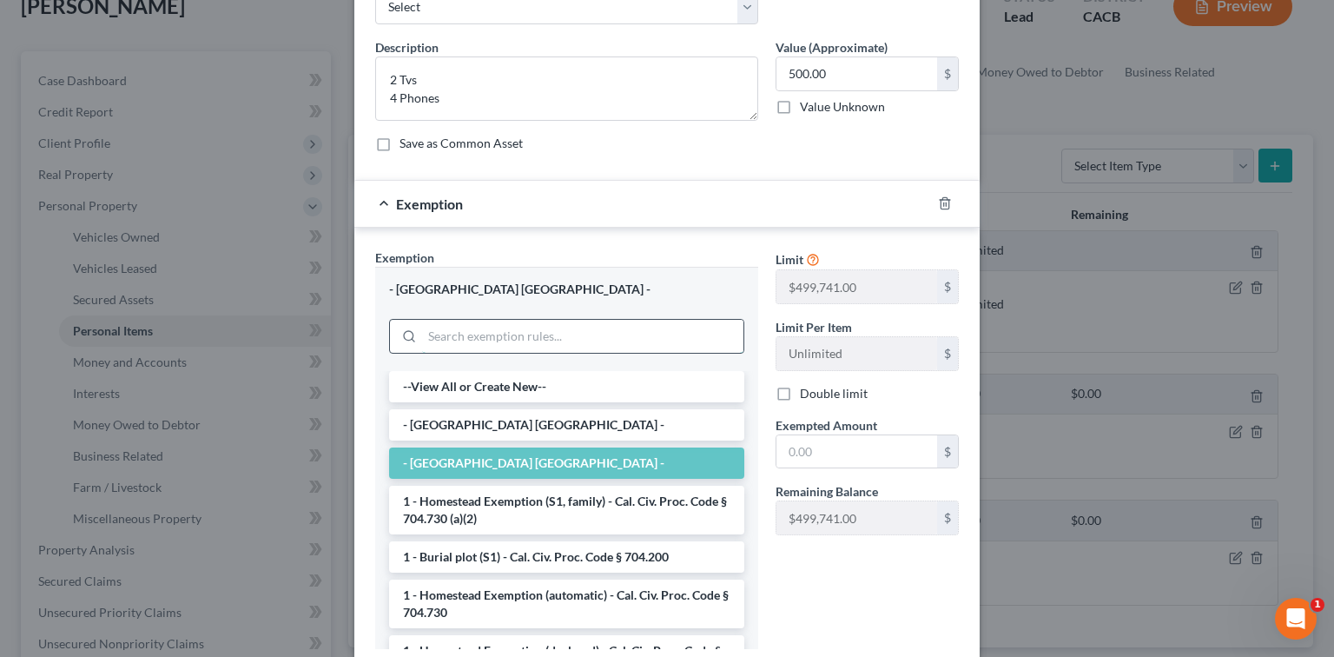
click at [615, 342] on input "search" at bounding box center [582, 336] width 321 height 33
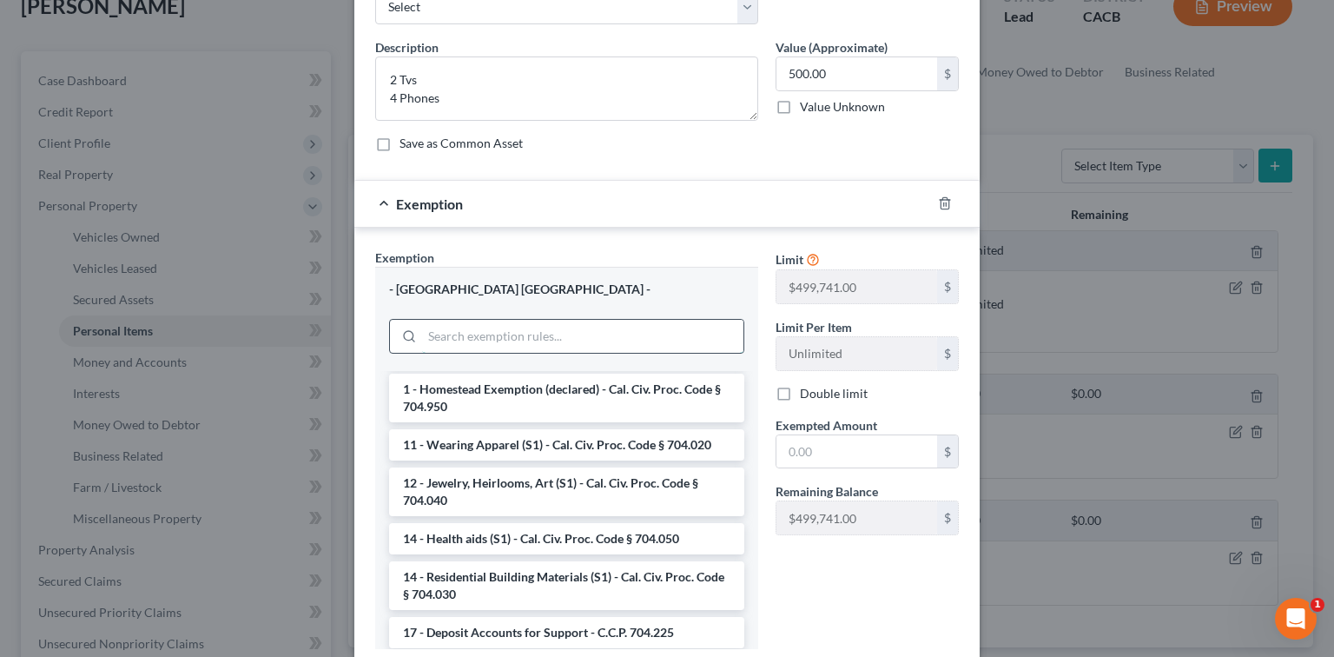
scroll to position [231, 0]
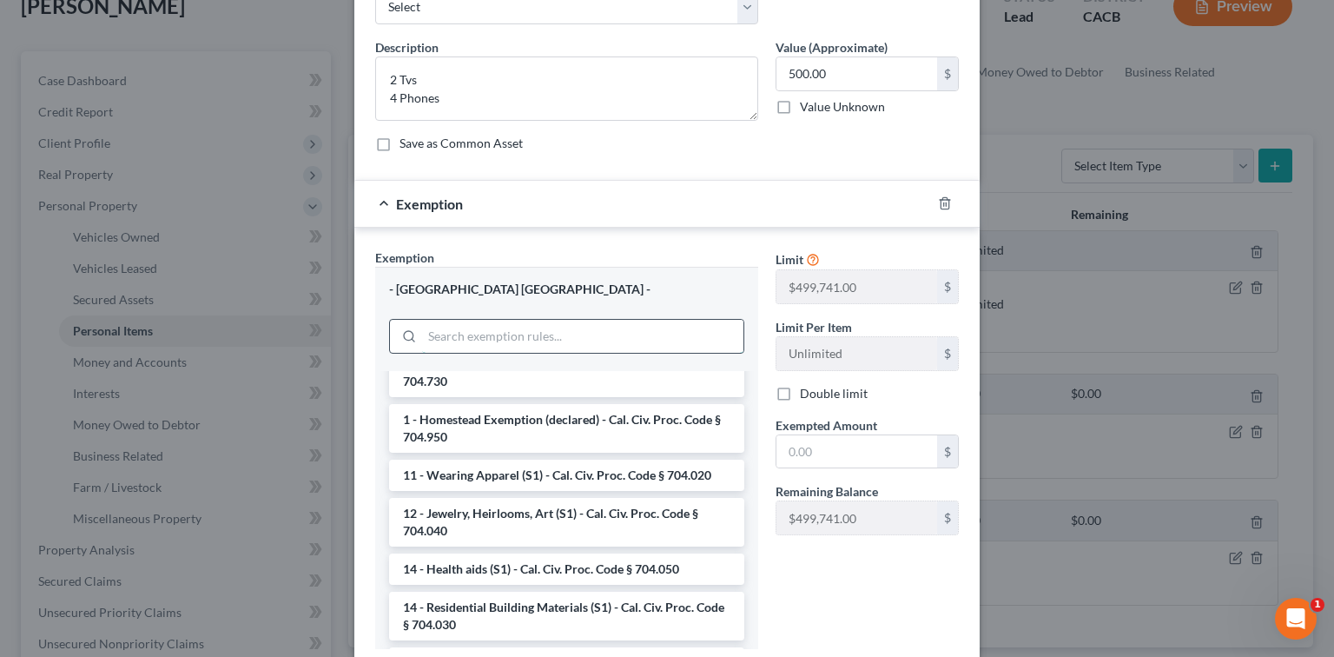
click at [610, 334] on input "search" at bounding box center [582, 336] width 321 height 33
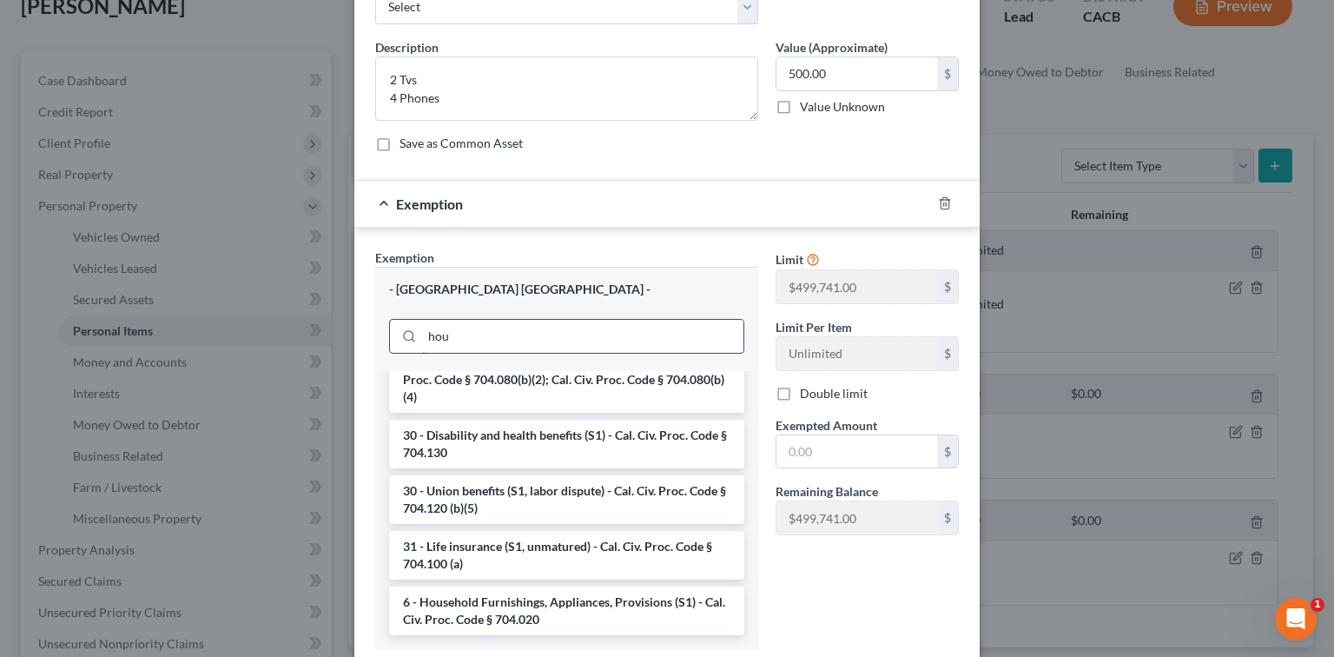
scroll to position [0, 0]
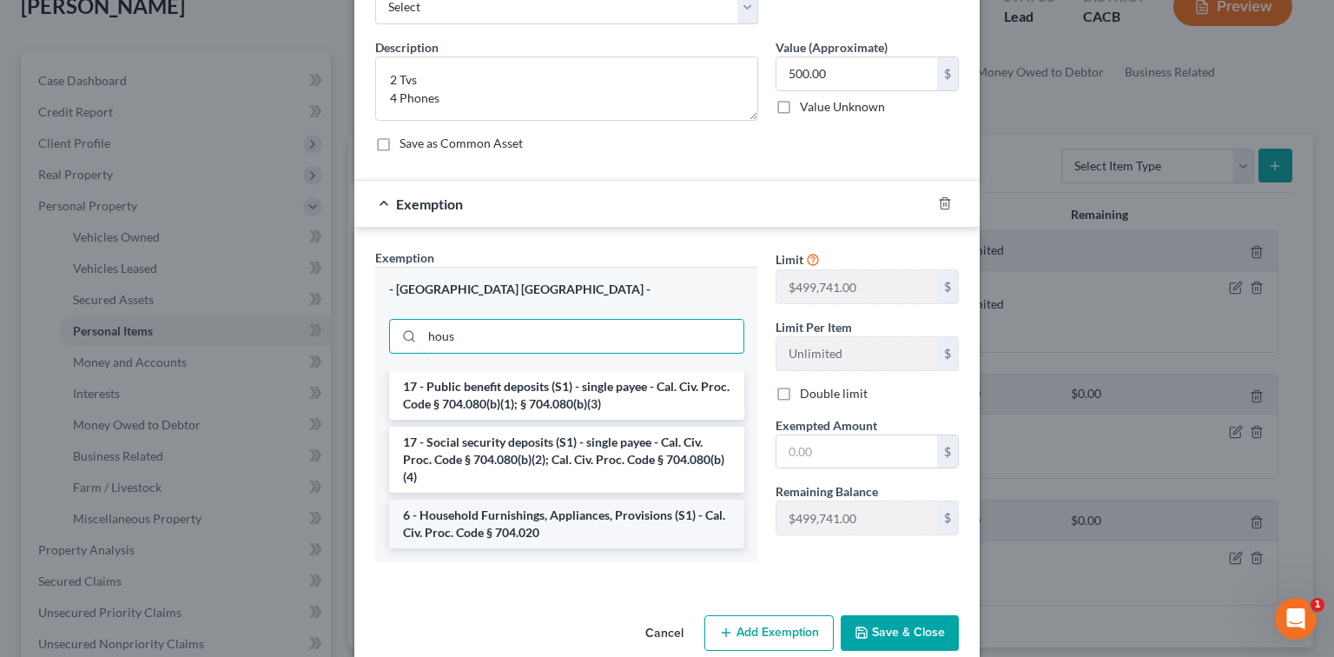
type input "hous"
click at [583, 520] on li "6 - Household Furnishings, Appliances, Provisions (S1) - Cal. Civ. Proc. Code §…" at bounding box center [566, 523] width 355 height 49
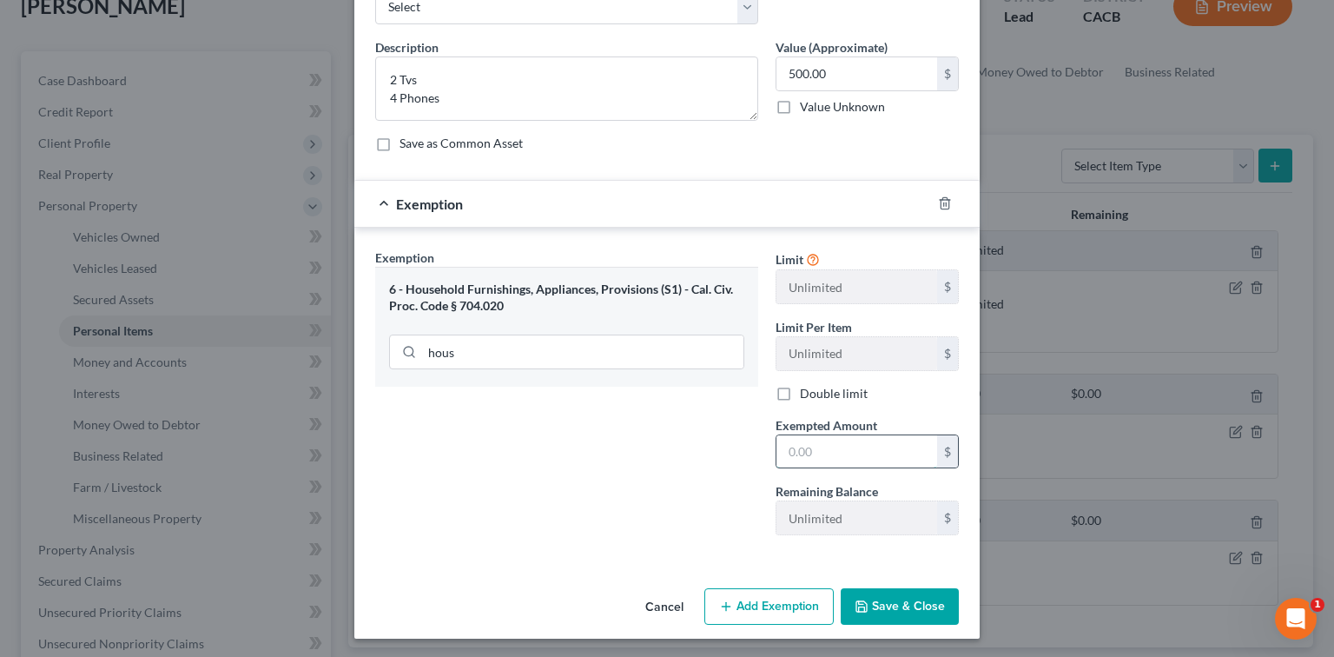
click at [829, 445] on input "text" at bounding box center [856, 451] width 161 height 33
type input "500.00"
click at [829, 605] on button "Save & Close" at bounding box center [900, 606] width 118 height 36
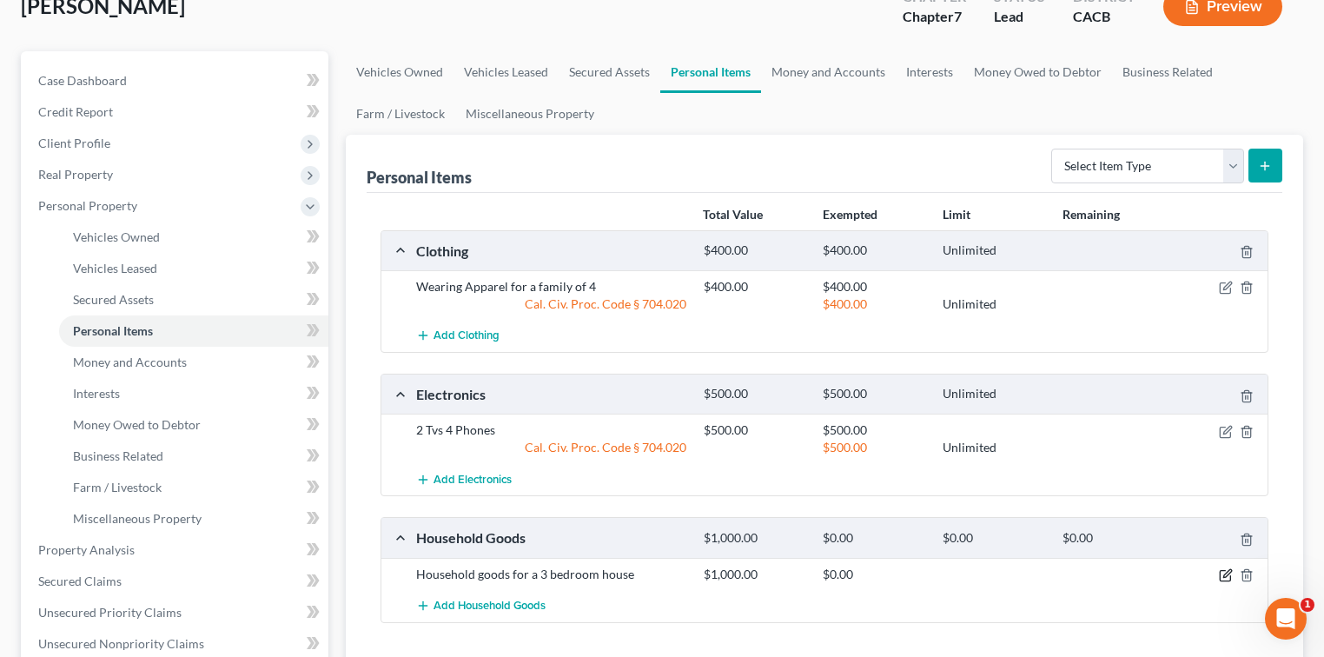
click at [829, 573] on icon "button" at bounding box center [1224, 576] width 10 height 10
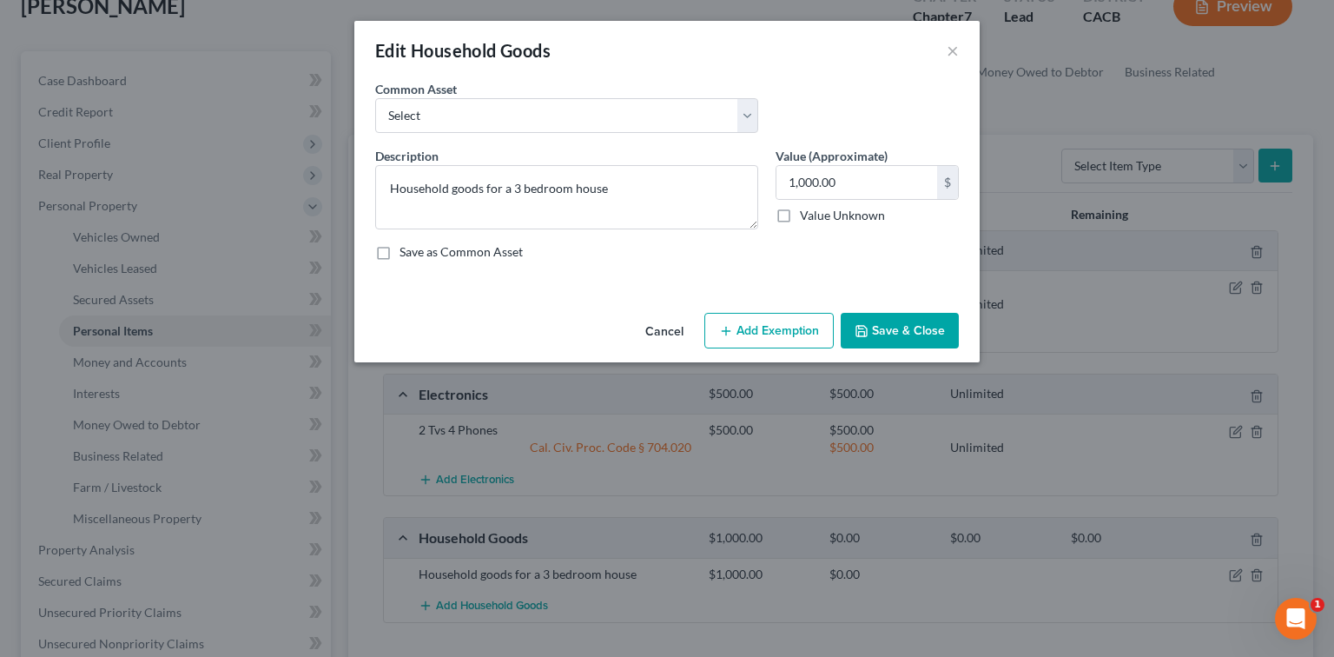
click at [791, 340] on button "Add Exemption" at bounding box center [768, 331] width 129 height 36
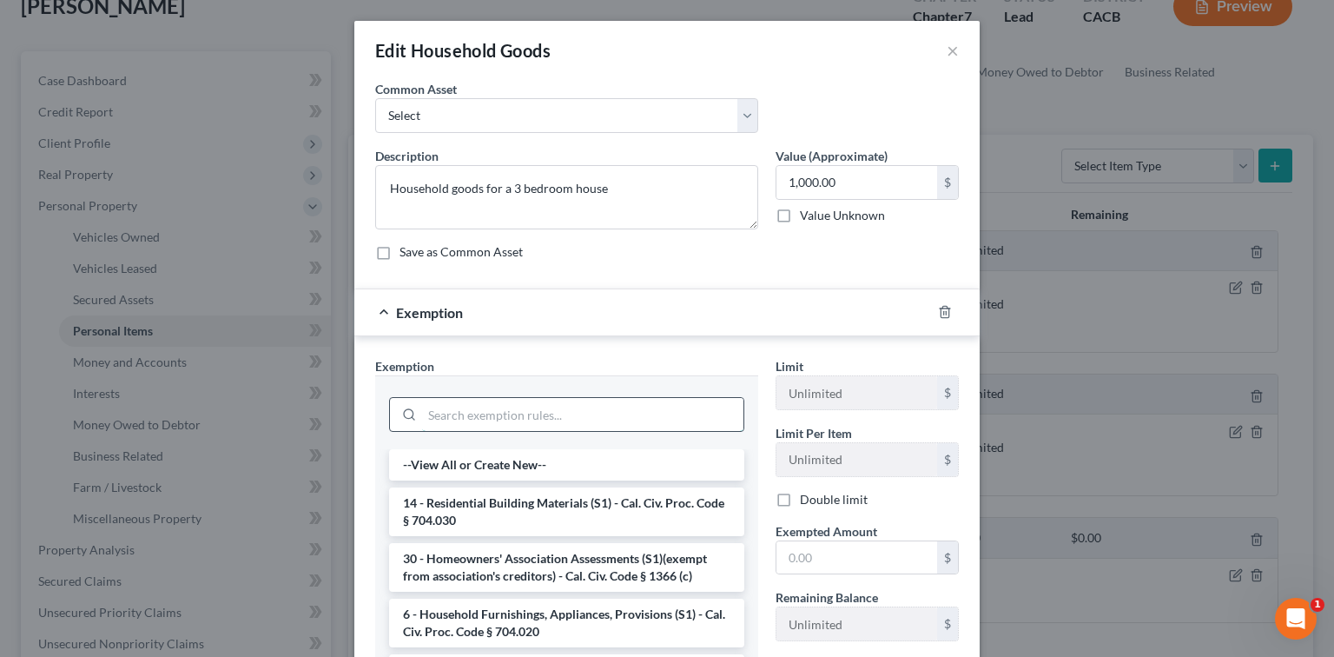
click at [591, 419] on input "search" at bounding box center [582, 414] width 321 height 33
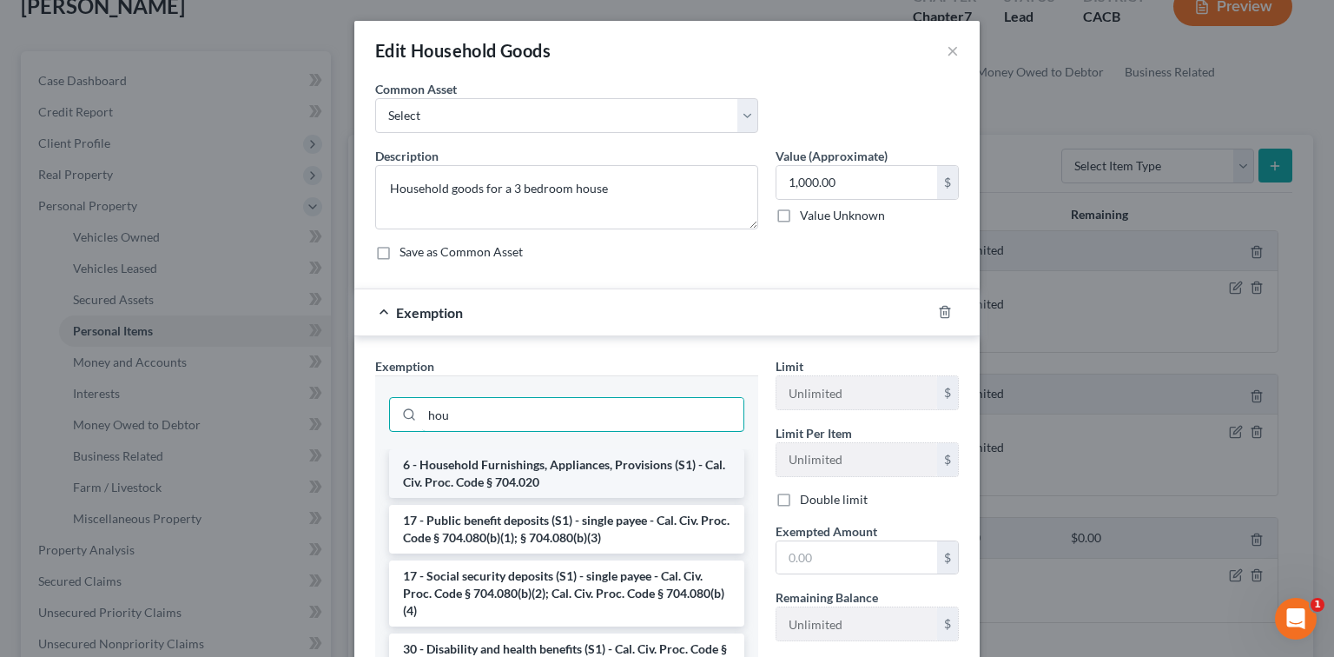
type input "hou"
click at [591, 472] on li "6 - Household Furnishings, Appliances, Provisions (S1) - Cal. Civ. Proc. Code §…" at bounding box center [566, 473] width 355 height 49
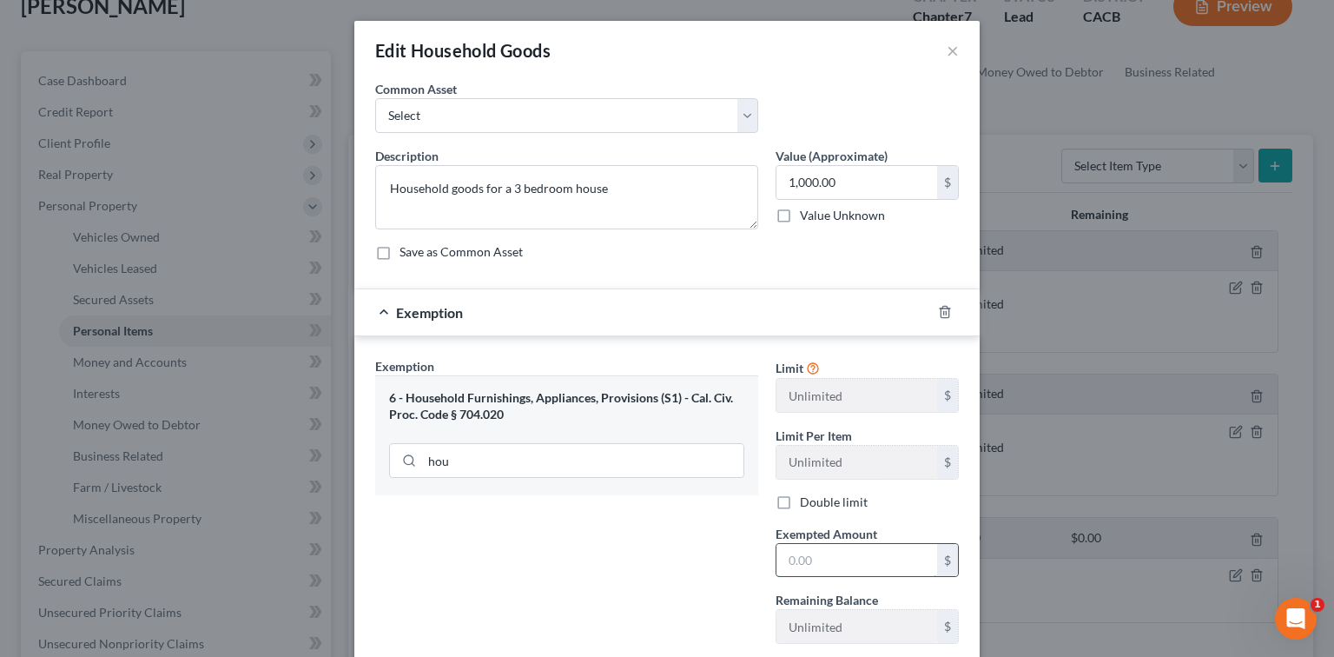
click at [829, 566] on input "text" at bounding box center [856, 560] width 161 height 33
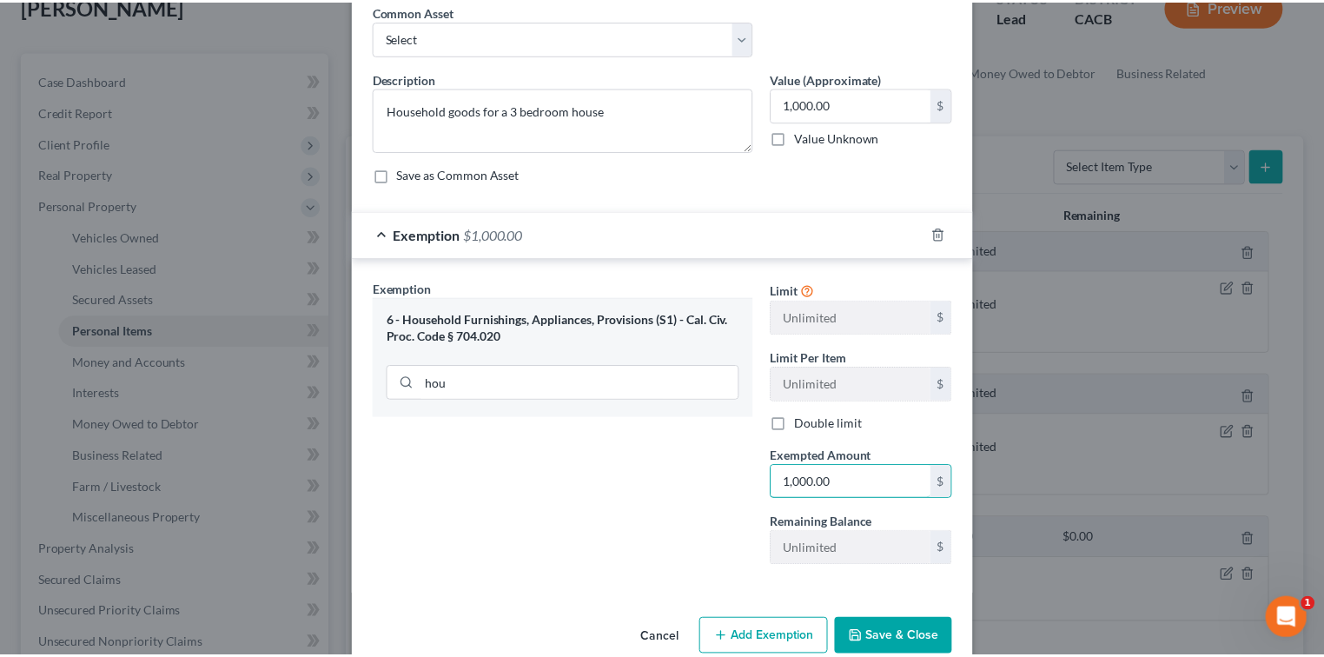
scroll to position [109, 0]
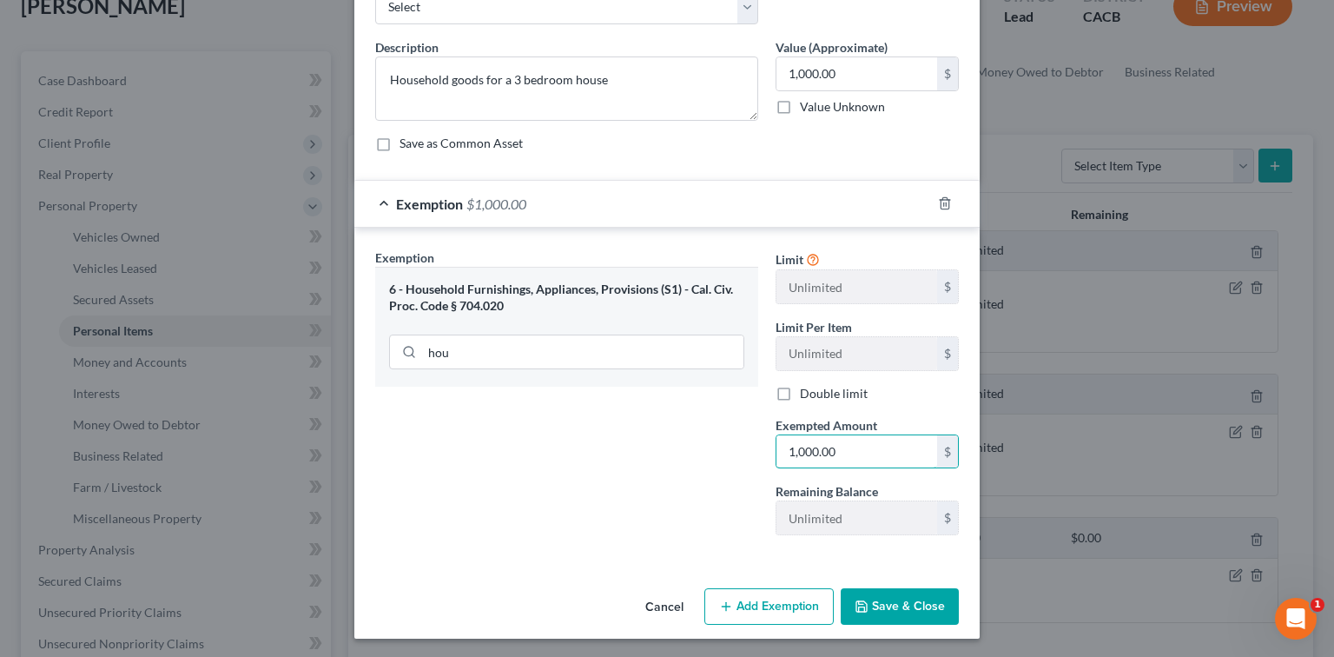
type input "1,000.00"
click at [829, 604] on button "Save & Close" at bounding box center [900, 606] width 118 height 36
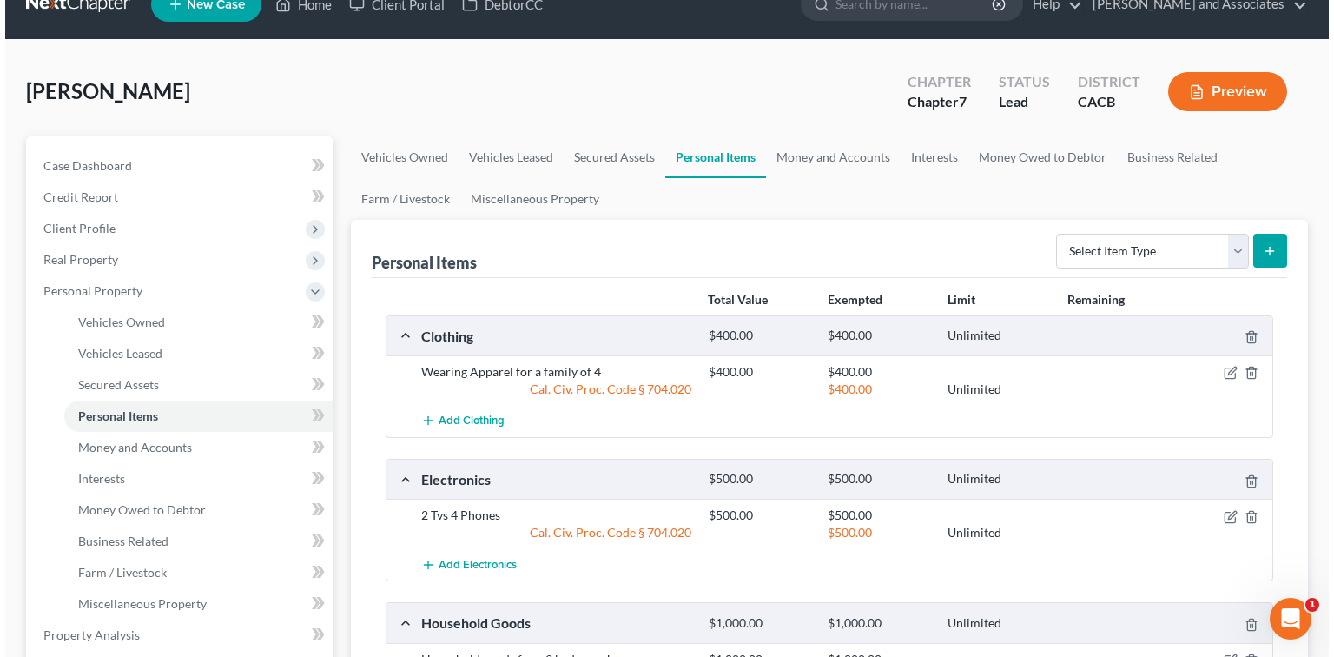
scroll to position [0, 0]
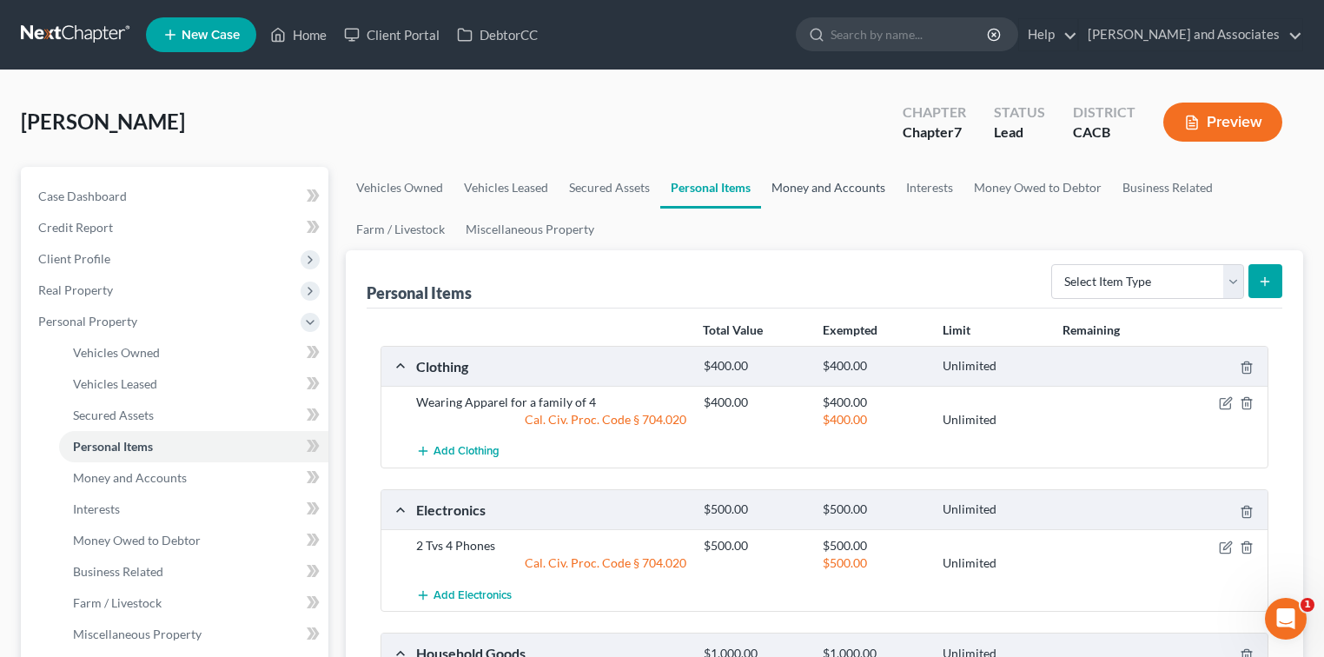
click at [809, 186] on link "Money and Accounts" at bounding box center [828, 188] width 135 height 42
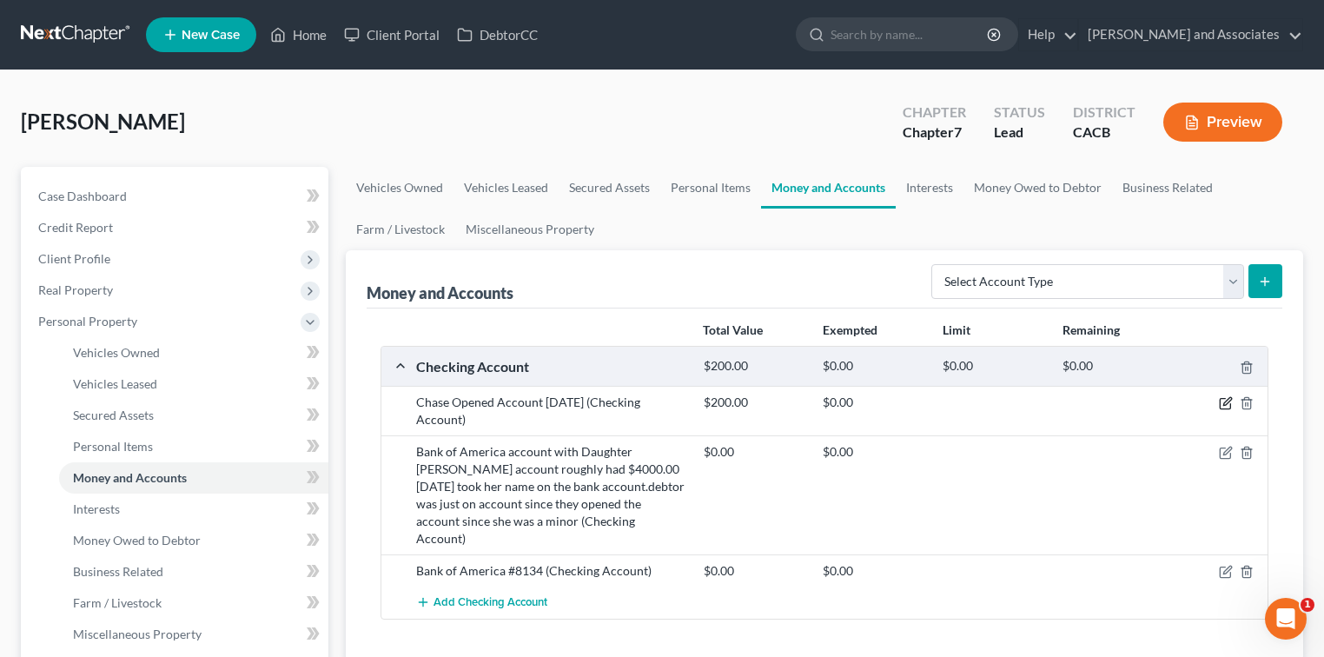
click at [829, 406] on icon "button" at bounding box center [1226, 403] width 14 height 14
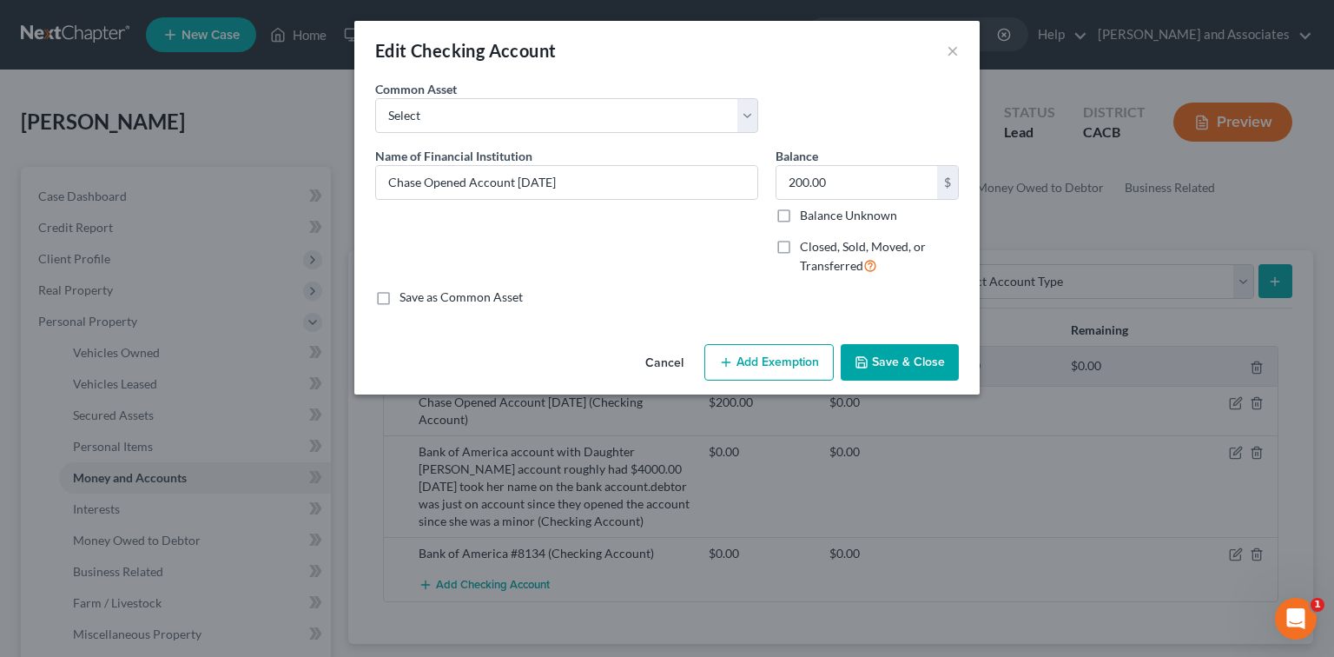
click at [792, 361] on button "Add Exemption" at bounding box center [768, 362] width 129 height 36
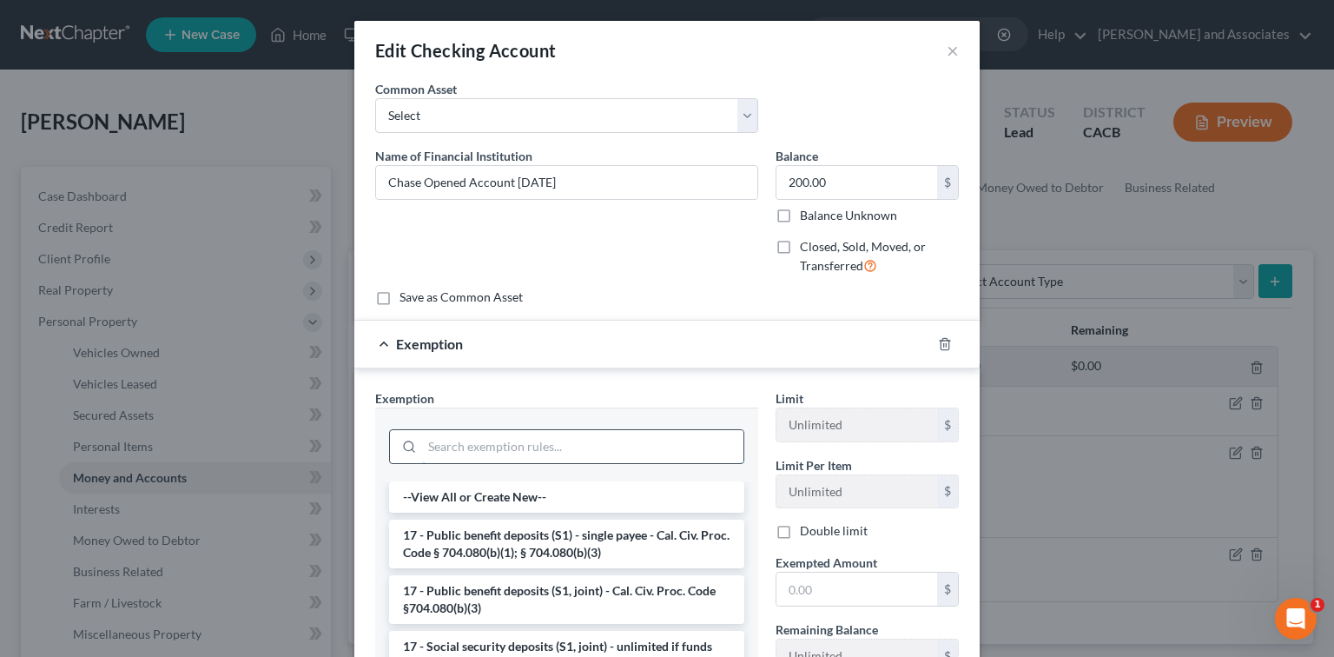
click at [525, 444] on input "search" at bounding box center [582, 446] width 321 height 33
click at [575, 538] on li "17 - Public benefit deposits (S1) - single payee - Cal. Civ. Proc. Code § 704.0…" at bounding box center [566, 543] width 355 height 49
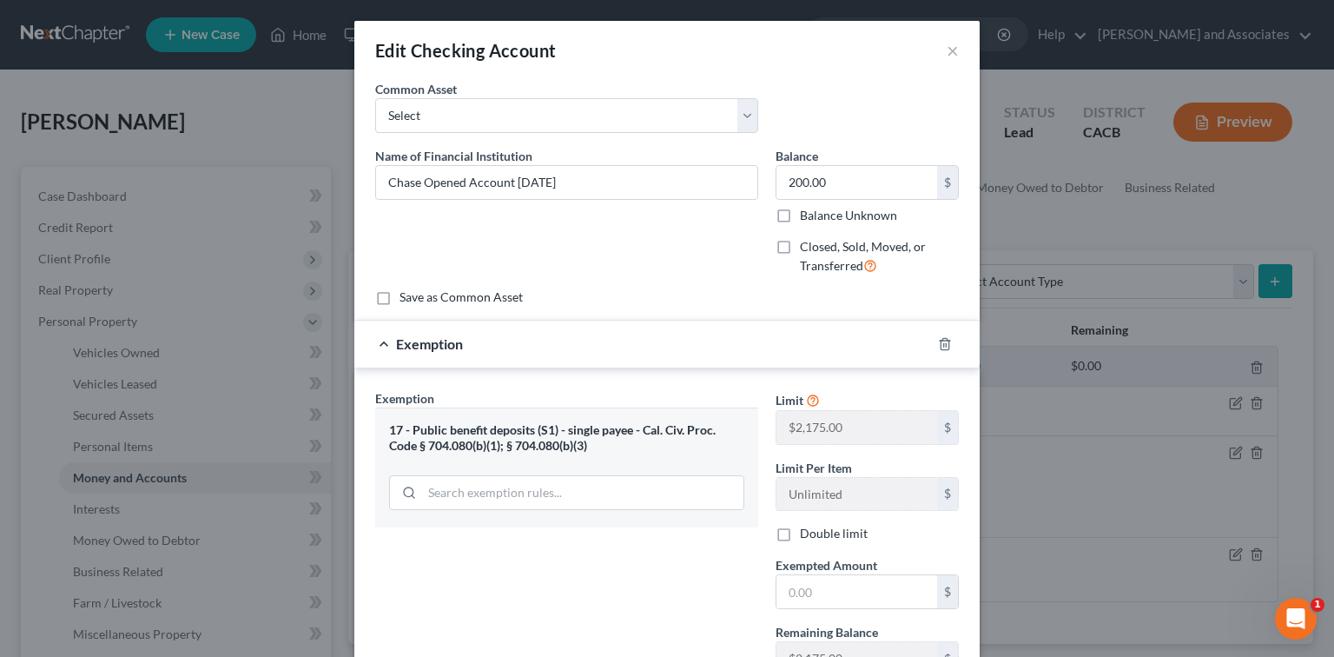
scroll to position [116, 0]
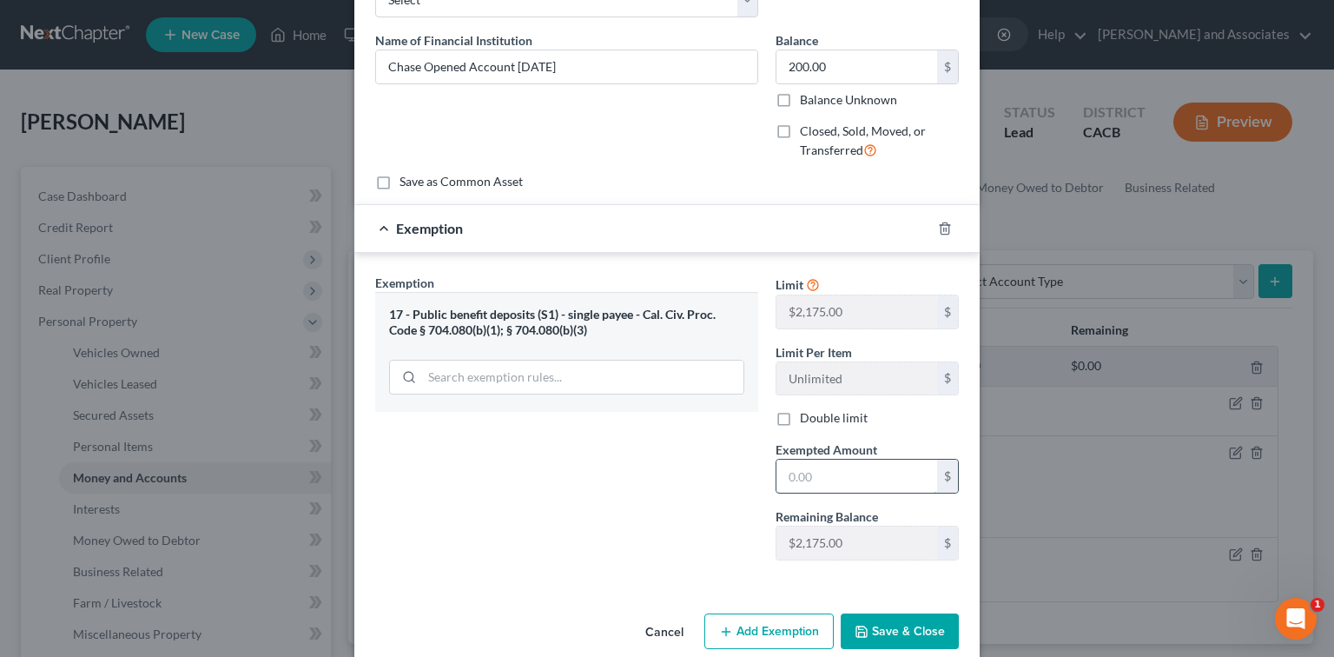
click at [829, 487] on input "text" at bounding box center [856, 475] width 161 height 33
type input "200.00"
click at [829, 618] on button "Save & Close" at bounding box center [900, 631] width 118 height 36
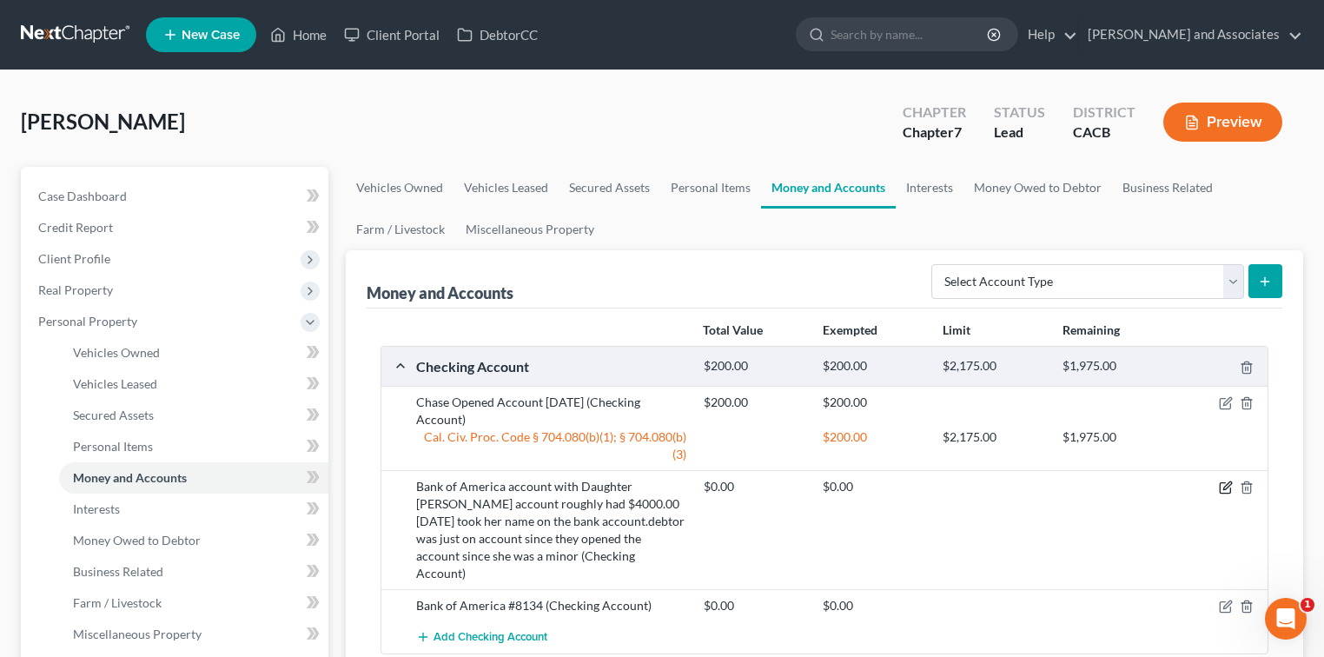
click at [829, 486] on icon "button" at bounding box center [1226, 487] width 14 height 14
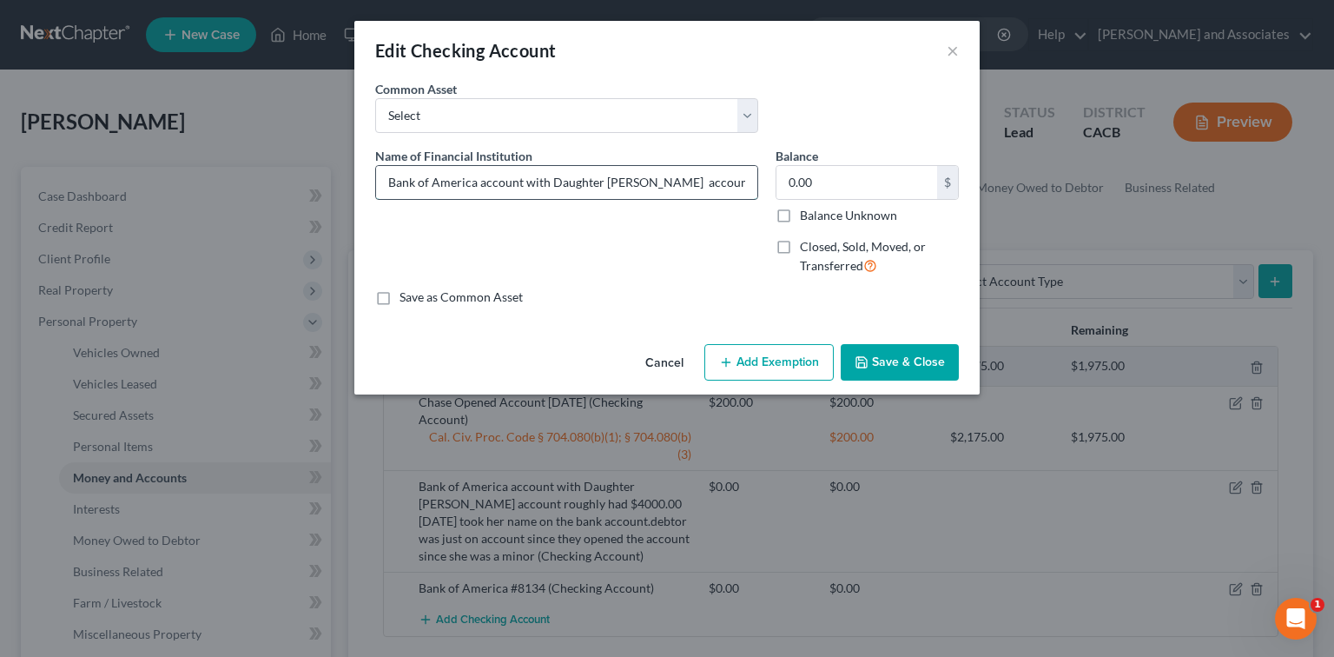
click at [550, 195] on input "Bank of America account with Daughter Nadeine account roughly had $4000.00 09/1…" at bounding box center [566, 182] width 381 height 33
click at [651, 184] on input "Bank of America account with Daughter Nadeine account roughly had $4000.00 09/1…" at bounding box center [566, 182] width 381 height 33
drag, startPoint x: 648, startPoint y: 182, endPoint x: 604, endPoint y: 181, distance: 43.4
click at [604, 181] on input "Bank of America account with Daughter Nadeine account roughly had $4000.00 09/1…" at bounding box center [566, 182] width 381 height 33
click at [619, 179] on input "Bank of America account with Daughter Nay account roughly had $4000.00 09/12/20…" at bounding box center [566, 182] width 381 height 33
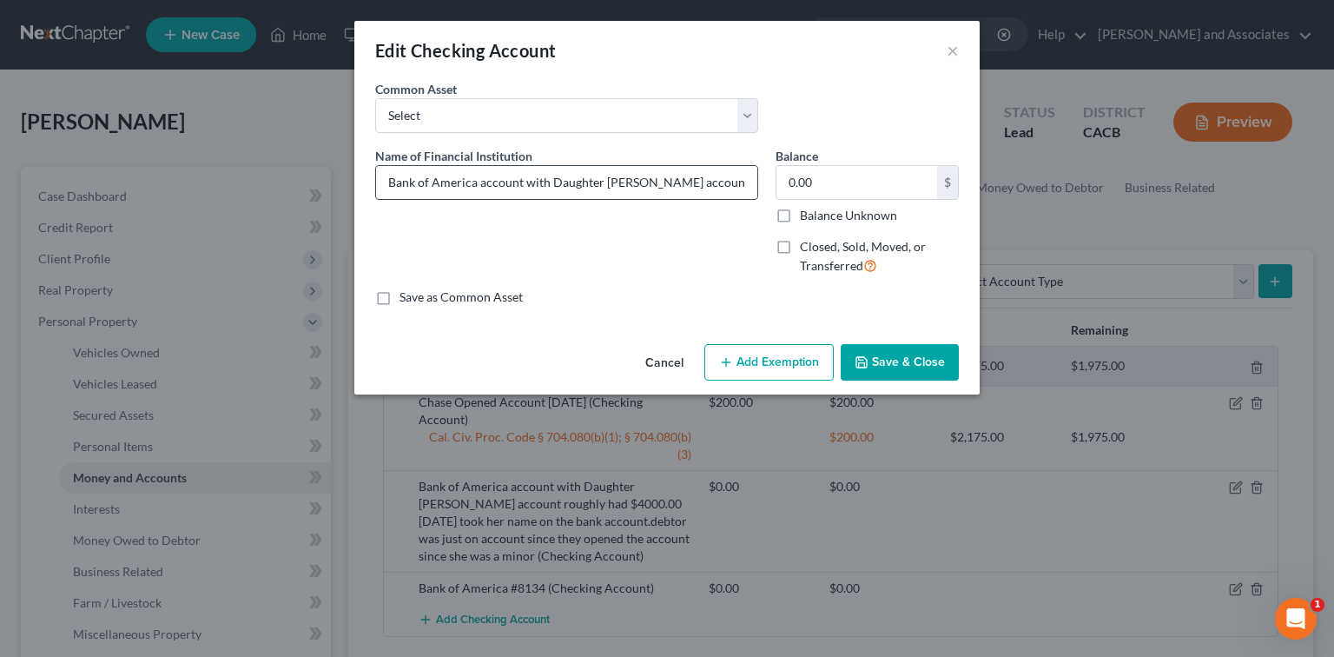
click at [619, 184] on input "Bank of America account with Daughter Nay account roughly had $4000.00 09/12/20…" at bounding box center [566, 182] width 381 height 33
click at [621, 182] on input "Bank of America account with Daughter Nay account roughly had $4000.00 09/12/20…" at bounding box center [566, 182] width 381 height 33
click at [696, 180] on input "Bank of America account with Daughter Naydine Ven account roughly had $4000.00 …" at bounding box center [566, 182] width 381 height 33
click at [670, 180] on input "Bank of America account with Daughter Naydine Ven account roughly had $4000.00 …" at bounding box center [566, 182] width 381 height 33
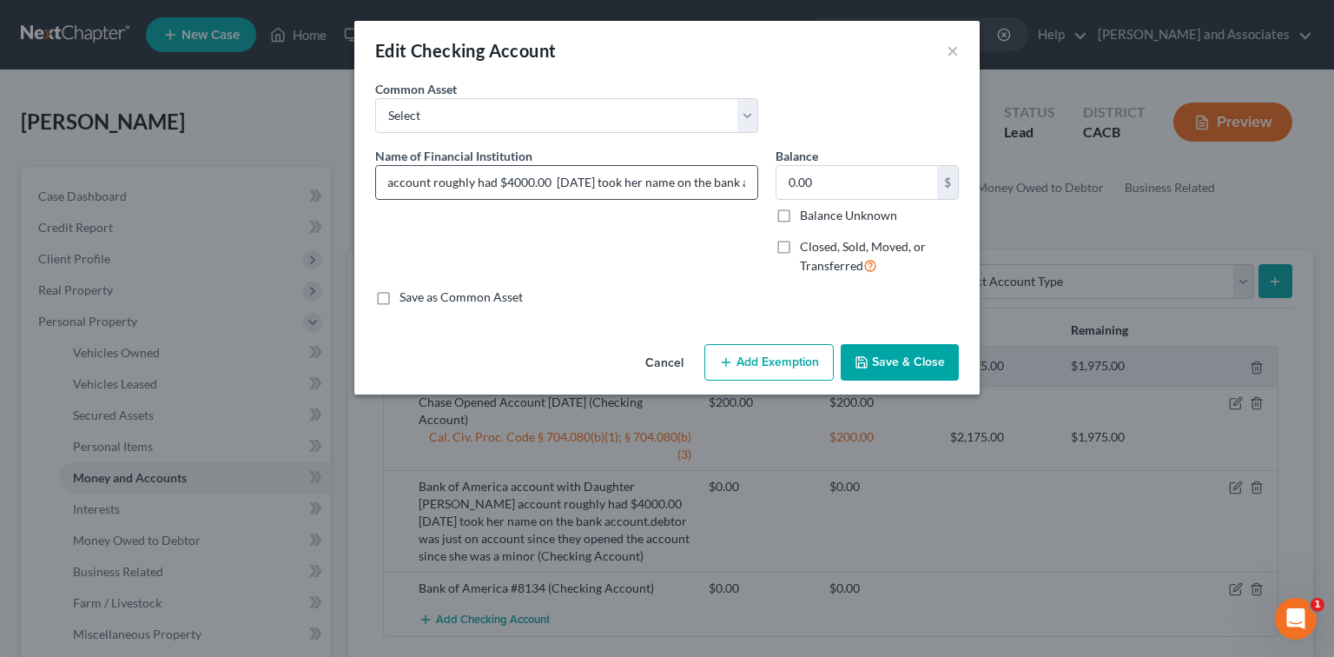
click at [542, 182] on input "Bank of America account with Daughter Naydine Venegas account roughly had $4000…" at bounding box center [566, 182] width 381 height 33
drag, startPoint x: 685, startPoint y: 177, endPoint x: 622, endPoint y: 178, distance: 63.4
click at [622, 178] on input "Bank of America account with Daughter Naydine Venegas account roughly had $4000…" at bounding box center [566, 182] width 381 height 33
drag, startPoint x: 716, startPoint y: 177, endPoint x: 746, endPoint y: 174, distance: 30.6
click at [716, 176] on input "Bank of America account with Daughter Naydine Venegas account roughly had $4000…" at bounding box center [566, 182] width 381 height 33
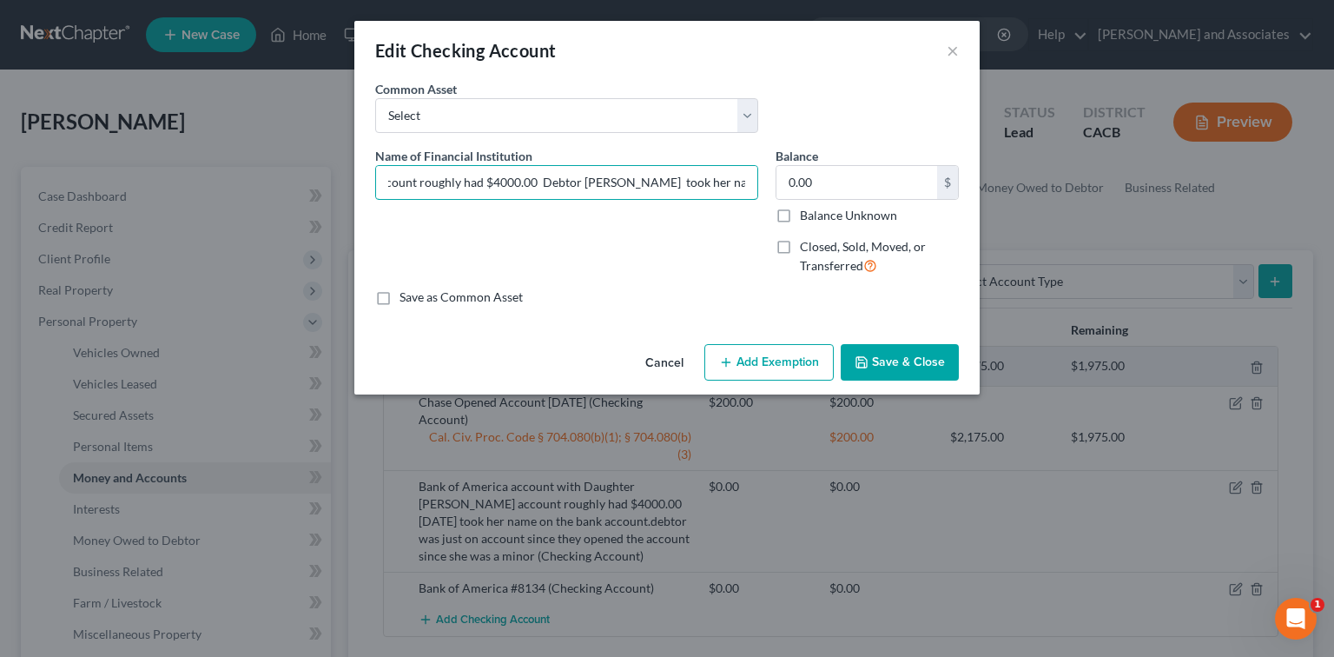
scroll to position [0, 340]
click at [681, 184] on input "Bank of America account with Daughter Naydine Venegas account roughly had $4000…" at bounding box center [566, 182] width 381 height 33
type input "Bank of America account with Daughter Naydine Venegas account roughly had $4000…"
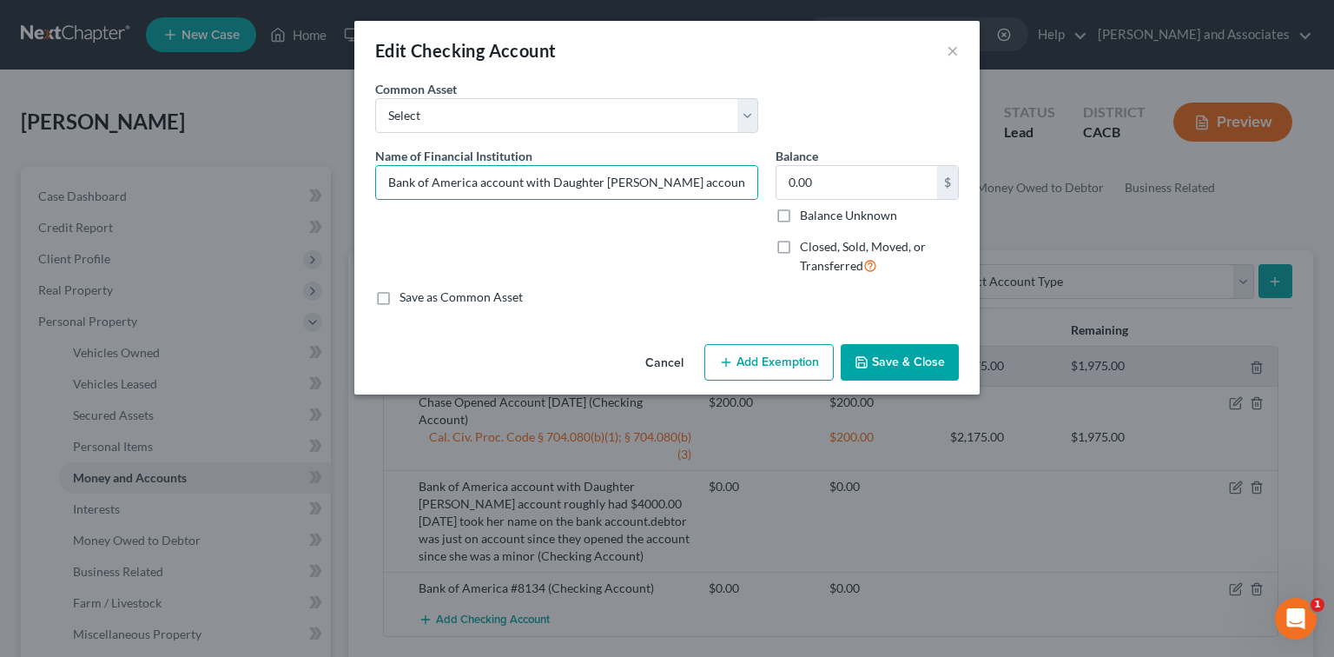
click at [800, 250] on label "Closed, Sold, Moved, or Transferred" at bounding box center [879, 256] width 159 height 37
click at [807, 249] on input "Closed, Sold, Moved, or Transferred" at bounding box center [812, 243] width 11 height 11
checkbox input "true"
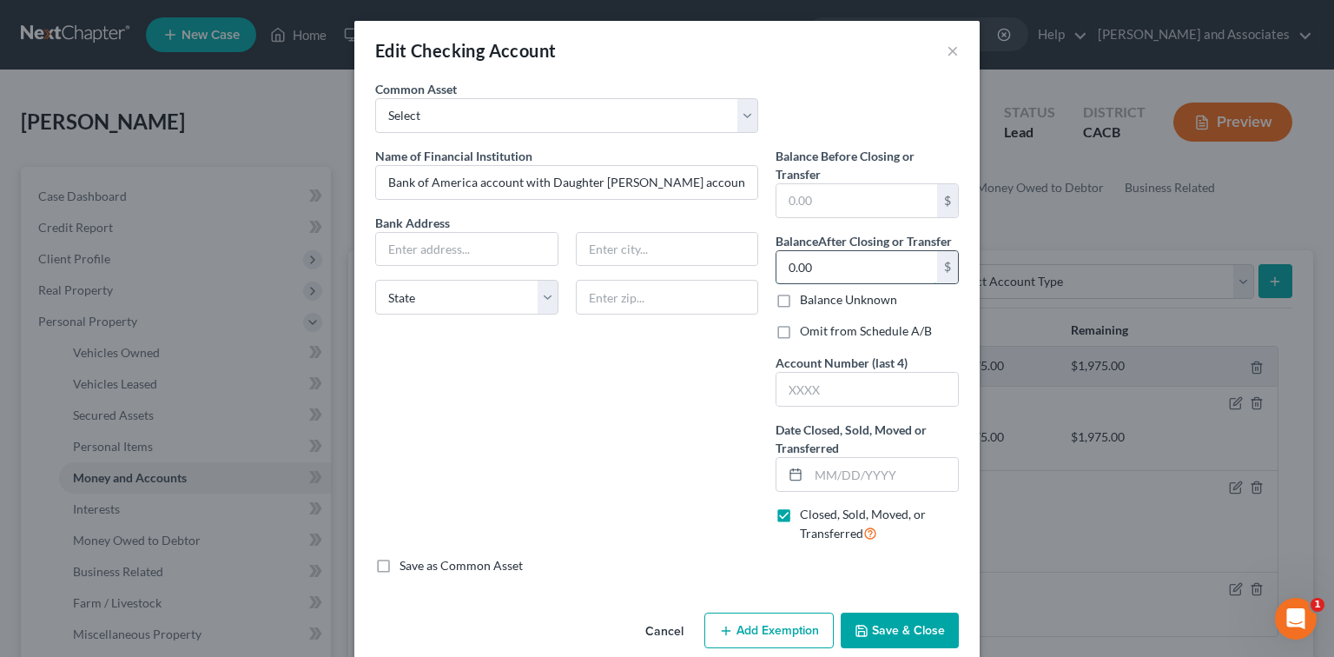
click at [829, 274] on input "0.00" at bounding box center [856, 267] width 161 height 33
drag, startPoint x: 843, startPoint y: 294, endPoint x: 521, endPoint y: 268, distance: 323.3
click at [829, 295] on label "Balance Unknown" at bounding box center [848, 299] width 97 height 17
click at [818, 295] on input "Balance Unknown" at bounding box center [812, 296] width 11 height 11
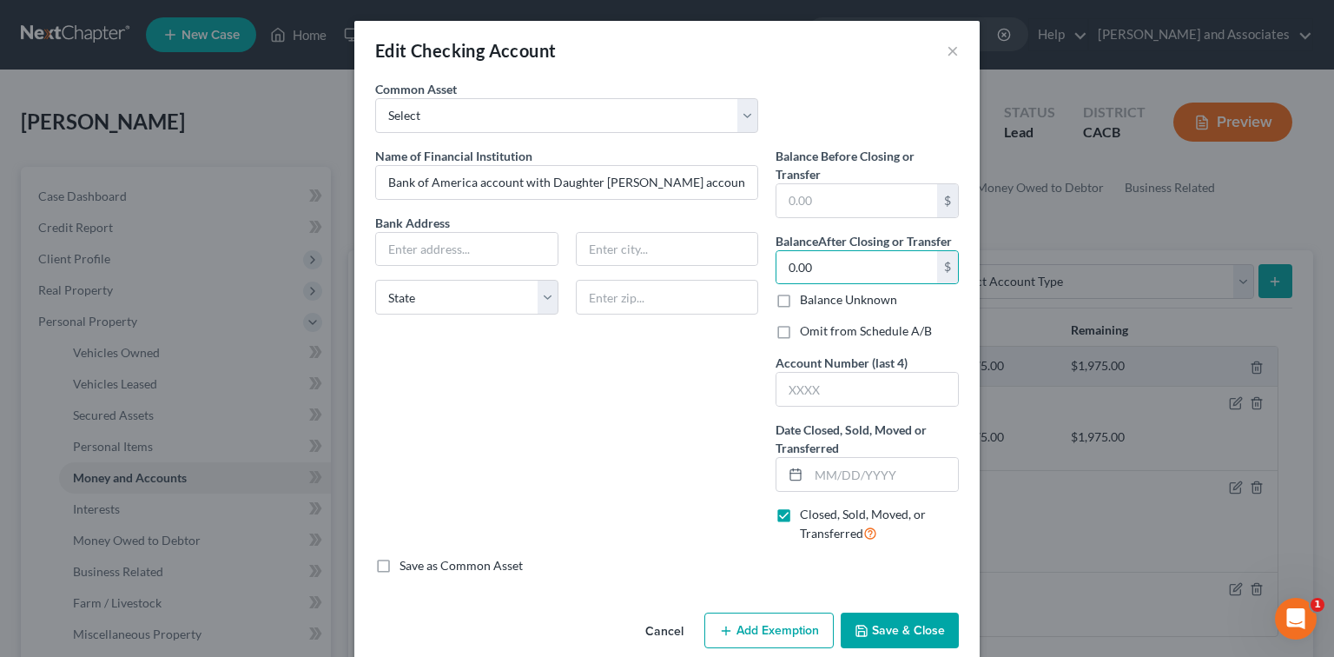
checkbox input "true"
click at [497, 244] on input "text" at bounding box center [467, 249] width 182 height 33
click at [829, 386] on input "text" at bounding box center [867, 389] width 182 height 33
click at [829, 479] on input "text" at bounding box center [883, 474] width 149 height 33
type input "09/12/2025"
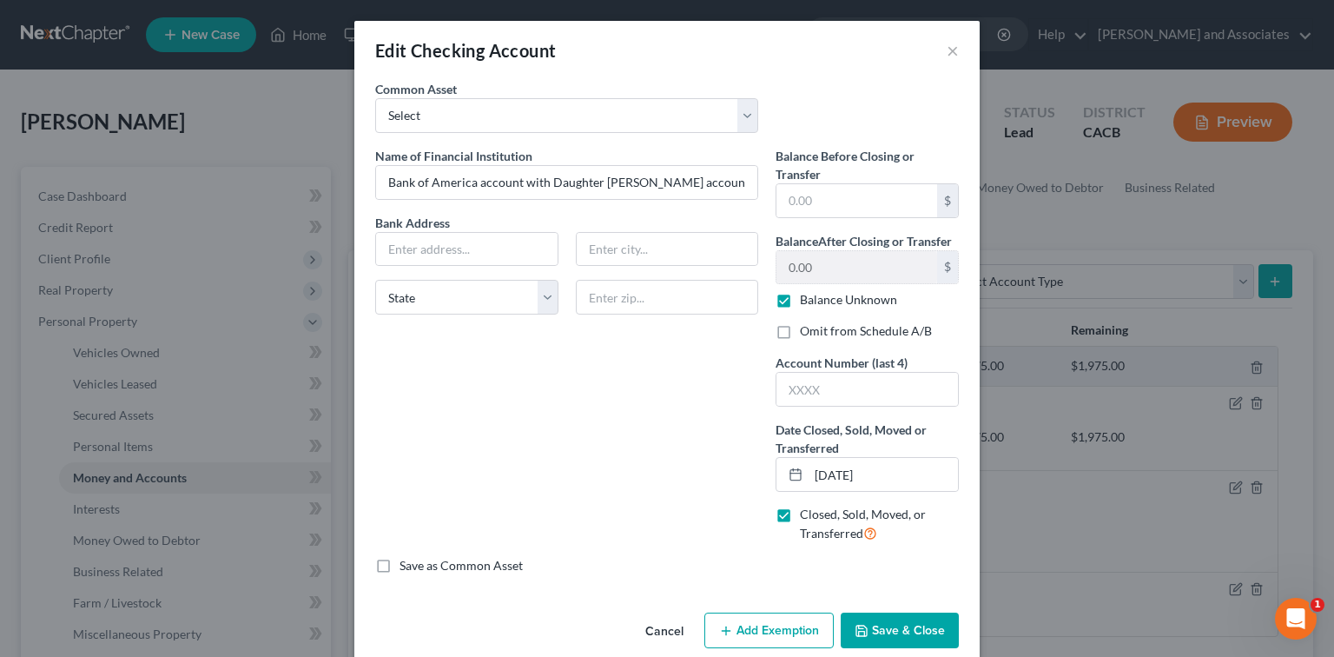
click at [829, 337] on label "Omit from Schedule A/B" at bounding box center [866, 330] width 132 height 17
click at [818, 334] on input "Omit from Schedule A/B" at bounding box center [812, 327] width 11 height 11
checkbox input "true"
click at [503, 237] on input "text" at bounding box center [467, 249] width 182 height 33
drag, startPoint x: 560, startPoint y: 40, endPoint x: 744, endPoint y: 124, distance: 202.5
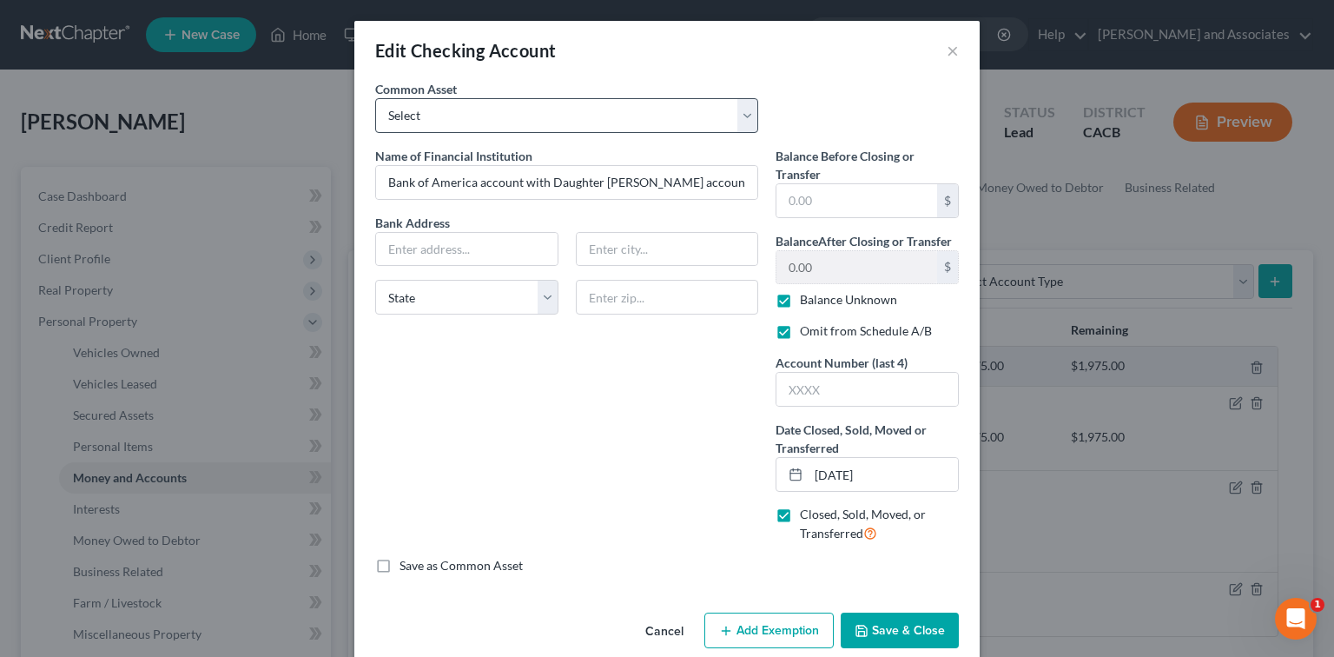
click at [813, 236] on div "Edit Checking Account × An exemption set must first be selected from the Filing…" at bounding box center [666, 341] width 625 height 641
click at [713, 87] on div "Common Asset Select Union Bank #3106 Bank of America #2997 CHASE Wells Fargo #7…" at bounding box center [567, 106] width 400 height 53
click at [713, 83] on div "Common Asset Select Union Bank #3106 Bank of America #2997 CHASE Wells Fargo #7…" at bounding box center [567, 106] width 400 height 53
click at [518, 243] on input "text" at bounding box center [467, 249] width 182 height 33
type input "PO BOX 15284"
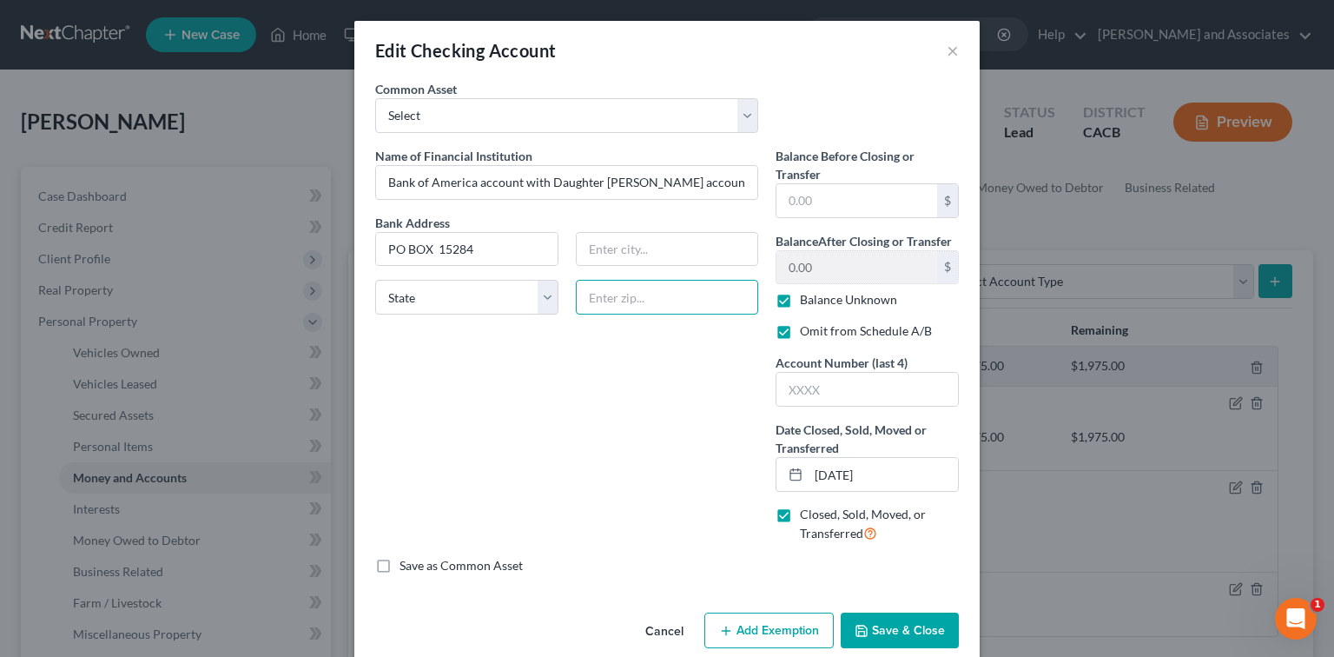
click at [617, 295] on input "text" at bounding box center [667, 297] width 183 height 35
type input "19850"
click at [646, 405] on div "Name of Financial Institution * Bank of America account with Daughter Naydine V…" at bounding box center [567, 352] width 400 height 410
type input "Wilmington"
select select "7"
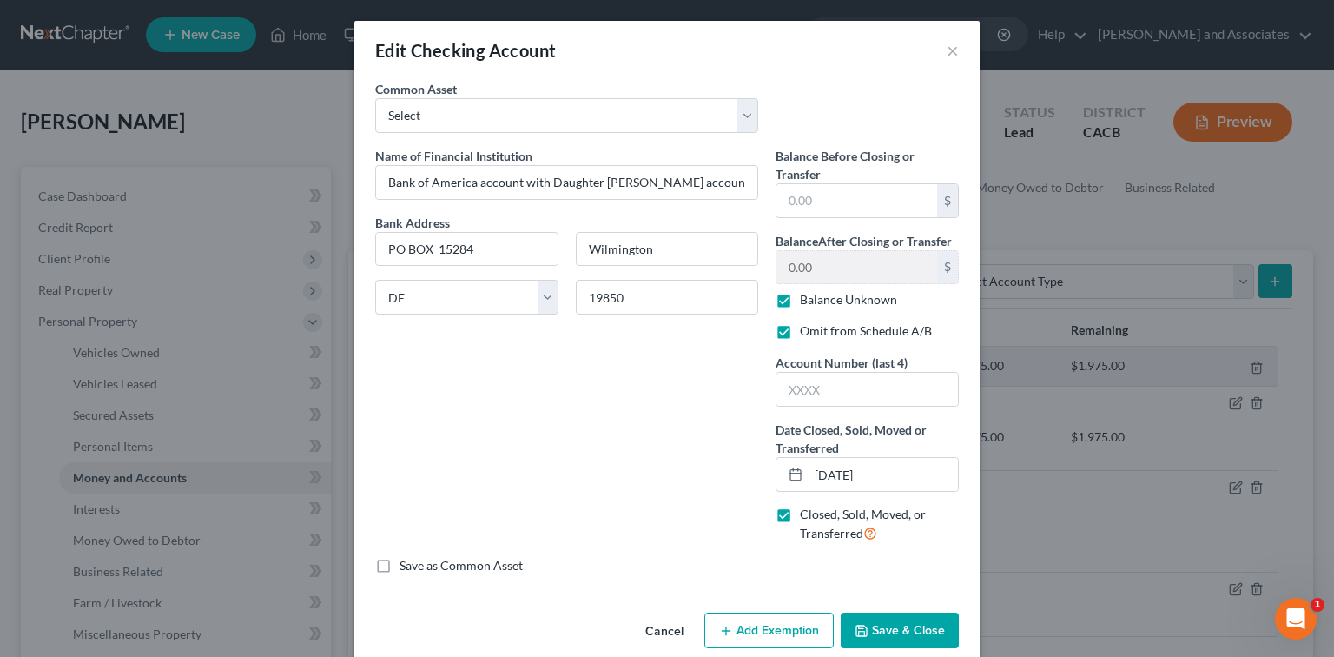
click at [800, 302] on label "Balance Unknown" at bounding box center [848, 299] width 97 height 17
click at [807, 302] on input "Balance Unknown" at bounding box center [812, 296] width 11 height 11
checkbox input "false"
click at [816, 268] on input "0.00" at bounding box center [856, 267] width 161 height 33
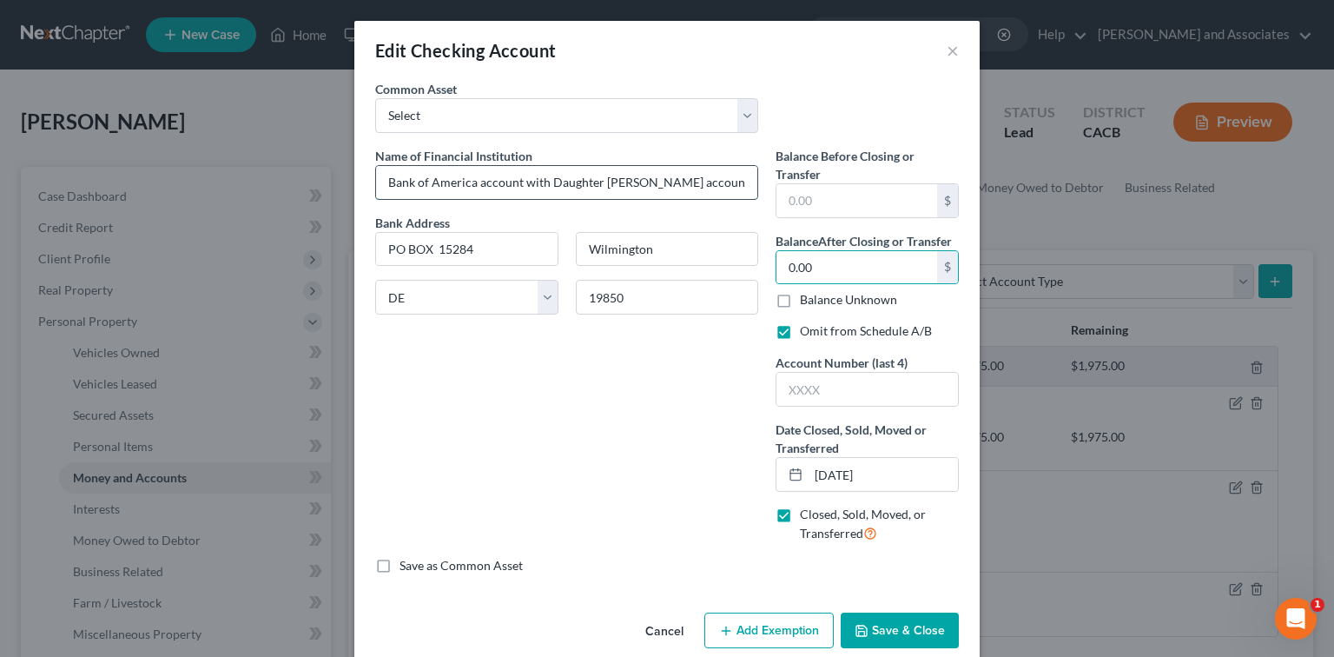
click at [745, 182] on input "Bank of America account with Daughter Naydine Venegas account roughly had $4000…" at bounding box center [566, 182] width 381 height 33
drag, startPoint x: 524, startPoint y: 179, endPoint x: 452, endPoint y: 184, distance: 72.3
click at [452, 184] on input "Bank of America account with Daughter Naydine Venegas account roughly had $4000…" at bounding box center [566, 182] width 381 height 33
click at [656, 180] on input "Bank of America account with Daughter Naydine Venegas account roughly. Debtor A…" at bounding box center [566, 182] width 381 height 33
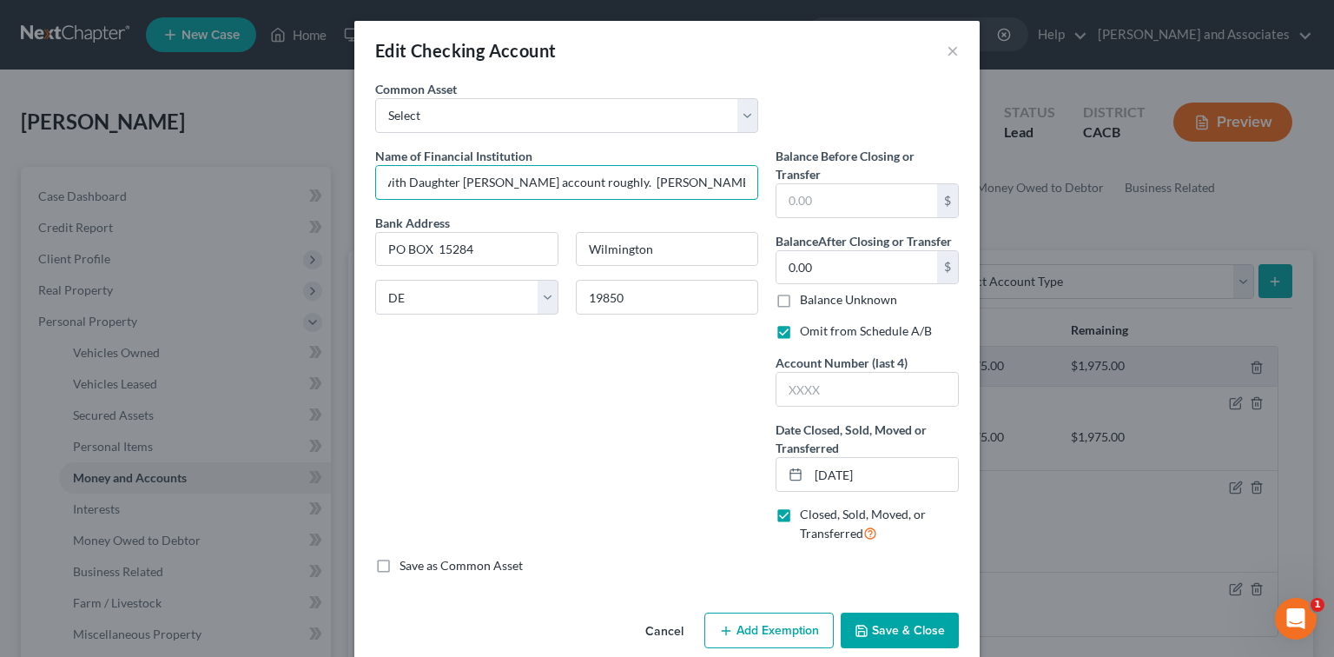
scroll to position [0, 0]
drag, startPoint x: 745, startPoint y: 182, endPoint x: 257, endPoint y: 174, distance: 488.2
click at [257, 174] on div "Edit Checking Account × An exemption set must first be selected from the Filing…" at bounding box center [667, 328] width 1334 height 657
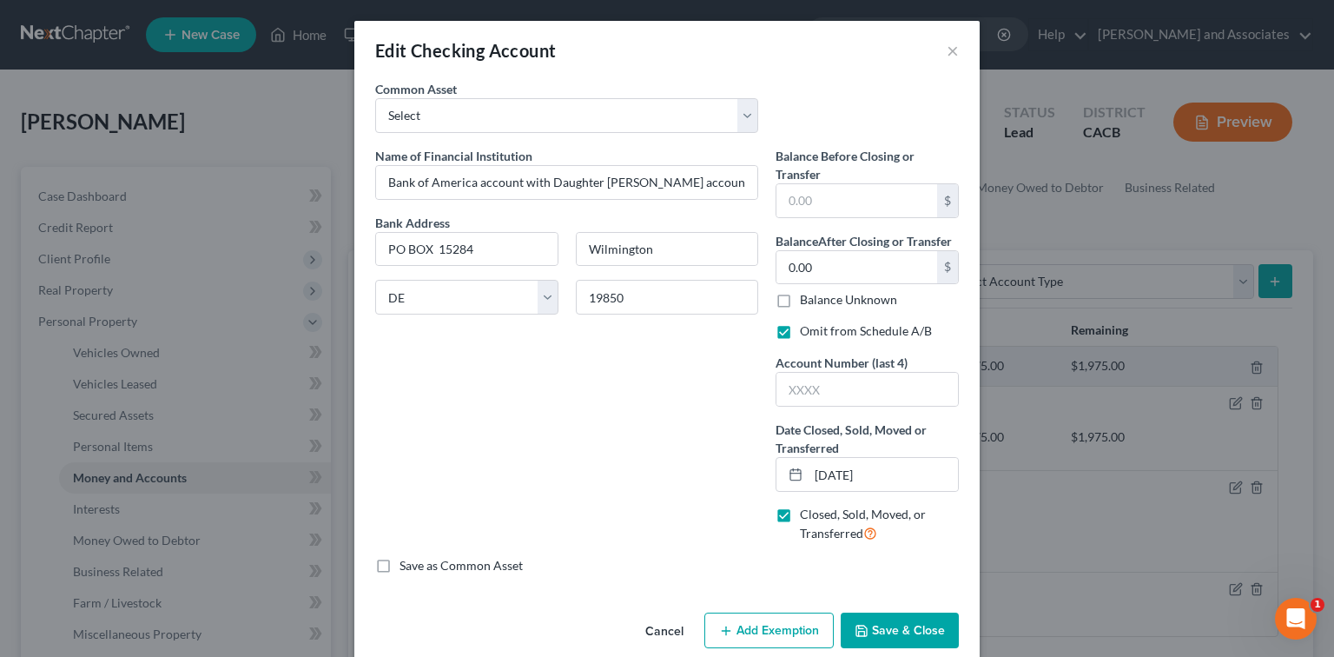
click at [435, 361] on div "Name of Financial Institution * Bank of America account with Daughter Naydine V…" at bounding box center [567, 352] width 400 height 410
drag, startPoint x: 377, startPoint y: 177, endPoint x: 860, endPoint y: 181, distance: 482.9
click at [829, 181] on div "Name of Financial Institution * Bank of America account with Daughter Naydine V…" at bounding box center [667, 352] width 601 height 410
paste input "The Bank of America account in question was originally opened under the name of…"
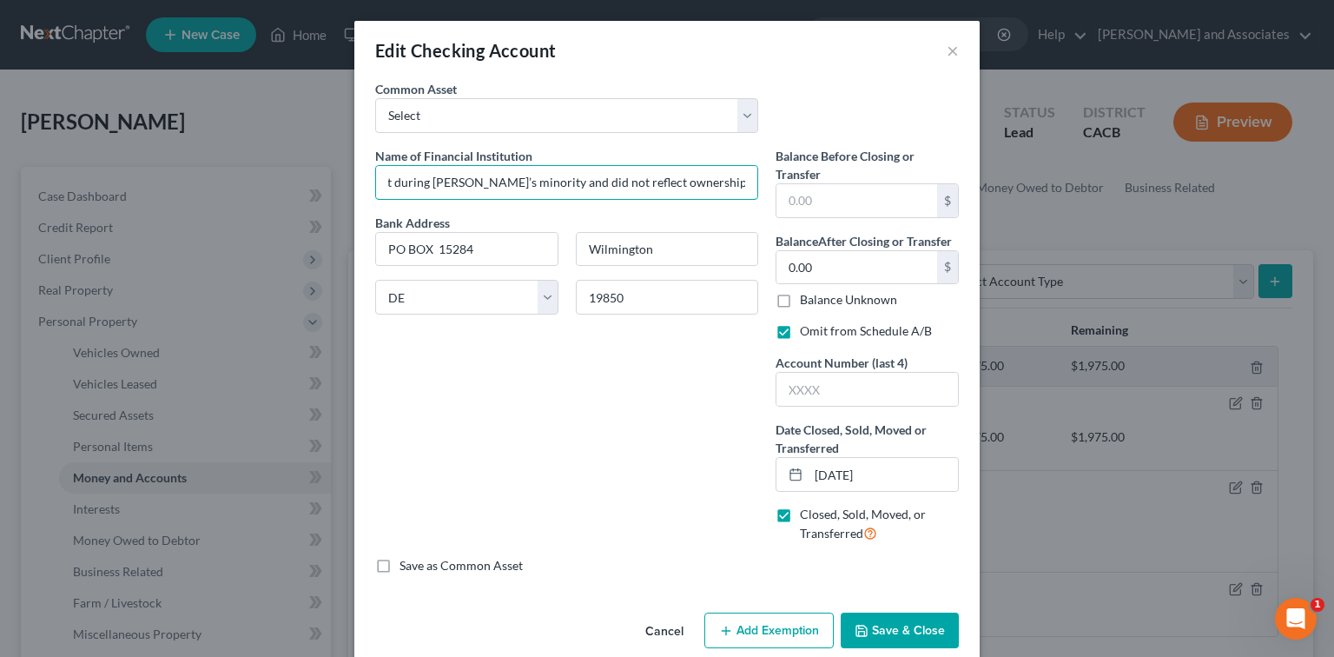
type input "The Bank of America account in question was originally opened under the name of…"
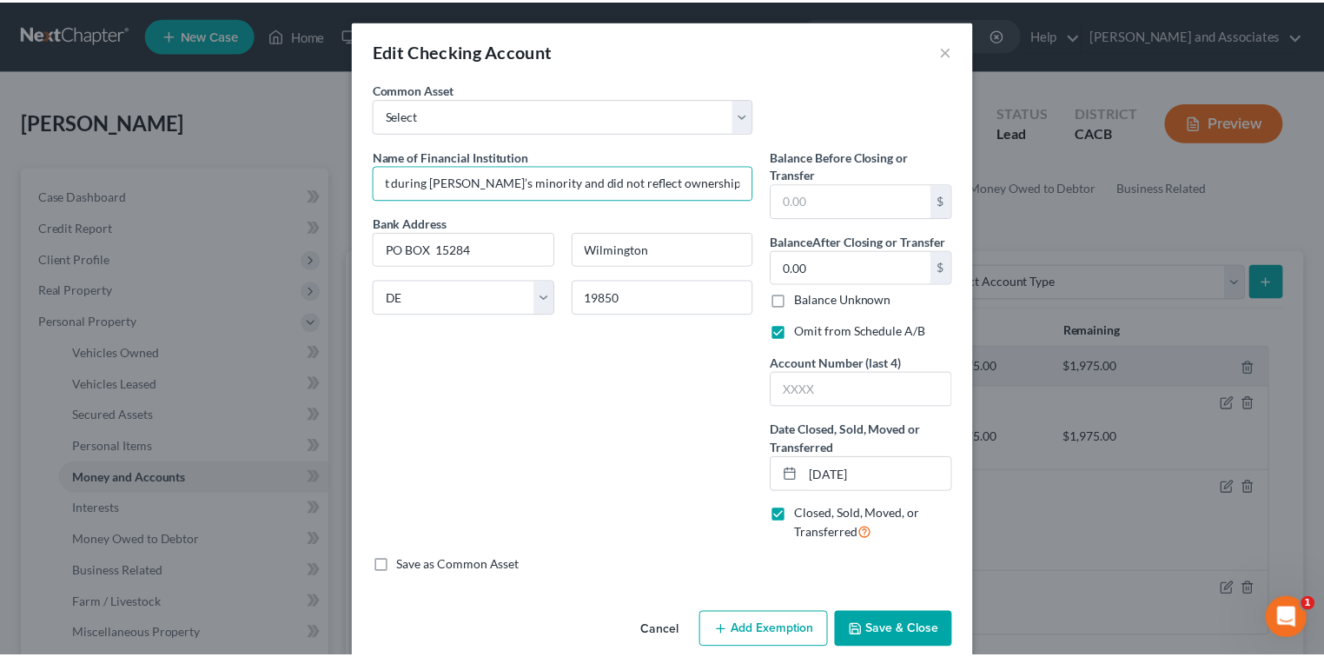
scroll to position [0, 0]
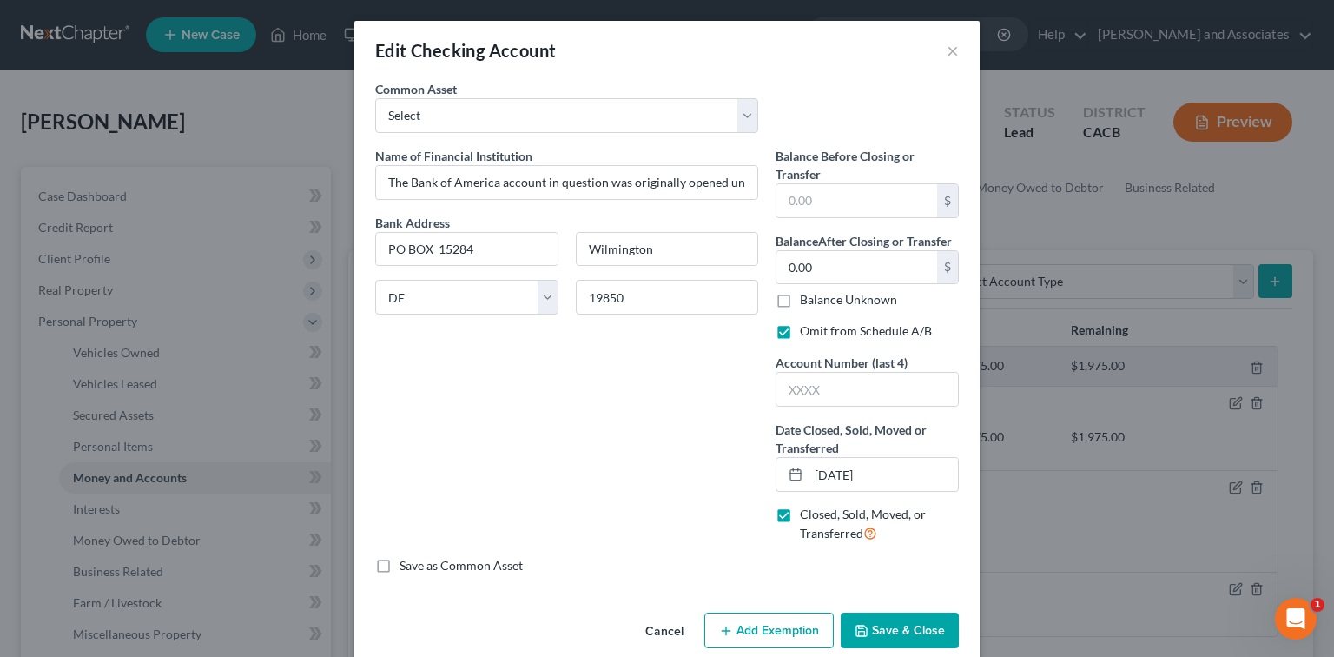
click at [829, 627] on button "Save & Close" at bounding box center [900, 630] width 118 height 36
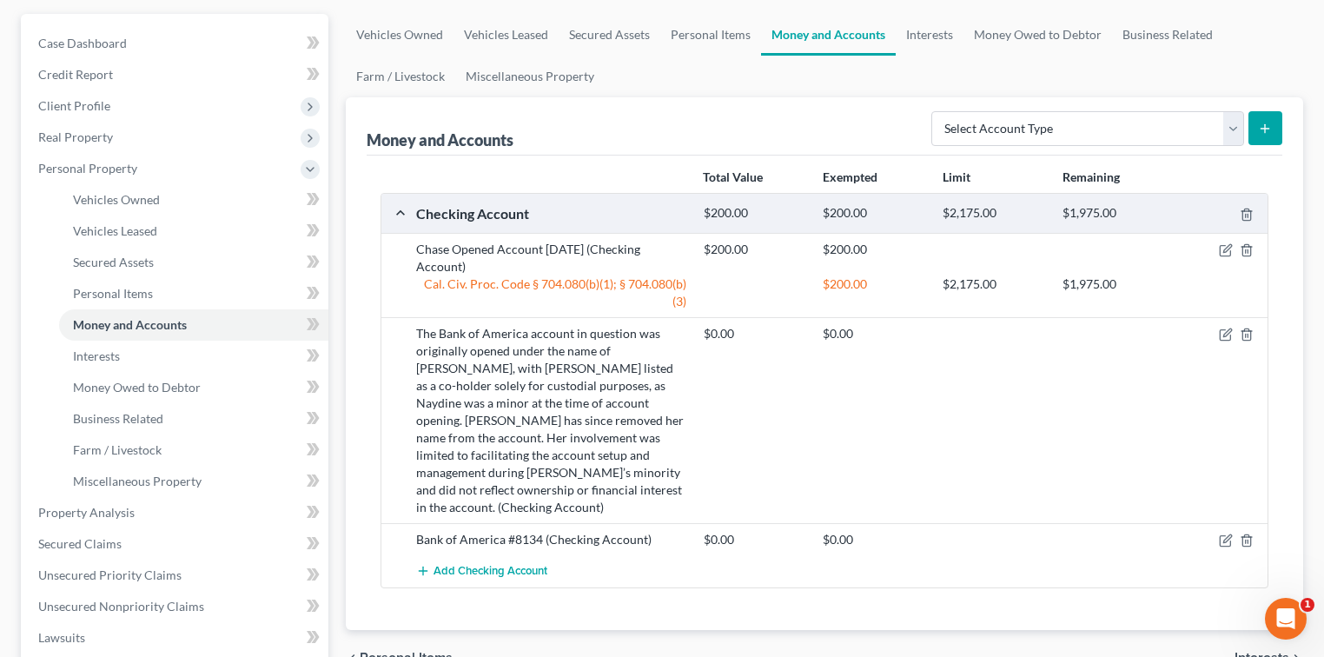
scroll to position [231, 0]
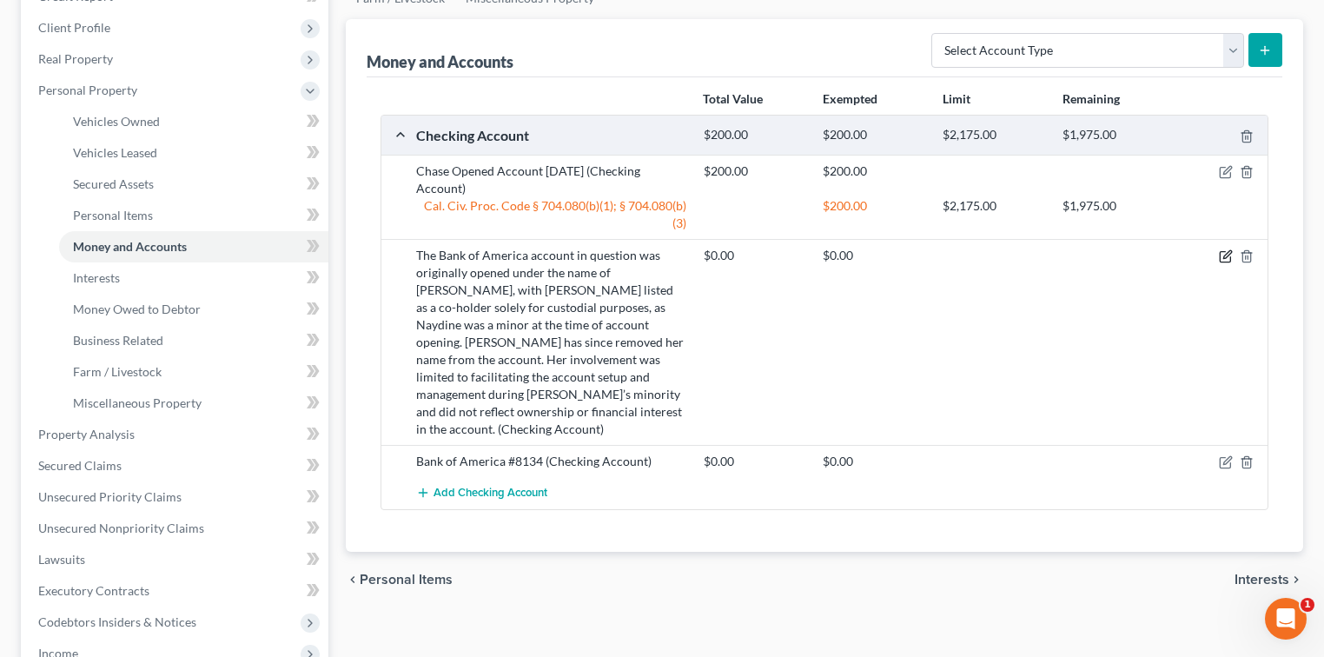
click at [829, 259] on icon "button" at bounding box center [1224, 257] width 10 height 10
select select "7"
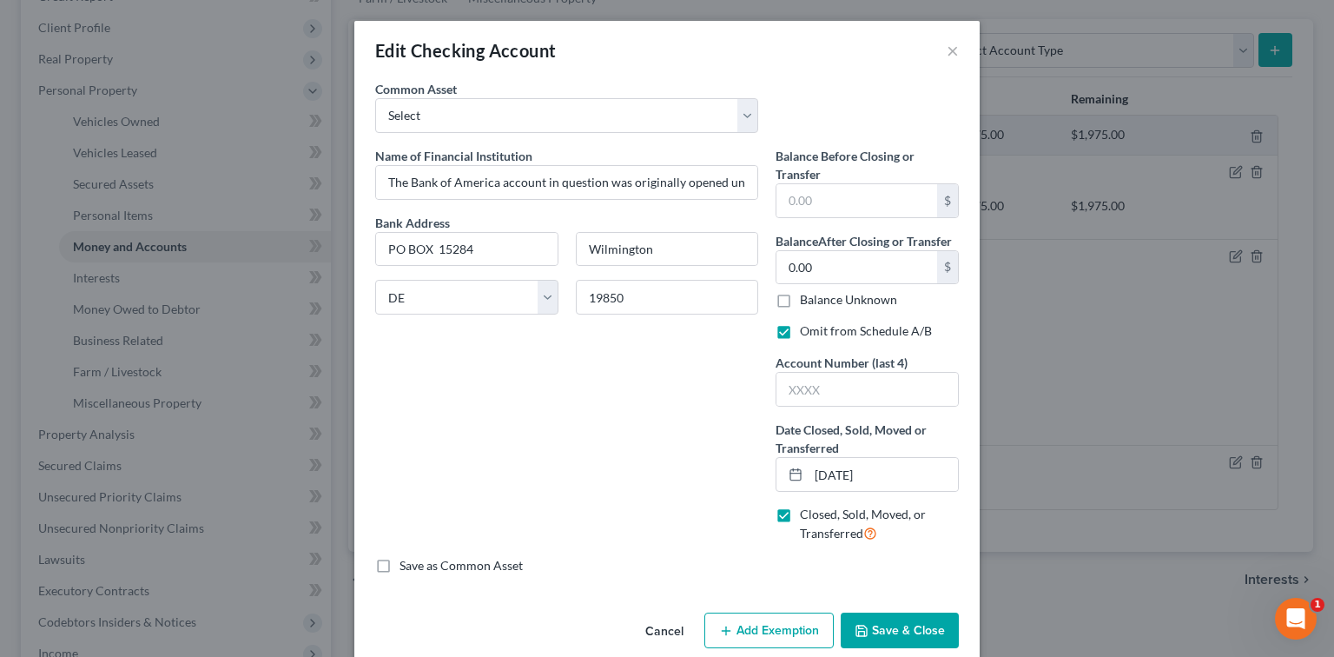
click at [829, 629] on button "Save & Close" at bounding box center [900, 630] width 118 height 36
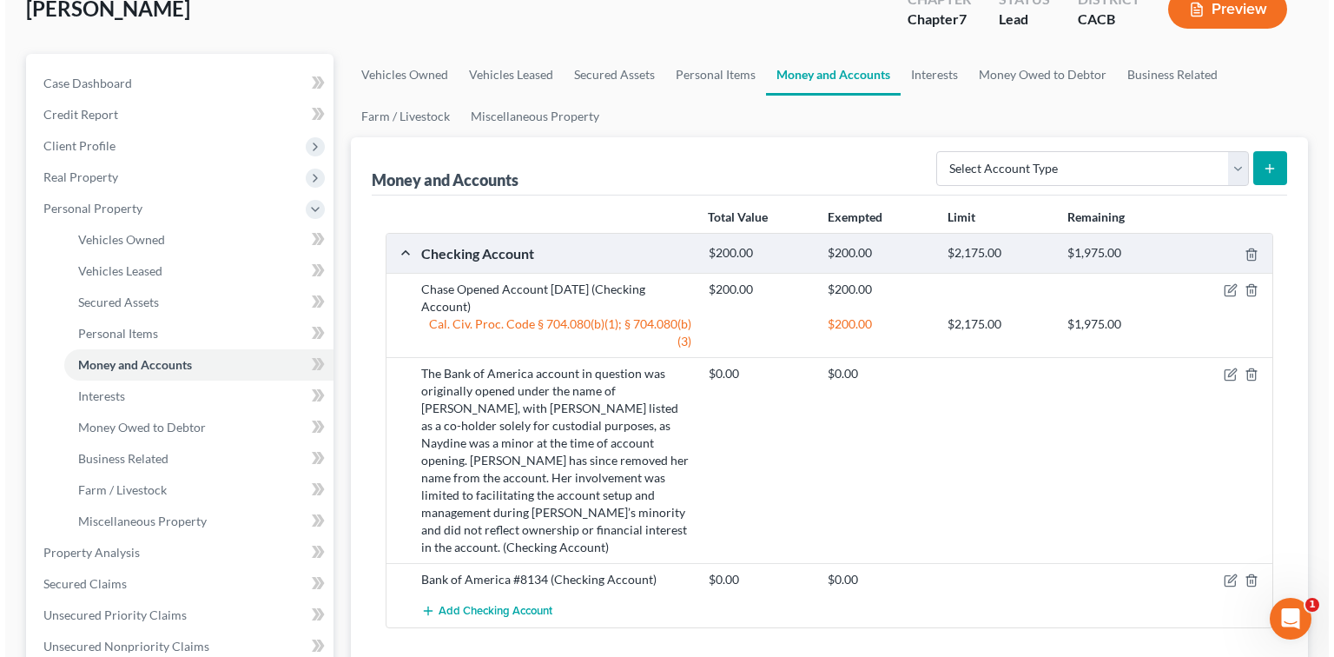
scroll to position [0, 0]
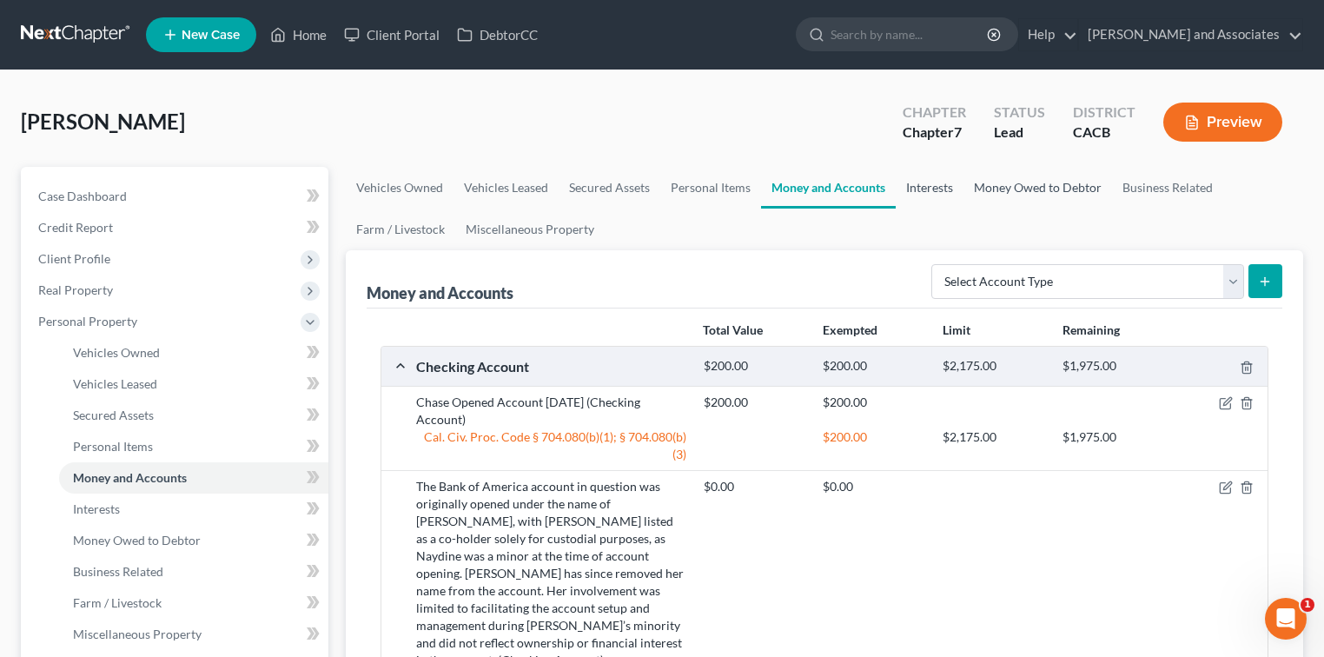
drag, startPoint x: 921, startPoint y: 193, endPoint x: 1039, endPoint y: 191, distance: 117.3
click at [829, 193] on link "Interests" at bounding box center [929, 188] width 68 height 42
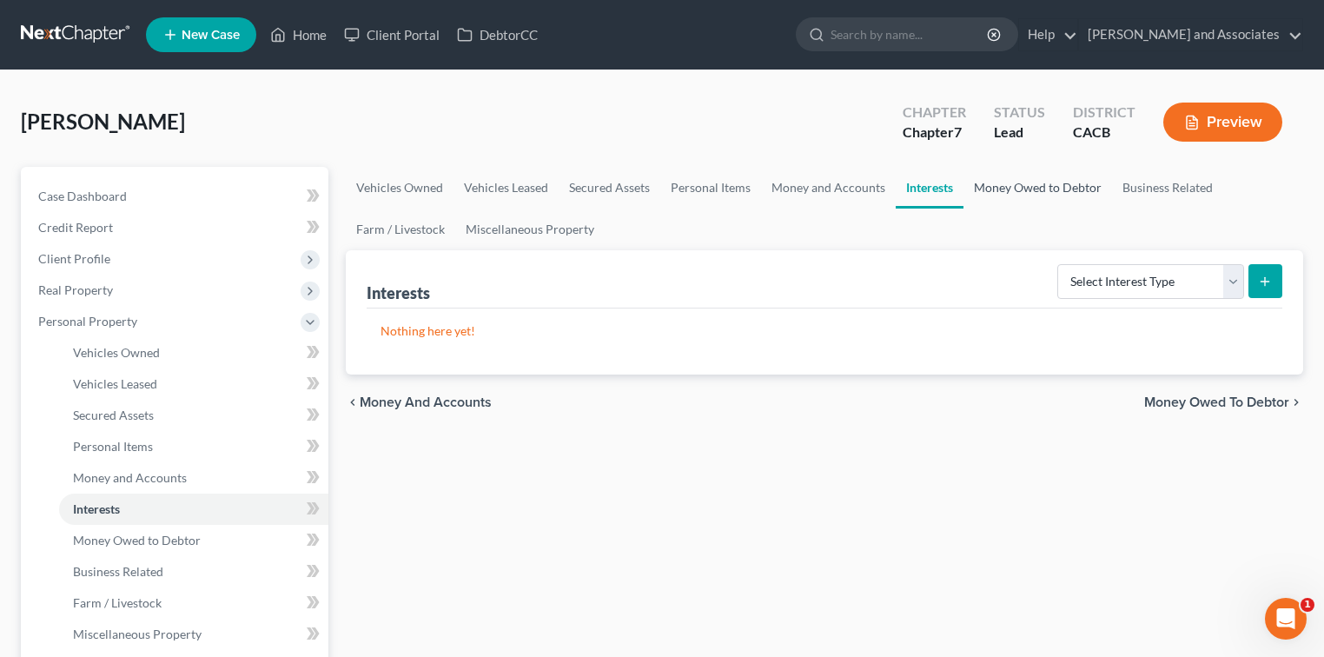
click at [829, 191] on link "Money Owed to Debtor" at bounding box center [1037, 188] width 149 height 42
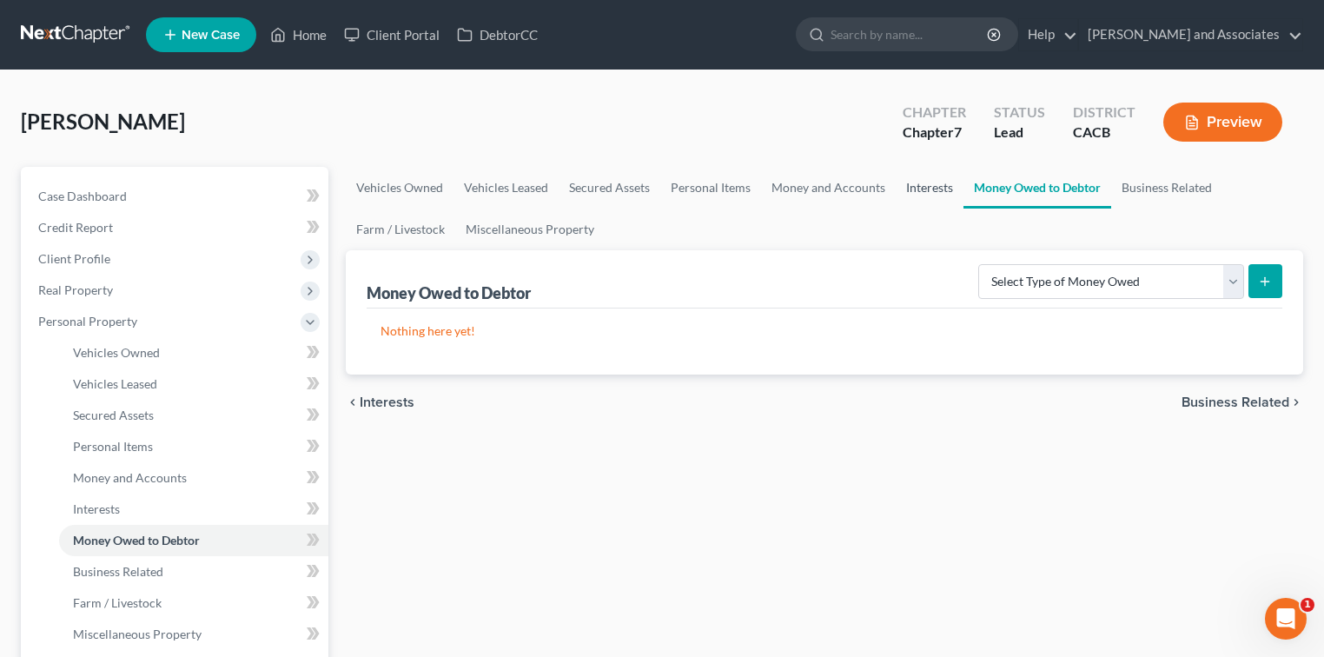
click at [829, 194] on link "Interests" at bounding box center [929, 188] width 68 height 42
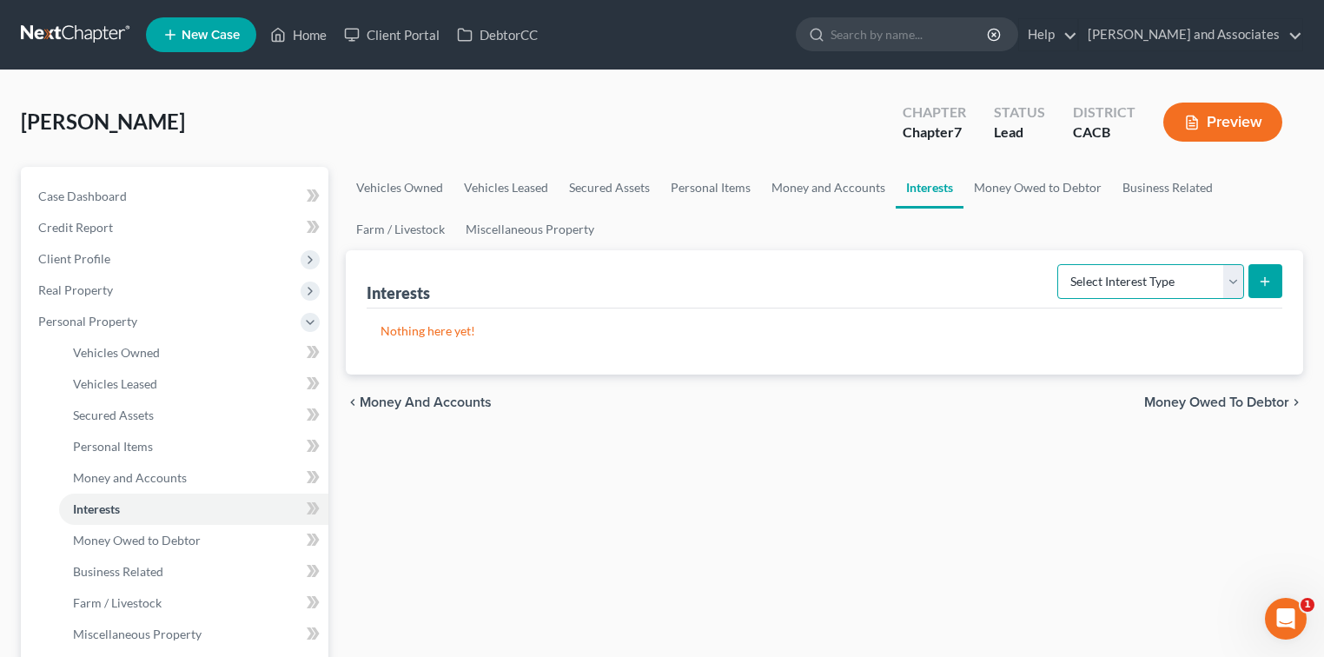
drag, startPoint x: 1116, startPoint y: 276, endPoint x: 1133, endPoint y: 295, distance: 25.2
click at [829, 275] on select "Select Interest Type 401K Annuity Bond Education IRA Government Bond Government…" at bounding box center [1150, 281] width 187 height 35
select select "other_retirement_plan"
click at [829, 264] on select "Select Interest Type 401K Annuity Bond Education IRA Government Bond Government…" at bounding box center [1150, 281] width 187 height 35
click at [829, 278] on icon "submit" at bounding box center [1265, 281] width 14 height 14
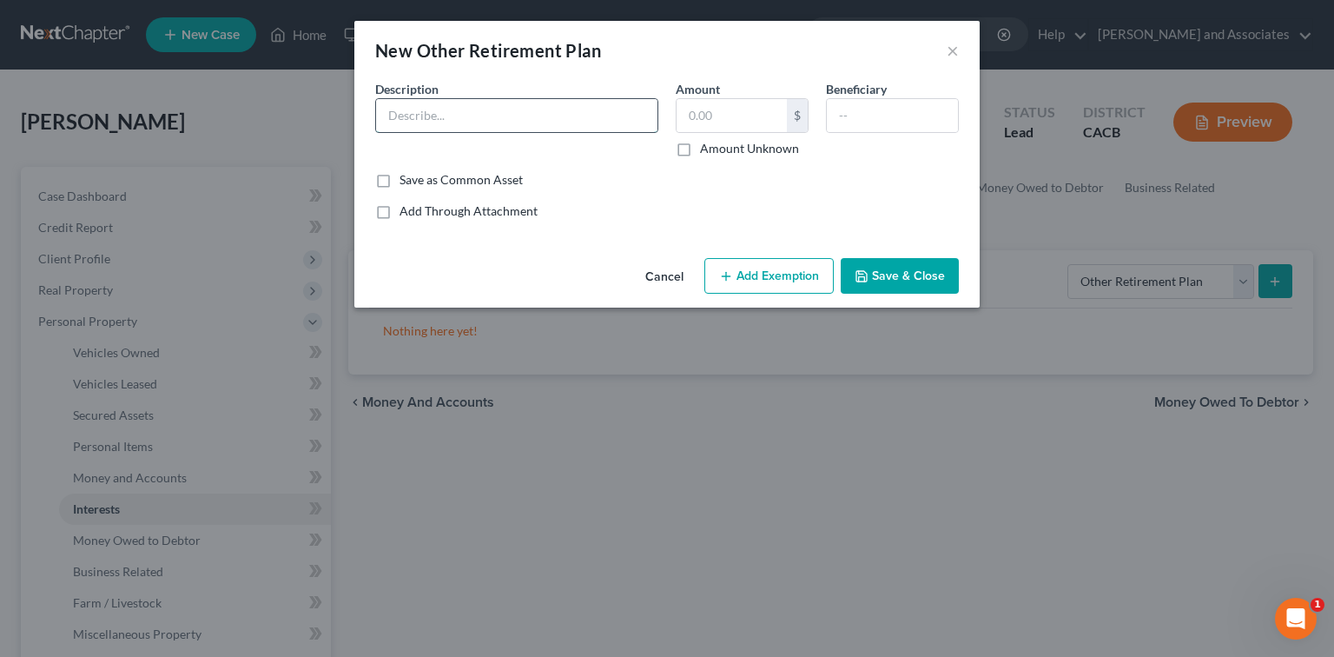
click at [592, 122] on input "text" at bounding box center [516, 115] width 281 height 33
click at [598, 116] on input "text" at bounding box center [516, 115] width 281 height 33
type input "s"
type input "Santa Barbara County Employee's Retirement System"
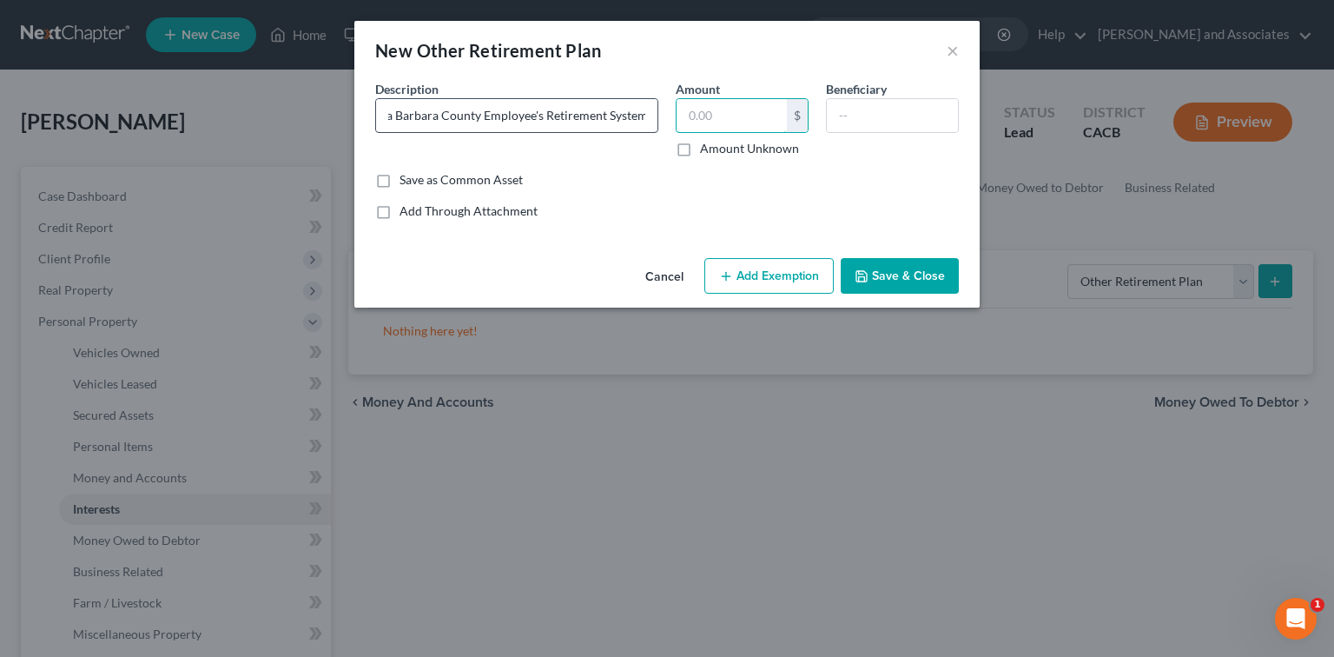
scroll to position [0, 0]
type input "39,570.90"
click at [829, 274] on button "Save & Close" at bounding box center [900, 276] width 118 height 36
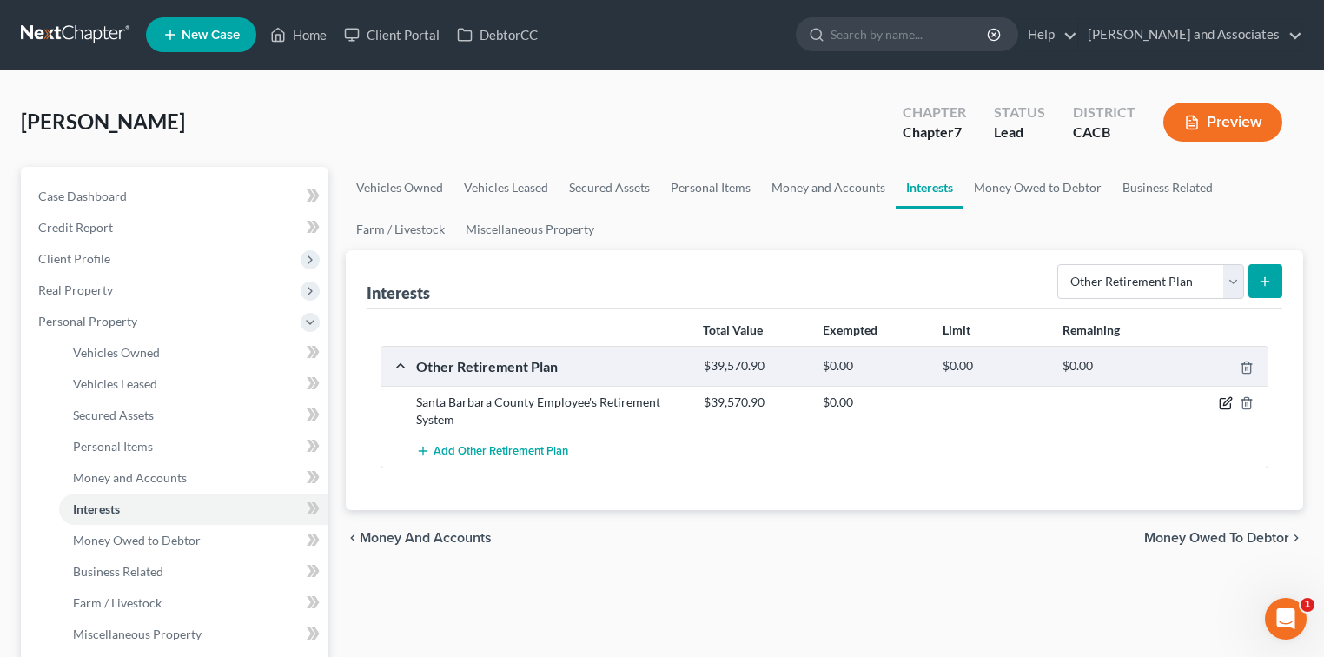
click at [829, 400] on icon "button" at bounding box center [1226, 403] width 14 height 14
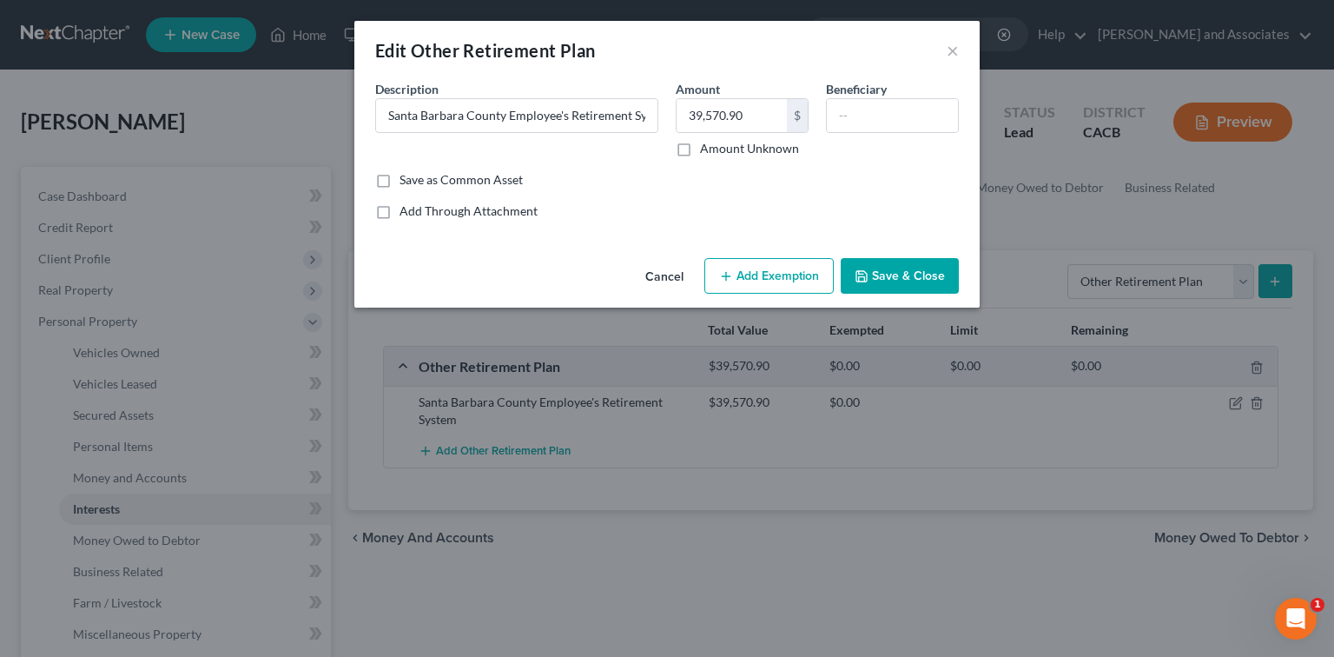
click at [766, 276] on button "Add Exemption" at bounding box center [768, 276] width 129 height 36
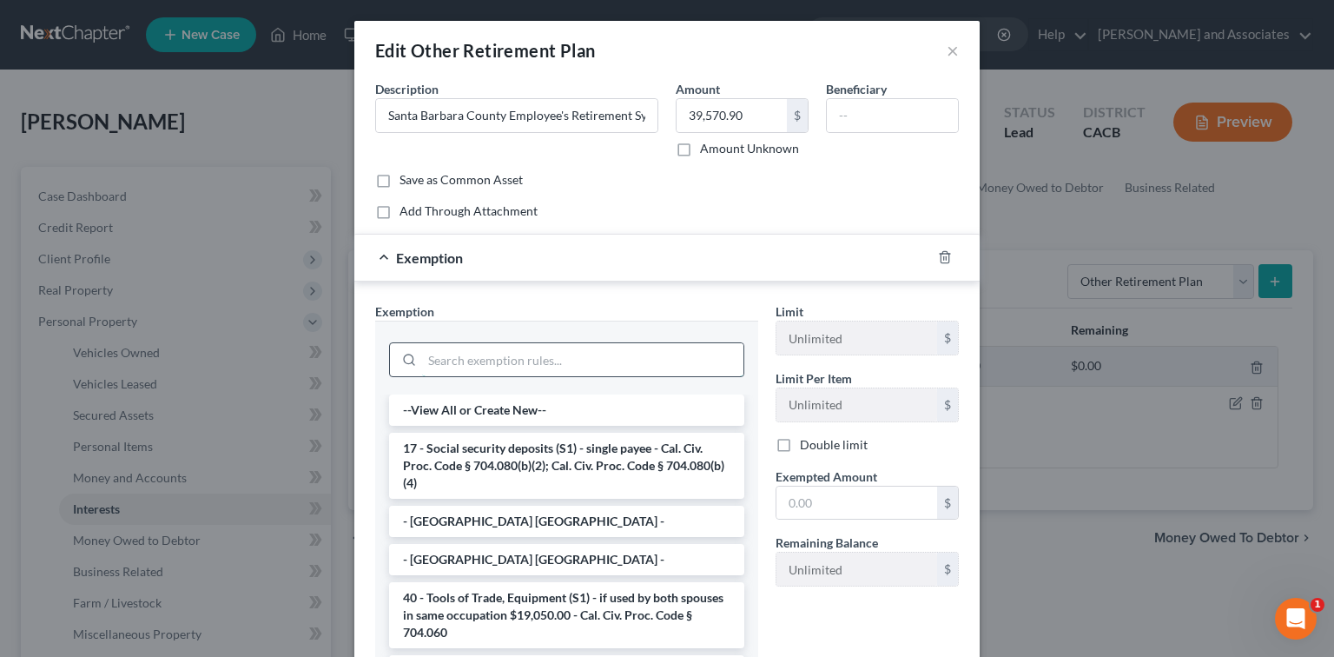
click at [672, 351] on input "search" at bounding box center [582, 359] width 321 height 33
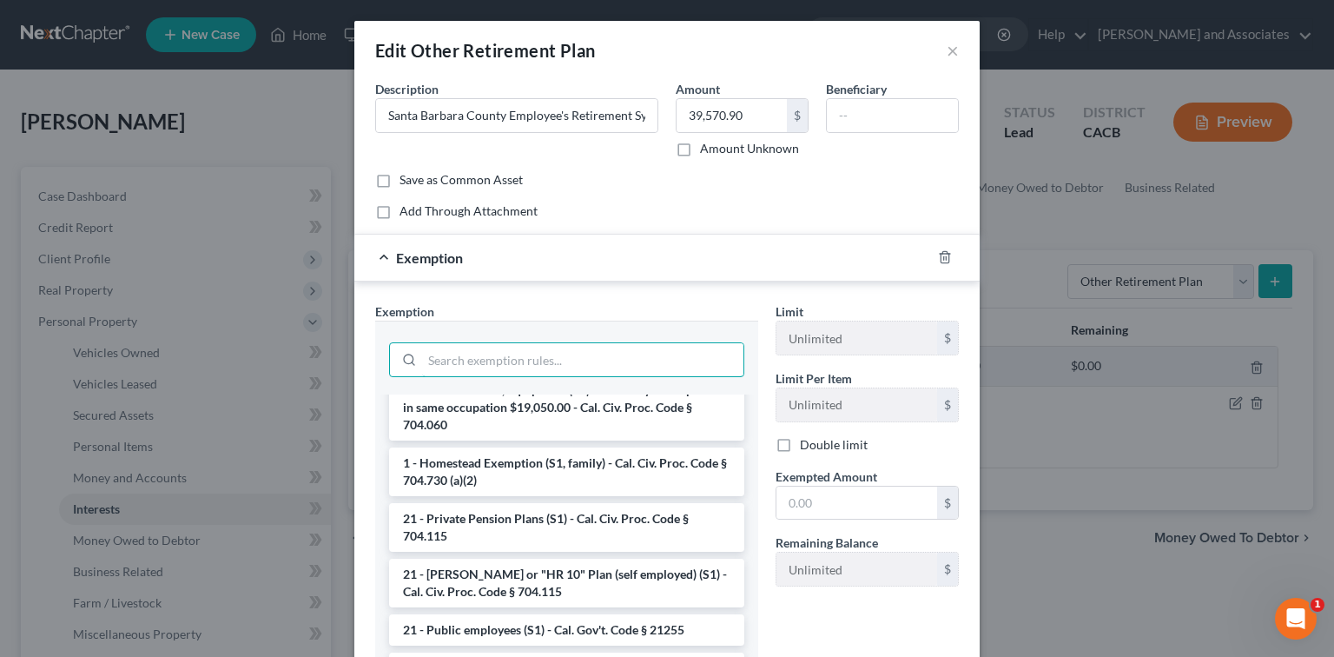
scroll to position [231, 0]
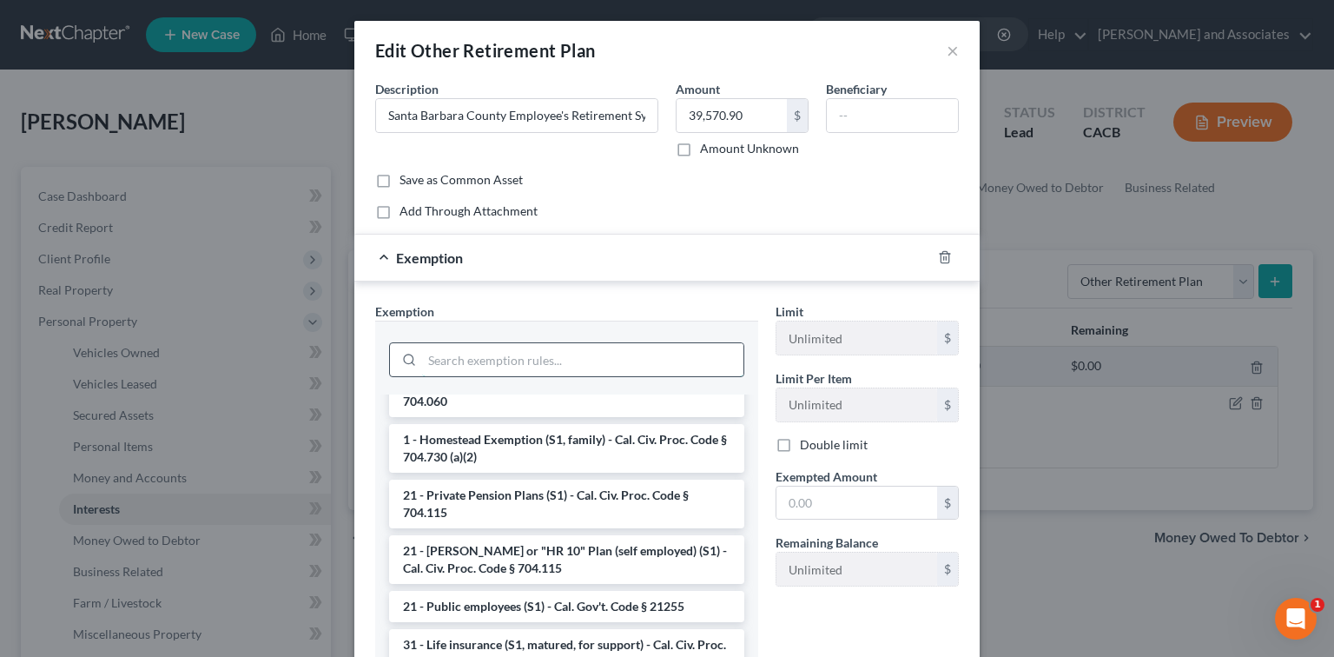
click at [625, 372] on input "search" at bounding box center [582, 359] width 321 height 33
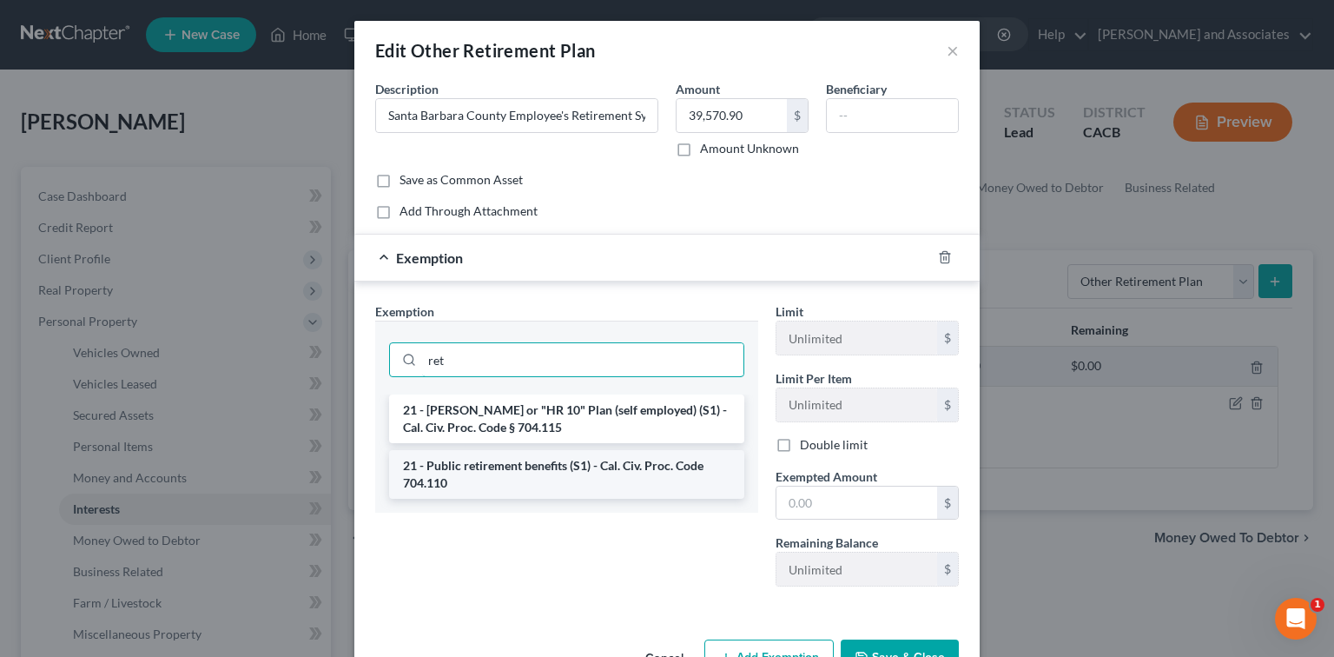
type input "ret"
click at [617, 466] on li "21 - Public retirement benefits (S1) - Cal. Civ. Proc. Code 704.110" at bounding box center [566, 474] width 355 height 49
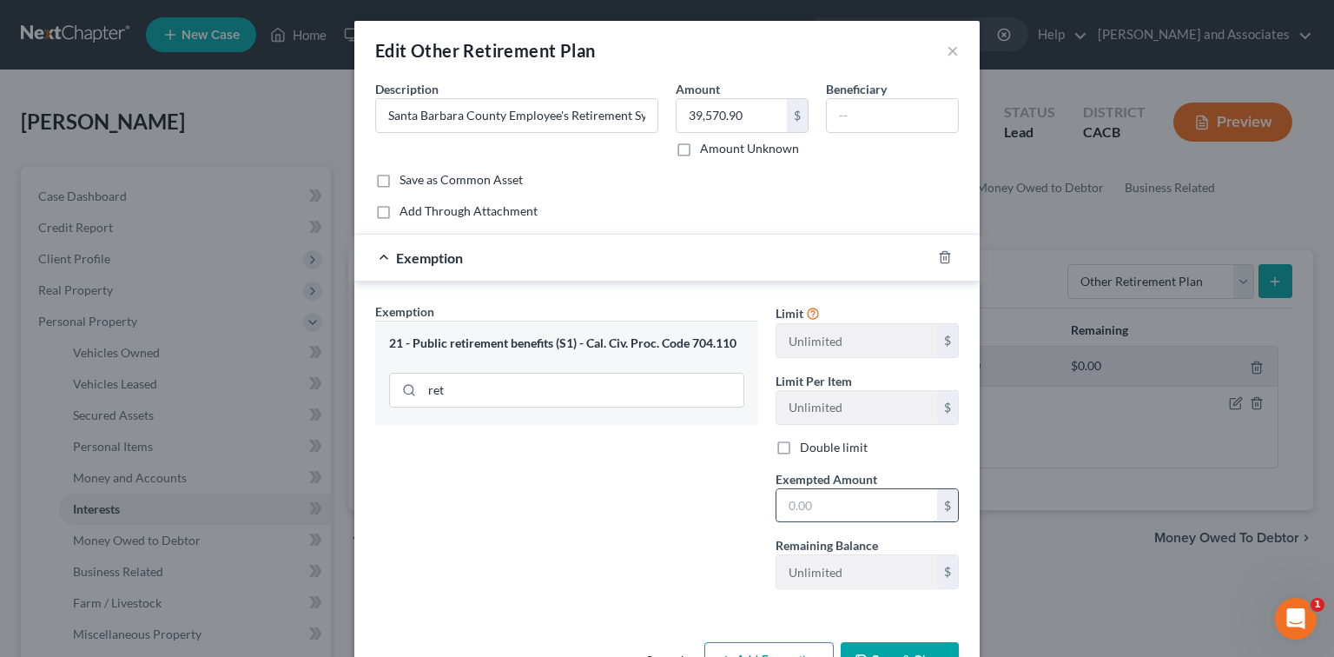
click at [829, 505] on input "text" at bounding box center [856, 505] width 161 height 33
type input "39,570.90"
click at [829, 643] on button "Save & Close" at bounding box center [900, 660] width 118 height 36
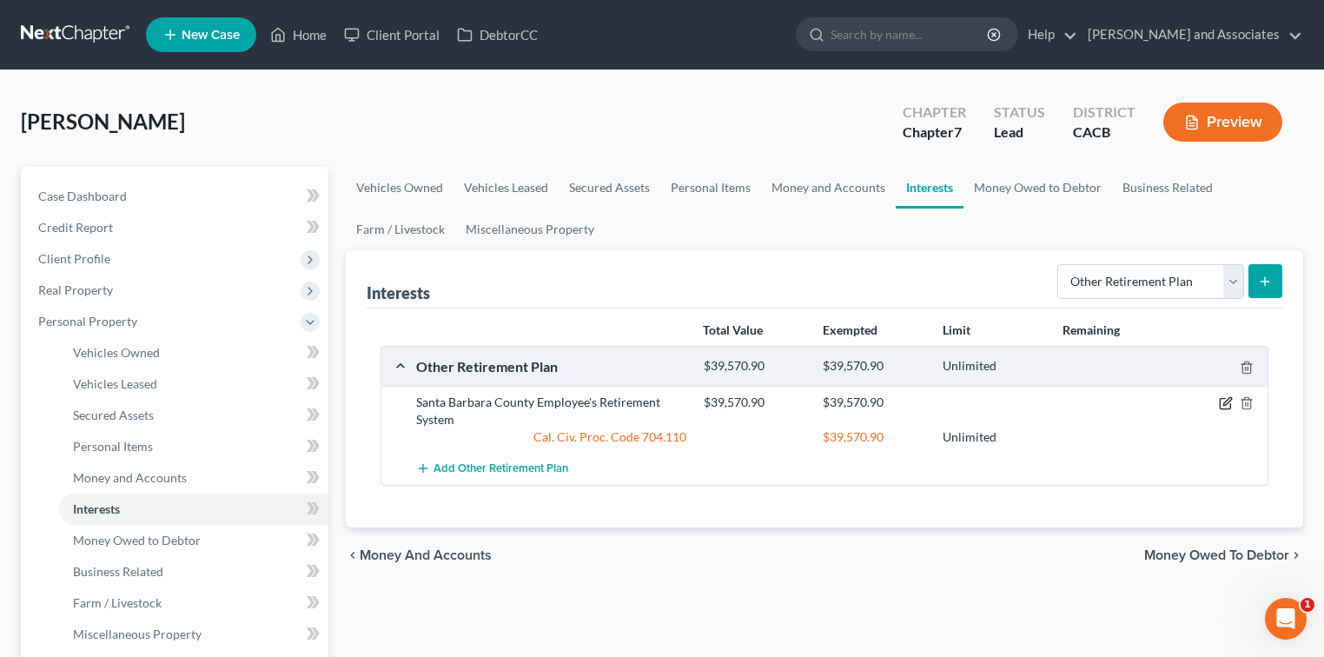
click at [829, 401] on icon "button" at bounding box center [1226, 403] width 14 height 14
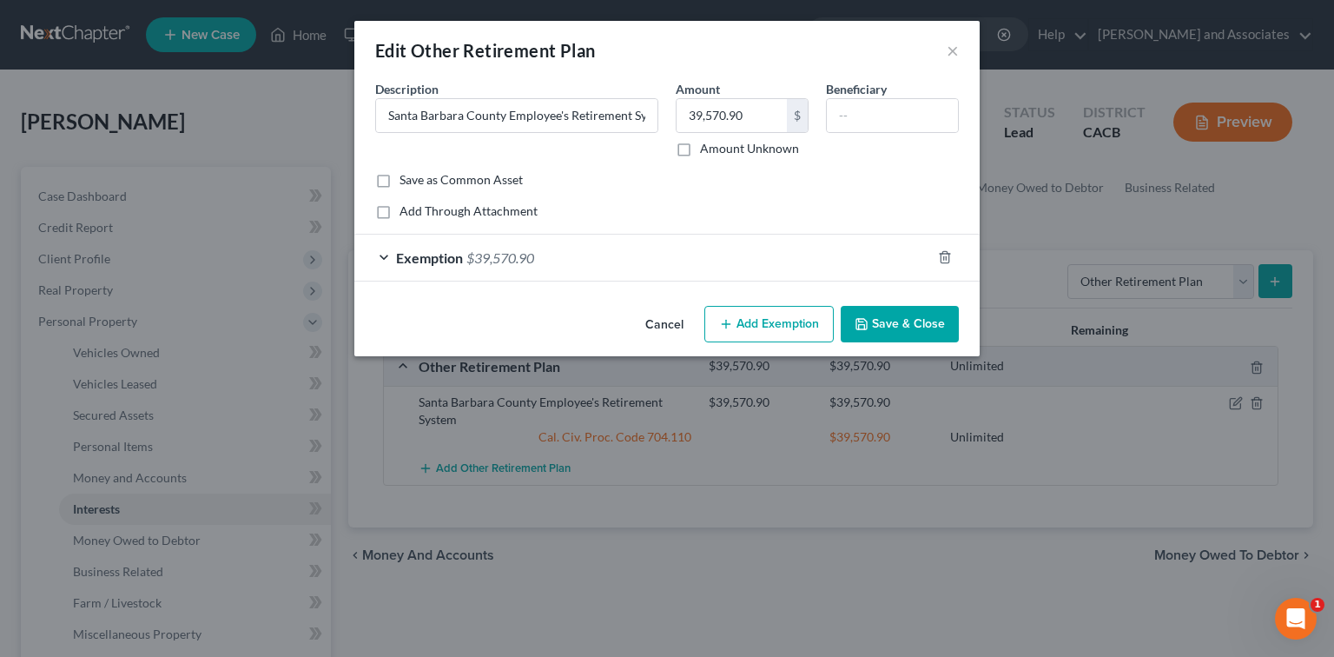
click at [811, 279] on div "Exemption $39,570.90" at bounding box center [642, 257] width 577 height 46
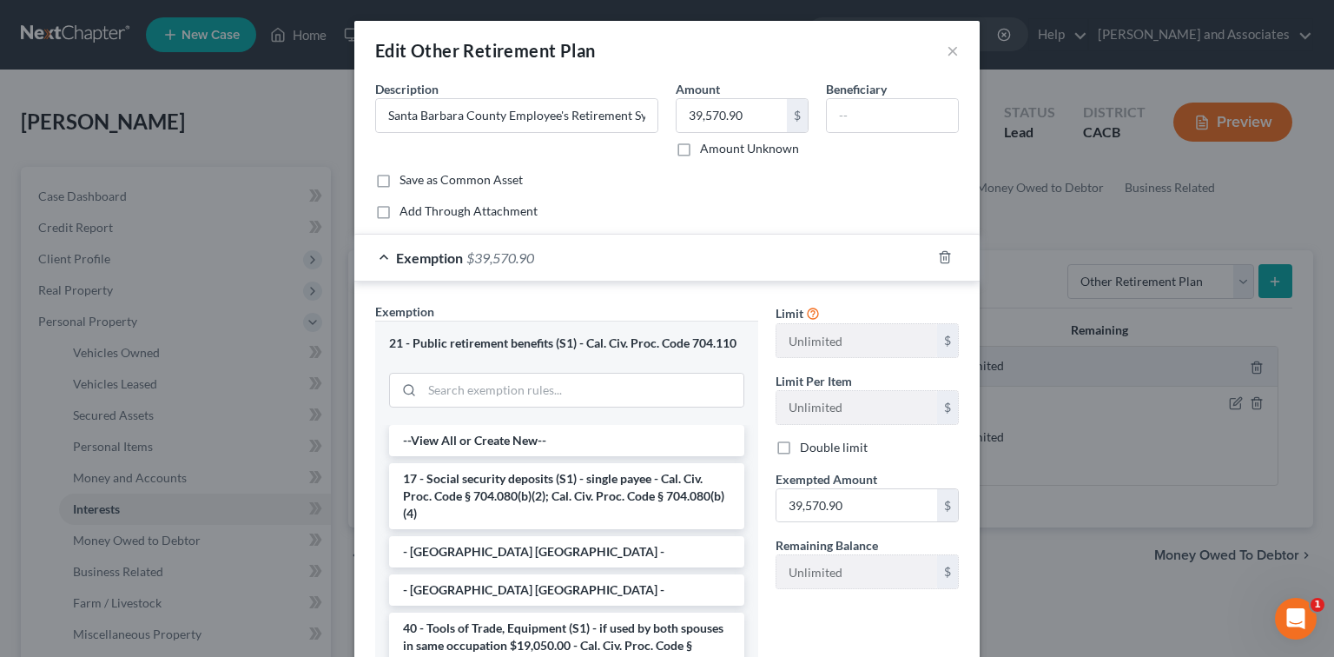
click at [817, 265] on div "Exemption $39,570.90" at bounding box center [642, 257] width 577 height 46
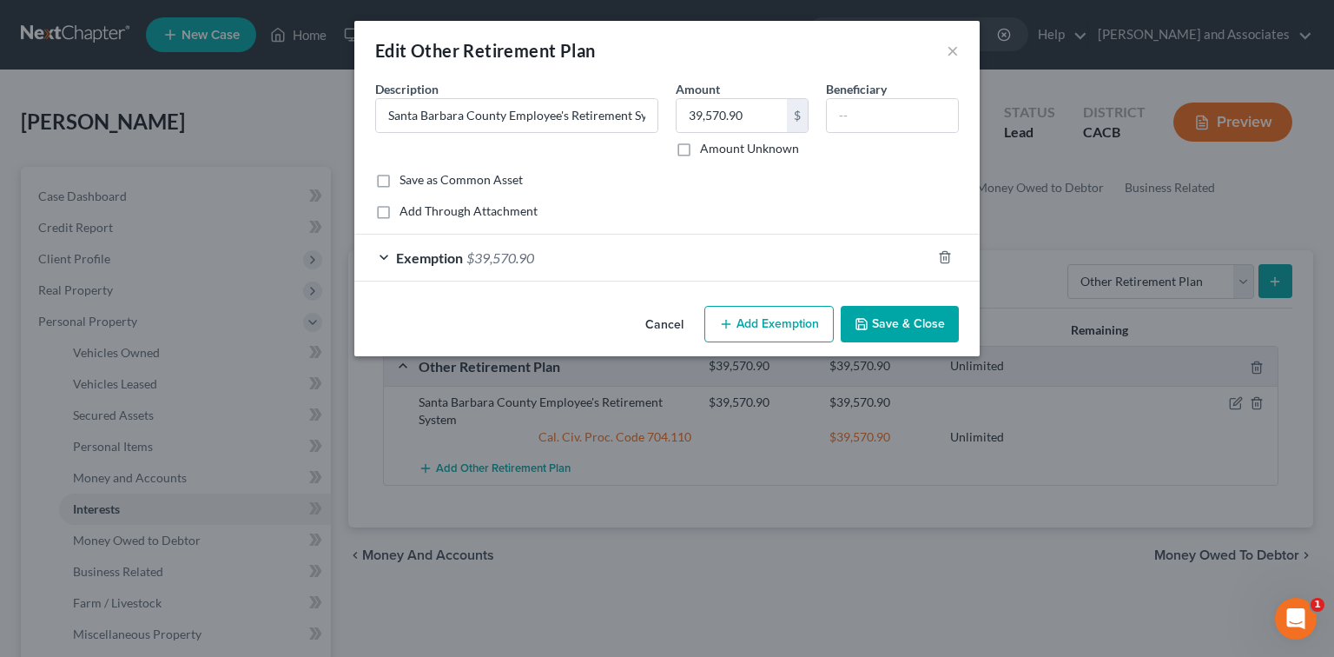
drag, startPoint x: 813, startPoint y: 261, endPoint x: 693, endPoint y: 313, distance: 130.7
click at [813, 260] on div "Exemption $39,570.90" at bounding box center [642, 257] width 577 height 46
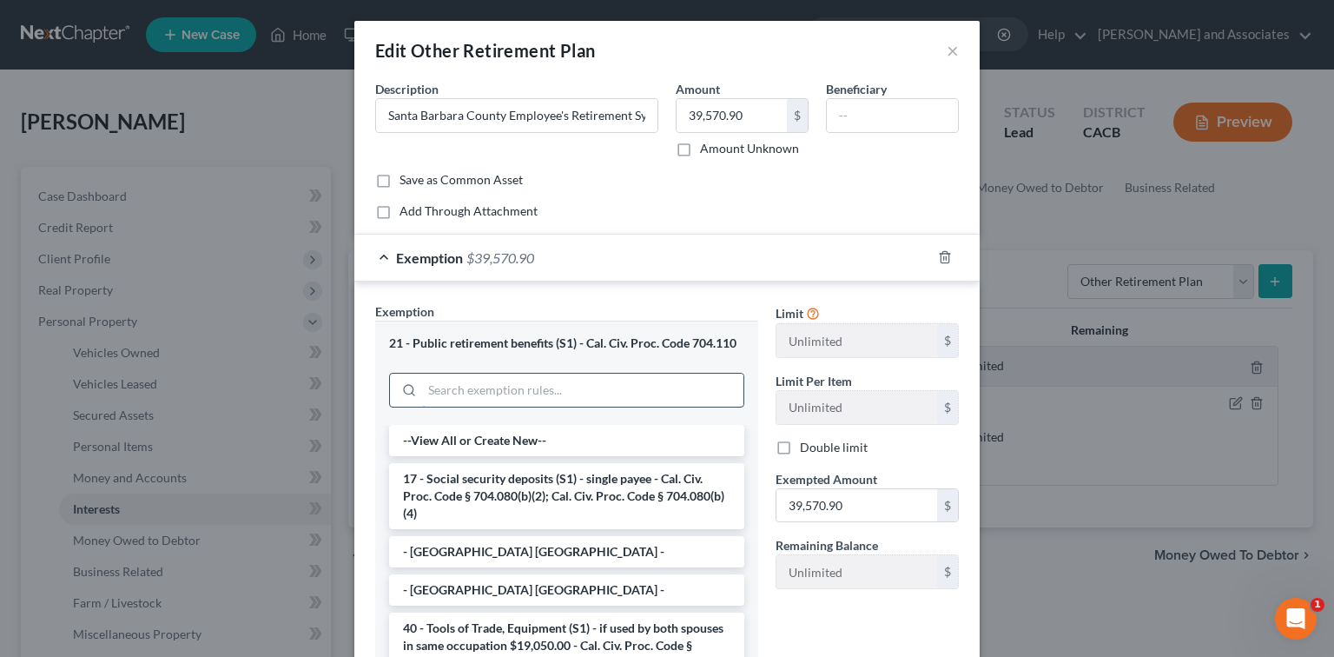
click at [606, 389] on input "search" at bounding box center [582, 389] width 321 height 33
type input "i"
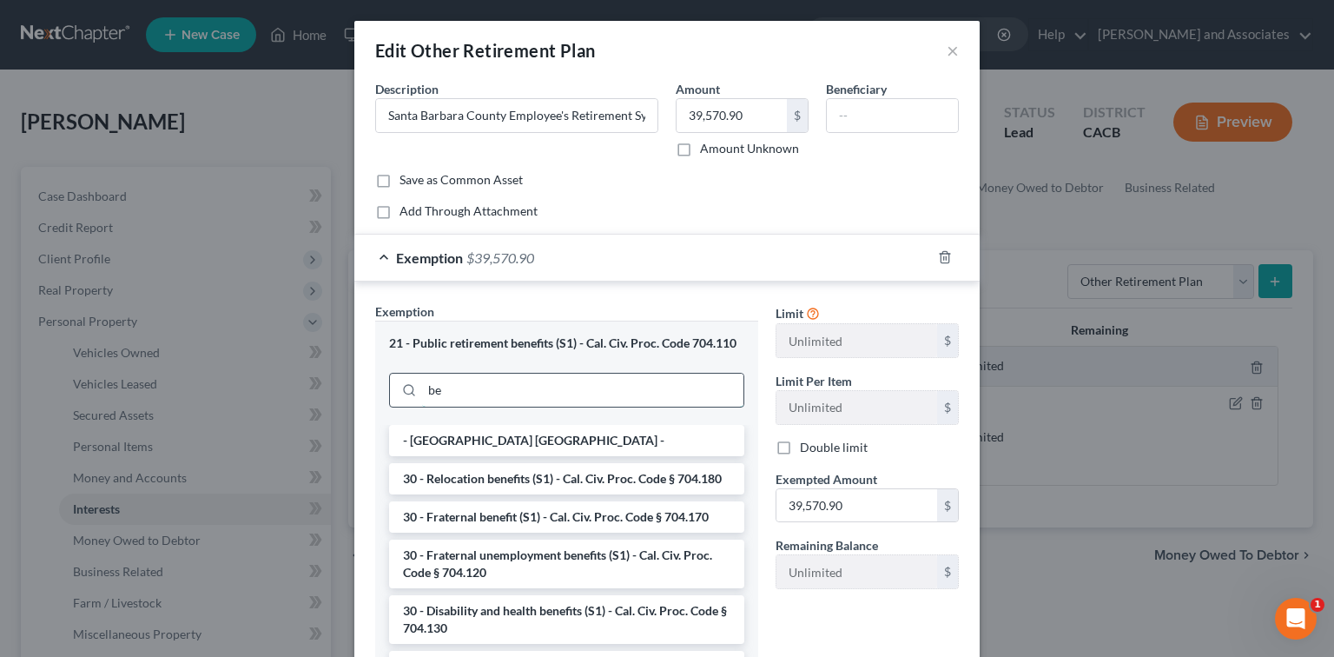
type input "ben"
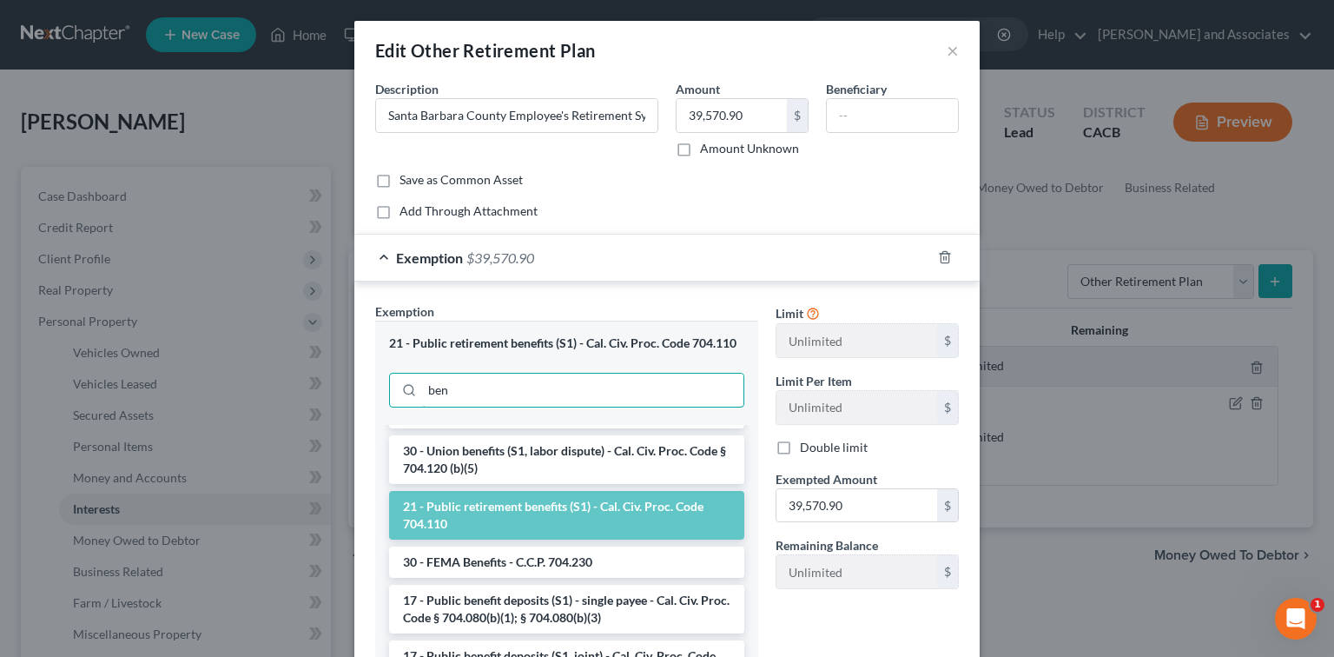
drag, startPoint x: 323, startPoint y: 403, endPoint x: 0, endPoint y: 405, distance: 323.1
click at [0, 405] on div "Edit Other Retirement Plan × An exemption set must first be selected from the F…" at bounding box center [667, 328] width 1334 height 657
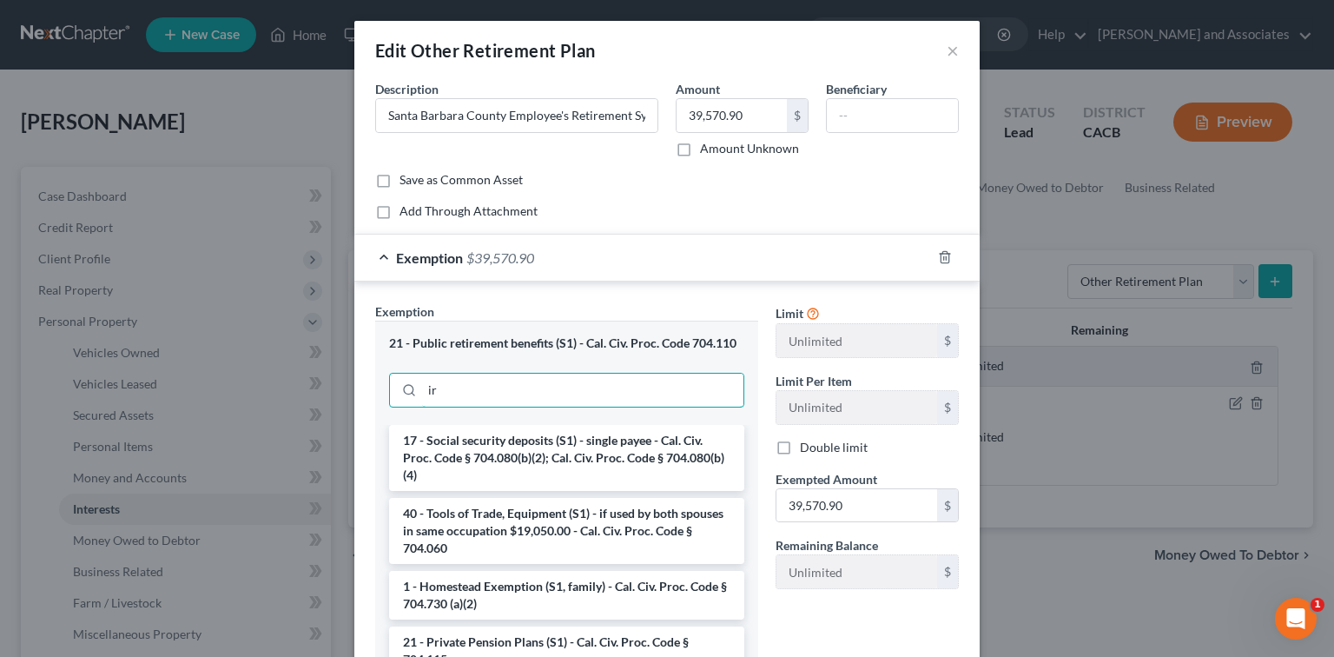
type input "i"
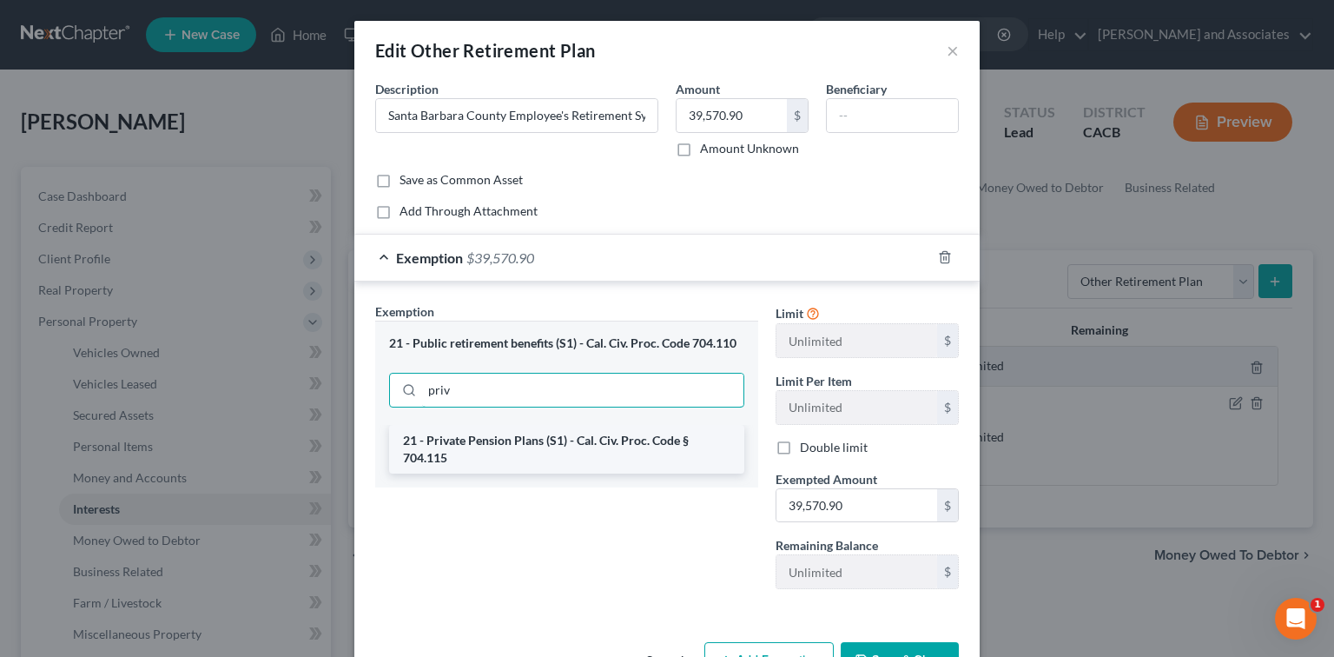
type input "priv"
click at [656, 452] on li "21 - Private Pension Plans (S1) - Cal. Civ. Proc. Code § 704.115" at bounding box center [566, 449] width 355 height 49
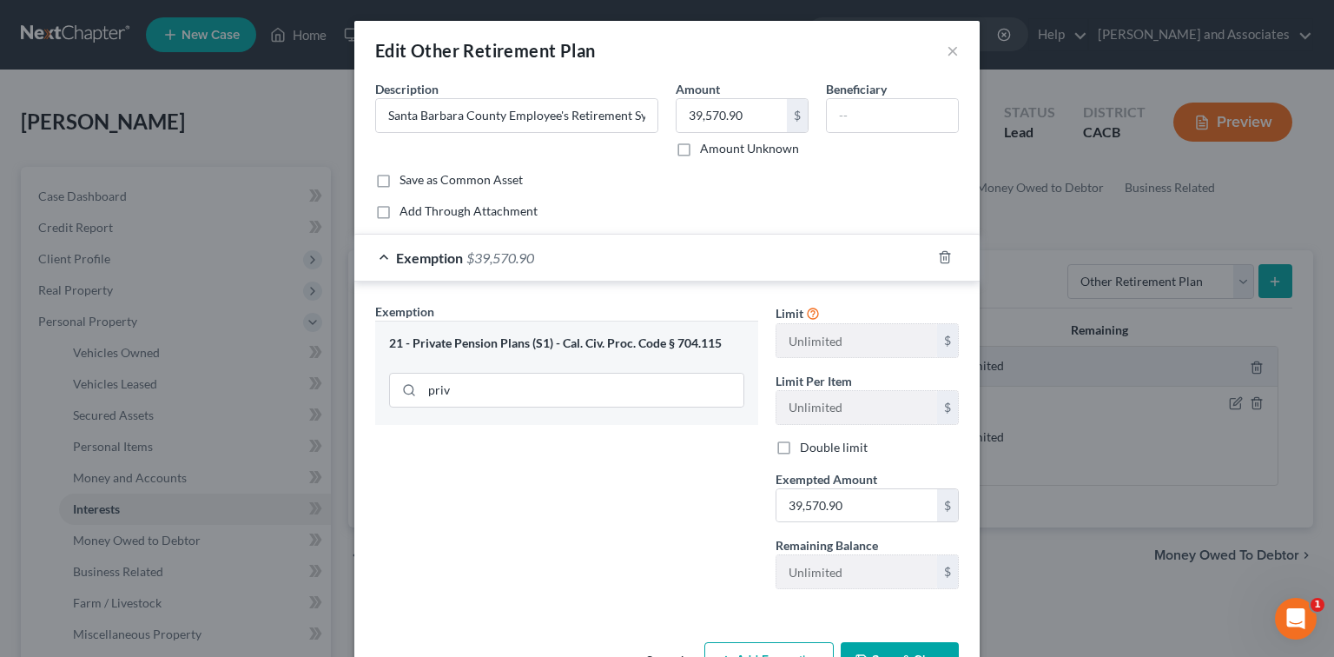
click at [829, 644] on button "Save & Close" at bounding box center [900, 660] width 118 height 36
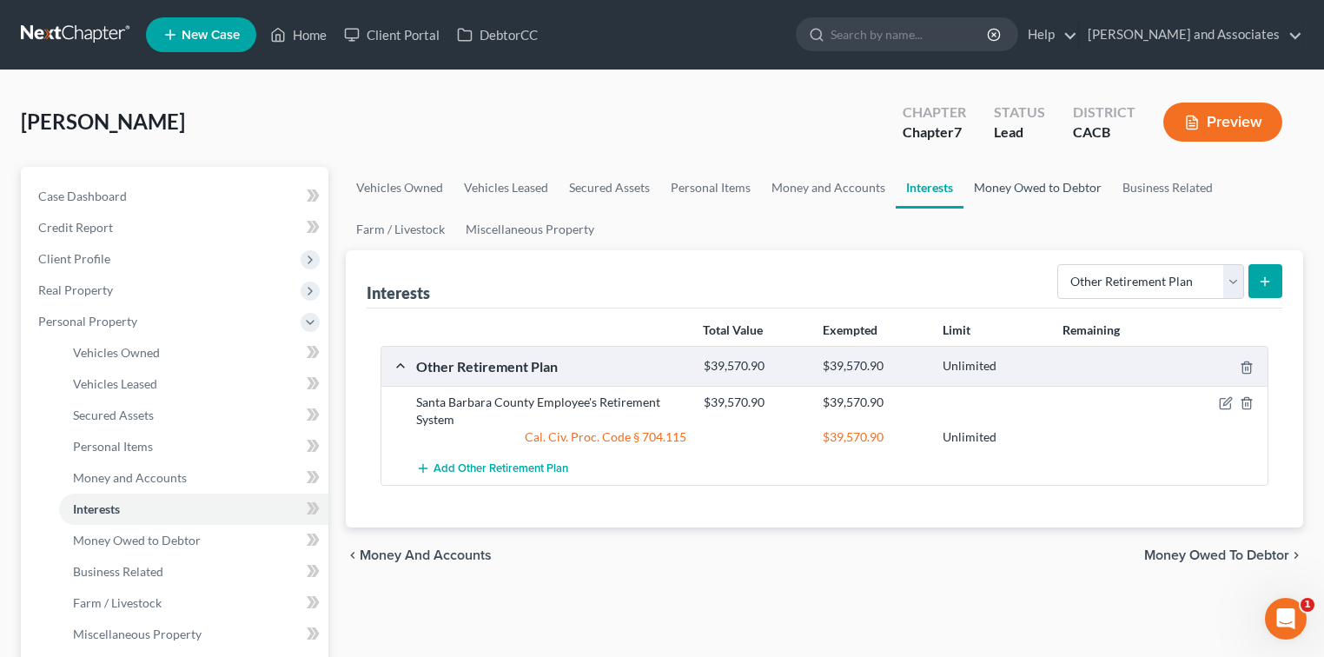
drag, startPoint x: 989, startPoint y: 178, endPoint x: 1043, endPoint y: 188, distance: 54.8
click at [829, 178] on link "Money Owed to Debtor" at bounding box center [1037, 188] width 149 height 42
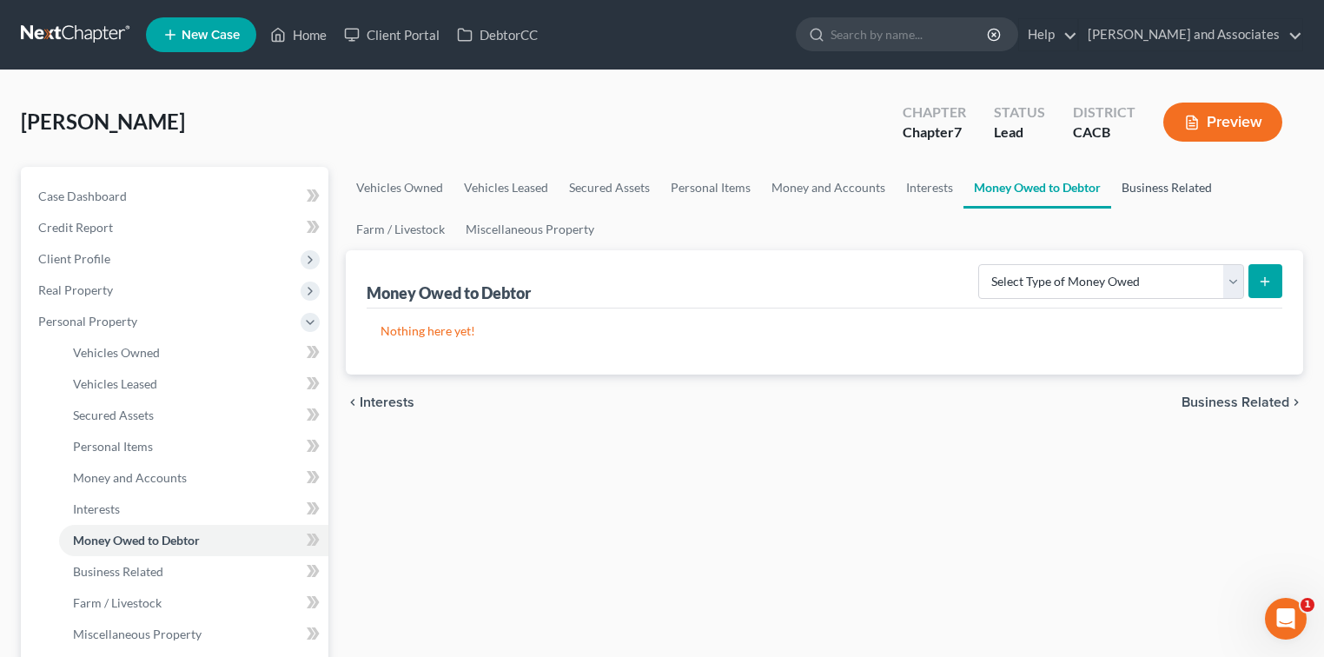
click at [829, 186] on link "Business Related" at bounding box center [1166, 188] width 111 height 42
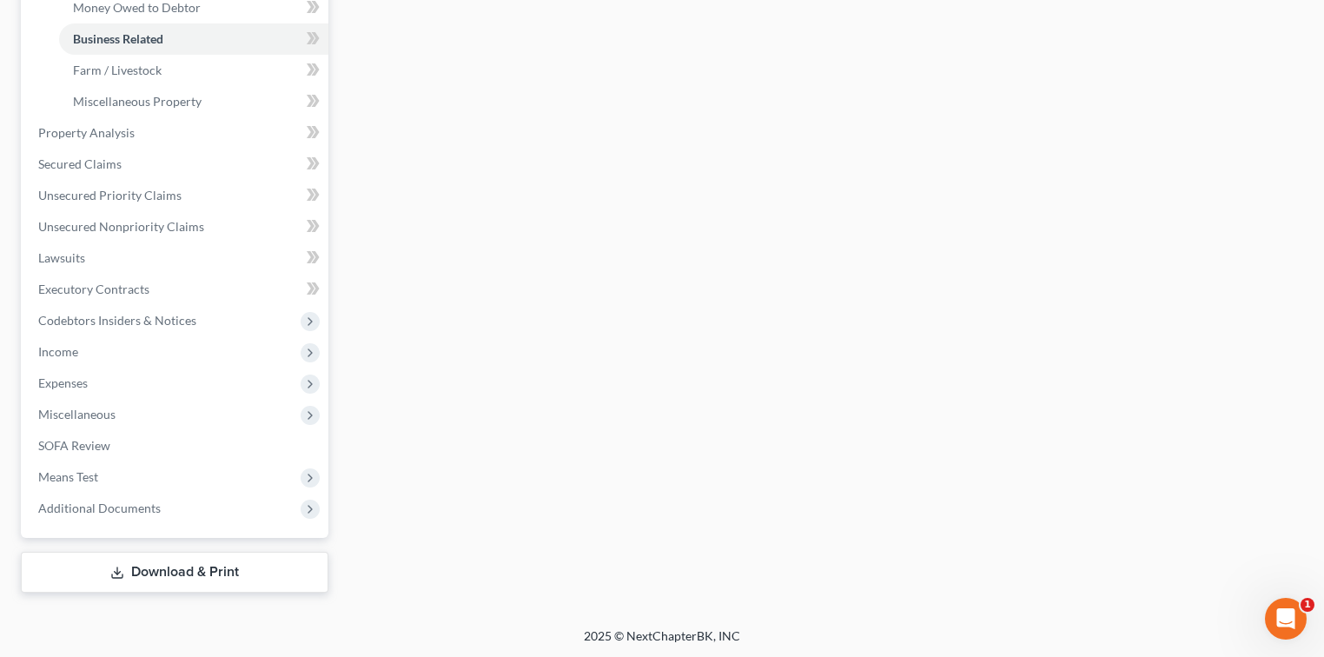
click at [205, 574] on link "Download & Print" at bounding box center [174, 572] width 307 height 41
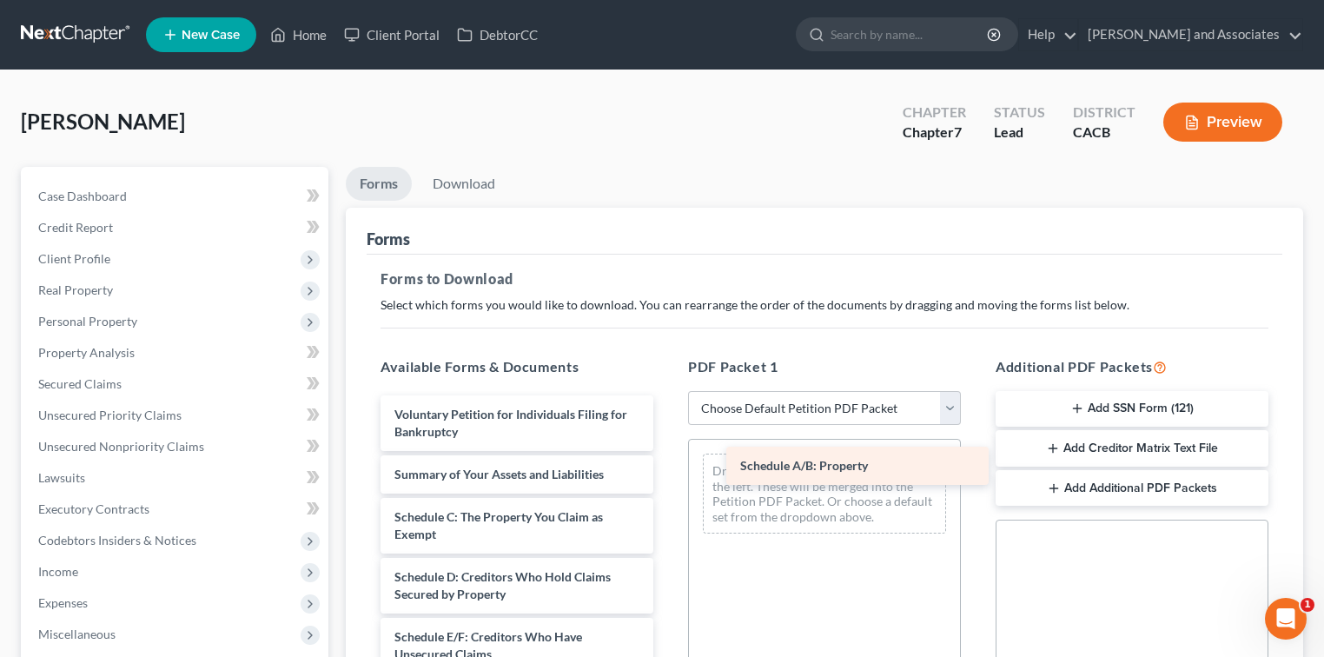
drag, startPoint x: 491, startPoint y: 510, endPoint x: 836, endPoint y: 460, distance: 349.2
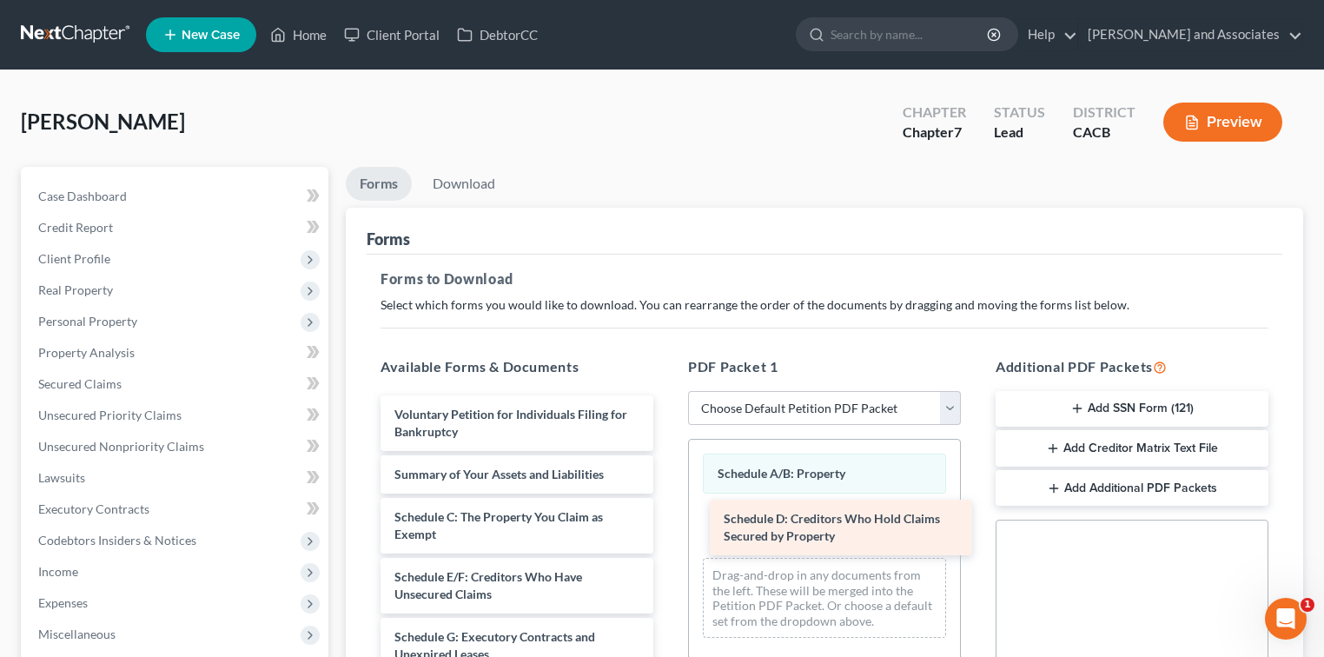
drag, startPoint x: 550, startPoint y: 571, endPoint x: 879, endPoint y: 514, distance: 334.0
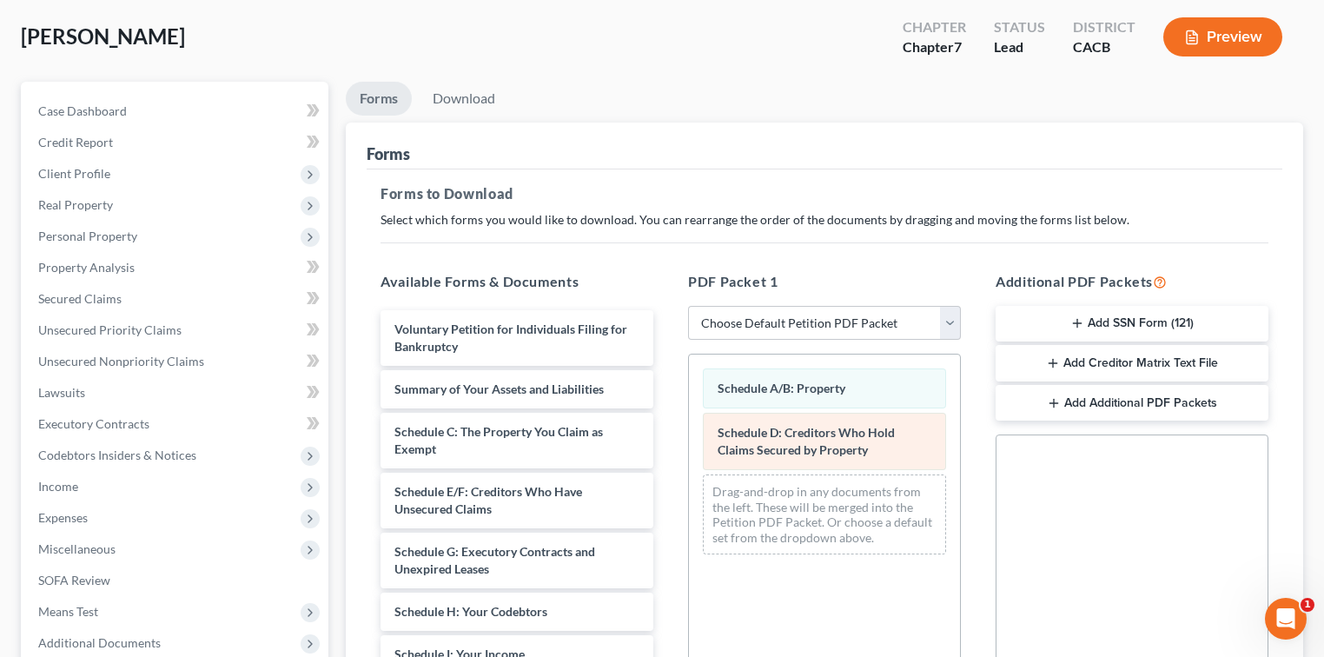
scroll to position [116, 0]
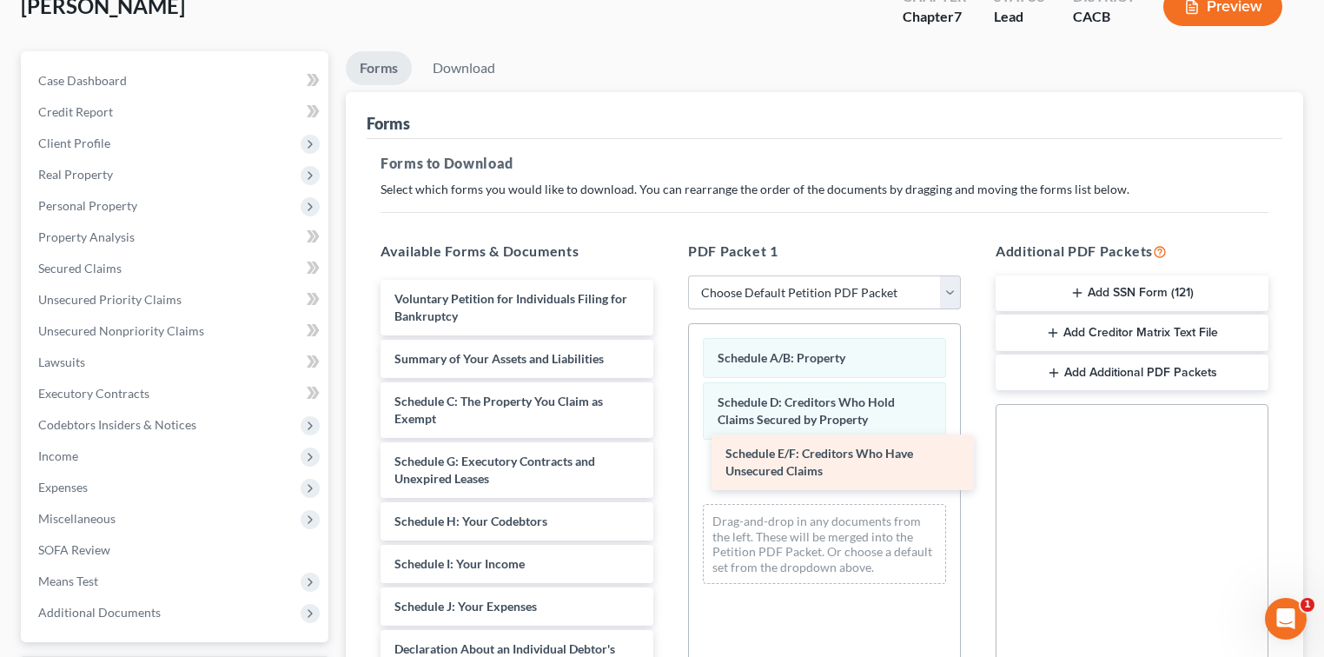
drag, startPoint x: 553, startPoint y: 465, endPoint x: 884, endPoint y: 459, distance: 331.0
click at [667, 459] on div "Schedule E/F: Creditors Who Have Unsecured Claims Voluntary Petition for Indivi…" at bounding box center [517, 666] width 301 height 773
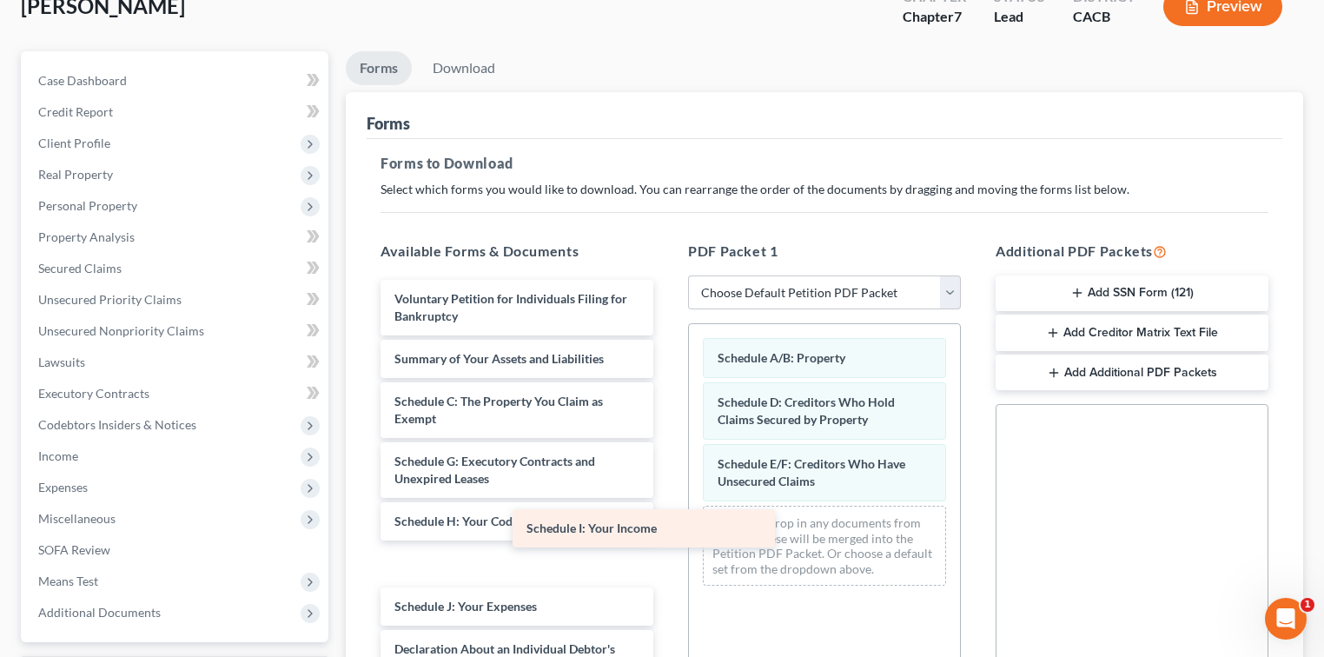
drag, startPoint x: 521, startPoint y: 568, endPoint x: 576, endPoint y: 542, distance: 60.6
click at [576, 542] on div "Schedule I: Your Income Voluntary Petition for Individuals Filing for Bankruptc…" at bounding box center [517, 666] width 301 height 773
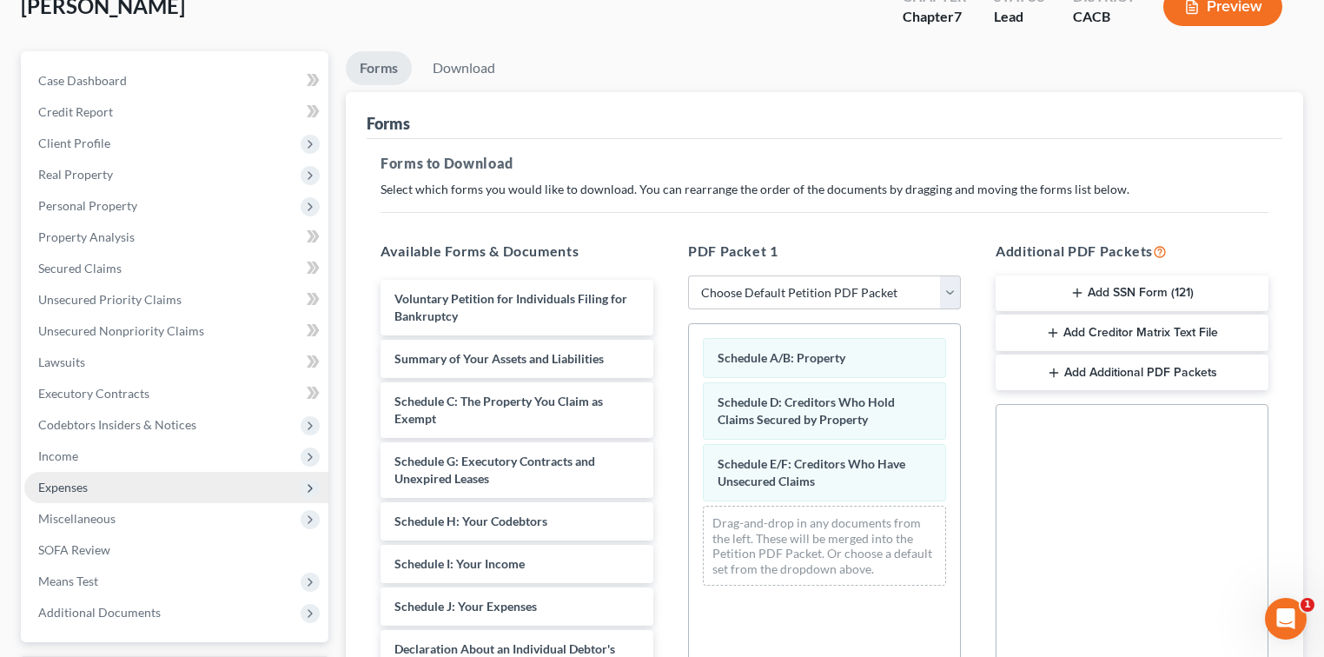
click at [102, 483] on span "Expenses" at bounding box center [176, 487] width 304 height 31
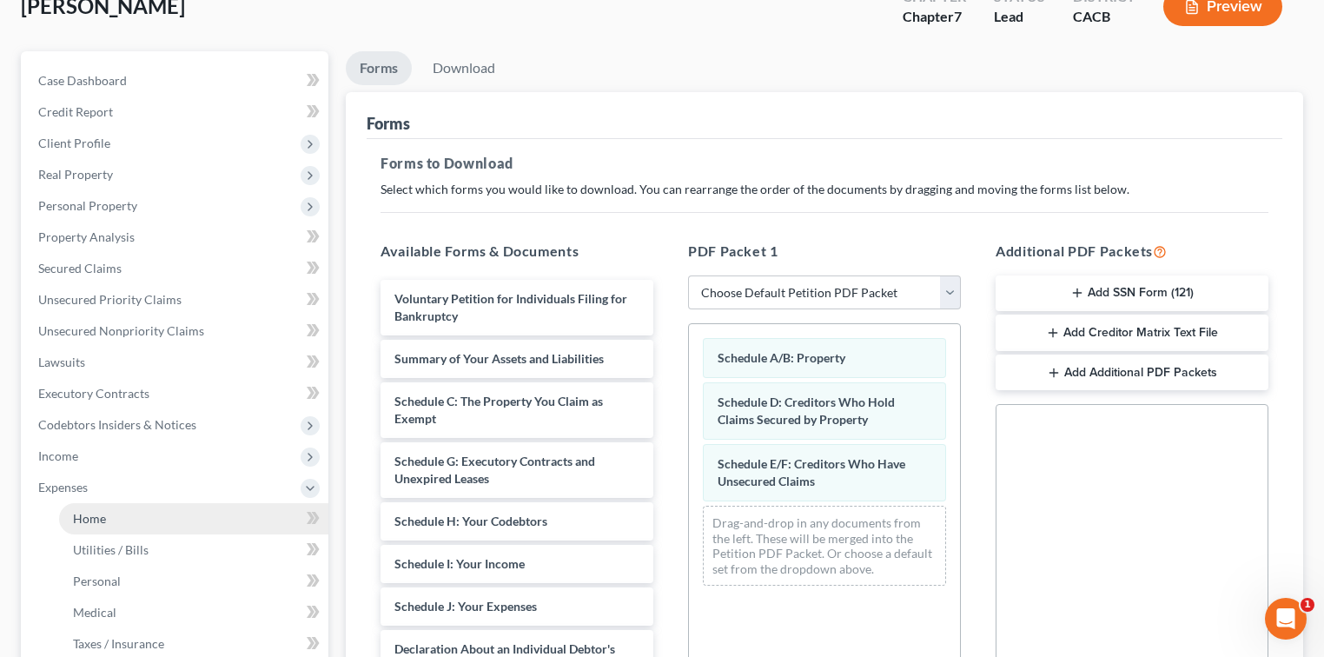
click at [108, 507] on link "Home" at bounding box center [193, 518] width 269 height 31
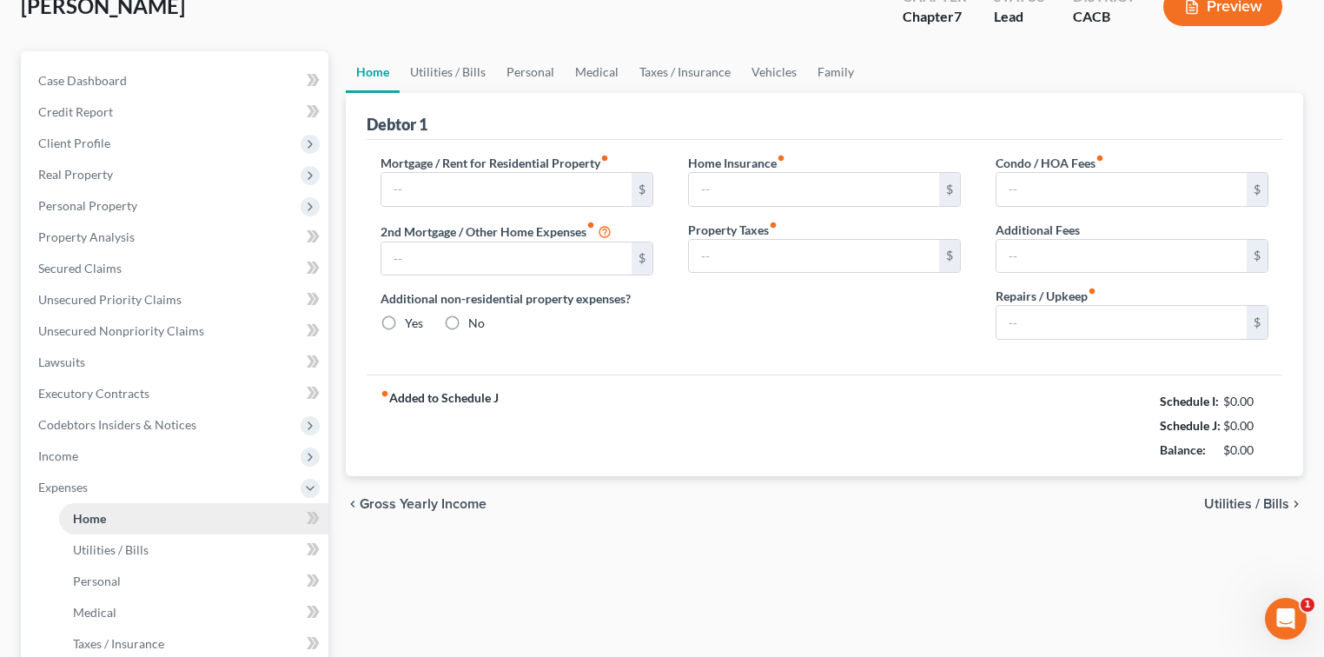
scroll to position [6, 0]
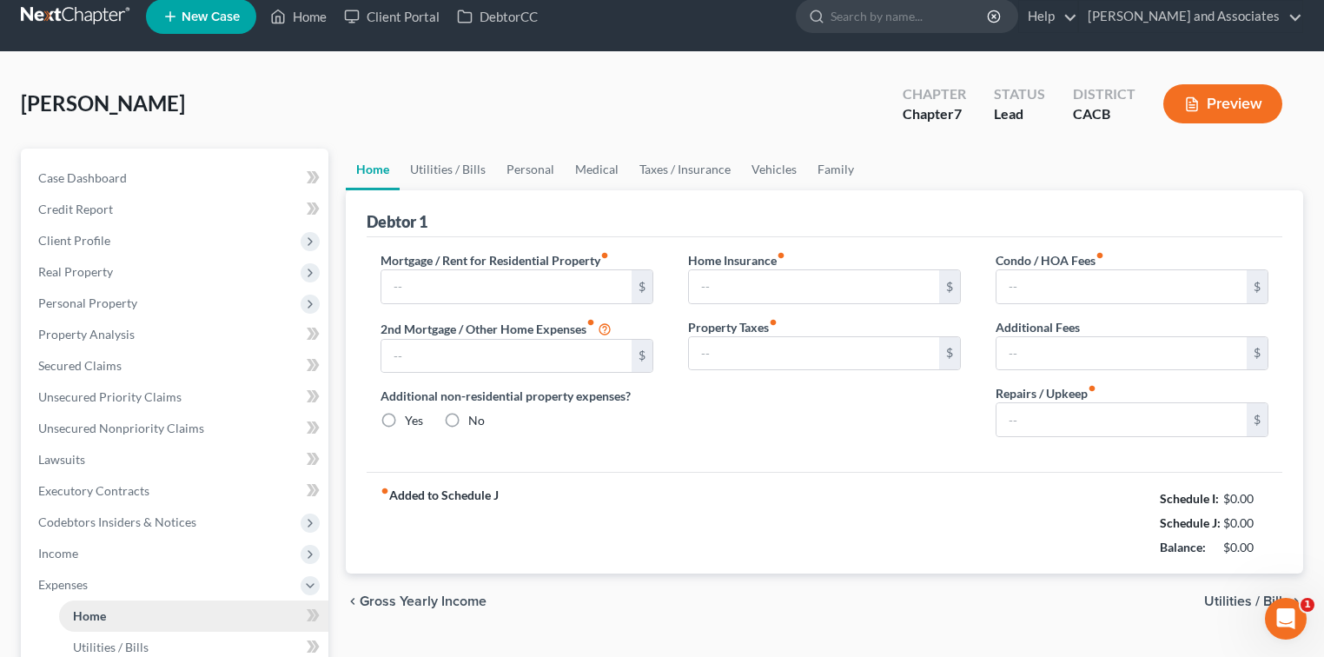
type input "1,453.82"
type input "0.00"
radio input "true"
type input "0.00"
type input "266.00"
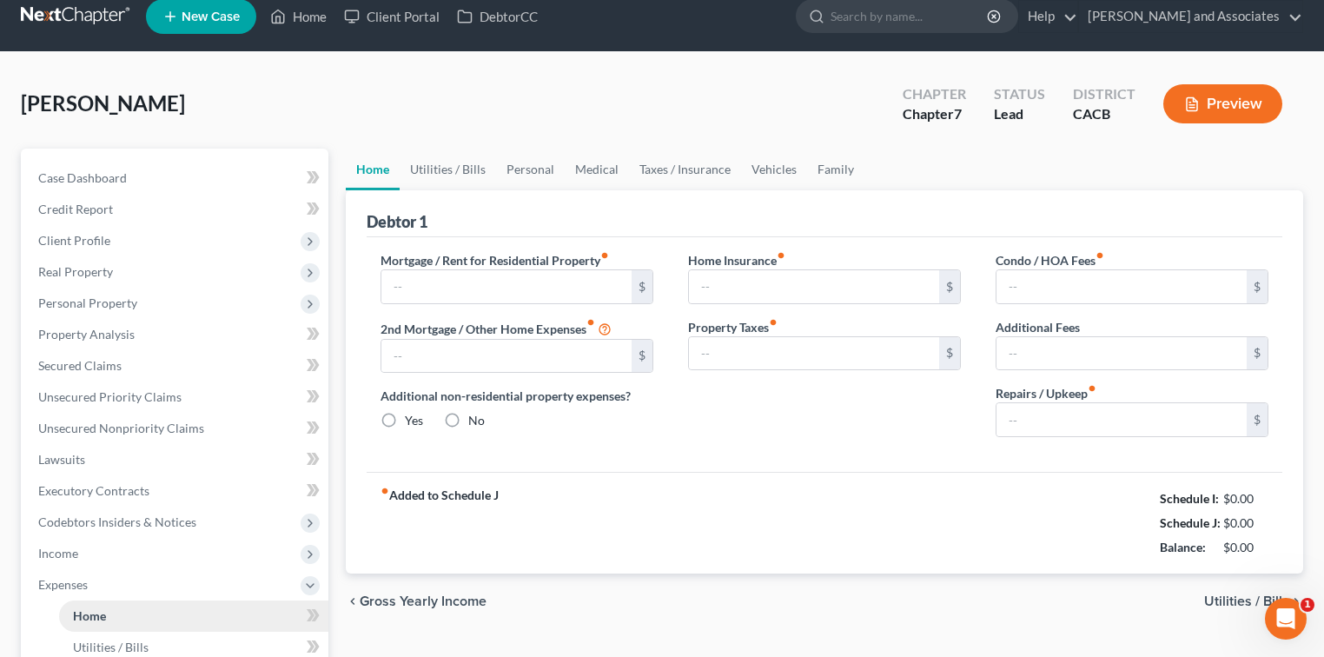
type input "0.00"
type input "100.00"
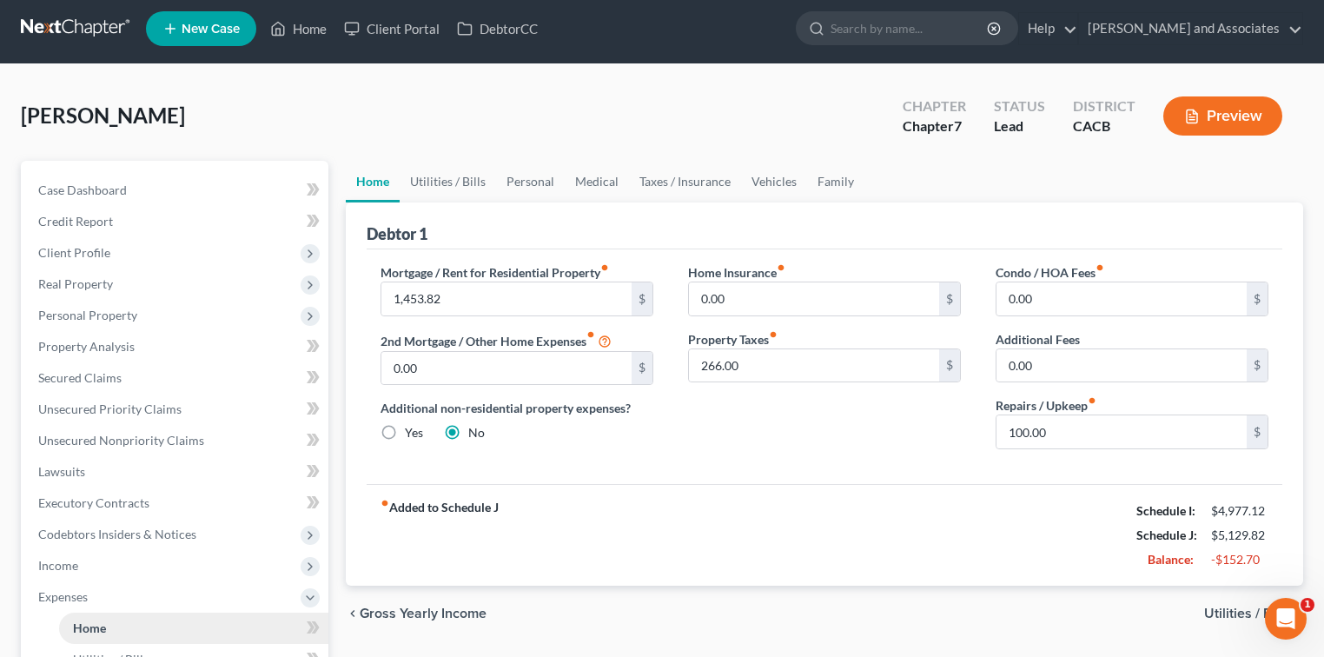
scroll to position [0, 0]
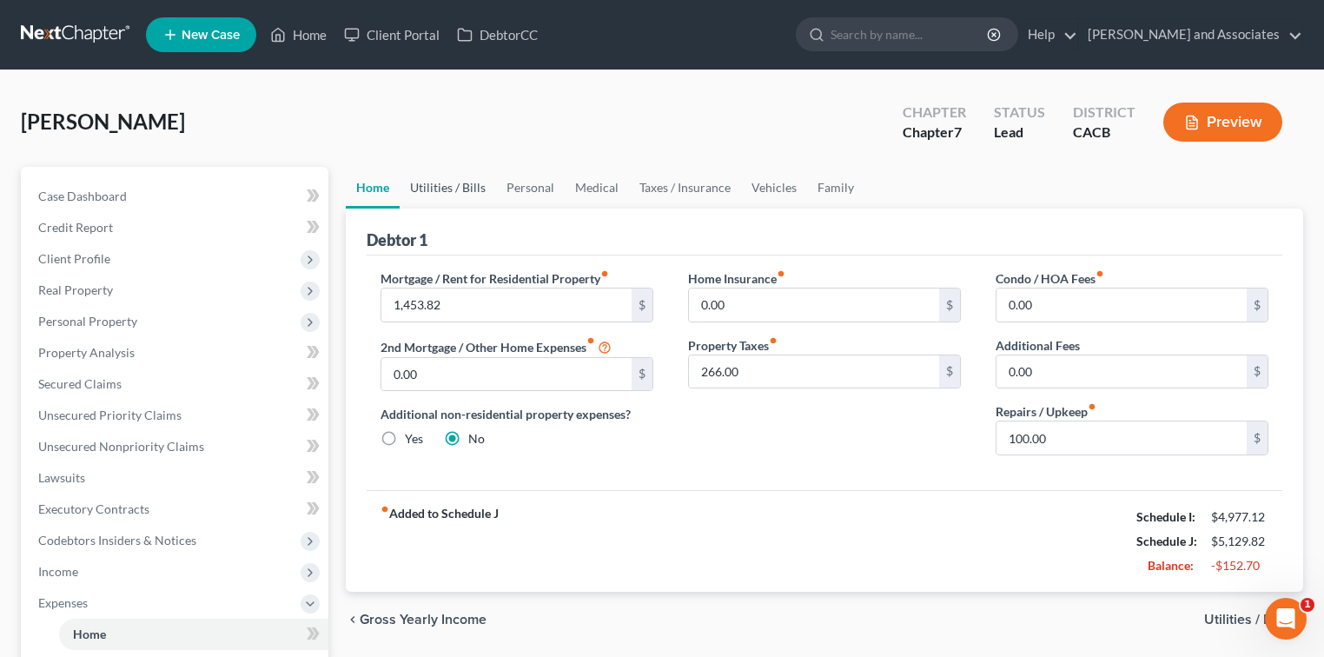
click at [469, 195] on link "Utilities / Bills" at bounding box center [448, 188] width 96 height 42
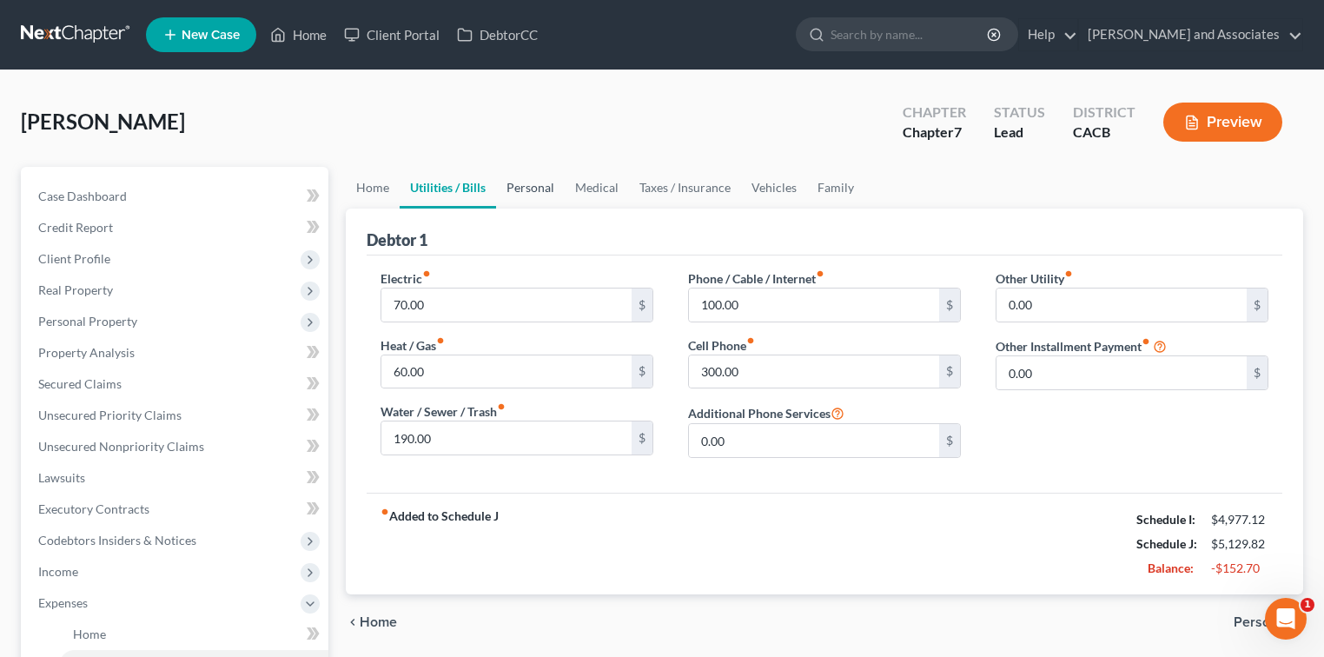
click at [510, 191] on link "Personal" at bounding box center [530, 188] width 69 height 42
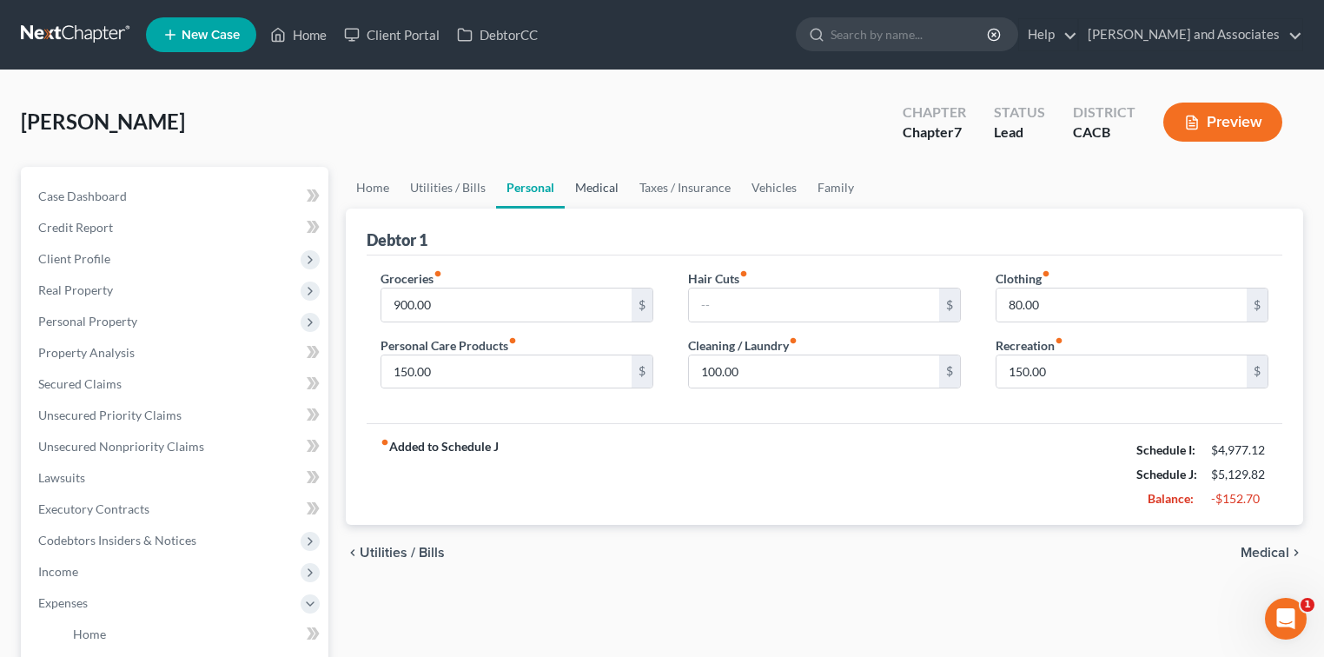
click at [596, 196] on link "Medical" at bounding box center [597, 188] width 64 height 42
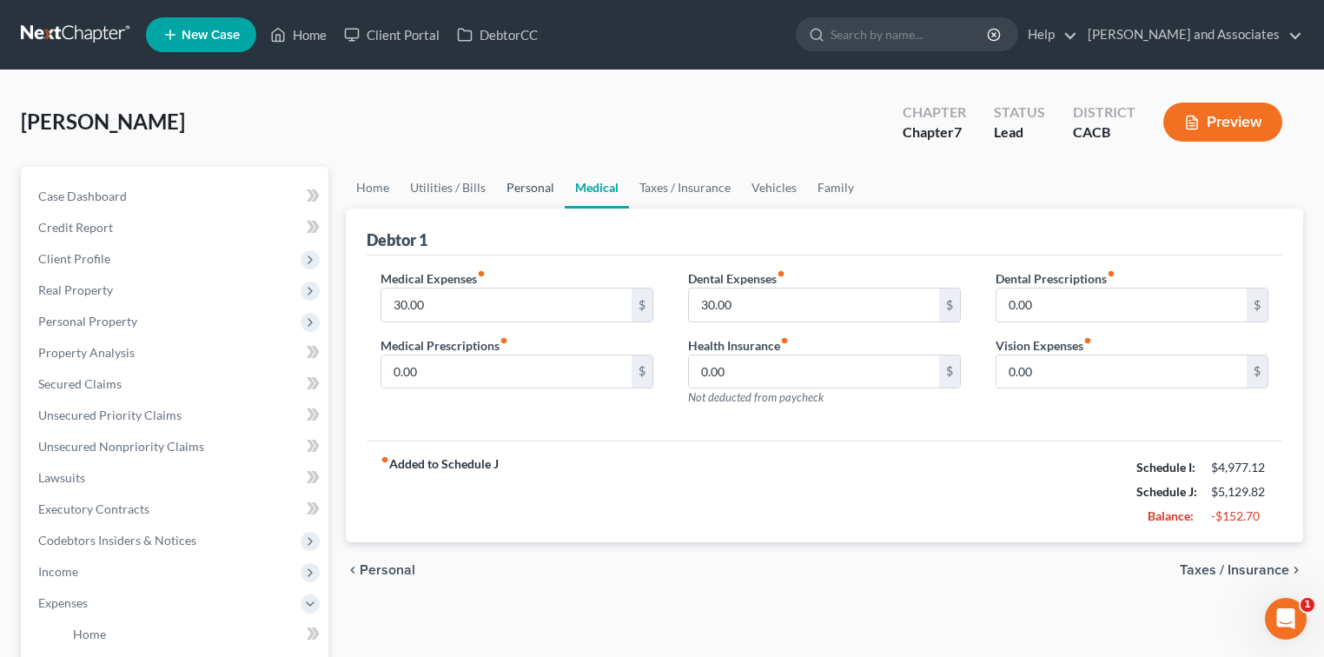
click at [518, 190] on link "Personal" at bounding box center [530, 188] width 69 height 42
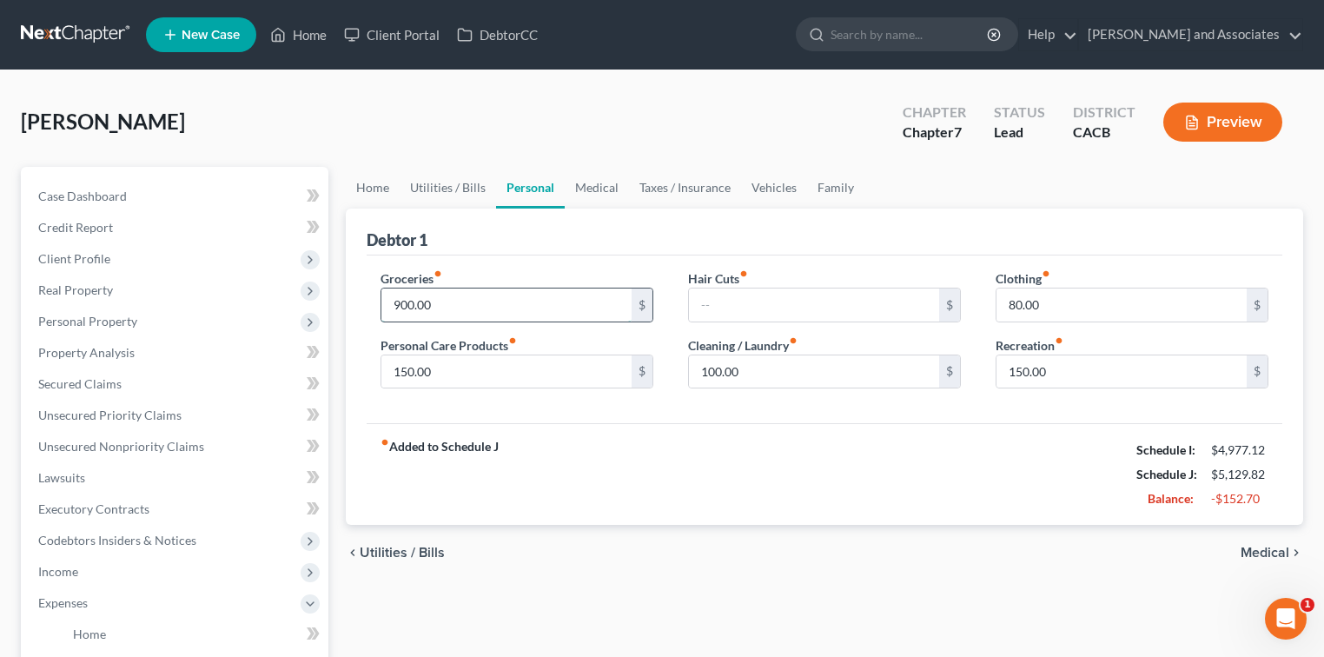
click at [467, 299] on input "900.00" at bounding box center [506, 304] width 250 height 33
type input "80.00"
type input "1"
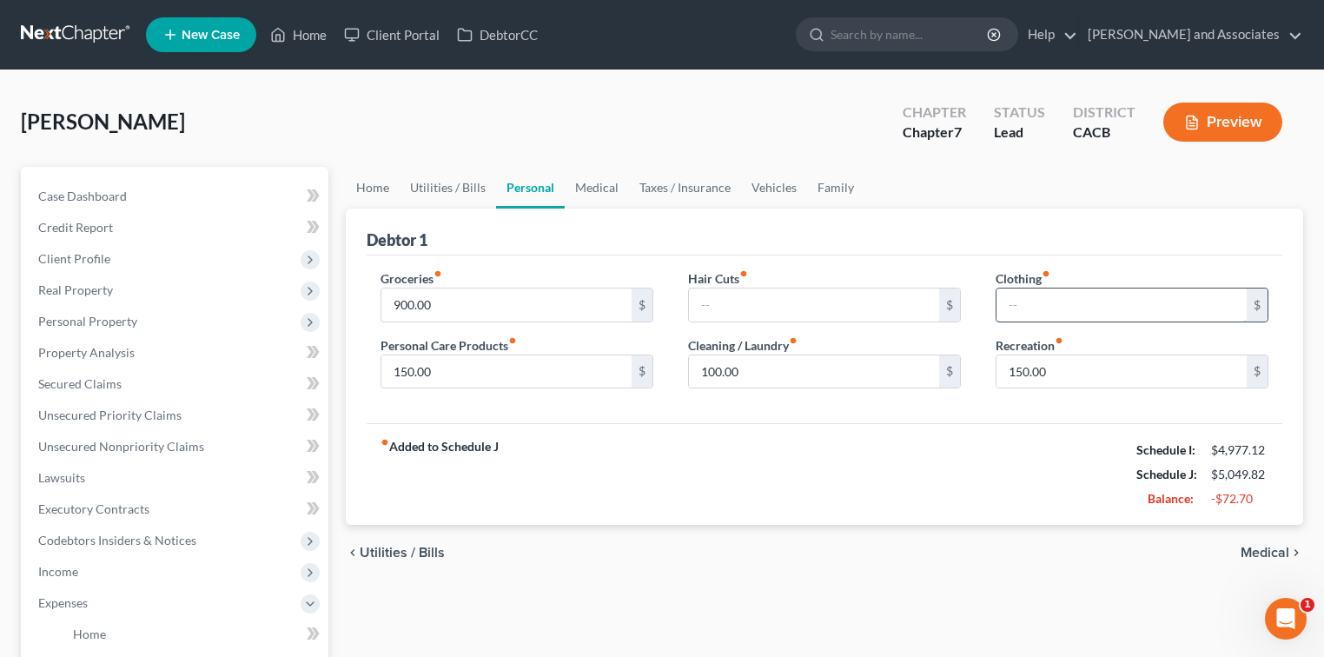
click at [829, 307] on input "text" at bounding box center [1121, 304] width 250 height 33
type input "100.00"
click at [829, 188] on link "Family" at bounding box center [835, 188] width 57 height 42
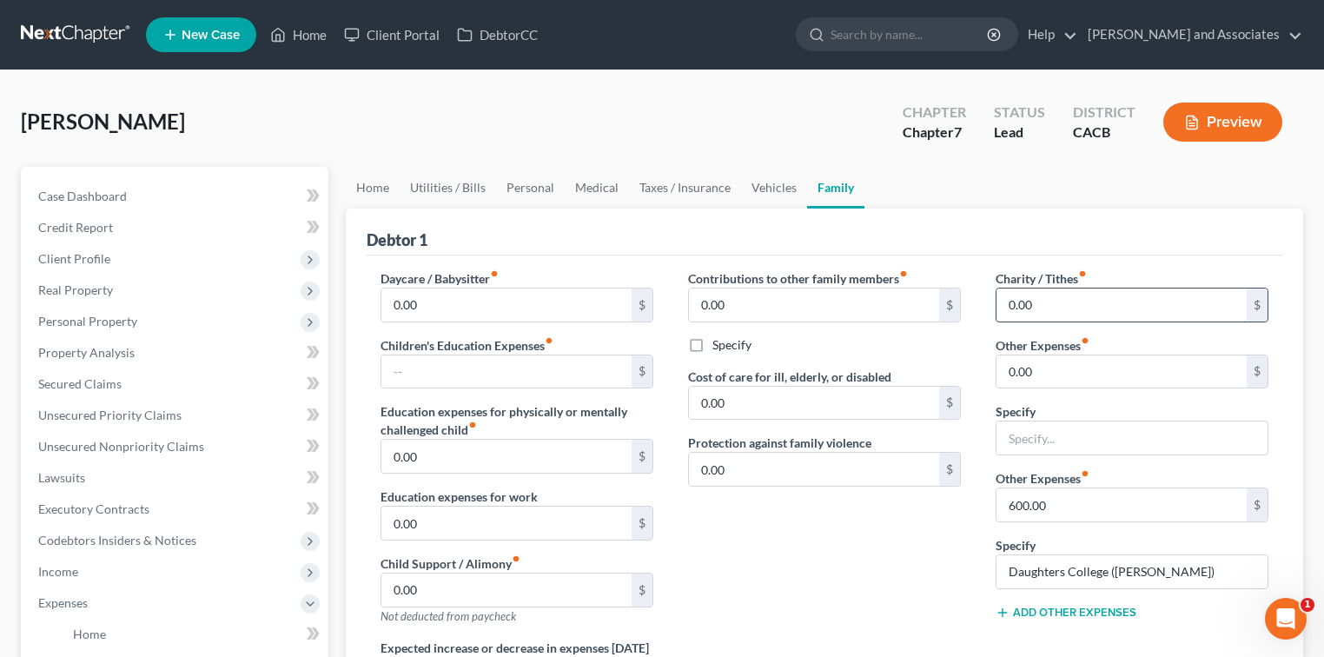
click at [829, 303] on input "0.00" at bounding box center [1121, 304] width 250 height 33
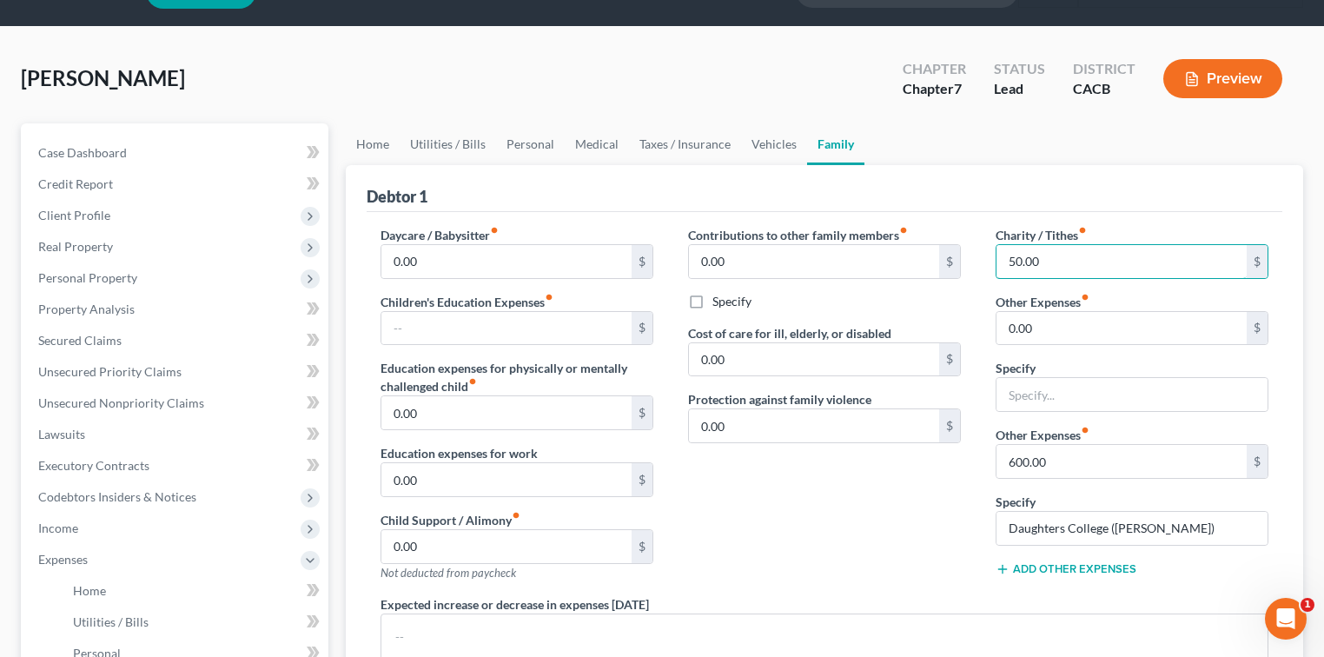
scroll to position [116, 0]
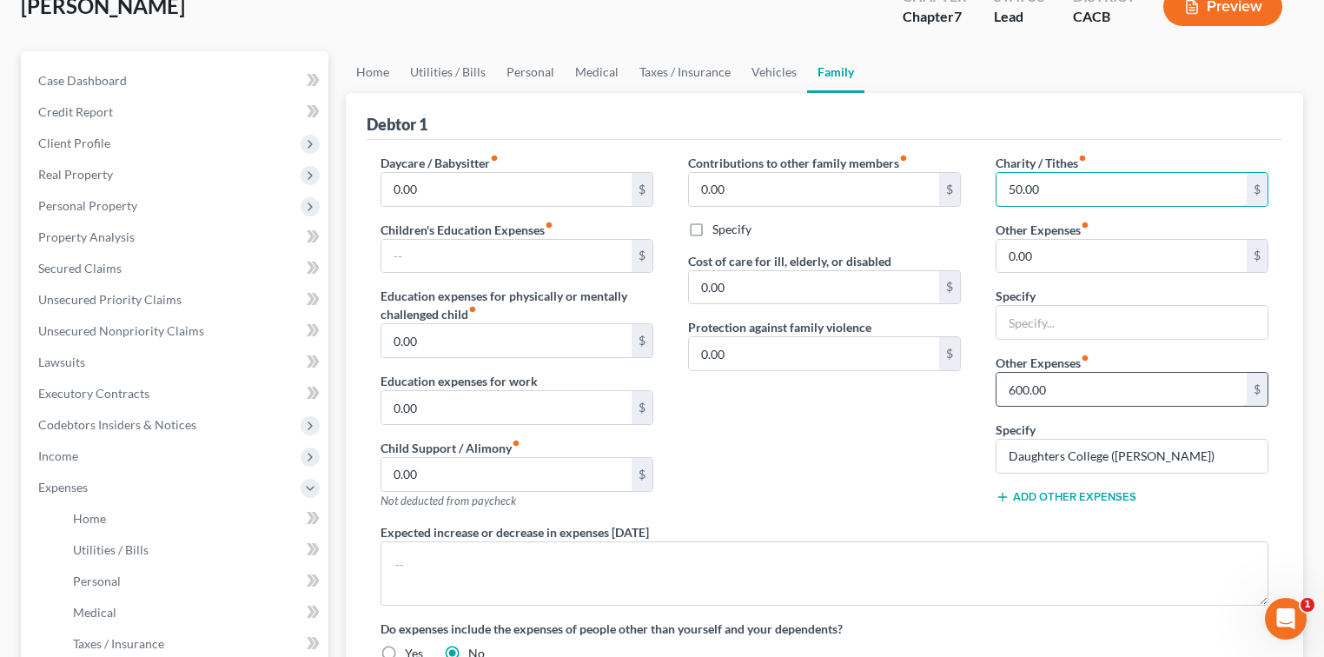
type input "50.00"
click at [829, 386] on input "600.00" at bounding box center [1121, 389] width 250 height 33
click at [829, 453] on input "Daughters College (Burkley)" at bounding box center [1131, 455] width 271 height 33
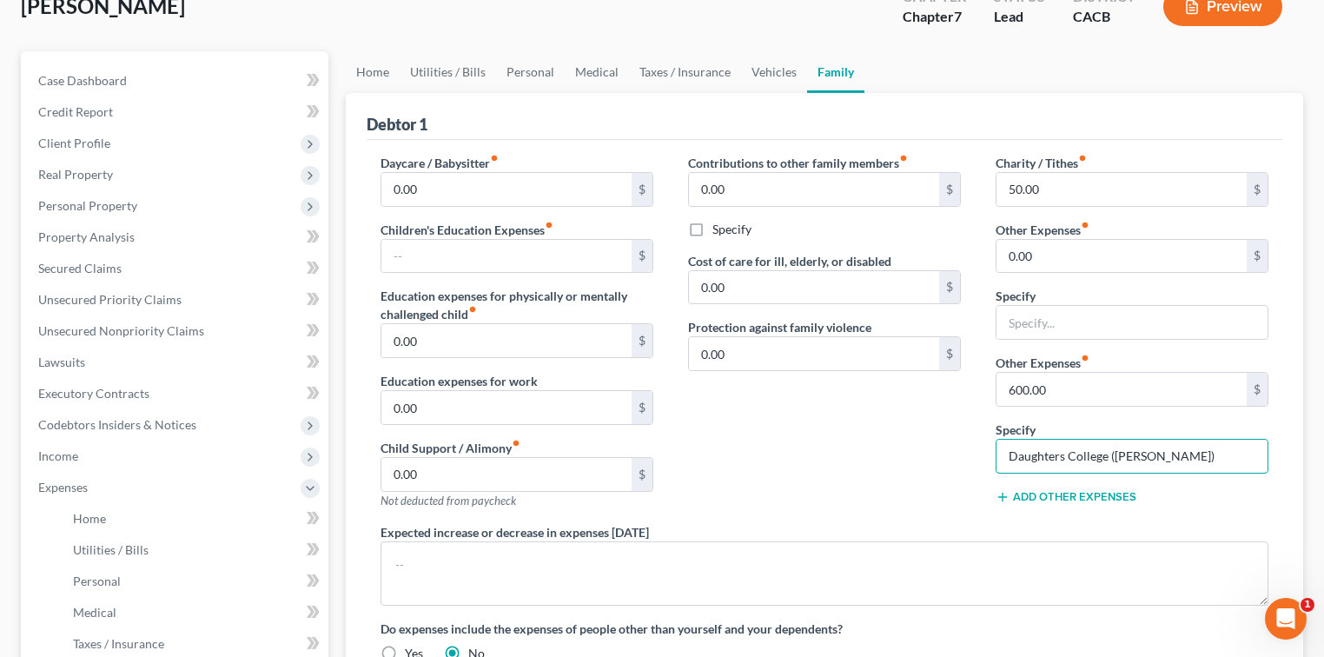
drag, startPoint x: 1174, startPoint y: 455, endPoint x: 987, endPoint y: 457, distance: 187.6
click at [829, 457] on div "Charity / Tithes fiber_manual_record 50.00 $ Other Expenses fiber_manual_record…" at bounding box center [1131, 338] width 307 height 369
click at [829, 452] on input "Daughters College (Burkley)" at bounding box center [1131, 455] width 271 height 33
drag, startPoint x: 1199, startPoint y: 452, endPoint x: 1182, endPoint y: 451, distance: 16.5
click at [829, 451] on input "Daughters College (Burkley)" at bounding box center [1131, 455] width 271 height 33
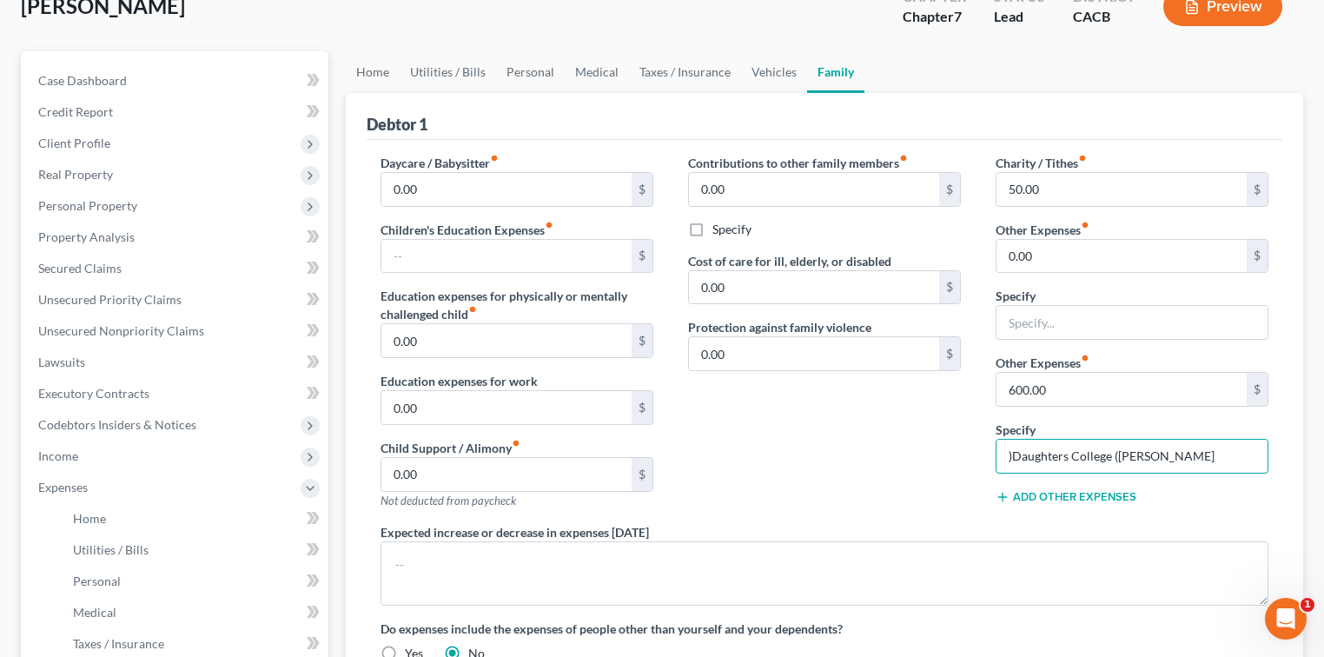
drag, startPoint x: 1227, startPoint y: 452, endPoint x: 971, endPoint y: 456, distance: 256.2
click at [829, 455] on div "Daycare / Babysitter fiber_manual_record 0.00 $ Children's Education Expenses f…" at bounding box center [824, 415] width 922 height 522
paste input "Daughters College (Berkeley)"
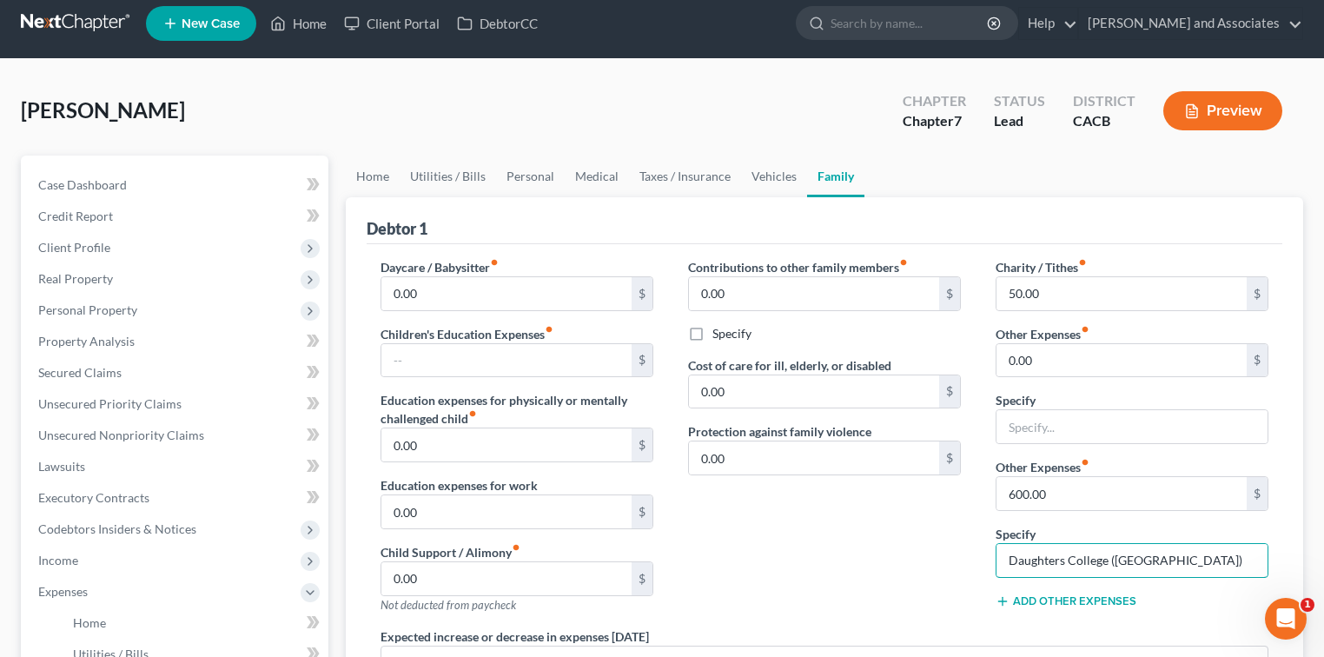
scroll to position [0, 0]
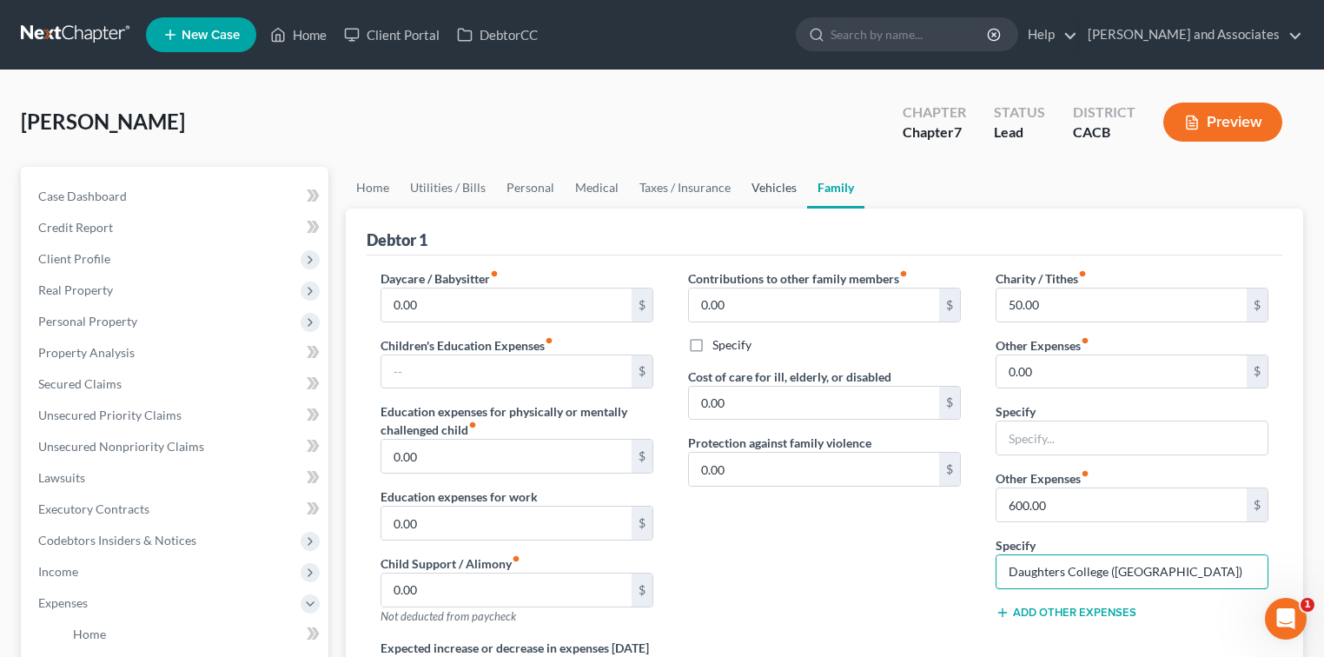
type input "Daughters College (Berkeley)"
click at [779, 189] on link "Vehicles" at bounding box center [774, 188] width 66 height 42
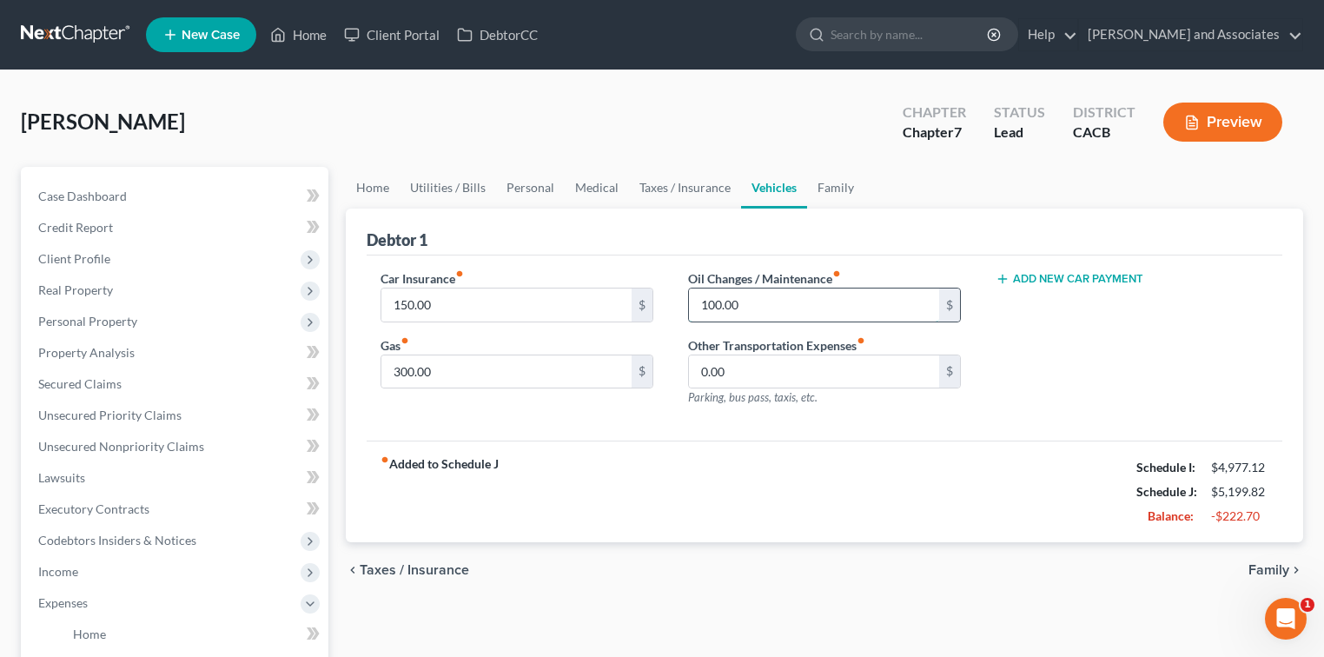
click at [711, 305] on input "100.00" at bounding box center [814, 304] width 250 height 33
click at [717, 303] on input "100.00" at bounding box center [814, 304] width 250 height 33
click at [717, 302] on input "100.00" at bounding box center [814, 304] width 250 height 33
type input "130.00"
click at [658, 190] on link "Taxes / Insurance" at bounding box center [685, 188] width 112 height 42
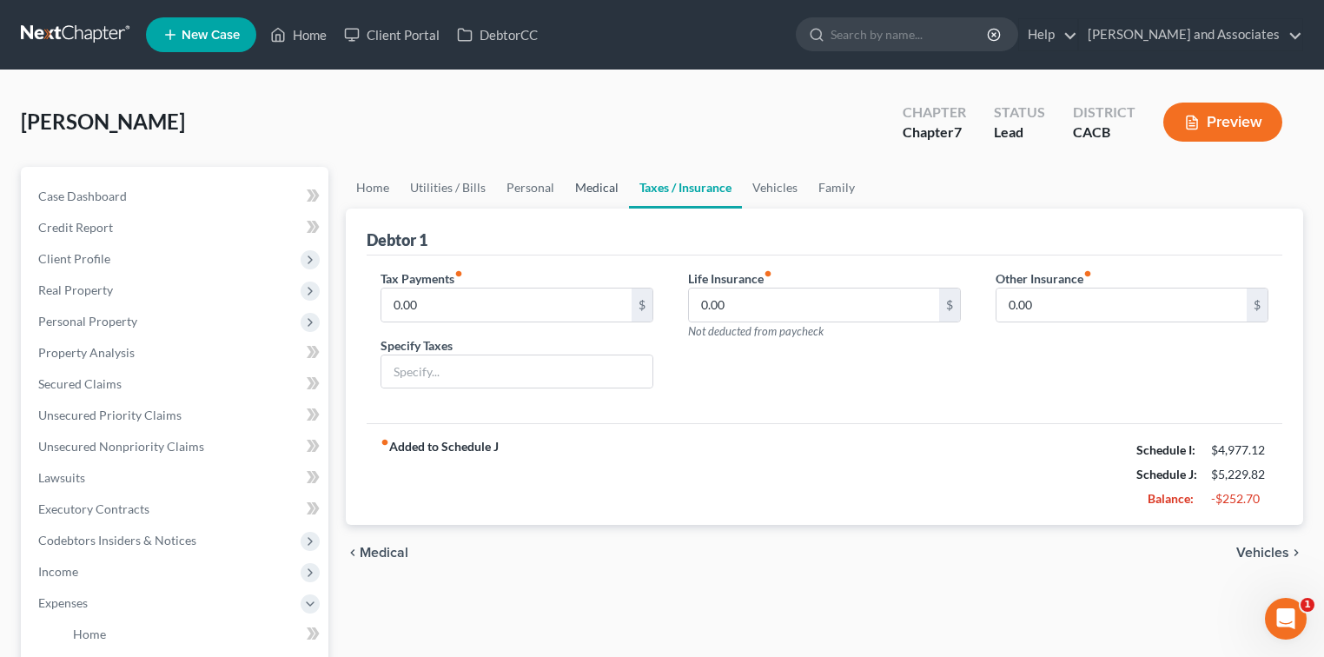
click at [598, 191] on link "Medical" at bounding box center [597, 188] width 64 height 42
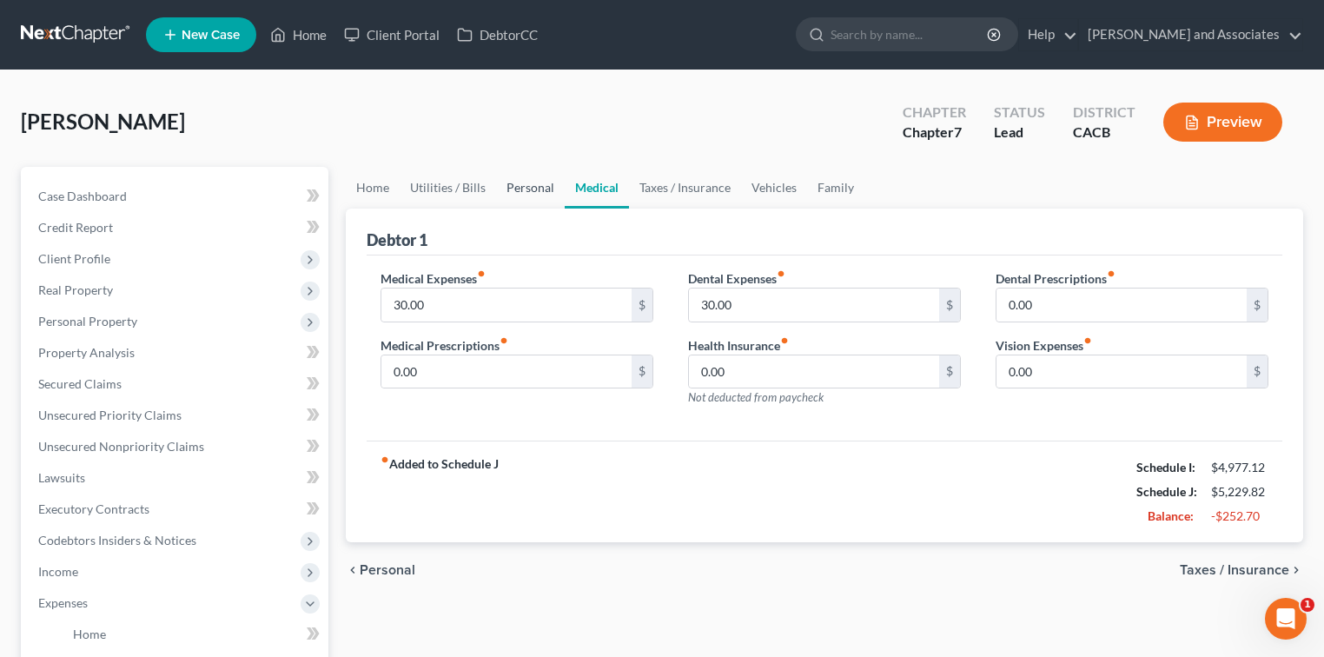
click at [525, 190] on link "Personal" at bounding box center [530, 188] width 69 height 42
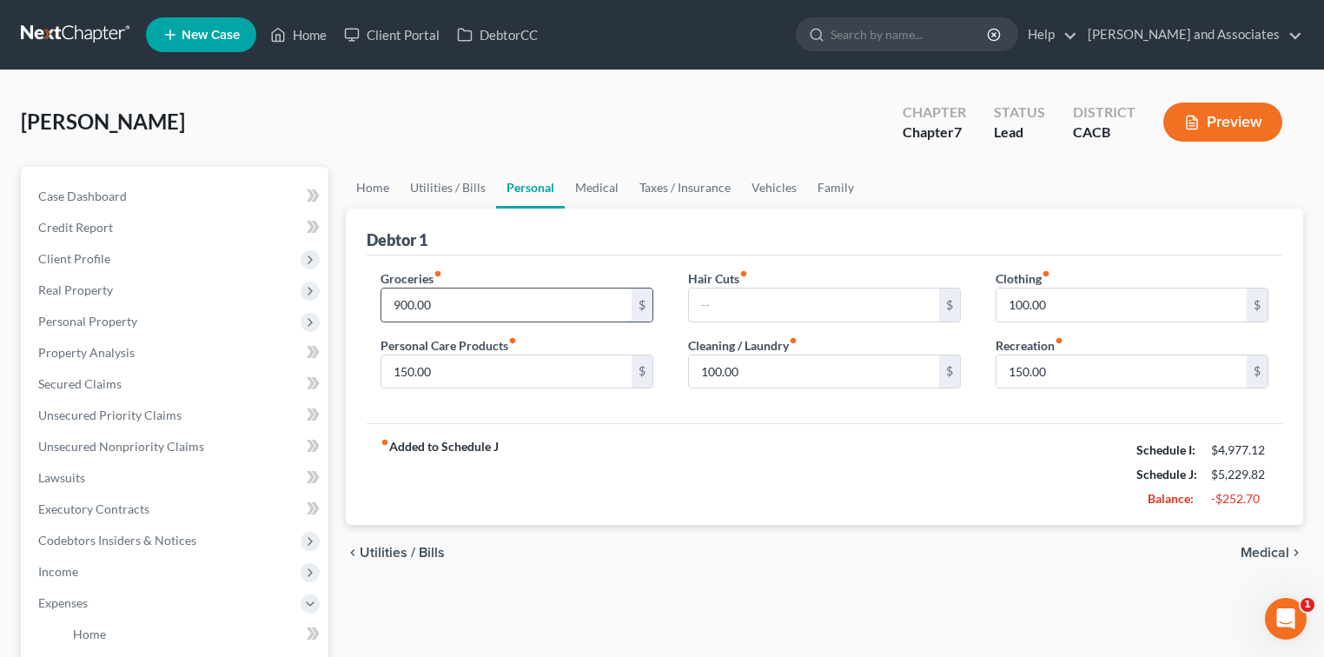
click at [412, 305] on input "900.00" at bounding box center [506, 304] width 250 height 33
click at [413, 305] on input "900.00" at bounding box center [506, 304] width 250 height 33
click at [413, 304] on input "900.00" at bounding box center [506, 304] width 250 height 33
click at [420, 302] on input "900.00" at bounding box center [506, 304] width 250 height 33
click at [407, 305] on input "900.00" at bounding box center [506, 304] width 250 height 33
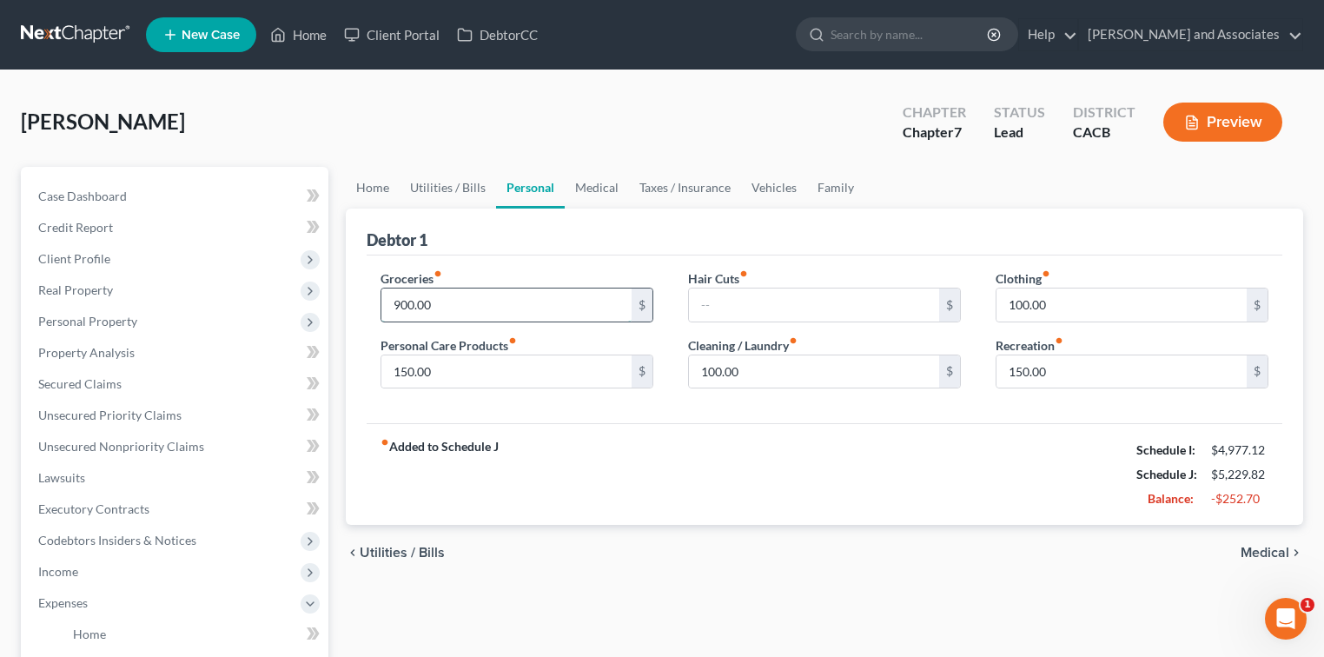
click at [413, 305] on input "900.00" at bounding box center [506, 304] width 250 height 33
type input "950.00"
click at [827, 179] on link "Family" at bounding box center [835, 188] width 57 height 42
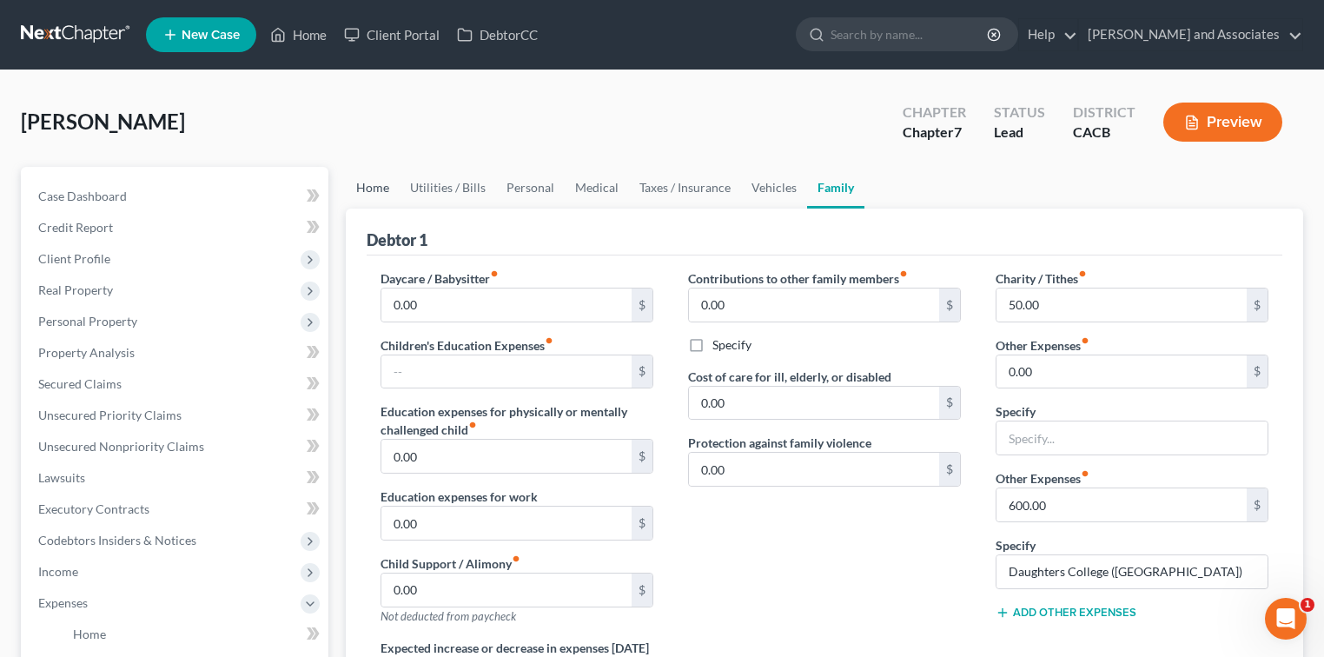
click at [376, 191] on link "Home" at bounding box center [373, 188] width 54 height 42
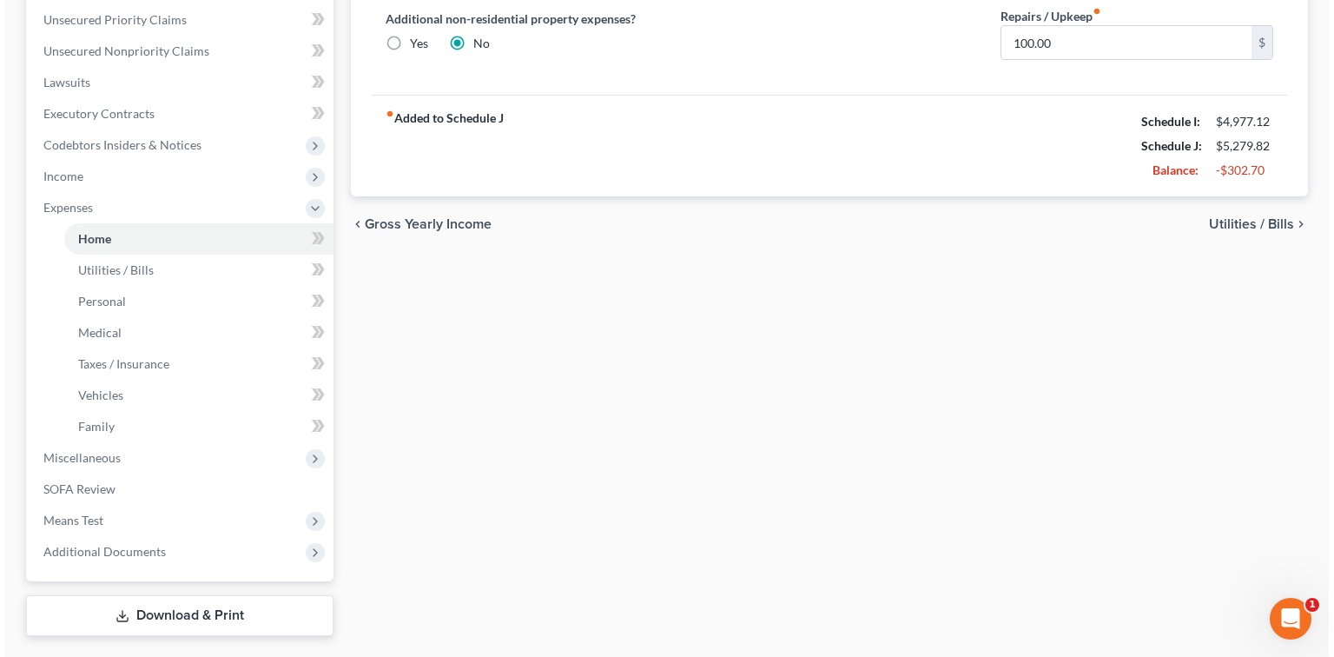
scroll to position [439, 0]
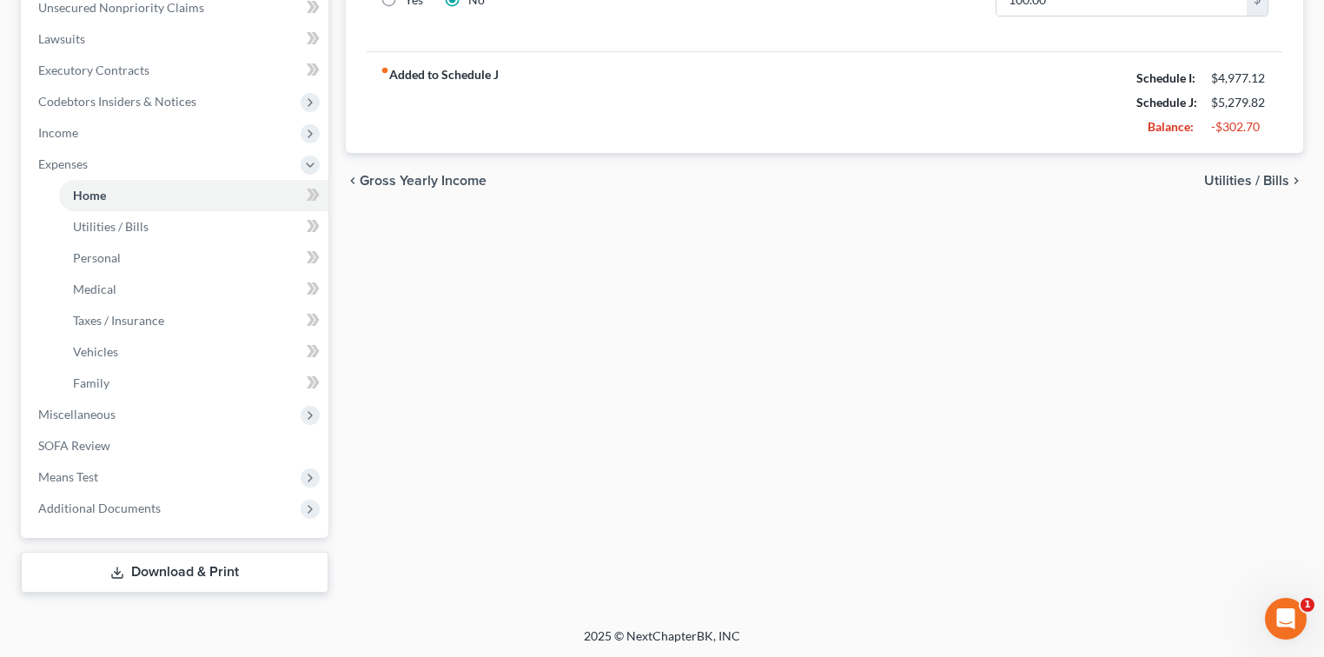
click at [235, 559] on link "Download & Print" at bounding box center [174, 572] width 307 height 41
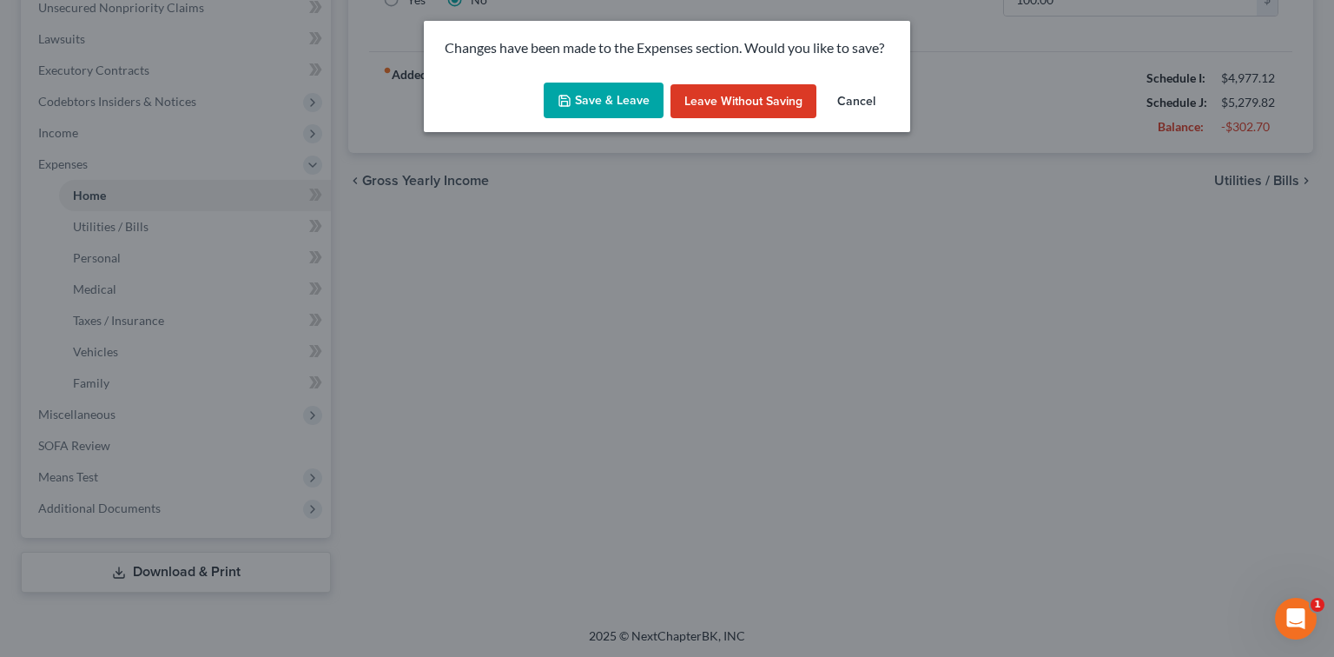
click at [628, 76] on div "Save & Leave Leave without Saving Cancel" at bounding box center [667, 104] width 486 height 57
click at [636, 111] on button "Save & Leave" at bounding box center [604, 101] width 120 height 36
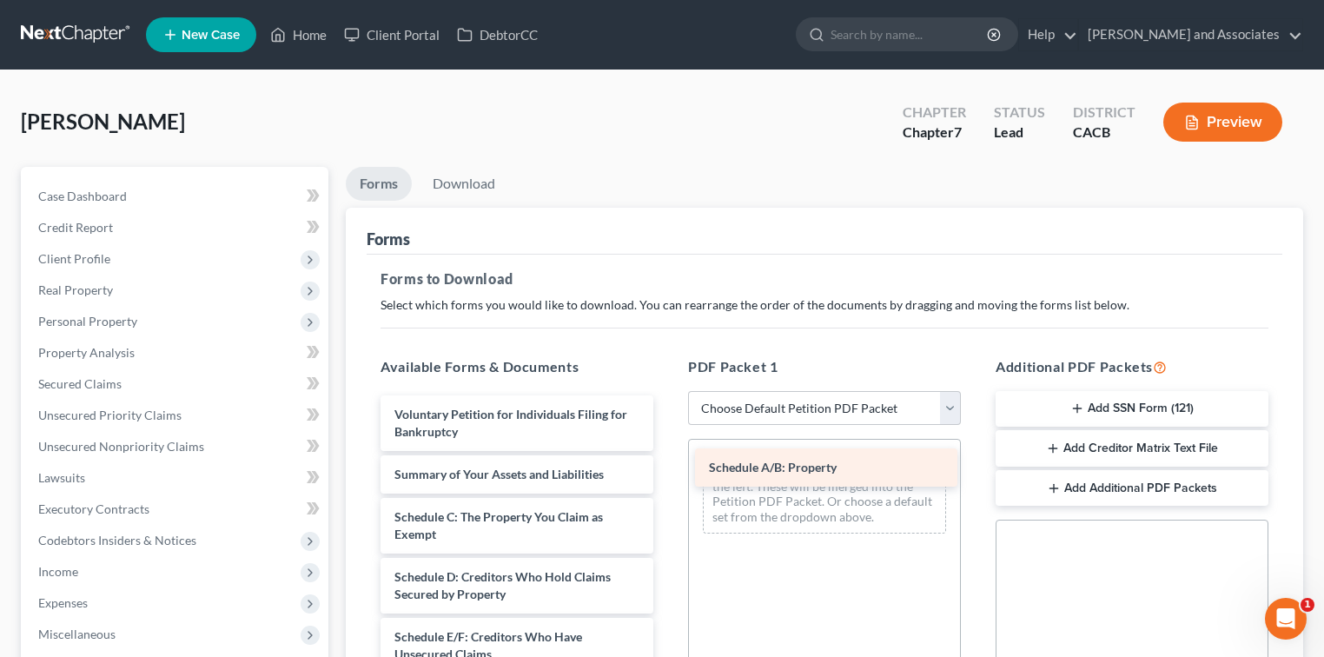
drag, startPoint x: 542, startPoint y: 514, endPoint x: 872, endPoint y: 466, distance: 333.6
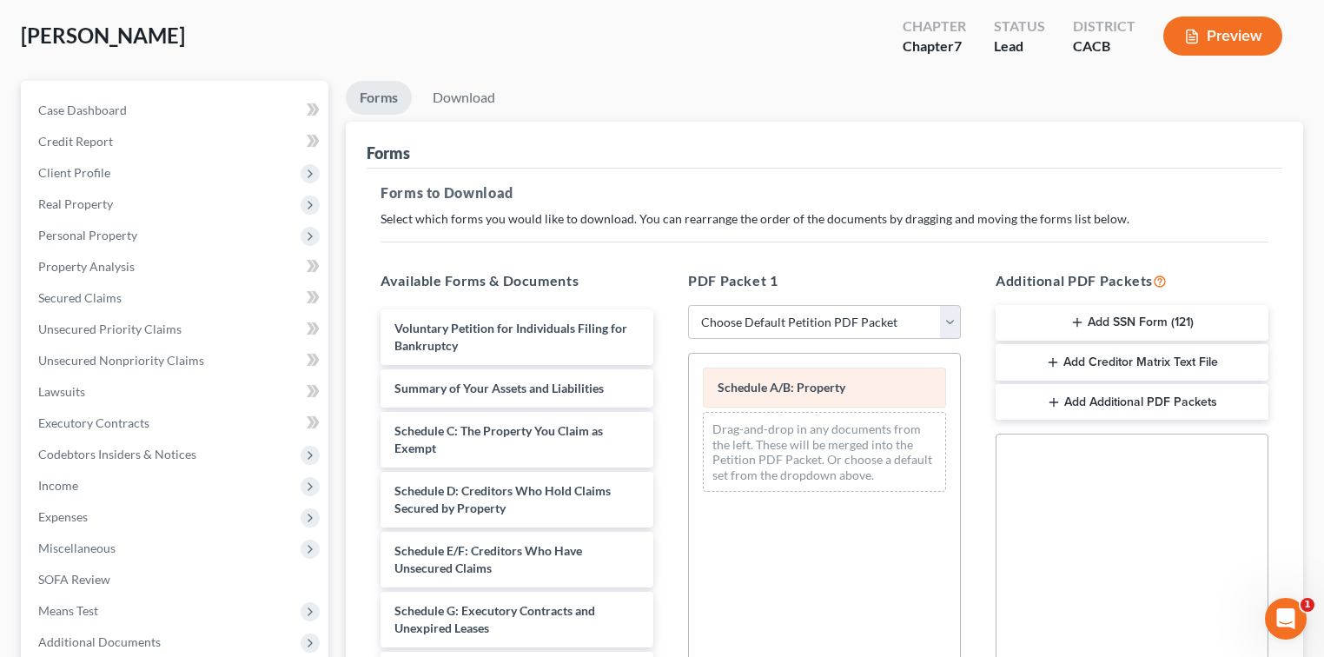
scroll to position [116, 0]
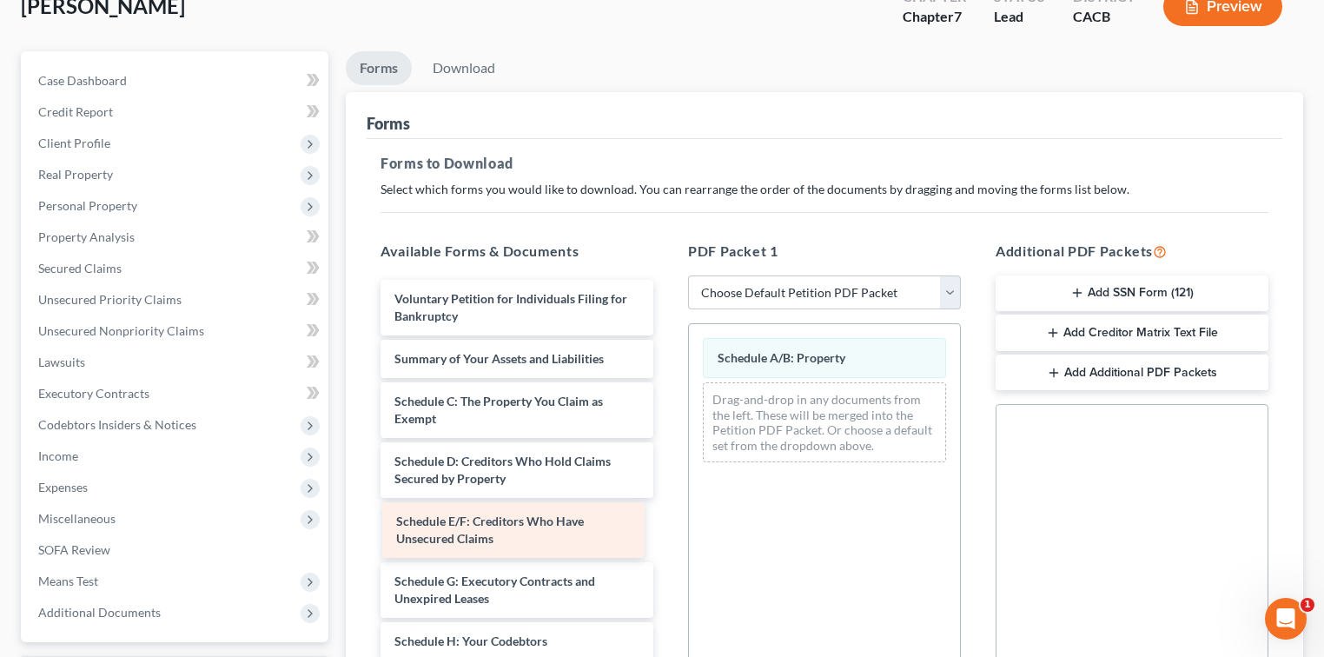
drag, startPoint x: 578, startPoint y: 526, endPoint x: 561, endPoint y: 505, distance: 27.8
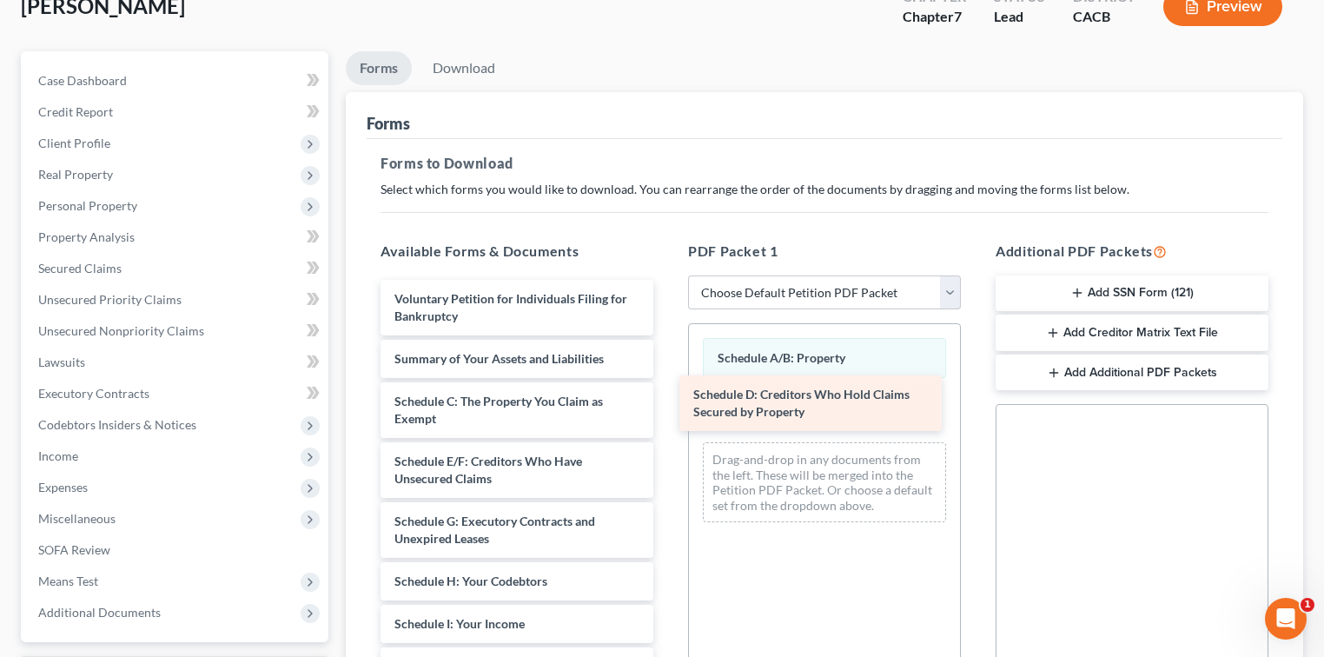
drag, startPoint x: 578, startPoint y: 468, endPoint x: 898, endPoint y: 406, distance: 325.5
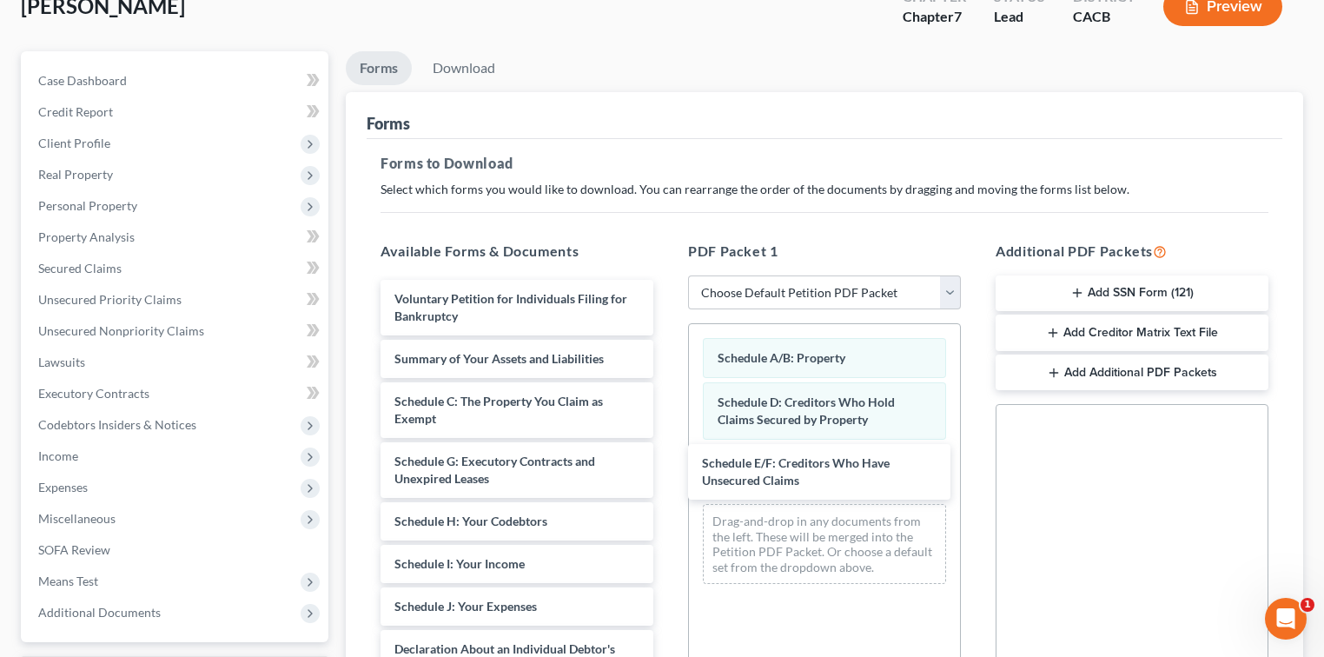
drag, startPoint x: 546, startPoint y: 464, endPoint x: 644, endPoint y: 512, distance: 108.4
click at [667, 461] on div "Schedule E/F: Creditors Who Have Unsecured Claims Voluntary Petition for Indivi…" at bounding box center [517, 666] width 301 height 773
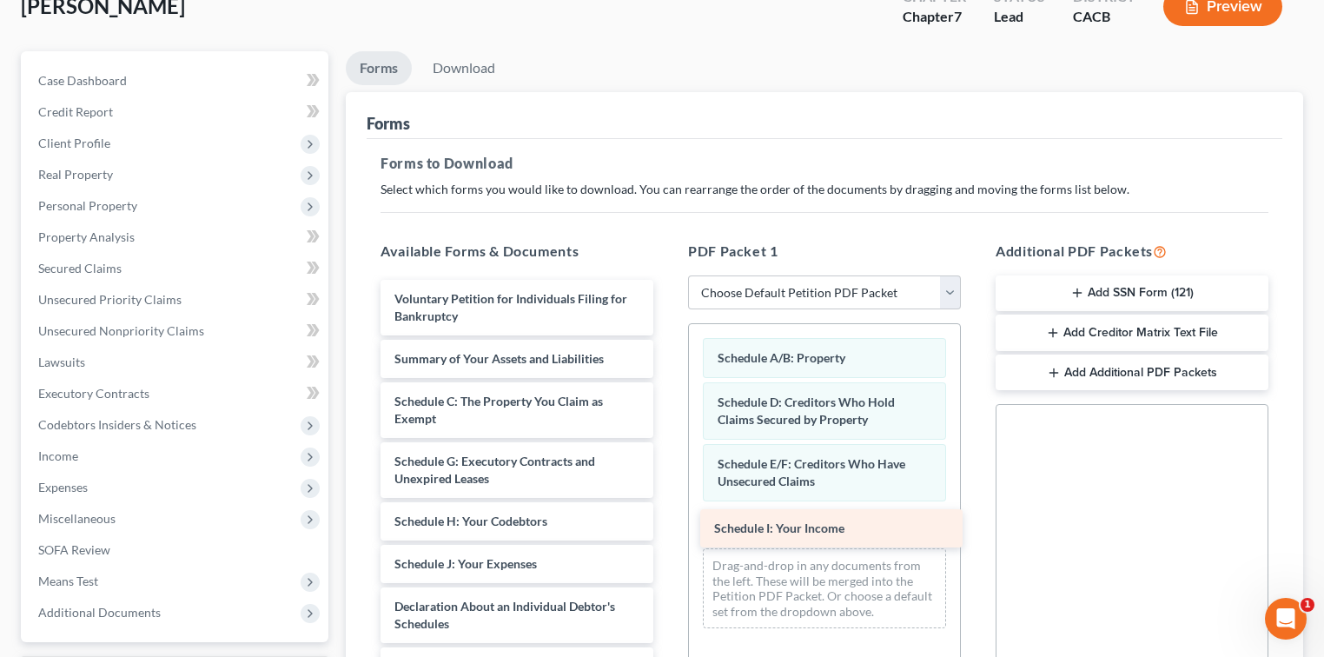
drag, startPoint x: 527, startPoint y: 555, endPoint x: 847, endPoint y: 521, distance: 321.4
click at [667, 521] on div "Schedule I: Your Income Voluntary Petition for Individuals Filing for Bankruptc…" at bounding box center [517, 645] width 301 height 730
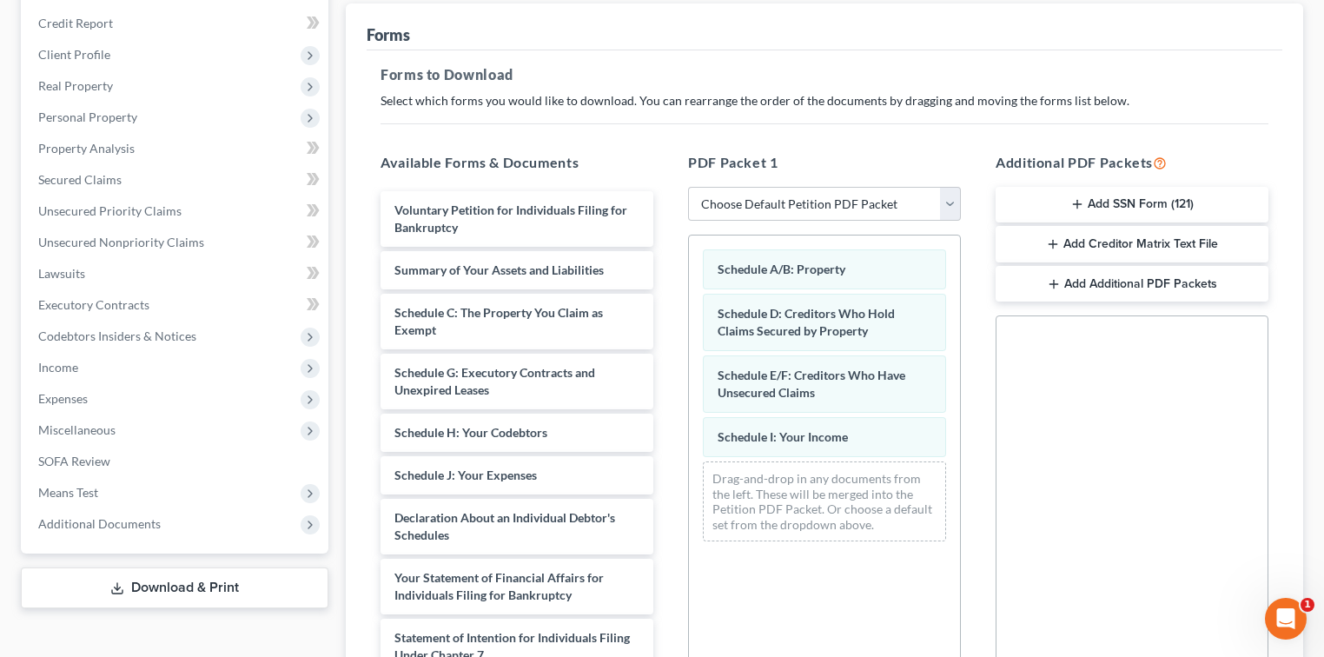
scroll to position [231, 0]
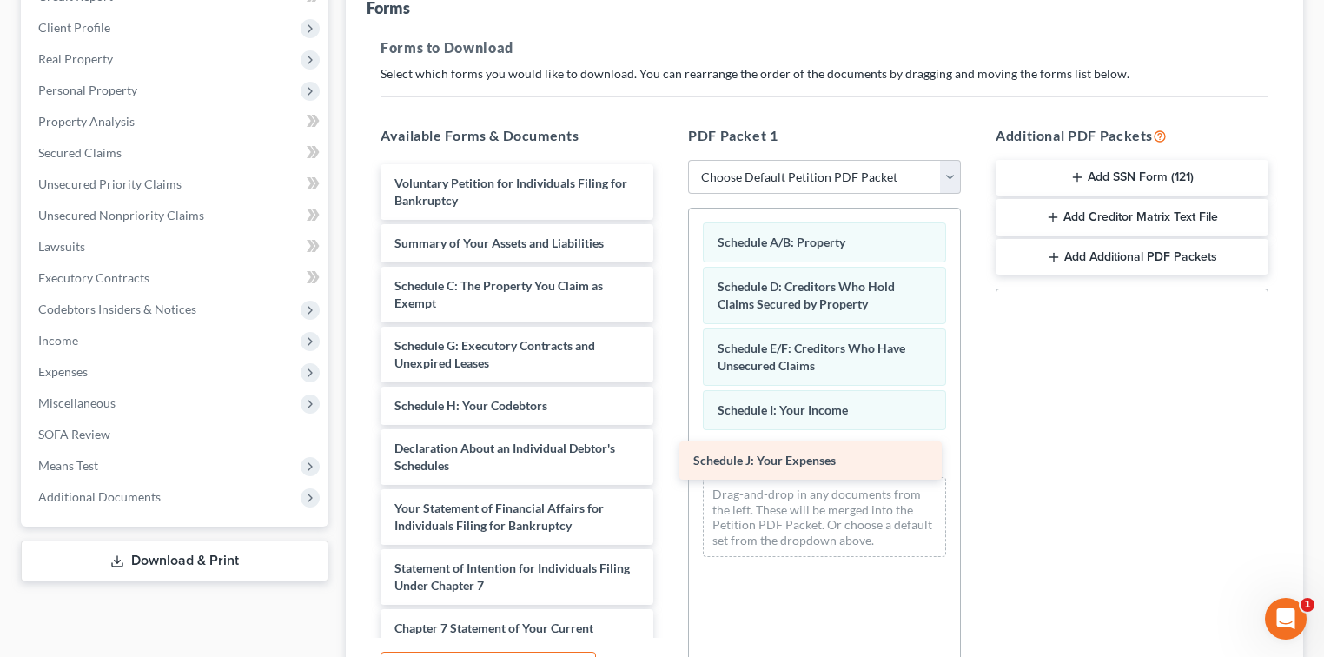
drag, startPoint x: 535, startPoint y: 445, endPoint x: 834, endPoint y: 459, distance: 299.1
click at [667, 459] on div "Schedule J: Your Expenses Voluntary Petition for Individuals Filing for Bankrup…" at bounding box center [517, 508] width 301 height 688
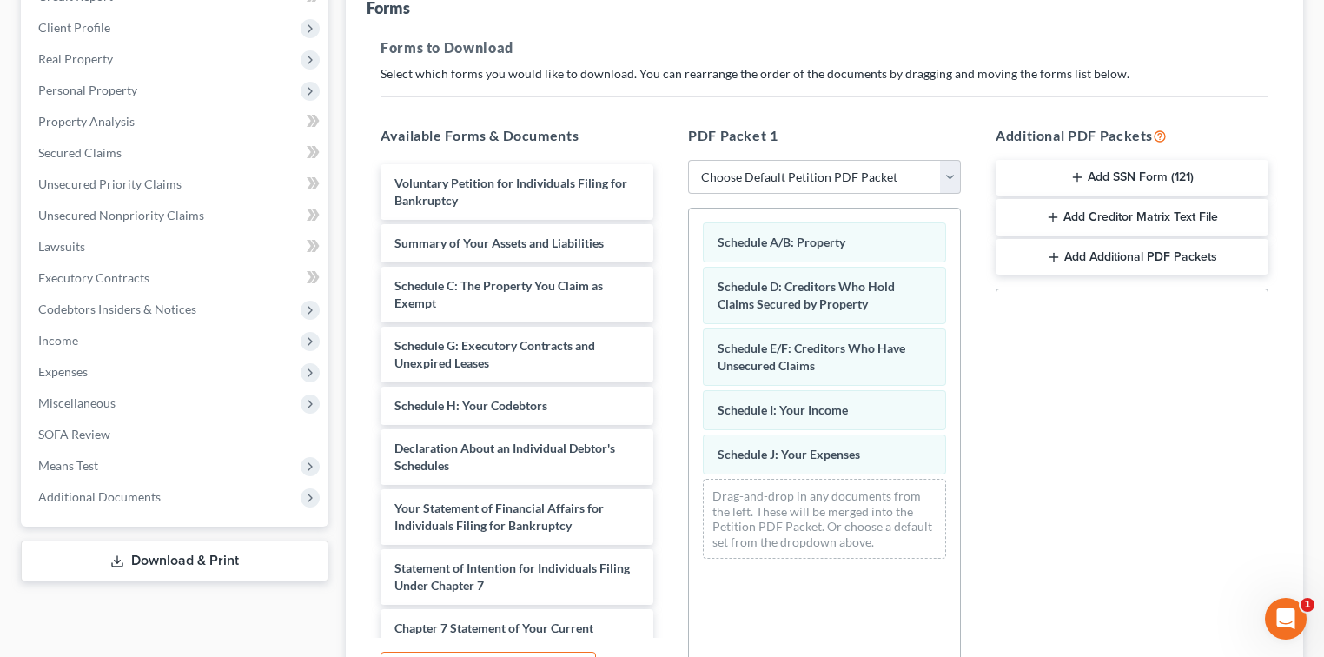
scroll to position [116, 0]
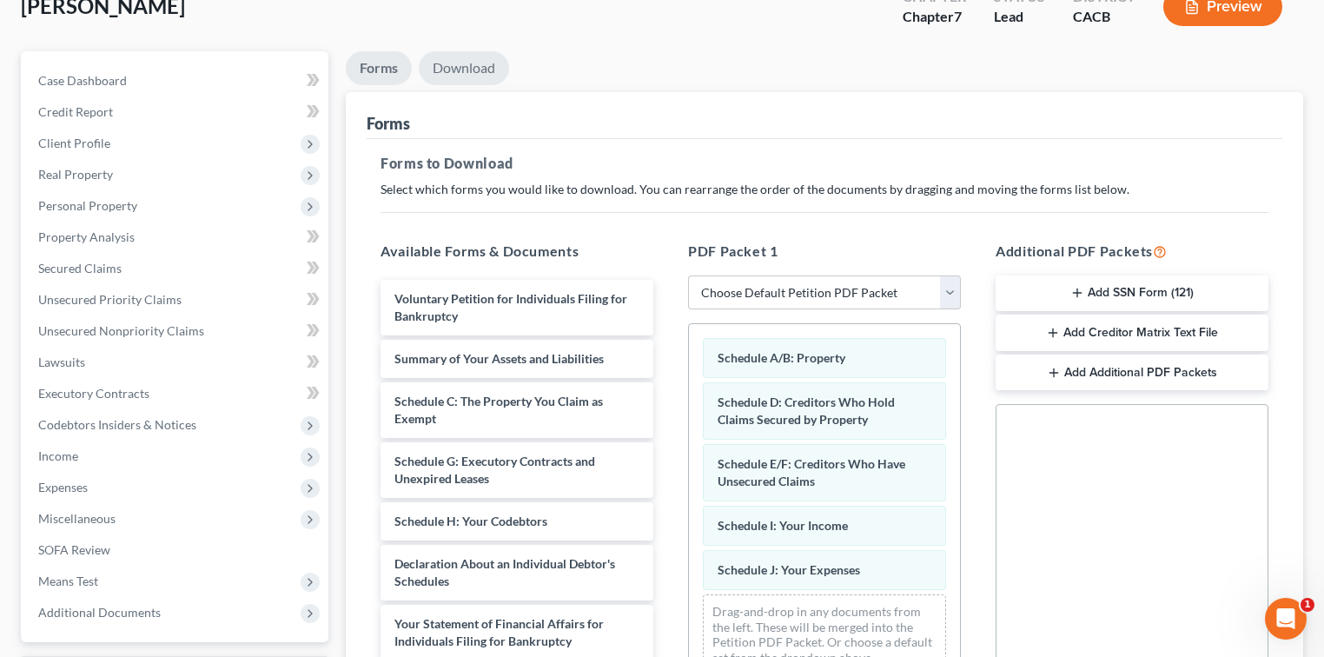
click at [472, 67] on link "Download" at bounding box center [464, 68] width 90 height 34
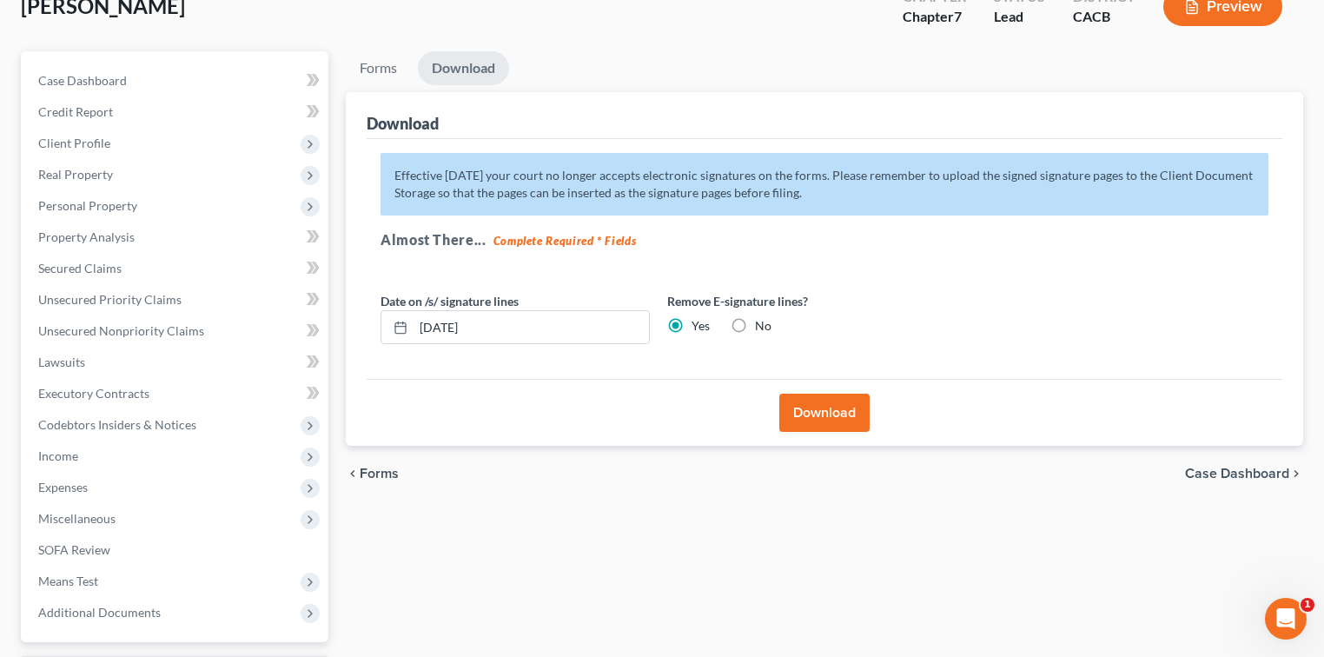
click at [829, 419] on div "Download" at bounding box center [824, 412] width 915 height 67
click at [829, 418] on button "Download" at bounding box center [824, 412] width 90 height 38
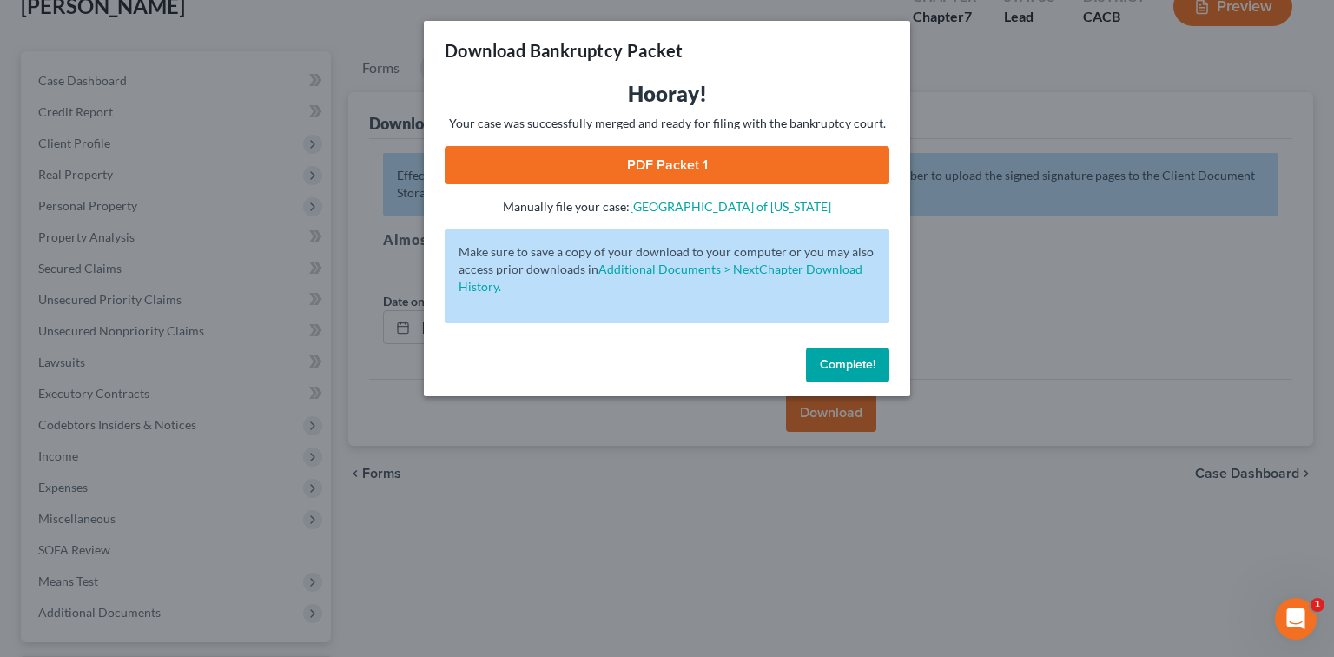
click at [624, 160] on link "PDF Packet 1" at bounding box center [667, 165] width 445 height 38
click at [829, 369] on span "Complete!" at bounding box center [848, 364] width 56 height 15
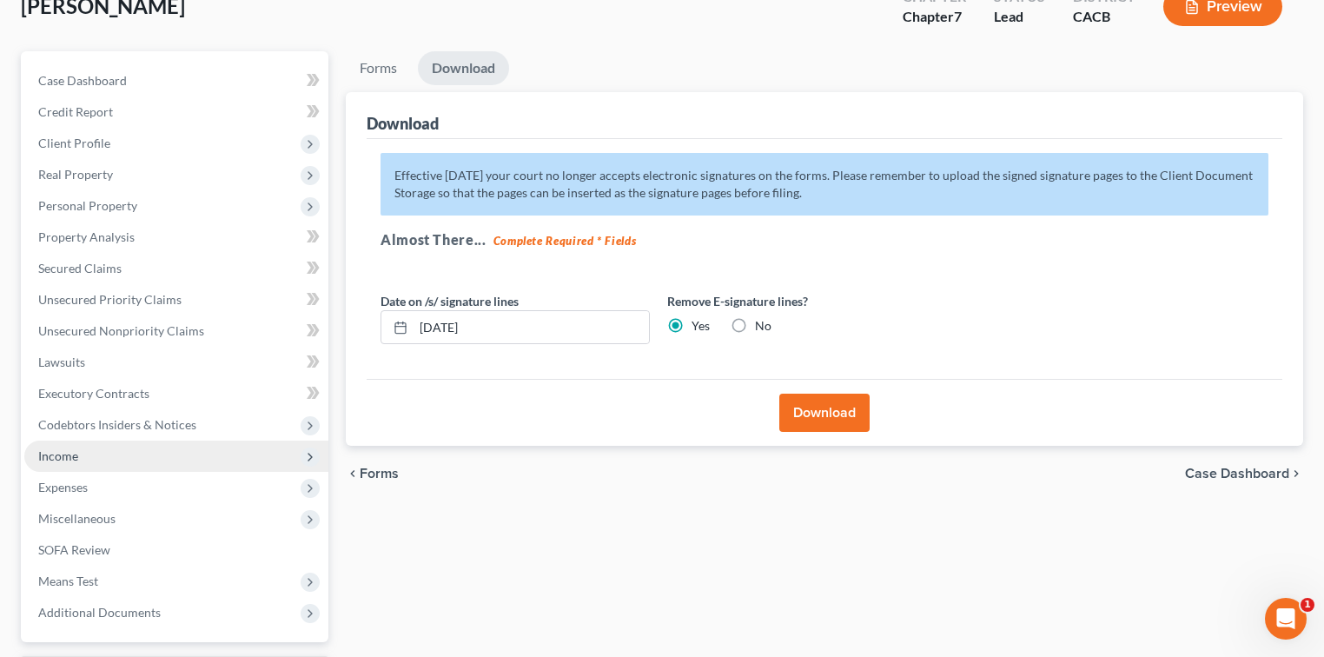
click at [56, 455] on span "Income" at bounding box center [58, 455] width 40 height 15
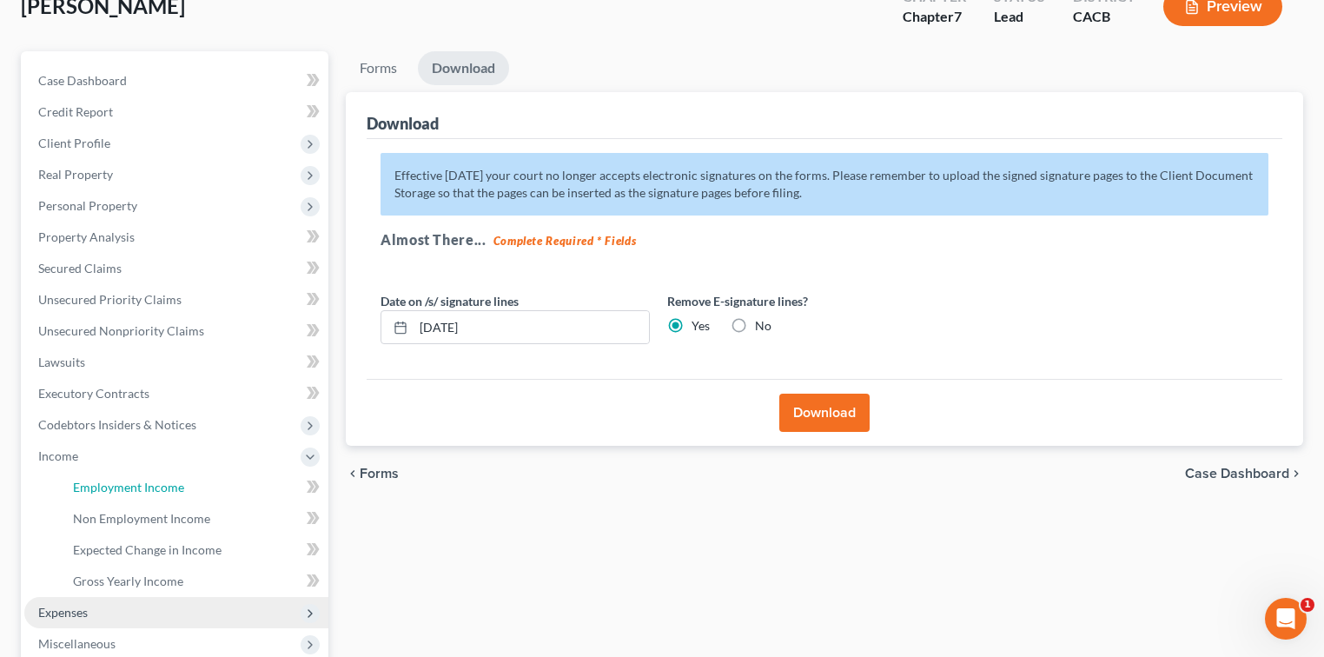
click at [146, 472] on link "Employment Income" at bounding box center [193, 487] width 269 height 31
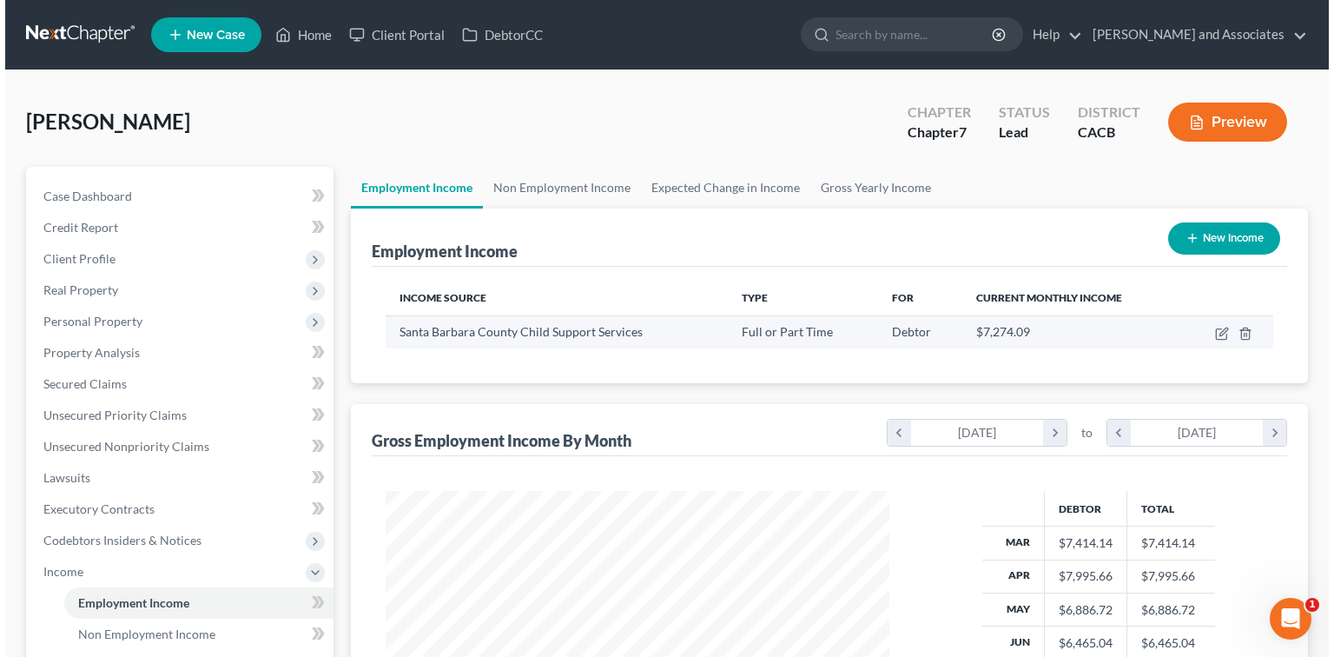
scroll to position [309, 538]
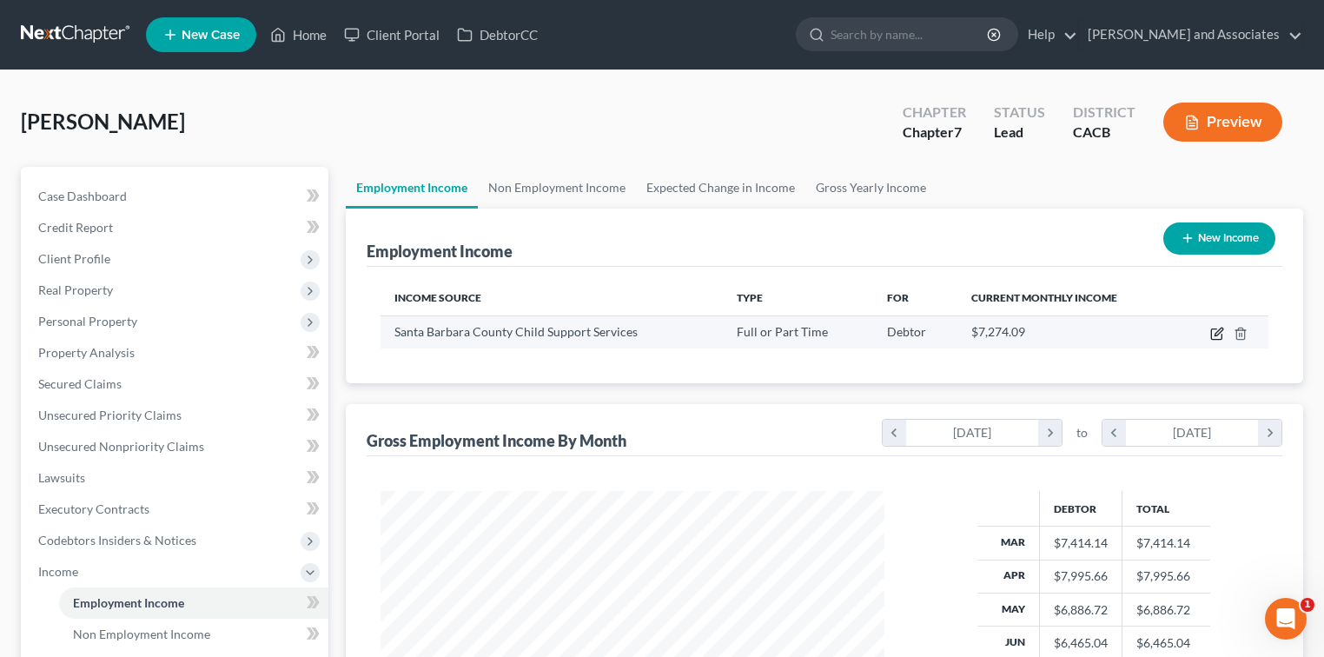
click at [829, 331] on icon "button" at bounding box center [1218, 331] width 8 height 8
select select "0"
select select "4"
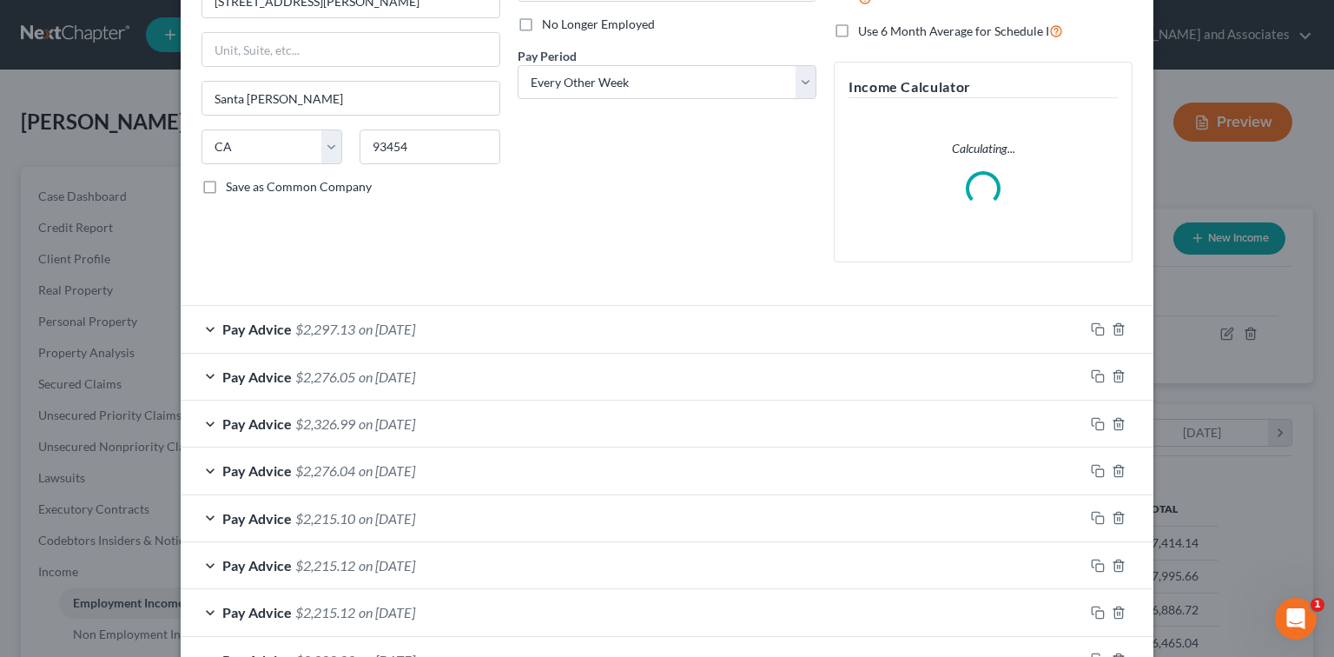
scroll to position [231, 0]
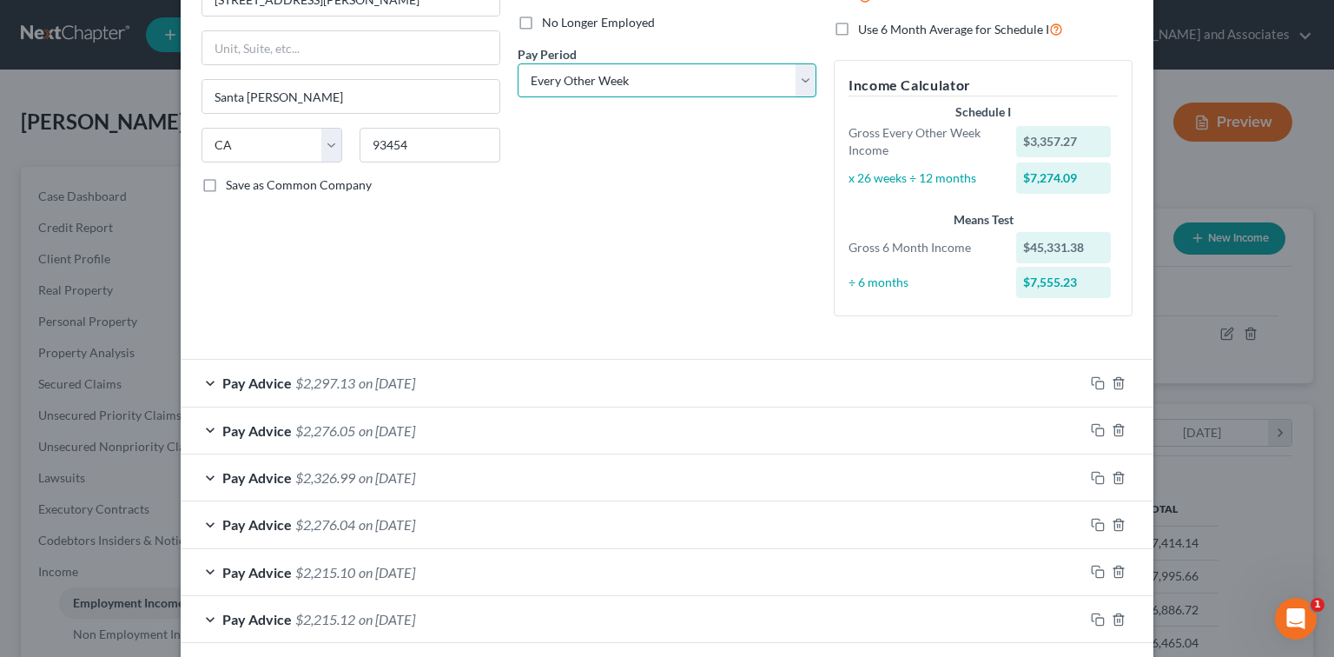
click at [666, 86] on select "Select Monthly Twice Monthly Every Other Week Weekly" at bounding box center [667, 80] width 299 height 35
select select "1"
click at [518, 63] on select "Select Monthly Twice Monthly Every Other Week Weekly" at bounding box center [667, 80] width 299 height 35
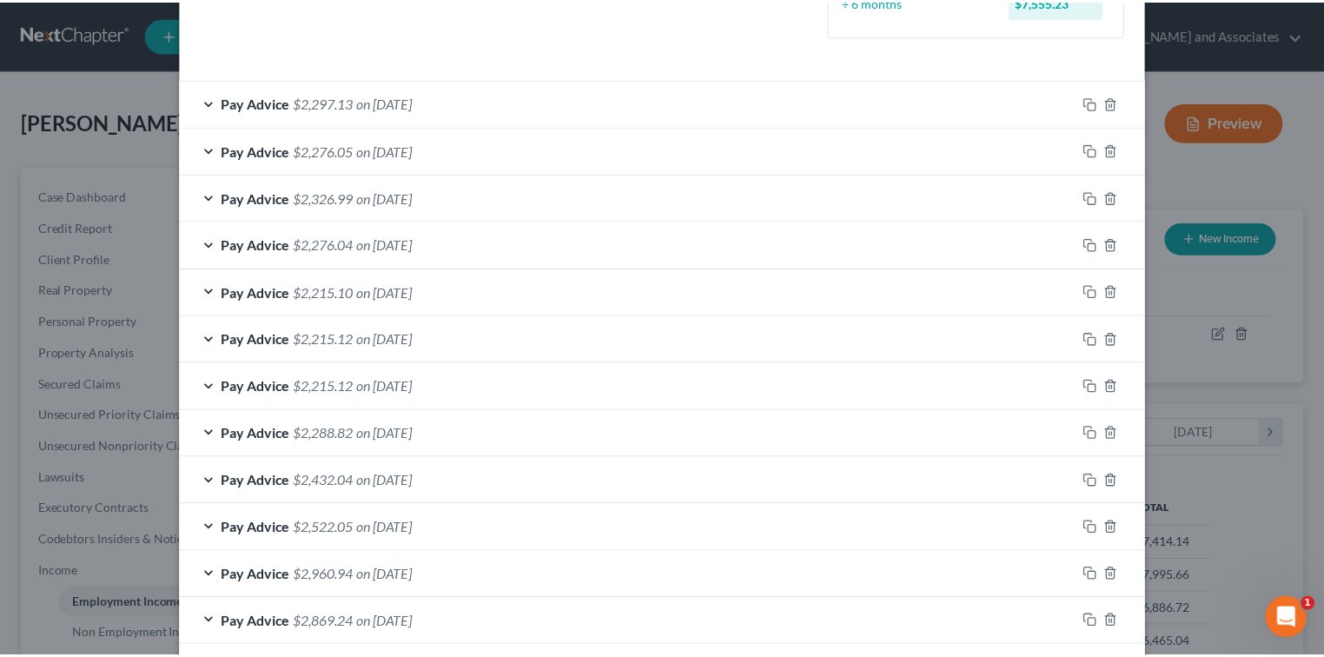
scroll to position [636, 0]
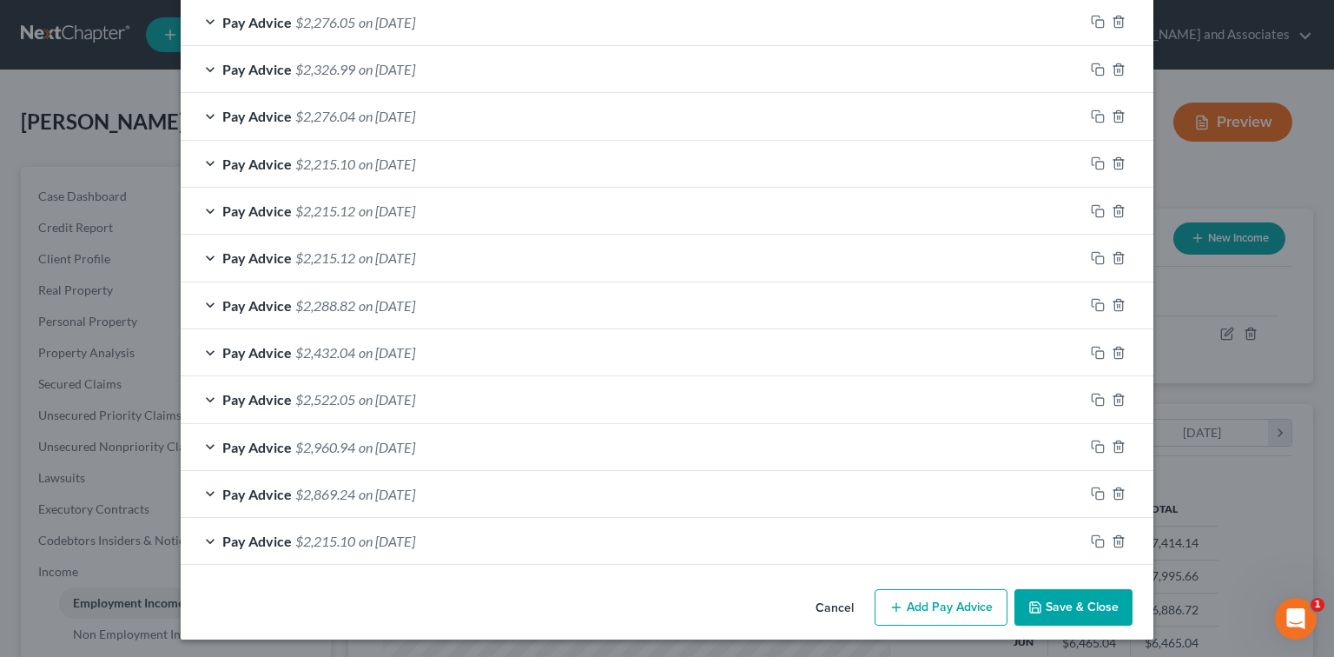
click at [829, 582] on div "Cancel Add Pay Advice Save & Close" at bounding box center [667, 610] width 973 height 57
click at [829, 612] on button "Save & Close" at bounding box center [1073, 607] width 118 height 36
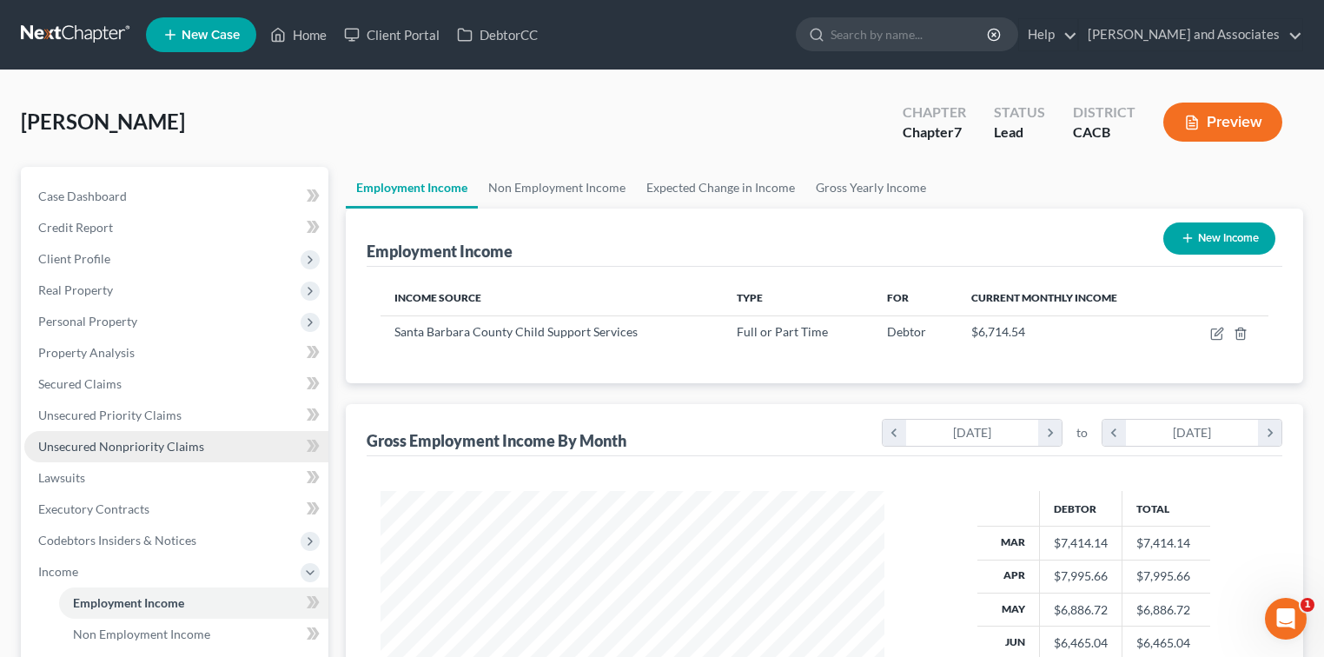
scroll to position [231, 0]
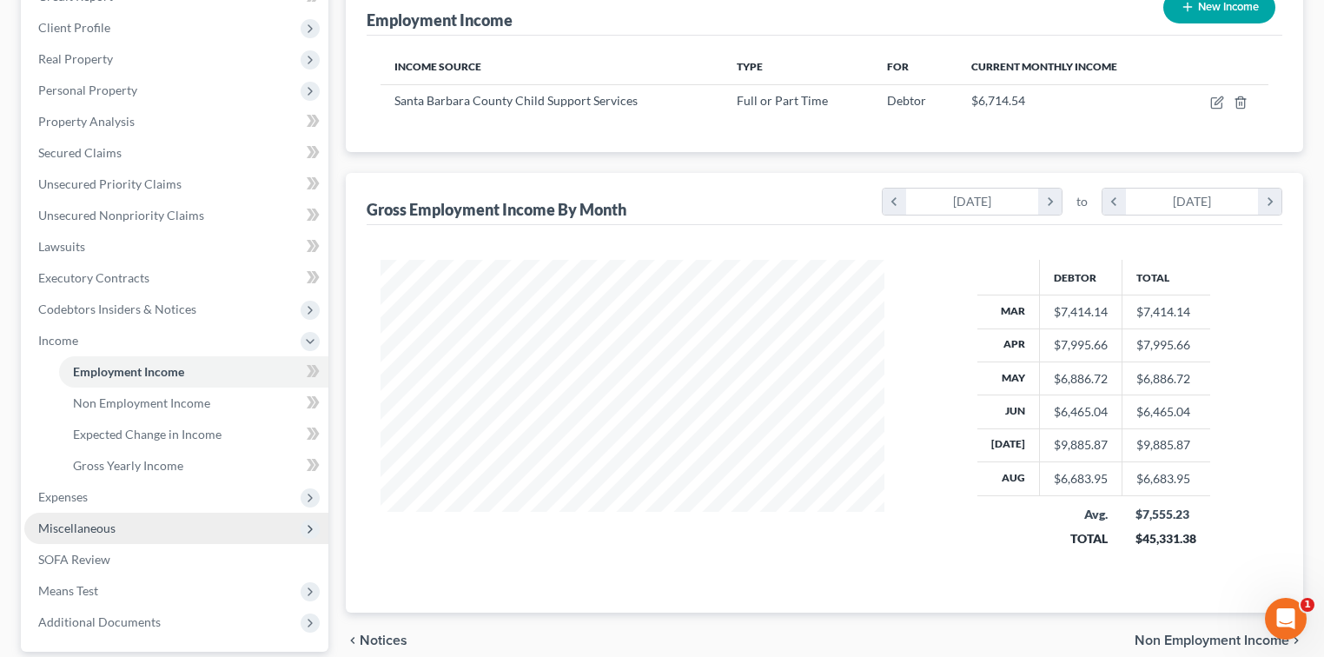
drag, startPoint x: 72, startPoint y: 491, endPoint x: 153, endPoint y: 514, distance: 84.1
click at [72, 491] on span "Expenses" at bounding box center [63, 496] width 50 height 15
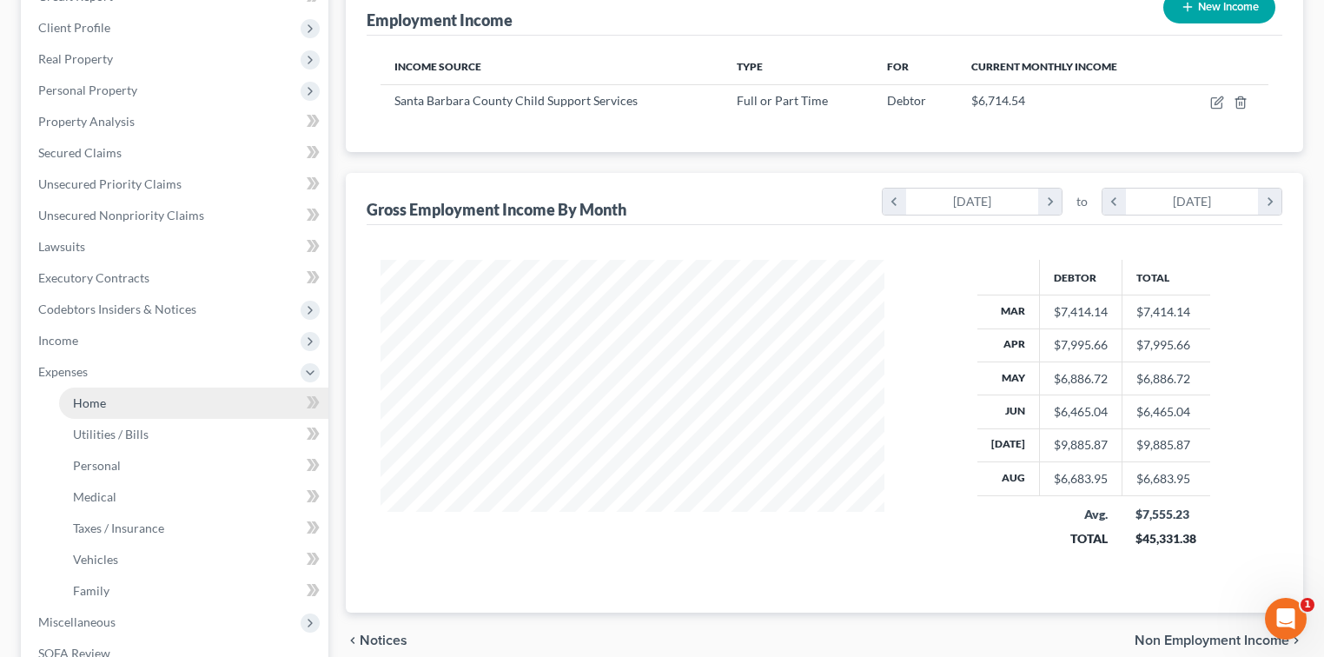
click at [146, 400] on link "Home" at bounding box center [193, 402] width 269 height 31
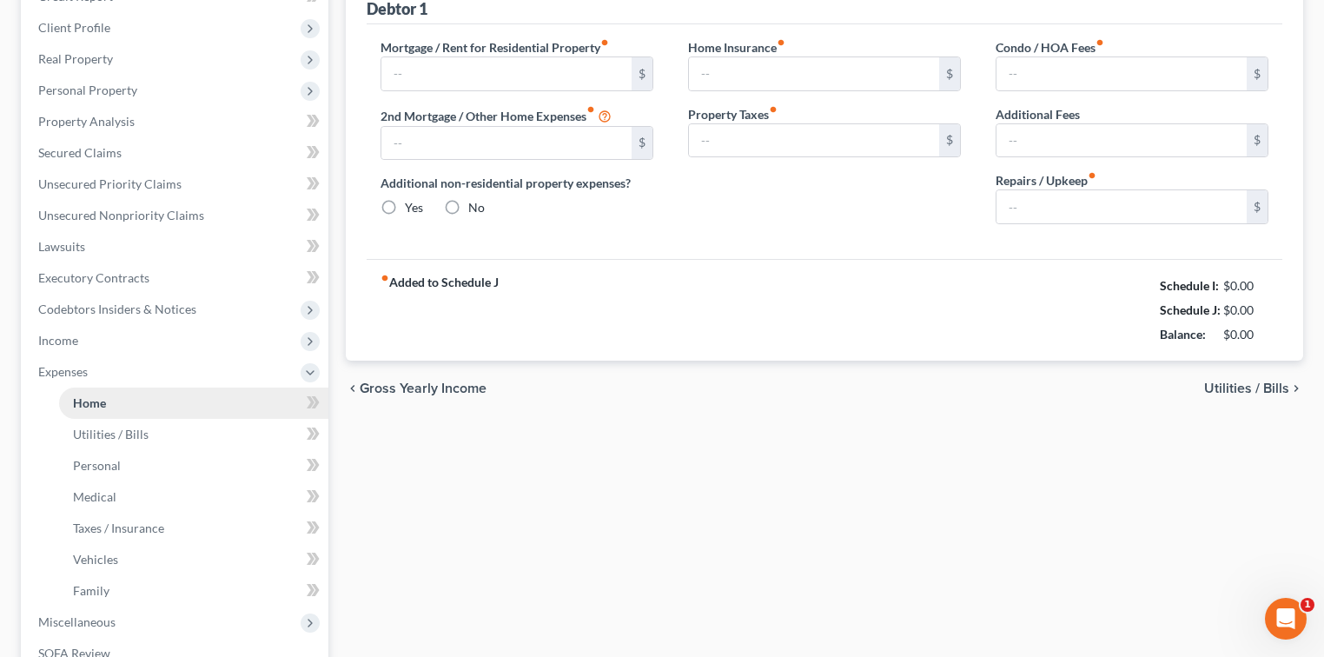
scroll to position [18, 0]
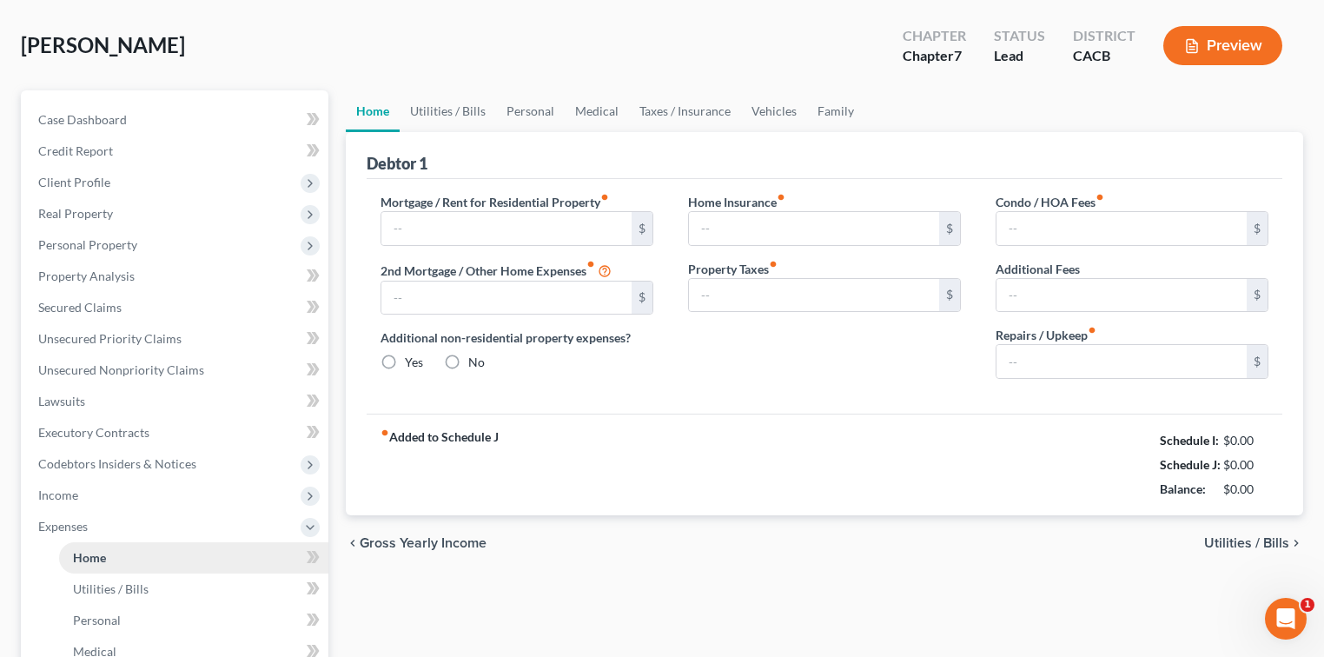
type input "1,453.82"
type input "0.00"
radio input "true"
type input "0.00"
type input "266.00"
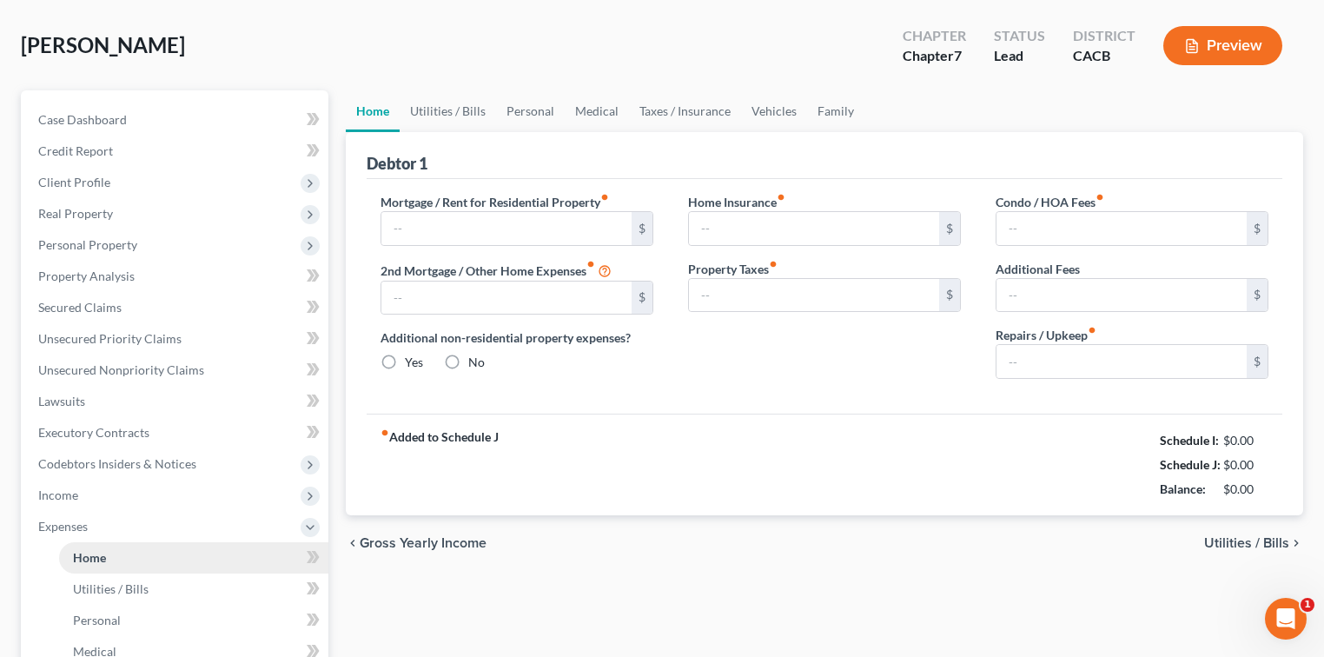
type input "0.00"
type input "100.00"
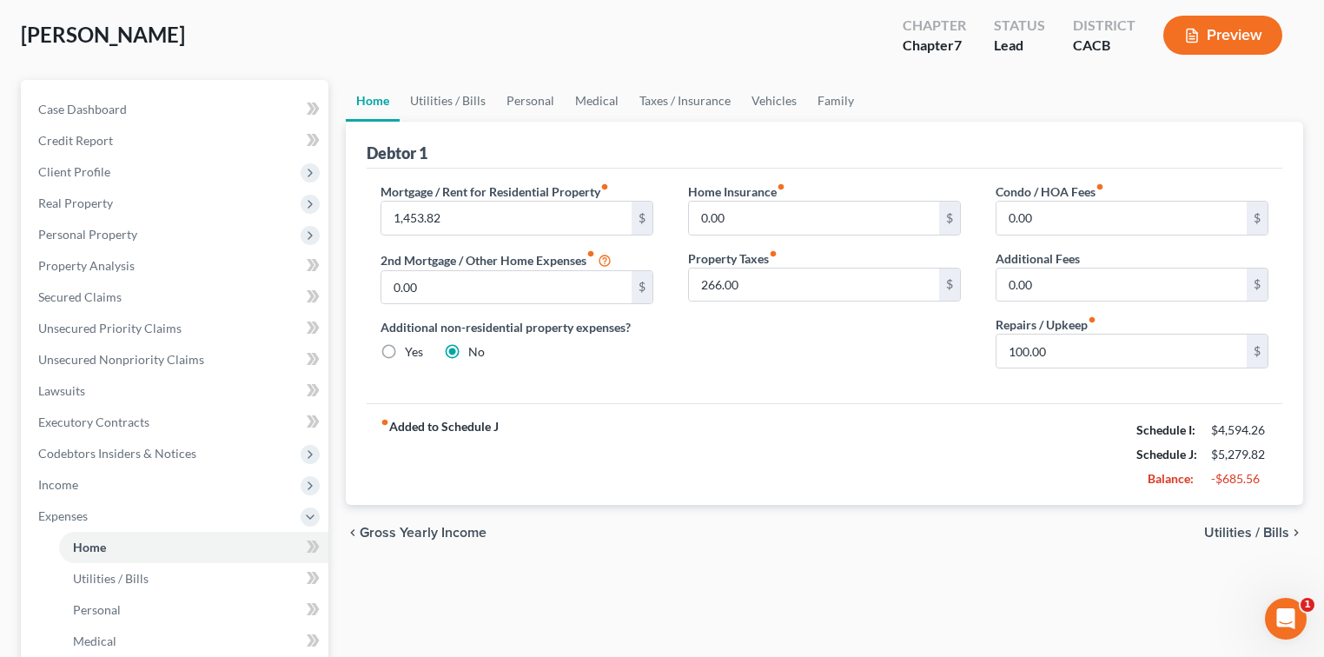
scroll to position [116, 0]
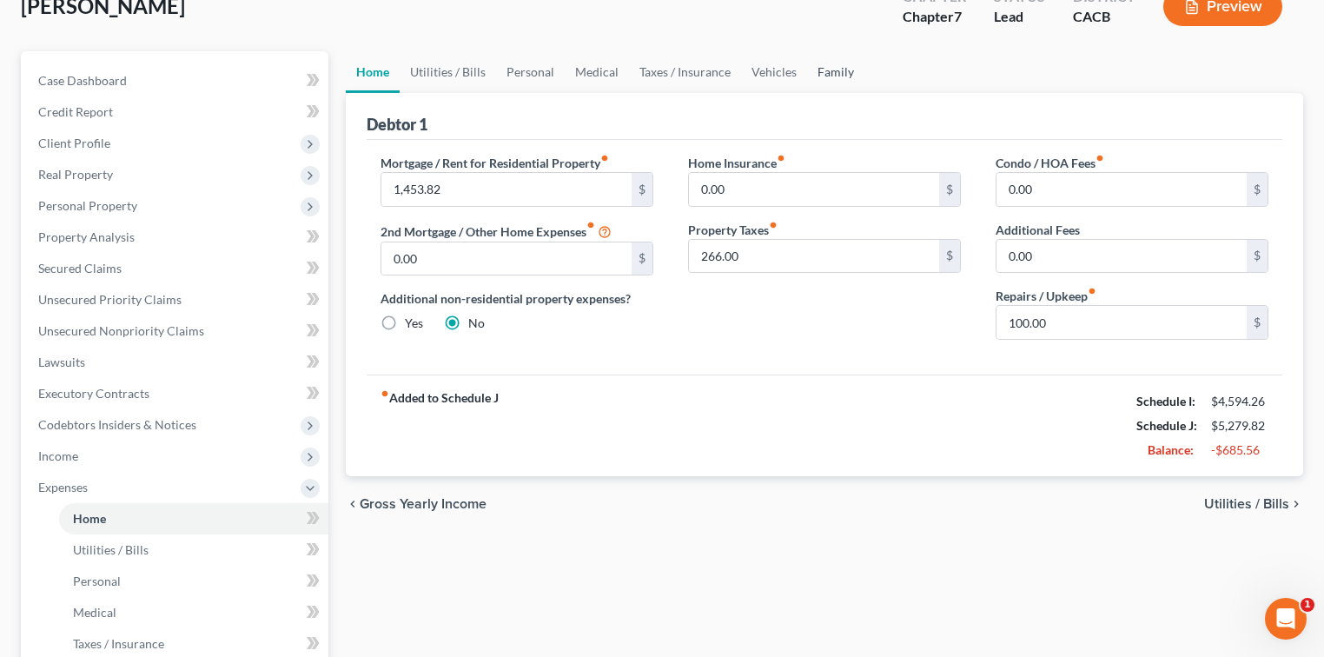
click at [820, 77] on link "Family" at bounding box center [835, 72] width 57 height 42
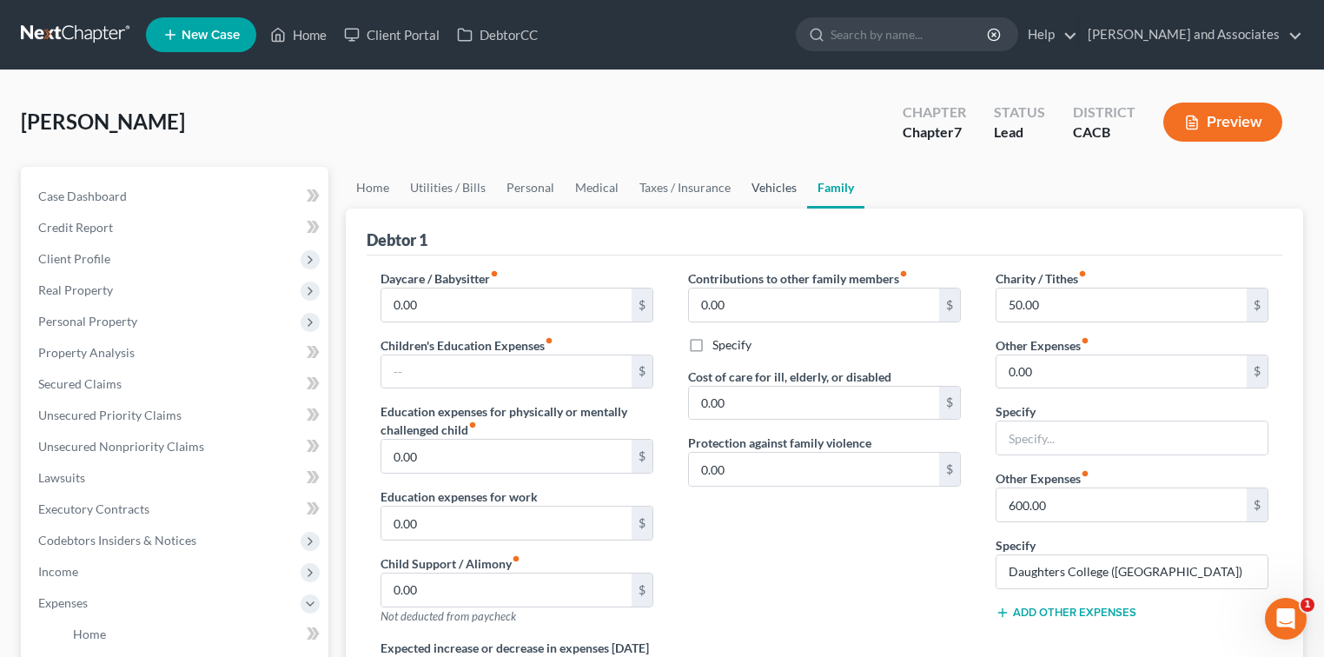
click at [778, 184] on link "Vehicles" at bounding box center [774, 188] width 66 height 42
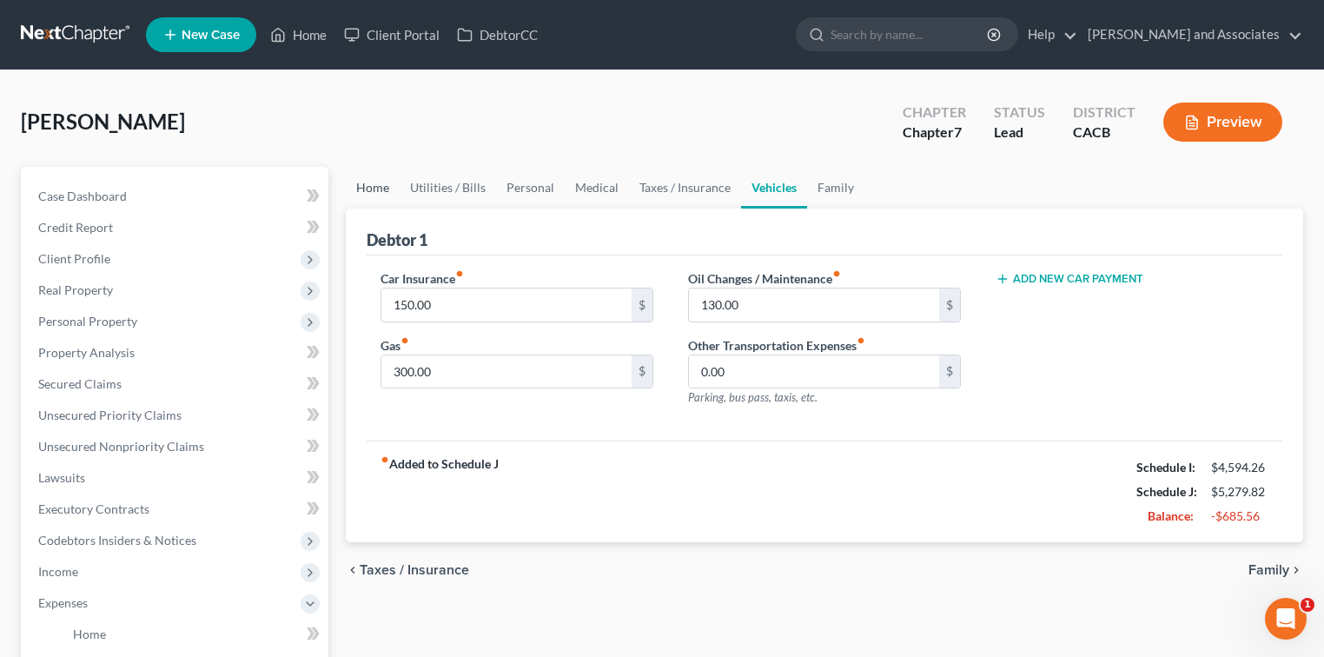
click at [353, 181] on link "Home" at bounding box center [373, 188] width 54 height 42
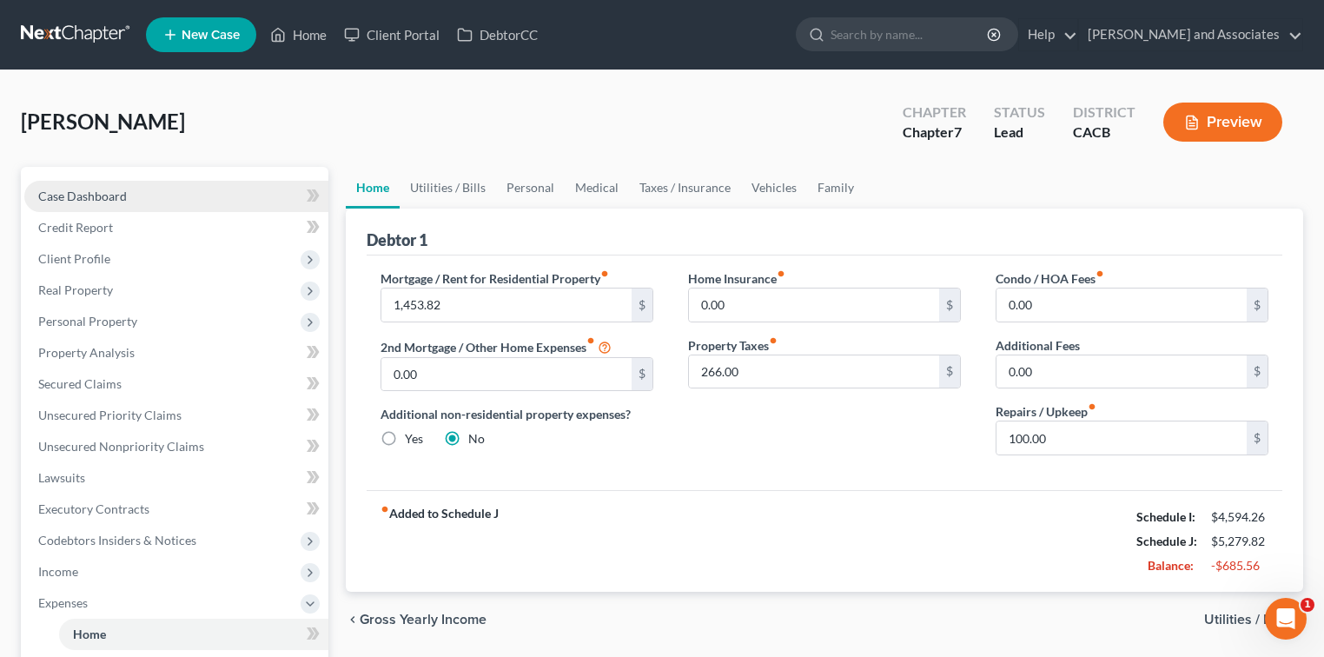
click at [100, 203] on link "Case Dashboard" at bounding box center [176, 196] width 304 height 31
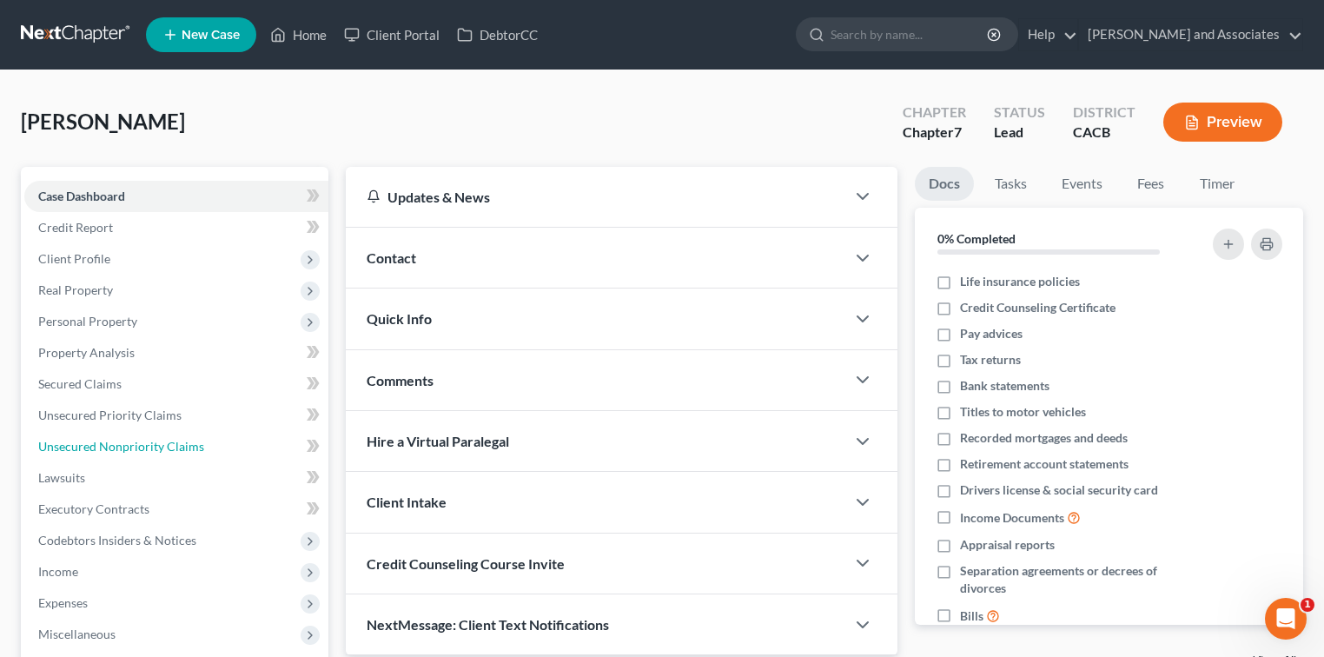
click at [69, 450] on span "Unsecured Nonpriority Claims" at bounding box center [121, 446] width 166 height 15
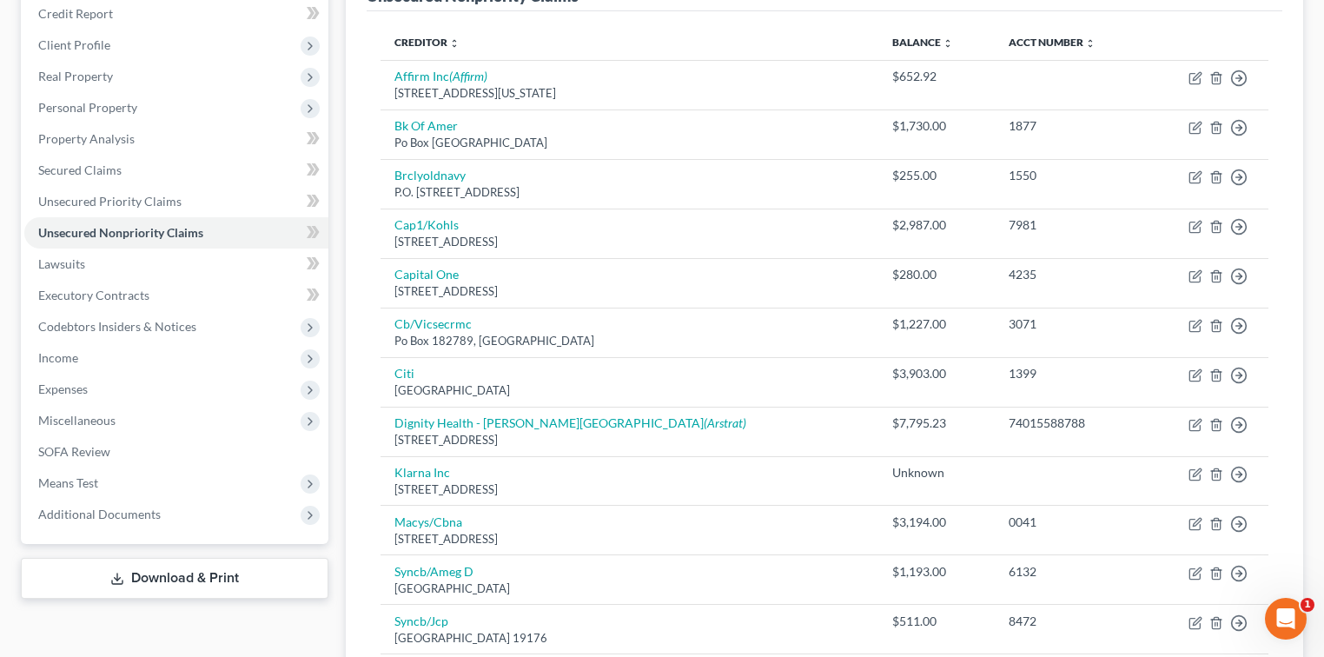
scroll to position [544, 0]
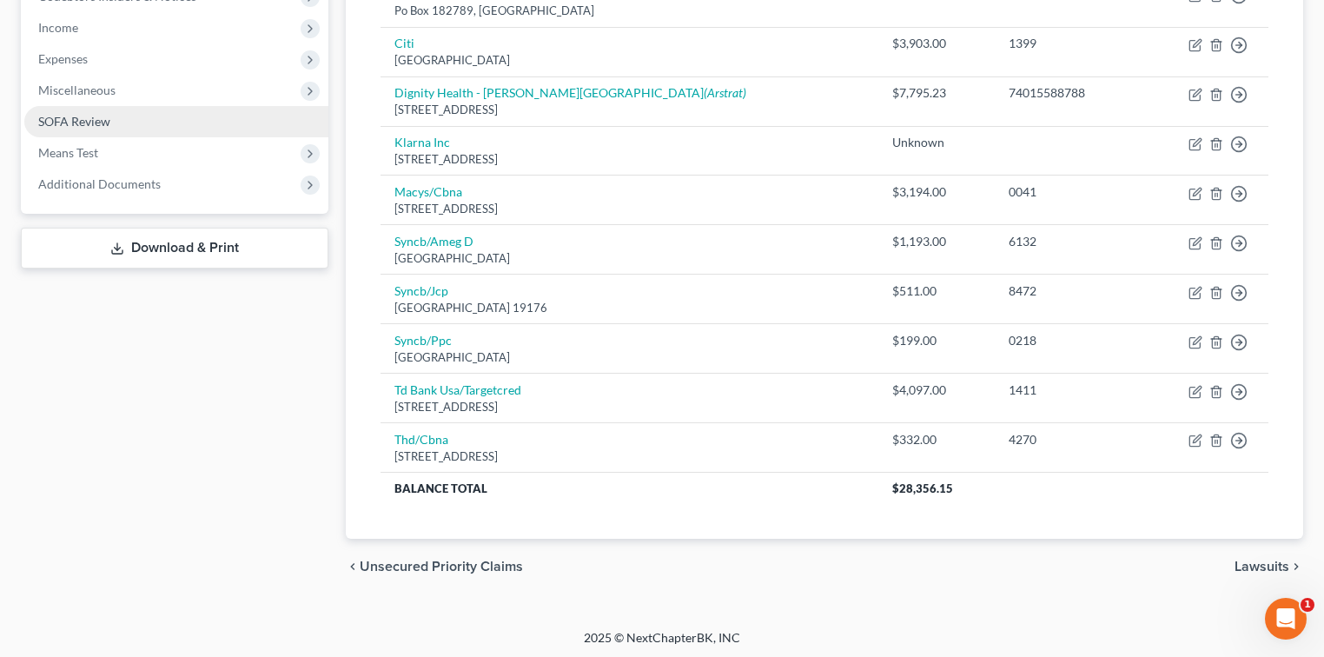
click at [170, 131] on link "SOFA Review" at bounding box center [176, 121] width 304 height 31
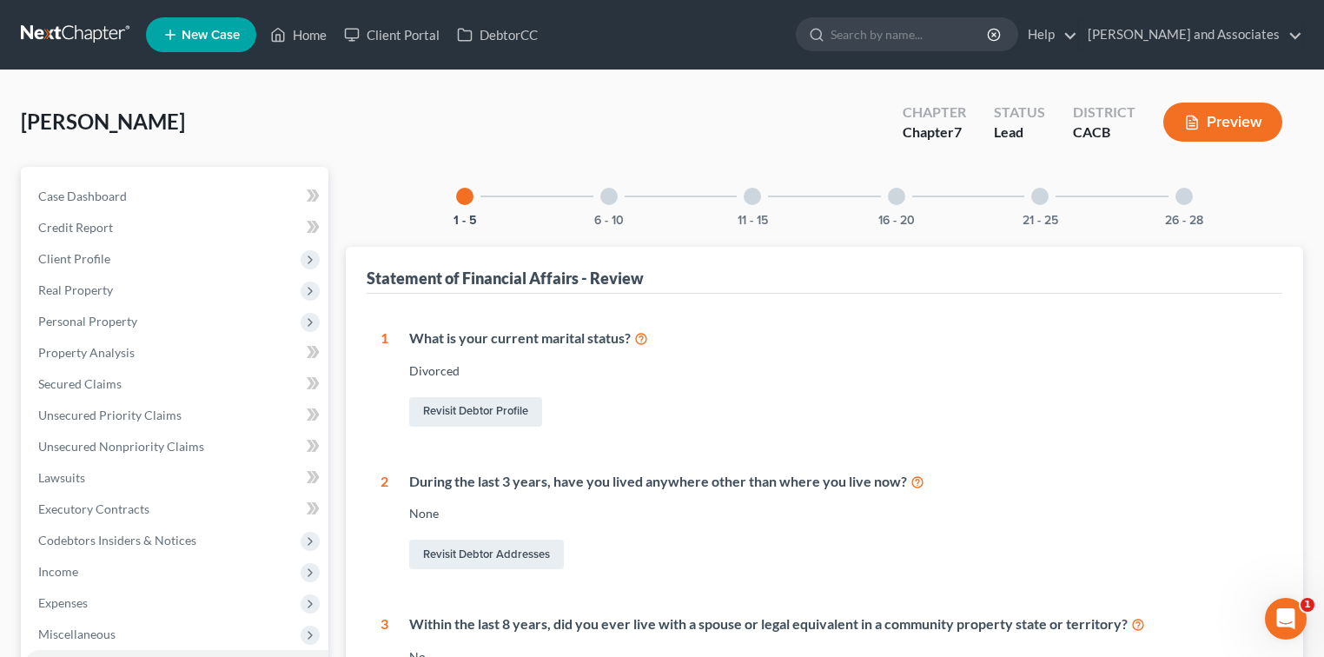
click at [829, 192] on div at bounding box center [1183, 196] width 17 height 17
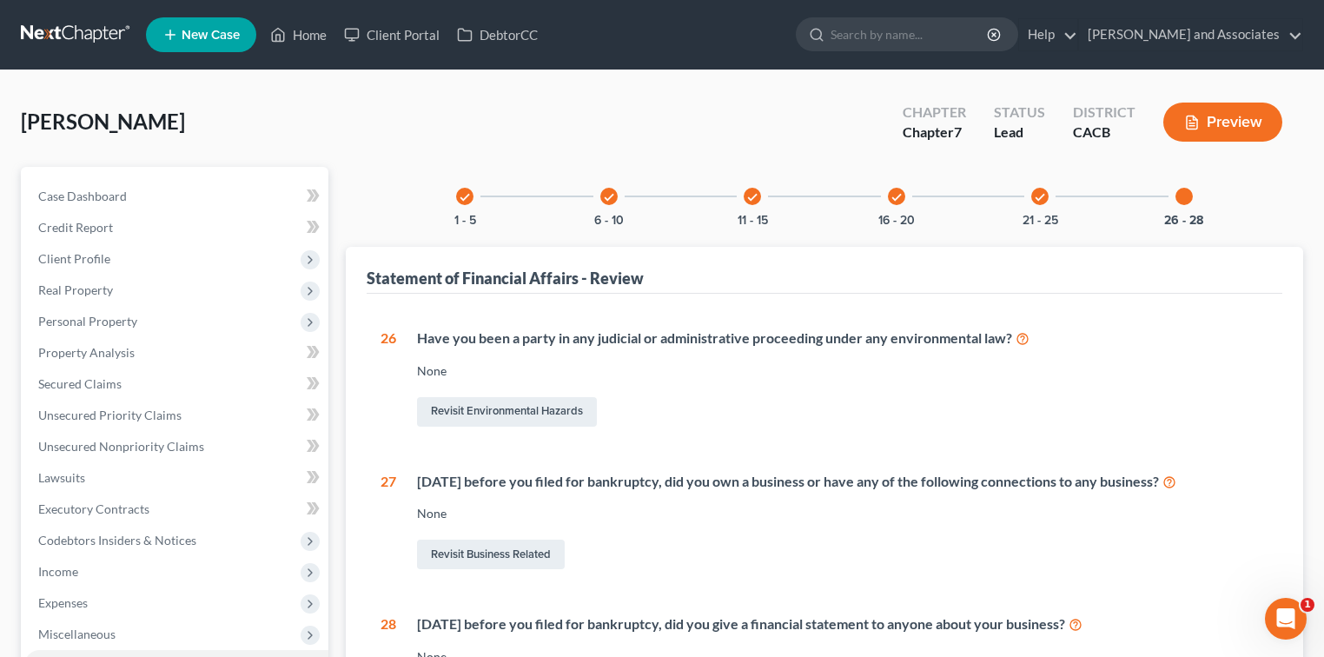
scroll to position [116, 0]
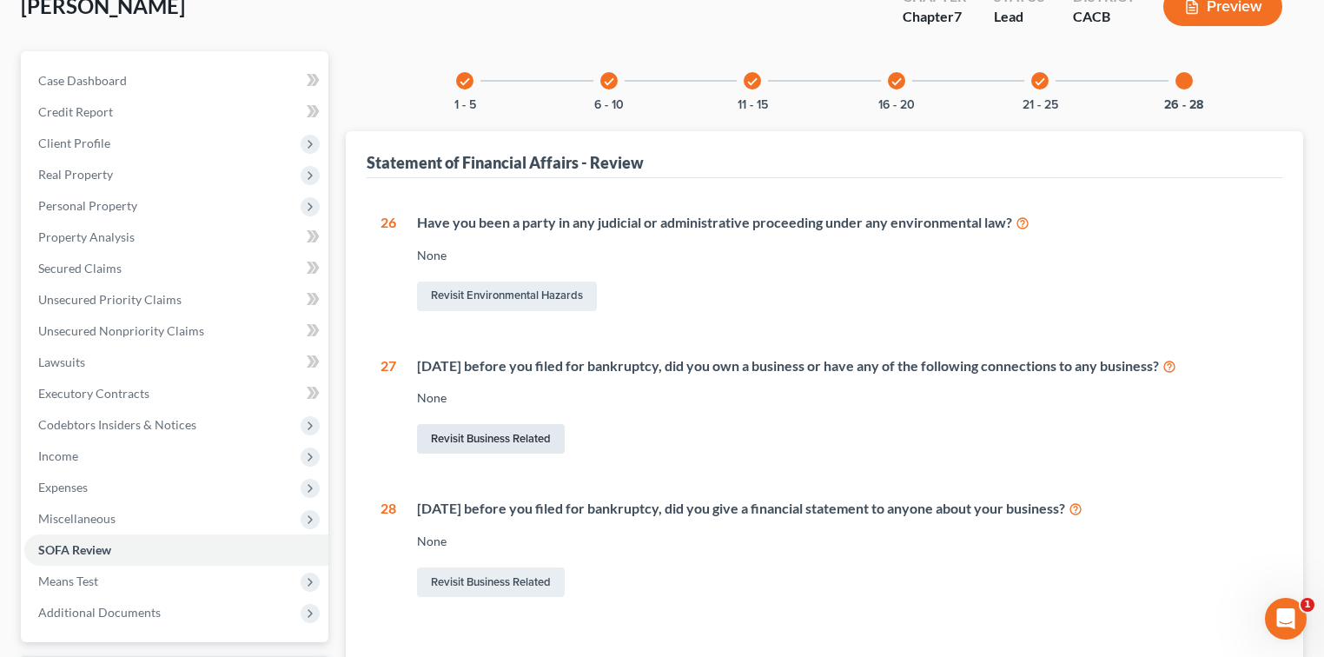
click at [463, 426] on link "Revisit Business Related" at bounding box center [491, 439] width 148 height 30
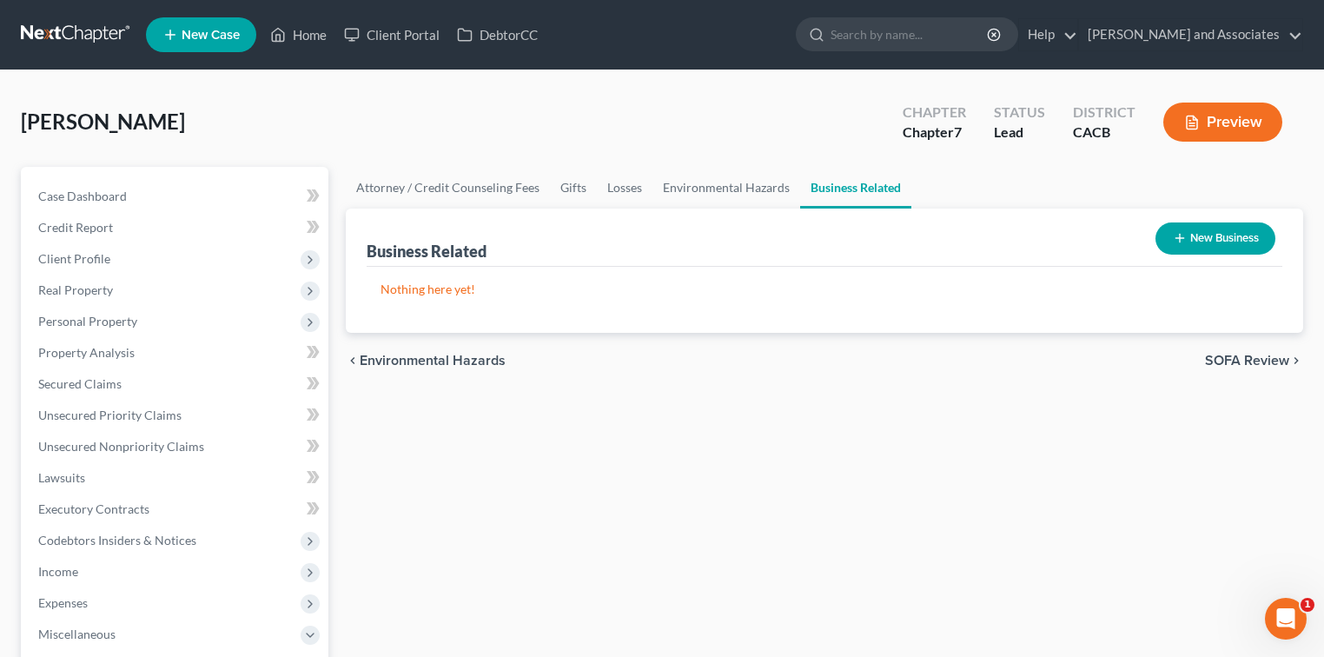
click at [829, 224] on button "New Business" at bounding box center [1215, 238] width 120 height 32
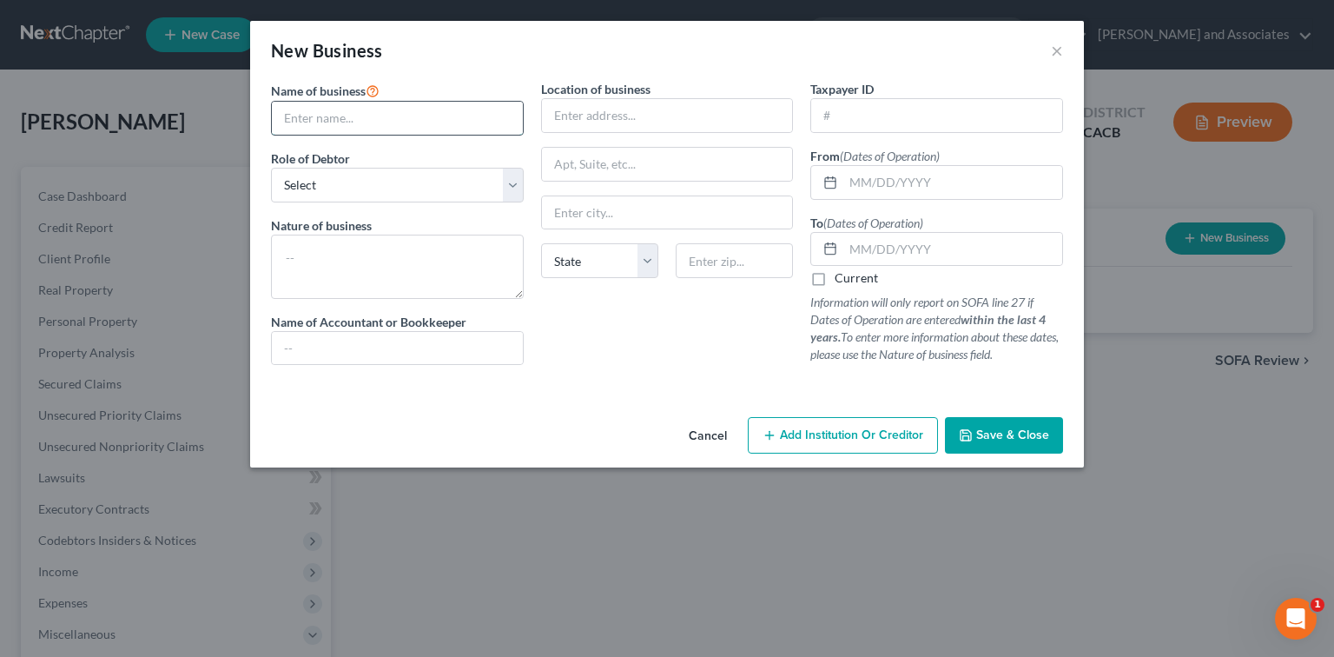
click at [379, 113] on input "text" at bounding box center [397, 118] width 251 height 33
type input "Door Dash"
drag, startPoint x: 375, startPoint y: 182, endPoint x: 393, endPoint y: 196, distance: 22.2
click at [375, 182] on select "Select A member of a limited liability company (LLC) or limited liability partn…" at bounding box center [397, 185] width 253 height 35
select select "sole_proprietor"
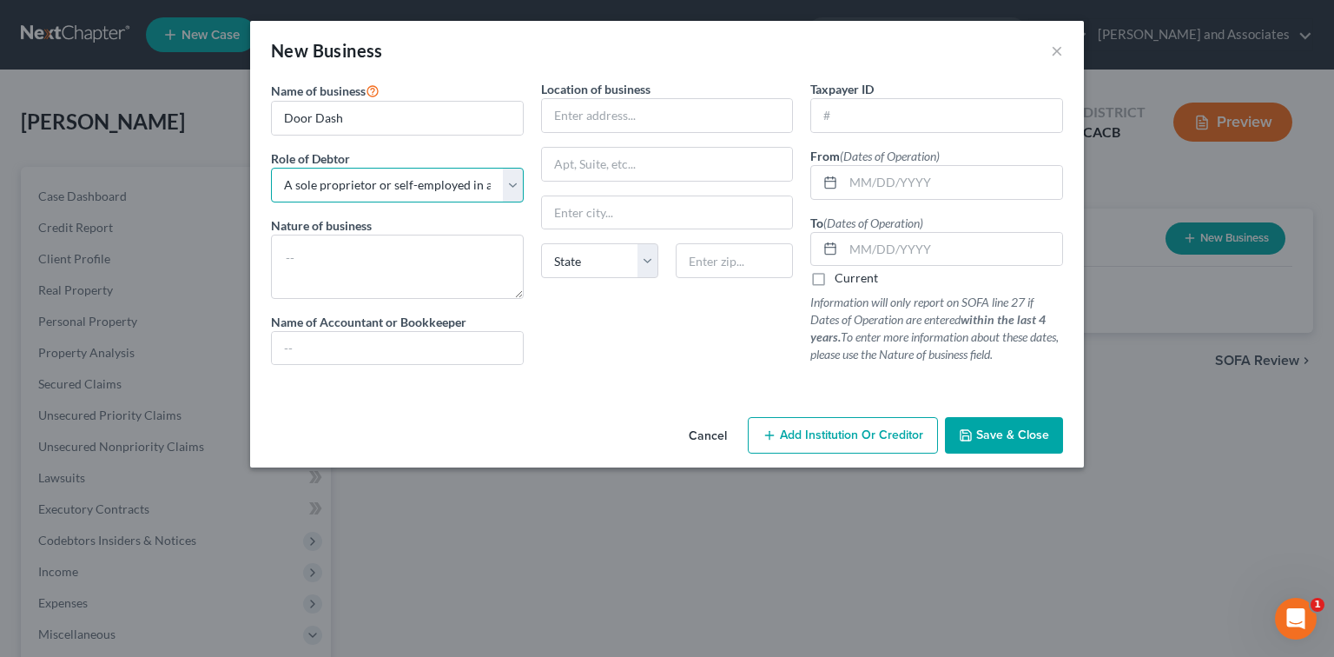
click at [271, 168] on select "Select A member of a limited liability company (LLC) or limited liability partn…" at bounding box center [397, 185] width 253 height 35
click at [417, 269] on textarea at bounding box center [397, 266] width 253 height 64
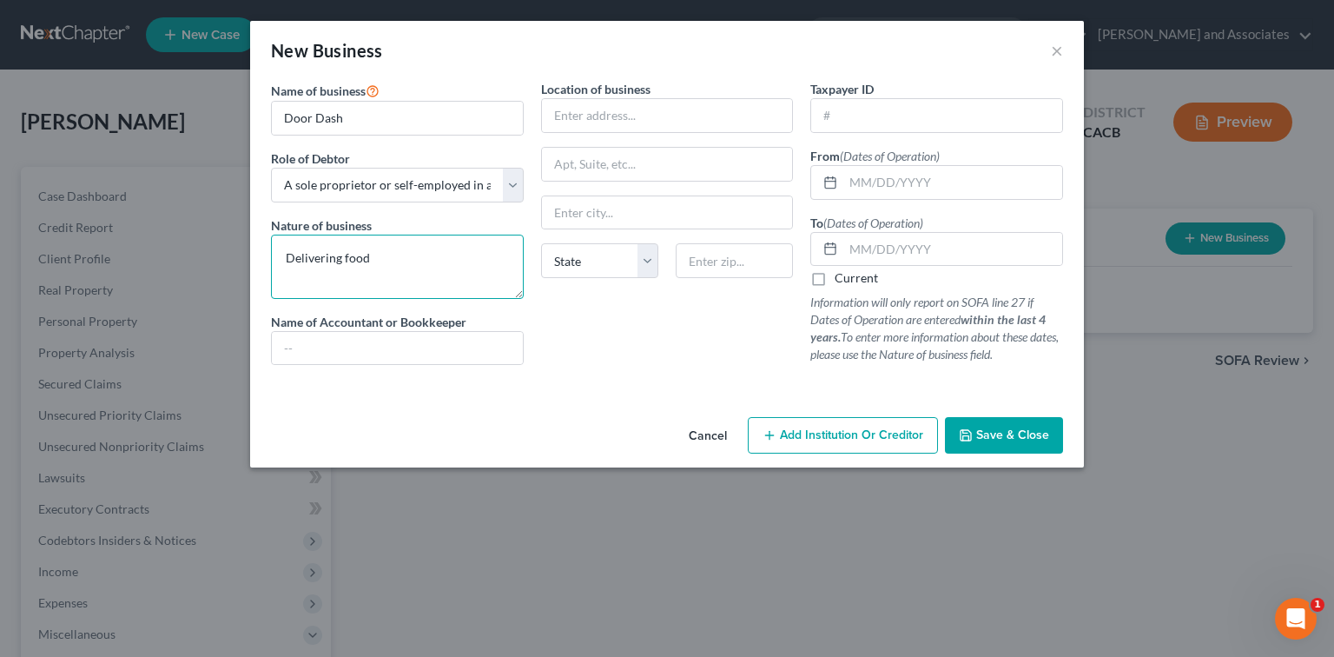
click at [408, 294] on textarea "Delivering food" at bounding box center [397, 266] width 253 height 64
type textarea "Delivering food"
click at [657, 122] on input "text" at bounding box center [667, 115] width 251 height 33
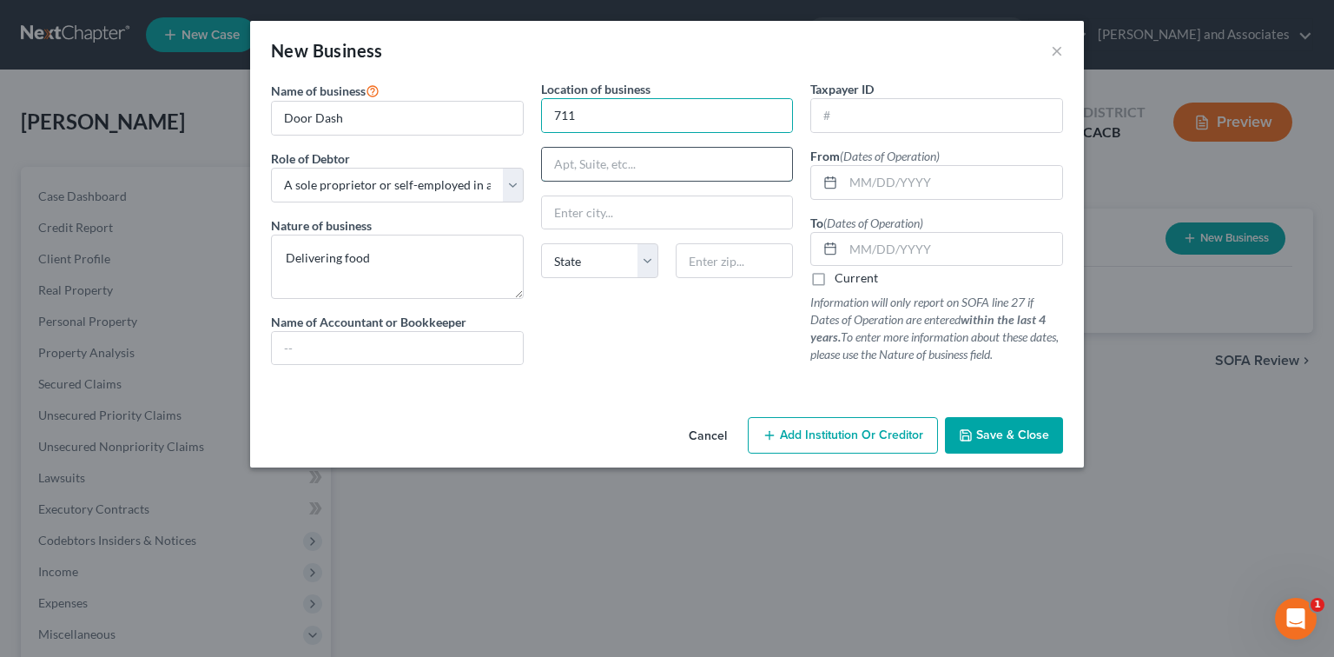
click at [653, 157] on input "text" at bounding box center [667, 164] width 251 height 33
click at [665, 117] on input "711" at bounding box center [667, 115] width 251 height 33
paste input "711 Cordial Ct,"
drag, startPoint x: 576, startPoint y: 116, endPoint x: 433, endPoint y: 115, distance: 143.3
click at [433, 115] on div "Name of business * Door Dash Role of Debtor * Select A member of a limited liab…" at bounding box center [666, 236] width 809 height 313
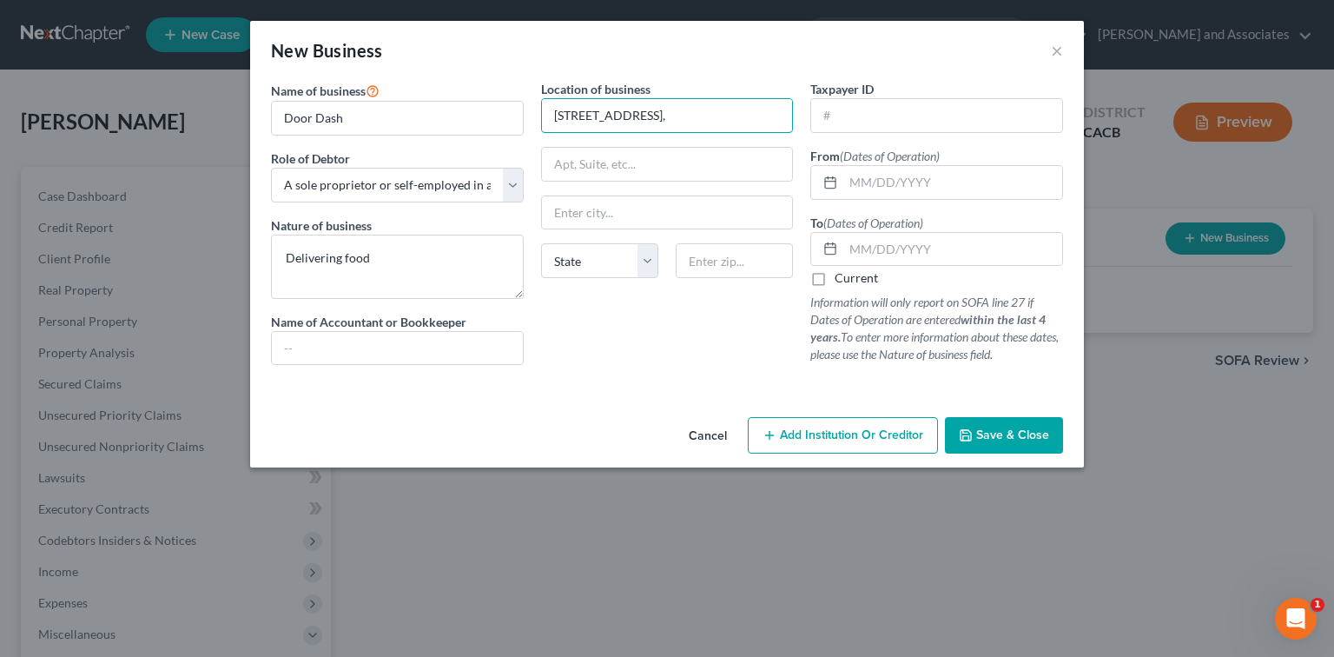
type input "711 Cordial Ct,"
drag, startPoint x: 727, startPoint y: 264, endPoint x: 737, endPoint y: 259, distance: 11.7
click at [728, 263] on input "text" at bounding box center [734, 260] width 117 height 35
type input "93458"
click at [829, 180] on input "text" at bounding box center [952, 182] width 219 height 33
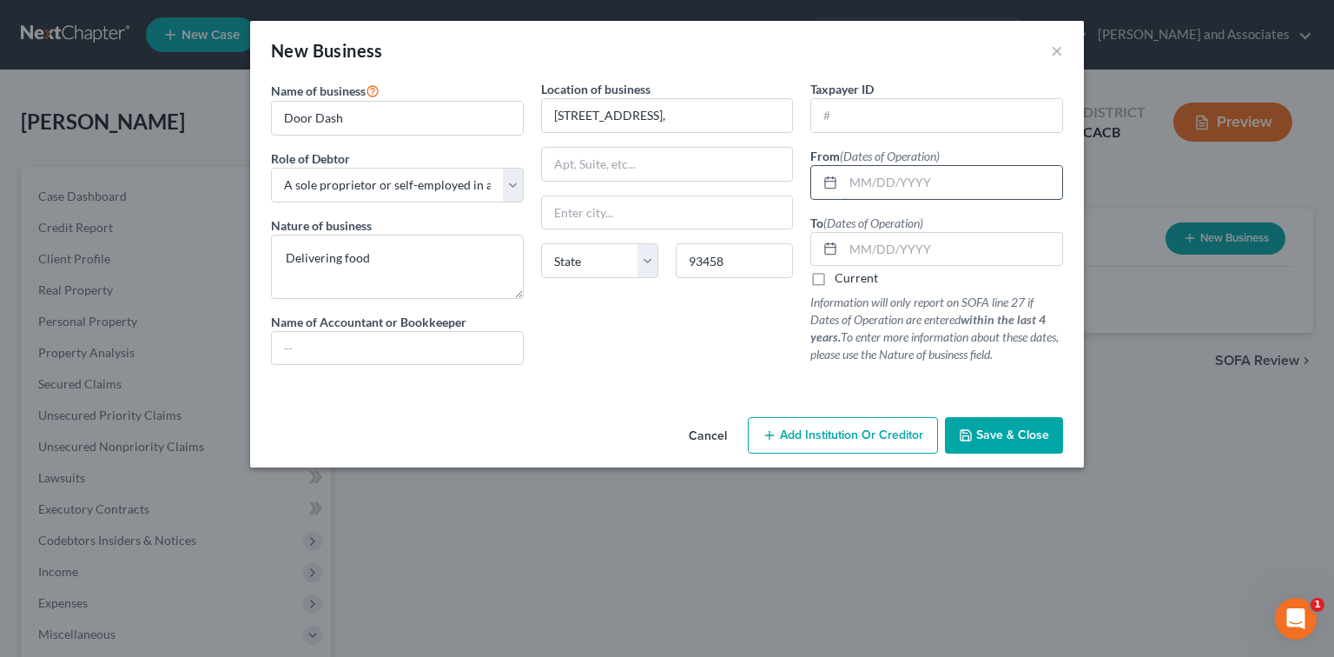
type input "Santa Maria"
select select "4"
click at [829, 247] on input "text" at bounding box center [952, 249] width 219 height 33
click at [366, 358] on input "text" at bounding box center [397, 348] width 251 height 33
click at [402, 118] on input "Door Dash" at bounding box center [397, 118] width 251 height 33
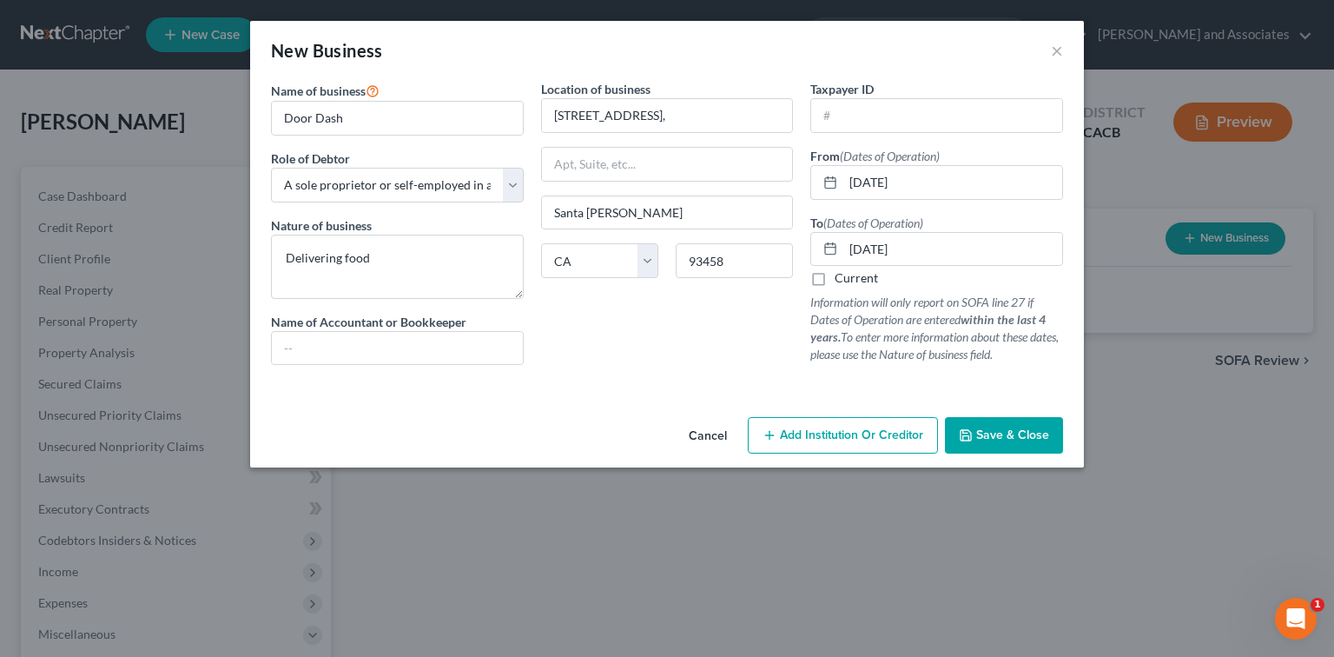
drag, startPoint x: 340, startPoint y: 118, endPoint x: 1024, endPoint y: 431, distance: 751.6
click at [829, 431] on span "Save & Close" at bounding box center [1012, 434] width 73 height 15
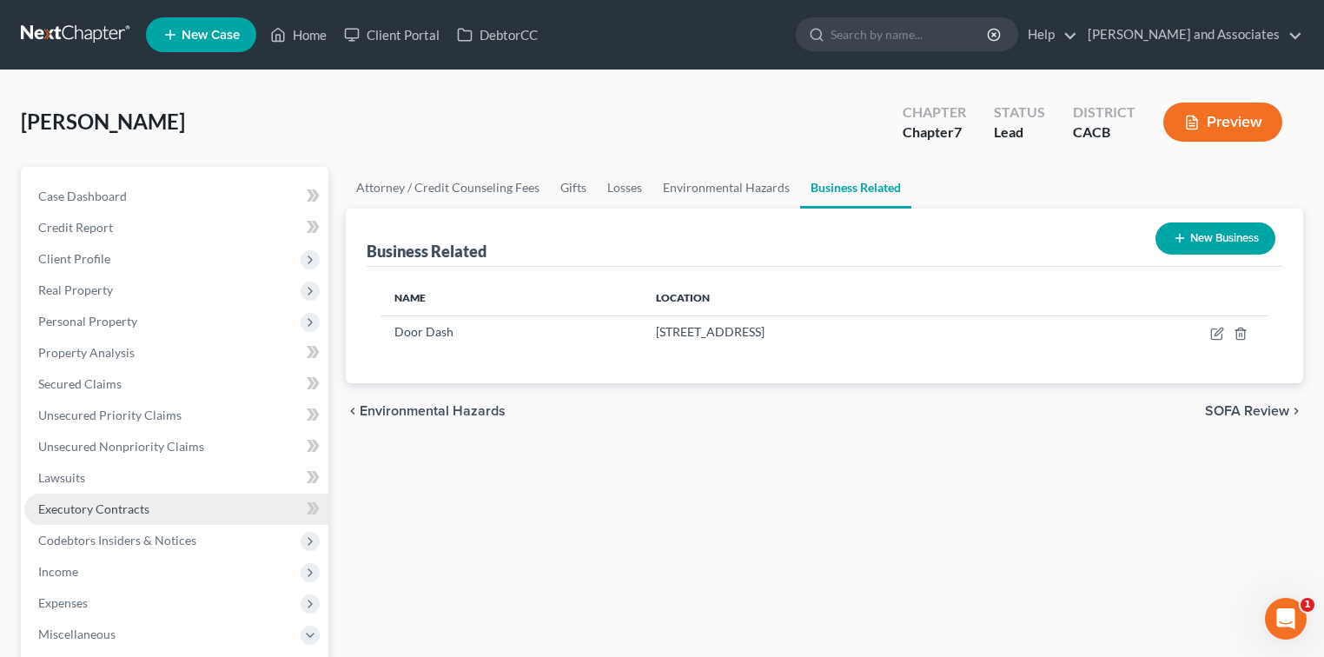
scroll to position [116, 0]
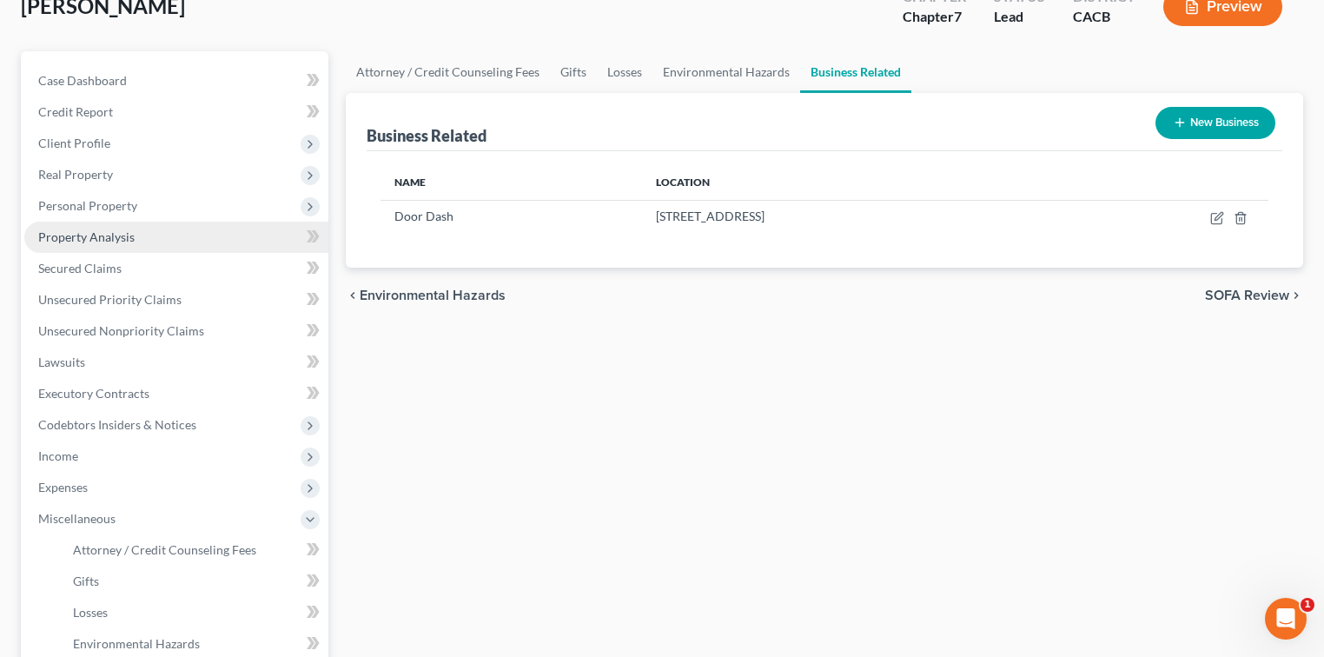
click at [139, 239] on link "Property Analysis" at bounding box center [176, 236] width 304 height 31
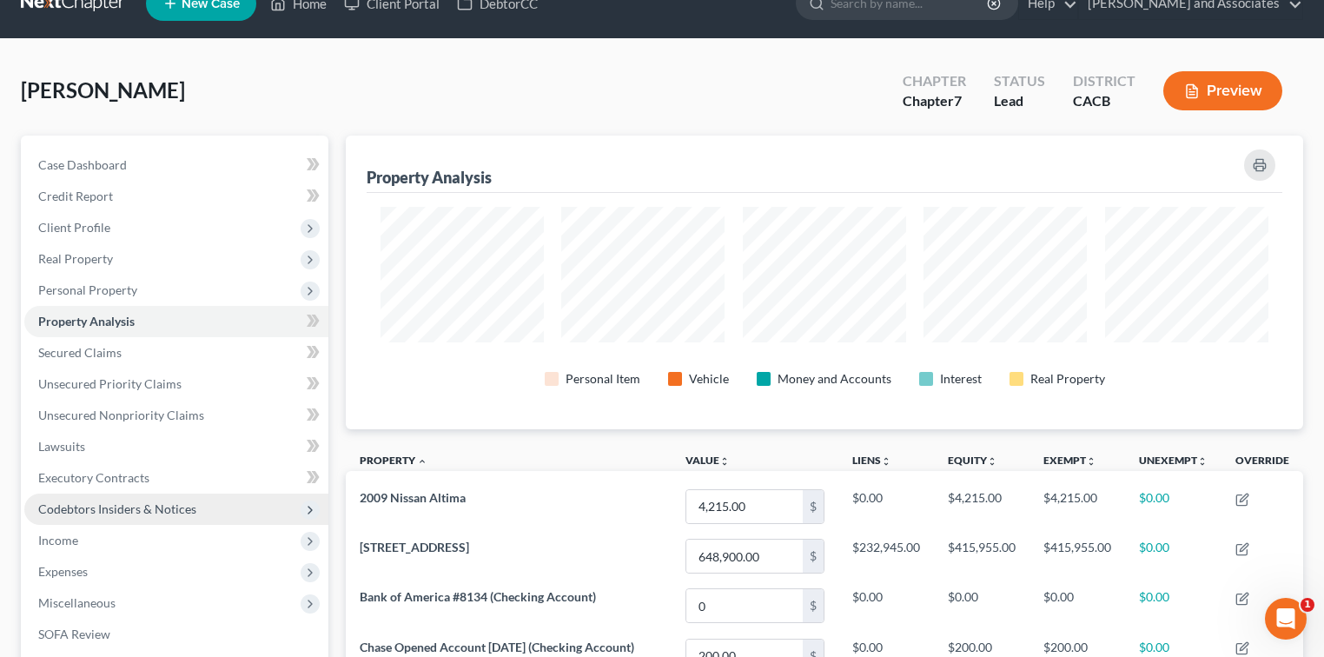
scroll to position [379, 0]
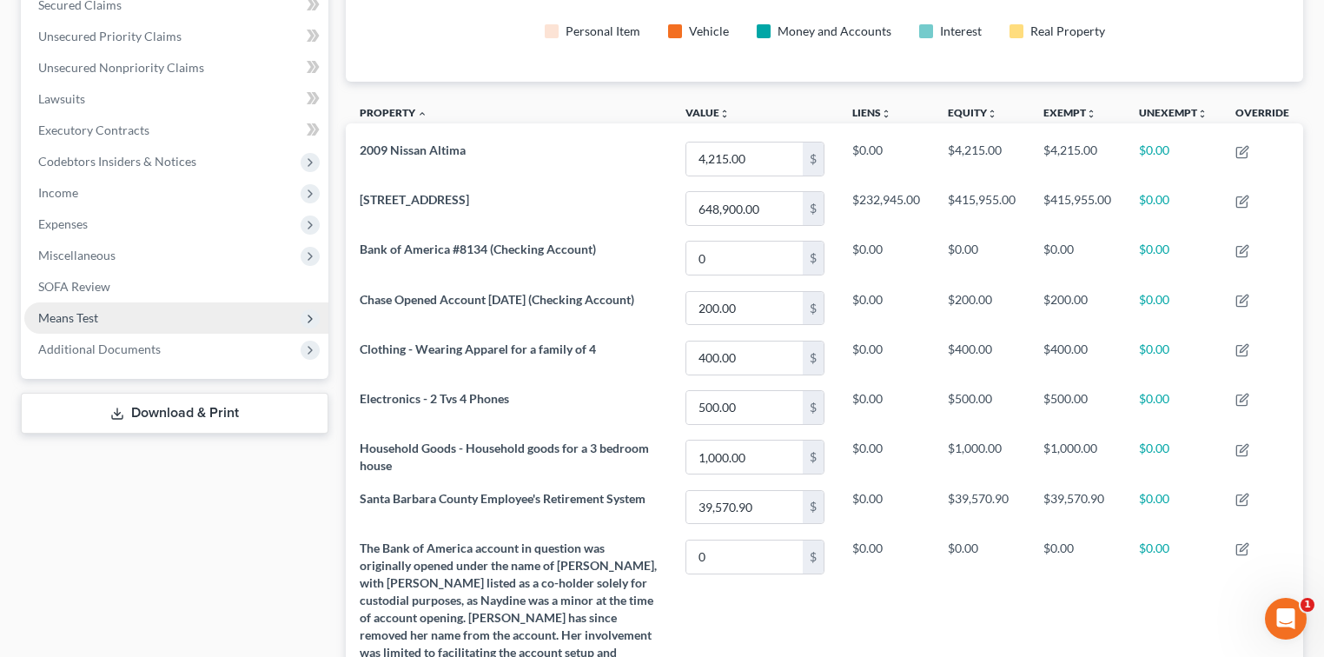
click at [100, 322] on span "Means Test" at bounding box center [176, 317] width 304 height 31
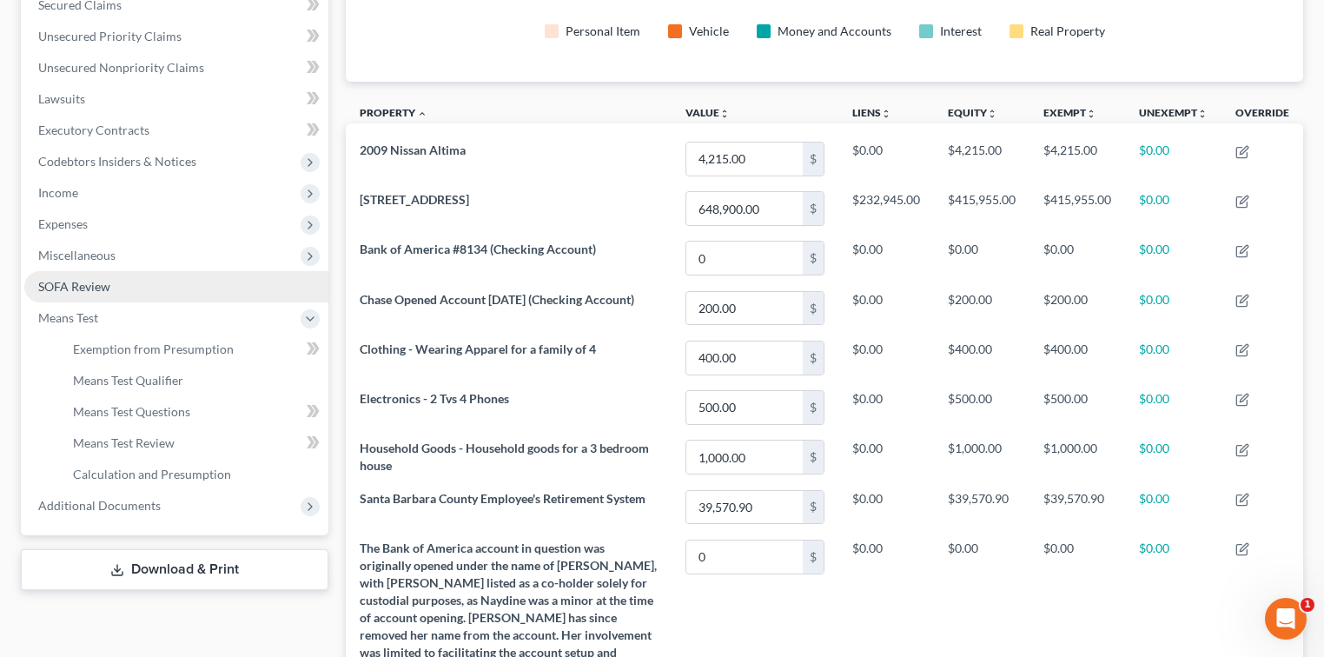
click at [92, 284] on span "SOFA Review" at bounding box center [74, 286] width 72 height 15
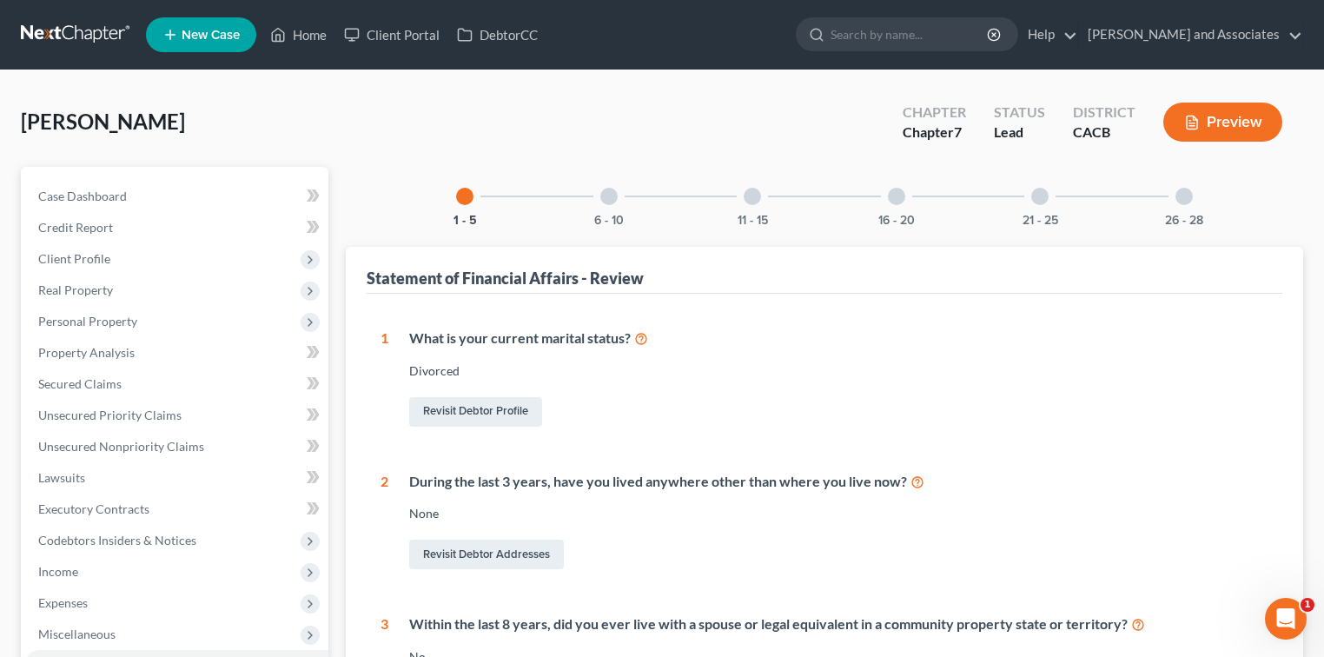
click at [829, 201] on div "16 - 20" at bounding box center [896, 196] width 59 height 59
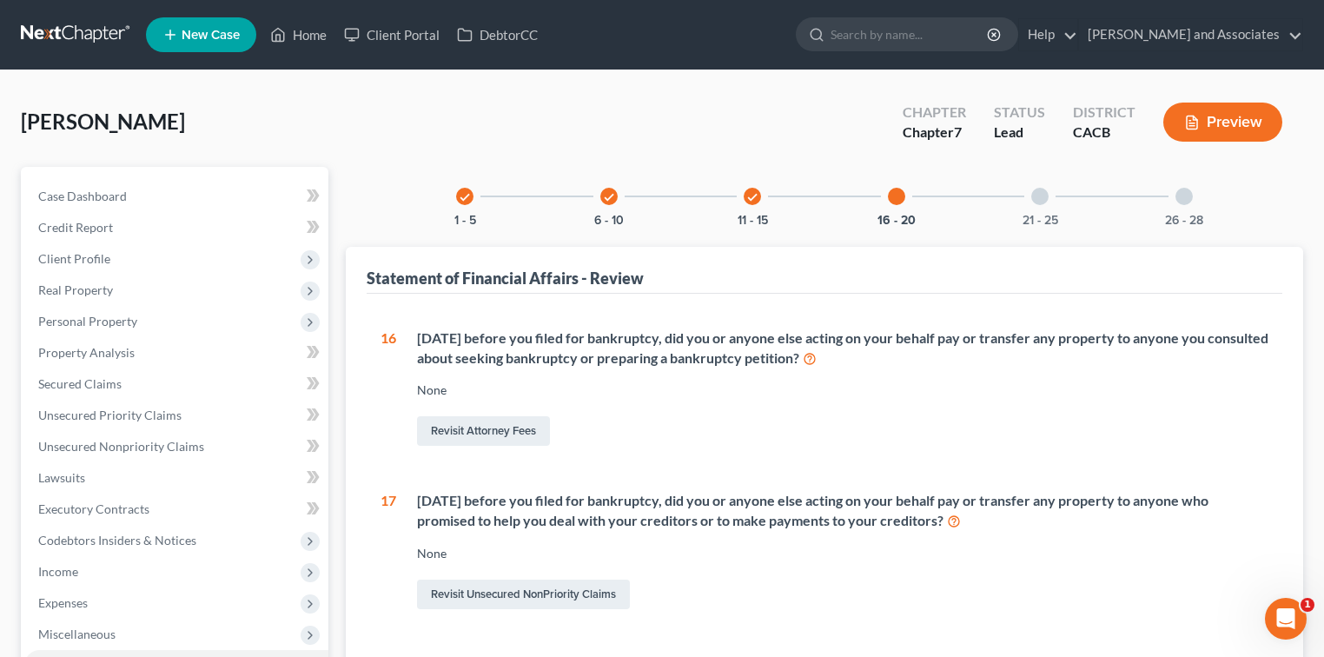
click at [829, 203] on div "21 - 25" at bounding box center [1039, 196] width 59 height 59
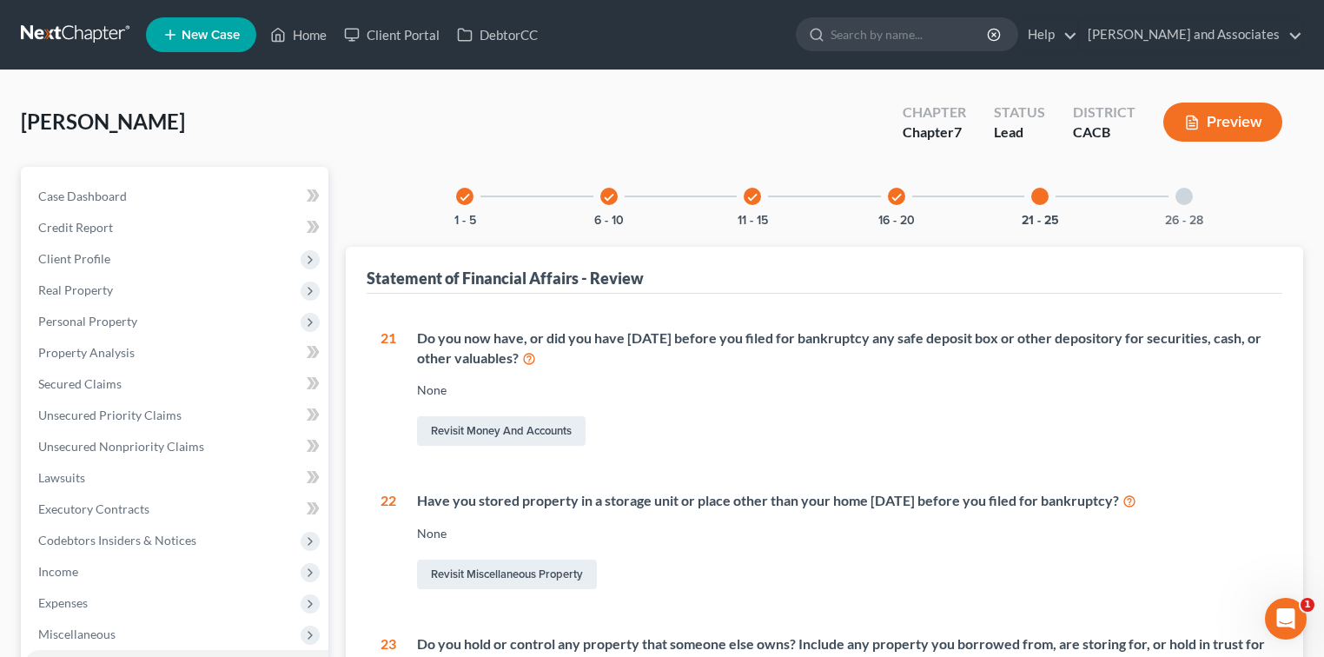
click at [829, 204] on div "21 - 25" at bounding box center [1039, 196] width 59 height 59
drag, startPoint x: 896, startPoint y: 191, endPoint x: 946, endPoint y: 288, distance: 109.1
click at [829, 191] on icon "check" at bounding box center [896, 197] width 12 height 12
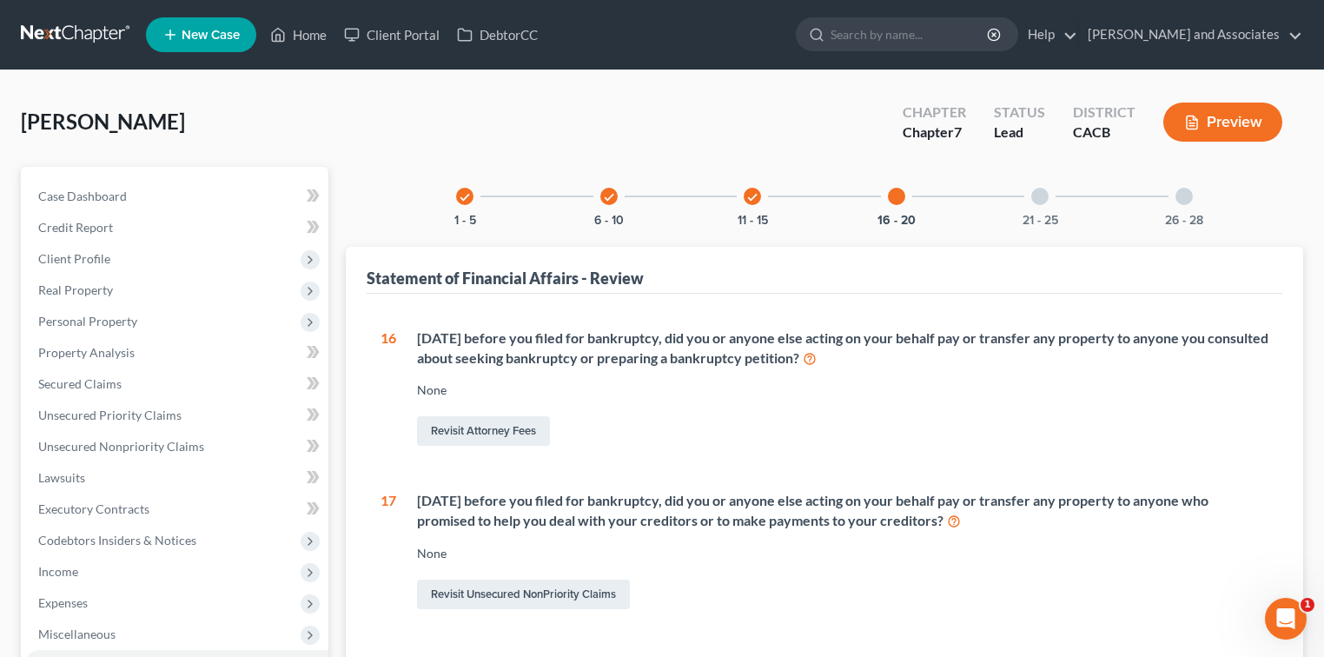
click at [829, 184] on div "16 - 20" at bounding box center [896, 196] width 59 height 59
click at [744, 199] on div "check" at bounding box center [751, 196] width 17 height 17
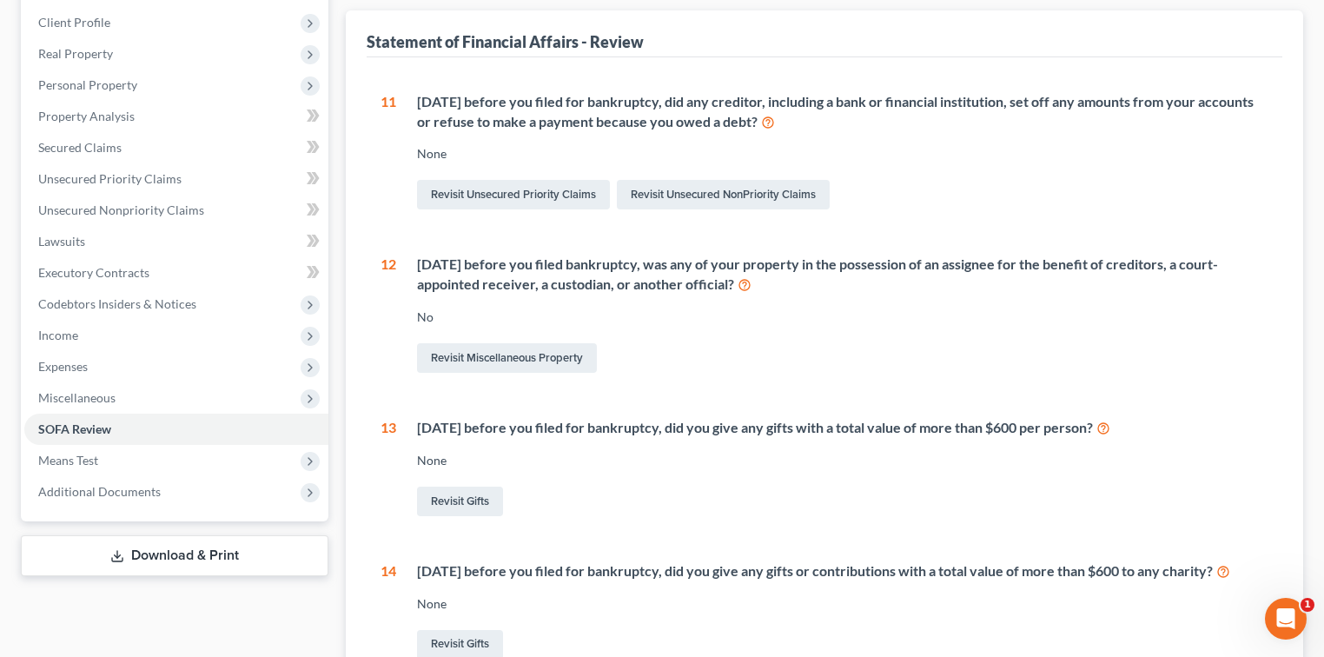
scroll to position [231, 0]
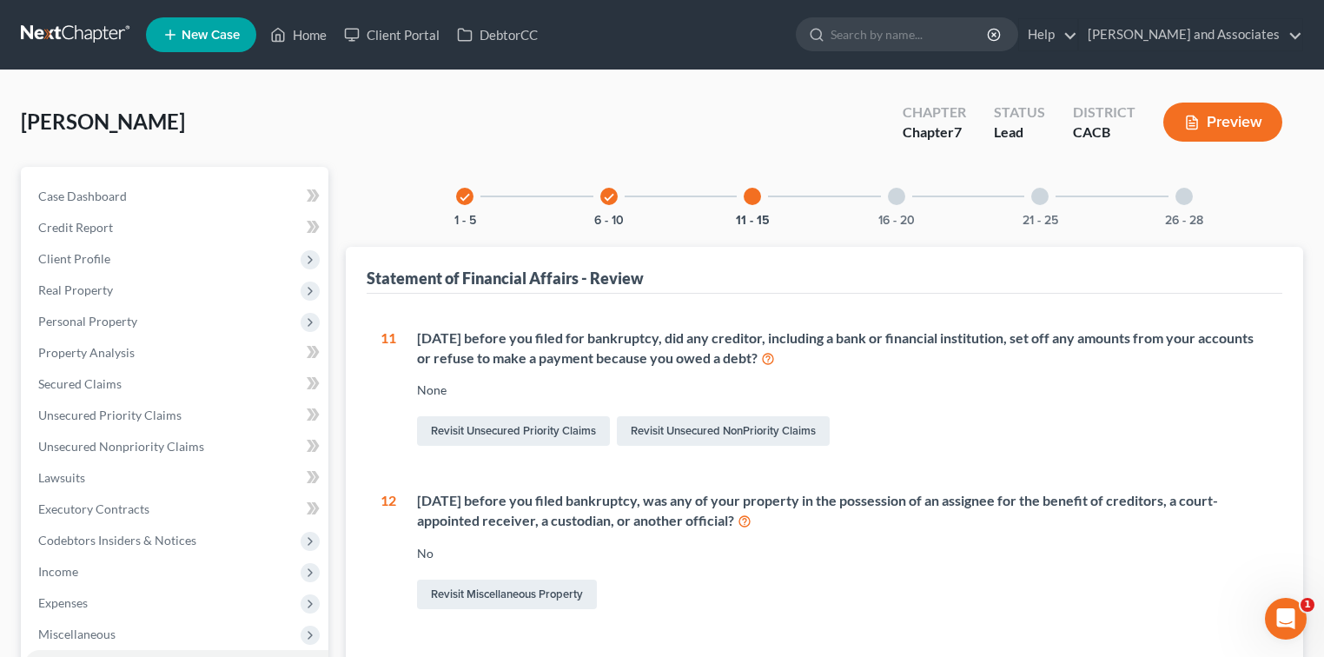
click at [601, 200] on div "check" at bounding box center [608, 196] width 17 height 17
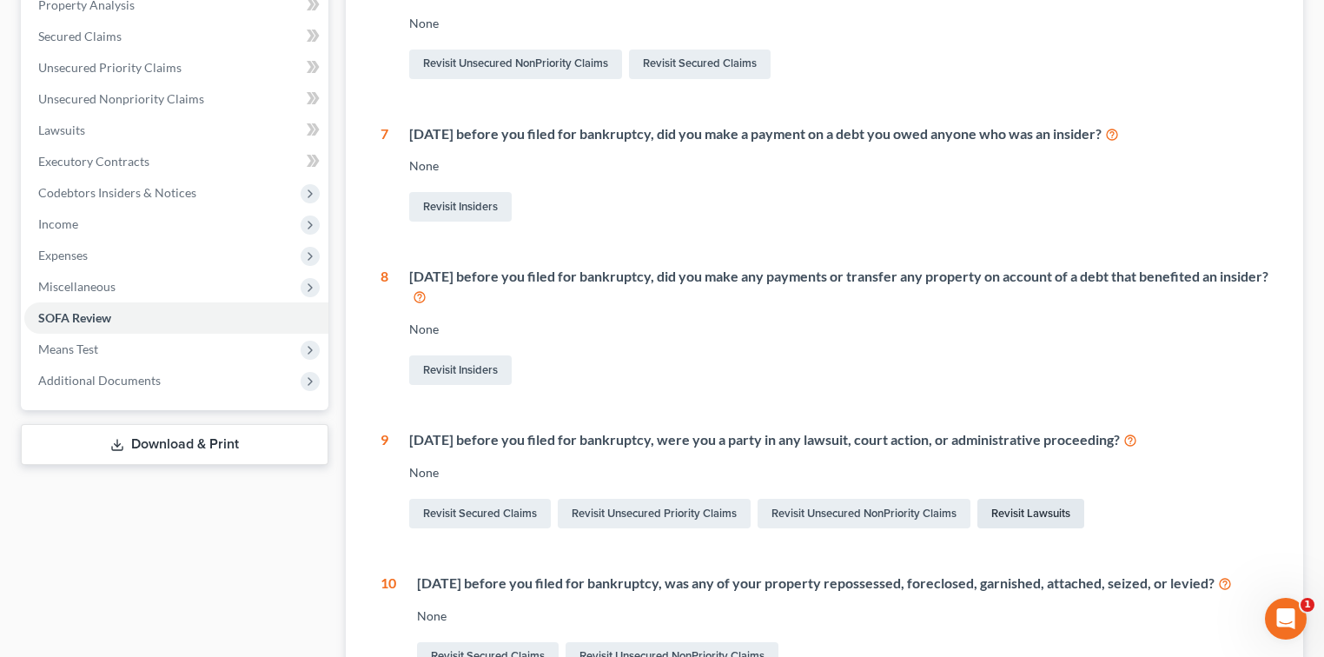
click at [829, 517] on link "Revisit Lawsuits" at bounding box center [1030, 514] width 107 height 30
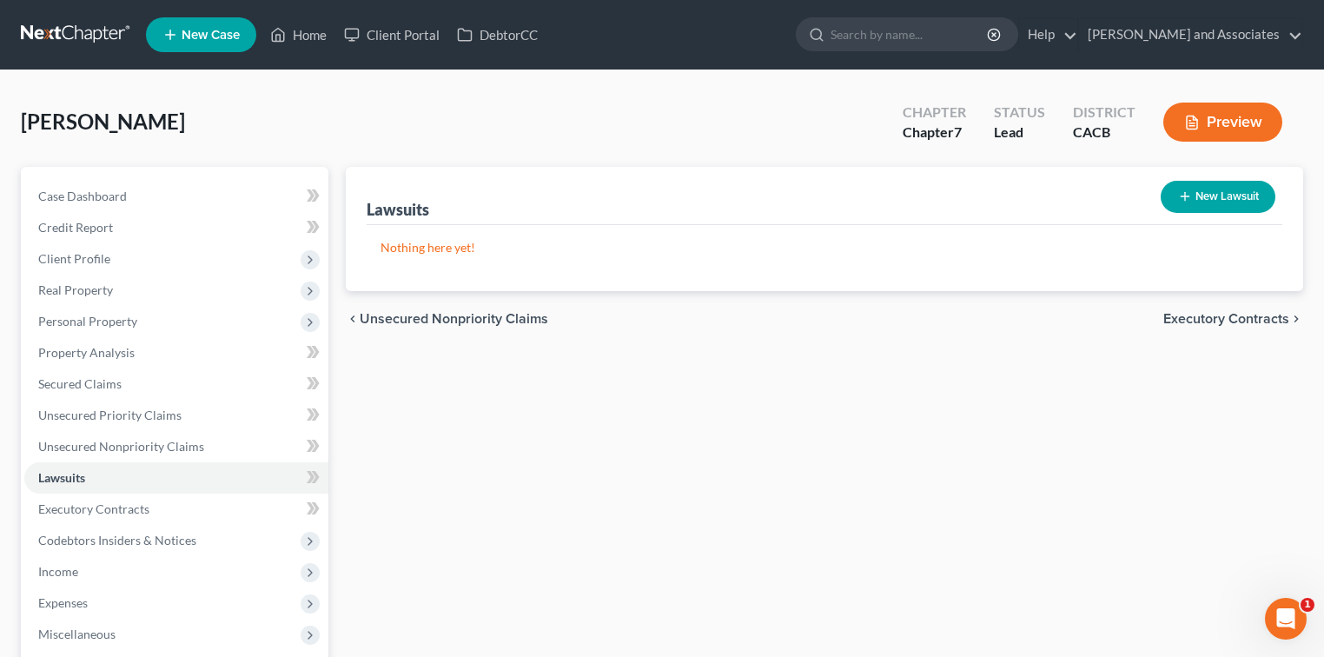
click at [829, 201] on button "New Lawsuit" at bounding box center [1217, 197] width 115 height 32
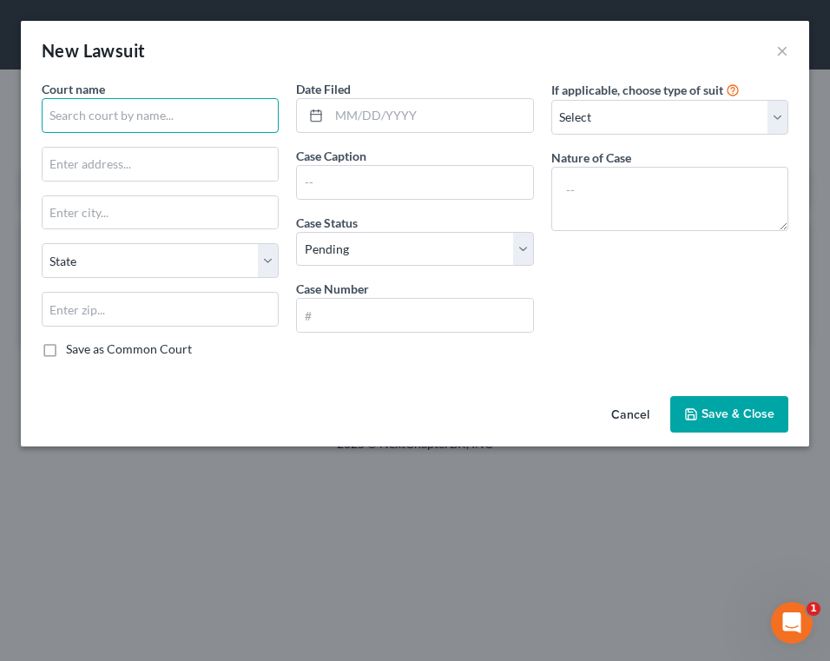
click at [200, 120] on input "text" at bounding box center [160, 115] width 237 height 35
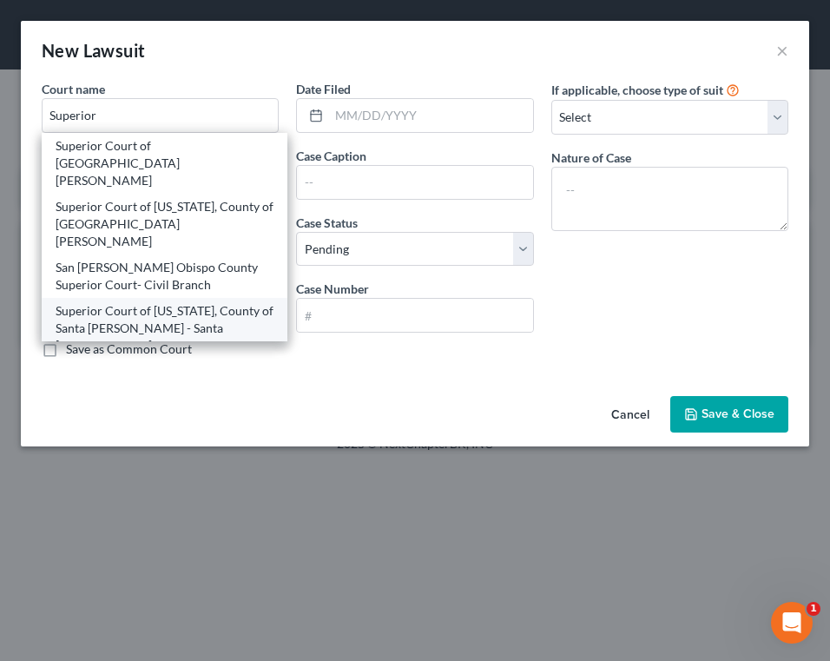
click at [195, 302] on div "Superior Court of California, County of Santa Barbara - Santa Maria Division" at bounding box center [165, 328] width 218 height 52
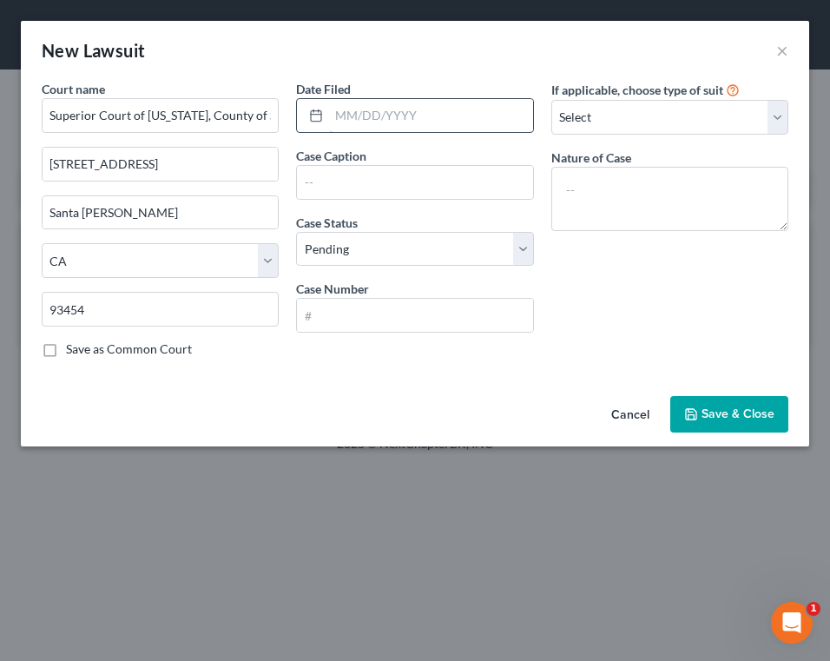
click at [437, 113] on input "text" at bounding box center [430, 115] width 203 height 33
click at [446, 175] on input "text" at bounding box center [414, 182] width 235 height 33
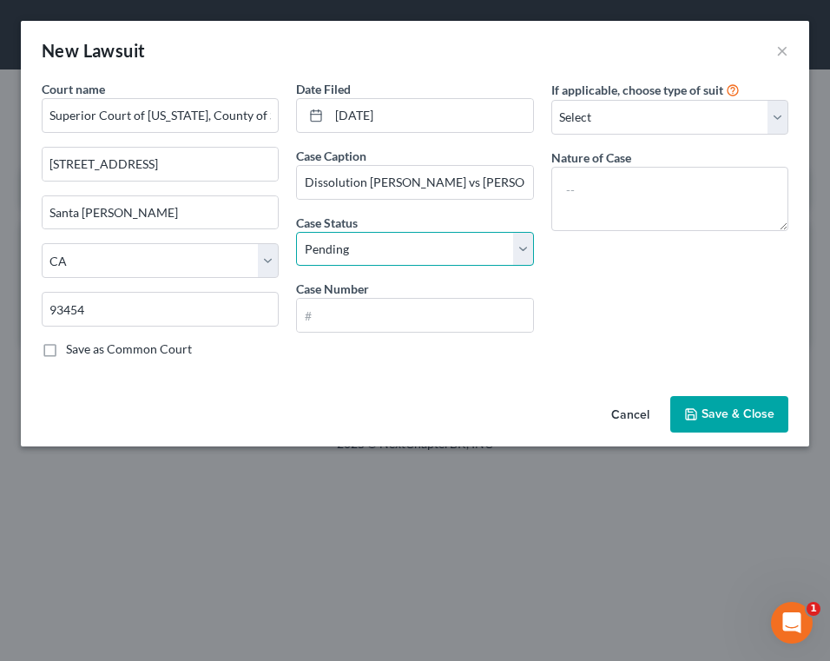
click at [423, 232] on select "Select Pending On Appeal Concluded" at bounding box center [414, 249] width 237 height 35
click at [296, 232] on select "Select Pending On Appeal Concluded" at bounding box center [414, 249] width 237 height 35
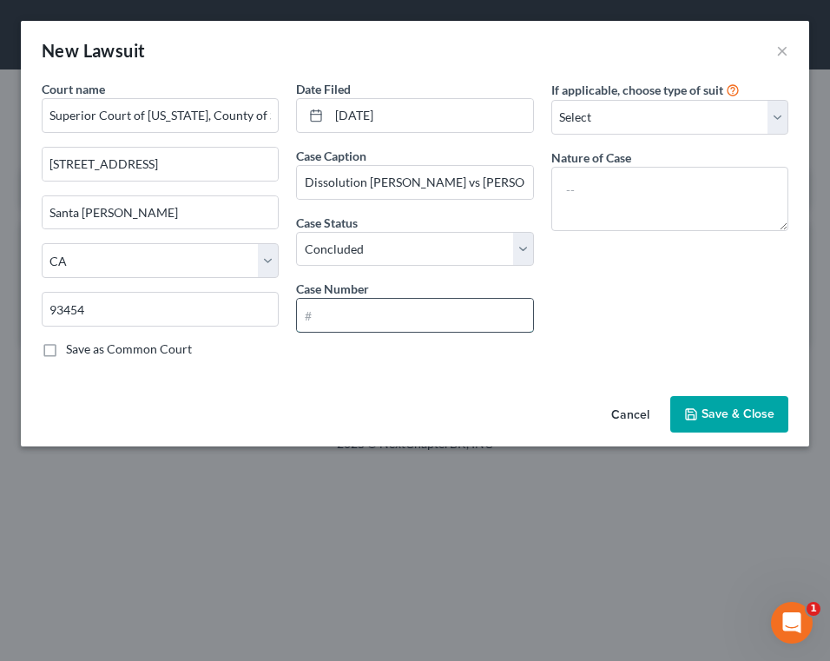
click at [394, 303] on input "text" at bounding box center [414, 315] width 235 height 33
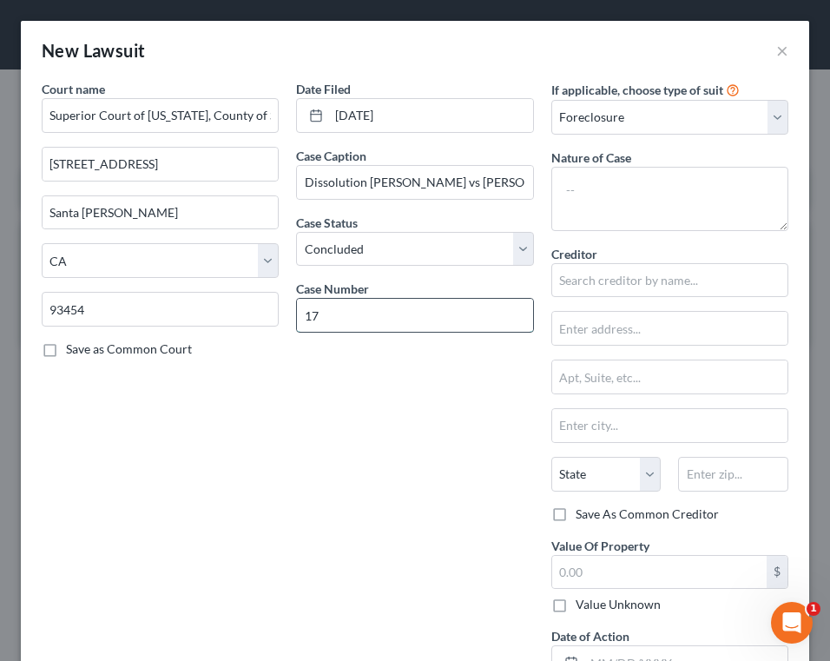
click at [392, 311] on input "17" at bounding box center [414, 315] width 235 height 33
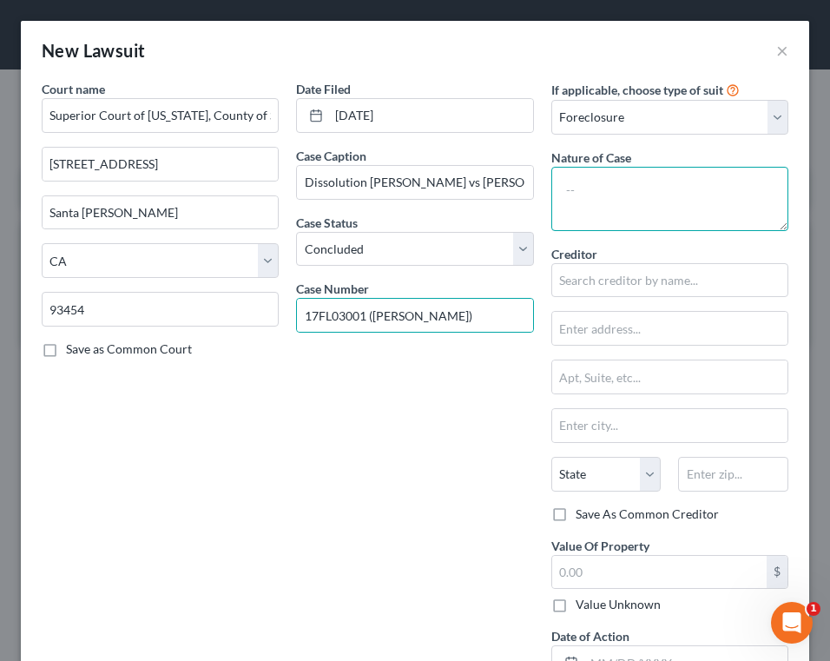
click at [660, 185] on textarea at bounding box center [670, 199] width 237 height 64
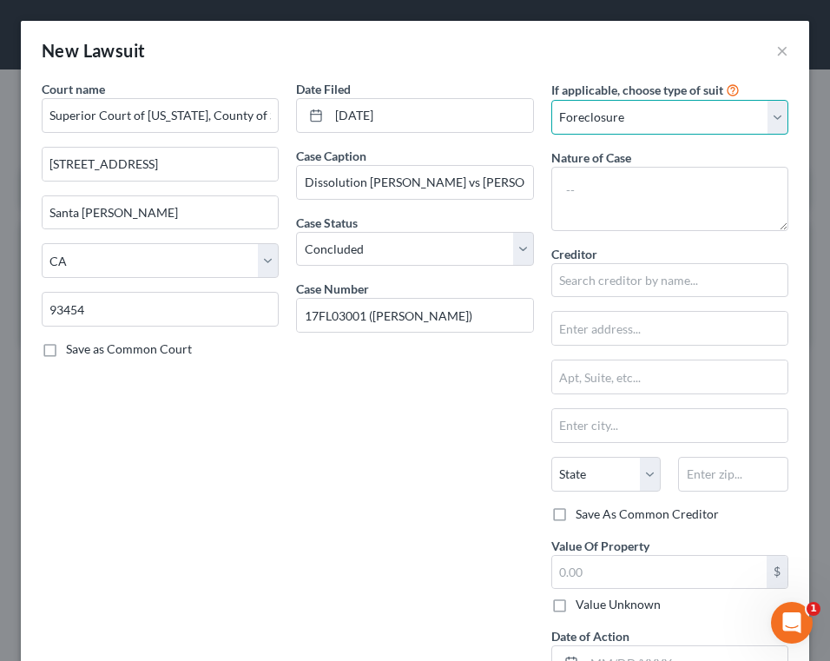
click at [697, 111] on select "Select Repossession Garnishment Foreclosure Attached, Seized, Or Levied Other" at bounding box center [670, 117] width 237 height 35
click at [552, 100] on select "Select Repossession Garnishment Foreclosure Attached, Seized, Or Levied Other" at bounding box center [670, 117] width 237 height 35
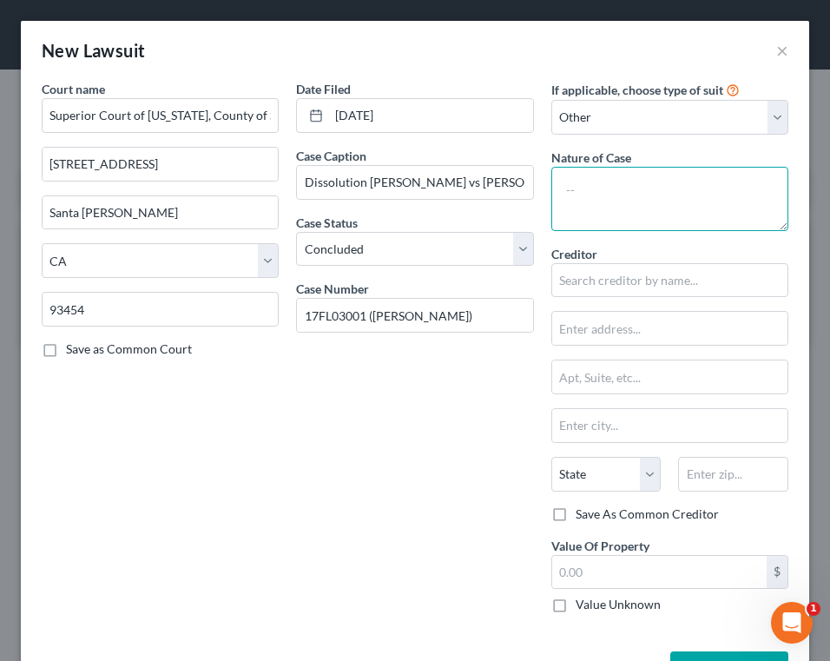
click at [636, 191] on textarea at bounding box center [670, 199] width 237 height 64
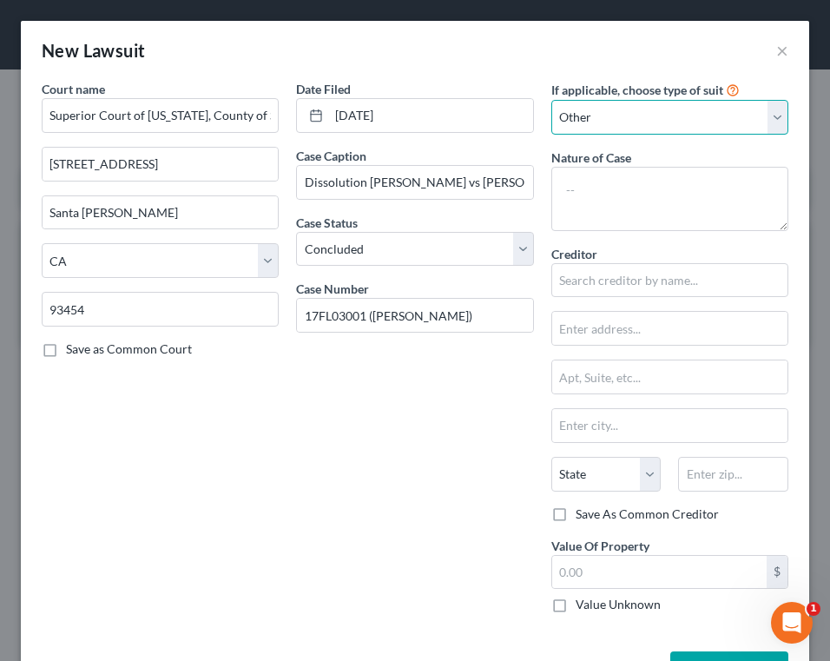
click at [666, 128] on select "Select Repossession Garnishment Foreclosure Attached, Seized, Or Levied Other" at bounding box center [670, 117] width 237 height 35
drag, startPoint x: 697, startPoint y: 101, endPoint x: 664, endPoint y: 171, distance: 77.7
click at [697, 101] on select "Select Repossession Garnishment Foreclosure Attached, Seized, Or Levied Other" at bounding box center [670, 117] width 237 height 35
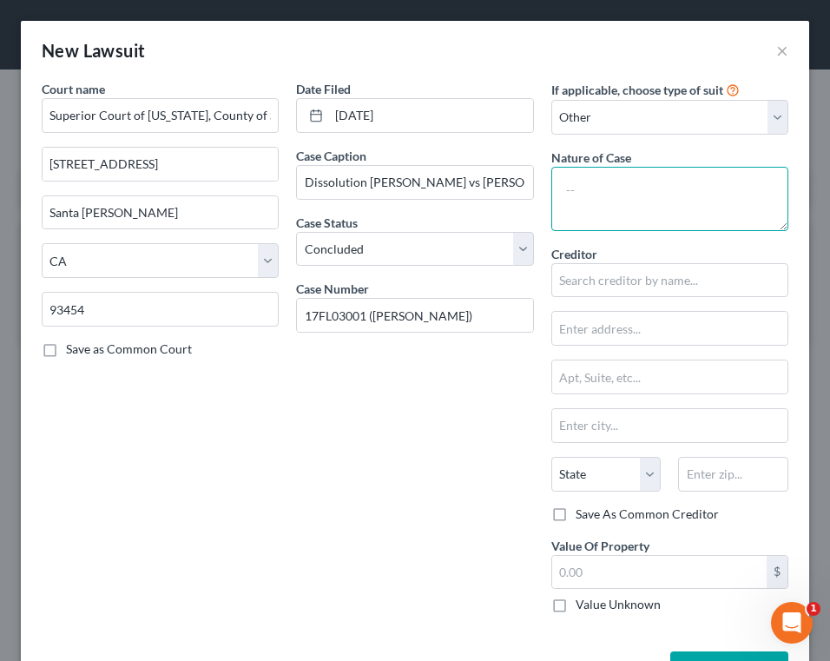
click at [658, 176] on textarea at bounding box center [670, 199] width 237 height 64
drag, startPoint x: 303, startPoint y: 180, endPoint x: 604, endPoint y: 185, distance: 301.4
click at [604, 185] on div "Court name * Superior Court of California, County of Santa Barbara - Santa Mari…" at bounding box center [415, 353] width 764 height 547
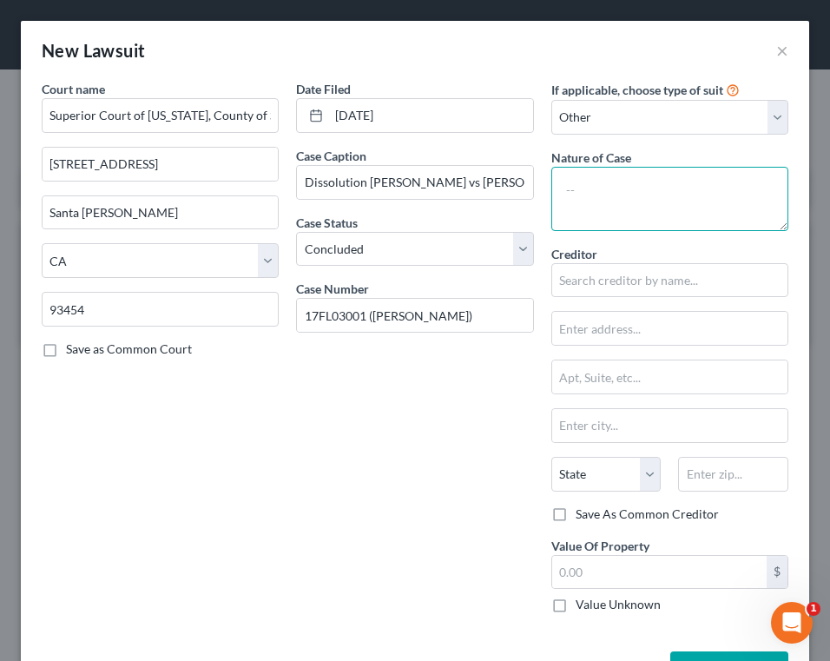
click at [608, 194] on textarea at bounding box center [670, 199] width 237 height 64
paste textarea "Dissolution Arleen A. Venegas vs Mark Venegas"
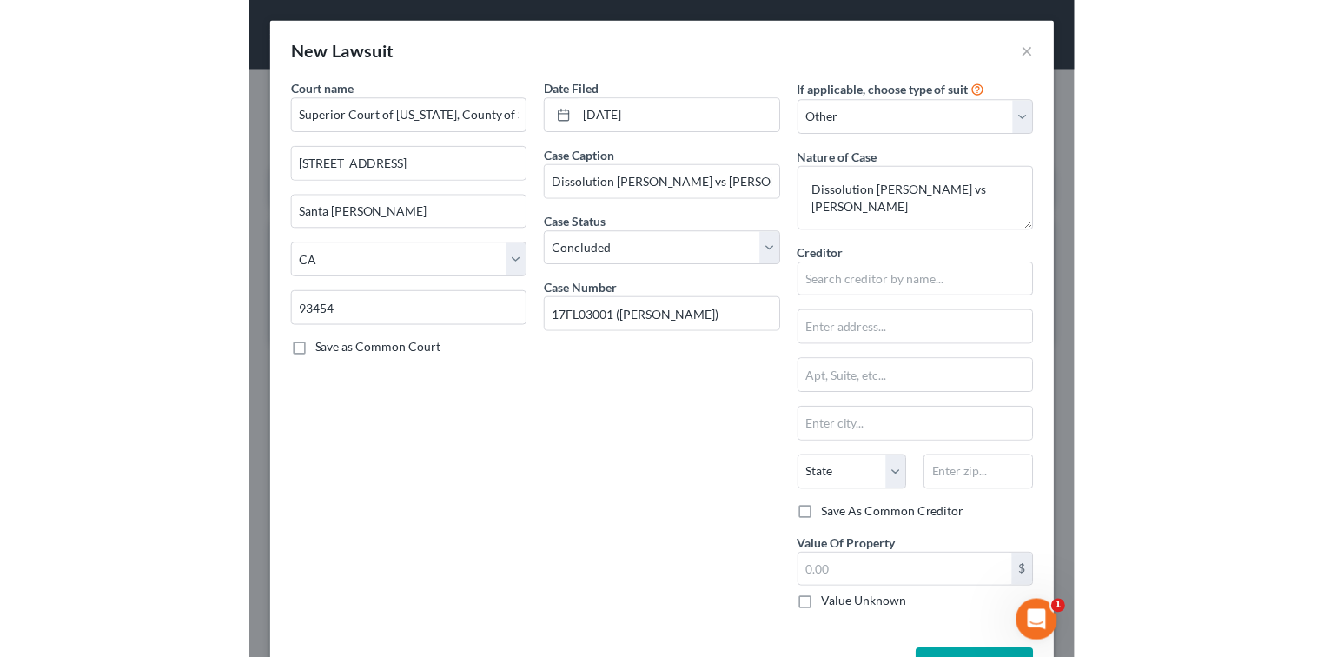
scroll to position [59, 0]
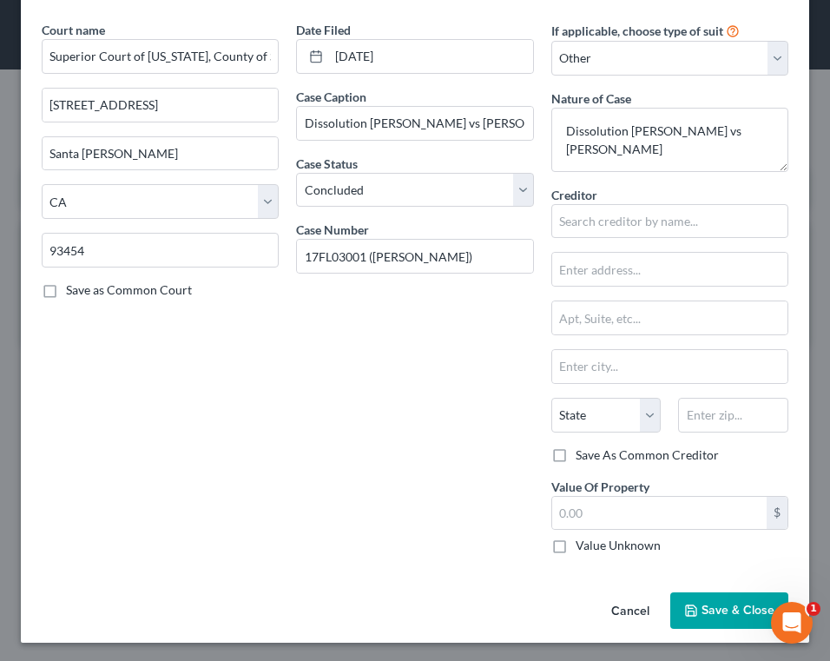
click at [702, 608] on span "Save & Close" at bounding box center [738, 610] width 73 height 15
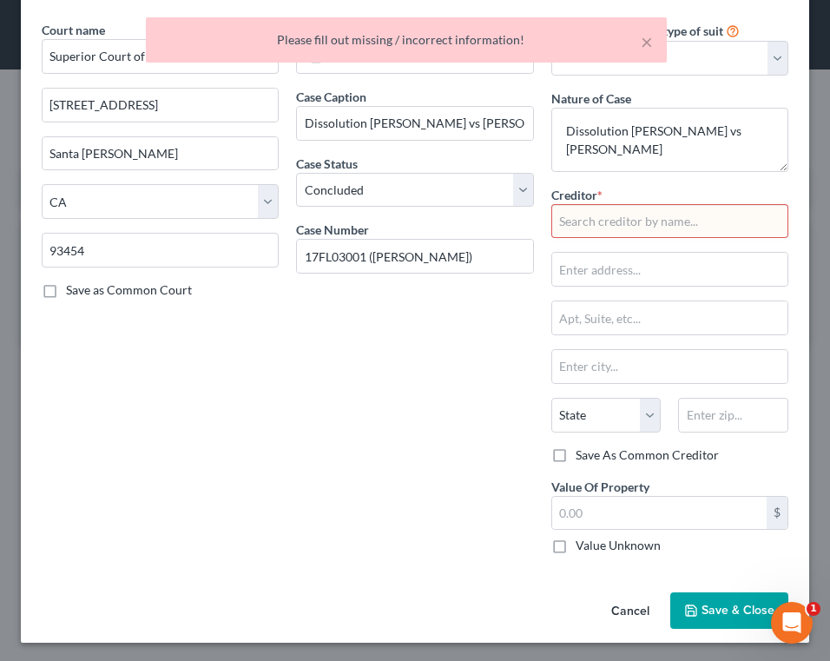
click at [657, 219] on input "text" at bounding box center [670, 221] width 237 height 35
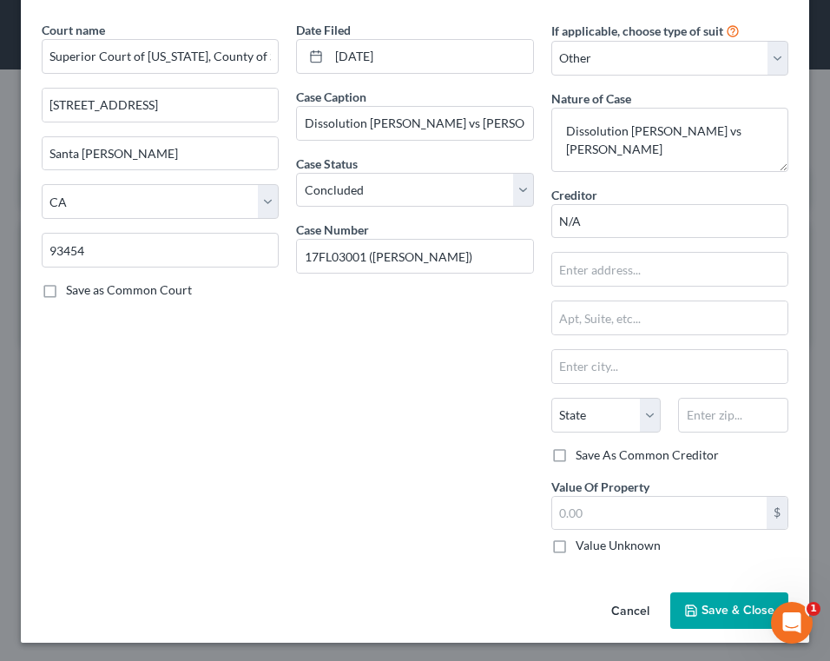
click at [707, 611] on span "Save & Close" at bounding box center [738, 610] width 73 height 15
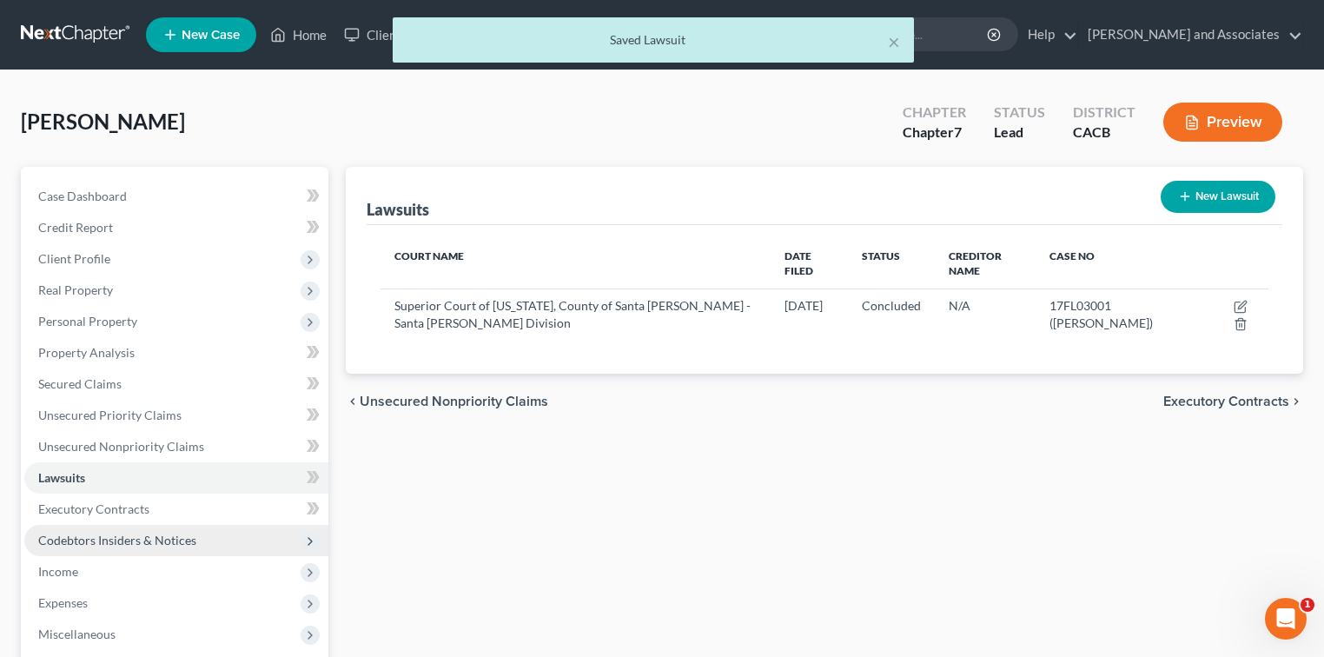
scroll to position [220, 0]
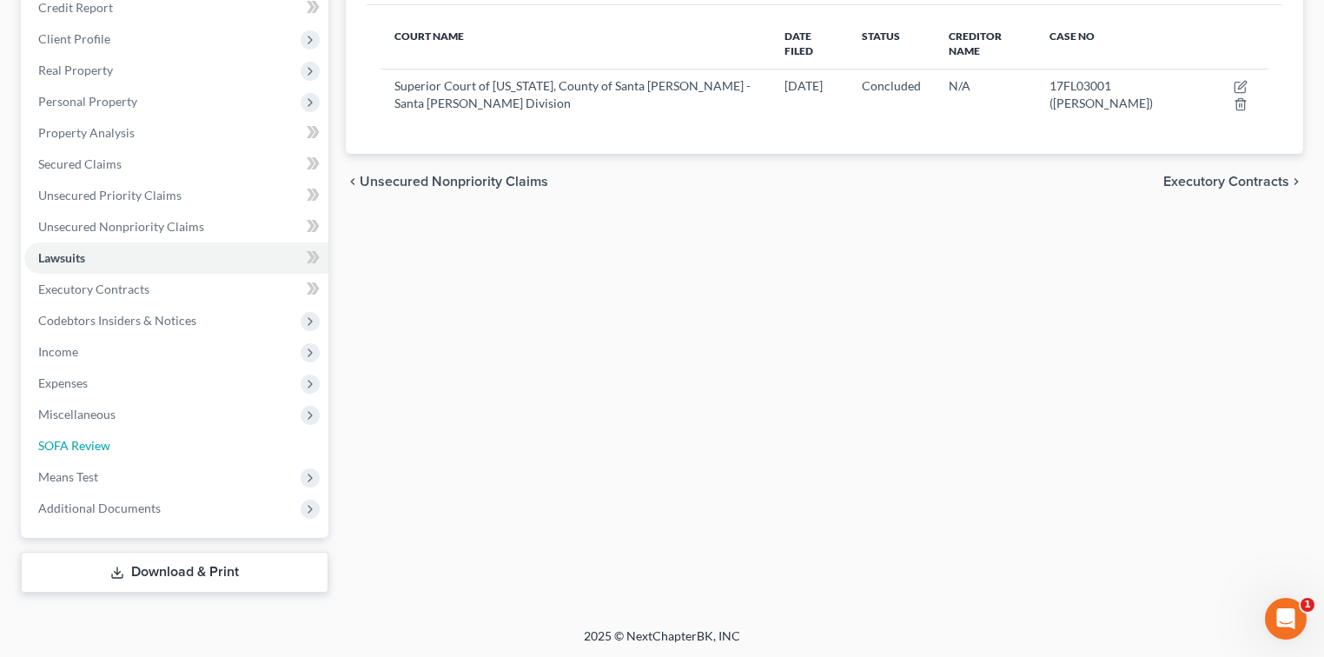
drag, startPoint x: 135, startPoint y: 445, endPoint x: 820, endPoint y: 425, distance: 685.5
click at [135, 445] on link "SOFA Review" at bounding box center [176, 445] width 304 height 31
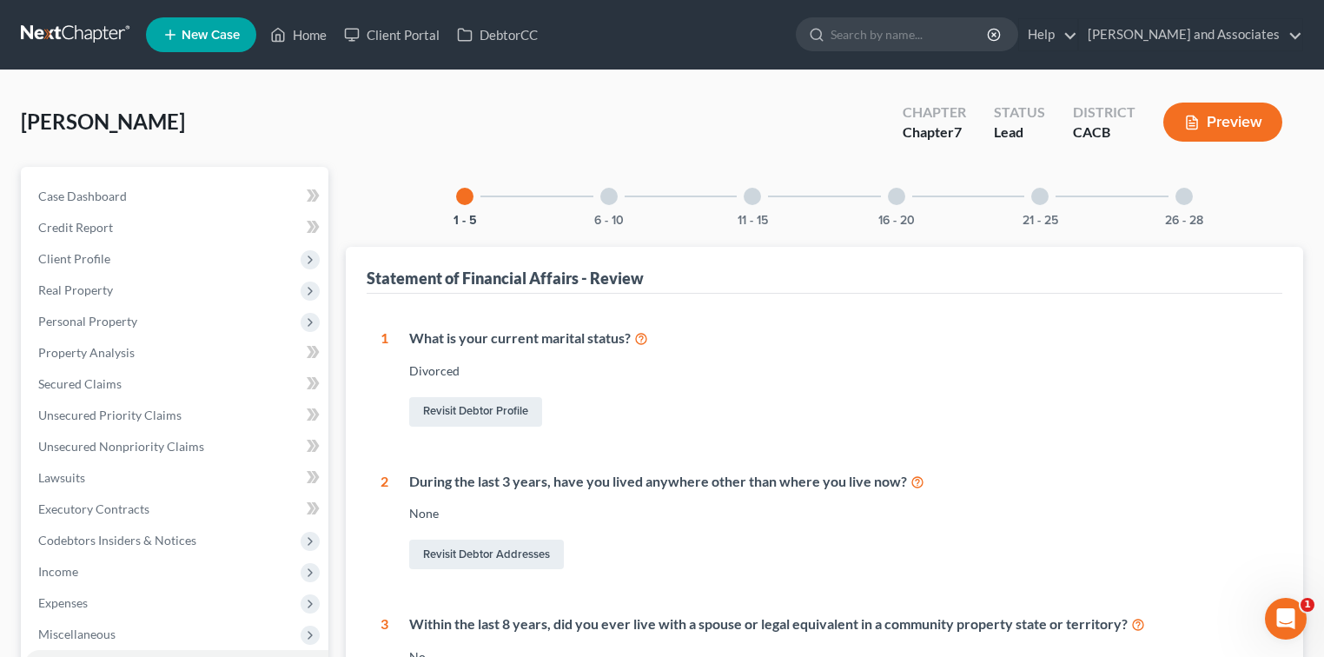
click at [602, 195] on div at bounding box center [608, 196] width 17 height 17
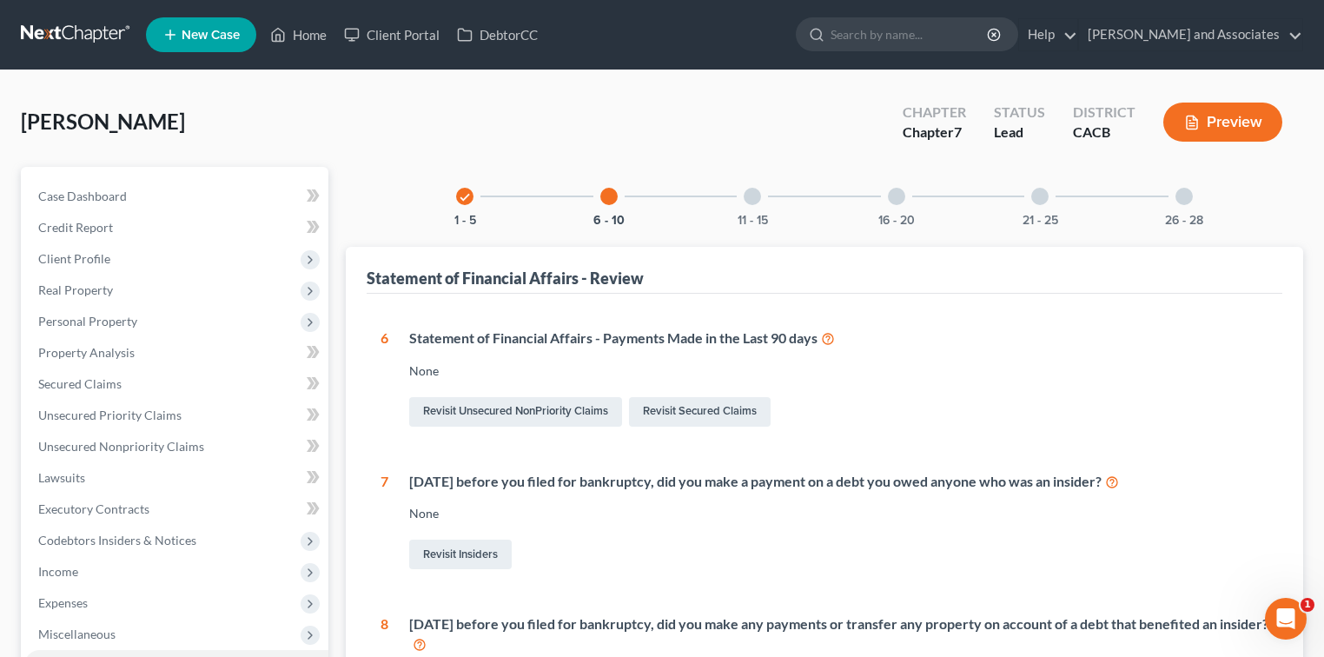
click at [754, 197] on div at bounding box center [751, 196] width 17 height 17
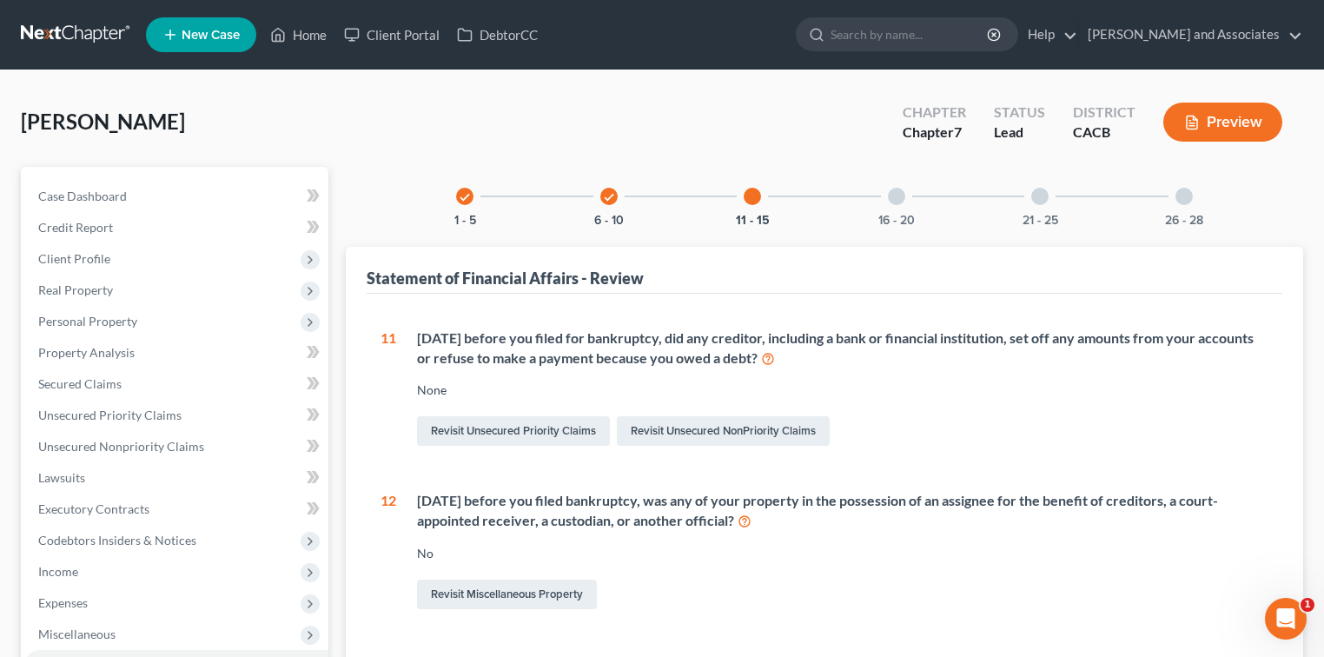
click at [603, 202] on icon "check" at bounding box center [609, 197] width 12 height 12
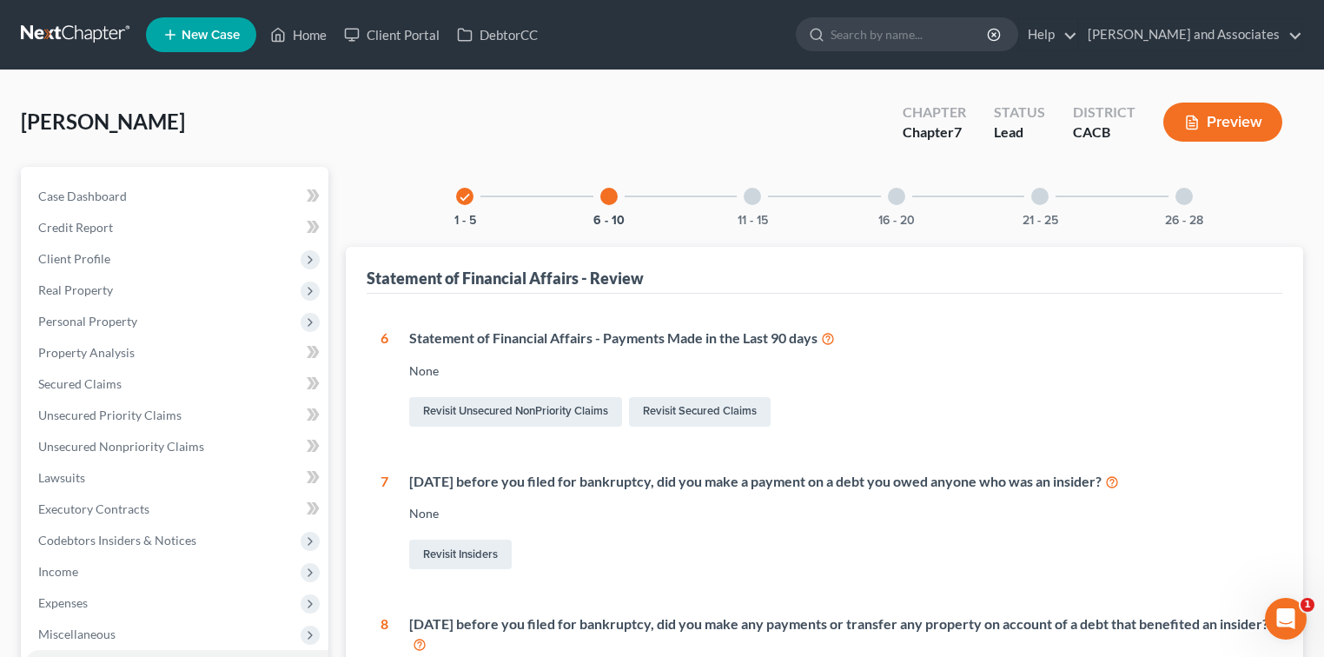
click at [829, 123] on button "Preview" at bounding box center [1222, 121] width 119 height 39
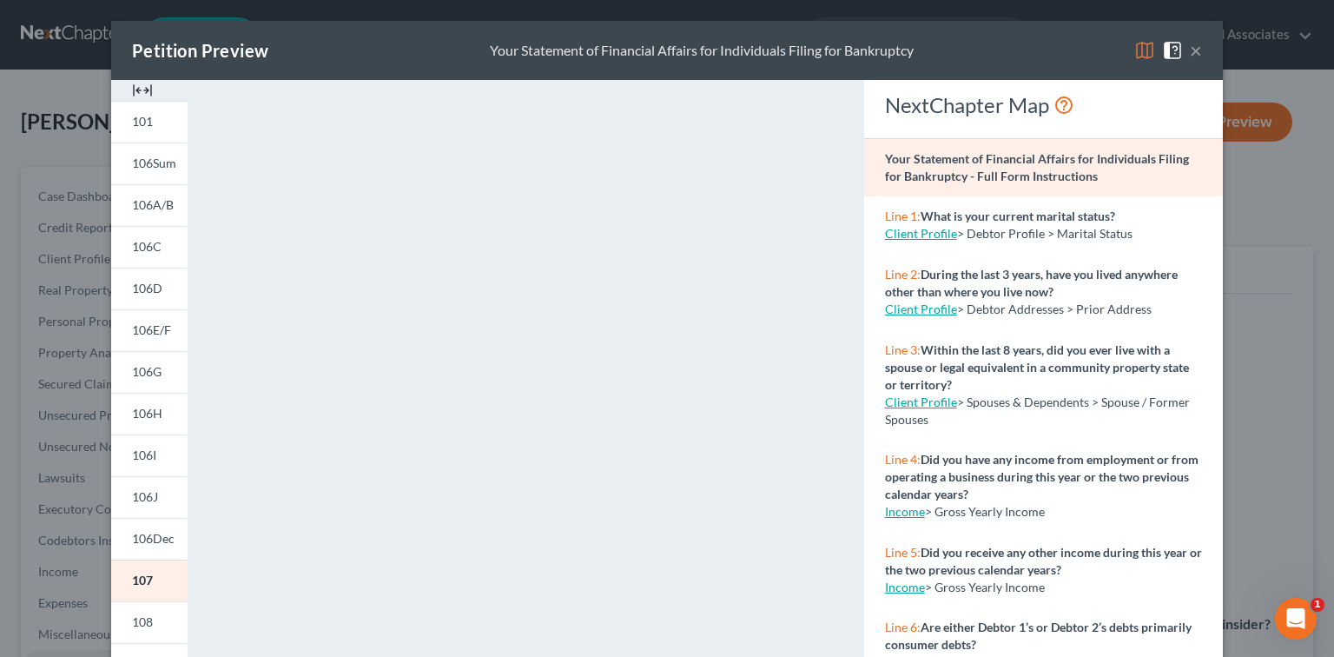
click at [829, 49] on div "Petition Preview Your Statement of Financial Affairs for Individuals Filing for…" at bounding box center [667, 50] width 1112 height 59
click at [829, 51] on img at bounding box center [1144, 50] width 21 height 21
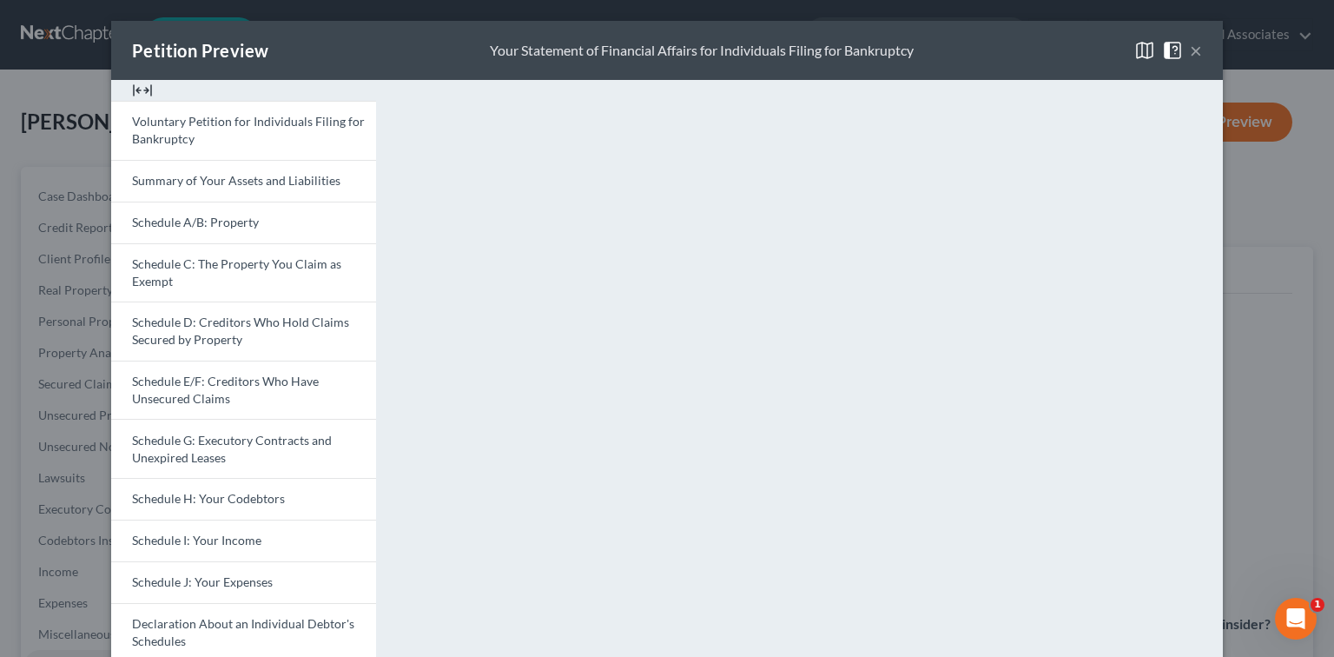
click at [829, 54] on button "×" at bounding box center [1196, 50] width 12 height 21
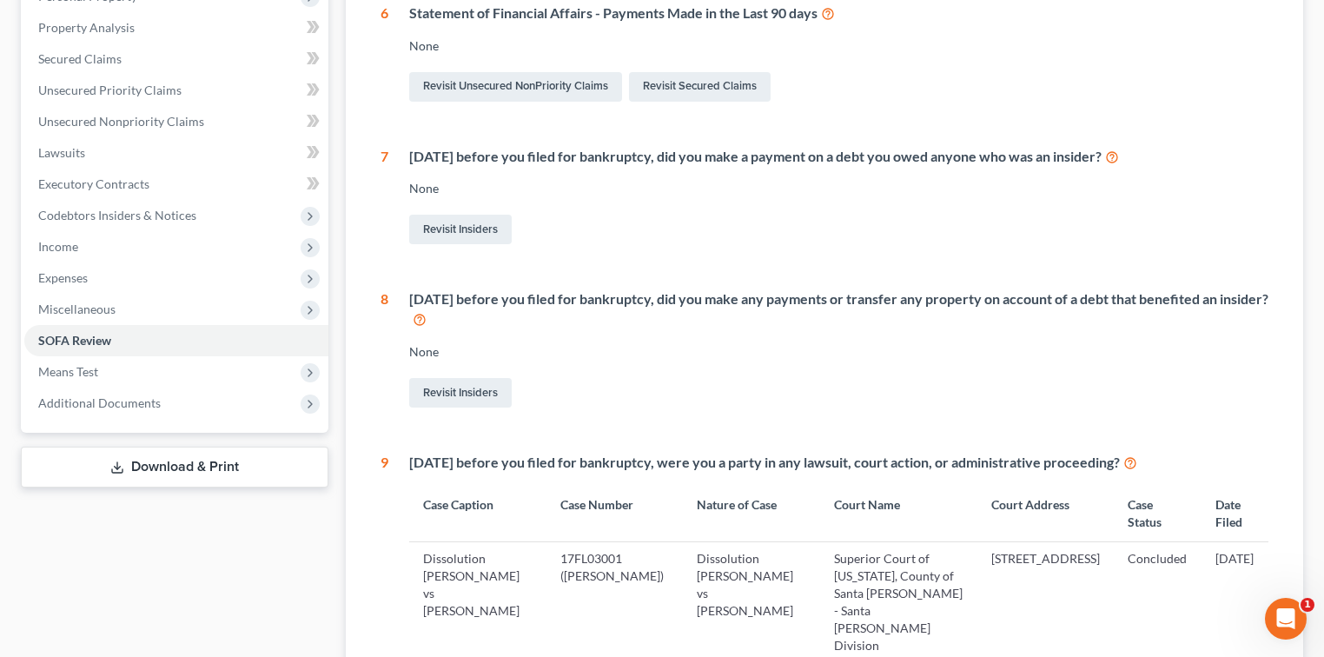
scroll to position [463, 0]
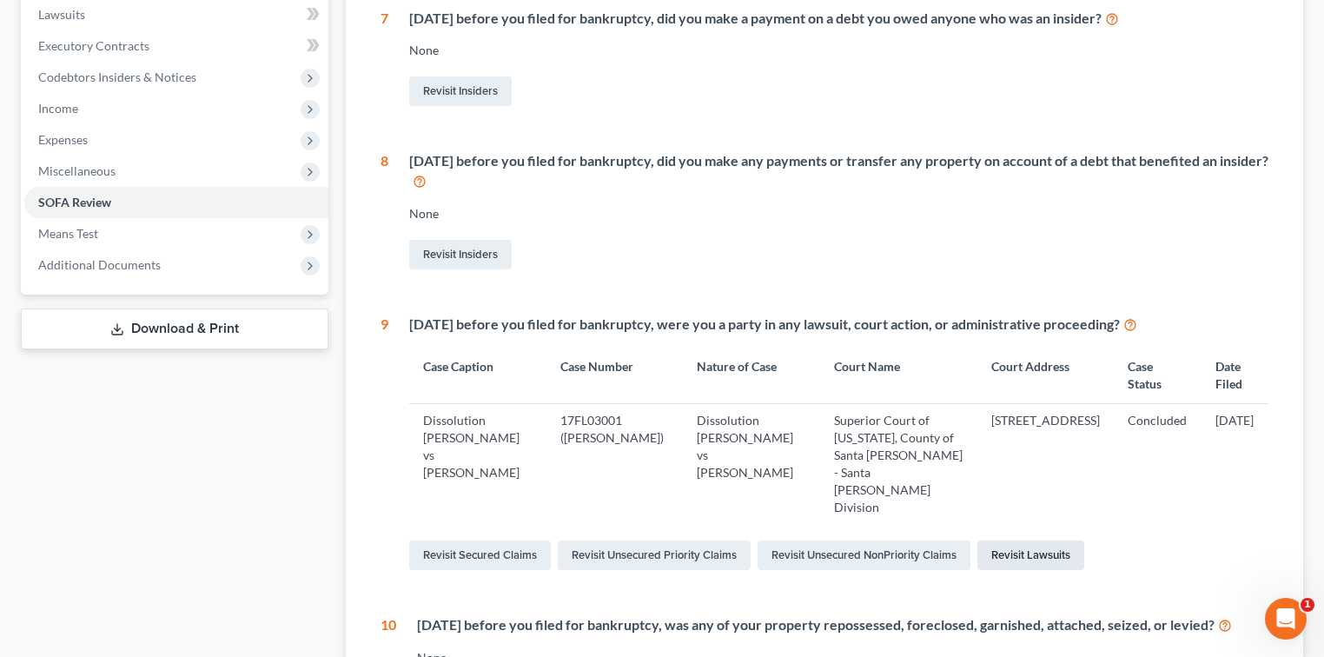
click at [829, 540] on link "Revisit Lawsuits" at bounding box center [1030, 555] width 107 height 30
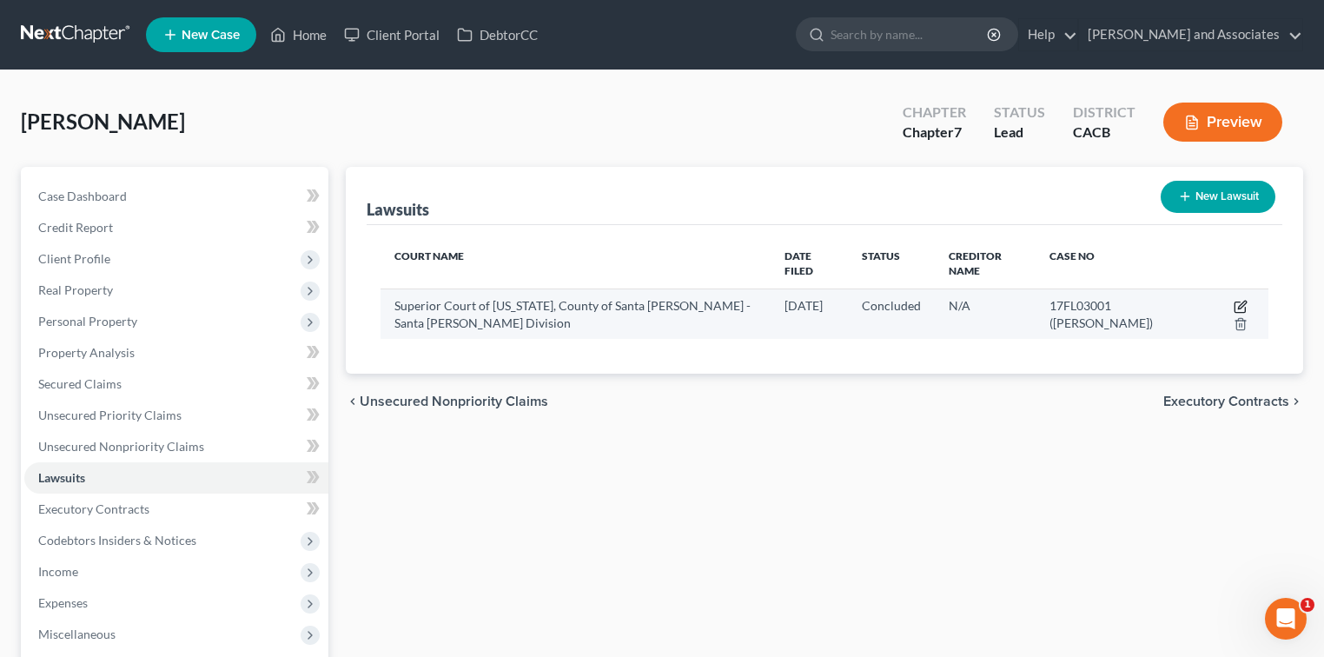
click at [829, 304] on icon "button" at bounding box center [1240, 307] width 14 height 14
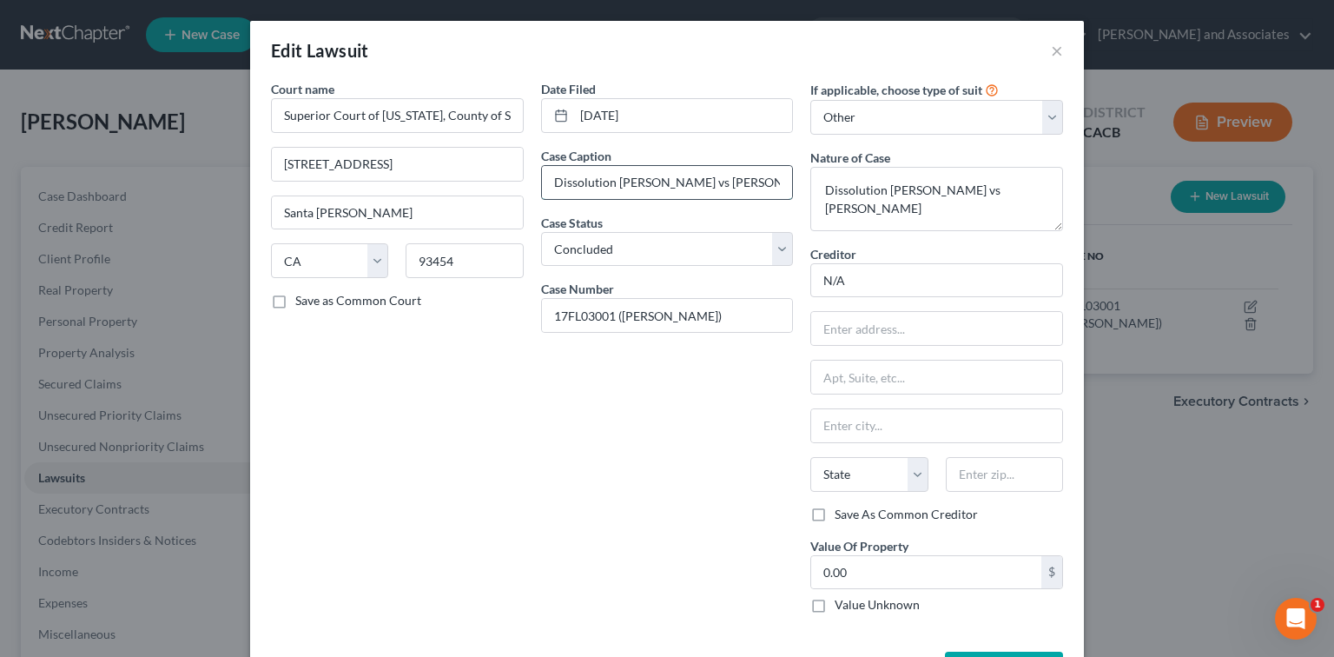
click at [608, 181] on input "Dissolution Arleen A. Venegas vs Mark Venegas" at bounding box center [667, 182] width 251 height 33
click at [829, 188] on textarea "Dissolution Arleen A. Venegas vs Mark Venegas" at bounding box center [936, 199] width 253 height 64
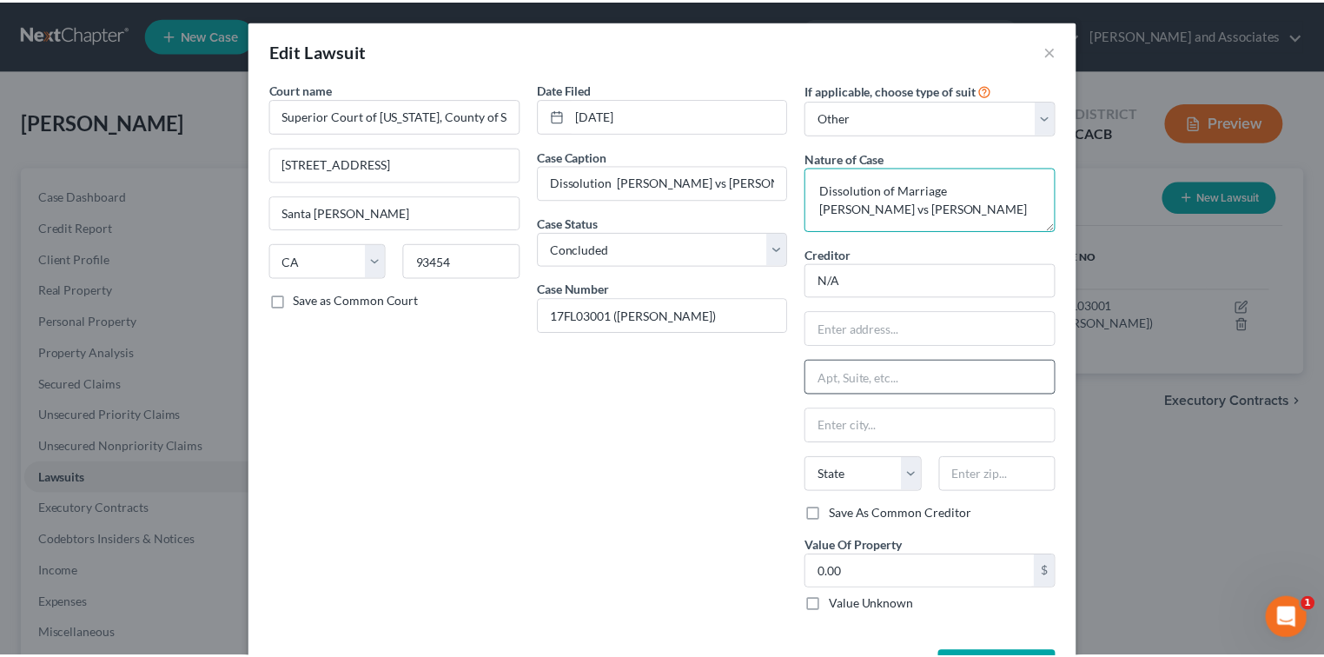
scroll to position [63, 0]
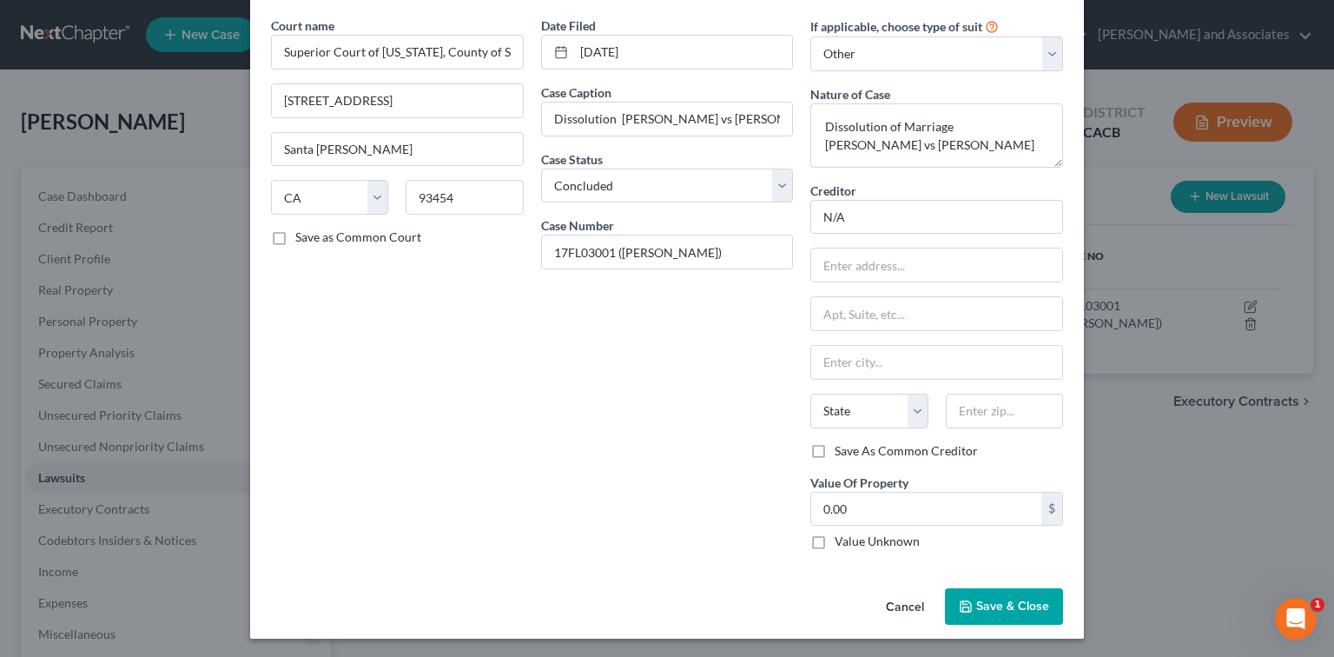
click at [829, 594] on button "Save & Close" at bounding box center [1004, 606] width 118 height 36
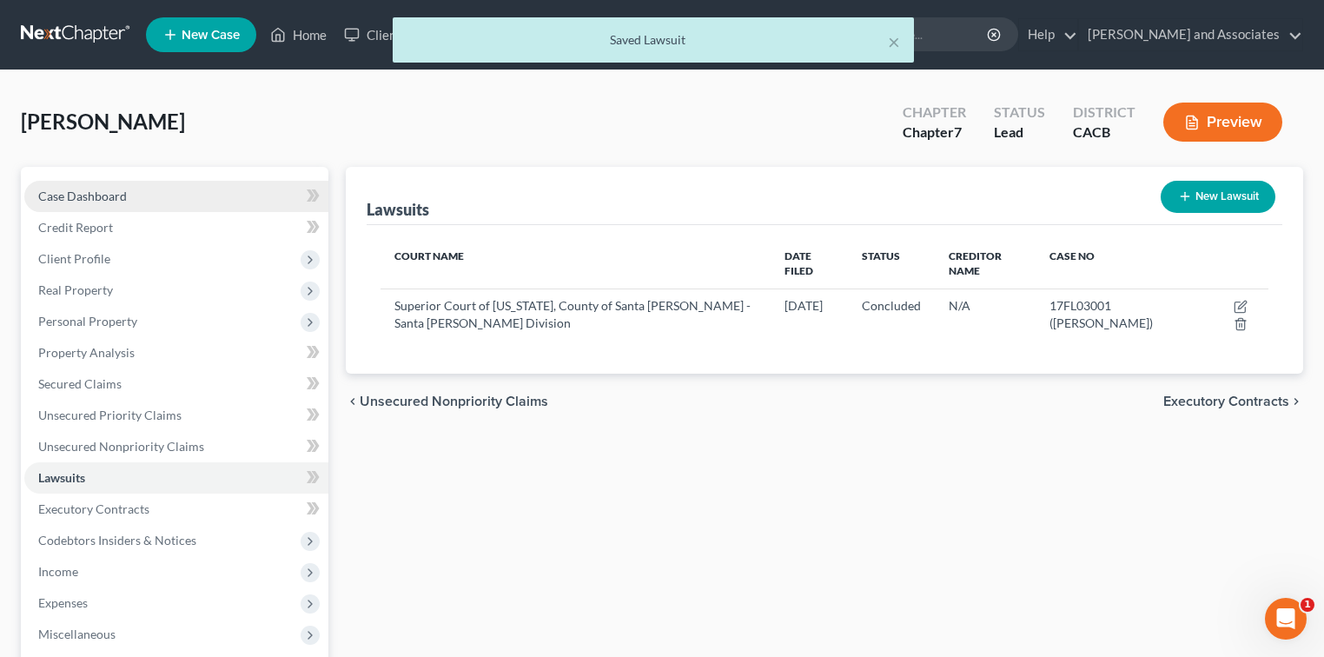
click at [103, 197] on span "Case Dashboard" at bounding box center [82, 195] width 89 height 15
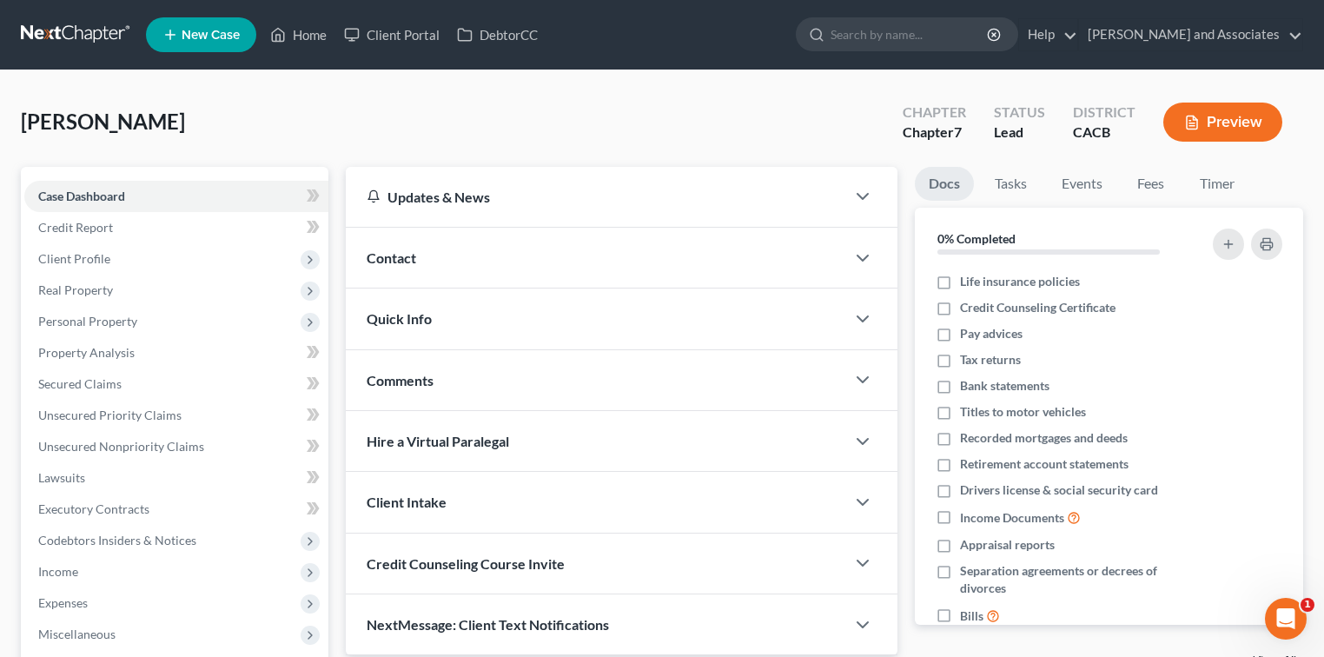
click at [87, 36] on link at bounding box center [76, 34] width 111 height 31
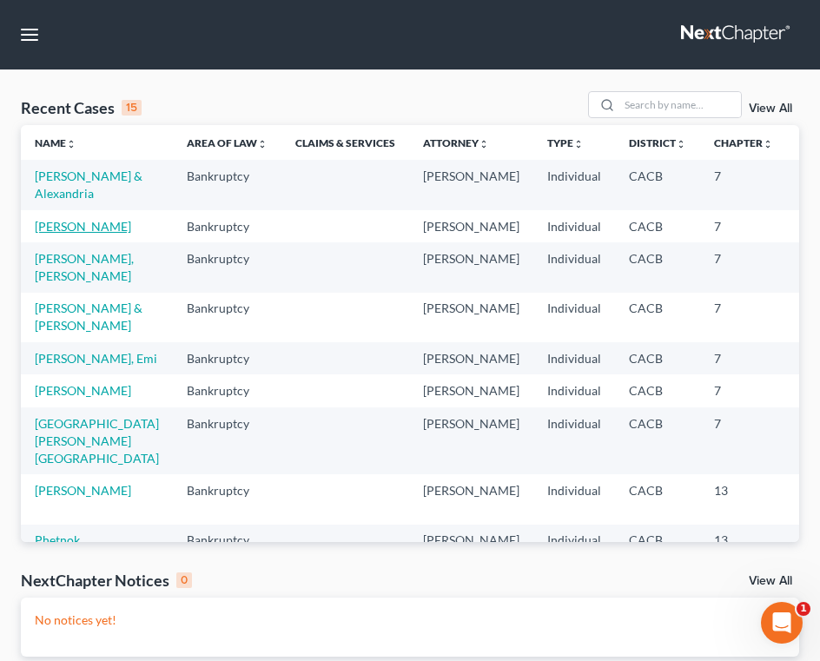
click at [55, 234] on link "[PERSON_NAME]" at bounding box center [83, 226] width 96 height 15
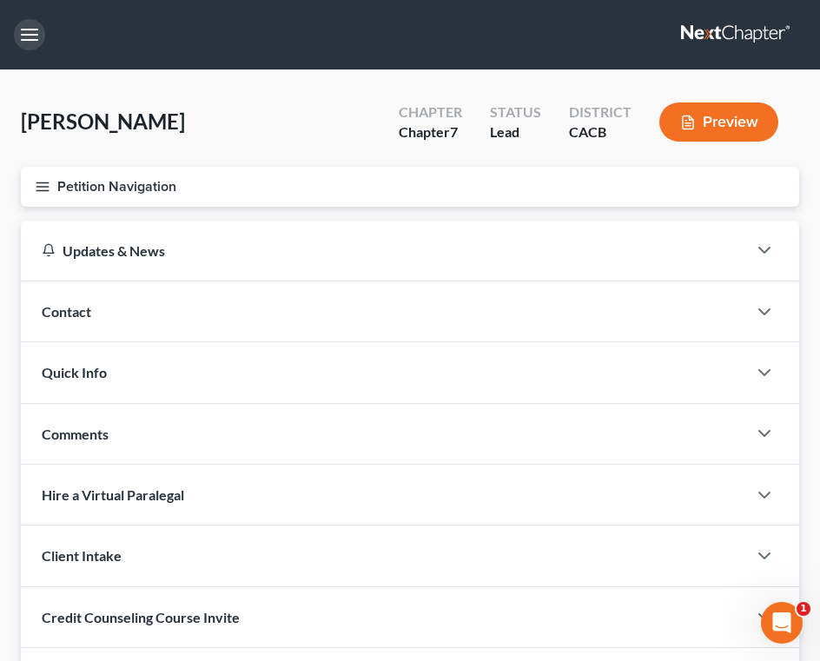
click at [30, 35] on button "button" at bounding box center [29, 34] width 31 height 31
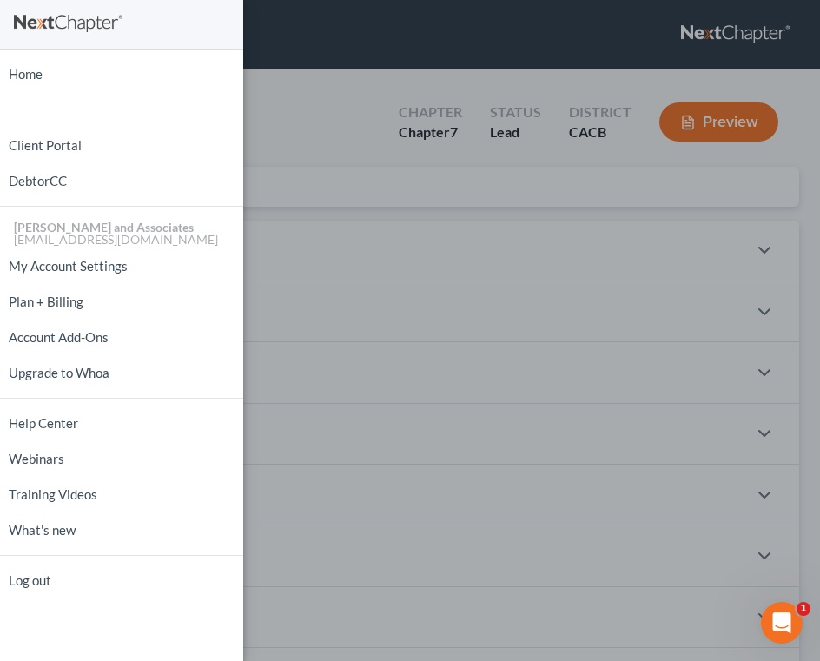
click at [490, 50] on div "Home New Case Client Portal DebtorCC Michael B. Clayton and Associates ygarcia@…" at bounding box center [410, 330] width 820 height 661
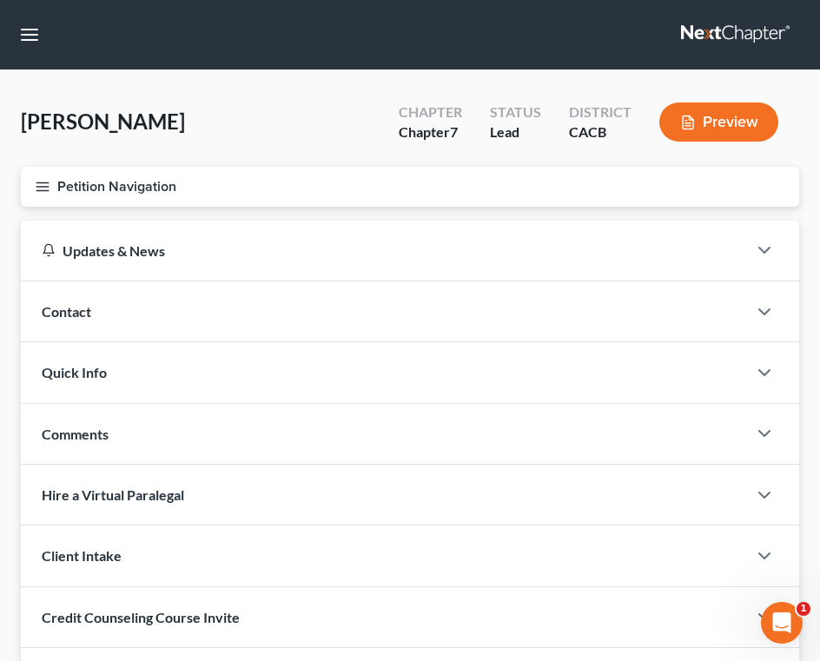
drag, startPoint x: 714, startPoint y: 31, endPoint x: 658, endPoint y: 28, distance: 55.7
click at [715, 31] on link at bounding box center [736, 34] width 111 height 31
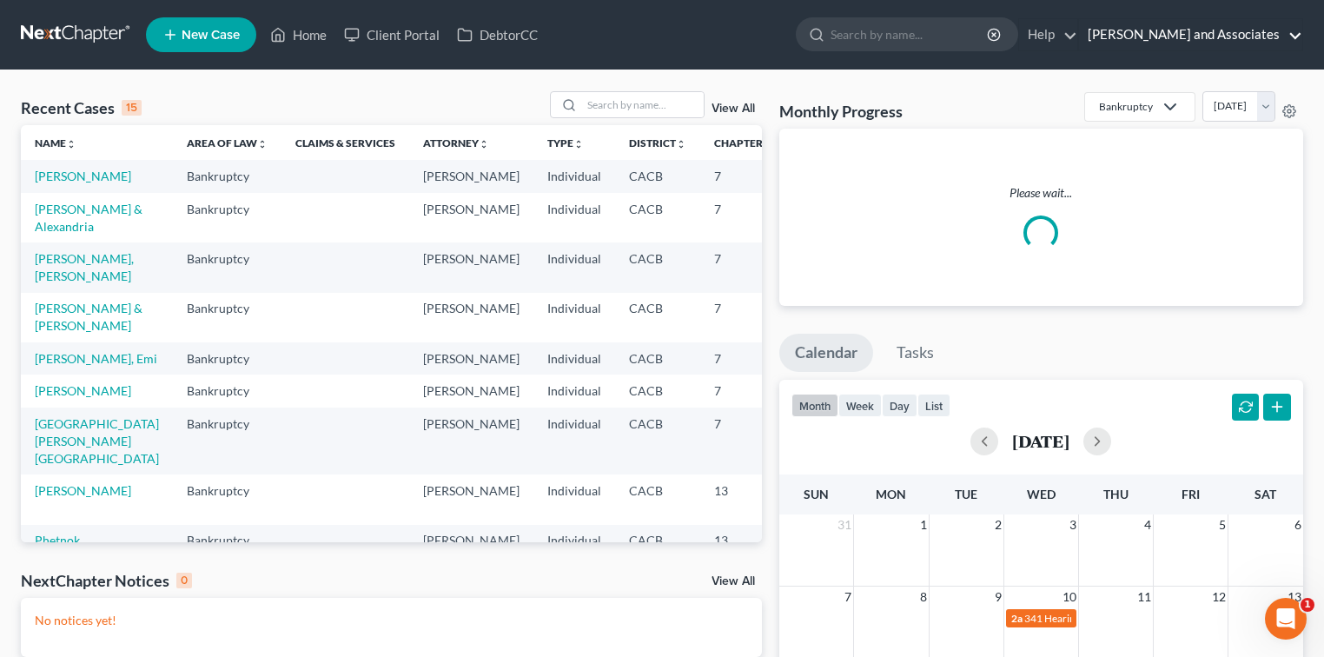
click at [829, 30] on link "Michael B. Clayton and Associates" at bounding box center [1190, 34] width 223 height 31
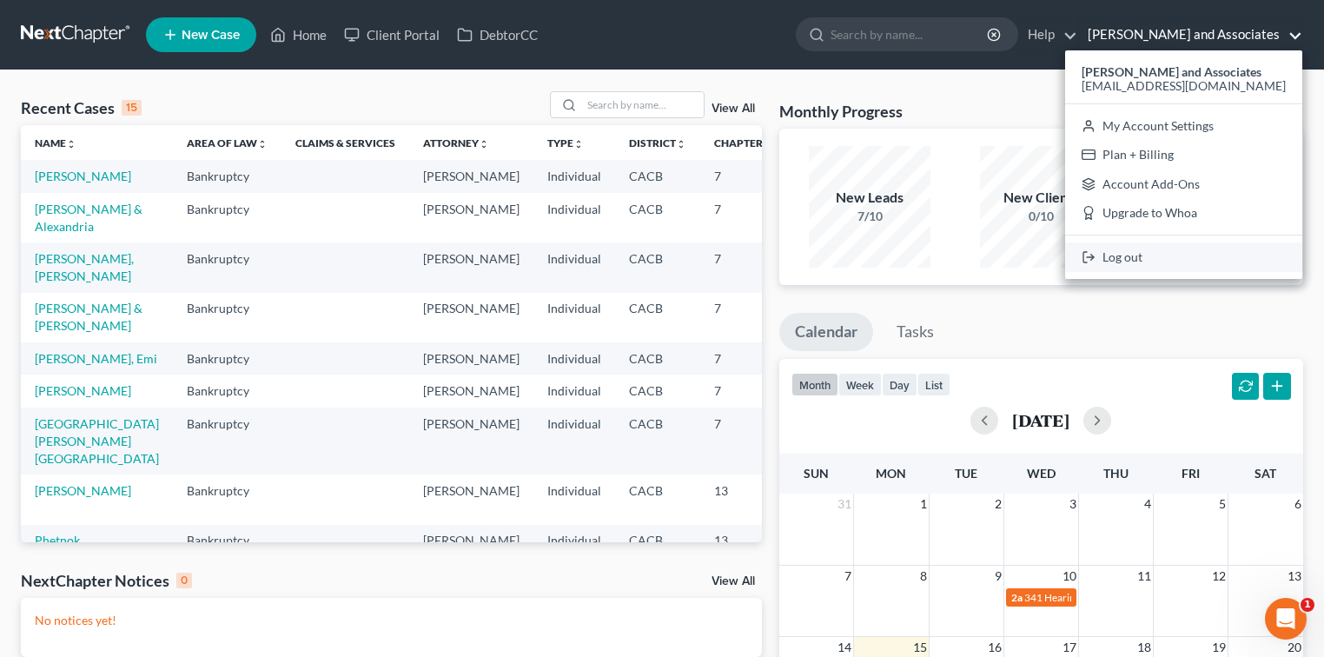
click at [829, 254] on link "Log out" at bounding box center [1183, 257] width 237 height 30
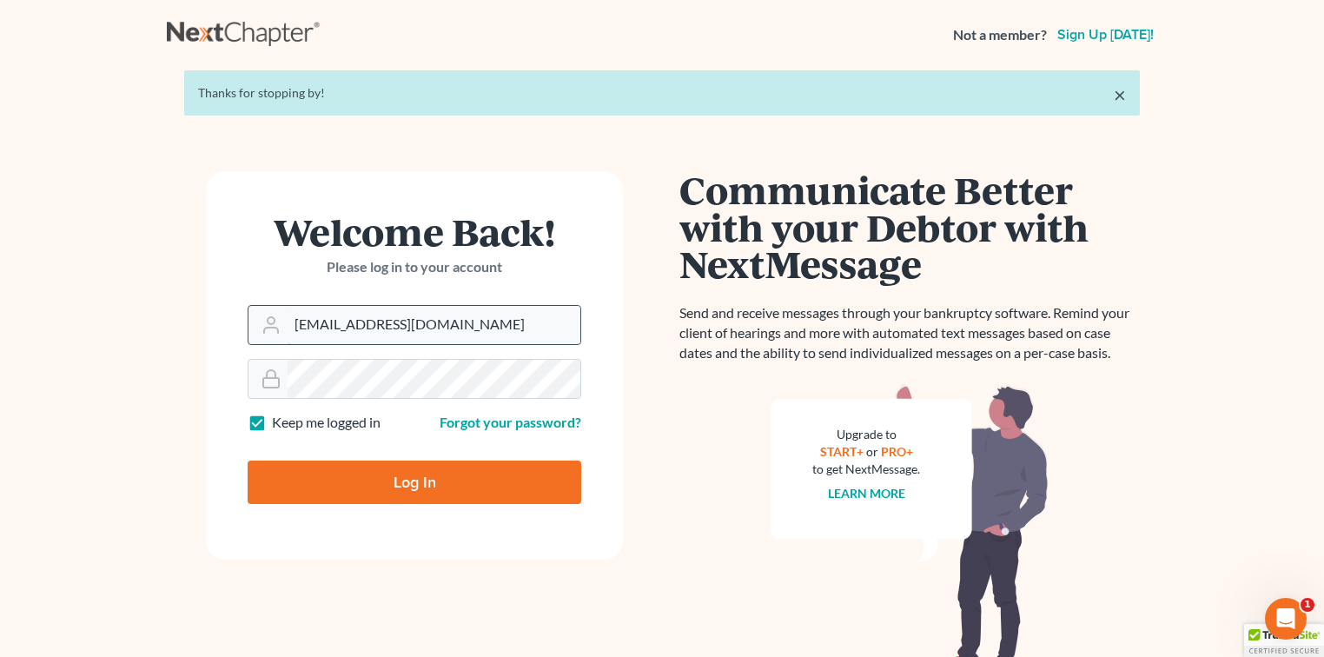
click at [361, 323] on input "[EMAIL_ADDRESS][DOMAIN_NAME]" at bounding box center [433, 325] width 293 height 38
click at [424, 413] on div "Forgot your password?" at bounding box center [501, 423] width 175 height 20
click at [458, 352] on form "Welcome Back! Please log in to your account Email Address [EMAIL_ADDRESS][DOMAI…" at bounding box center [414, 365] width 417 height 388
click at [472, 322] on input "[EMAIL_ADDRESS][DOMAIN_NAME]" at bounding box center [433, 325] width 293 height 38
type input "[EMAIL_ADDRESS][DOMAIN_NAME]"
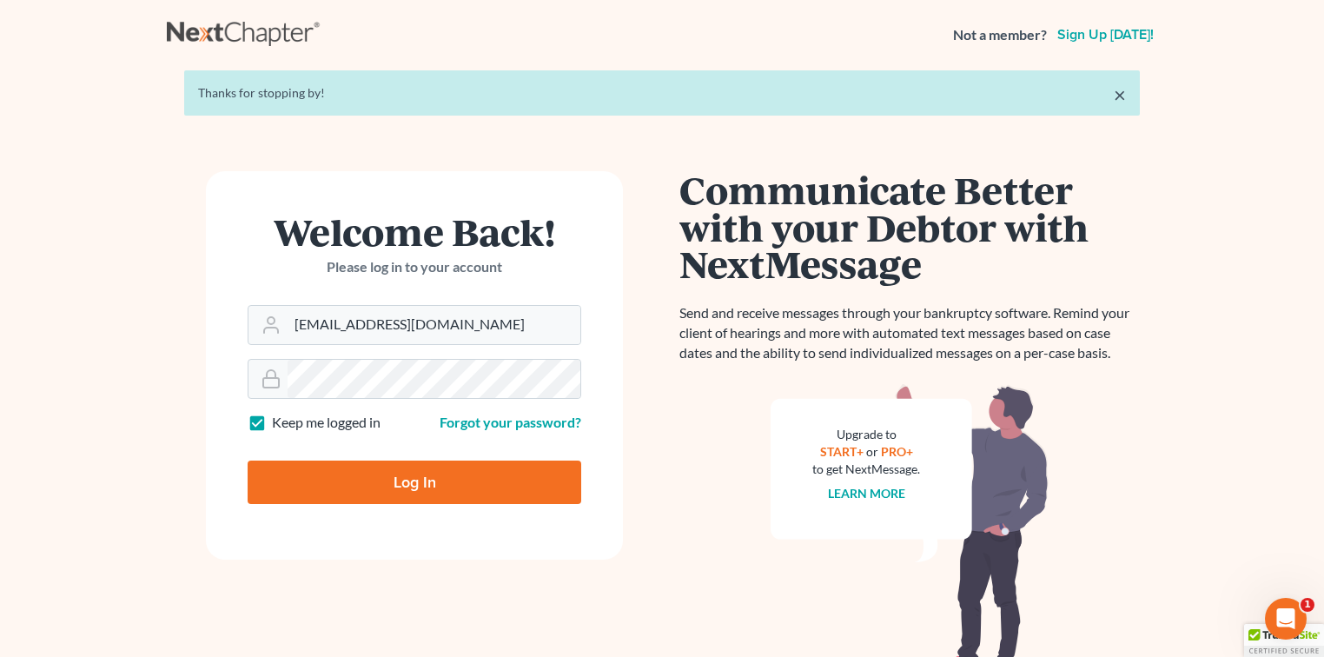
drag, startPoint x: 405, startPoint y: 492, endPoint x: 426, endPoint y: 474, distance: 27.8
click at [404, 491] on input "Log In" at bounding box center [415, 481] width 334 height 43
type input "Thinking..."
